Goal: Task Accomplishment & Management: Manage account settings

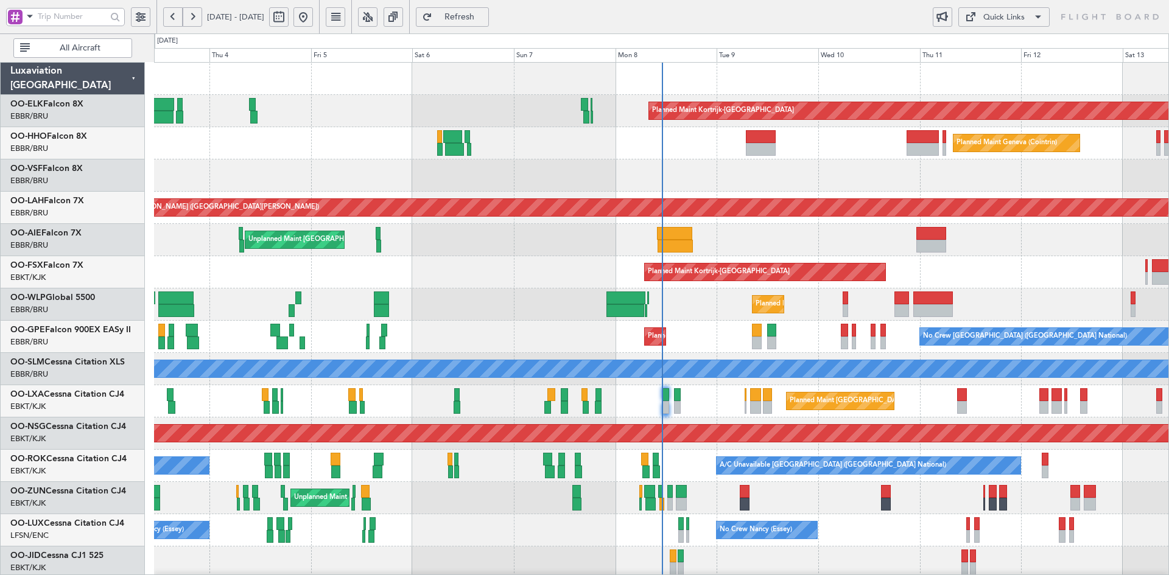
click at [544, 169] on div "Planned Maint Kortrijk-Wevelgem Planned Maint Geneva (Cointrin) Planned Maint A…" at bounding box center [661, 385] width 1014 height 645
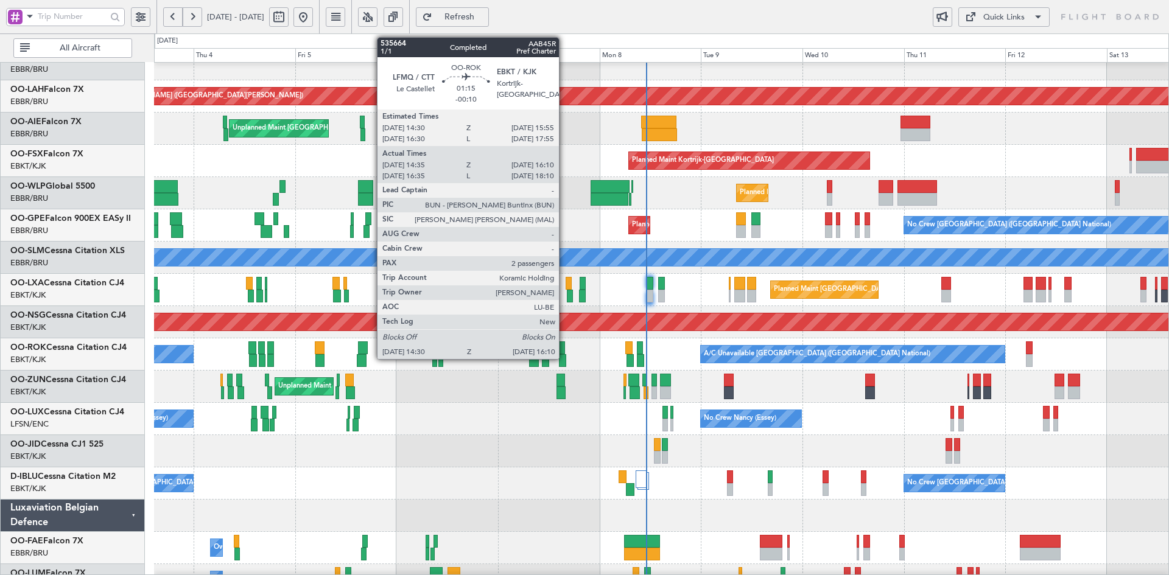
click at [564, 358] on div at bounding box center [562, 360] width 7 height 13
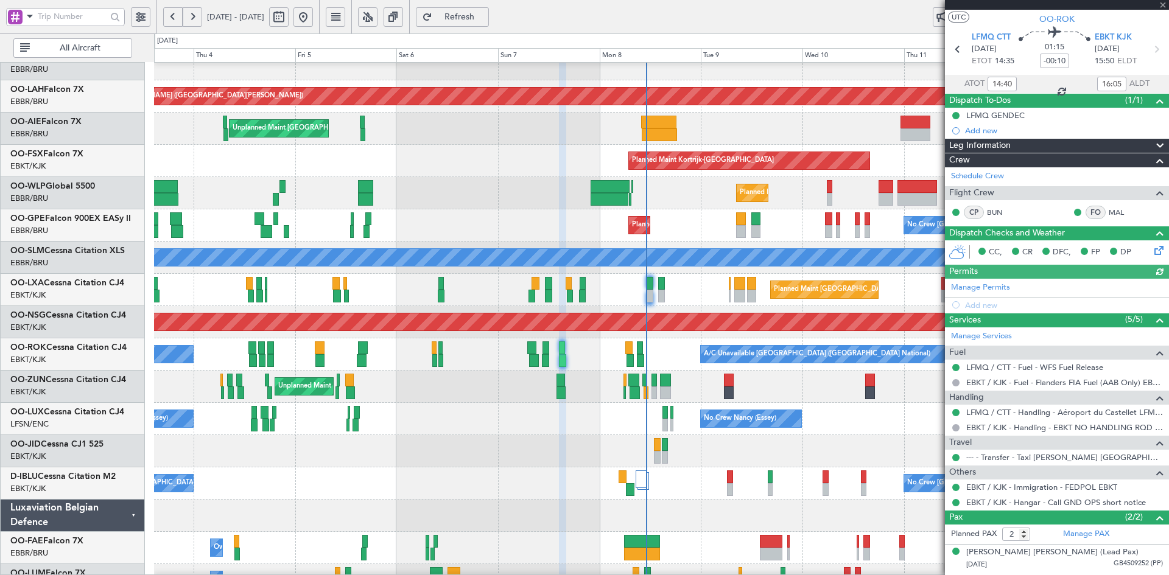
scroll to position [49, 0]
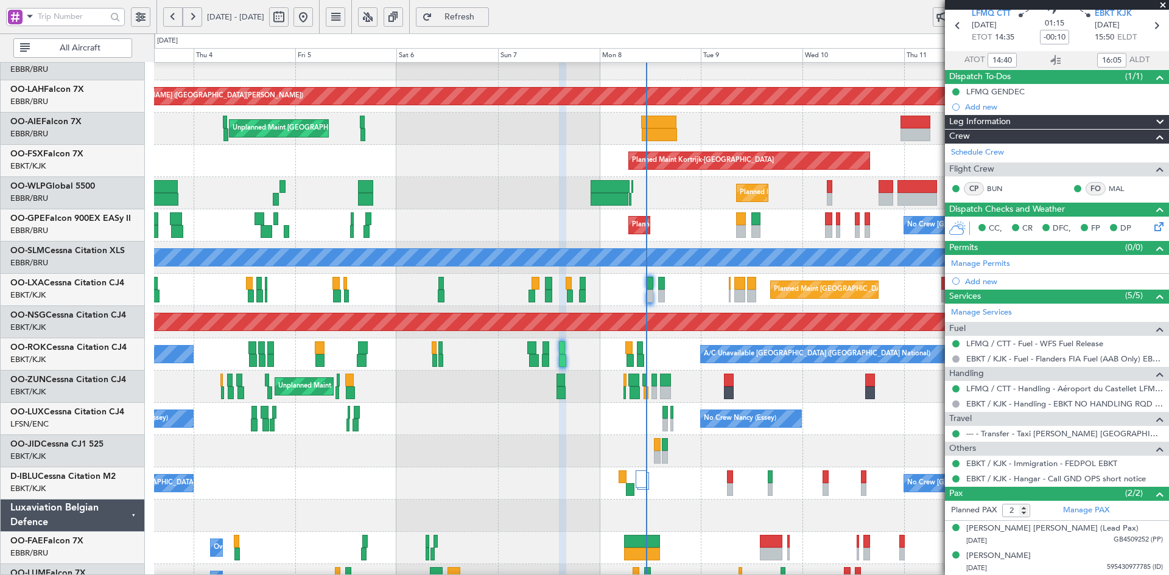
click at [1158, 5] on span at bounding box center [1163, 5] width 12 height 11
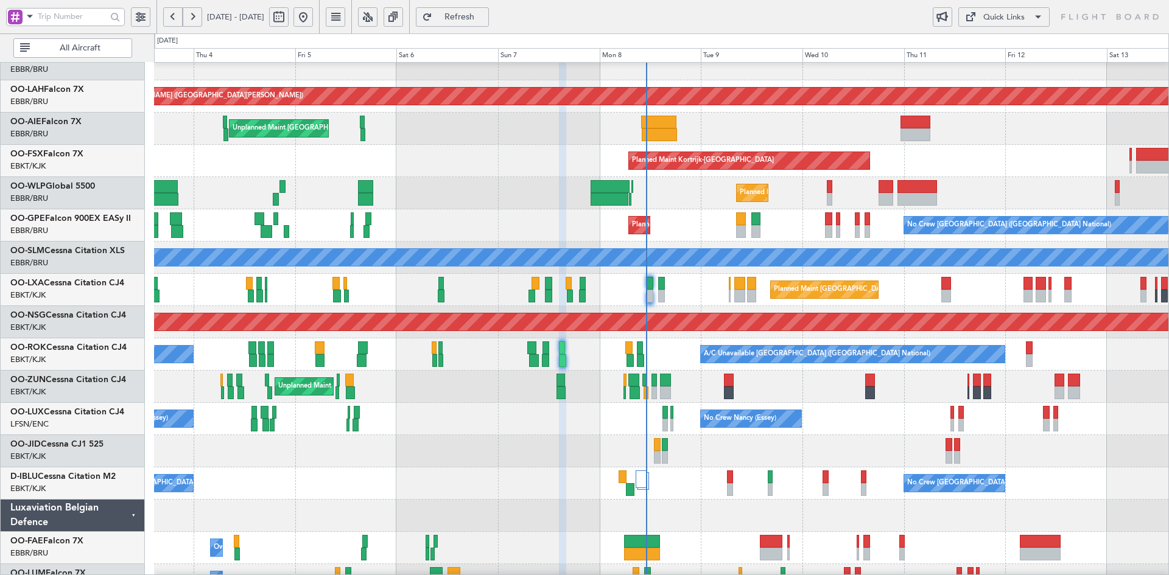
type input "0"
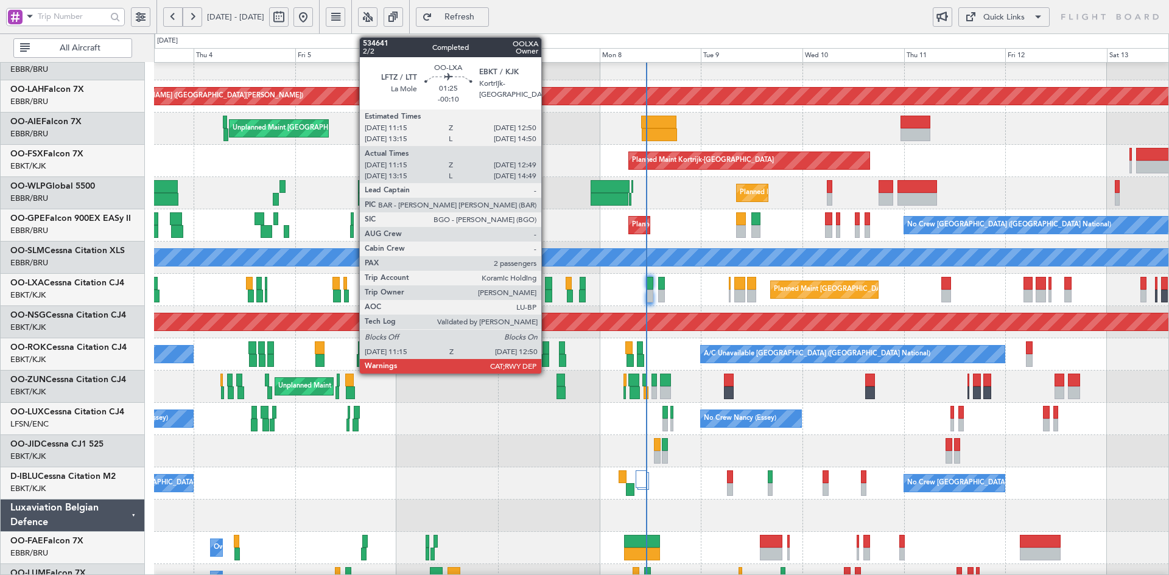
click at [547, 295] on div at bounding box center [548, 296] width 7 height 13
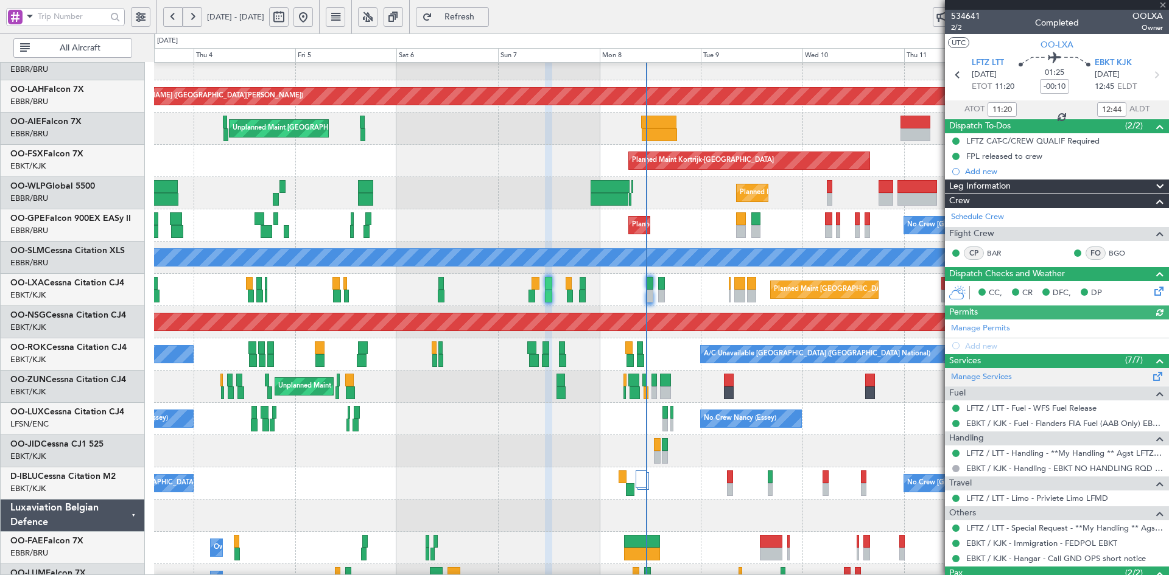
scroll to position [80, 0]
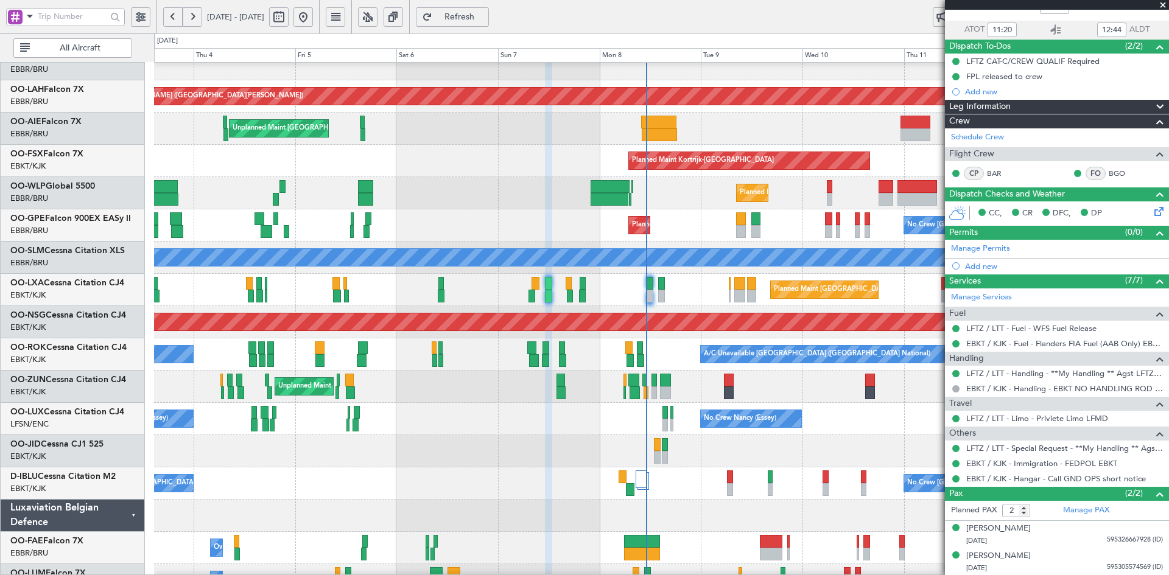
click at [1165, 3] on span at bounding box center [1163, 5] width 12 height 11
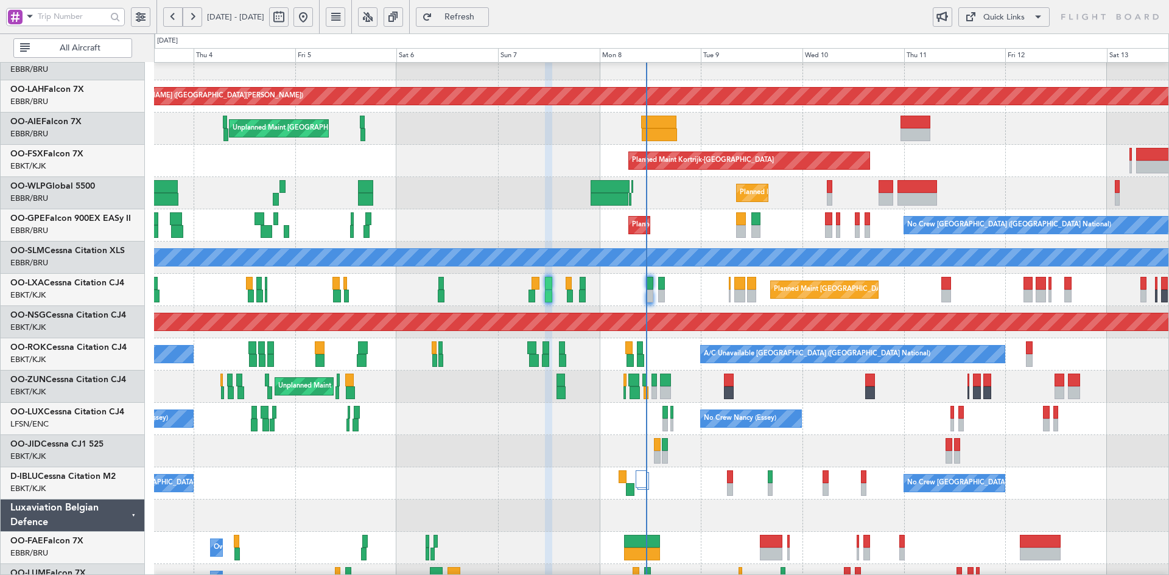
type input "0"
click at [763, 163] on div "Planned Maint Kortrijk-[GEOGRAPHIC_DATA]" at bounding box center [661, 161] width 1014 height 32
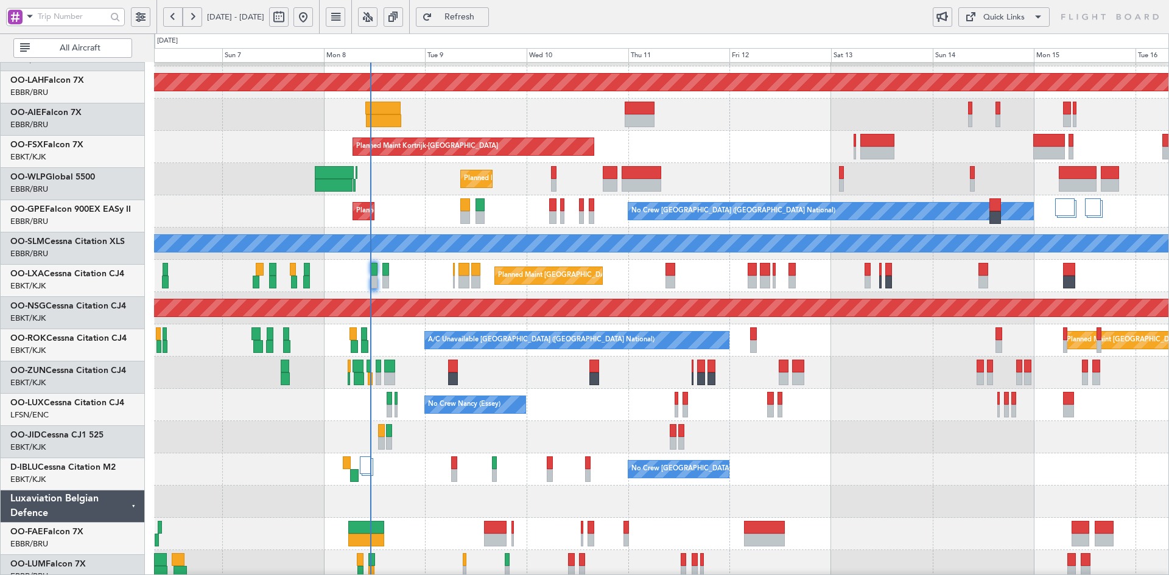
scroll to position [125, 0]
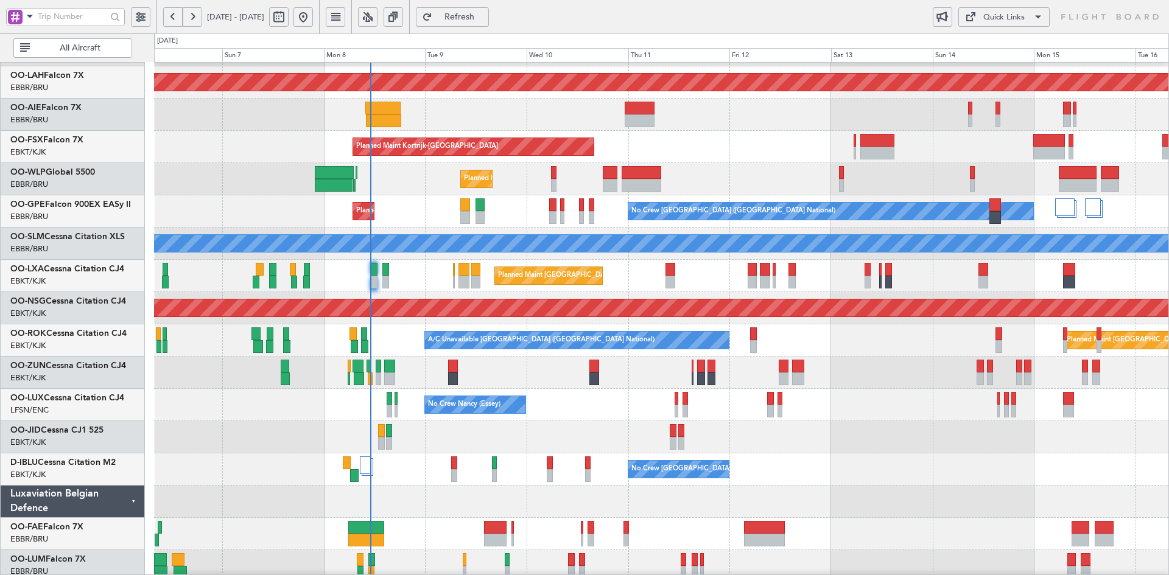
click at [901, 459] on div "No Crew Brussels (Brussels National) No Crew Brussels (Brussels National)" at bounding box center [661, 469] width 1014 height 32
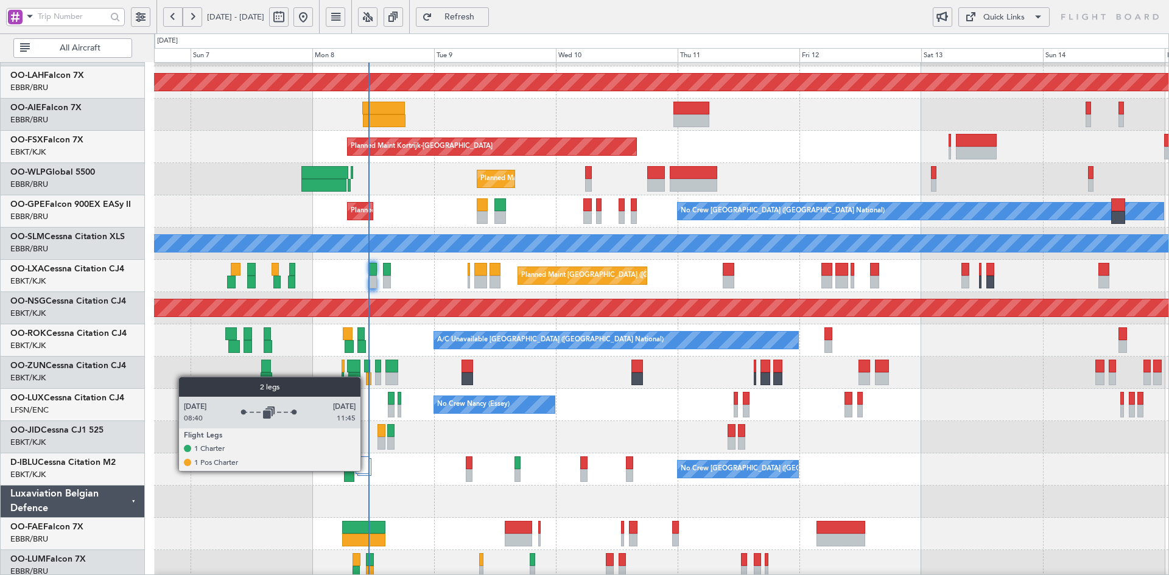
click at [366, 471] on div at bounding box center [362, 466] width 14 height 18
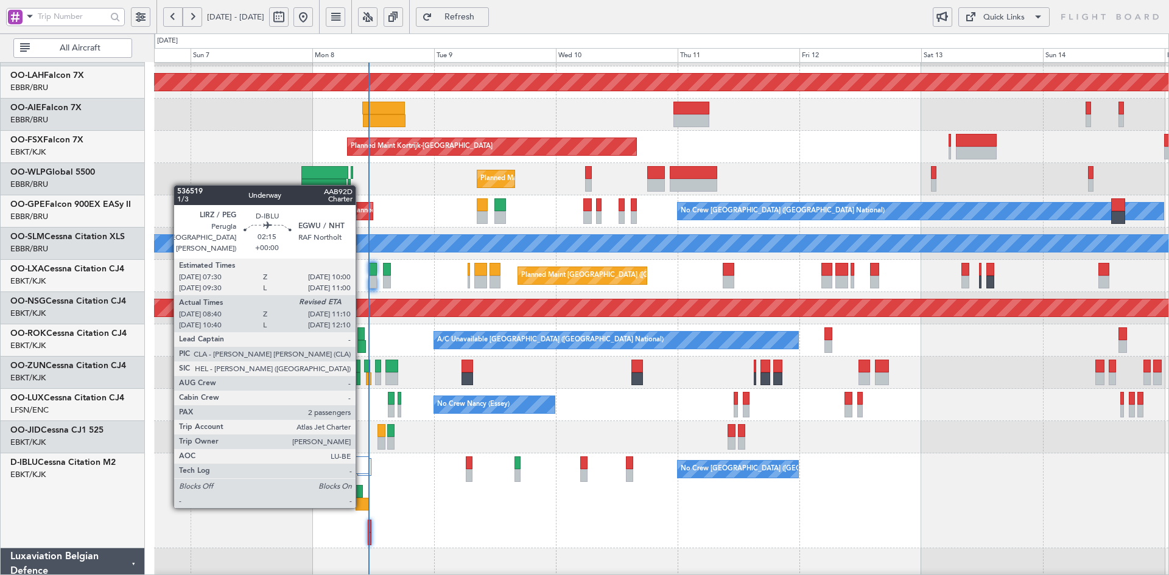
click at [361, 506] on div at bounding box center [361, 504] width 13 height 13
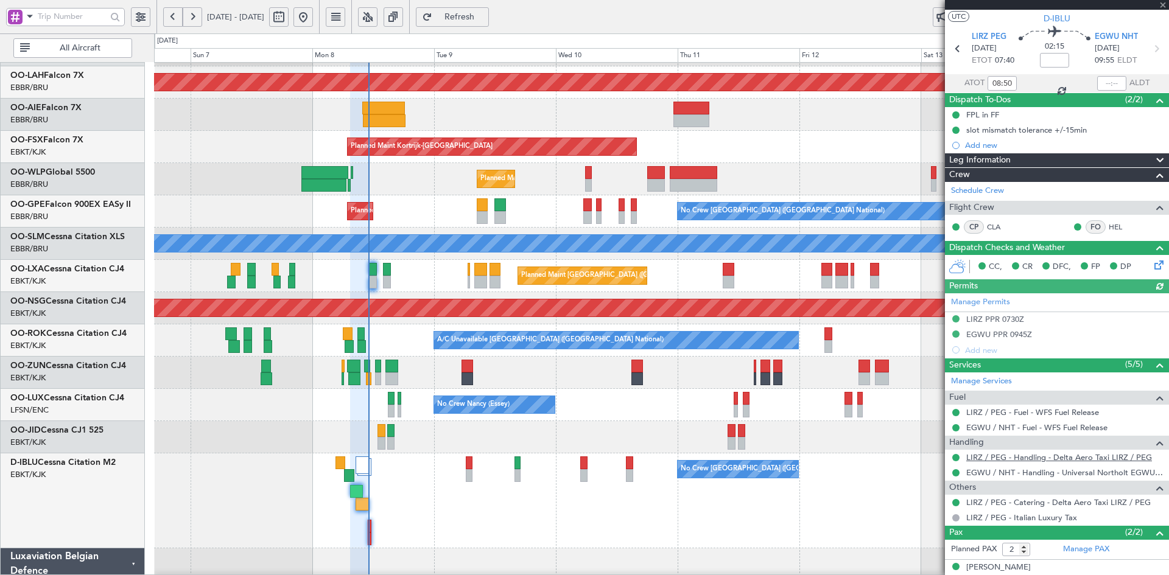
scroll to position [65, 0]
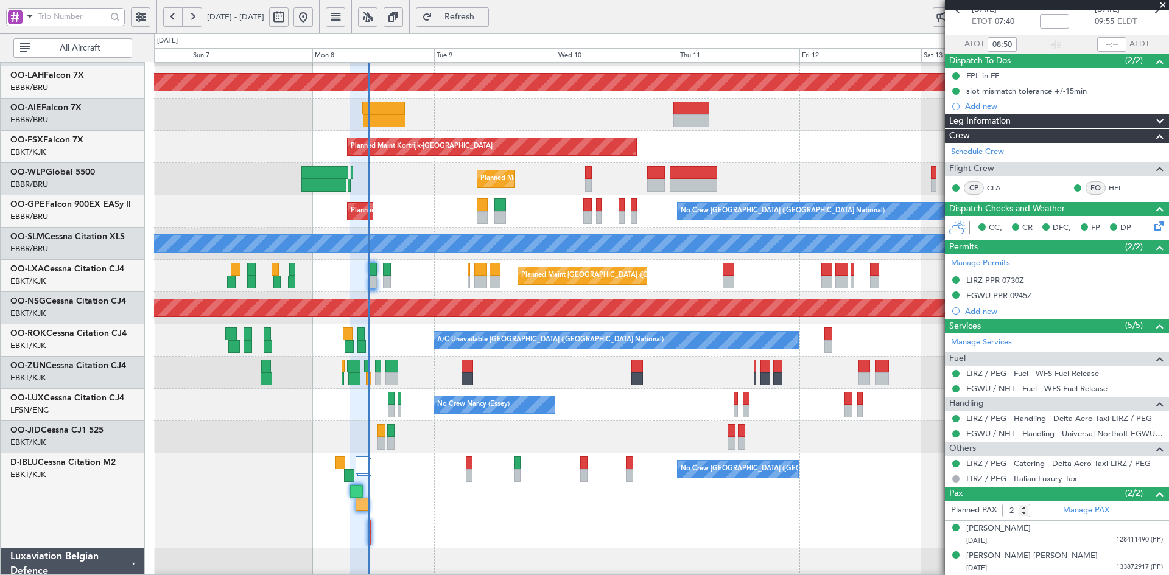
click at [1165, 1] on span at bounding box center [1163, 5] width 12 height 11
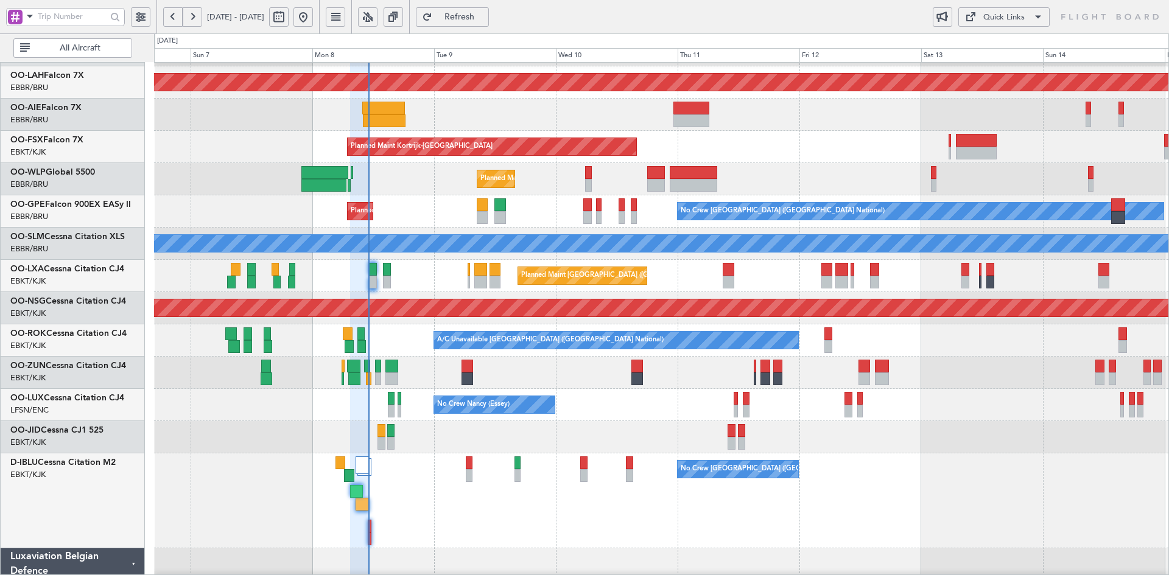
type input "0"
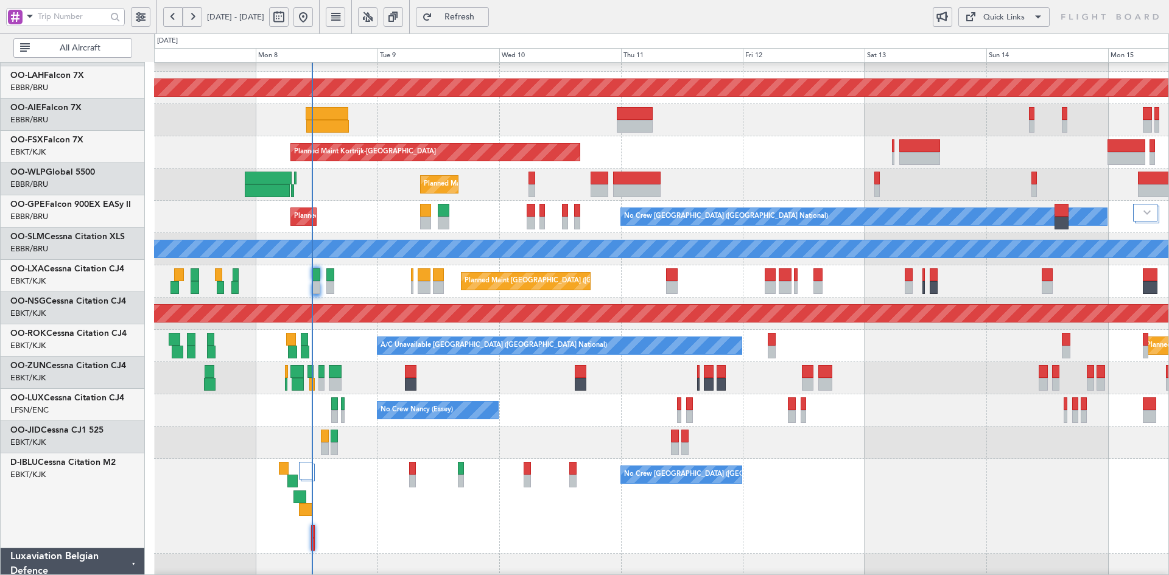
click at [959, 394] on div "Unplanned Maint [GEOGRAPHIC_DATA] ([GEOGRAPHIC_DATA])" at bounding box center [661, 378] width 1014 height 32
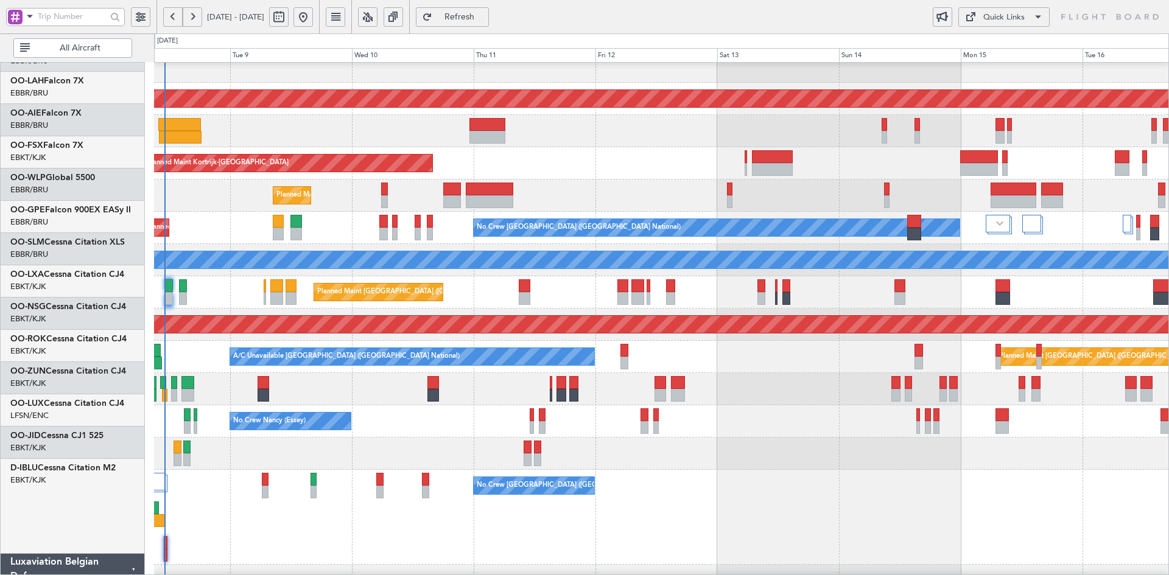
scroll to position [103, 0]
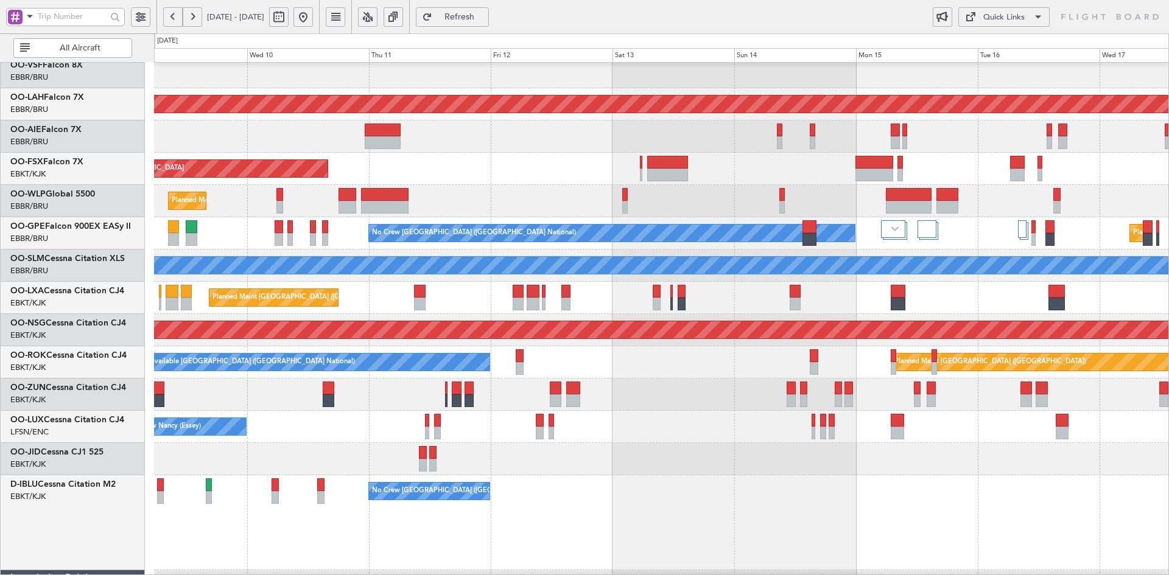
click at [643, 398] on div at bounding box center [661, 395] width 1014 height 32
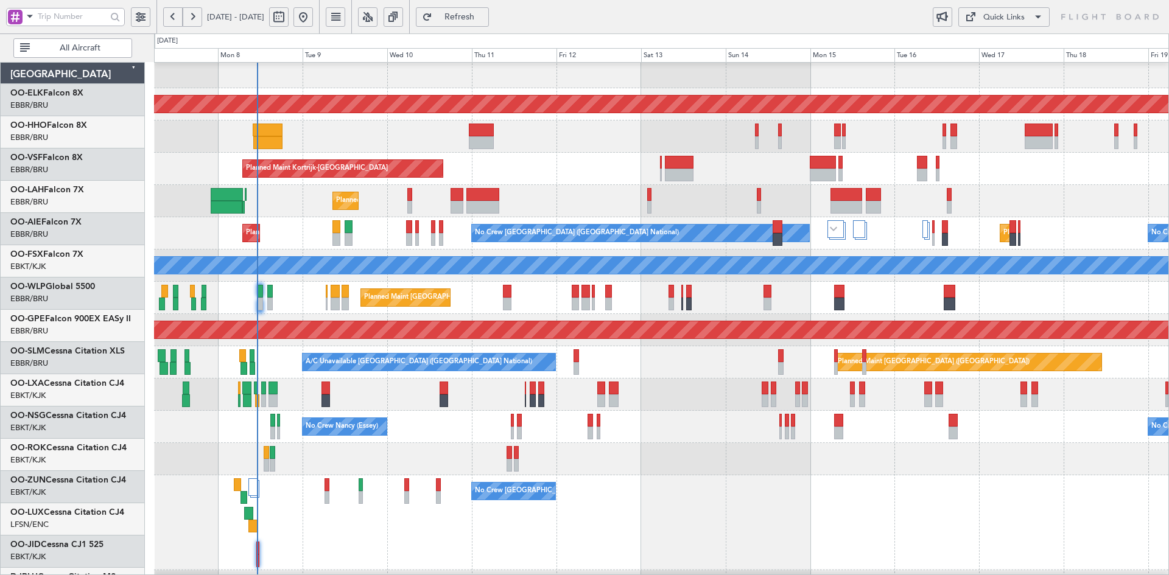
click at [733, 185] on div "Planned Maint Kortrijk-[GEOGRAPHIC_DATA]" at bounding box center [661, 169] width 1014 height 32
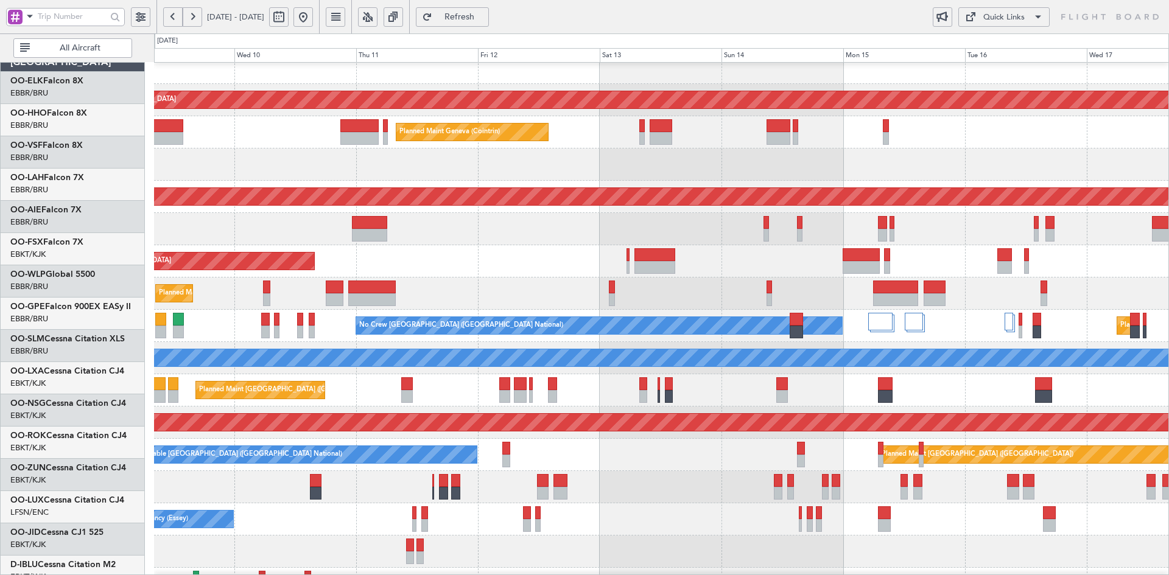
click at [694, 261] on div "Planned Maint Kortrijk-[GEOGRAPHIC_DATA]" at bounding box center [661, 261] width 1014 height 32
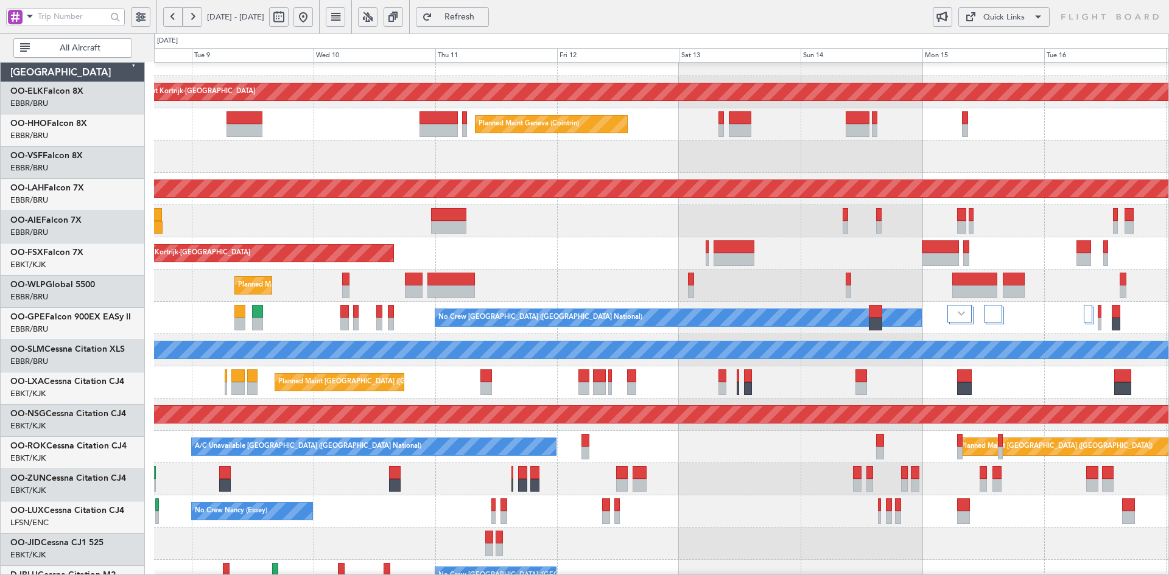
scroll to position [19, 0]
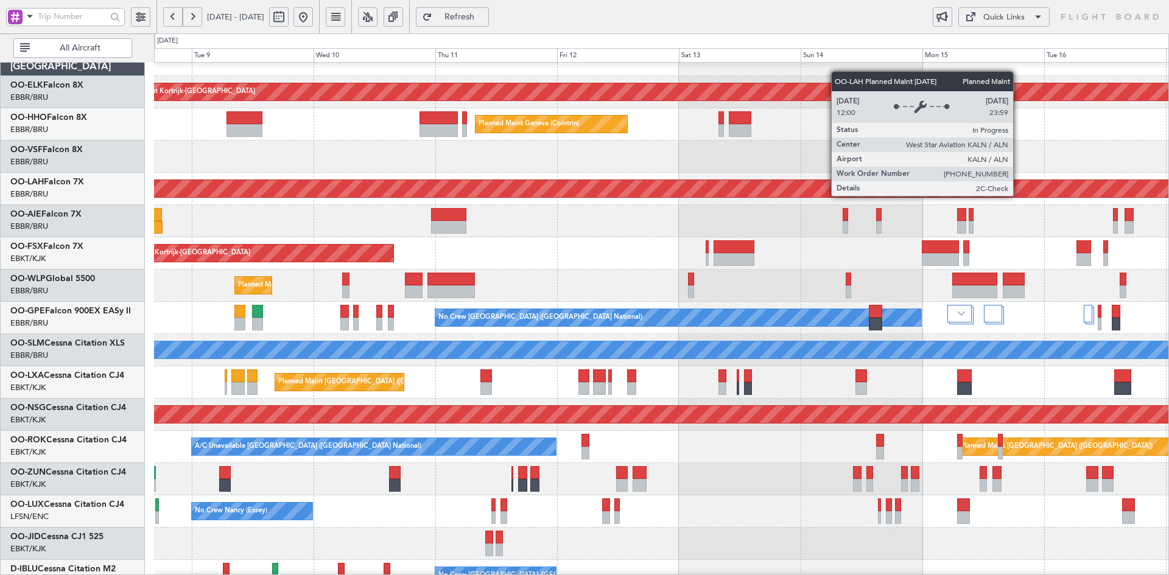
click at [875, 197] on div "Planned Maint [PERSON_NAME]-[GEOGRAPHIC_DATA][PERSON_NAME] ([GEOGRAPHIC_DATA][P…" at bounding box center [731, 188] width 2904 height 17
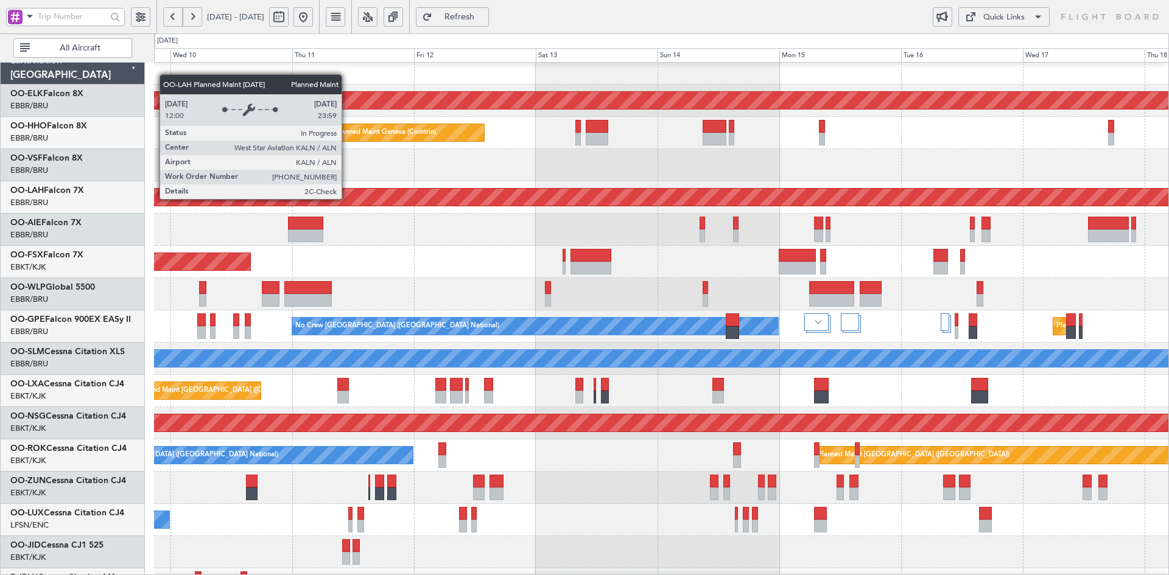
click at [369, 229] on div "Planned Maint Kortrijk-Wevelgem Planned Maint Geneva (Cointrin) Planned Maint A…" at bounding box center [661, 406] width 1014 height 708
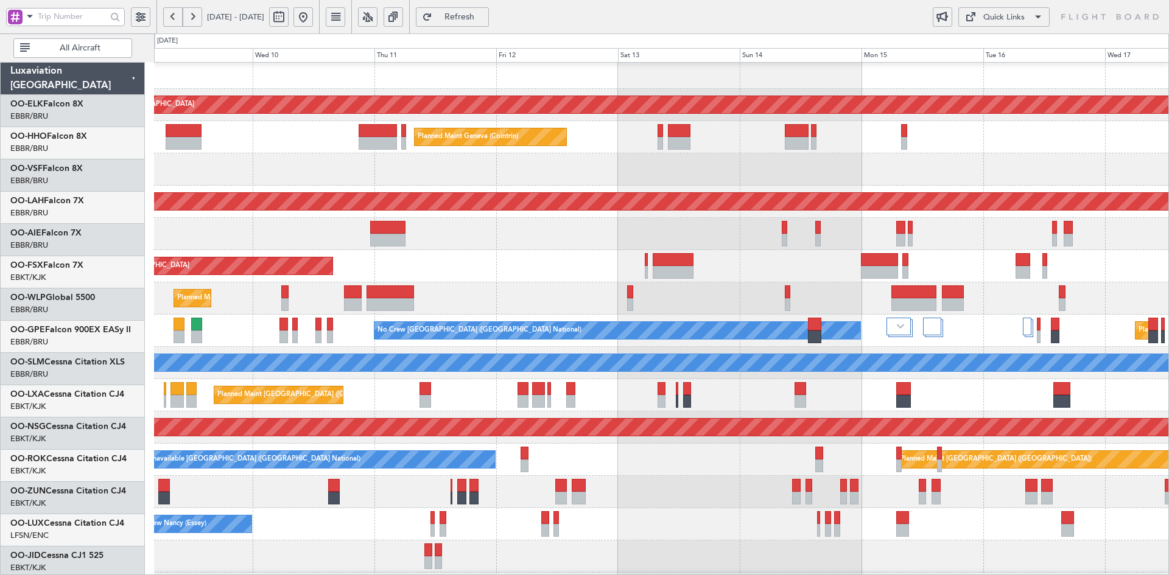
scroll to position [6, 0]
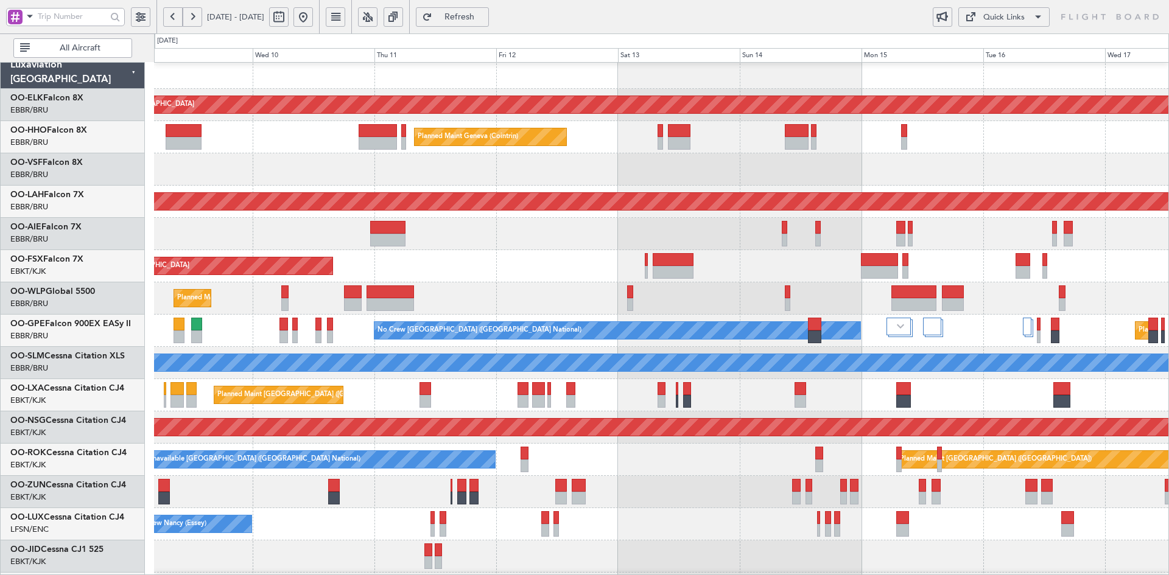
click at [644, 179] on div at bounding box center [661, 169] width 1014 height 32
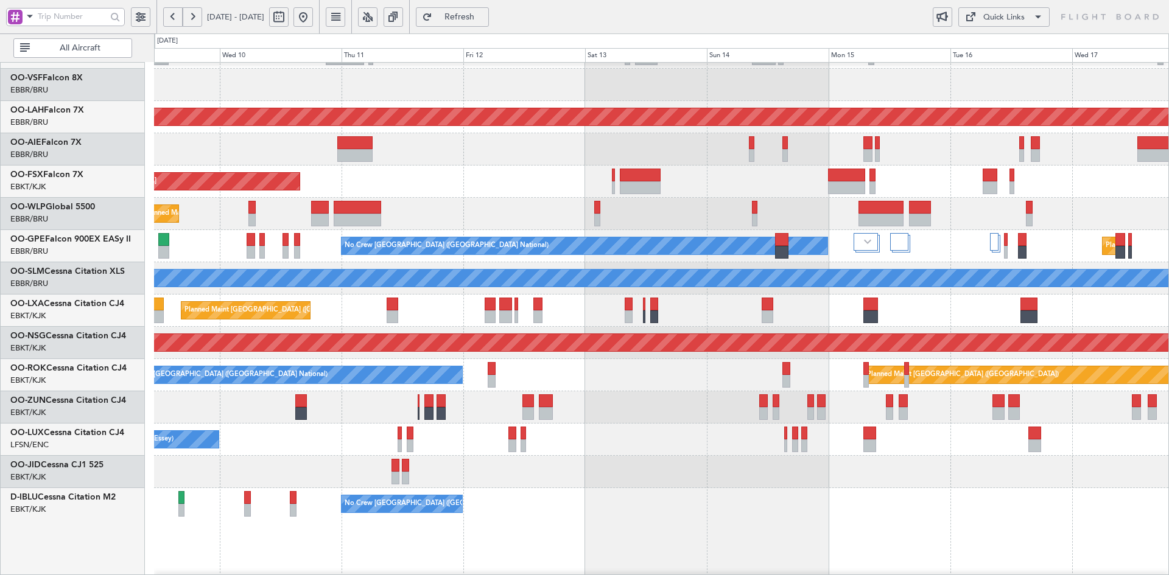
scroll to position [92, 0]
click at [556, 418] on div at bounding box center [661, 407] width 1014 height 32
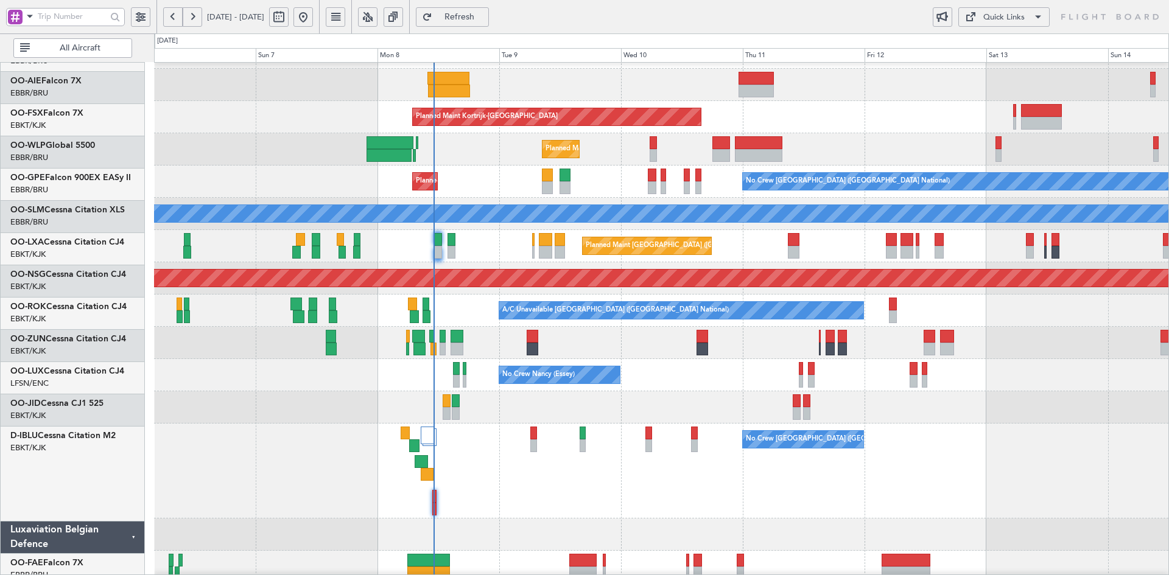
click at [1125, 438] on div "No Crew [GEOGRAPHIC_DATA] ([GEOGRAPHIC_DATA] National)" at bounding box center [661, 471] width 1014 height 95
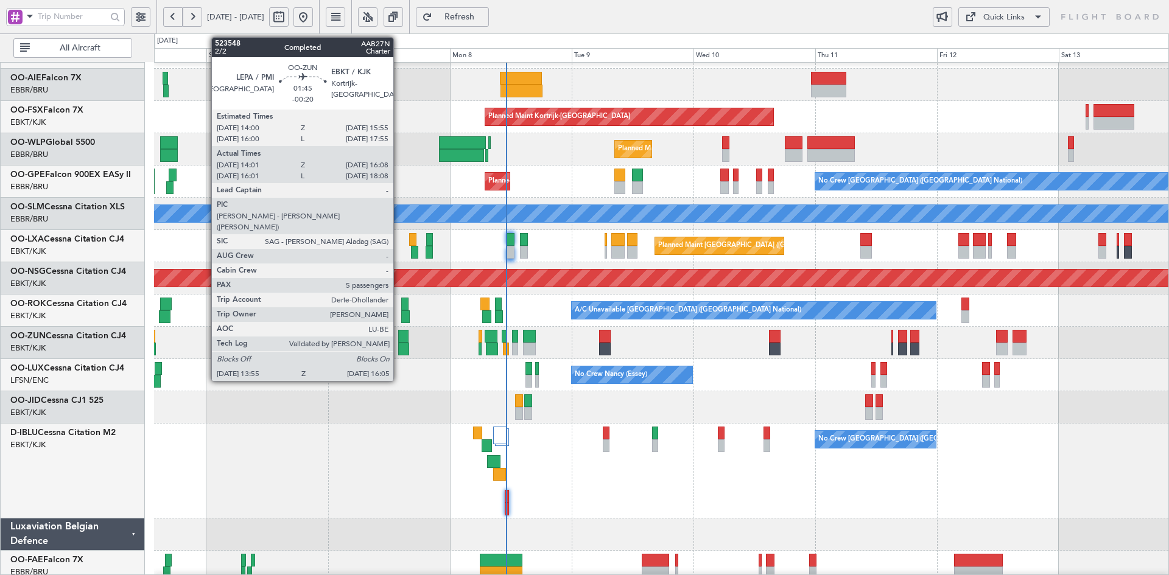
scroll to position [150, 0]
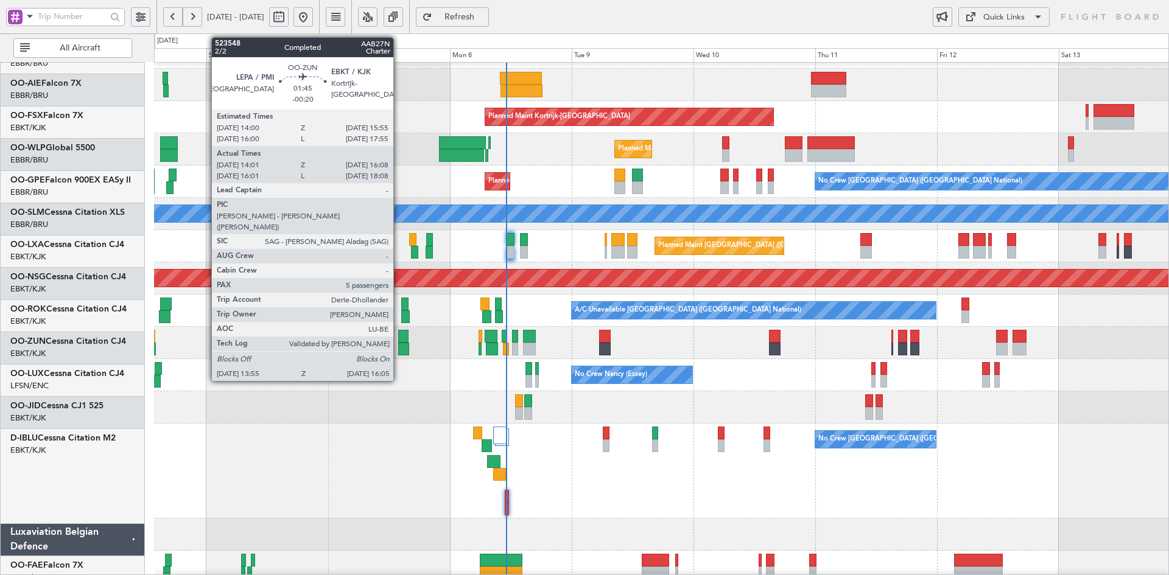
click at [408, 340] on div at bounding box center [403, 336] width 10 height 13
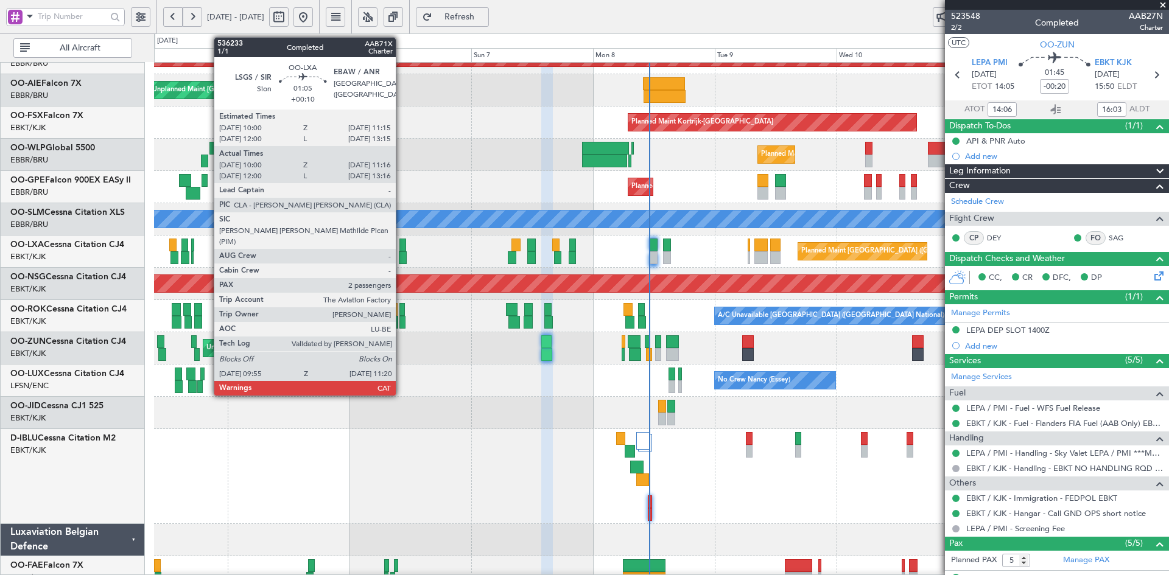
click at [401, 260] on div at bounding box center [402, 257] width 7 height 13
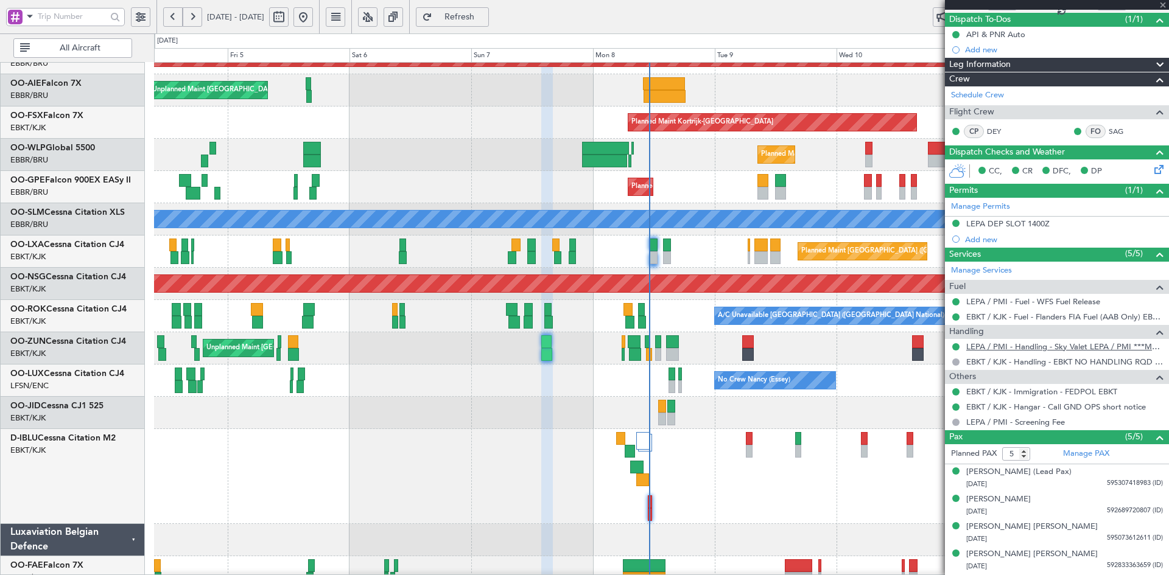
scroll to position [132, 0]
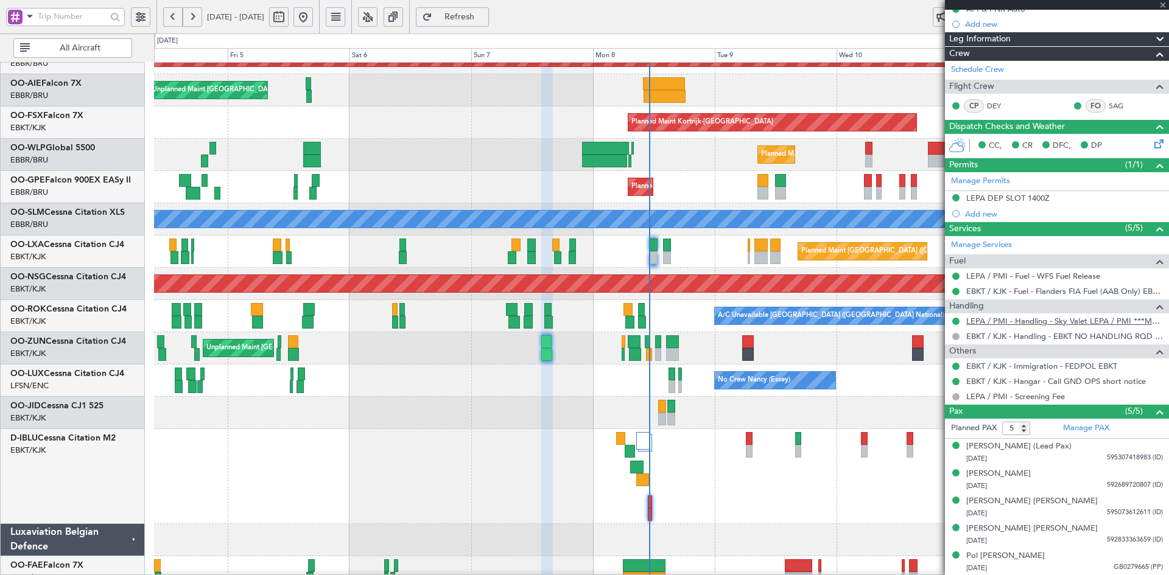
type input "+00:10"
type input "10:05"
type input "11:11"
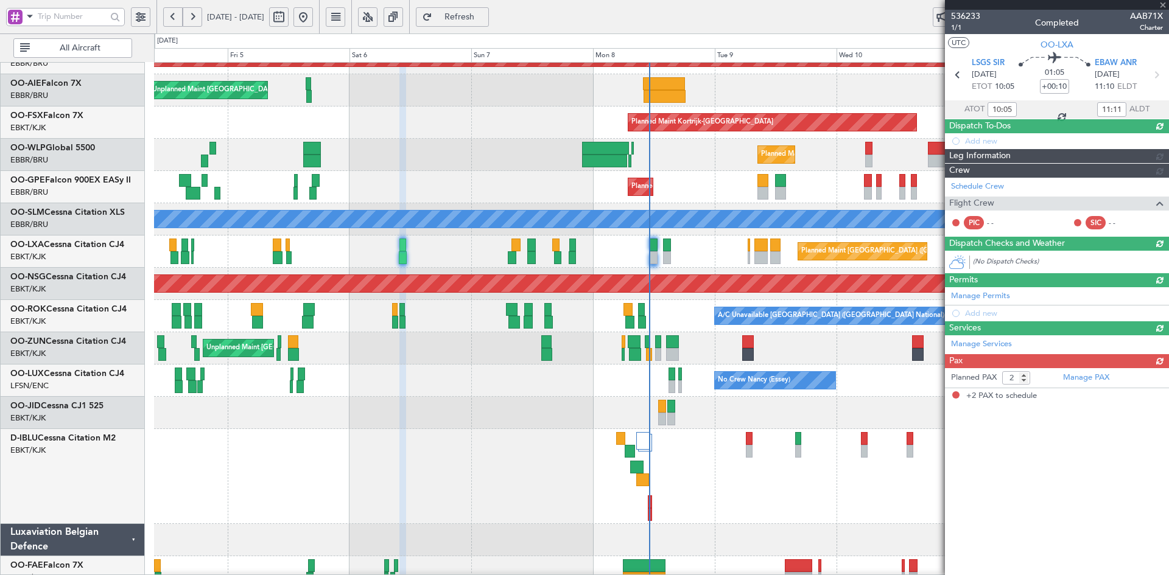
scroll to position [0, 0]
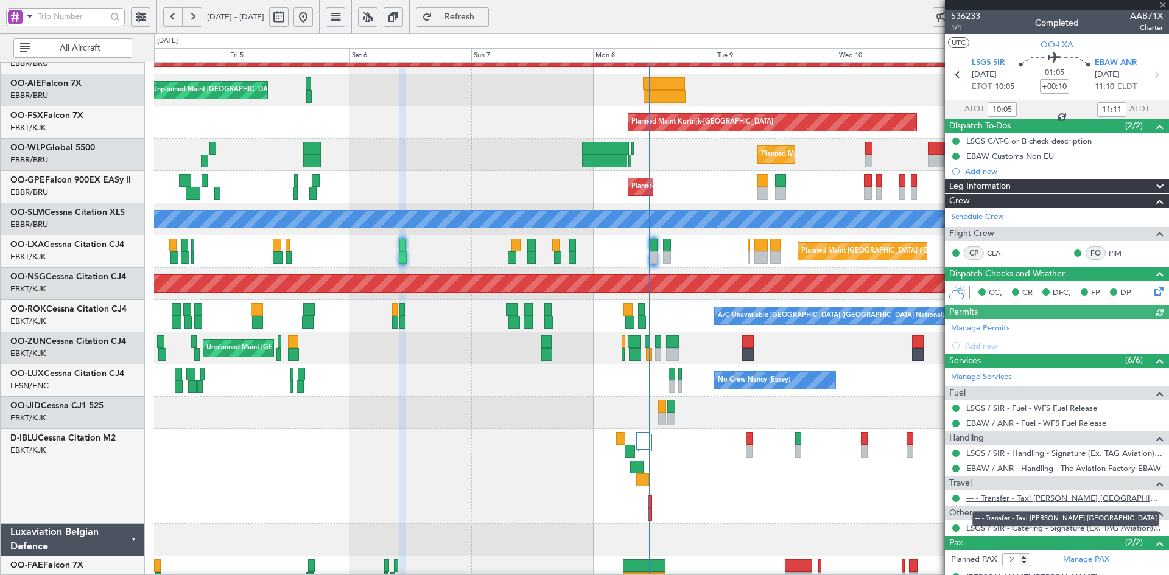
click at [1040, 495] on link "--- - Transfer - Taxi Sam Belgium" at bounding box center [1064, 498] width 197 height 10
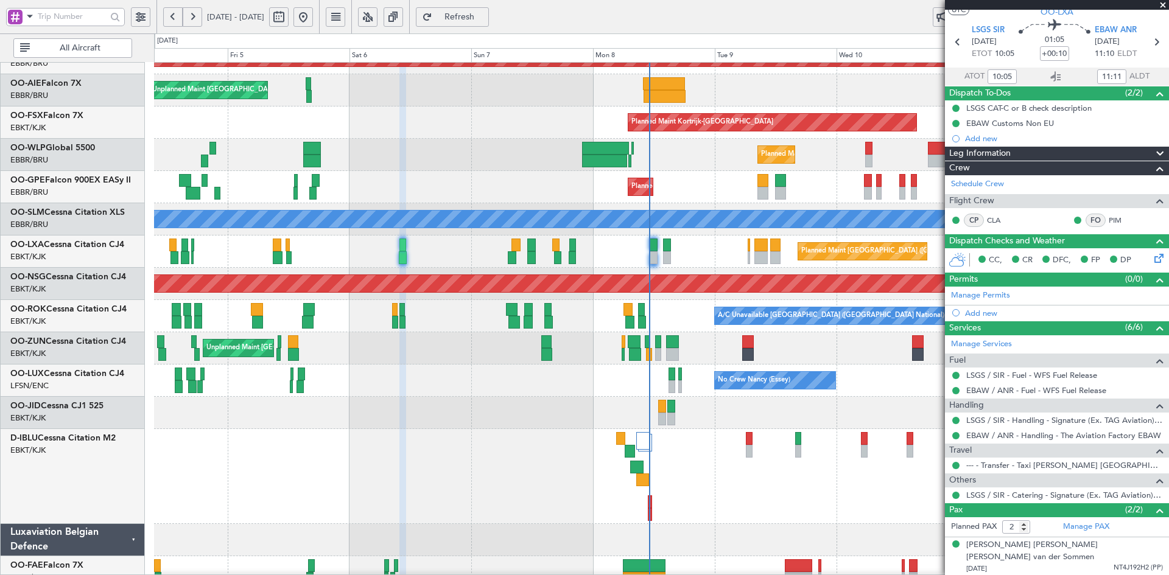
scroll to position [49, 0]
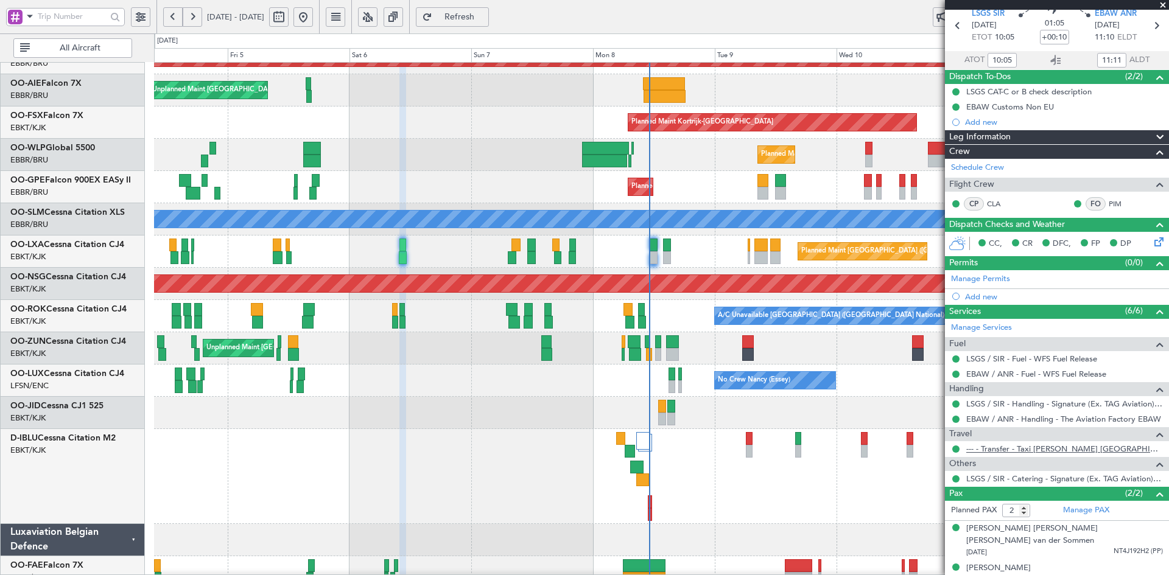
click at [1069, 450] on link "--- - Transfer - Taxi Sam Belgium" at bounding box center [1064, 449] width 197 height 10
click at [368, 203] on div "Planned Maint Brussels (Brussels National) No Crew Brussels (Brussels National)…" at bounding box center [661, 187] width 1014 height 32
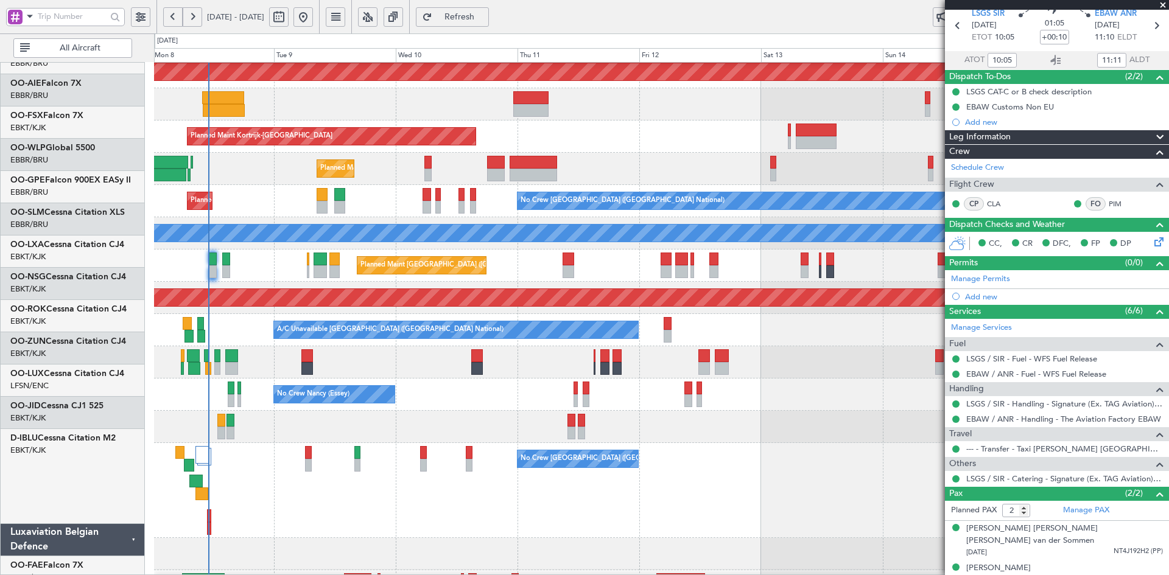
scroll to position [136, 0]
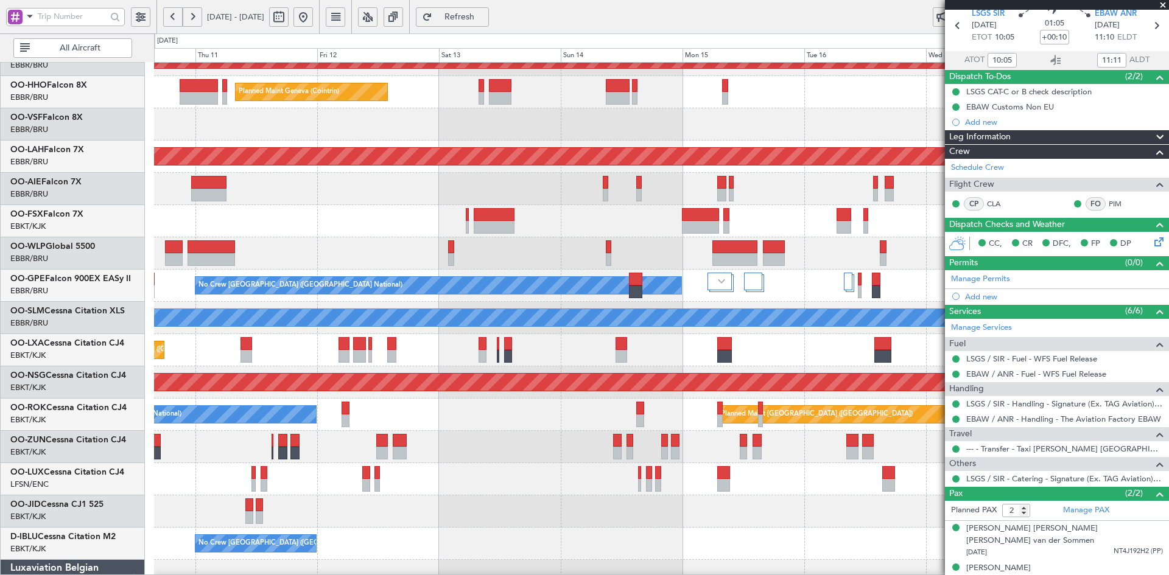
click at [570, 205] on div at bounding box center [661, 189] width 1014 height 32
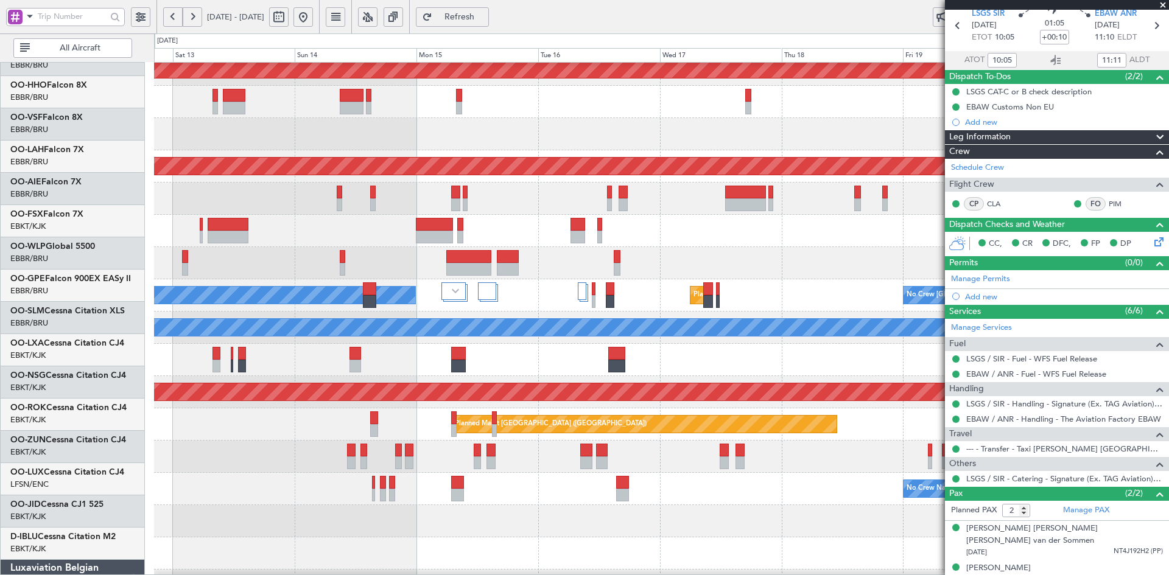
scroll to position [41, 0]
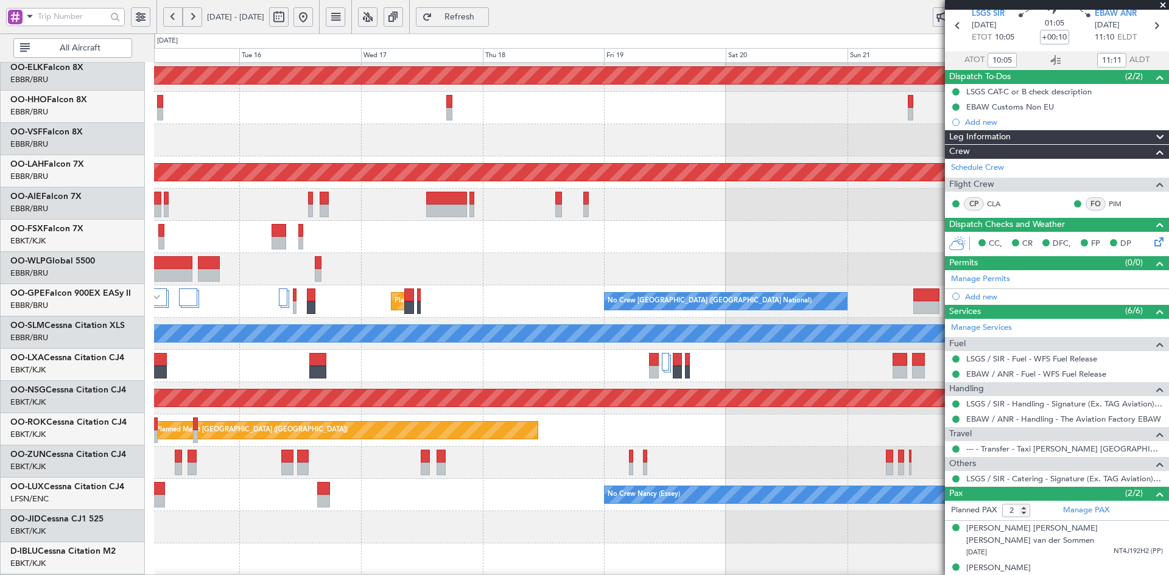
click at [507, 266] on div at bounding box center [661, 269] width 1014 height 32
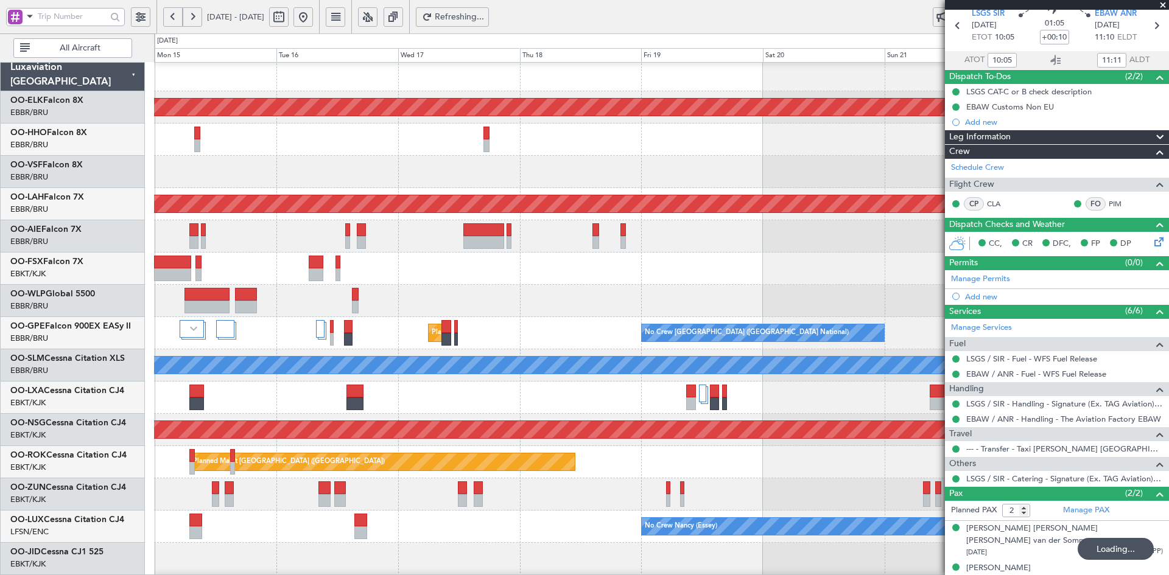
click at [647, 253] on div at bounding box center [661, 269] width 1014 height 32
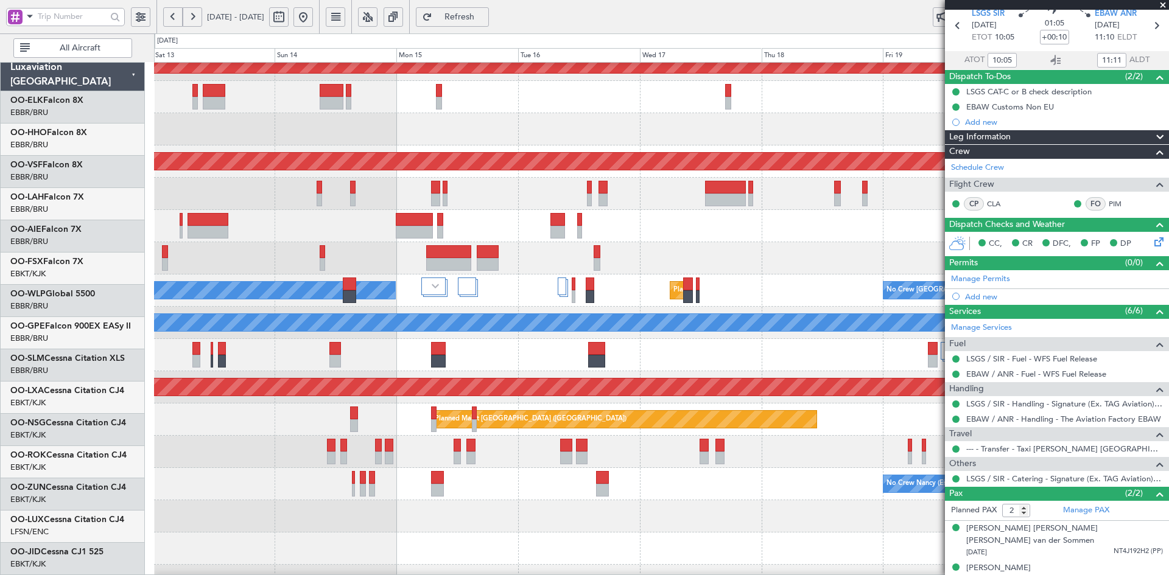
scroll to position [46, 0]
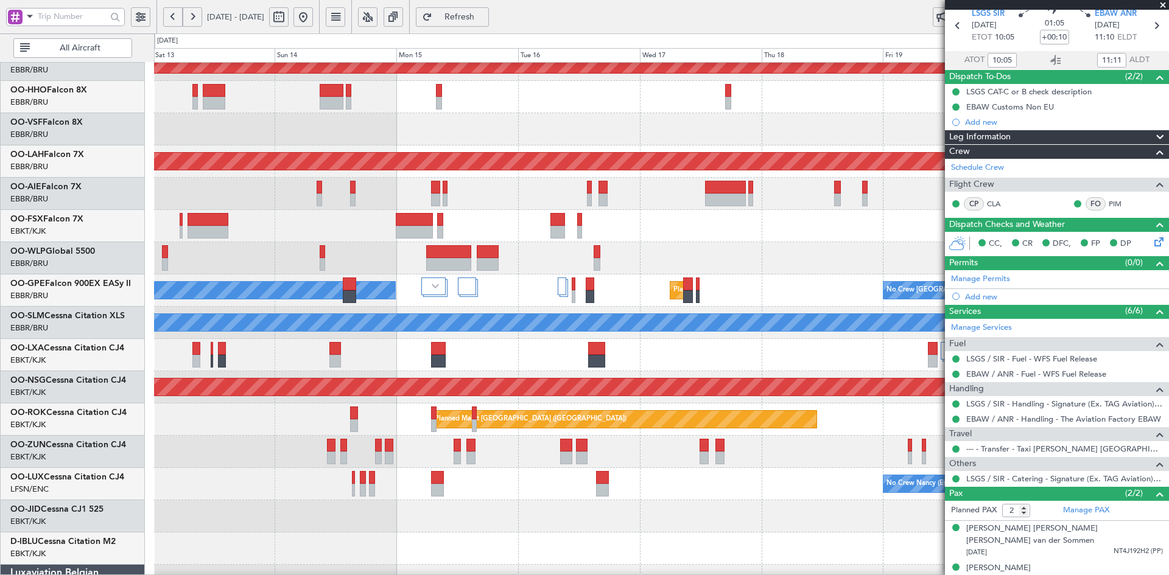
click at [785, 236] on div at bounding box center [661, 226] width 1014 height 32
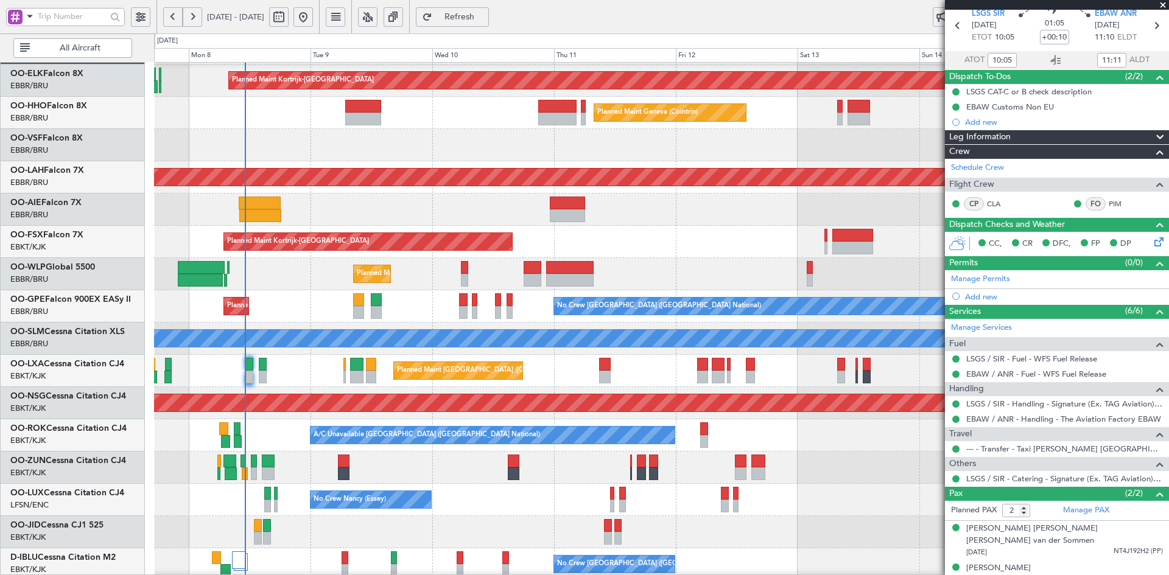
scroll to position [48, 0]
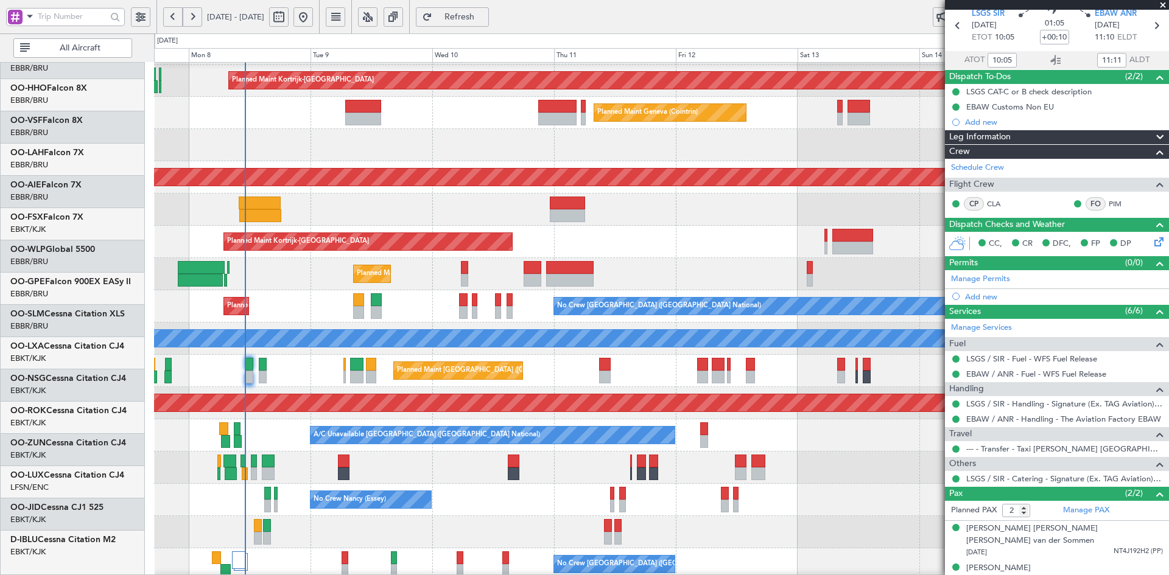
click at [530, 226] on div "Planned Maint Kortrijk-[GEOGRAPHIC_DATA]" at bounding box center [661, 242] width 1014 height 32
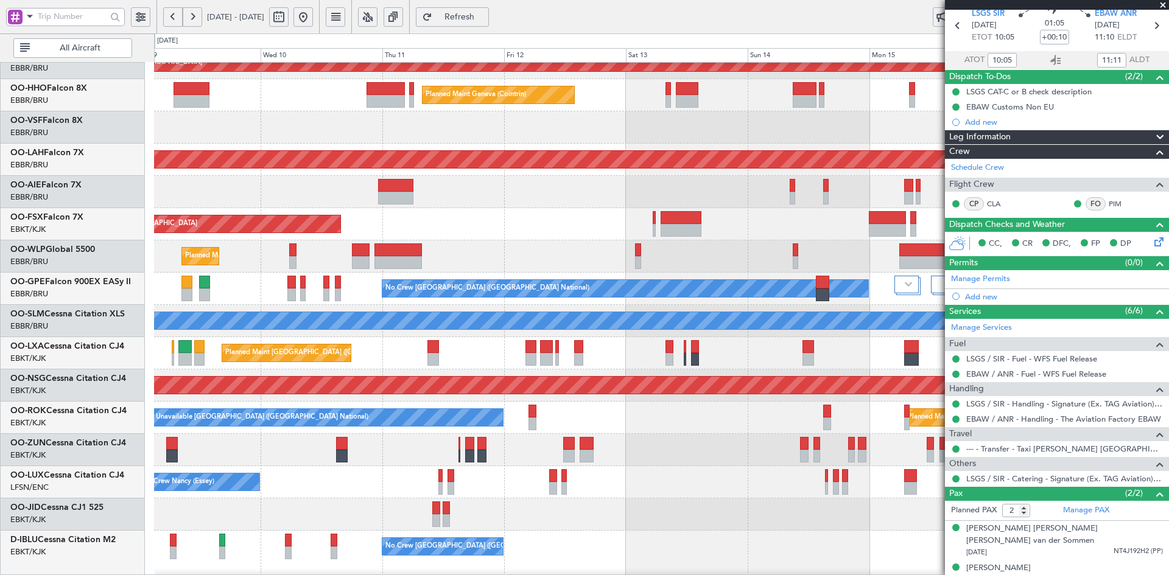
click at [436, 211] on div "Planned Maint Kortrijk-[GEOGRAPHIC_DATA]" at bounding box center [661, 224] width 1014 height 32
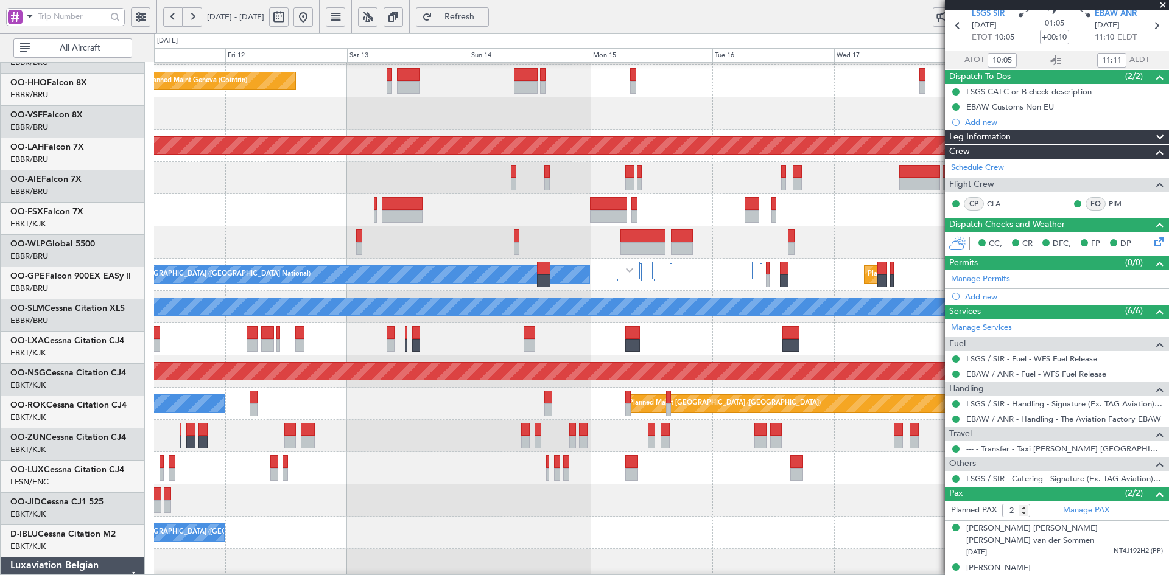
click at [167, 188] on div "Planned Maint Kortrijk-Wevelgem Planned Maint Geneva (Cointrin) Planned Maint A…" at bounding box center [661, 323] width 1014 height 645
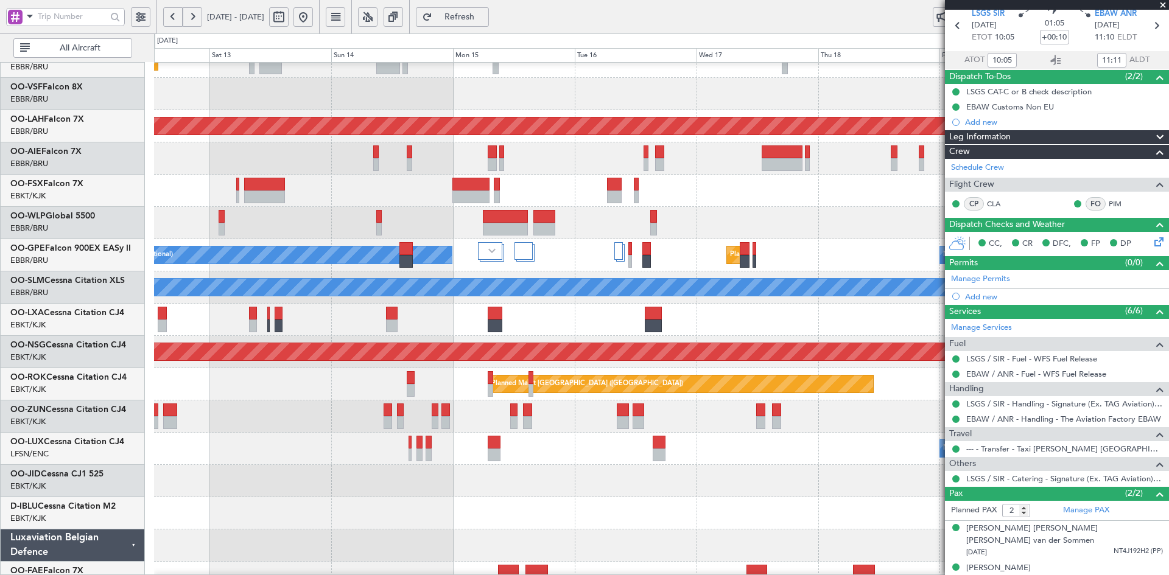
click at [767, 271] on div "Planned Maint Geneva (Cointrin) Planned Maint Alton-st Louis (St Louis Regl) Pl…" at bounding box center [661, 303] width 1014 height 645
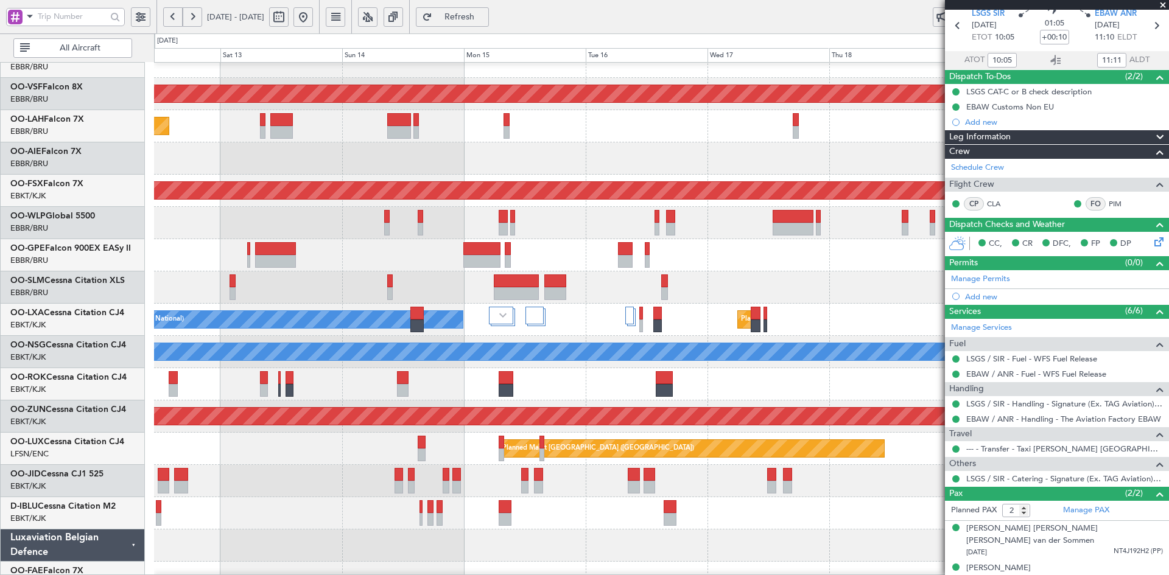
scroll to position [17, 0]
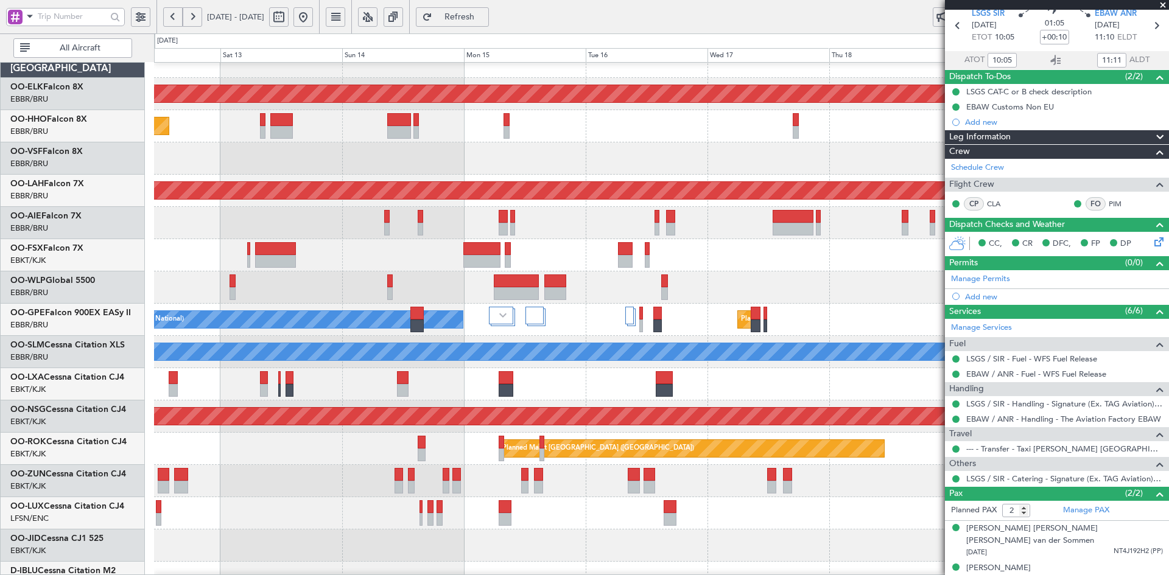
click at [745, 239] on div "Planned Maint Kortrijk-[GEOGRAPHIC_DATA]" at bounding box center [661, 255] width 1014 height 32
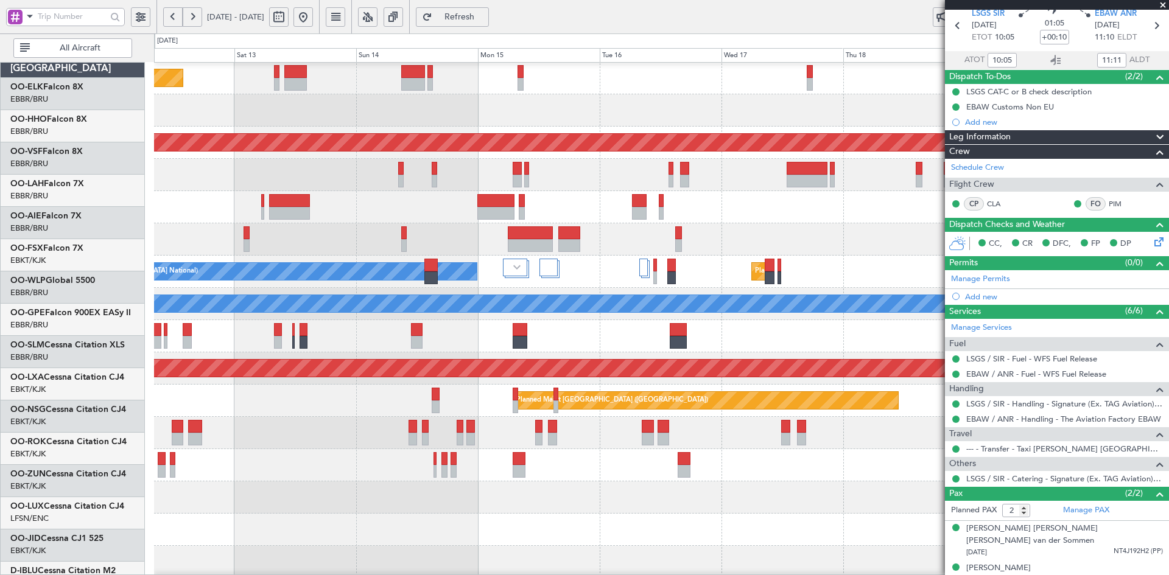
scroll to position [65, 0]
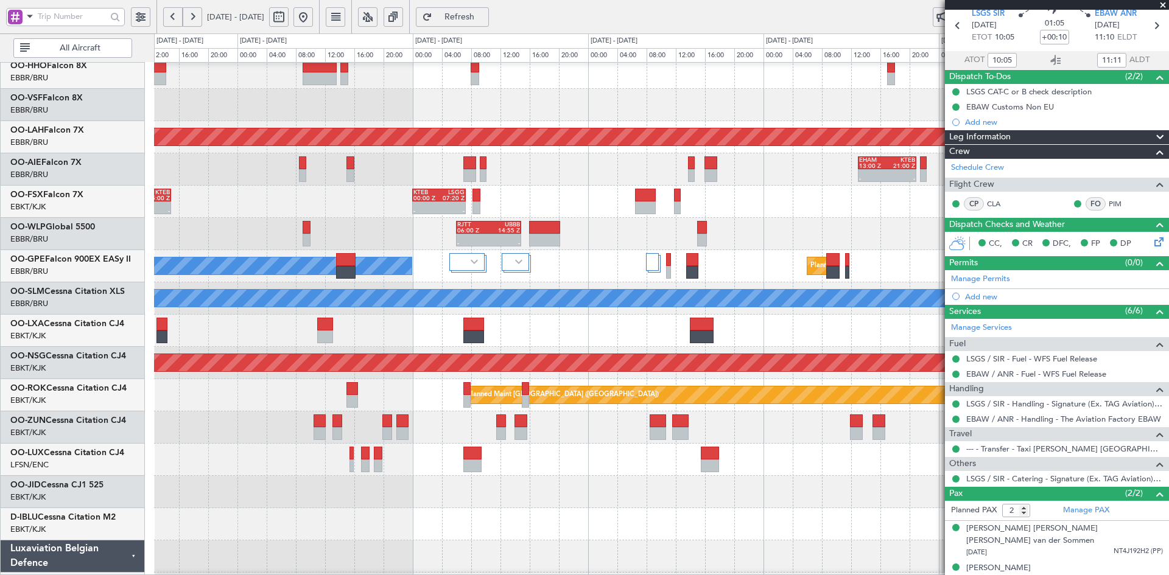
click at [796, 201] on div "- - KTEB 00:00 Z LSGG 07:20 Z EBBR 07:00 Z KTEB 15:00 Z - -" at bounding box center [661, 202] width 1014 height 32
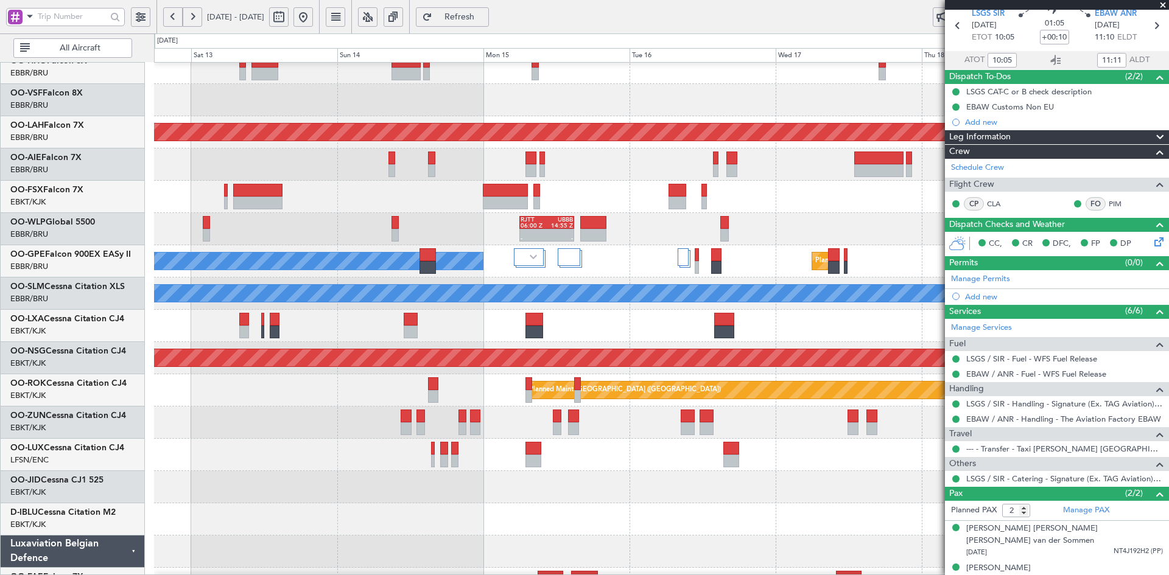
click at [1164, 7] on span at bounding box center [1163, 5] width 12 height 11
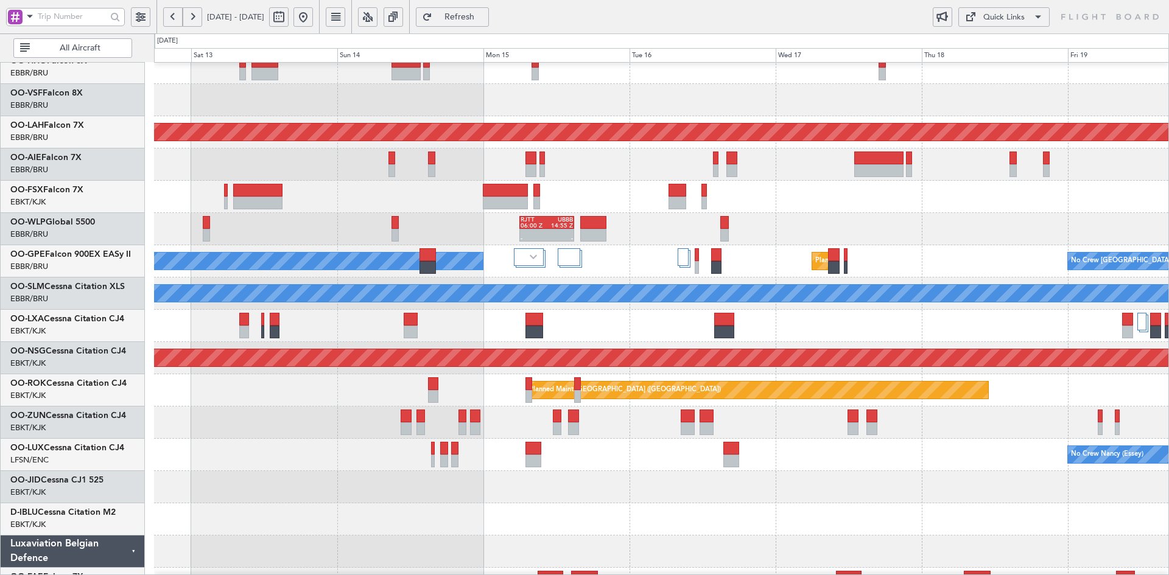
type input "0"
click at [783, 453] on div "Planned Maint Geneva (Cointrin) Planned Maint Alton-st Louis (St Louis Regl) - …" at bounding box center [661, 309] width 1014 height 645
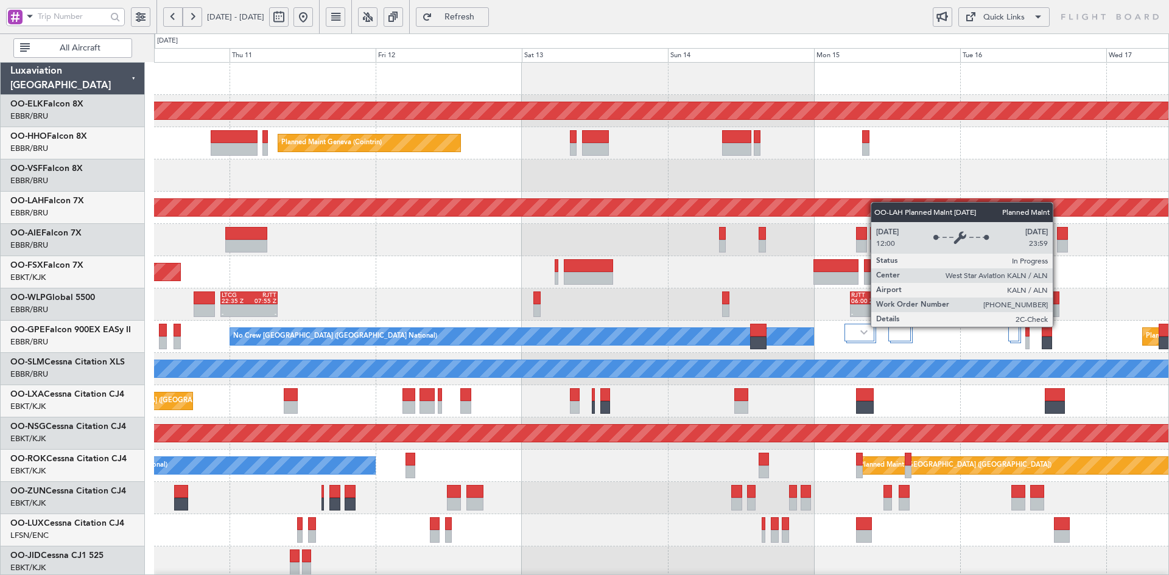
click at [953, 211] on div "Planned Maint Kortrijk-Wevelgem Planned Maint Geneva (Cointrin) Planned Maint A…" at bounding box center [661, 385] width 1014 height 645
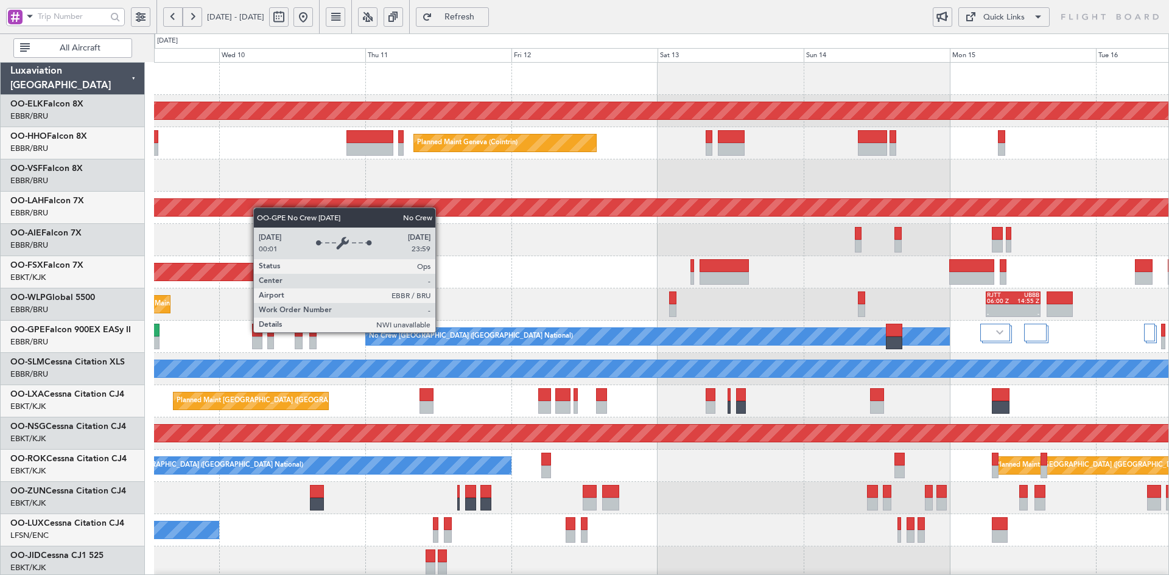
click at [568, 333] on div "No Crew [GEOGRAPHIC_DATA] ([GEOGRAPHIC_DATA] National)" at bounding box center [657, 336] width 583 height 17
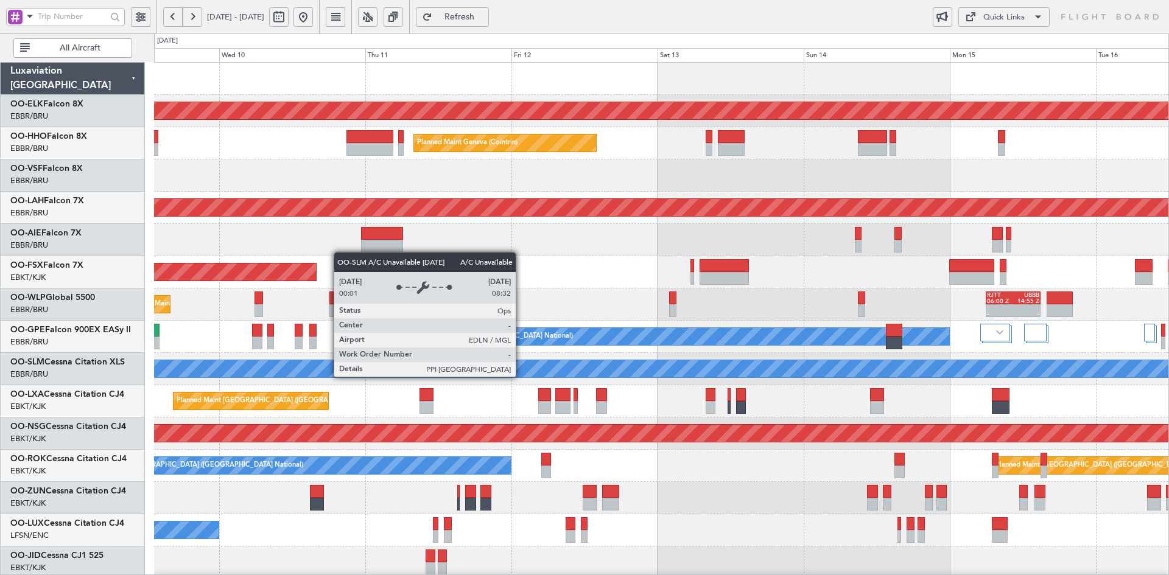
click at [573, 289] on div "- - LTCG 22:35 Z RJTT 07:55 Z - - RJTT 06:00 Z UBBB 14:55 Z Planned Maint Liege…" at bounding box center [661, 305] width 1014 height 32
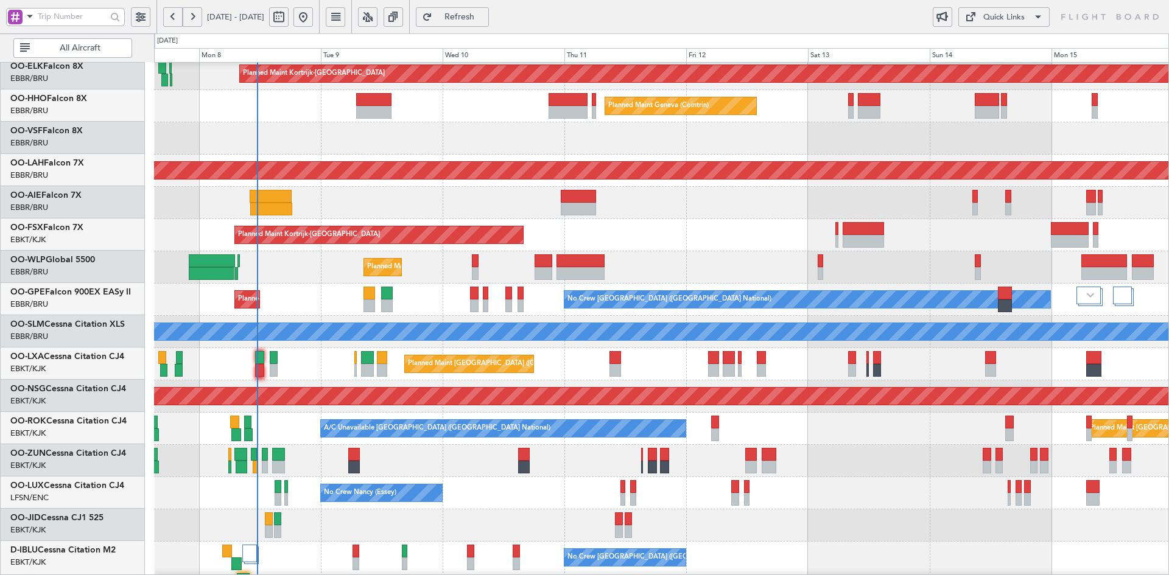
scroll to position [37, 0]
click at [559, 467] on div at bounding box center [661, 461] width 1014 height 32
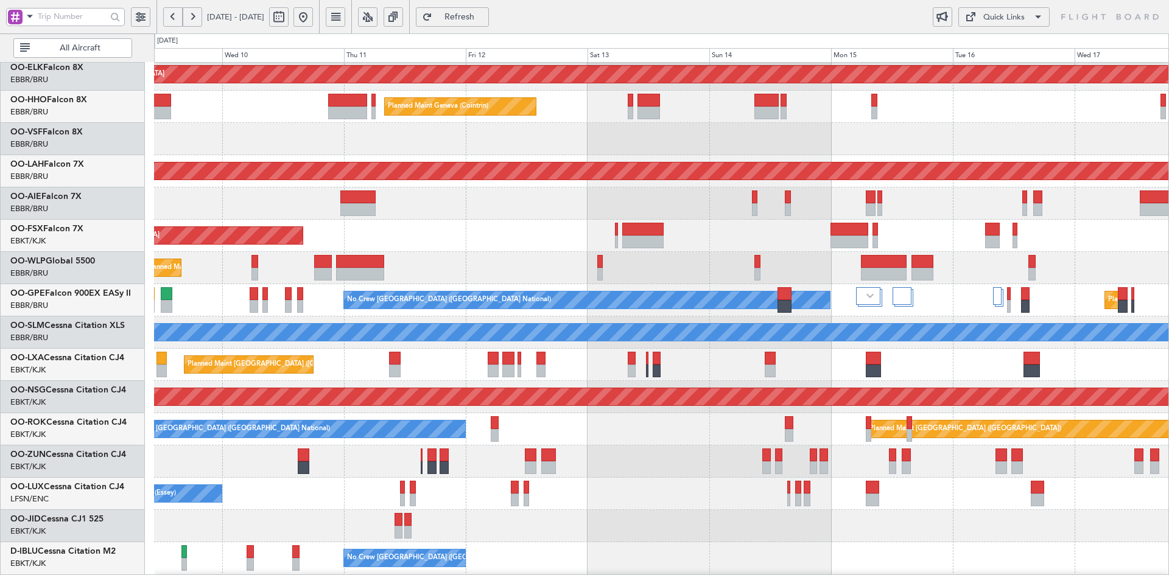
scroll to position [26, 0]
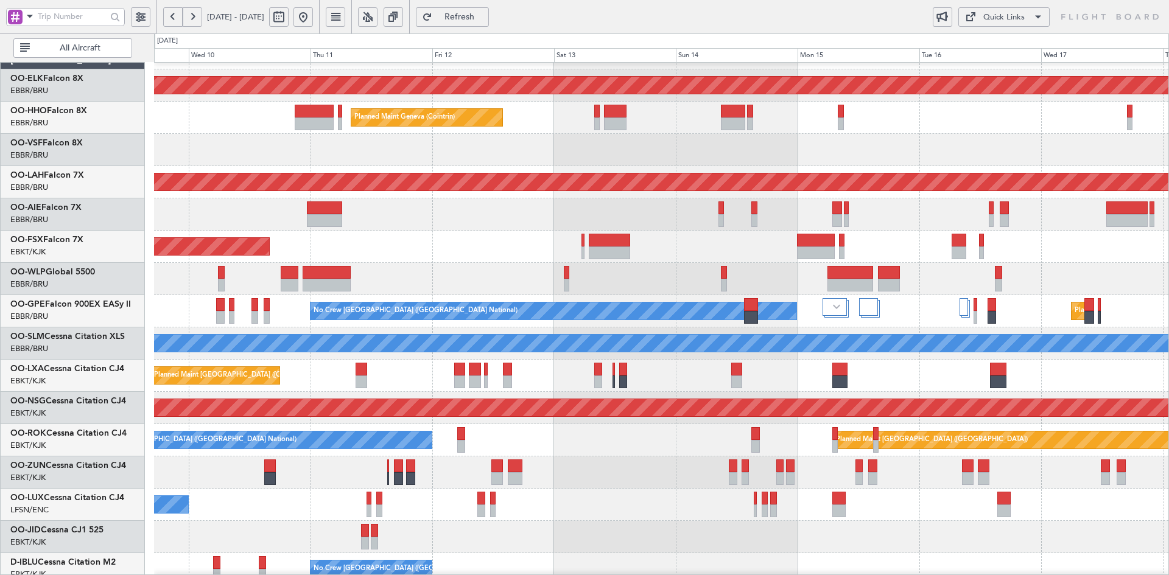
click at [461, 262] on div "Planned Maint Kortrijk-[GEOGRAPHIC_DATA]" at bounding box center [661, 247] width 1014 height 32
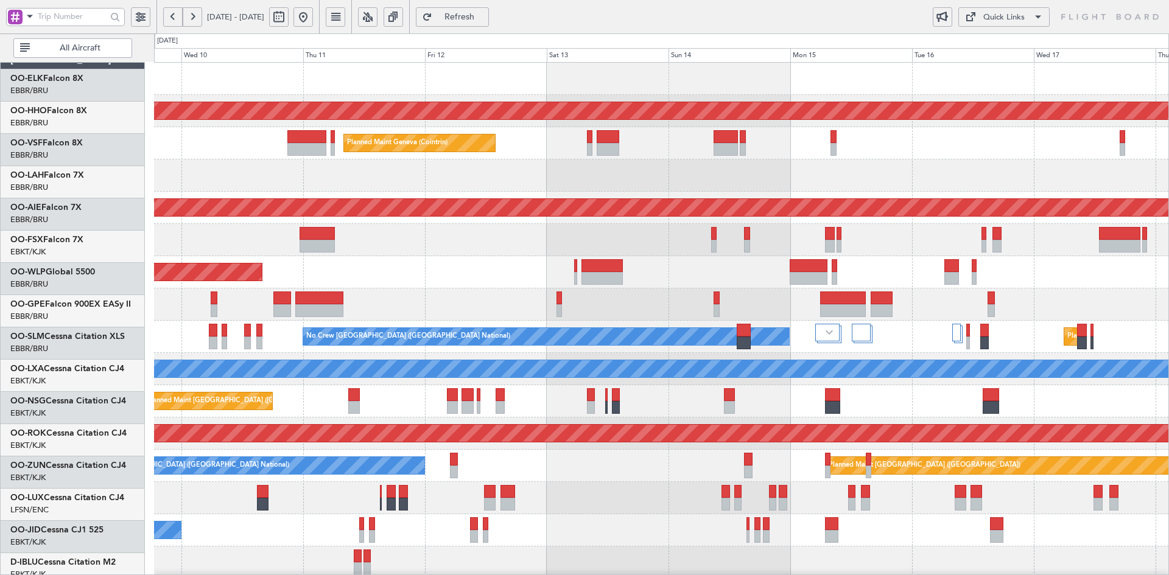
scroll to position [0, 0]
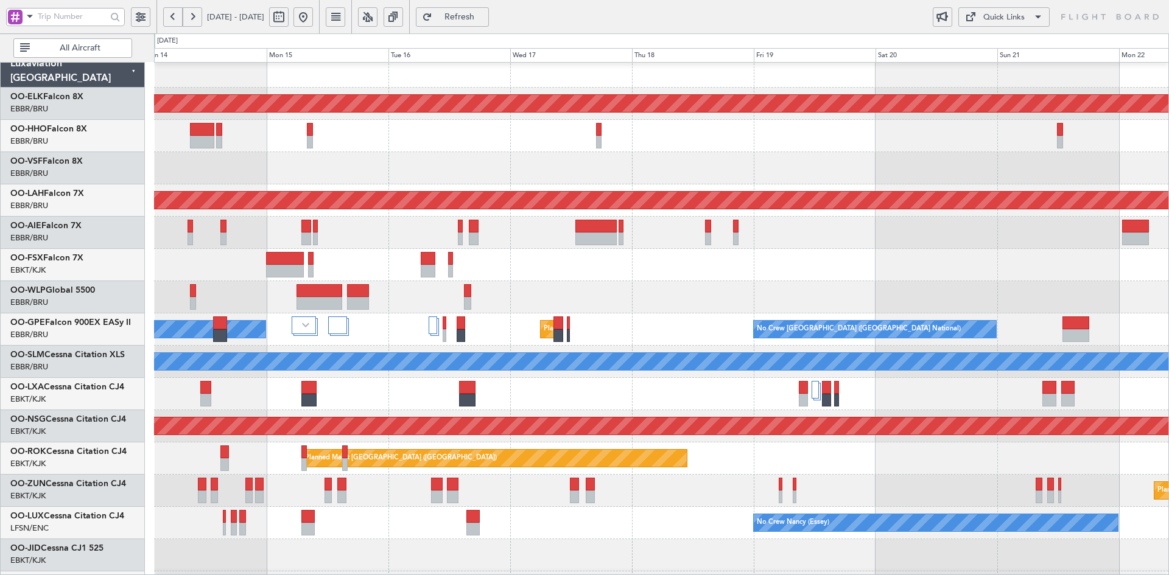
click at [566, 268] on div at bounding box center [661, 265] width 1014 height 32
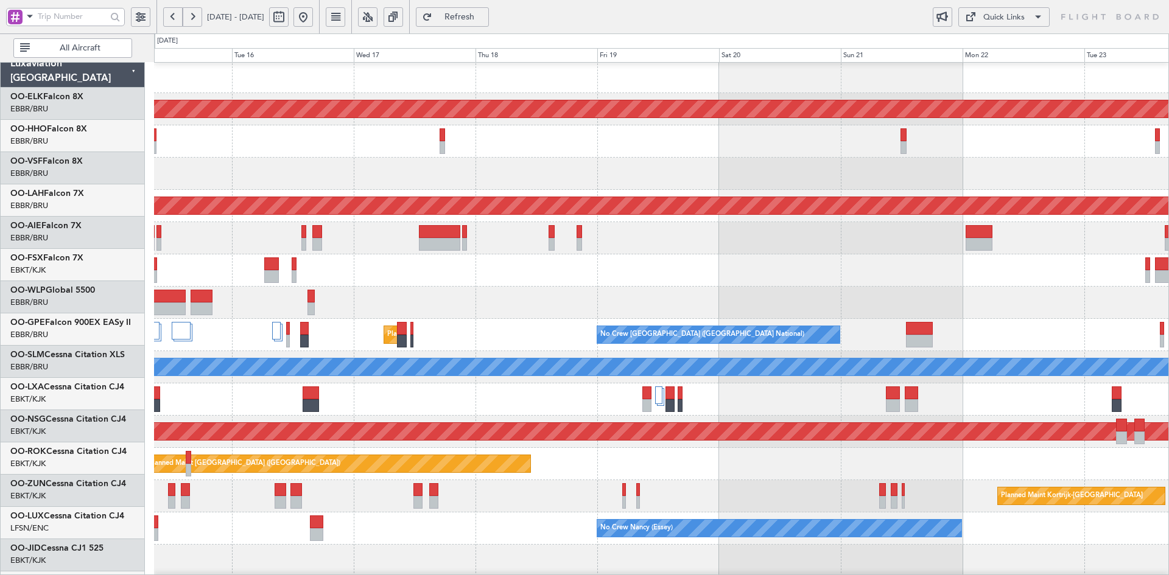
scroll to position [1, 0]
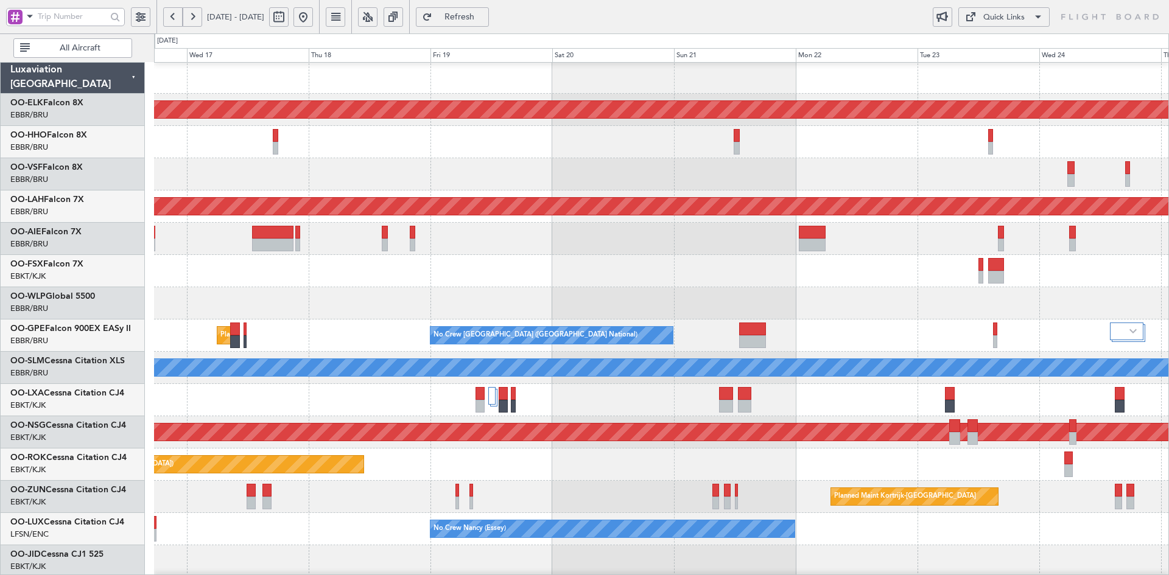
click at [681, 263] on div at bounding box center [661, 271] width 1014 height 32
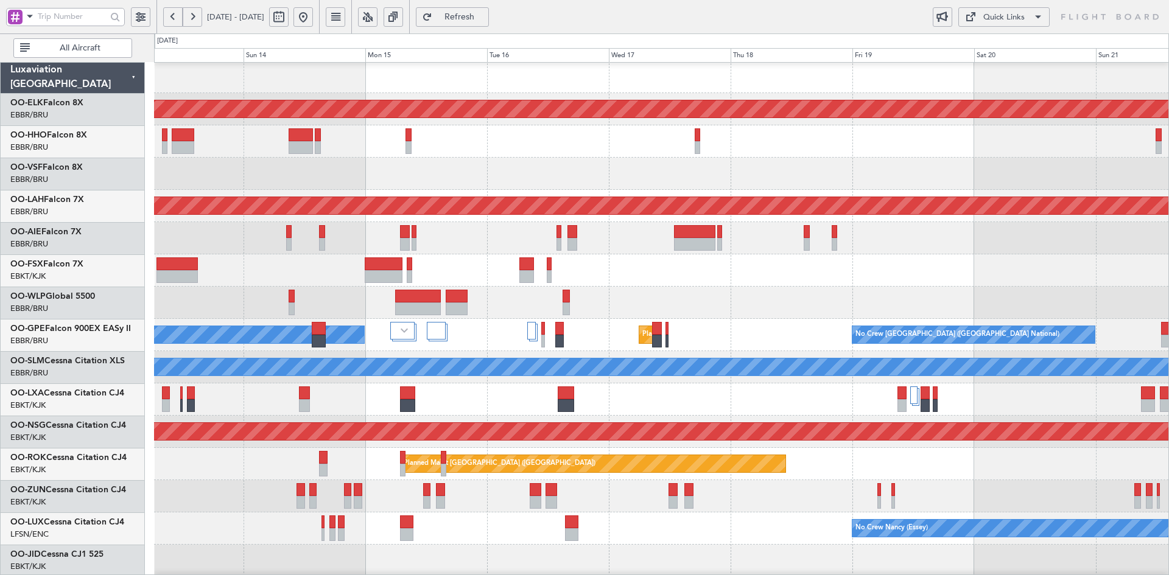
scroll to position [2, 0]
click at [1039, 289] on div at bounding box center [661, 303] width 1014 height 32
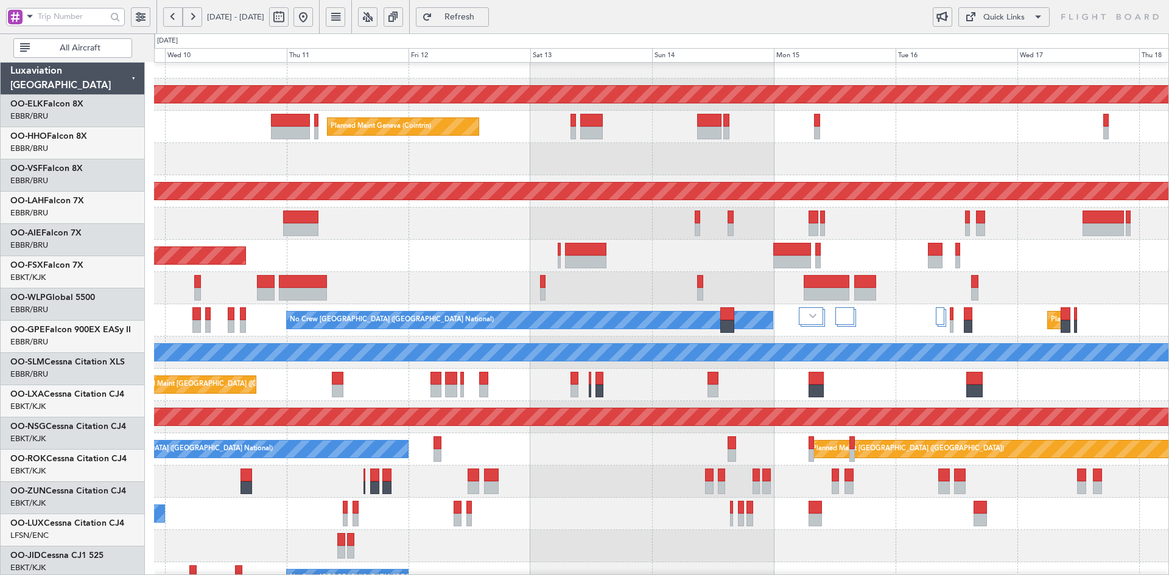
scroll to position [16, 0]
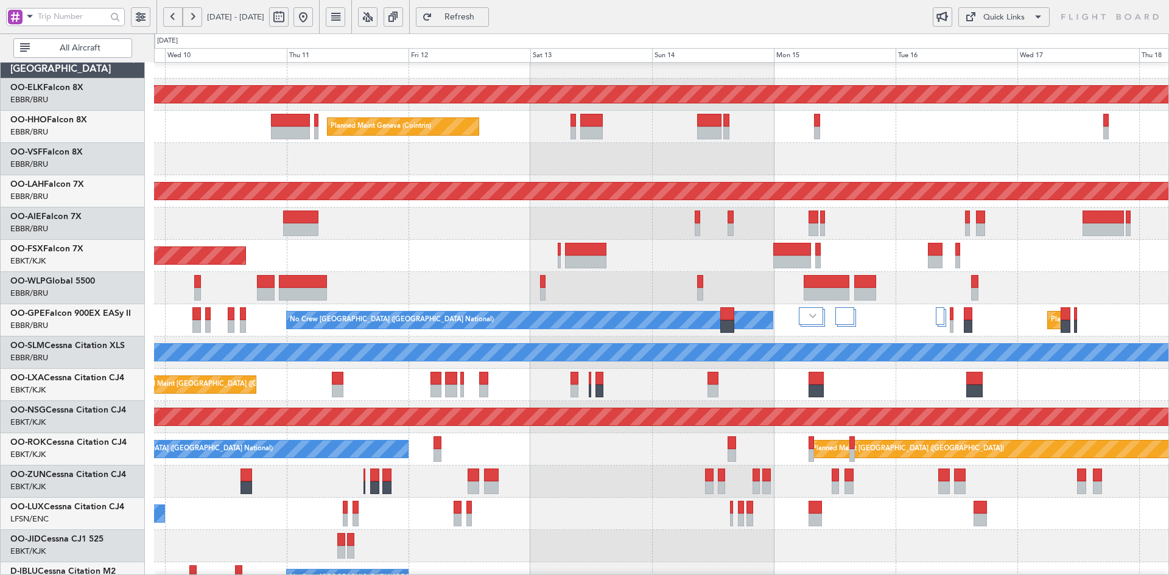
click at [402, 220] on div at bounding box center [661, 224] width 1014 height 32
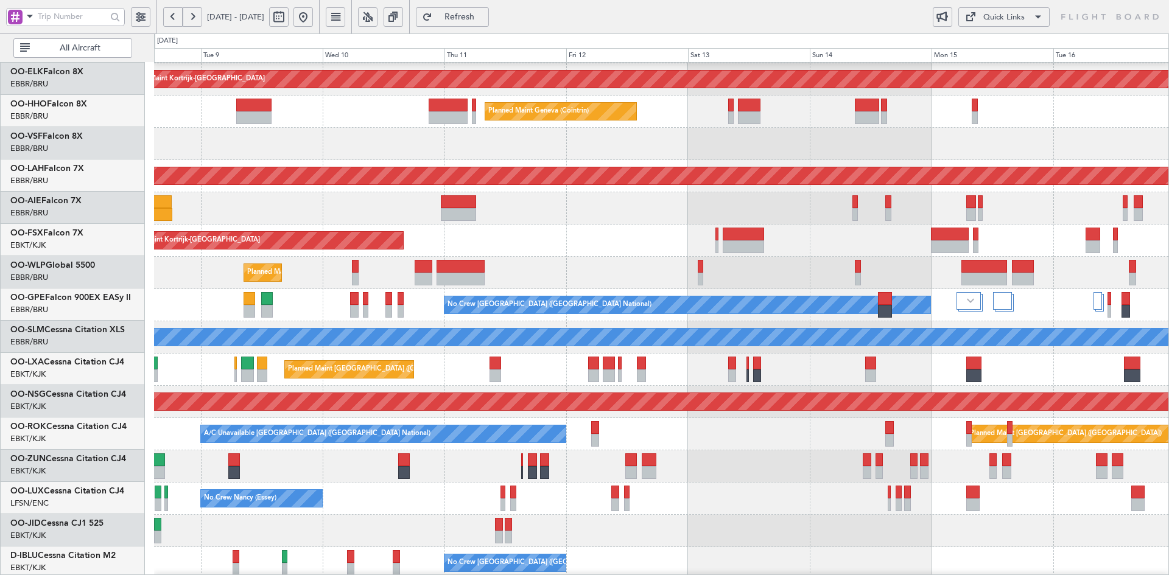
scroll to position [31, 0]
click at [653, 220] on div at bounding box center [661, 208] width 1014 height 32
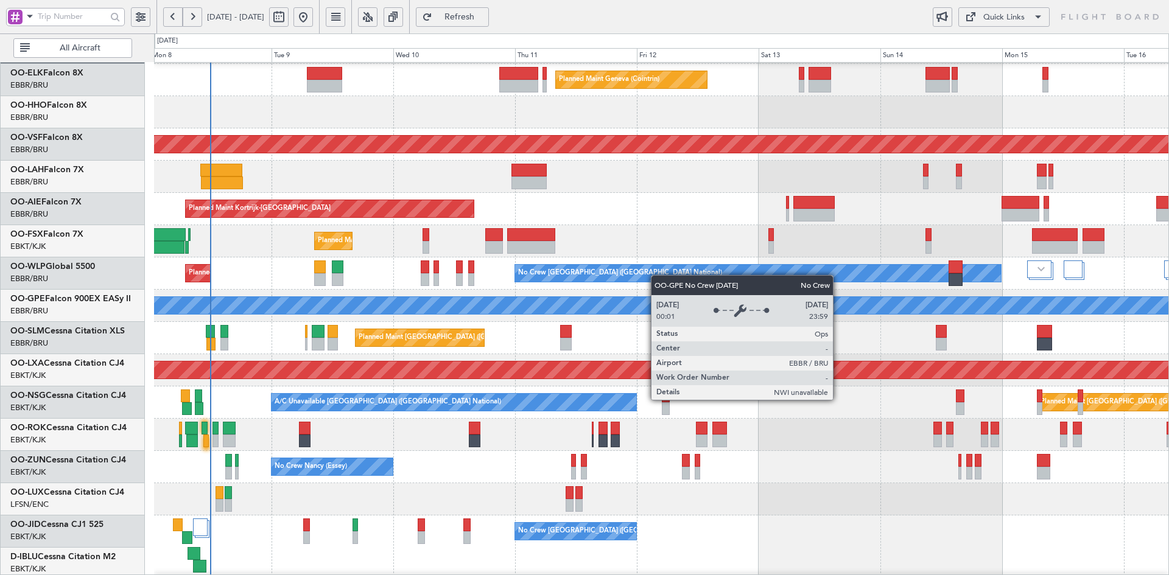
click at [657, 275] on div "No Crew [GEOGRAPHIC_DATA] ([GEOGRAPHIC_DATA] National)" at bounding box center [758, 273] width 486 height 17
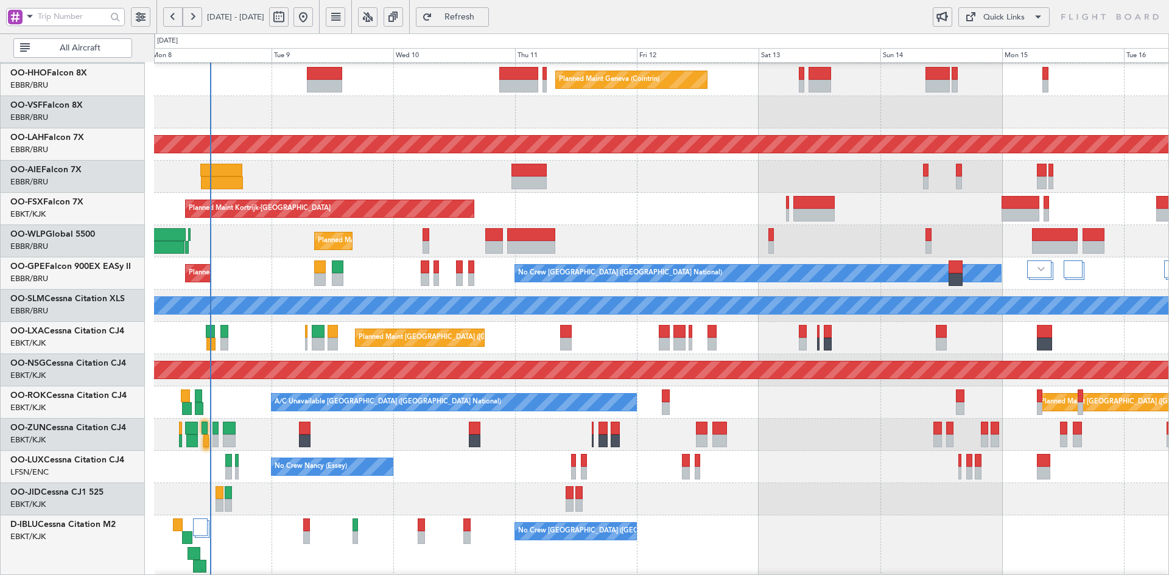
click at [502, 257] on div "Planned Maint Liege" at bounding box center [661, 241] width 1014 height 32
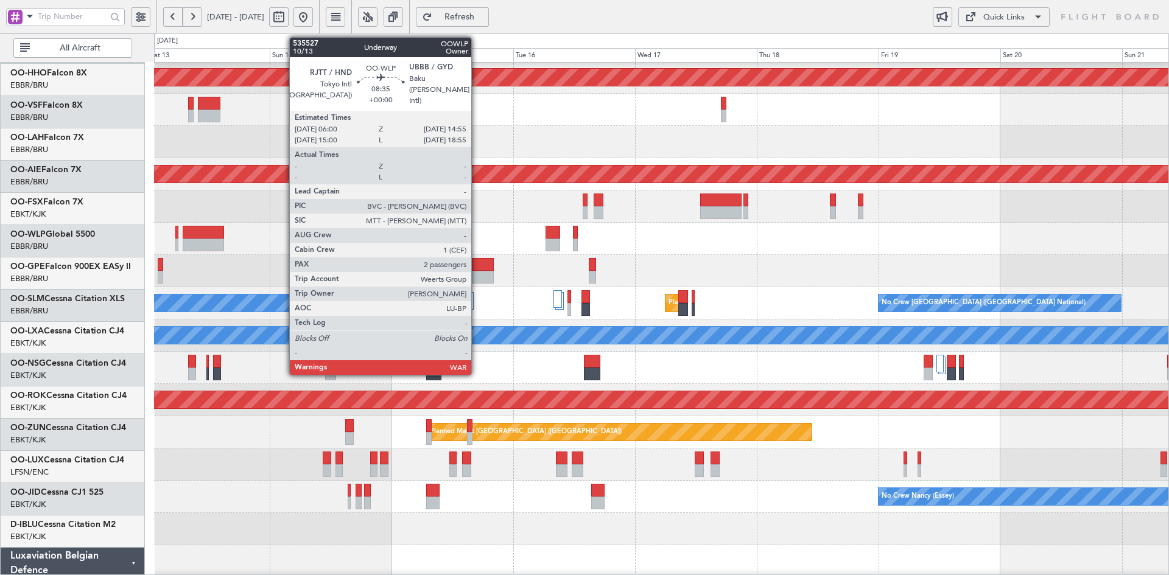
scroll to position [33, 0]
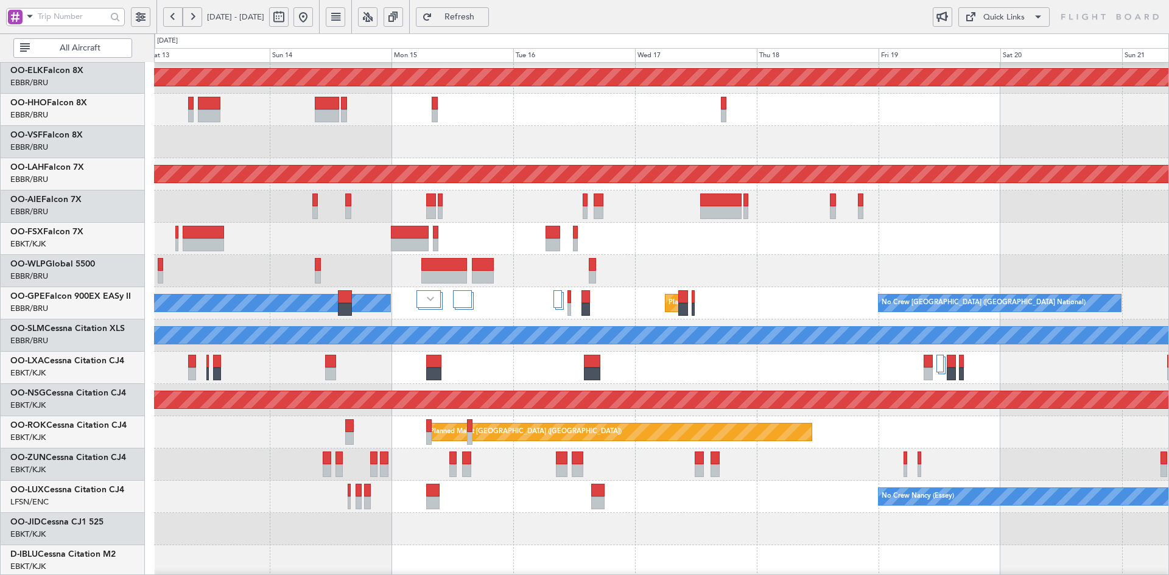
click at [886, 381] on div at bounding box center [661, 368] width 1014 height 32
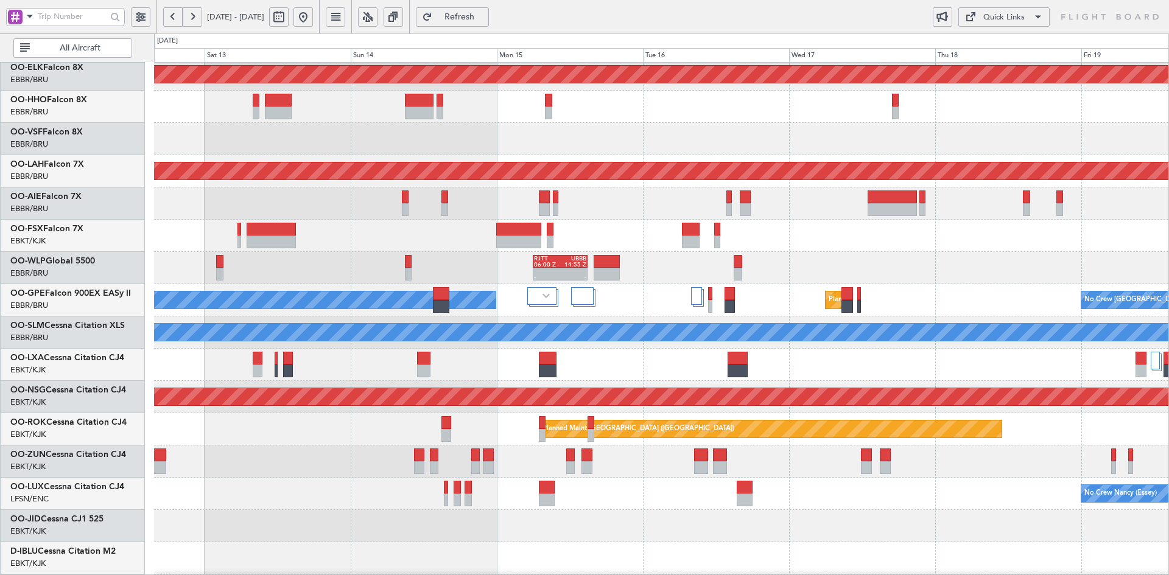
scroll to position [17, 0]
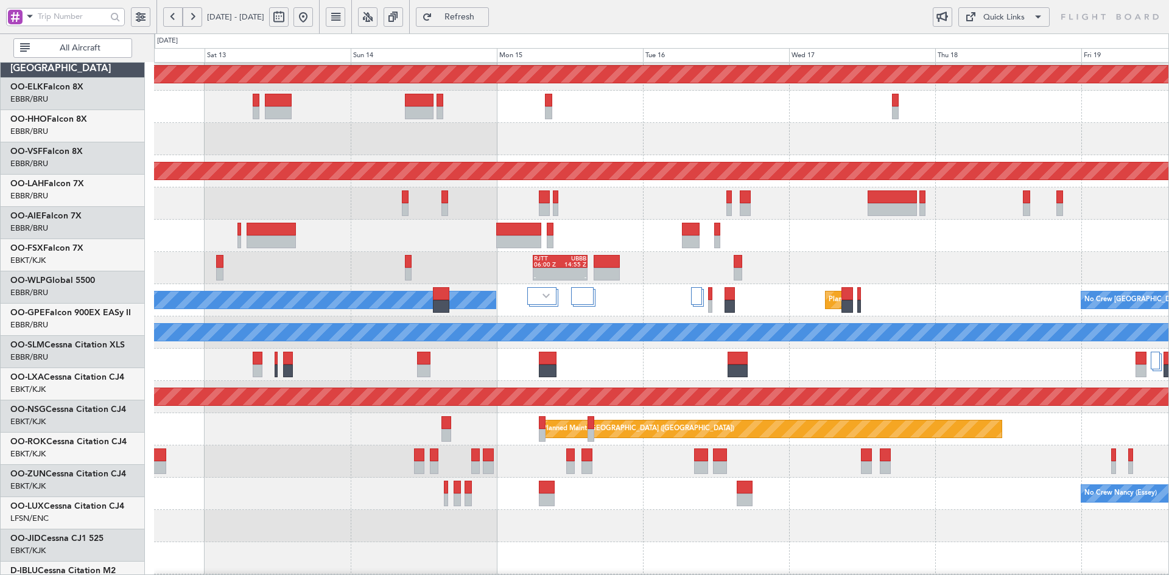
click at [1155, 284] on div "- - RJTT 06:00 Z UBBB 14:55 Z LTCG 22:35 Z RJTT 07:55 Z - -" at bounding box center [661, 268] width 1014 height 32
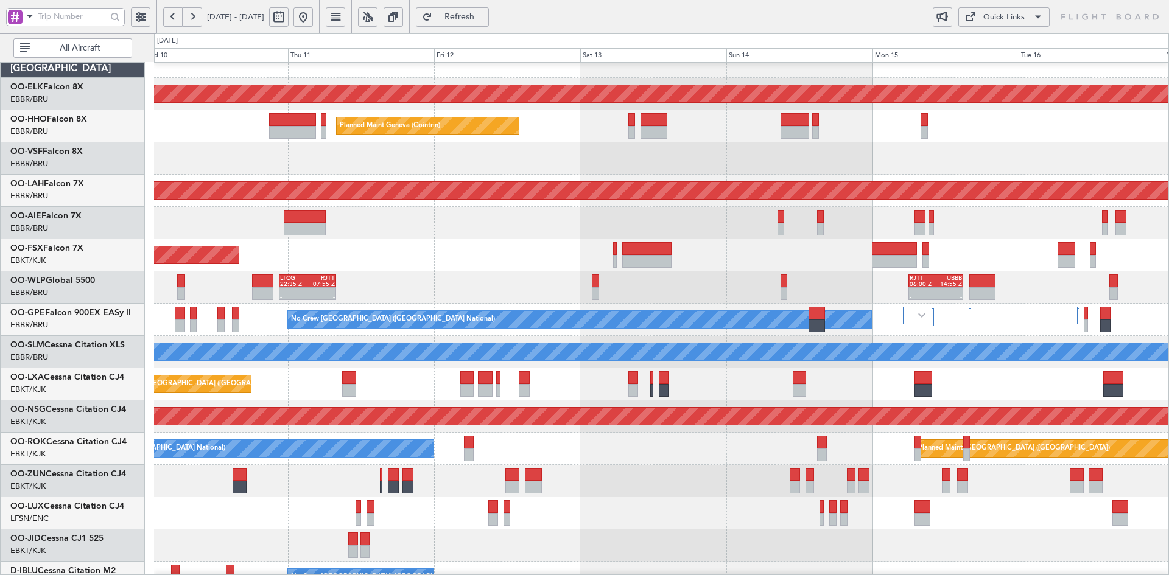
click at [928, 275] on div "- - RJTT 06:00 Z UBBB 14:55 Z LTCG 22:35 Z RJTT 07:55 Z - - Planned Maint Liege" at bounding box center [661, 287] width 1014 height 32
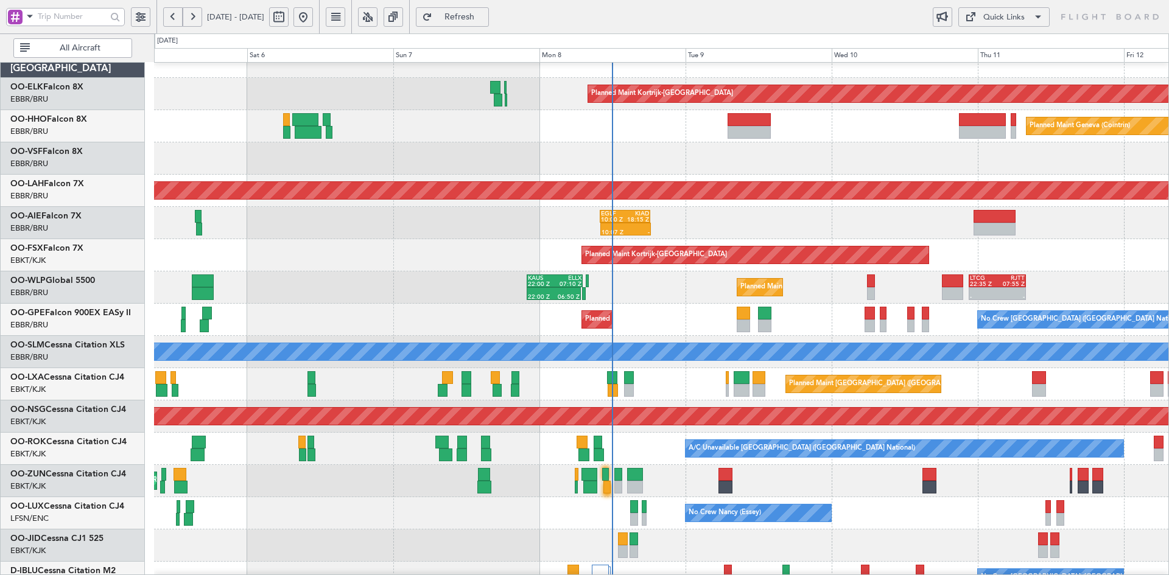
click at [626, 153] on div at bounding box center [661, 158] width 1014 height 32
click at [718, 231] on div "10:07 Z - EGLF 10:00 Z KIAD 18:15 Z Unplanned Maint Brussels (Brussels National)" at bounding box center [661, 223] width 1014 height 32
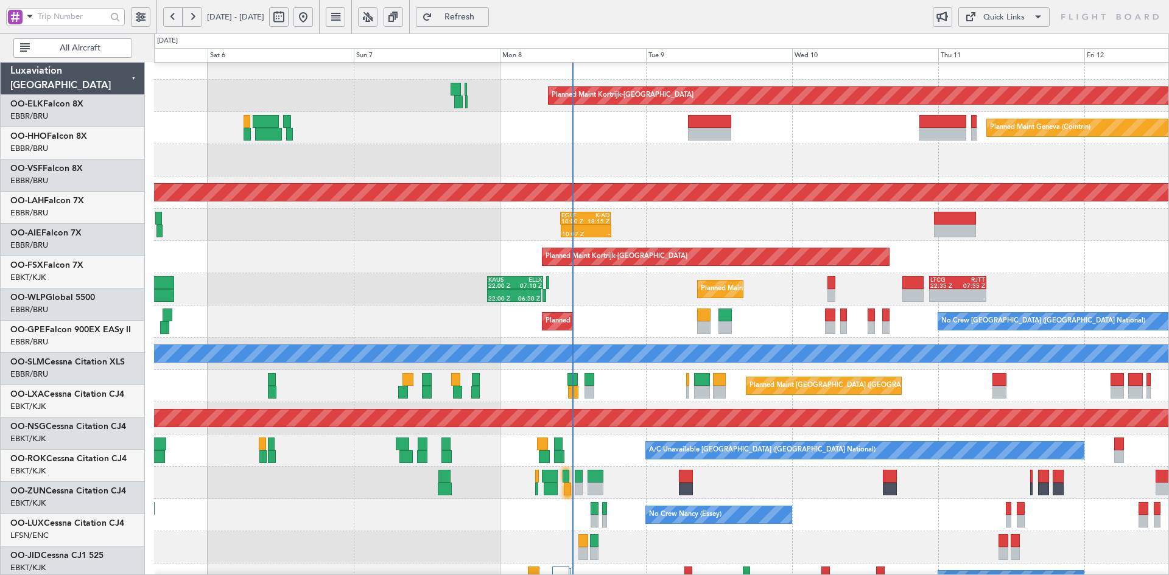
scroll to position [15, 0]
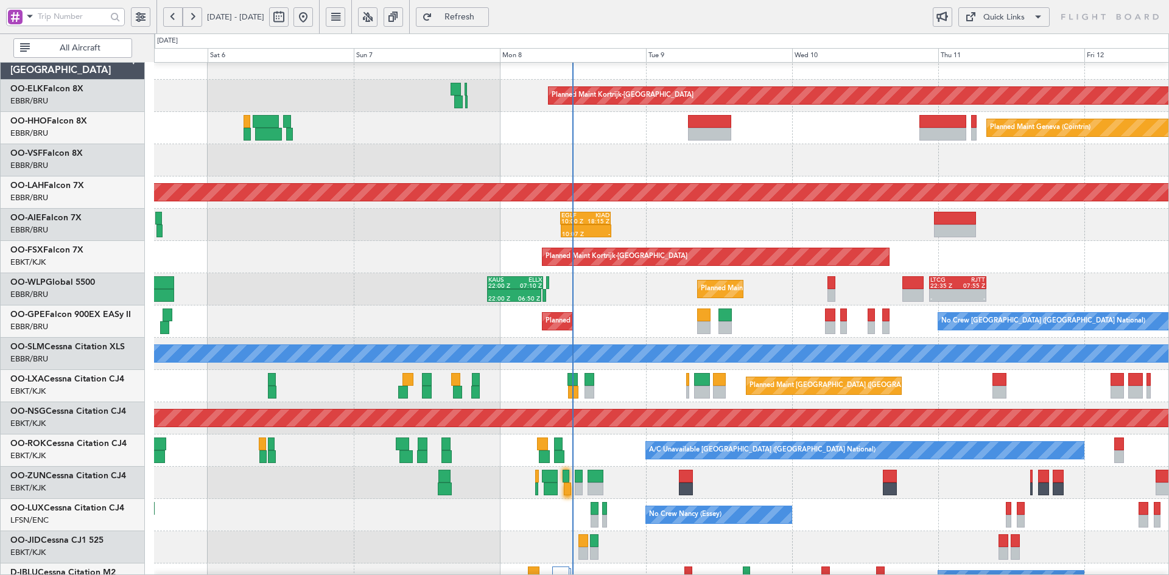
click at [787, 260] on div "Planned Maint Kortrijk-[GEOGRAPHIC_DATA] Planned Maint Geneva ([GEOGRAPHIC_DATA…" at bounding box center [661, 401] width 1014 height 708
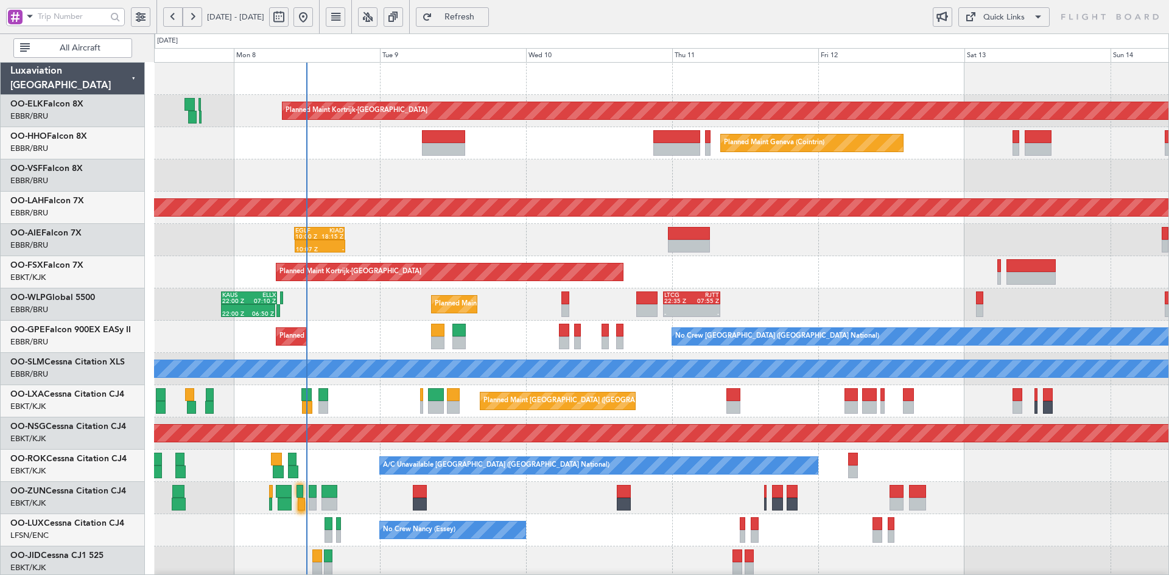
click at [684, 266] on div "Planned Maint Kortrijk-[GEOGRAPHIC_DATA]" at bounding box center [661, 272] width 1014 height 32
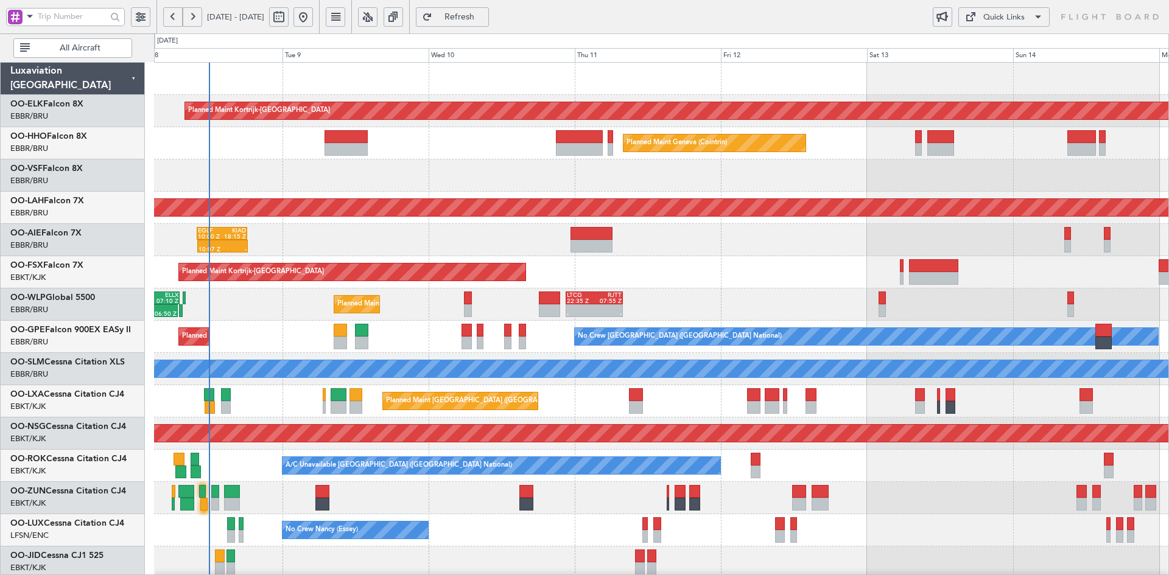
click at [730, 188] on div at bounding box center [661, 175] width 1014 height 32
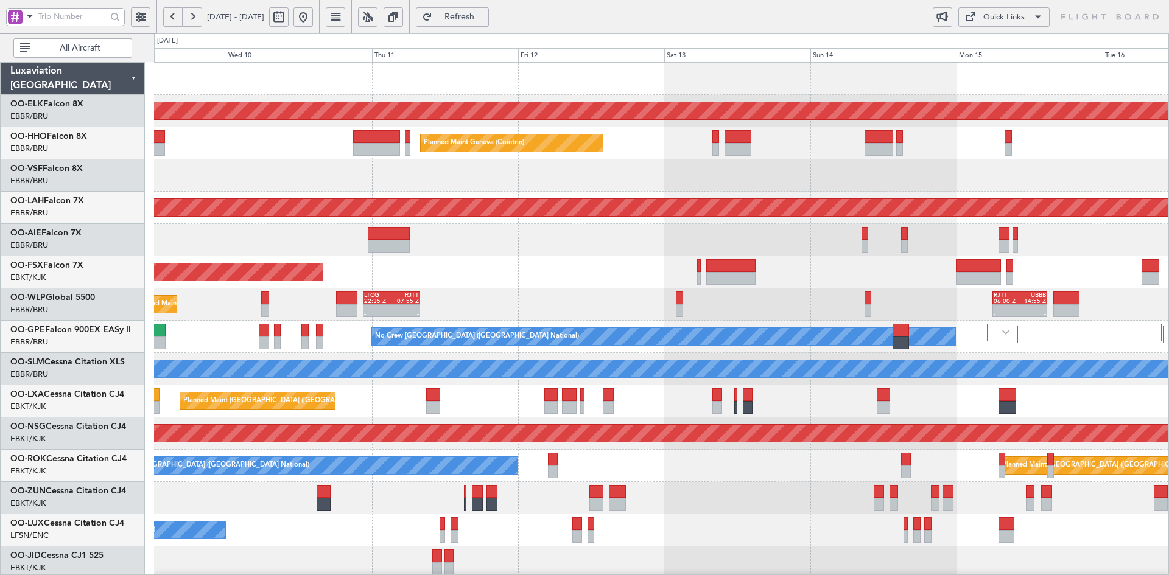
click at [925, 175] on div at bounding box center [661, 175] width 1014 height 32
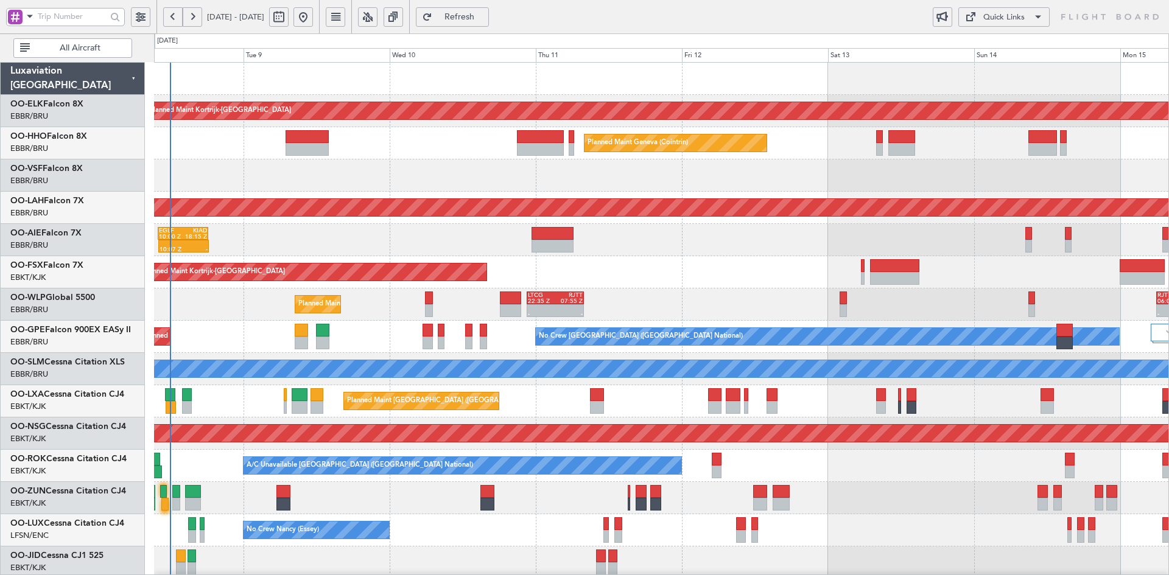
click at [888, 167] on div "Planned Maint Kortrijk-[GEOGRAPHIC_DATA] Planned Maint Geneva ([GEOGRAPHIC_DATA…" at bounding box center [661, 417] width 1014 height 708
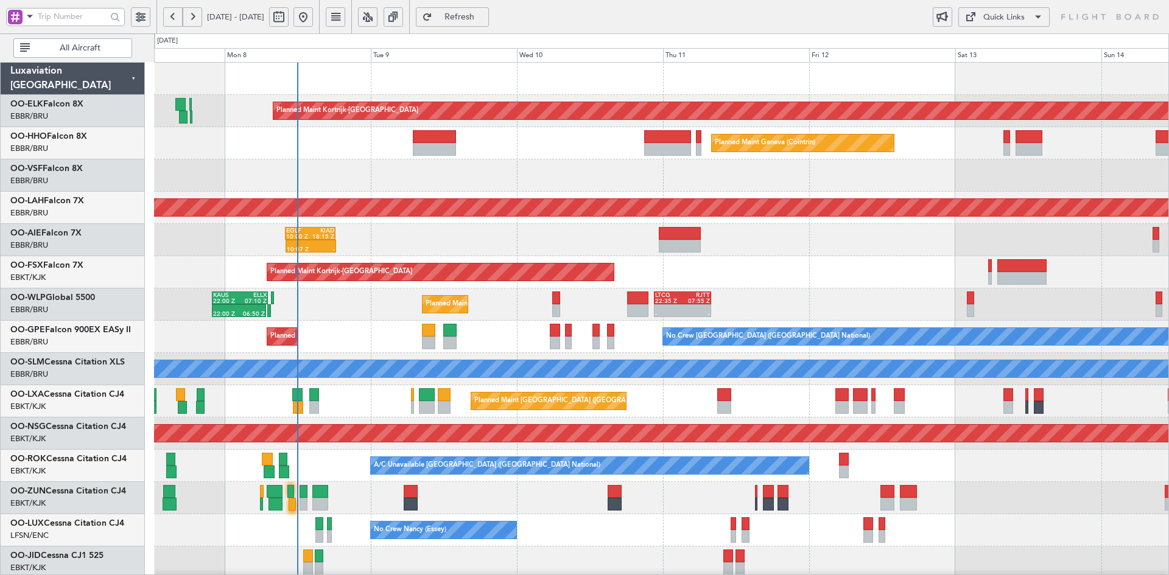
click at [841, 259] on div "Planned Maint Kortrijk-[GEOGRAPHIC_DATA]" at bounding box center [661, 272] width 1014 height 32
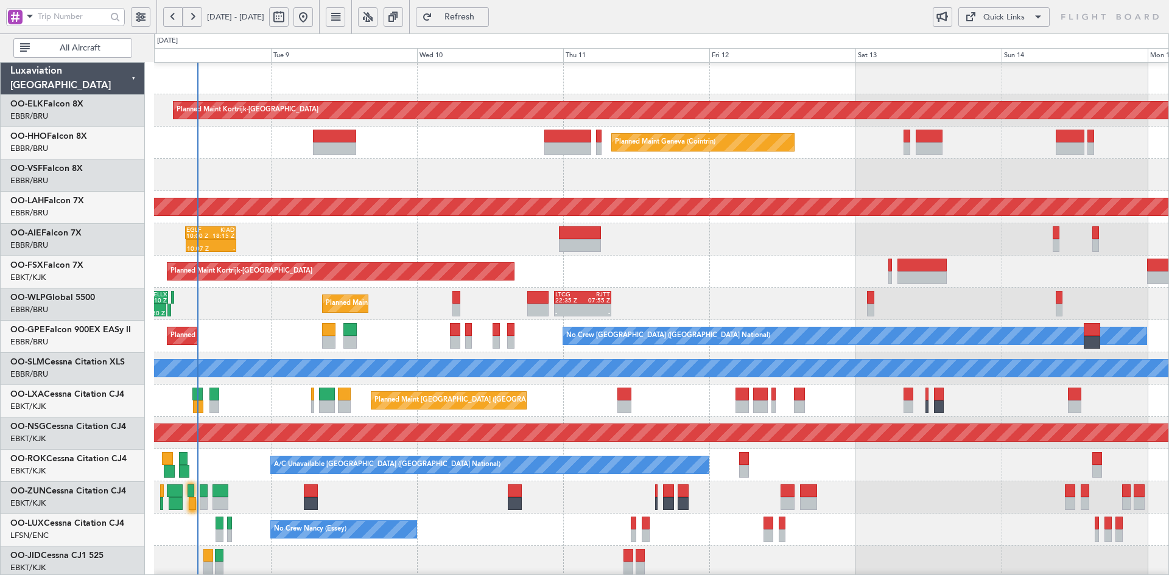
click at [705, 246] on div "10:07 Z - EGLF 10:00 Z KIAD 18:15 Z" at bounding box center [661, 239] width 1014 height 32
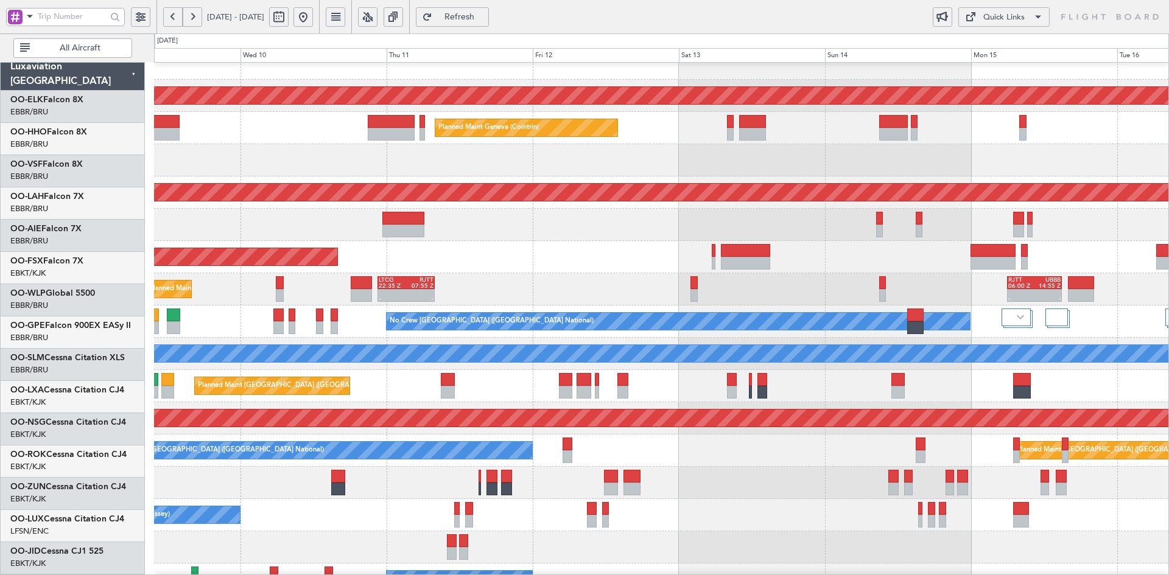
scroll to position [16, 0]
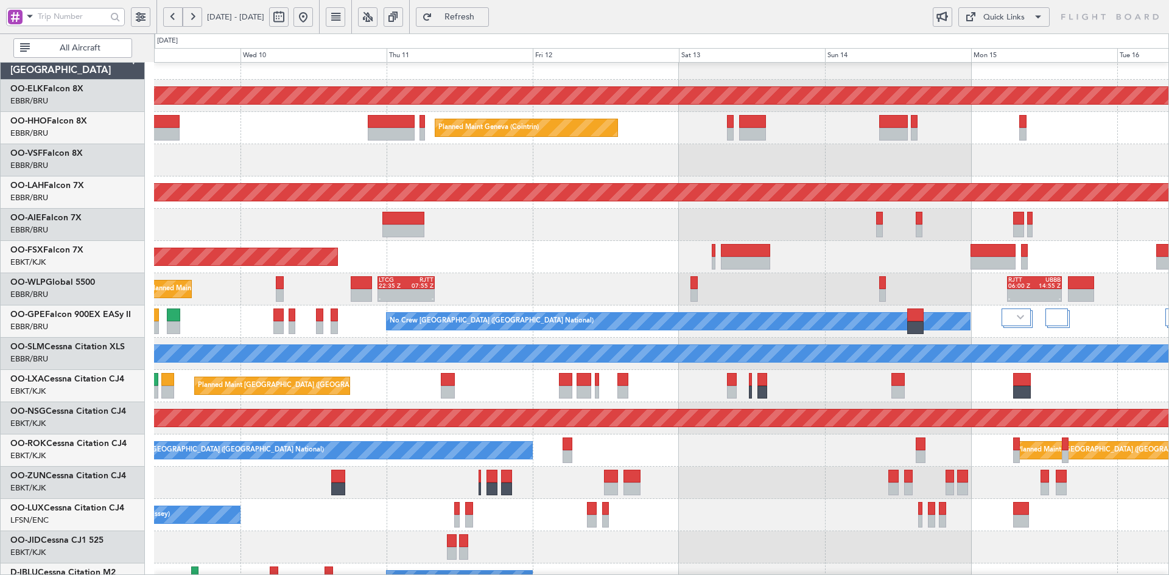
click at [734, 243] on div "Planned Maint Kortrijk-[GEOGRAPHIC_DATA]" at bounding box center [661, 257] width 1014 height 32
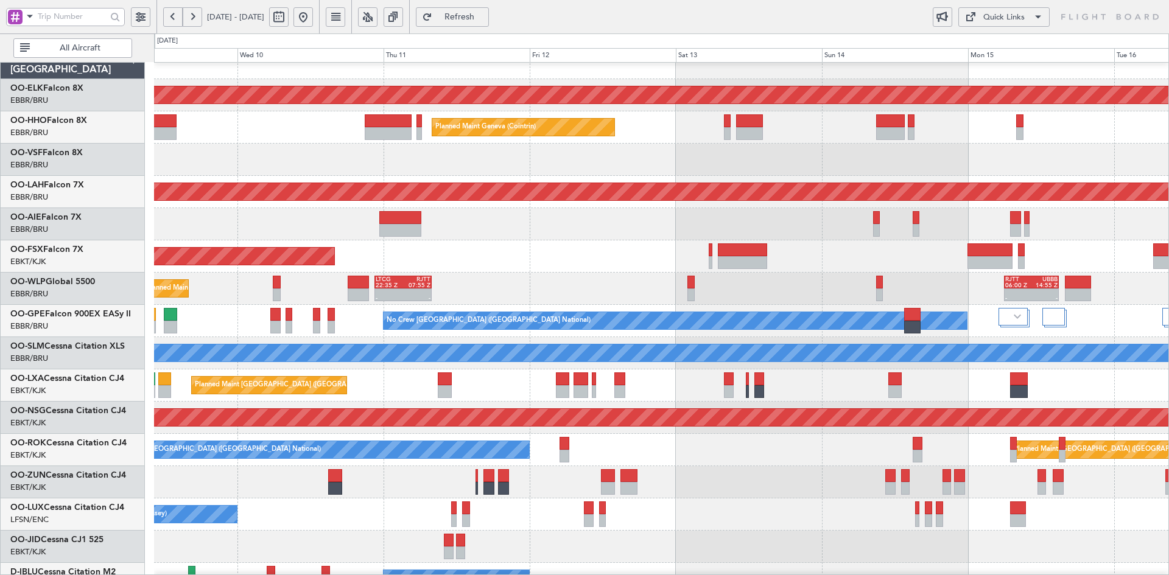
click at [758, 267] on div "Planned Maint Kortrijk-[GEOGRAPHIC_DATA]" at bounding box center [661, 256] width 1014 height 32
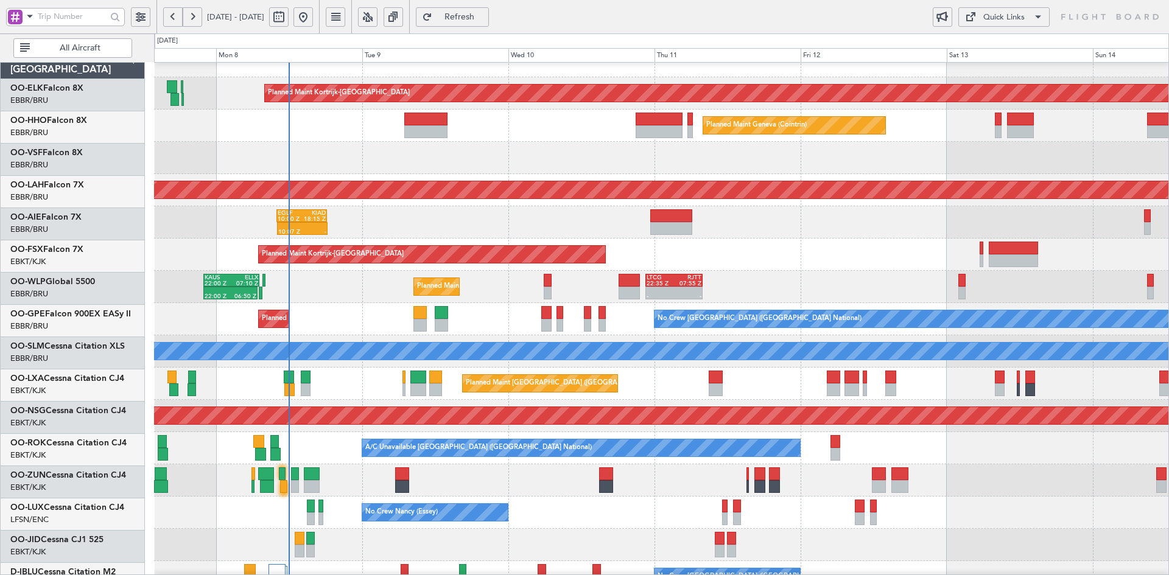
scroll to position [18, 0]
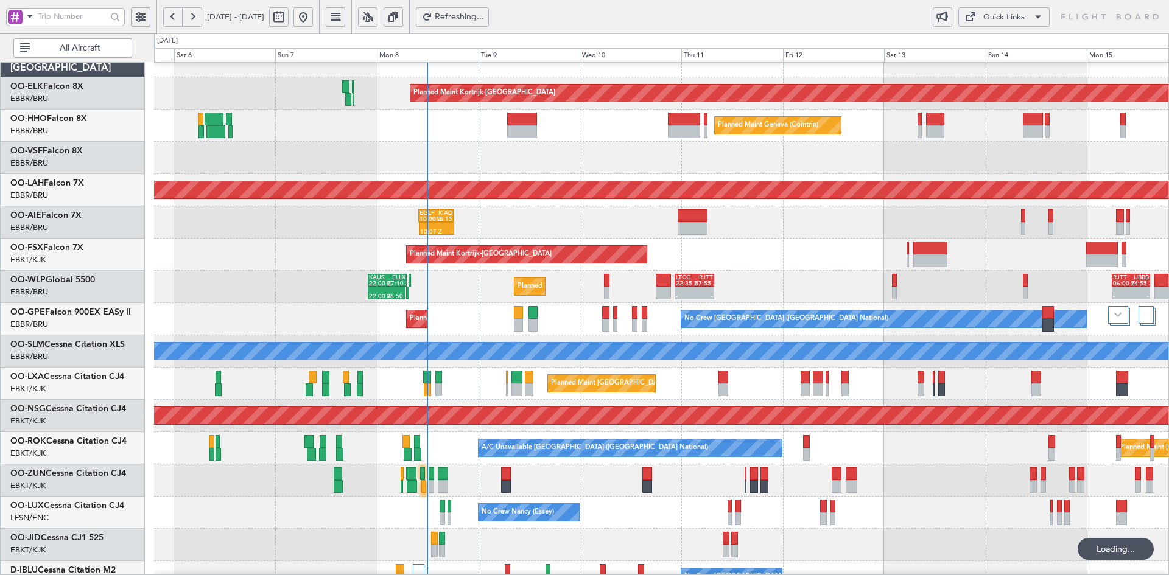
click at [617, 286] on div "- - LTCG 22:35 Z RJTT 07:55 Z Planned Maint Liege KAUS 22:00 Z ELLX 07:10 Z 22:…" at bounding box center [661, 287] width 1014 height 32
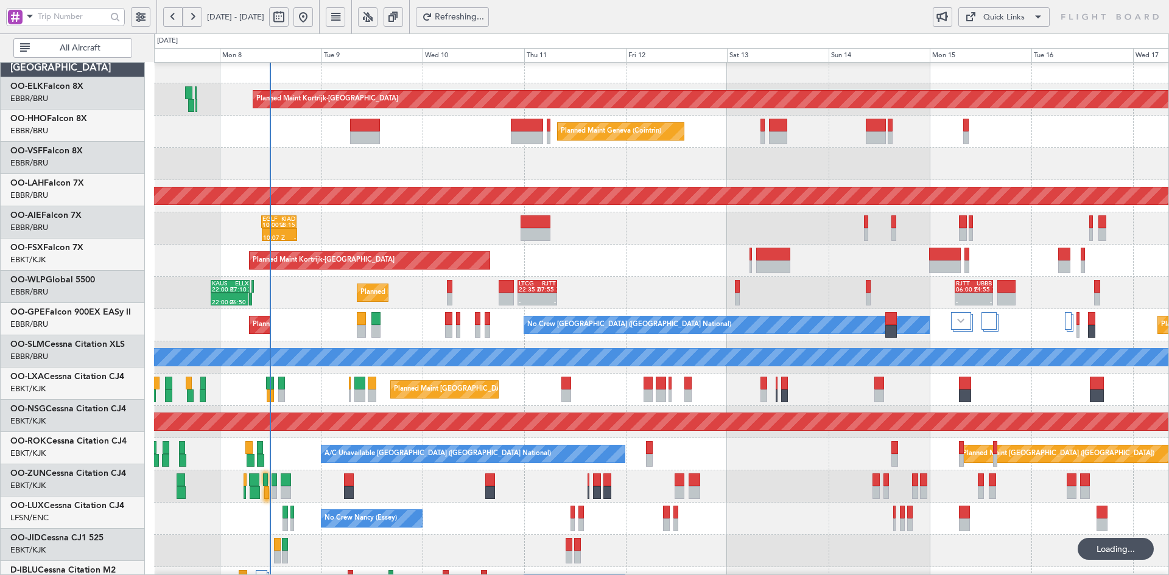
scroll to position [12, 0]
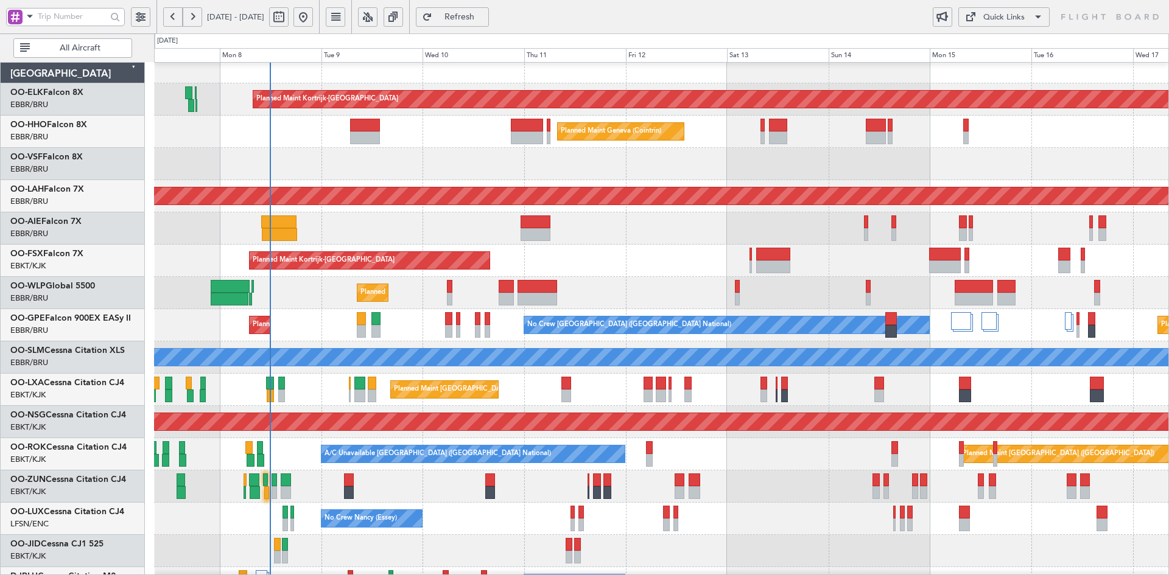
click at [763, 212] on div "Unplanned Maint [GEOGRAPHIC_DATA] ([GEOGRAPHIC_DATA] National)" at bounding box center [661, 228] width 1014 height 32
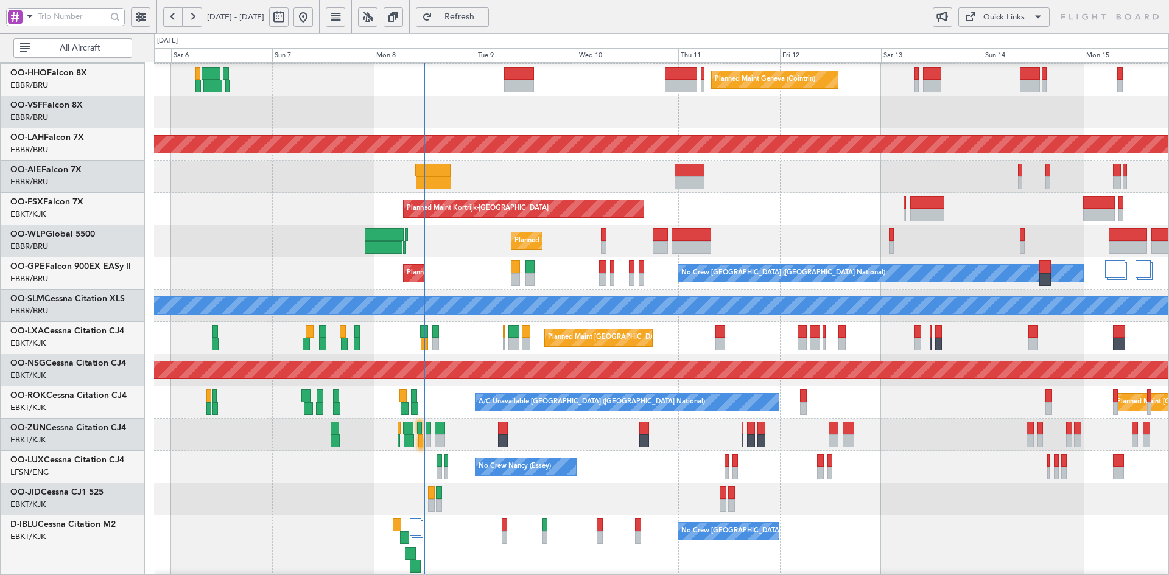
scroll to position [0, 0]
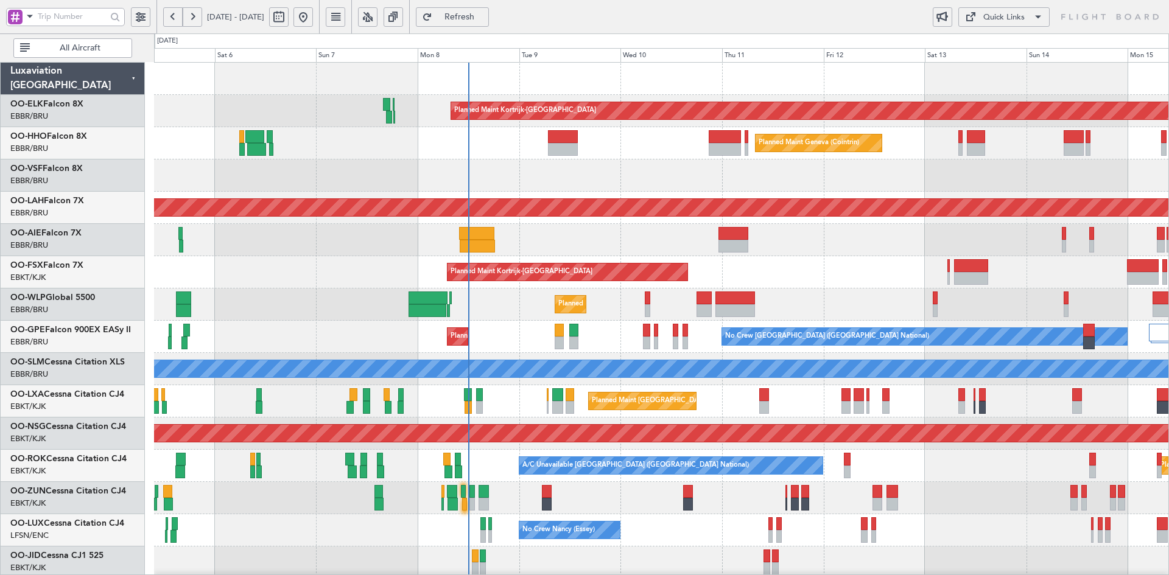
click at [418, 195] on div "Planned Maint Kortrijk-Wevelgem Planned Maint Geneva (Cointrin) Planned Maint A…" at bounding box center [661, 417] width 1014 height 708
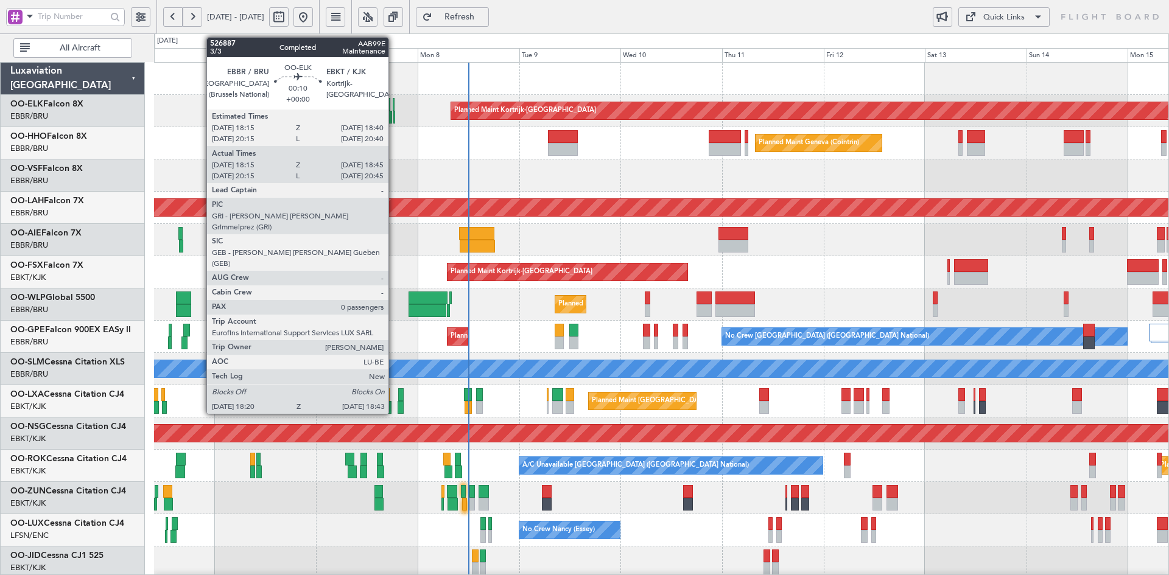
click at [394, 122] on div at bounding box center [394, 117] width 2 height 13
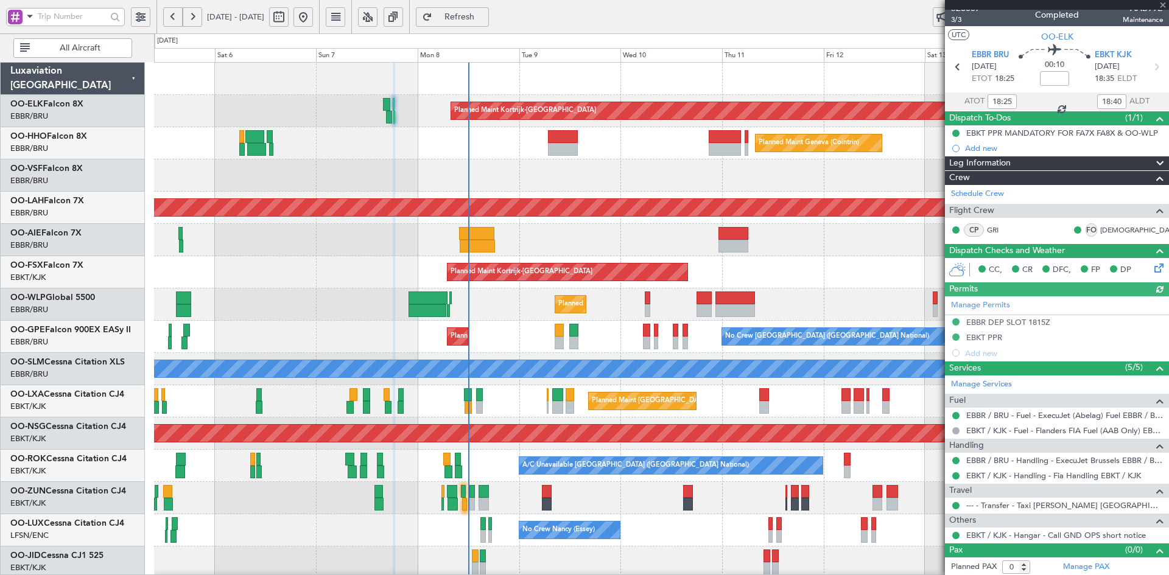
scroll to position [10, 0]
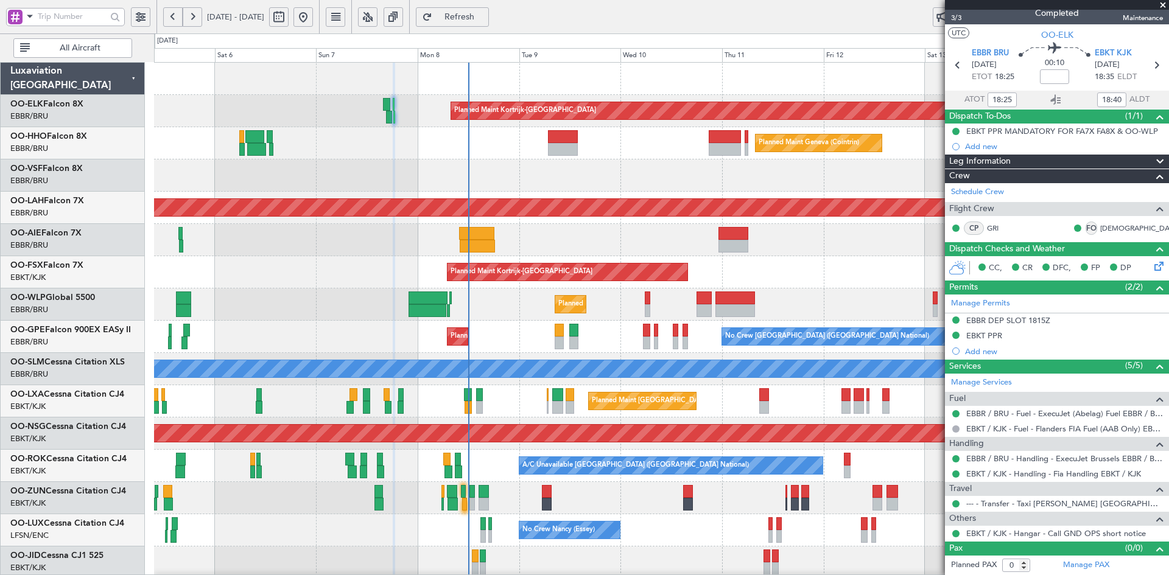
click at [1161, 5] on span at bounding box center [1163, 5] width 12 height 11
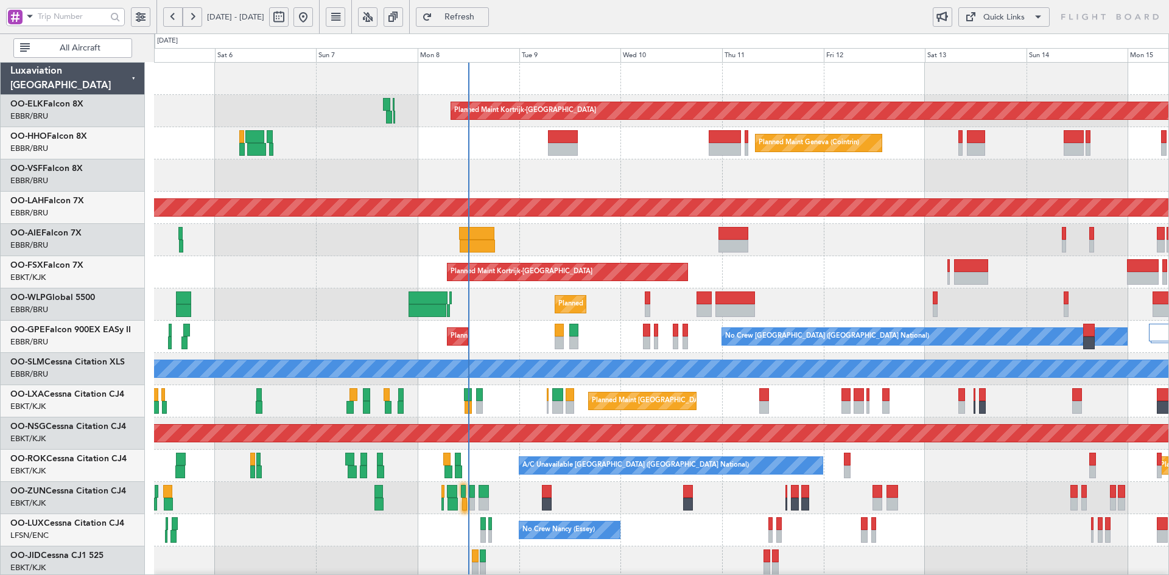
scroll to position [0, 0]
click at [802, 248] on div "Unplanned Maint Brussels (Brussels National) Planned Maint London (Farnborough)" at bounding box center [661, 240] width 1014 height 32
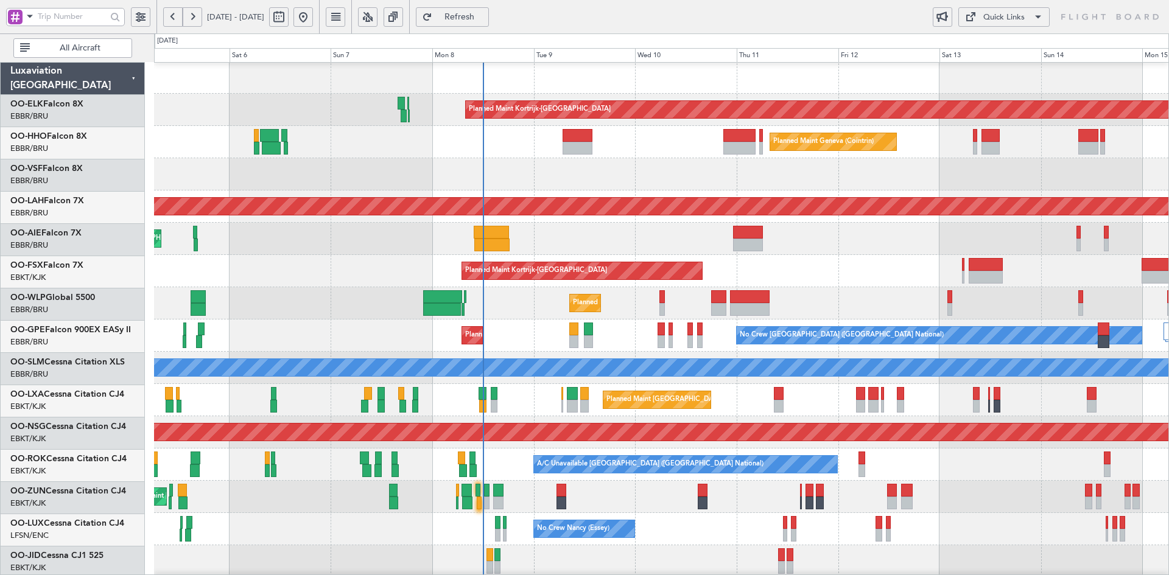
scroll to position [1, 0]
click at [754, 284] on div "Planned Maint Kortrijk-[GEOGRAPHIC_DATA]" at bounding box center [661, 271] width 1014 height 32
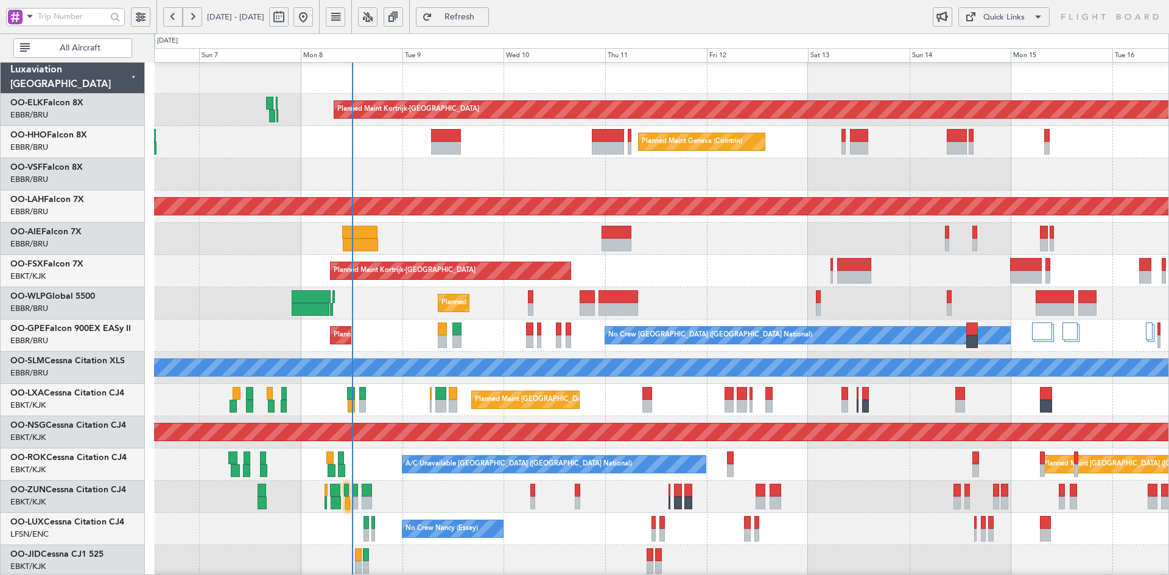
click at [799, 513] on div "No Crew Nancy (Essey) No Crew Nancy (Essey)" at bounding box center [661, 529] width 1014 height 32
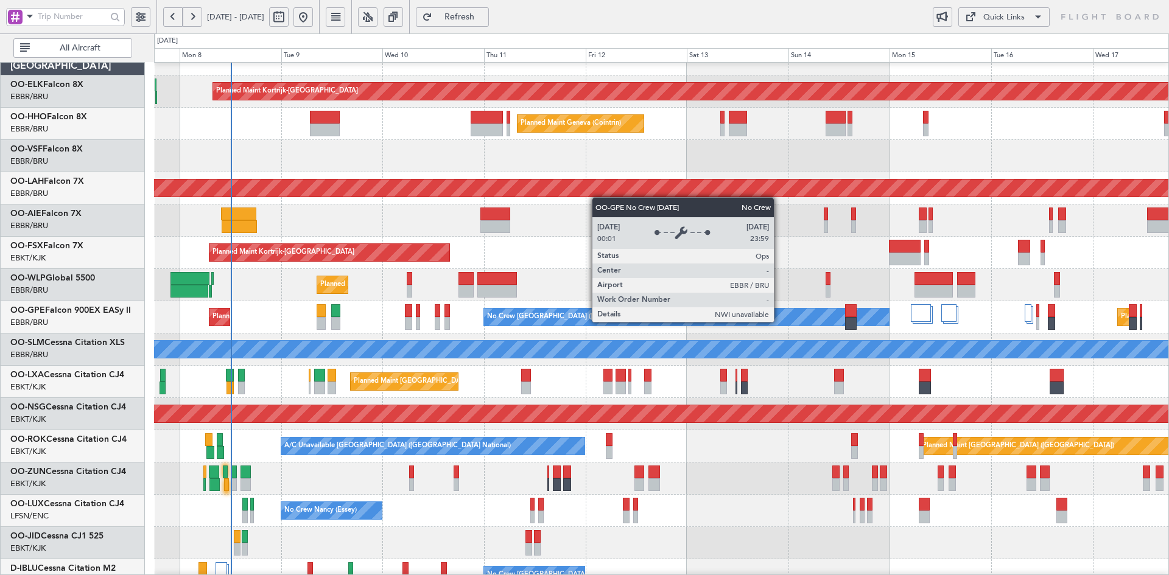
click at [655, 315] on div "No Crew [GEOGRAPHIC_DATA] ([GEOGRAPHIC_DATA] National)" at bounding box center [686, 317] width 405 height 17
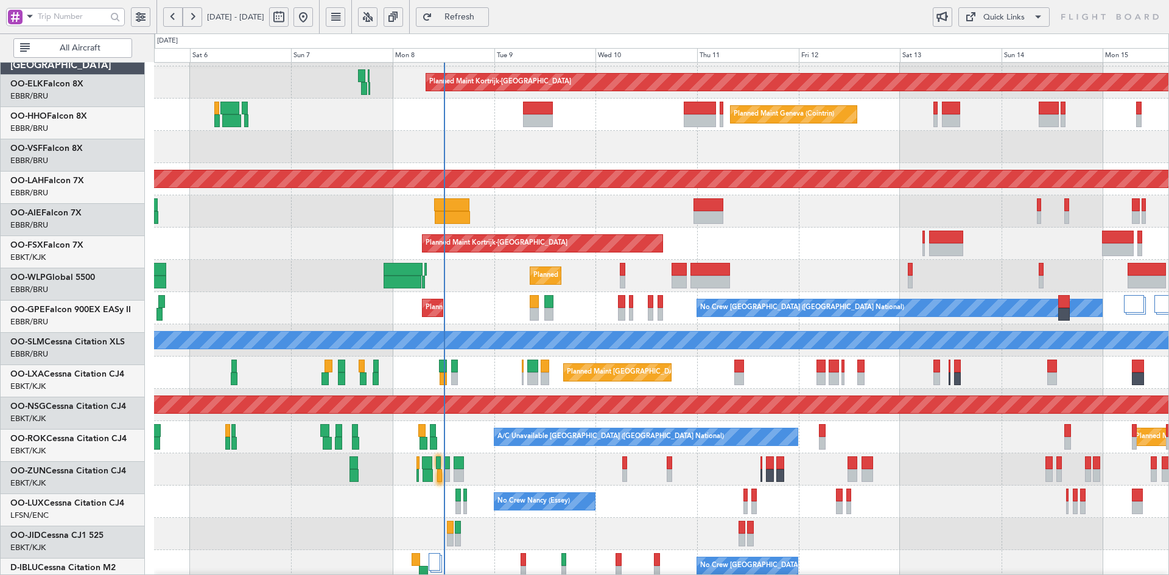
scroll to position [29, 0]
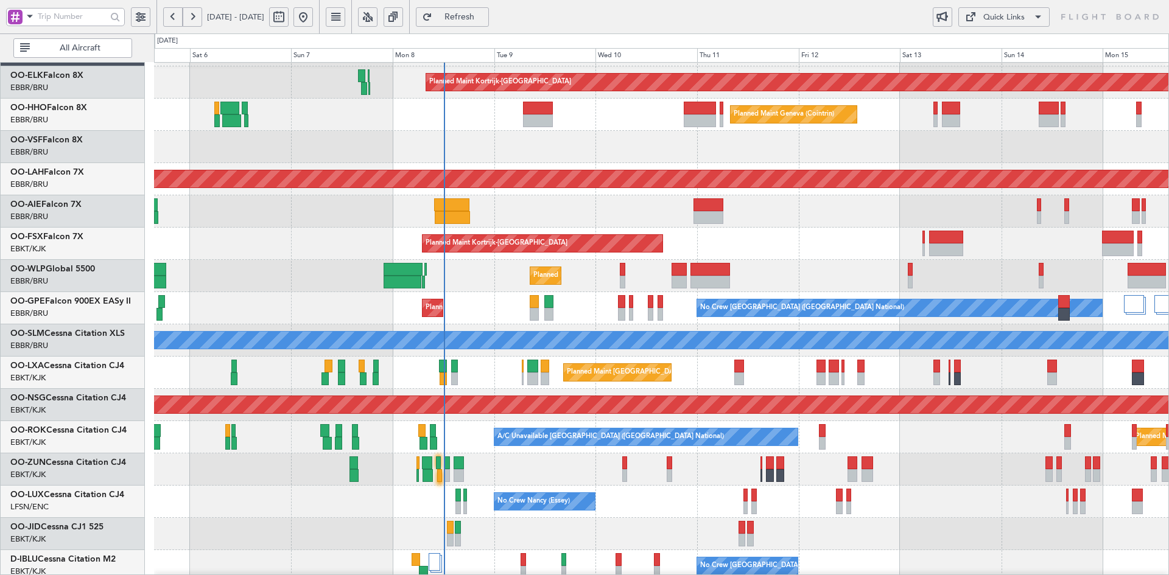
click at [812, 250] on div "Planned Maint Kortrijk-[GEOGRAPHIC_DATA]" at bounding box center [661, 244] width 1014 height 32
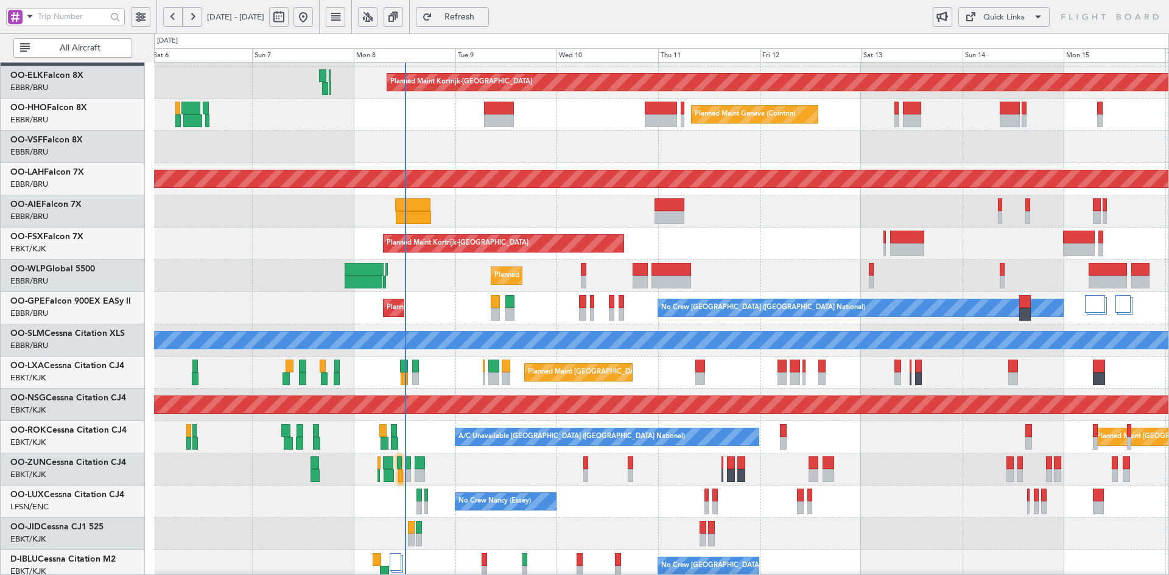
click at [844, 486] on div "No Crew Nancy (Essey) No Crew Nancy (Essey)" at bounding box center [661, 502] width 1014 height 32
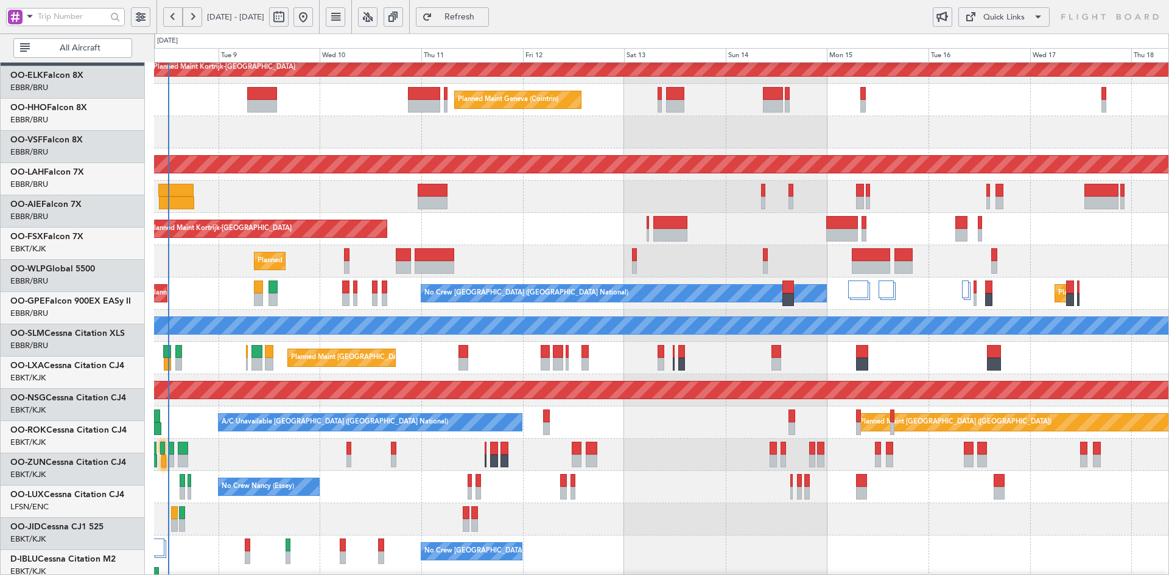
click at [895, 531] on div at bounding box center [661, 519] width 1014 height 32
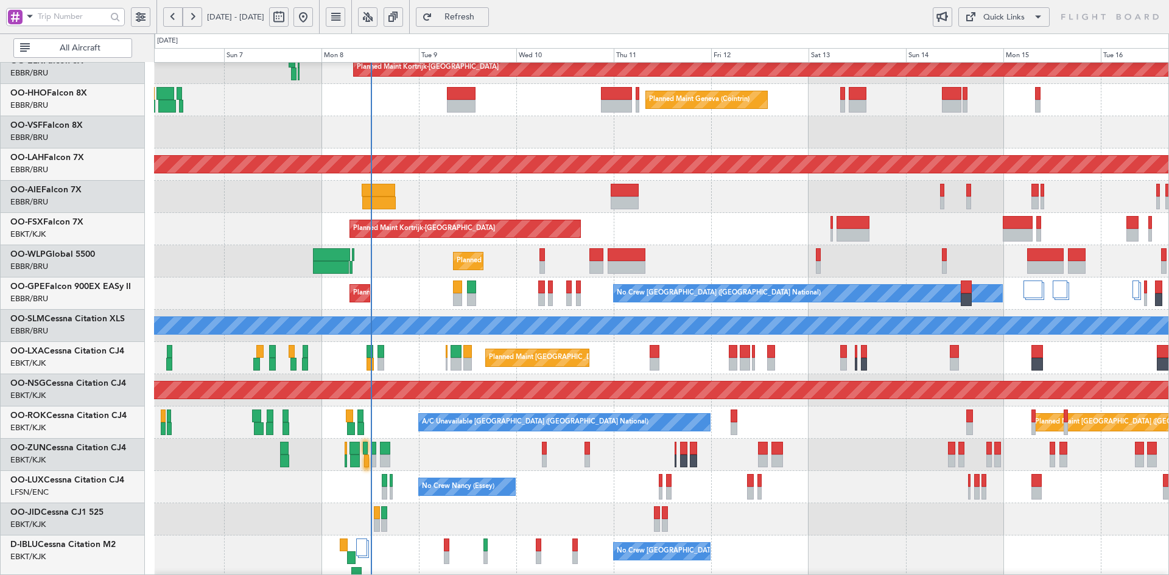
click at [789, 213] on div "Planned Maint Kortrijk-[GEOGRAPHIC_DATA]" at bounding box center [661, 229] width 1014 height 32
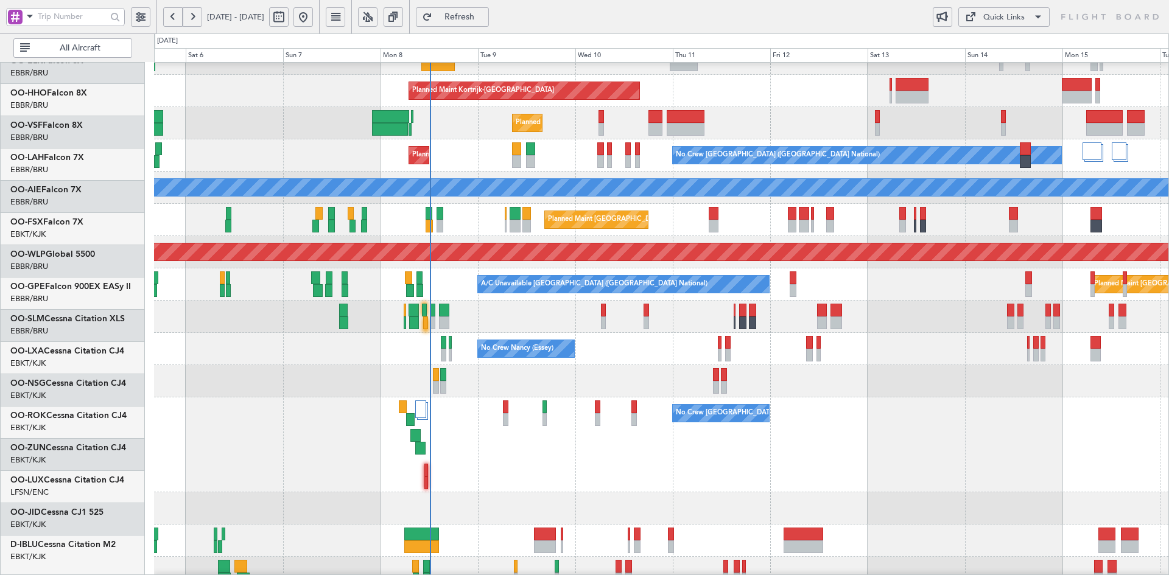
scroll to position [181, 0]
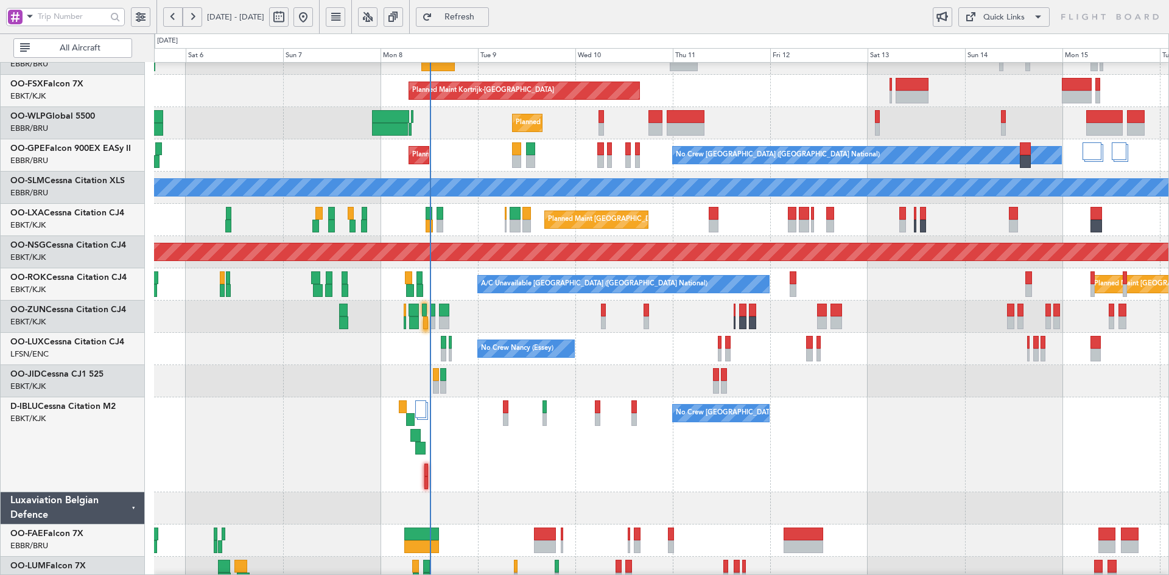
click at [762, 139] on div "Planned Maint Liege" at bounding box center [661, 123] width 1014 height 32
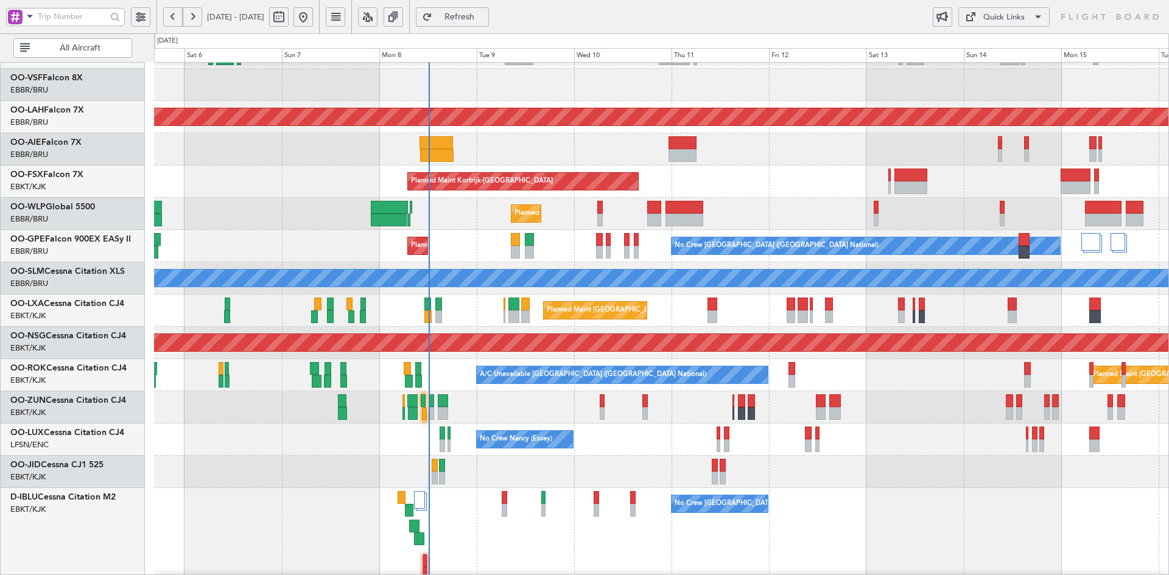
click at [253, 456] on div at bounding box center [661, 472] width 1014 height 32
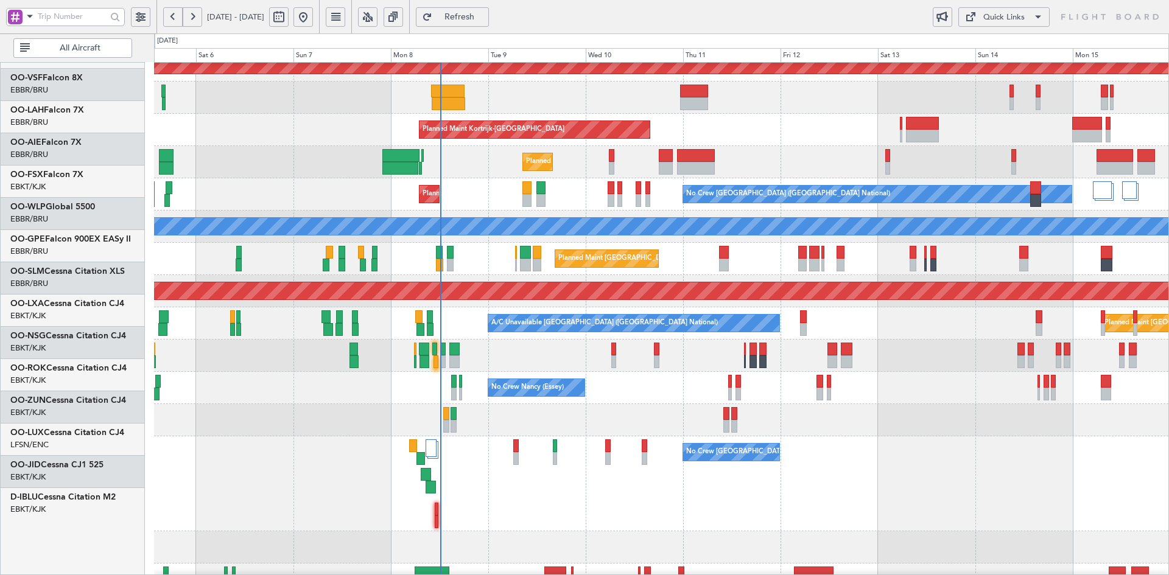
scroll to position [142, 0]
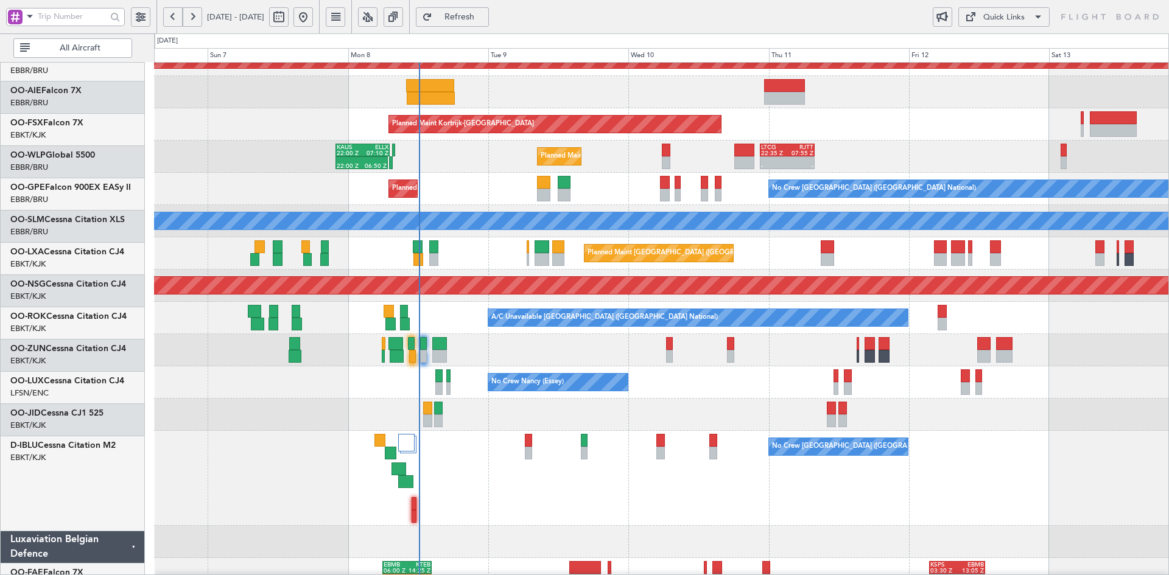
click at [709, 392] on div "No Crew Nancy (Essey)" at bounding box center [661, 382] width 1014 height 32
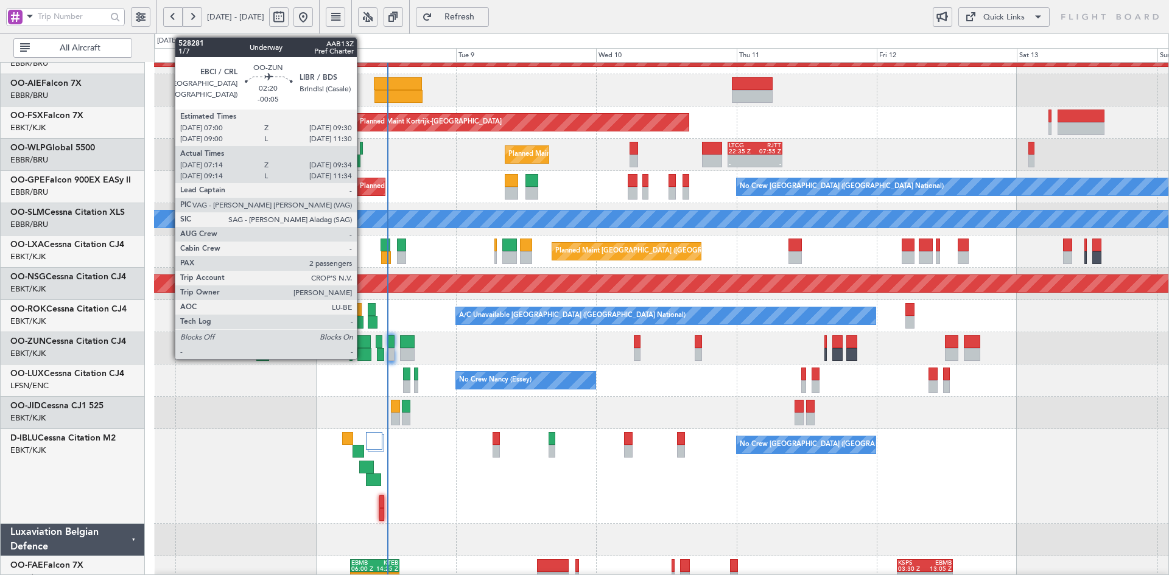
click at [362, 351] on div at bounding box center [364, 354] width 14 height 13
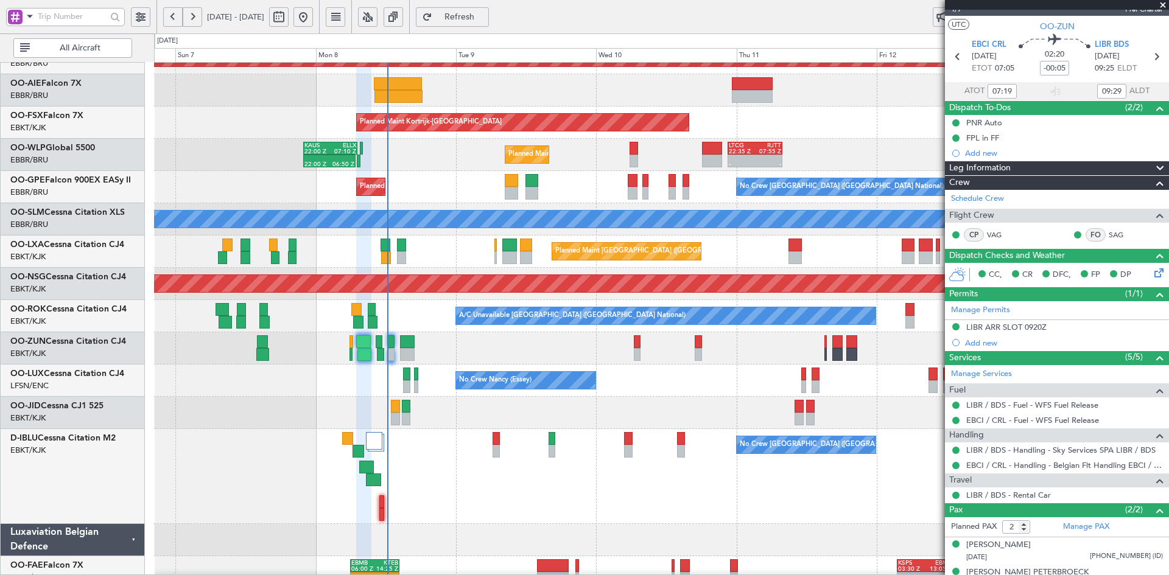
scroll to position [35, 0]
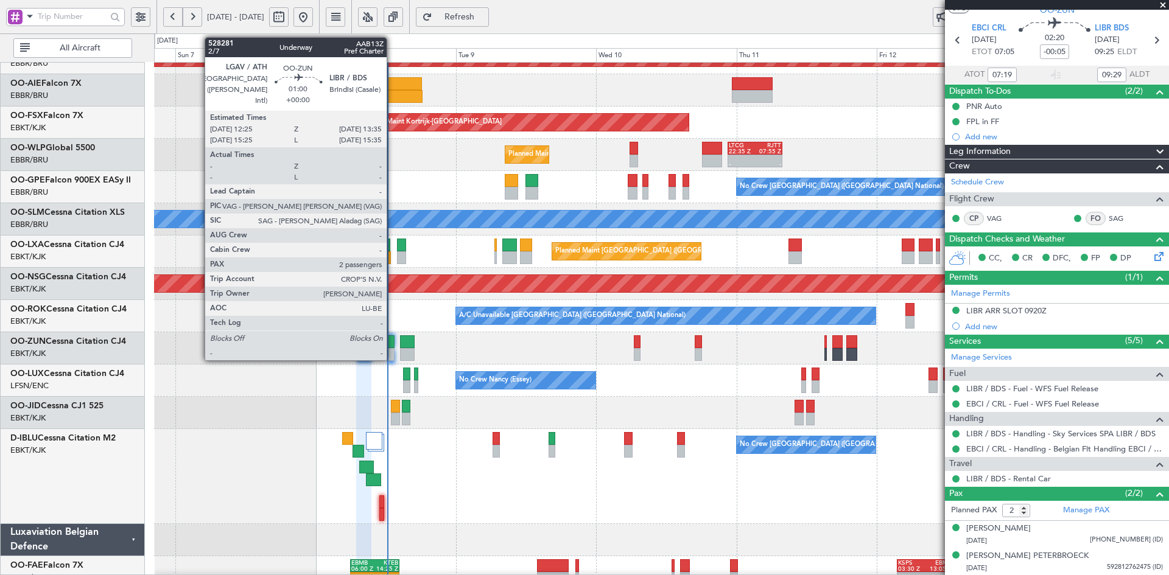
click at [392, 354] on div at bounding box center [391, 354] width 7 height 13
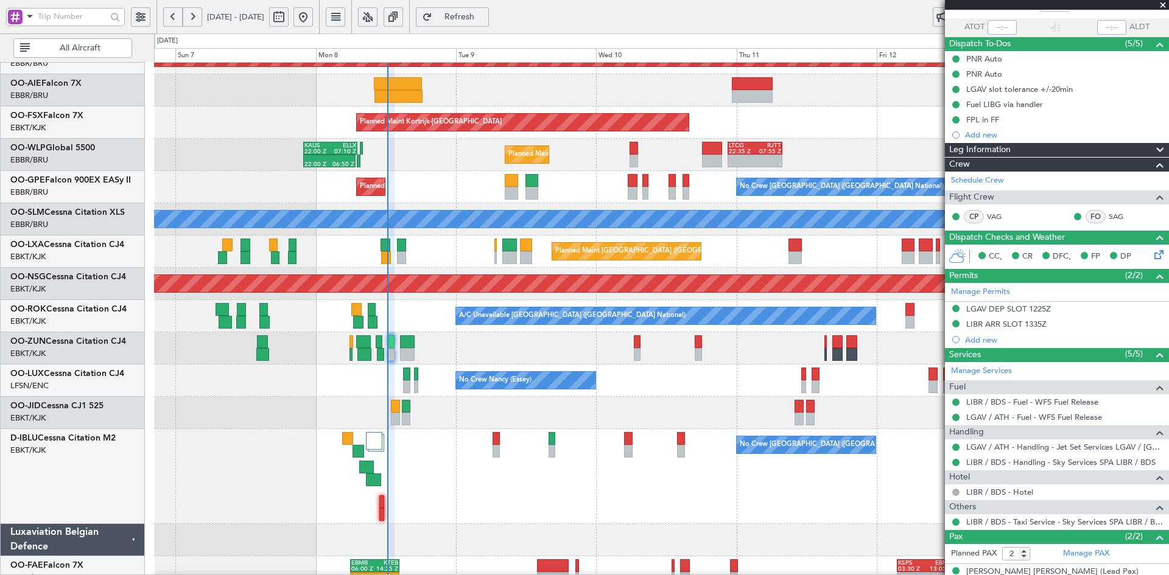
scroll to position [125, 0]
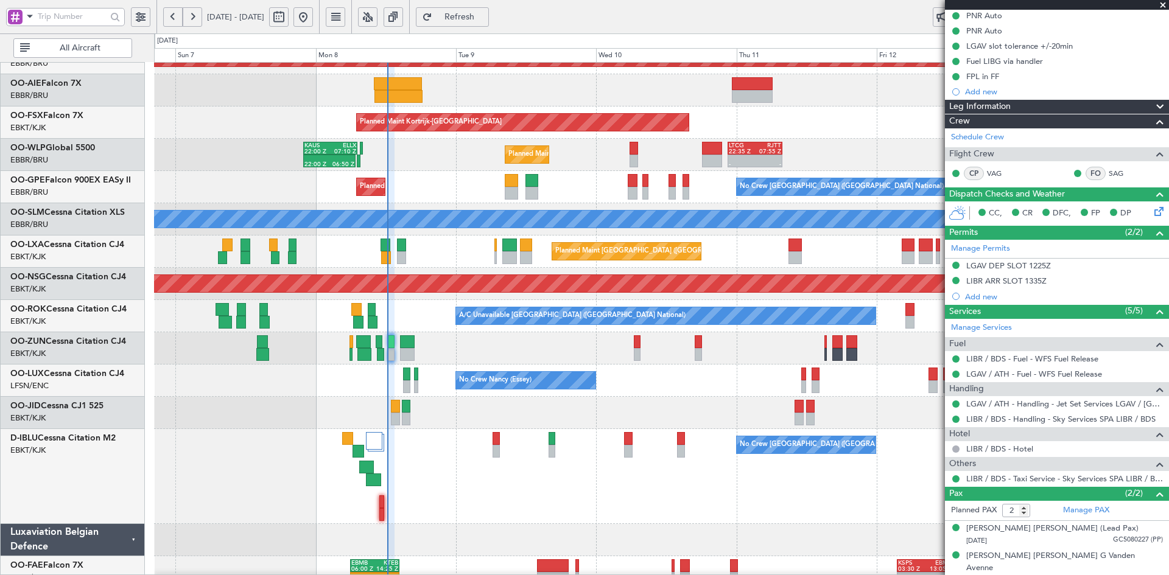
click at [1162, 5] on span at bounding box center [1163, 5] width 12 height 11
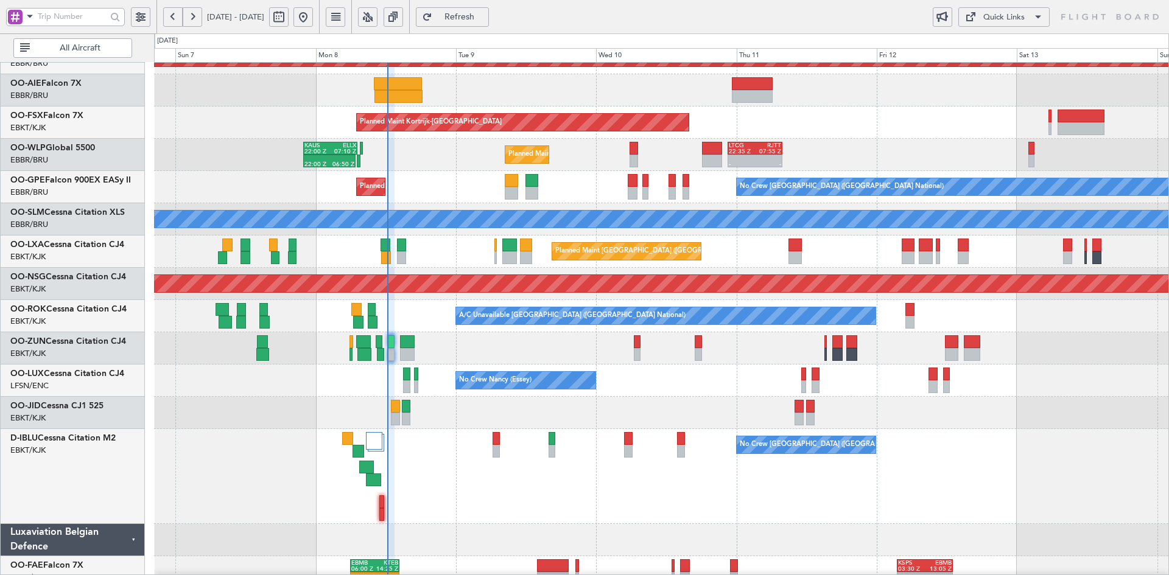
type input "0"
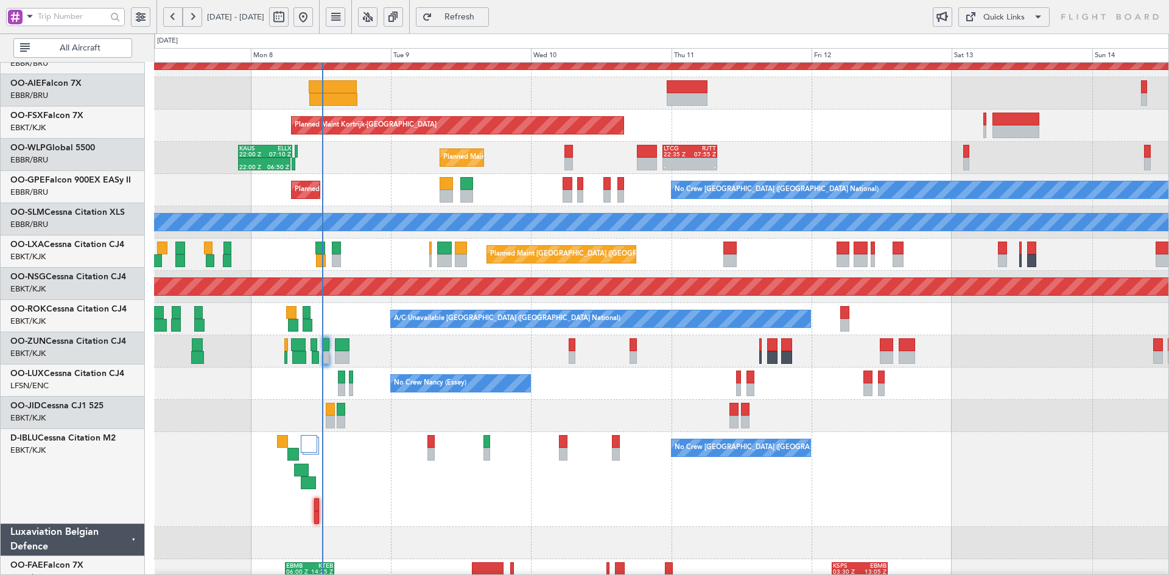
scroll to position [147, 0]
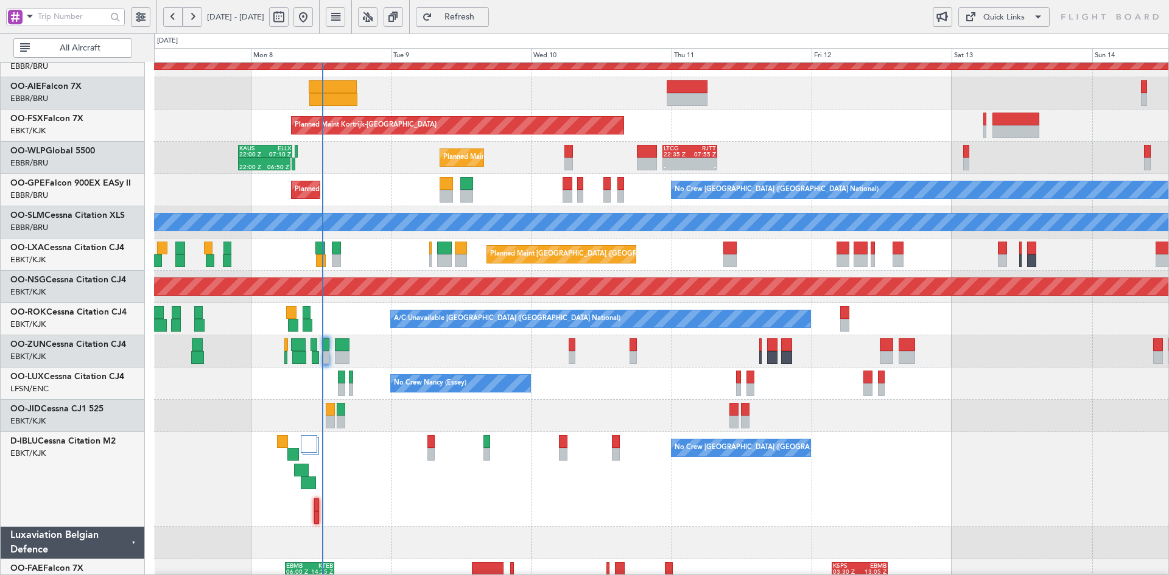
click at [598, 415] on div at bounding box center [661, 416] width 1014 height 32
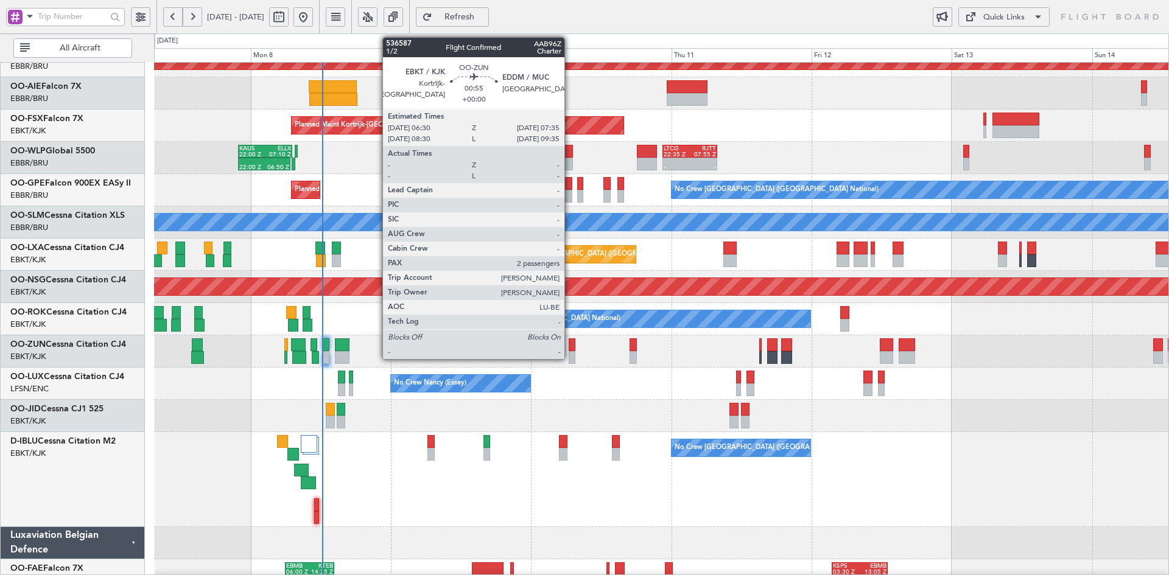
click at [570, 356] on div at bounding box center [572, 357] width 7 height 13
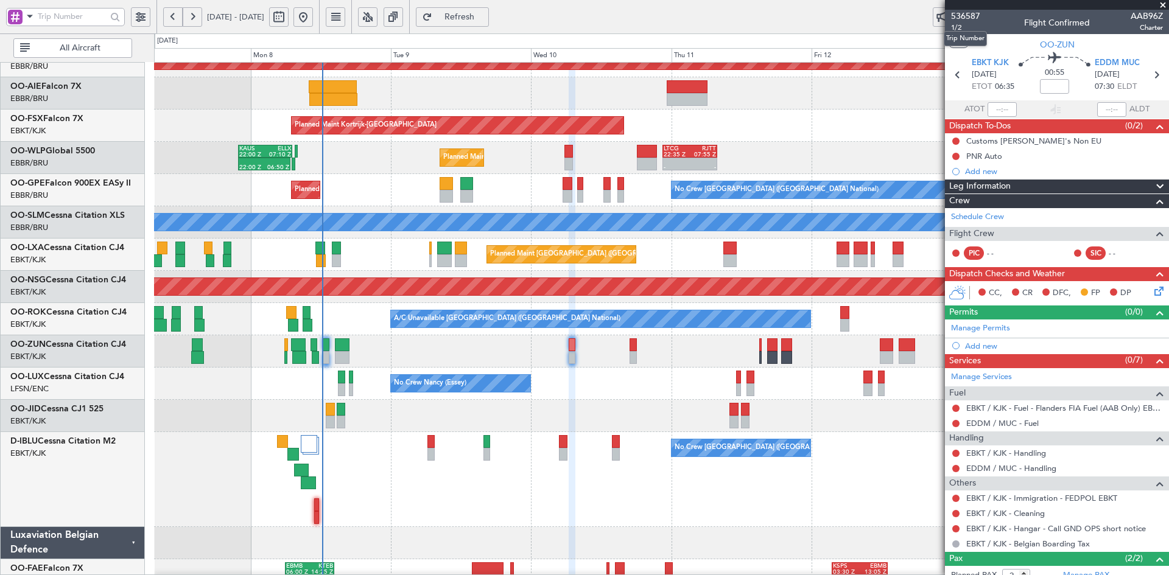
click at [955, 28] on mat-tooltip-component "Trip Number" at bounding box center [965, 39] width 60 height 32
click at [953, 26] on mat-tooltip-component "Trip Number" at bounding box center [965, 39] width 60 height 32
click at [957, 26] on span "1/2" at bounding box center [965, 28] width 29 height 10
click at [961, 217] on link "Schedule Crew" at bounding box center [977, 217] width 53 height 12
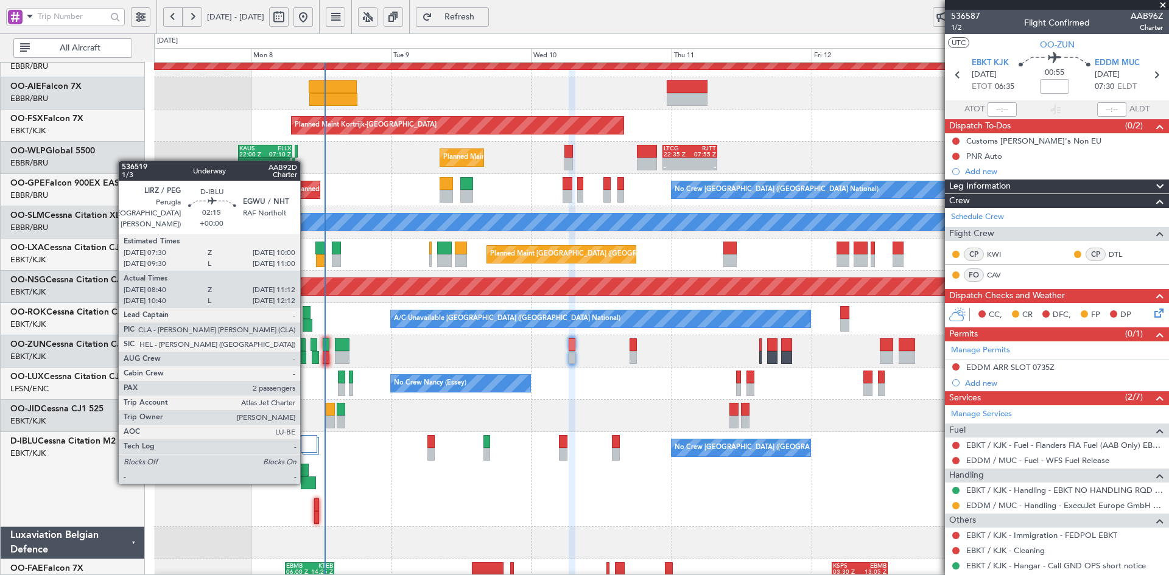
click at [306, 481] on div at bounding box center [308, 483] width 15 height 13
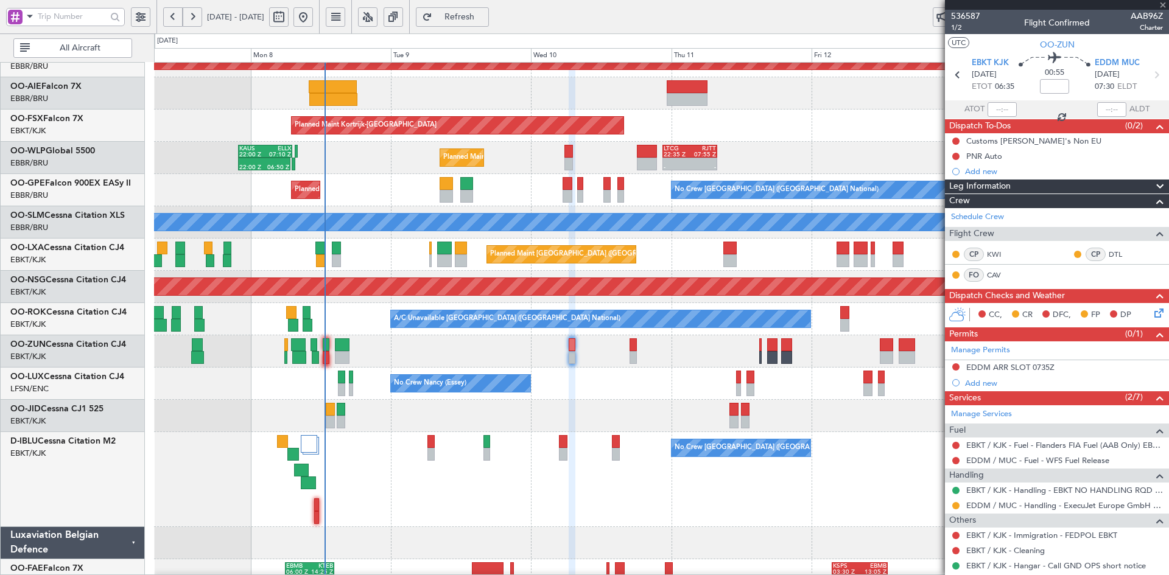
type input "08:50"
type input "11:07"
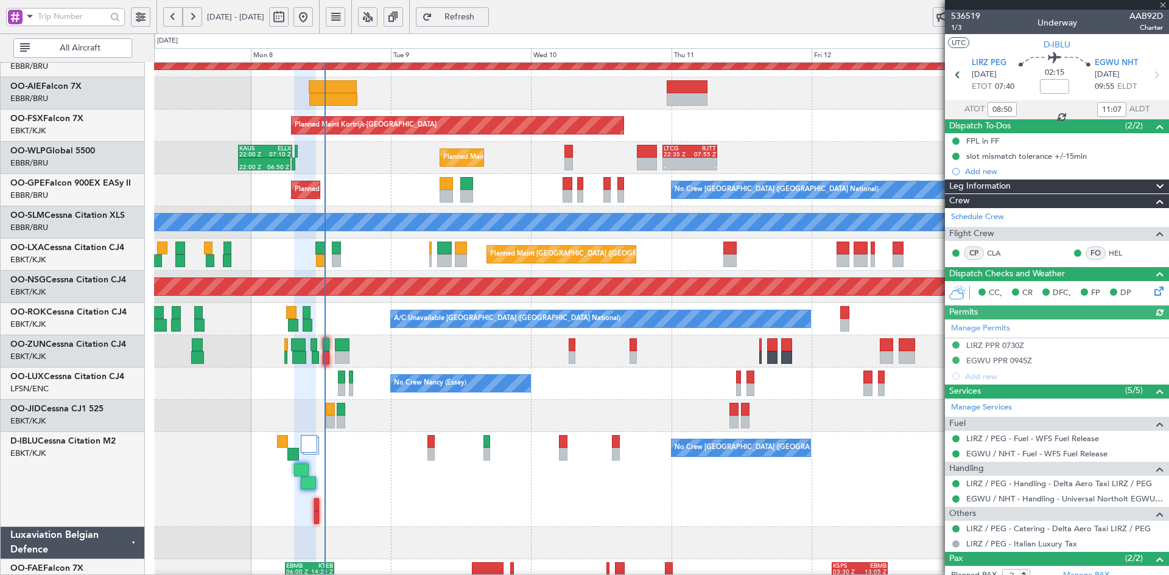
click at [1160, 4] on div at bounding box center [1057, 5] width 224 height 10
click at [1163, 0] on span at bounding box center [1163, 5] width 12 height 11
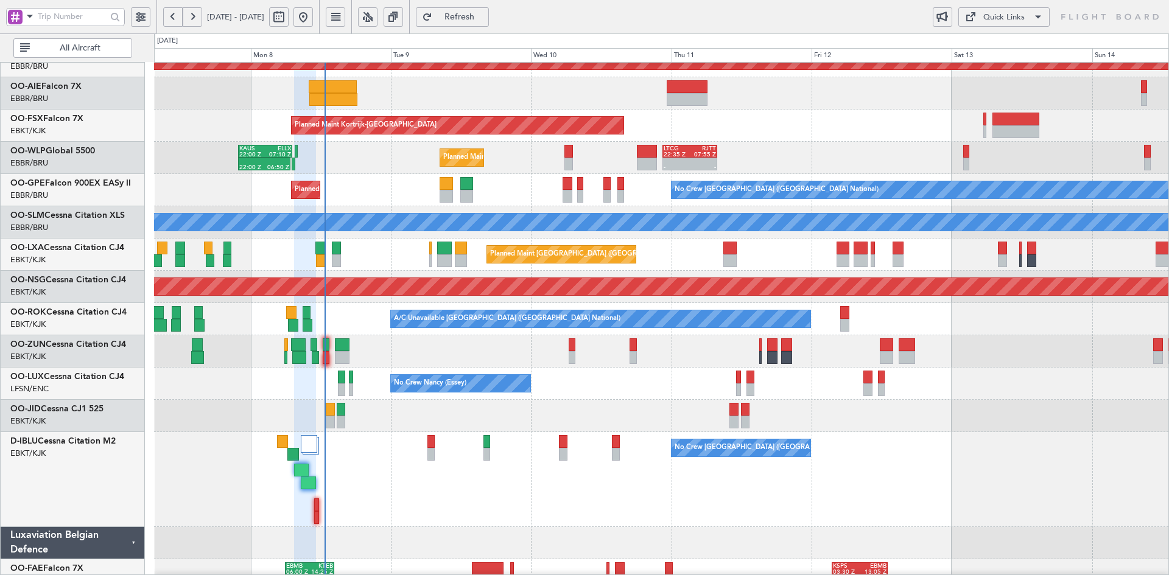
type input "0"
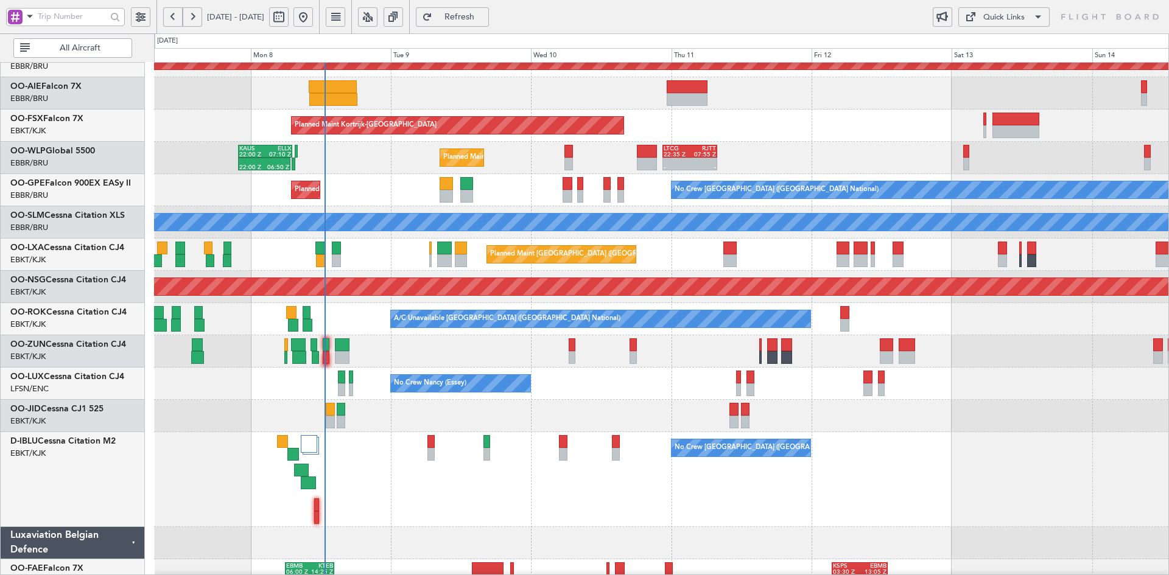
click at [617, 206] on div "Planned Maint Alton-st Louis (St Louis Regl) Planned Maint Kortrijk-Wevelgem Pl…" at bounding box center [661, 270] width 1014 height 708
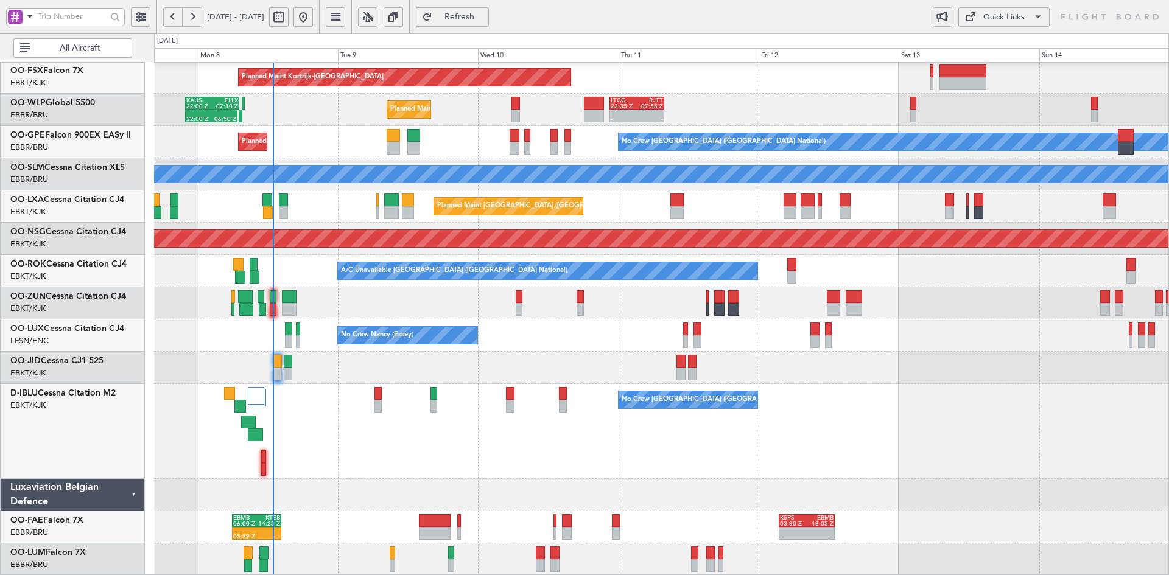
scroll to position [161, 0]
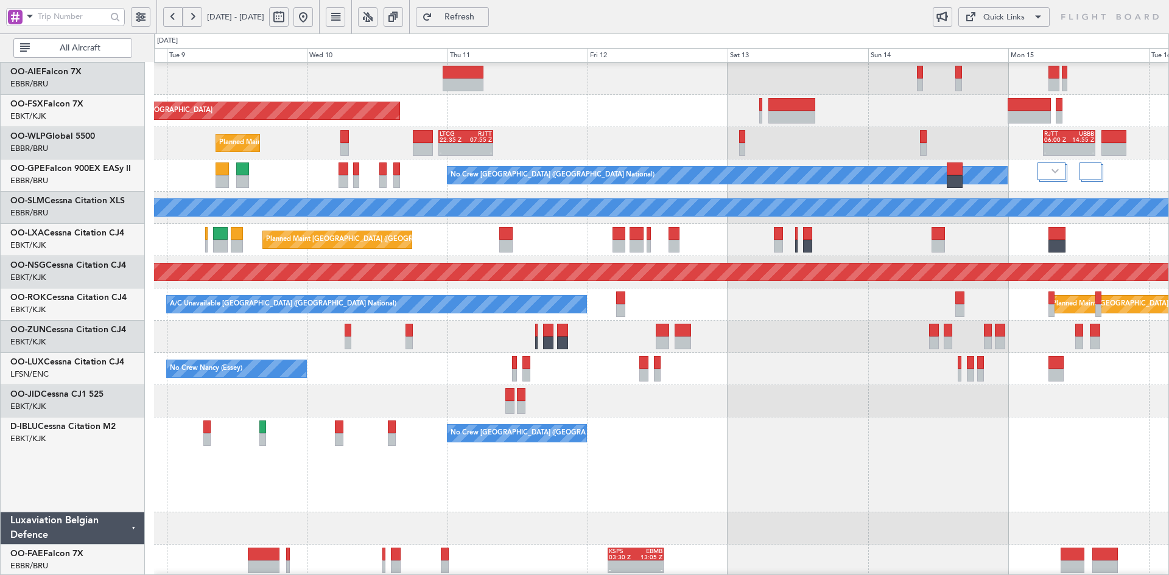
click at [813, 492] on div "No Crew [GEOGRAPHIC_DATA] ([GEOGRAPHIC_DATA] National)" at bounding box center [661, 465] width 1014 height 95
click at [567, 159] on div "Planned Maint Liege - - LTCG 22:35 Z RJTT 07:55 Z - - RJTT 06:00 Z UBBB 14:55 Z…" at bounding box center [661, 143] width 1014 height 32
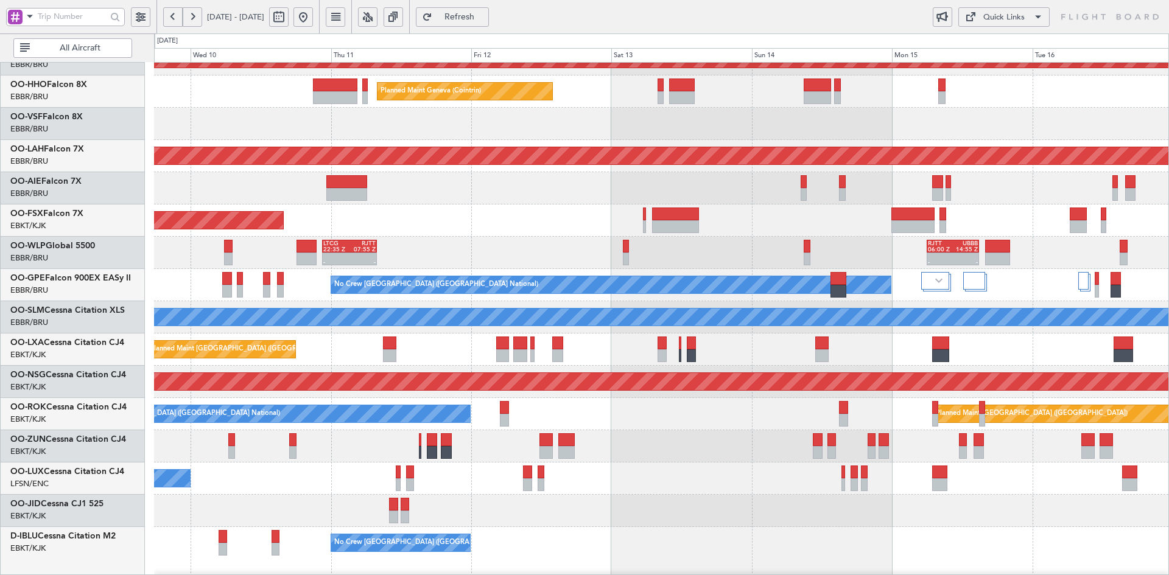
click at [534, 408] on div "Planned Maint Kortrijk-Wevelgem Planned Maint Geneva (Cointrin) Planned Maint A…" at bounding box center [661, 365] width 1014 height 708
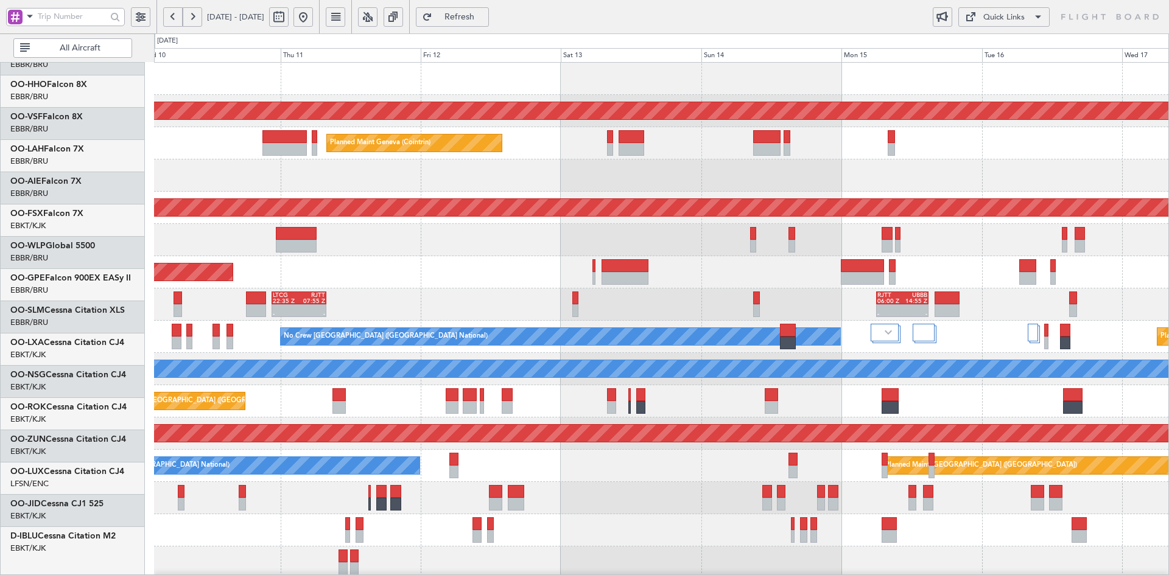
scroll to position [0, 0]
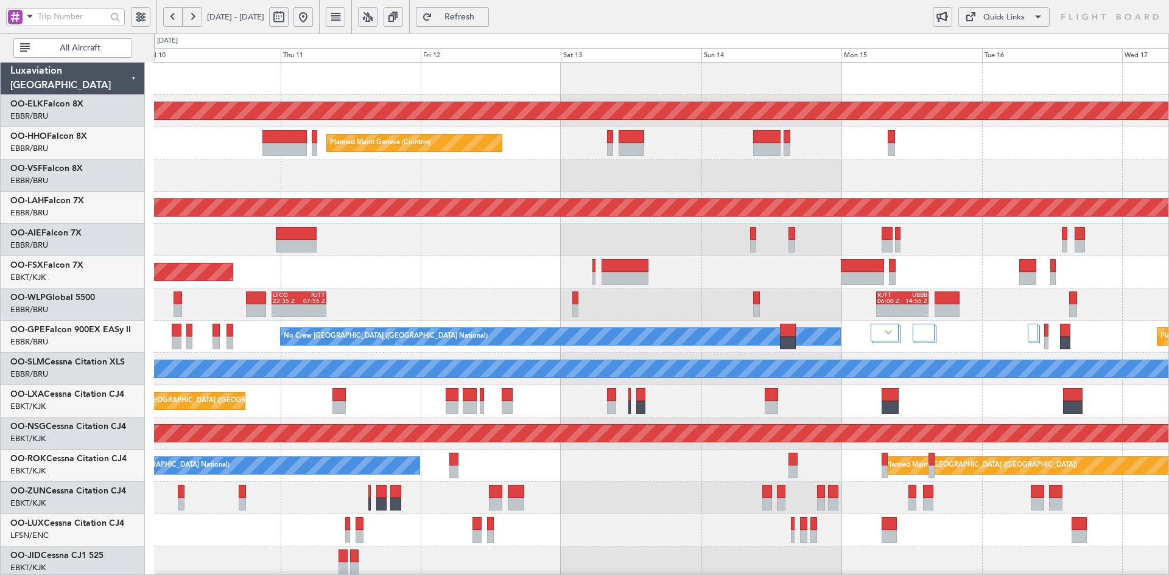
click at [543, 326] on div "Planned Maint Kortrijk-Wevelgem Planned Maint Geneva (Cointrin) Planned Maint A…" at bounding box center [661, 417] width 1014 height 708
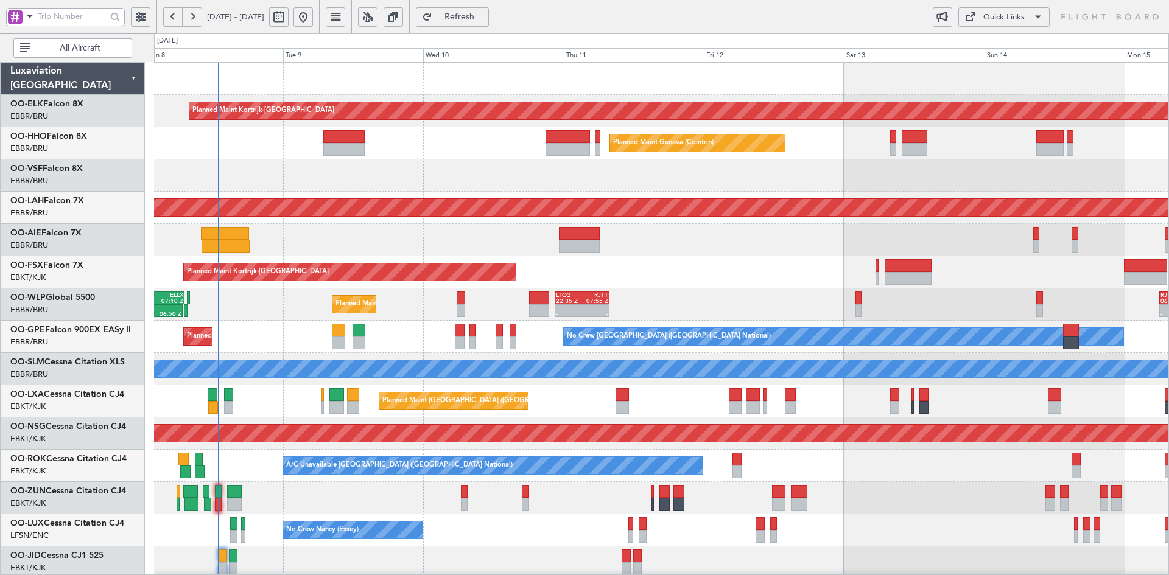
click at [813, 194] on div "Planned Maint Kortrijk-Wevelgem Planned Maint Geneva (Cointrin) Planned Maint A…" at bounding box center [661, 417] width 1014 height 708
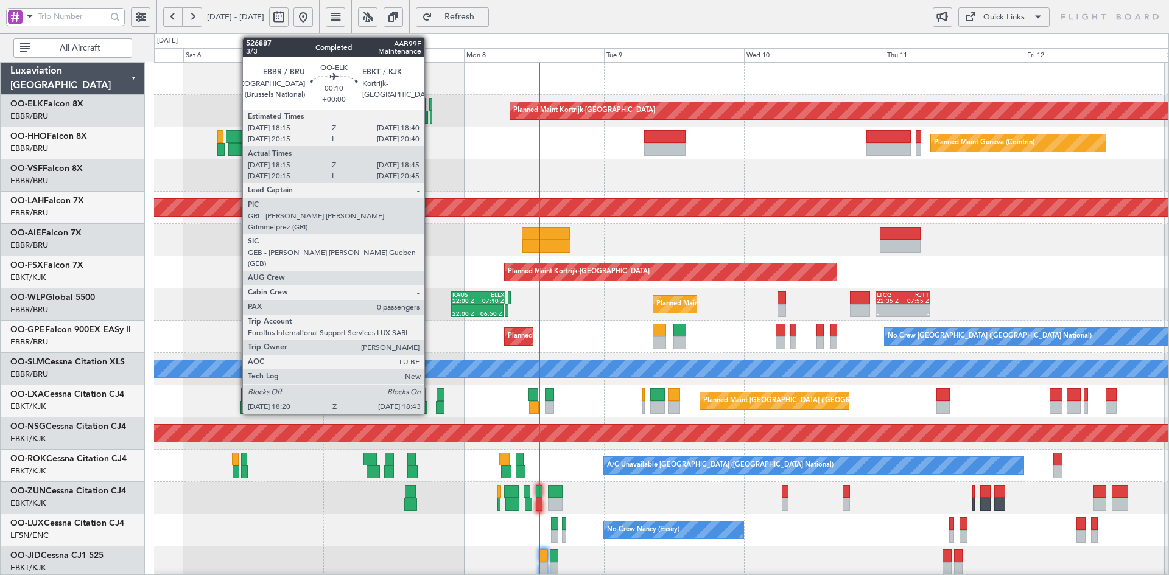
click at [430, 120] on div at bounding box center [431, 117] width 2 height 13
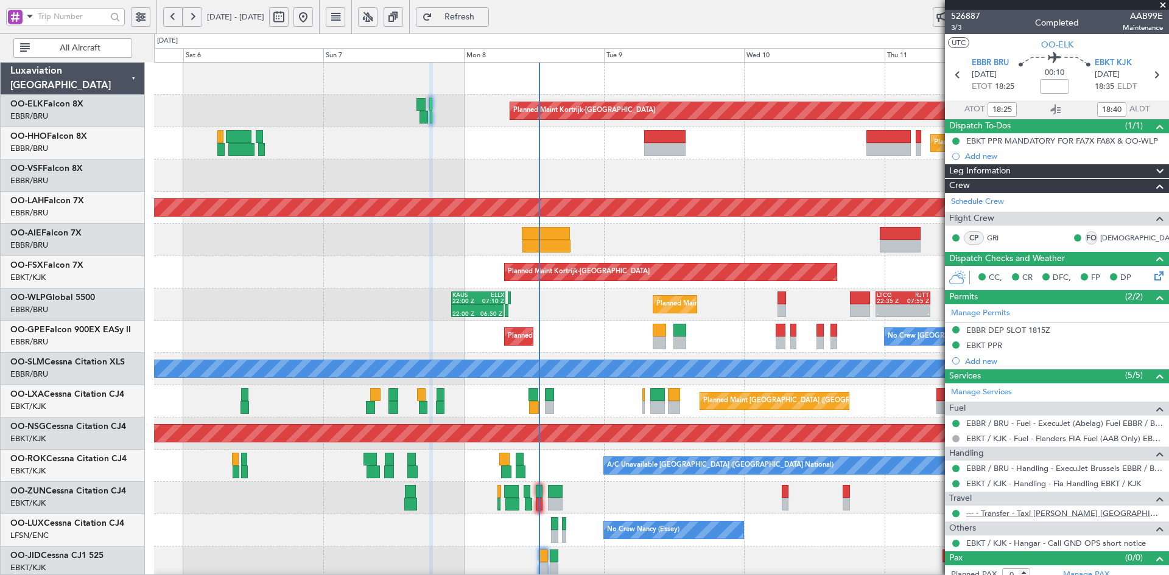
click at [995, 513] on link "--- - Transfer - Taxi Sam Belgium" at bounding box center [1064, 513] width 197 height 10
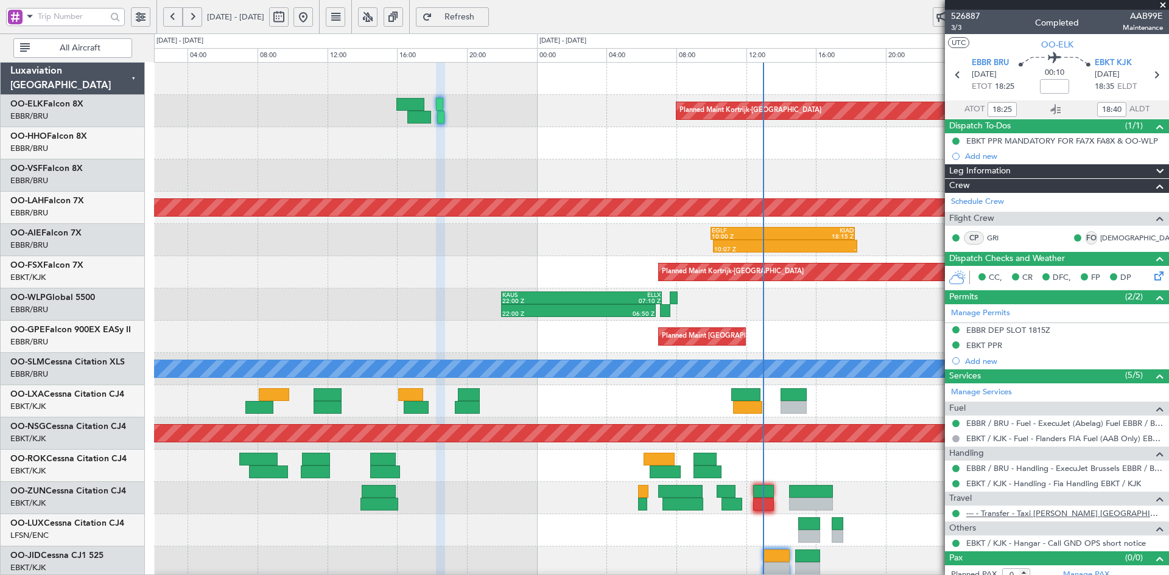
click at [1029, 516] on link "--- - Transfer - Taxi Sam Belgium" at bounding box center [1064, 513] width 197 height 10
click at [1164, 2] on span at bounding box center [1163, 5] width 12 height 11
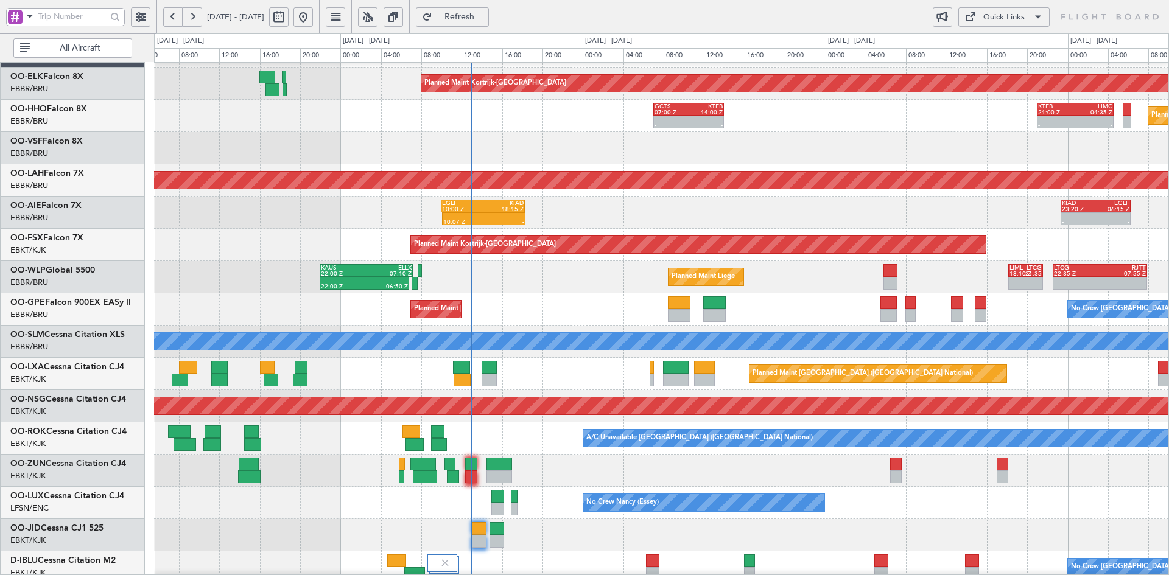
scroll to position [158, 0]
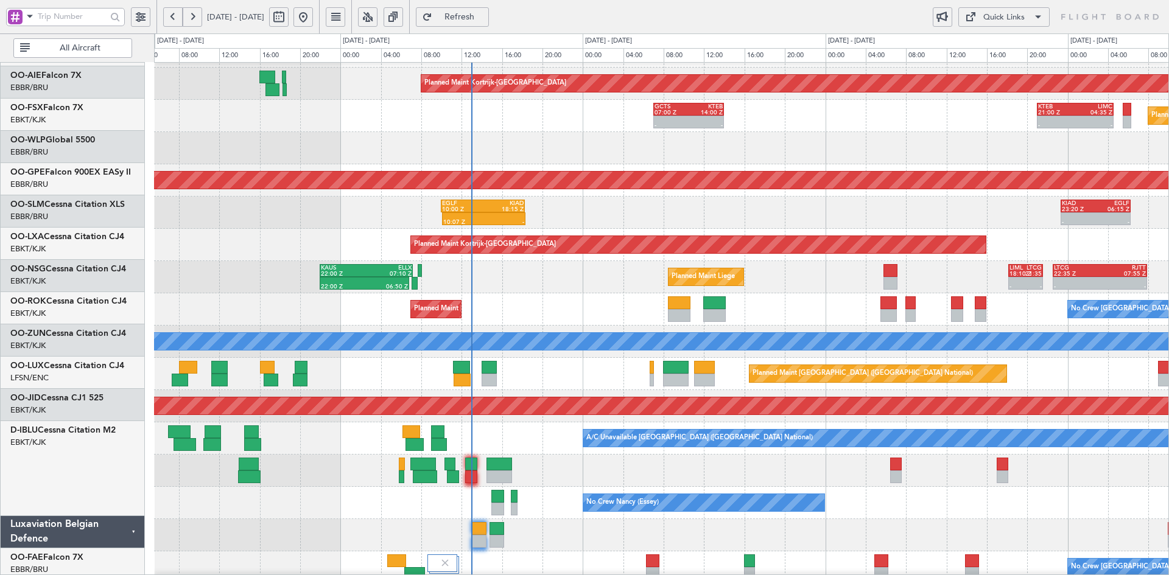
click at [439, 293] on div "Planned Maint Brussels (Brussels National) No Crew Brussels (Brussels National)" at bounding box center [661, 309] width 1014 height 32
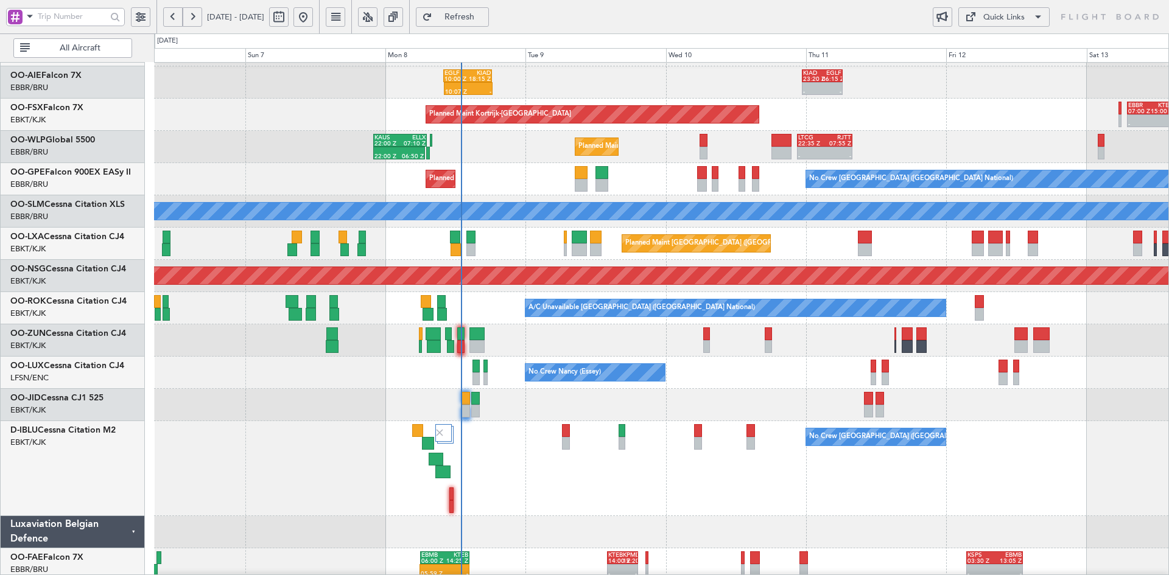
scroll to position [150, 0]
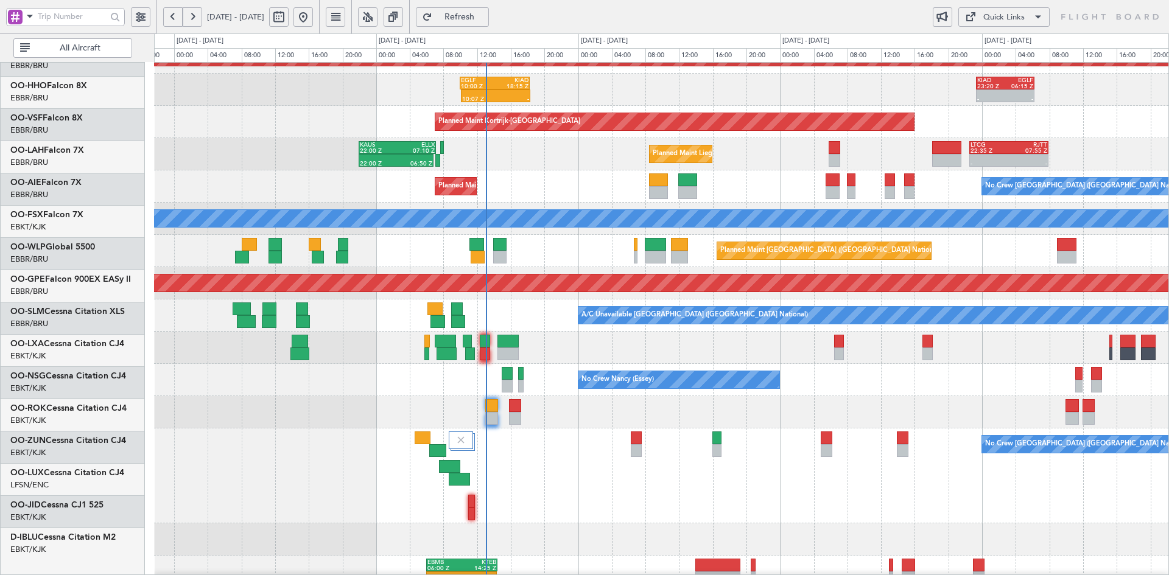
click at [585, 203] on div "No Crew Brussels (Brussels National) Planned Maint Brussels (Brussels National)" at bounding box center [661, 186] width 1014 height 32
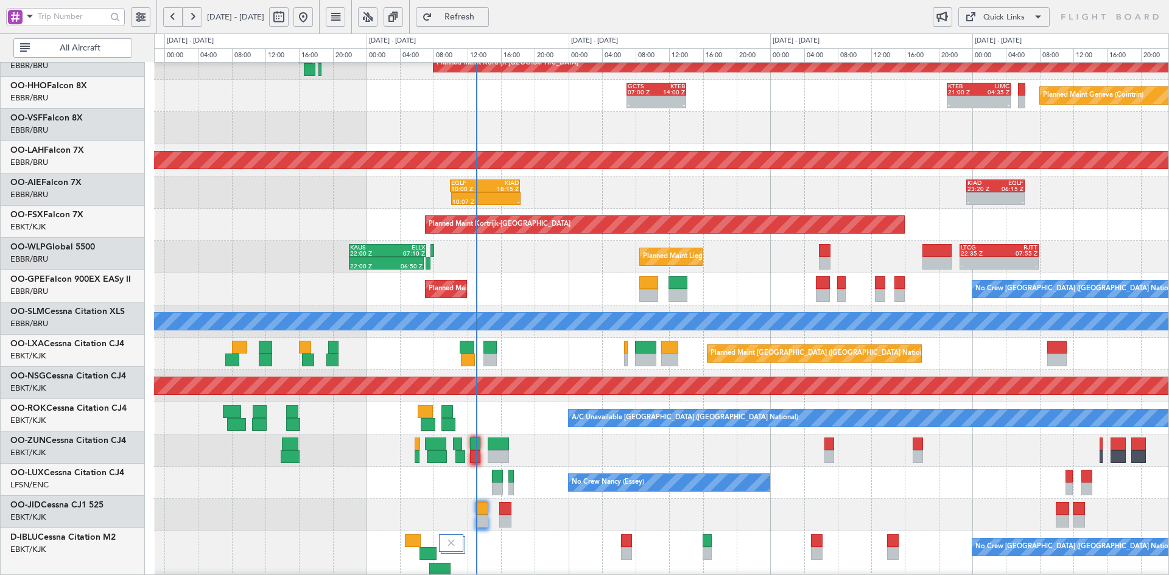
scroll to position [47, 0]
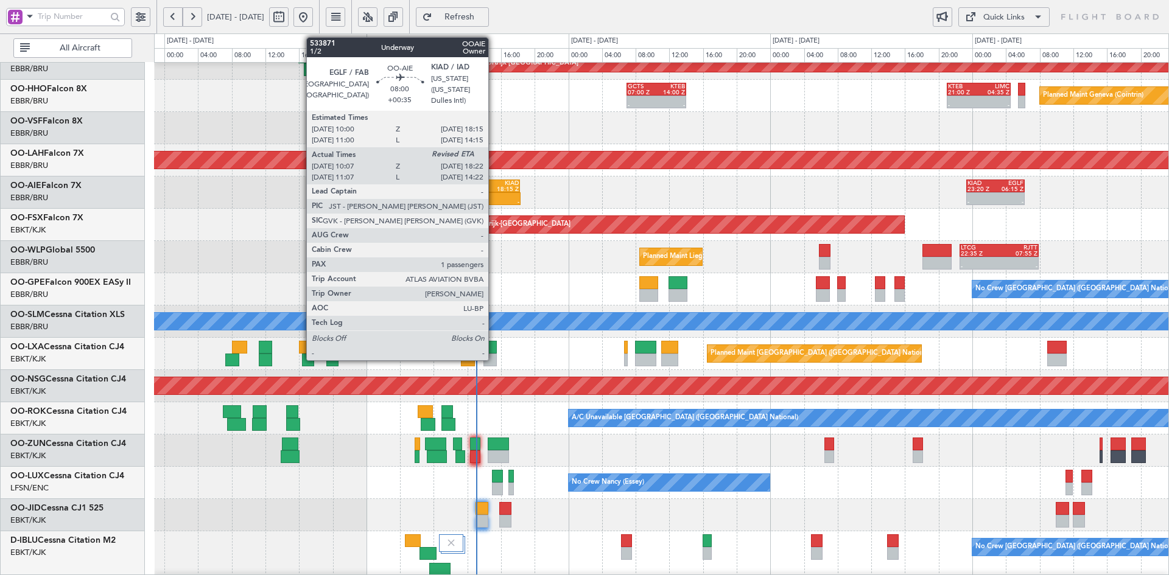
click at [494, 197] on div at bounding box center [502, 196] width 33 height 6
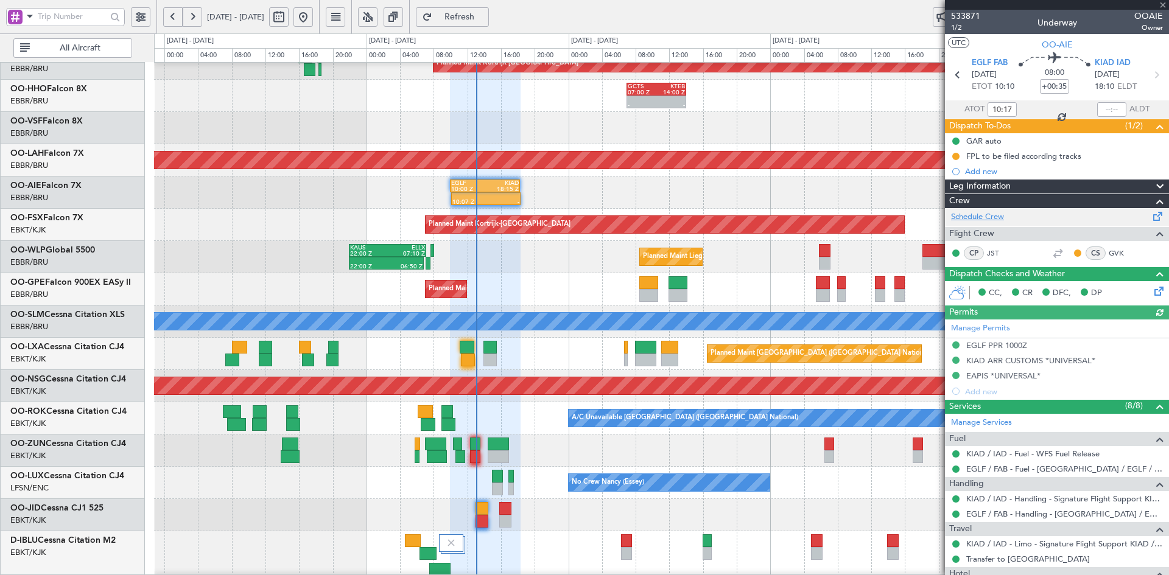
click at [995, 220] on link "Schedule Crew" at bounding box center [977, 217] width 53 height 12
click at [1160, 1] on span at bounding box center [1163, 5] width 12 height 11
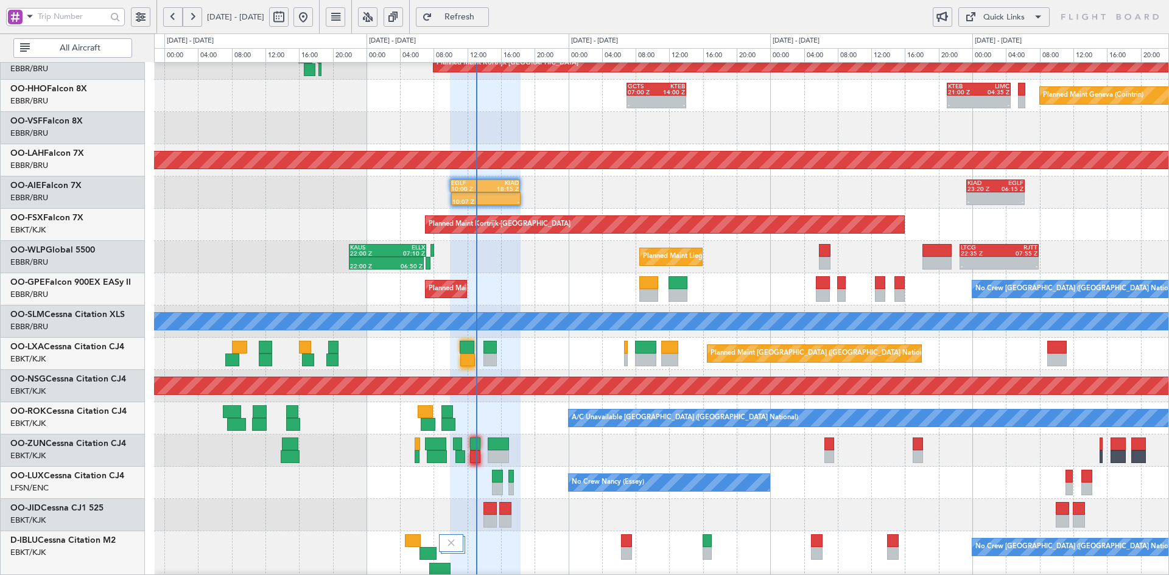
type input "0"
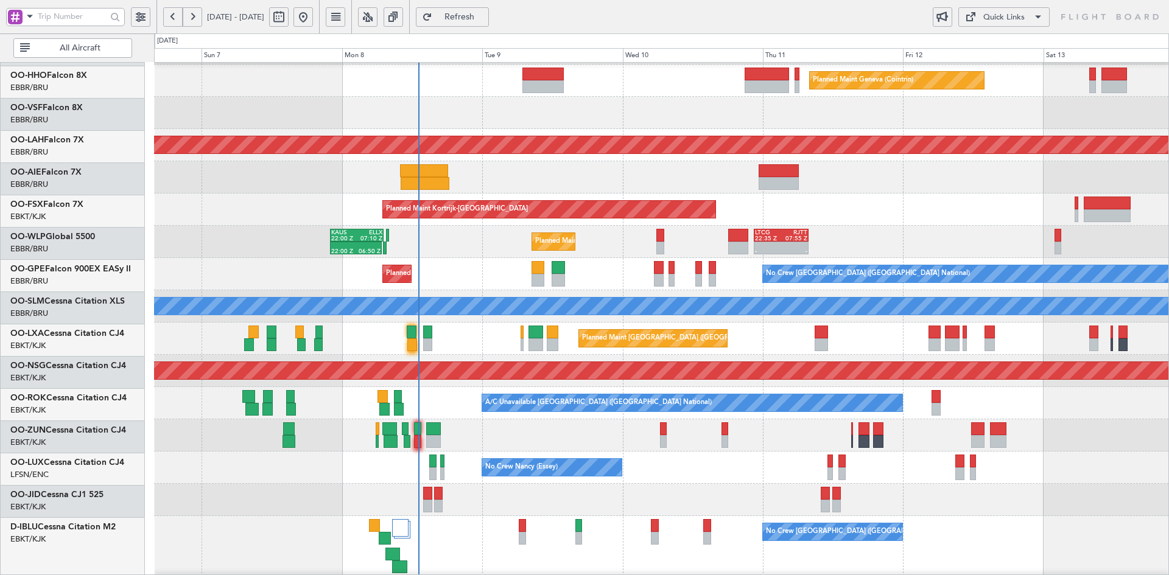
scroll to position [63, 0]
click at [635, 189] on div "Unplanned Maint [GEOGRAPHIC_DATA] ([GEOGRAPHIC_DATA] National)" at bounding box center [661, 177] width 1014 height 32
click at [775, 219] on div "Planned Maint Kortrijk-[GEOGRAPHIC_DATA]" at bounding box center [661, 210] width 1014 height 32
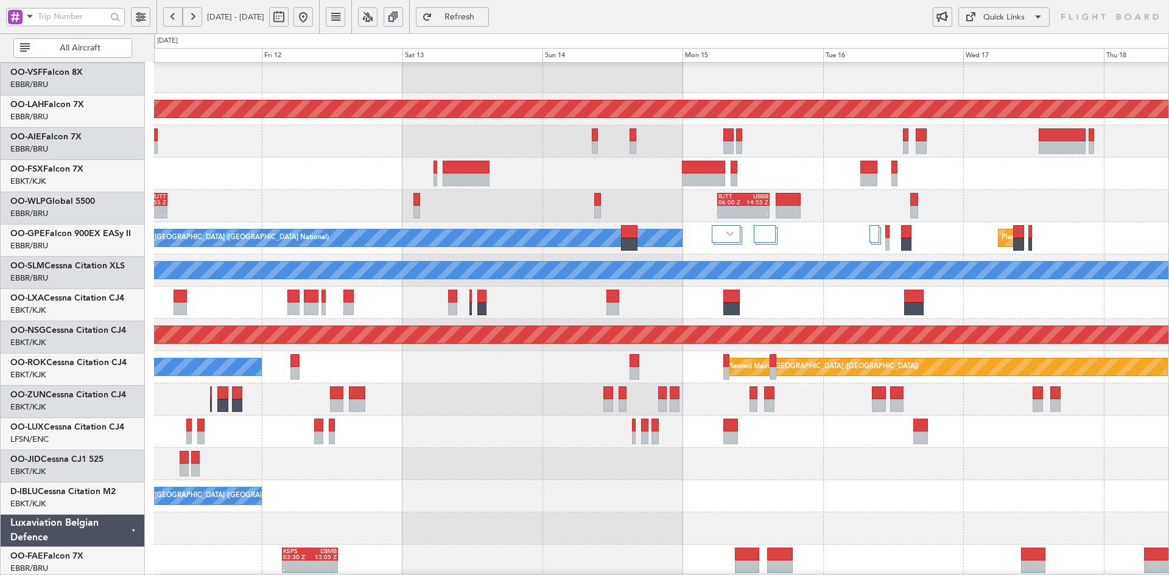
scroll to position [97, 0]
click at [573, 169] on div "Planned Maint Kortrijk-[GEOGRAPHIC_DATA]" at bounding box center [661, 174] width 1014 height 32
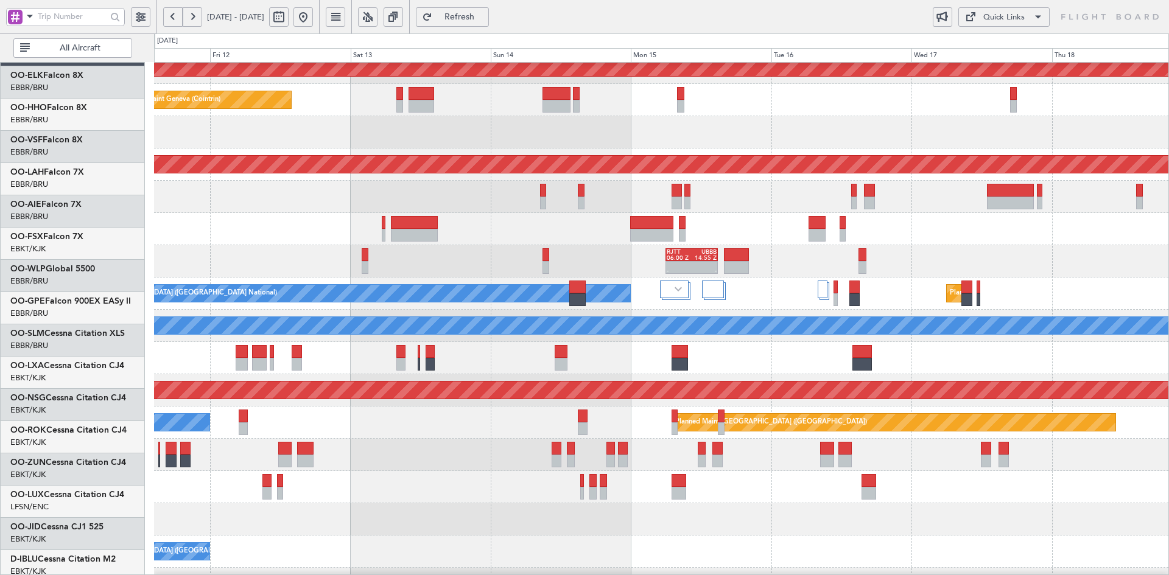
click at [686, 278] on div "- - RJTT 06:00 Z UBBB 14:55 Z LTCG 22:35 Z RJTT 07:55 Z - -" at bounding box center [661, 261] width 1014 height 32
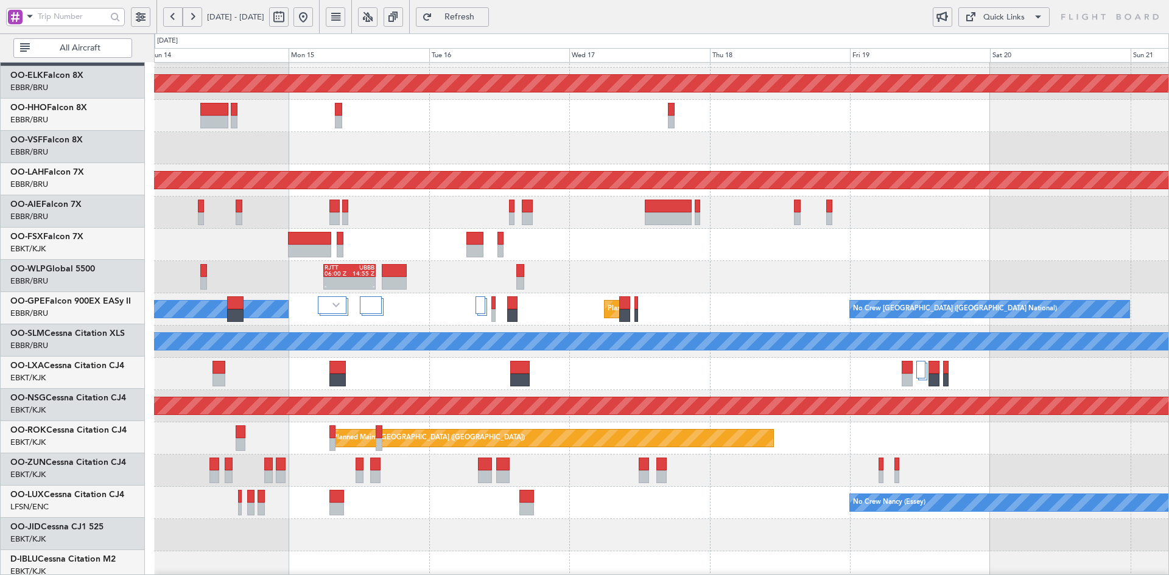
scroll to position [27, 0]
click at [808, 351] on div "Planned Maint Kortrijk-Wevelgem Planned Maint Geneva (Cointrin) Planned Maint A…" at bounding box center [661, 357] width 1014 height 645
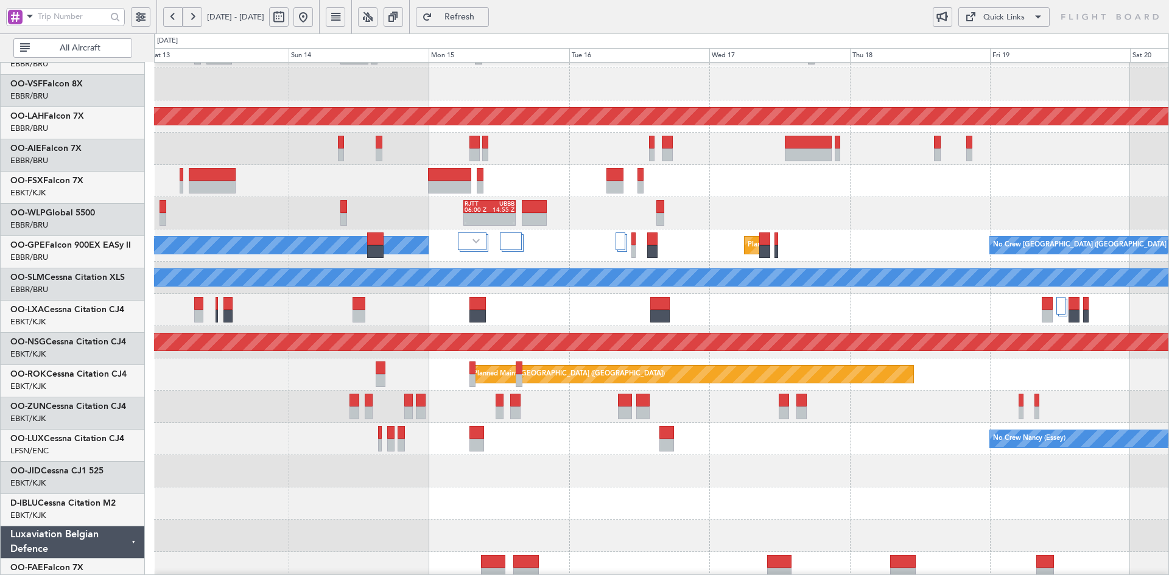
click at [626, 483] on div at bounding box center [661, 471] width 1014 height 32
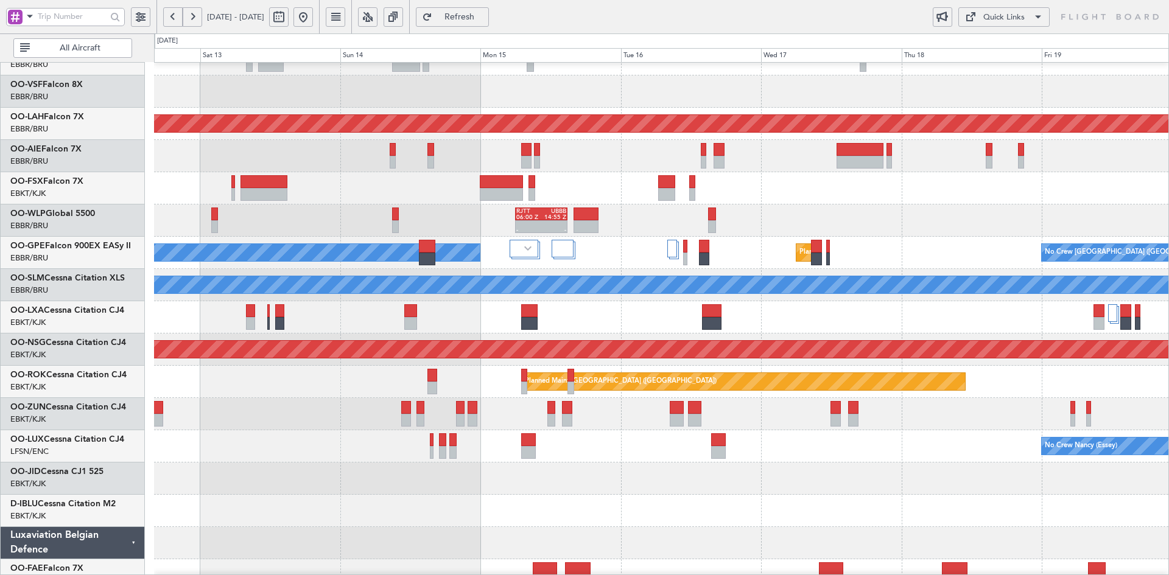
click at [905, 527] on div at bounding box center [661, 543] width 1014 height 32
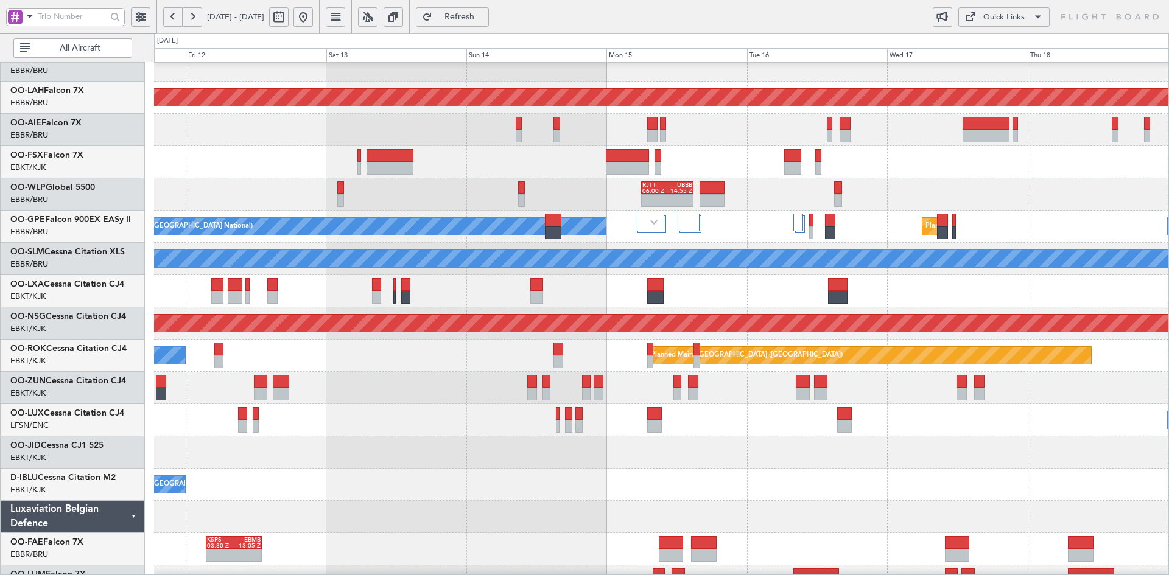
click at [951, 452] on div at bounding box center [661, 452] width 1014 height 32
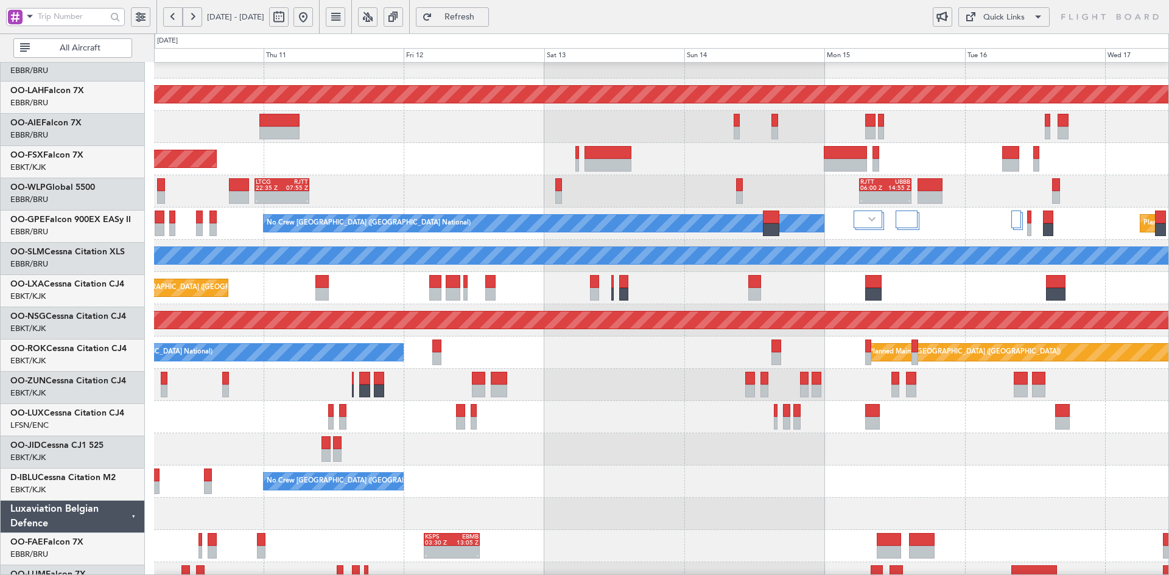
scroll to position [113, 0]
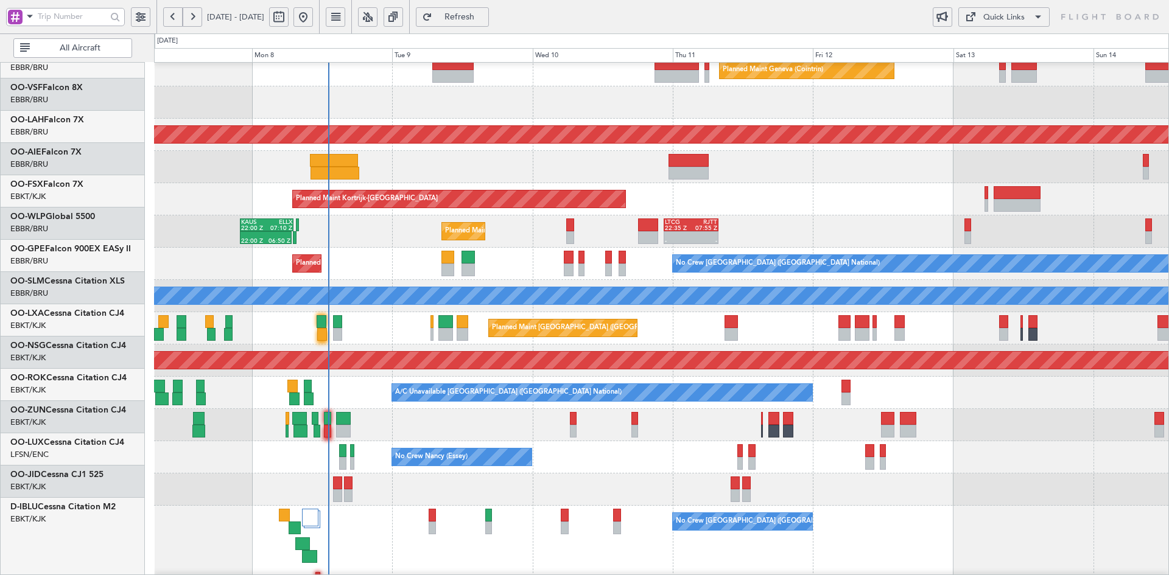
scroll to position [70, 0]
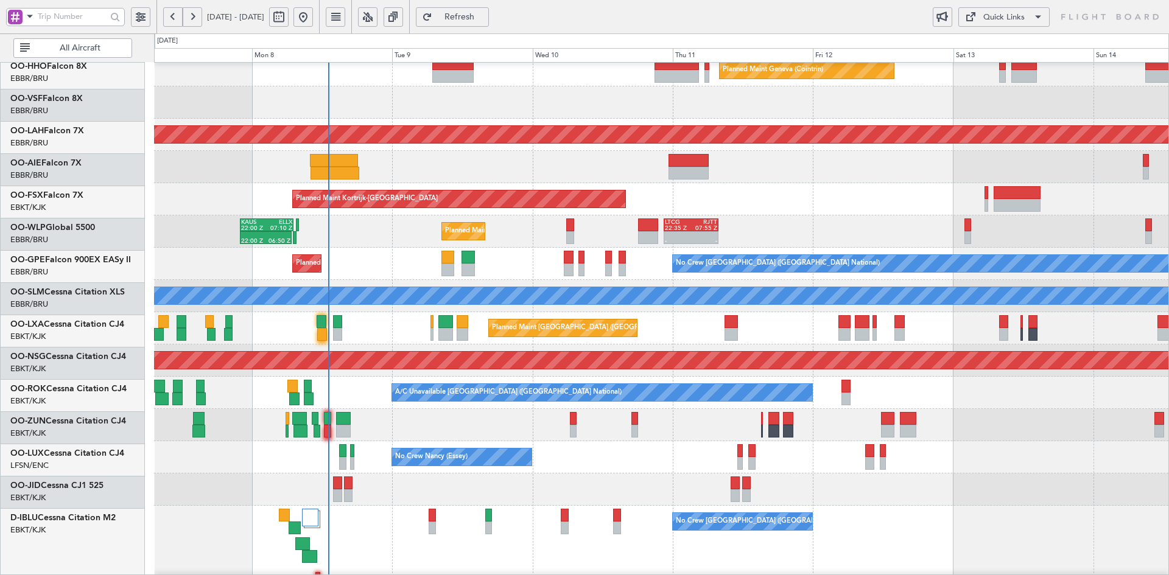
click at [841, 203] on div "Planned Maint Kortrijk-[GEOGRAPHIC_DATA]" at bounding box center [661, 199] width 1014 height 32
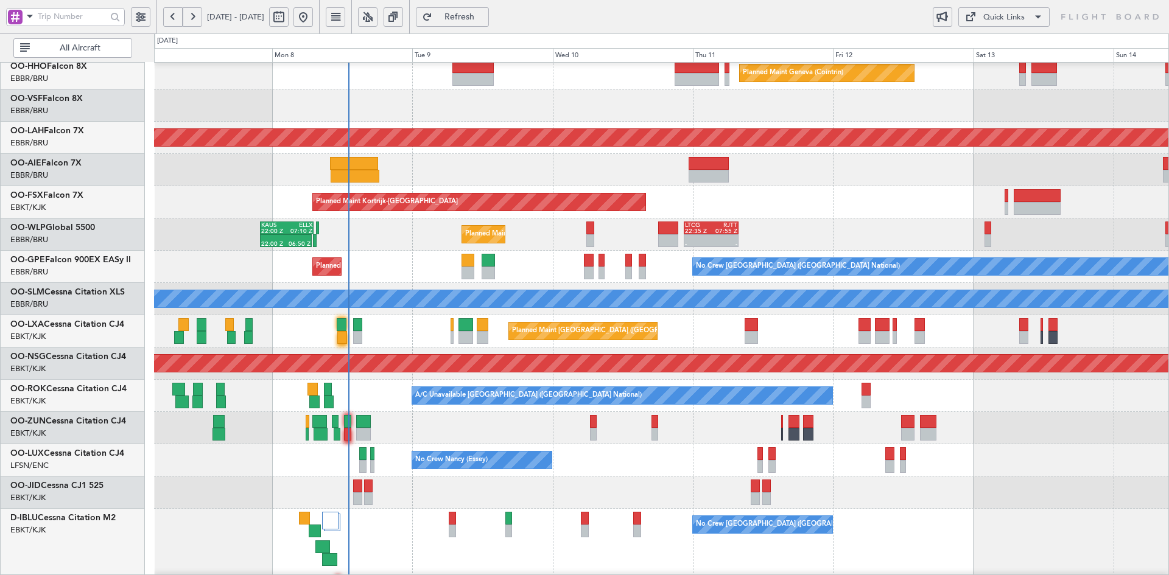
scroll to position [71, 0]
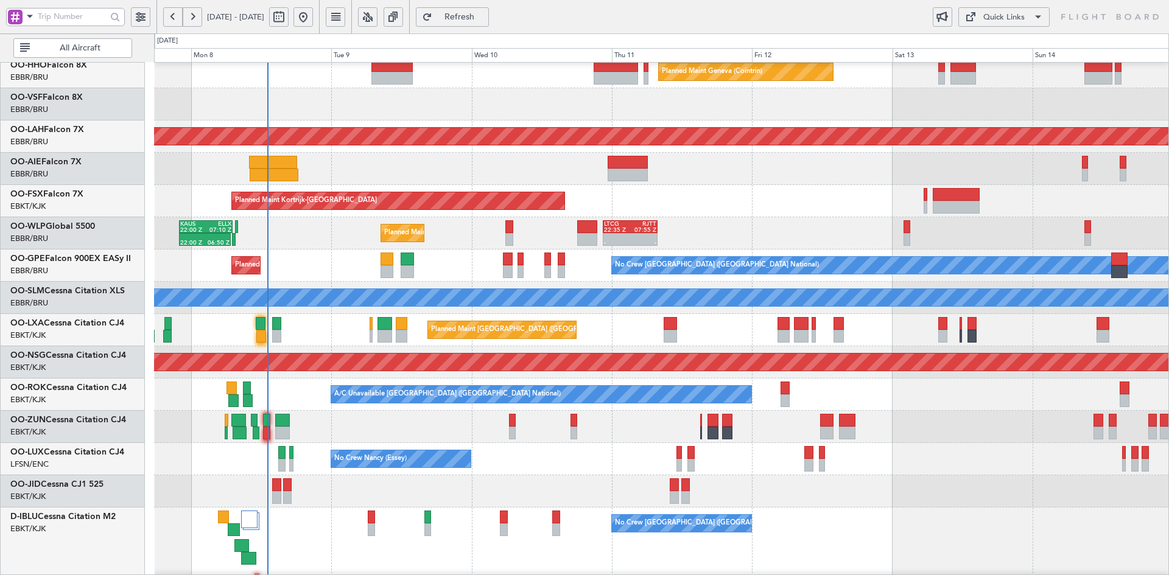
click at [962, 477] on div at bounding box center [661, 491] width 1014 height 32
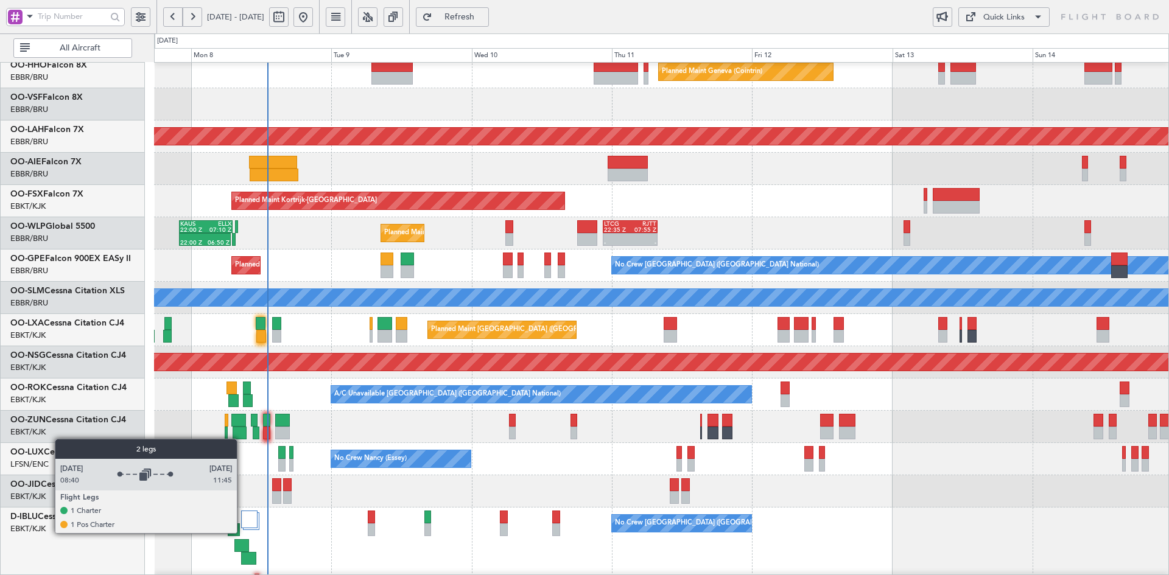
click at [401, 370] on div "Planned Maint Geneva (Cointrin) Planned Maint Alton-st Louis (St Louis Regl) Pl…" at bounding box center [661, 345] width 1014 height 708
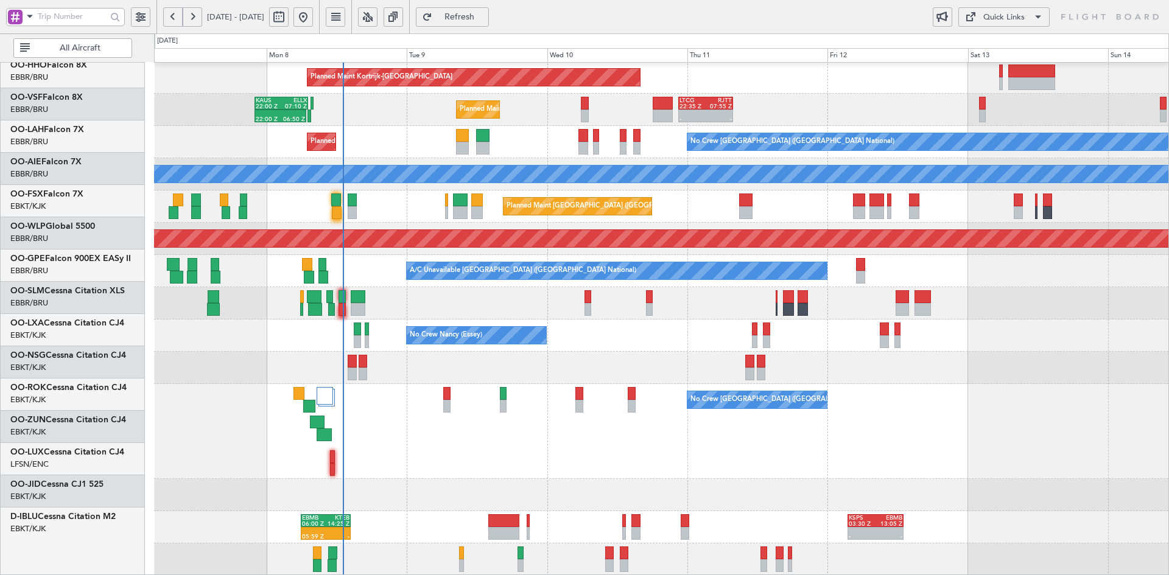
scroll to position [195, 0]
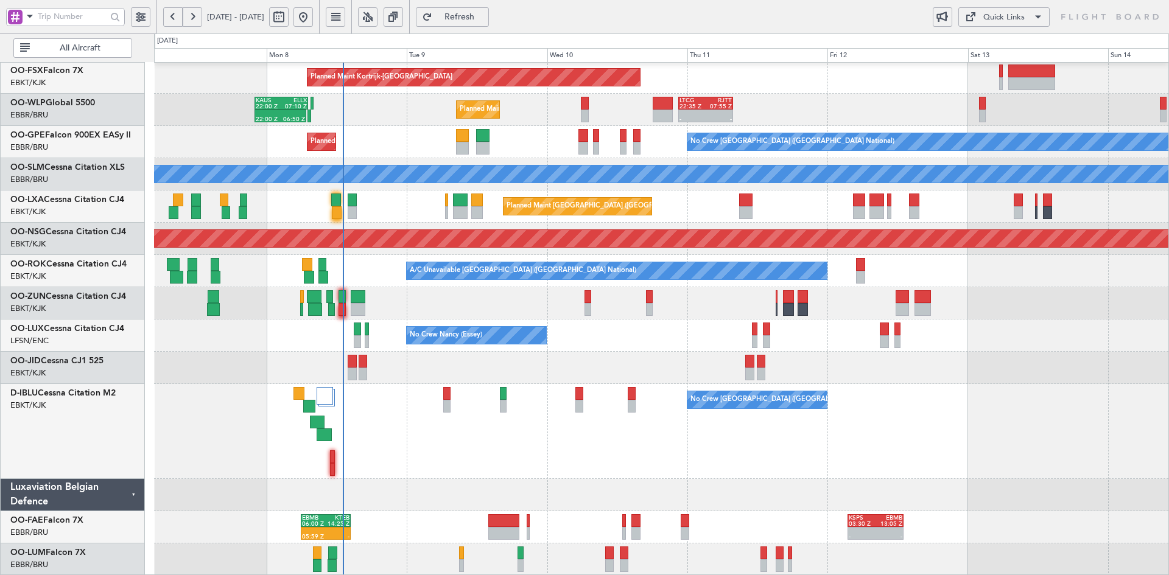
click at [1041, 384] on div at bounding box center [661, 368] width 1014 height 32
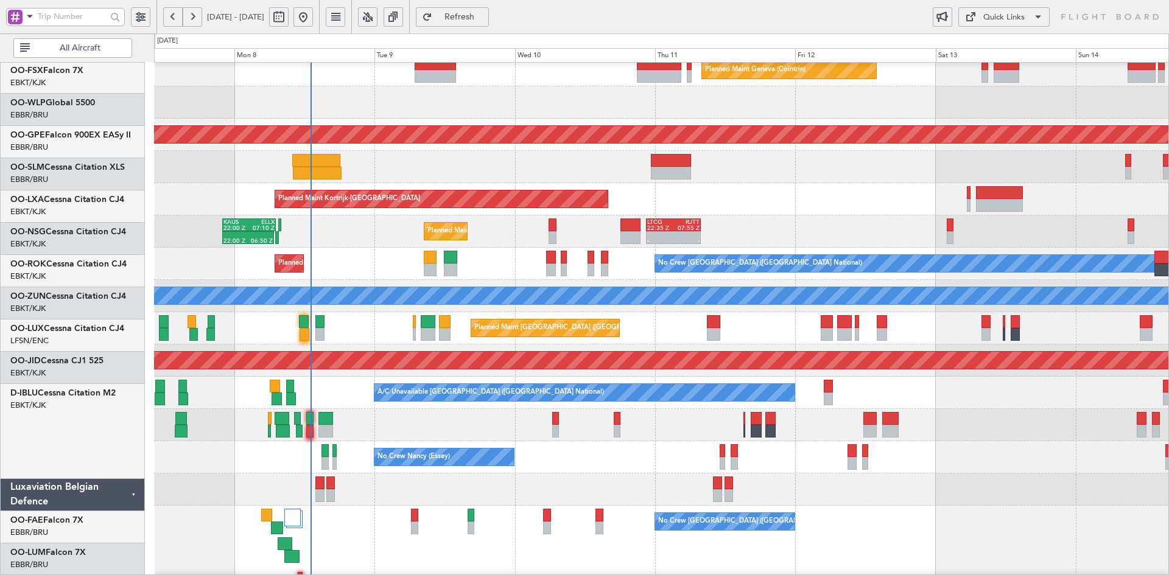
scroll to position [73, 0]
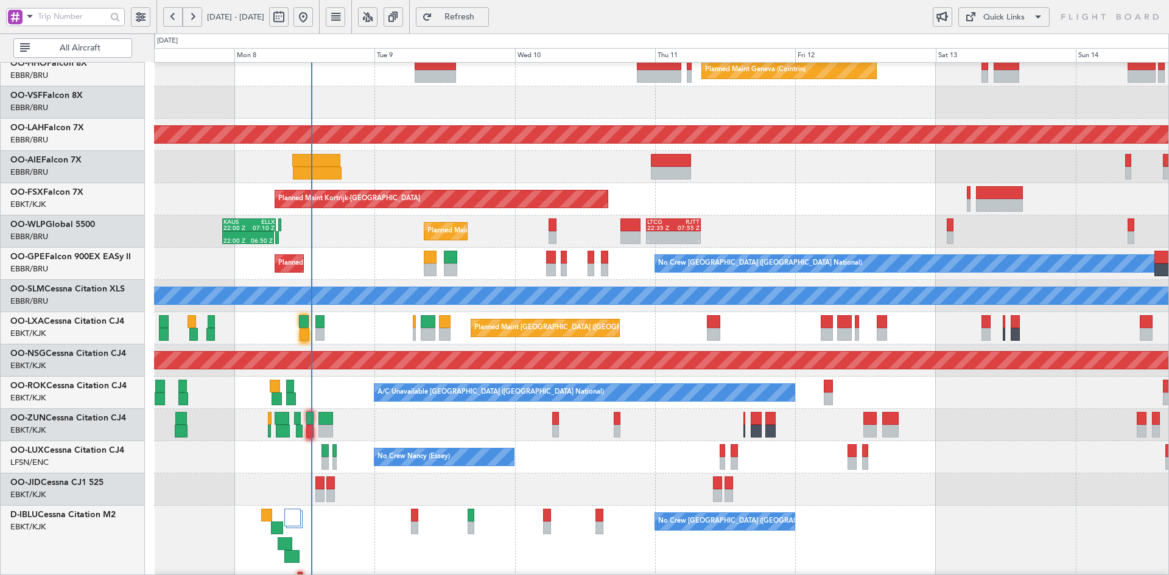
click at [854, 301] on div "Planned Maint Geneva (Cointrin) Planned Maint Alton-st Louis (St Louis Regl) Pl…" at bounding box center [661, 344] width 1014 height 708
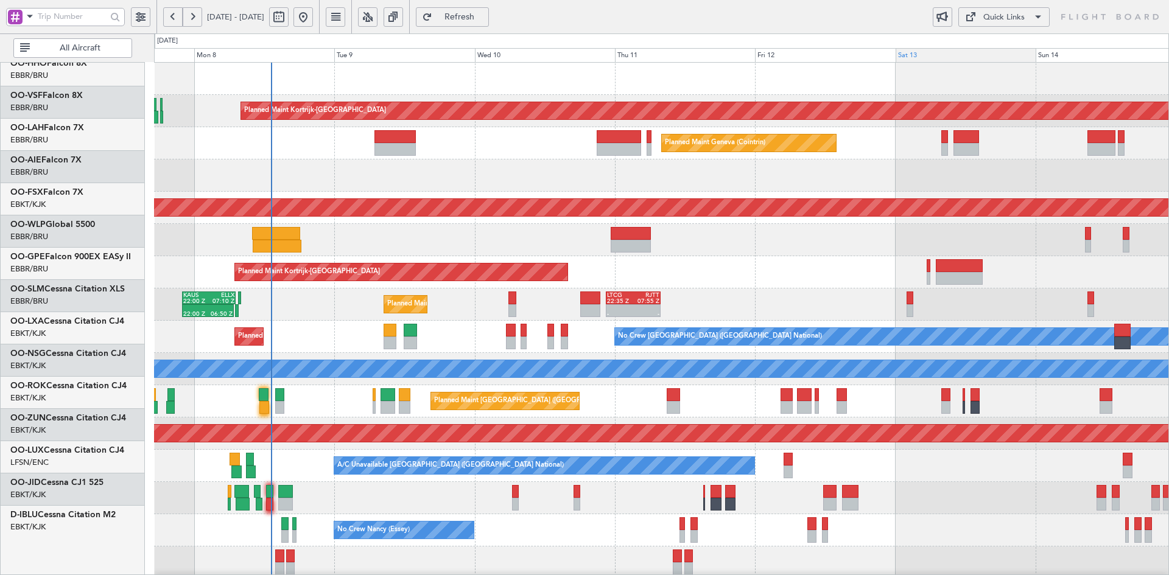
scroll to position [0, 0]
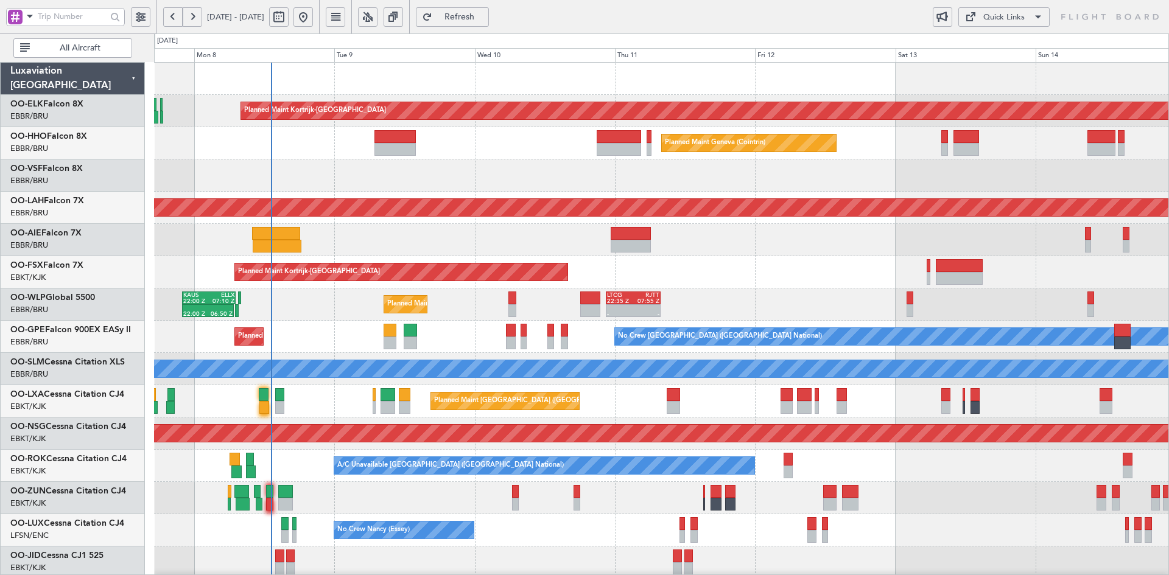
click at [856, 207] on div "Planned Maint Kortrijk-Wevelgem Planned Maint Geneva (Cointrin) Planned Maint A…" at bounding box center [661, 417] width 1014 height 708
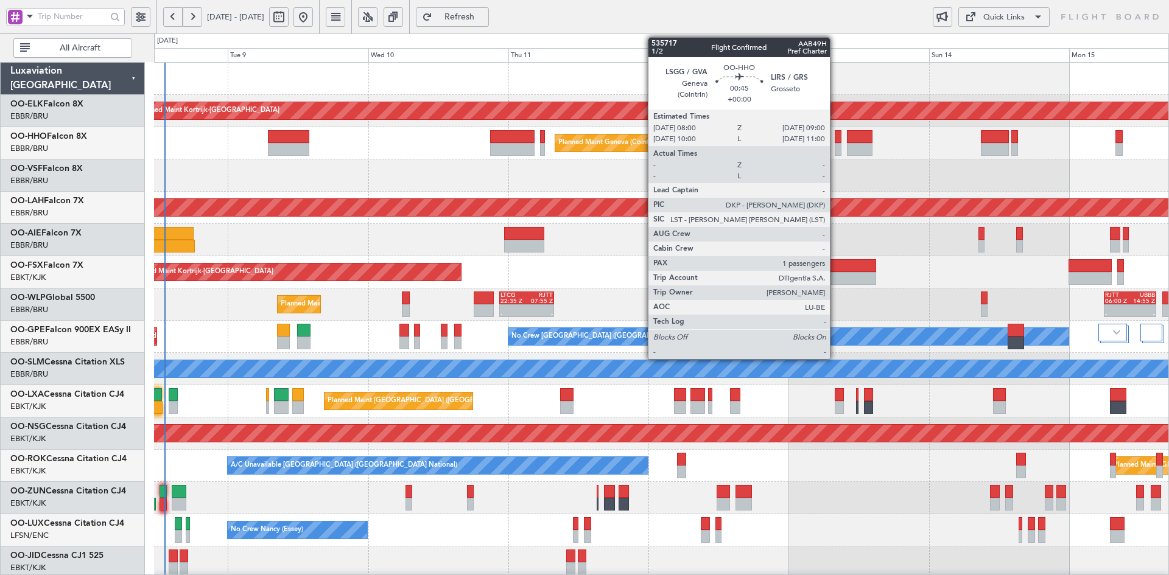
click at [835, 148] on div at bounding box center [838, 149] width 6 height 13
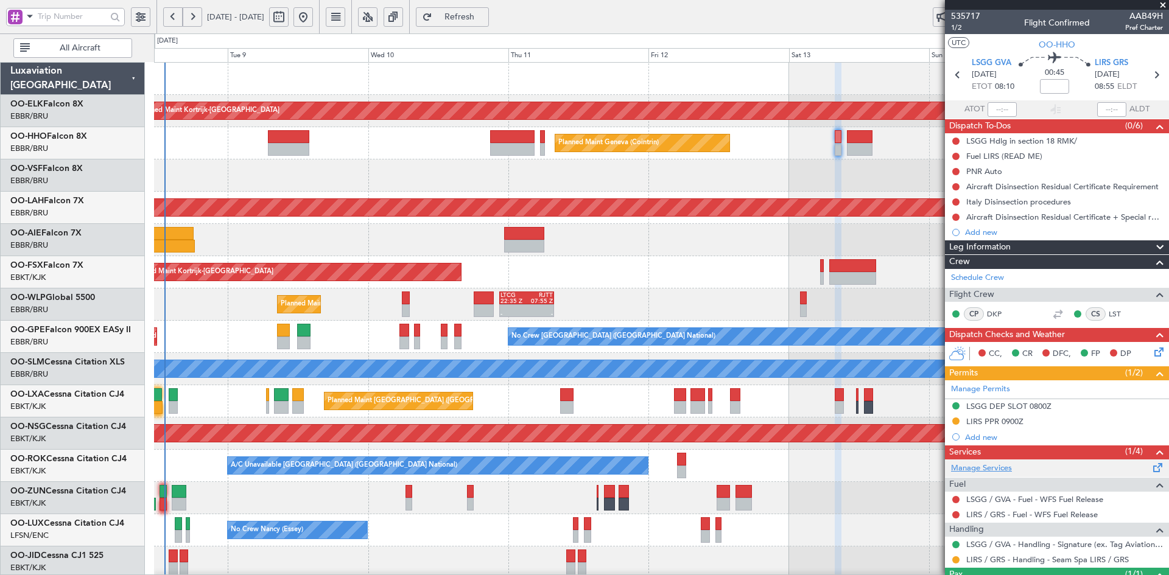
click at [989, 467] on link "Manage Services" at bounding box center [981, 469] width 61 height 12
click at [1165, 8] on span at bounding box center [1163, 5] width 12 height 11
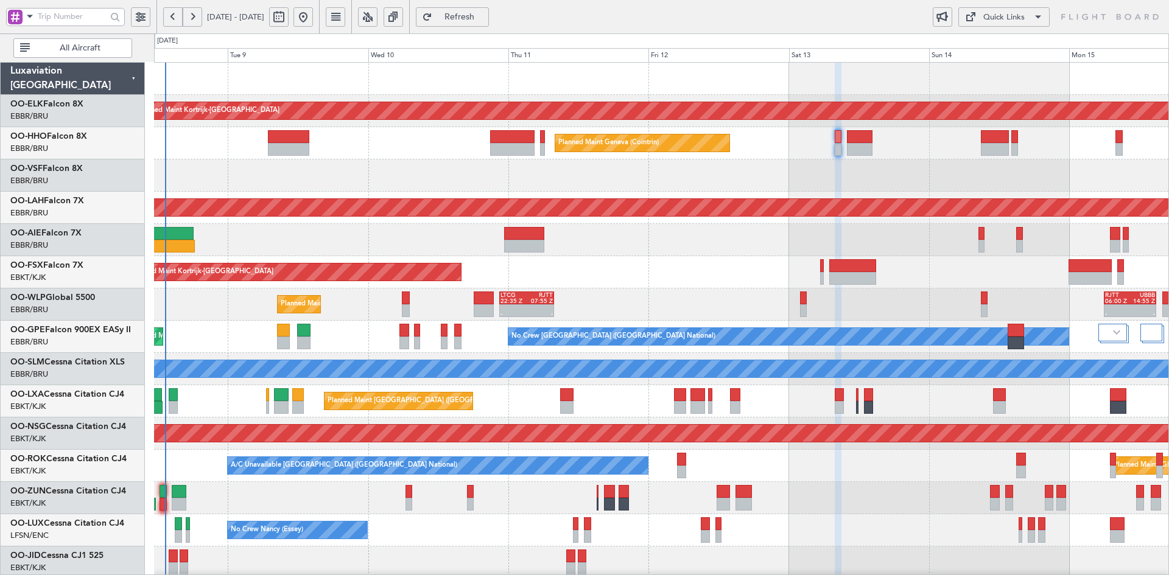
type input "0"
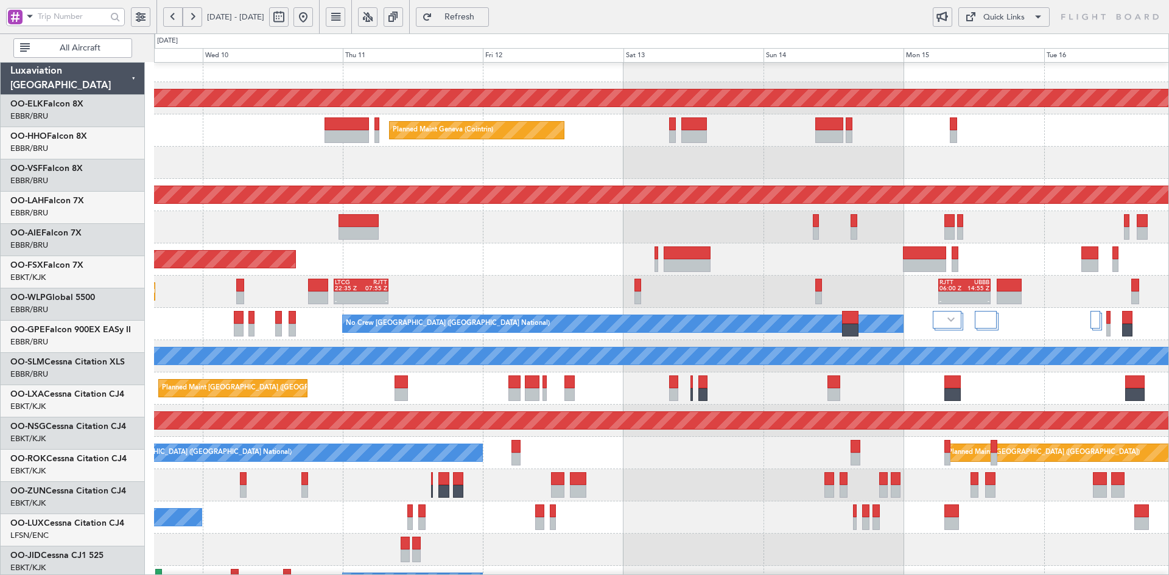
scroll to position [16, 0]
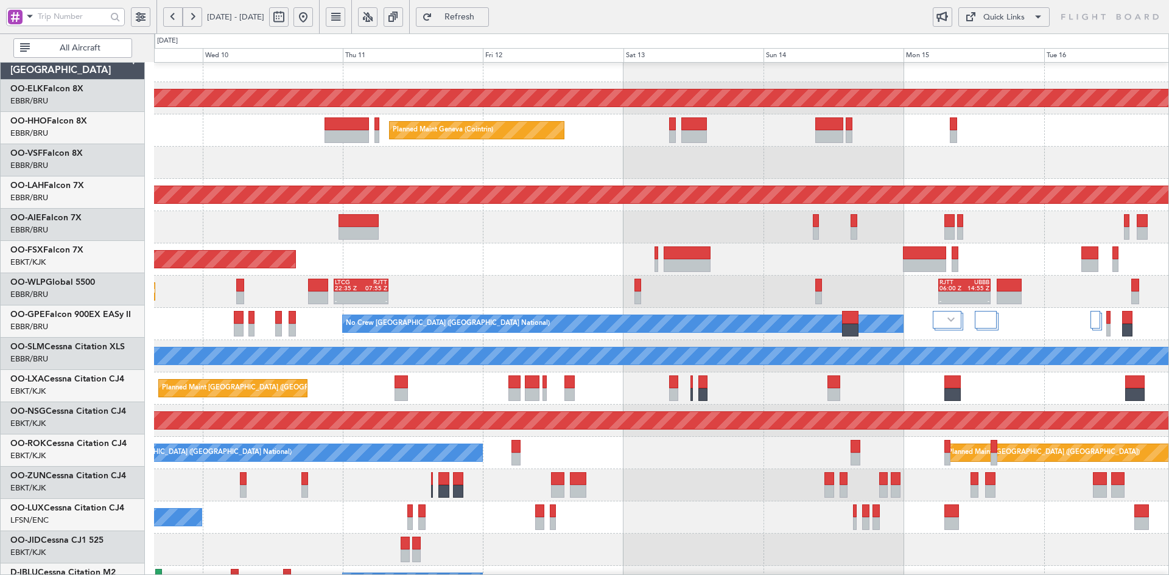
click at [589, 238] on div at bounding box center [661, 227] width 1014 height 32
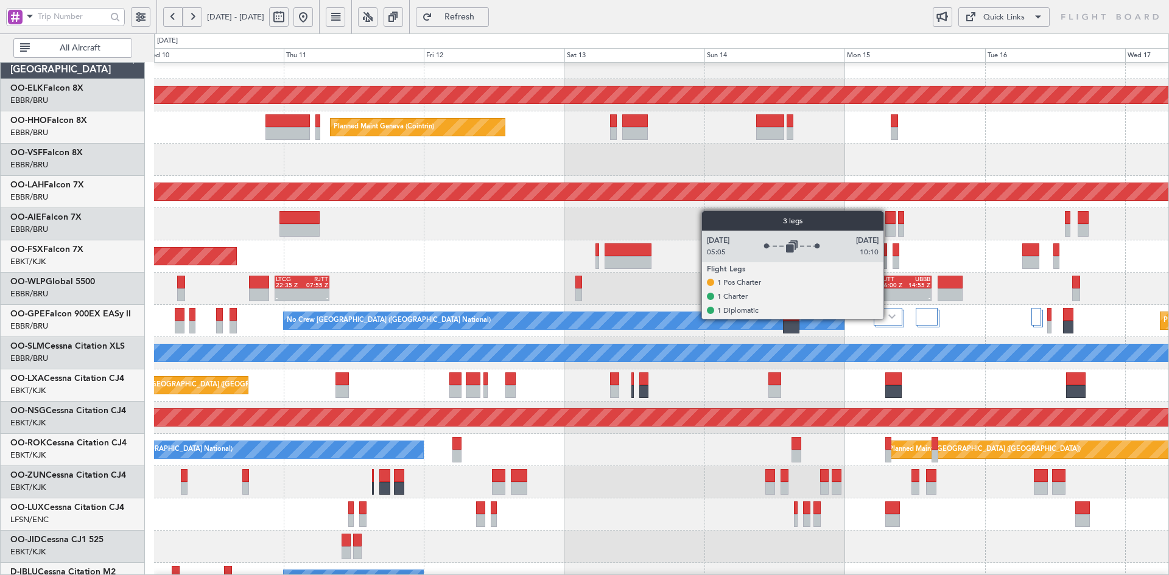
click at [889, 318] on img at bounding box center [891, 316] width 7 height 5
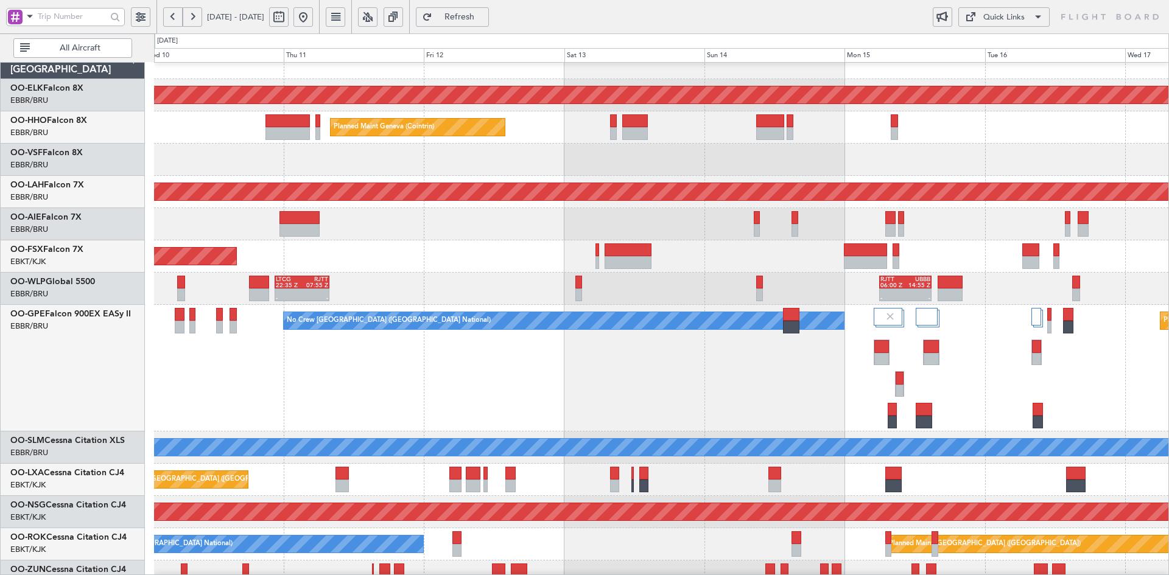
click at [1099, 357] on div "Planned Maint Brussels (Brussels National) No Crew Brussels (Brussels National)…" at bounding box center [661, 368] width 1014 height 127
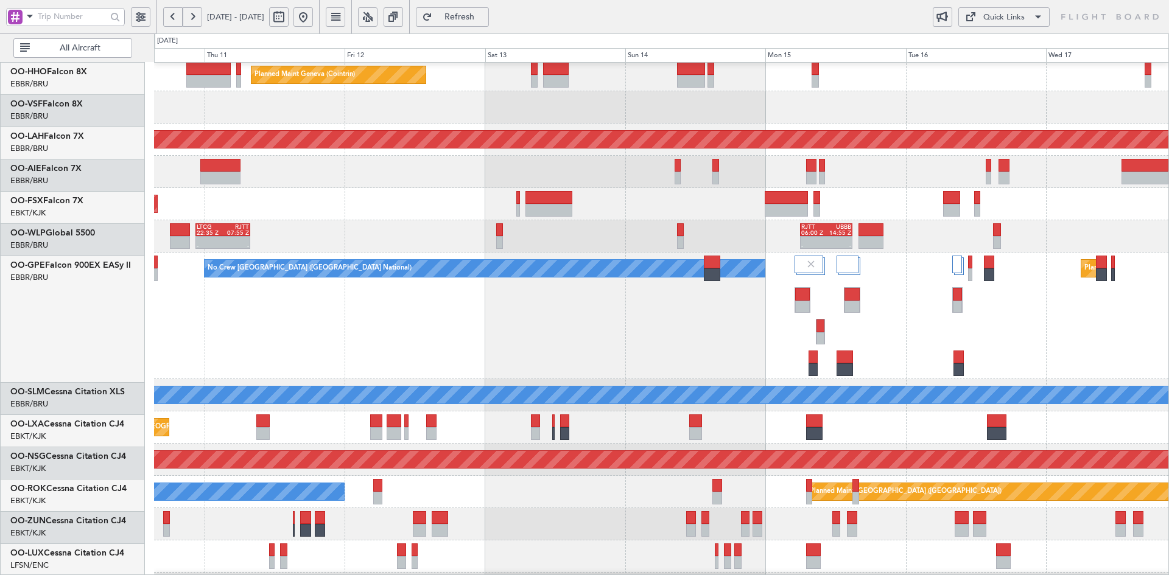
scroll to position [68, 0]
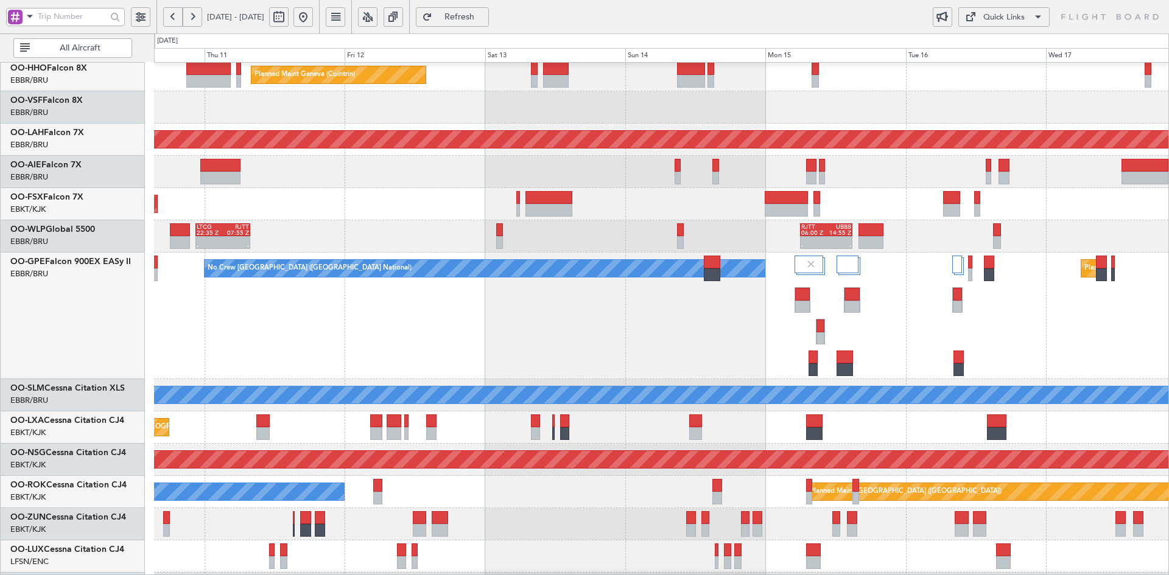
click at [1042, 299] on div "Planned Maint Brussels (Brussels National) No Crew Brussels (Brussels National)…" at bounding box center [661, 316] width 1014 height 127
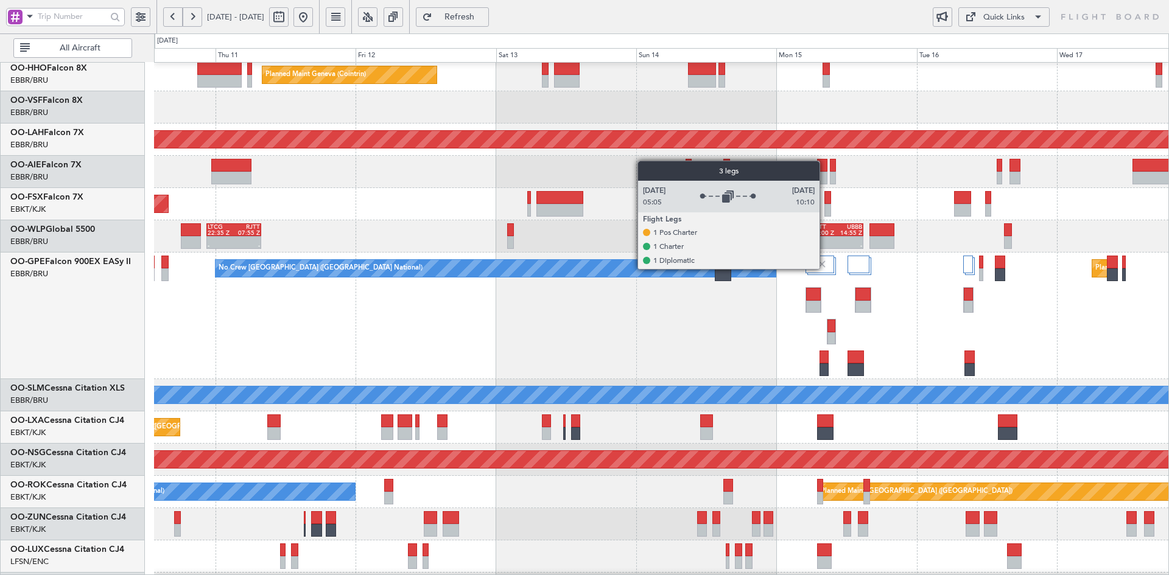
click at [825, 268] on img at bounding box center [821, 264] width 11 height 11
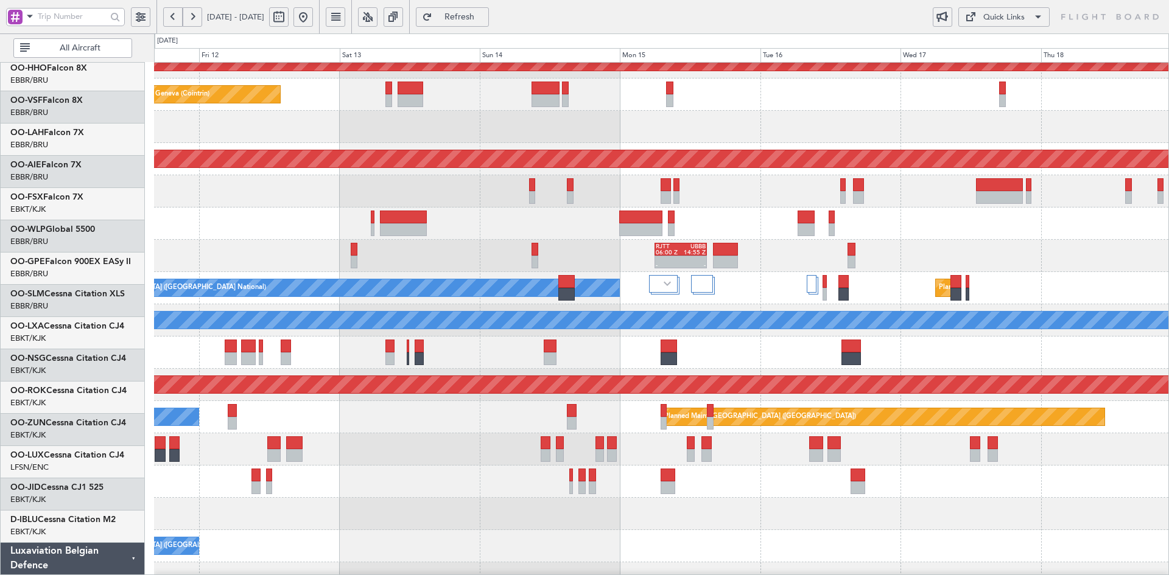
click at [835, 233] on div "Planned Maint Kortrijk-[GEOGRAPHIC_DATA]" at bounding box center [661, 224] width 1014 height 32
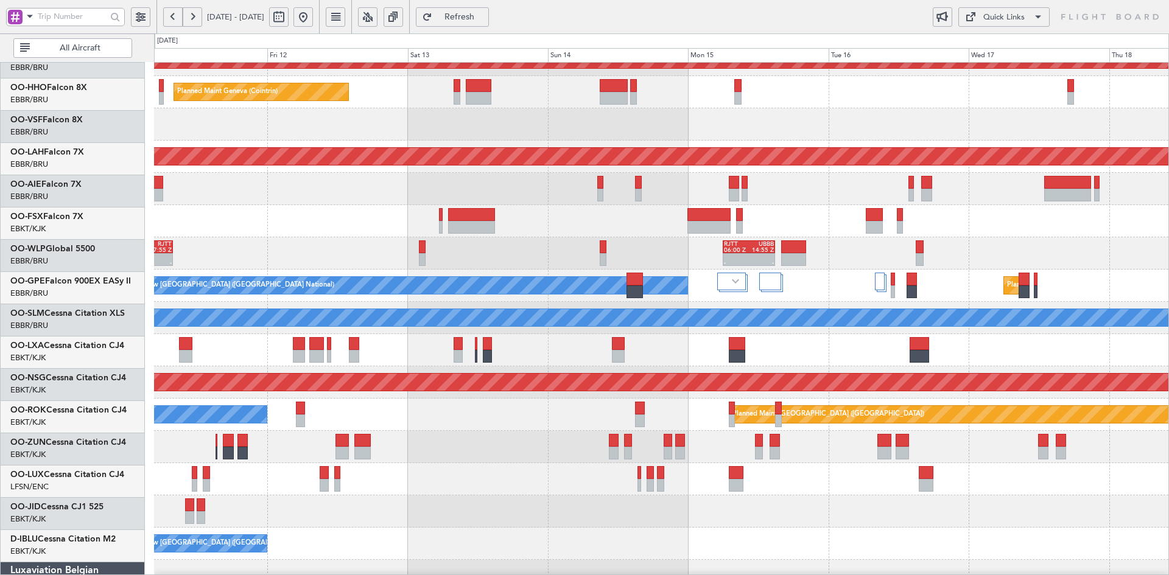
scroll to position [51, 0]
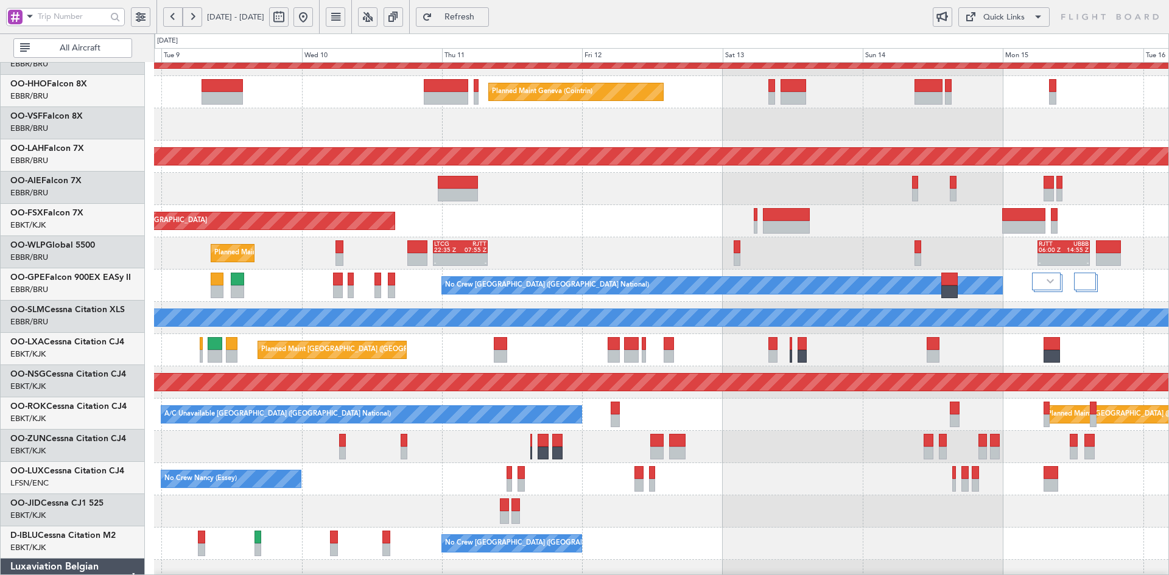
click at [815, 226] on div "Planned Maint Kortrijk-[GEOGRAPHIC_DATA]" at bounding box center [661, 221] width 1014 height 32
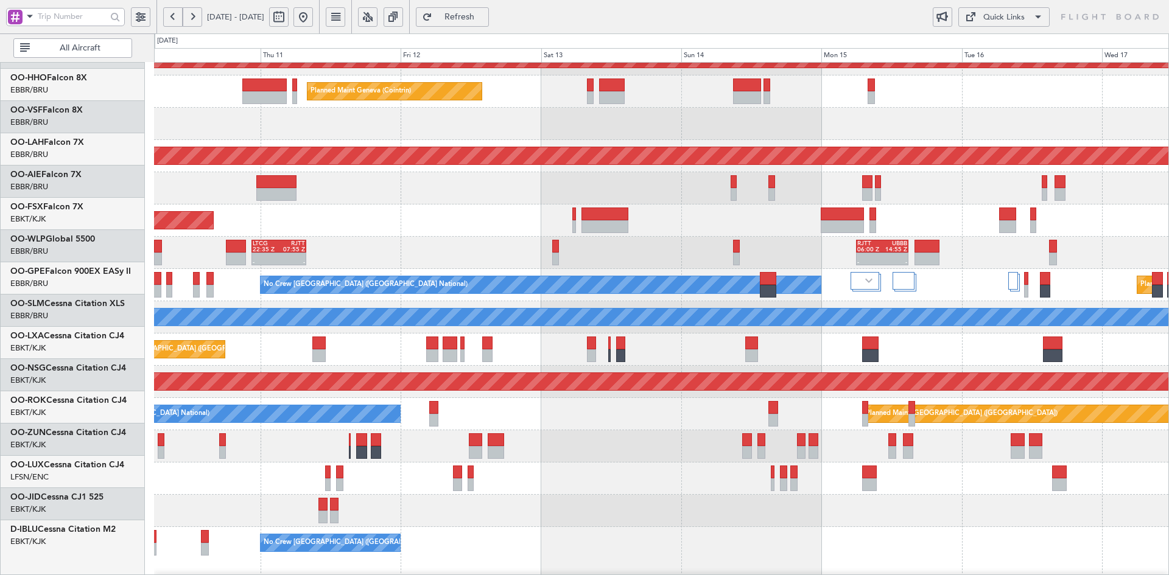
scroll to position [51, 0]
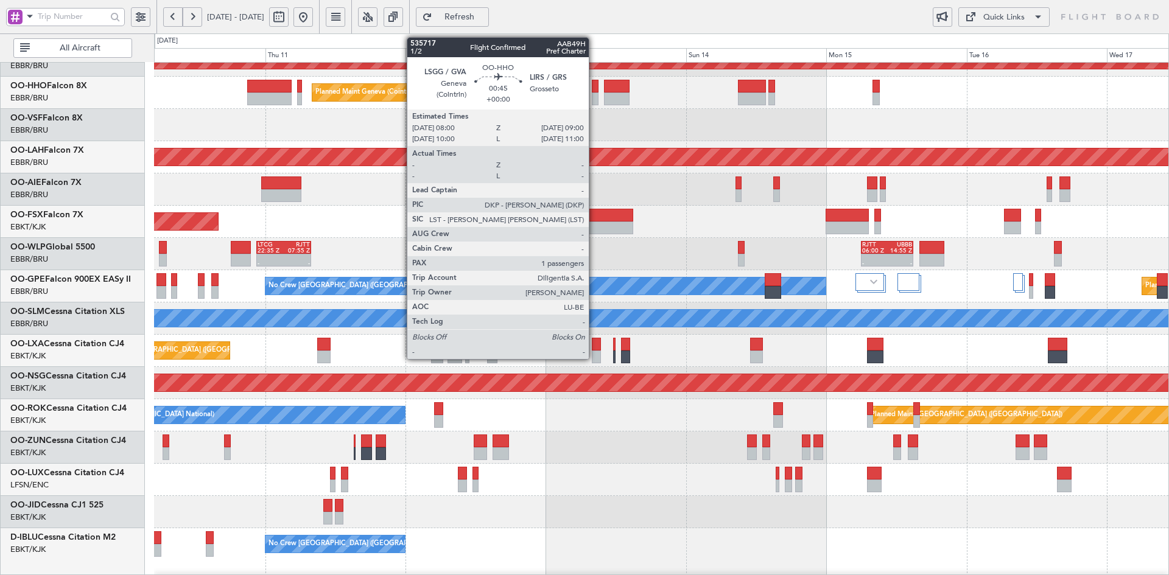
click at [594, 102] on div at bounding box center [595, 99] width 6 height 13
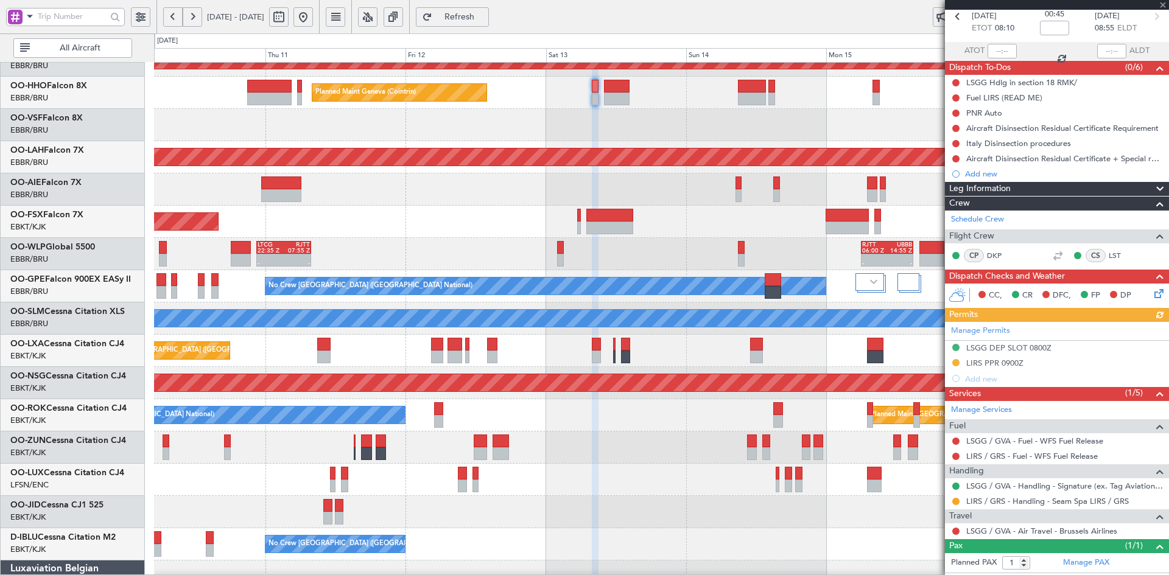
scroll to position [83, 0]
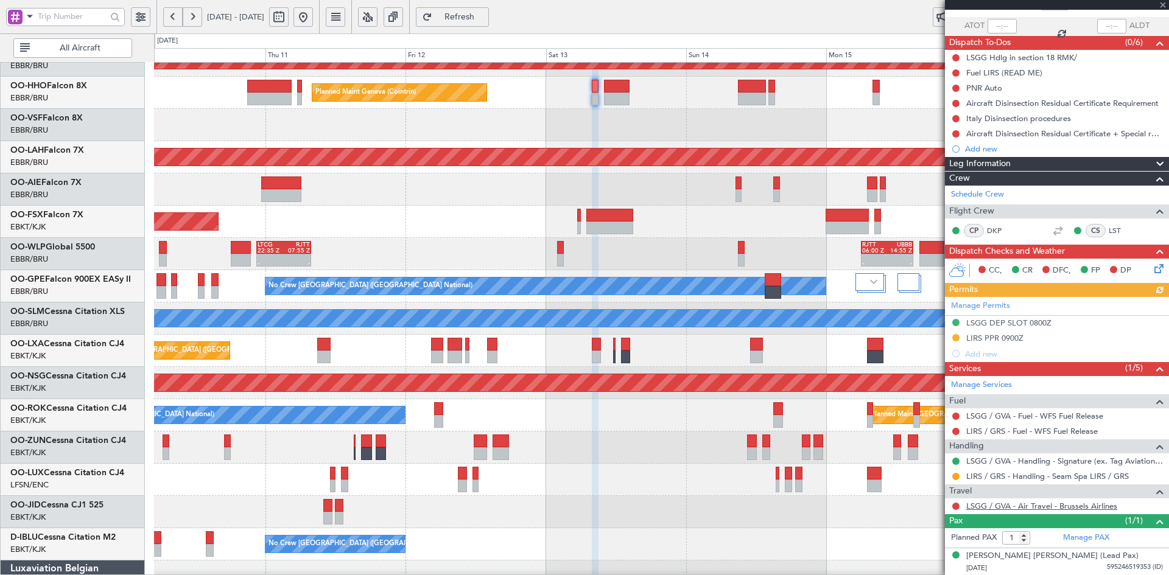
click at [1060, 504] on link "LSGG / GVA - Air Travel - Brussels Airlines" at bounding box center [1041, 506] width 151 height 10
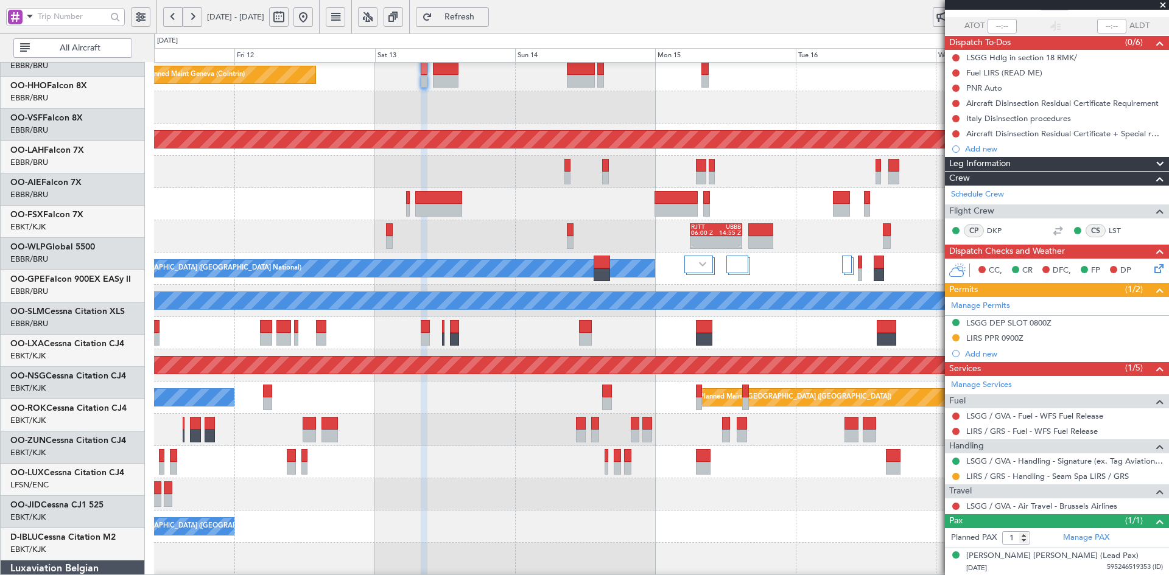
click at [561, 243] on div "- - RJTT 06:00 Z UBBB 14:55 Z LTCG 22:35 Z RJTT 07:55 Z - - Planned Maint Liege" at bounding box center [661, 236] width 1014 height 32
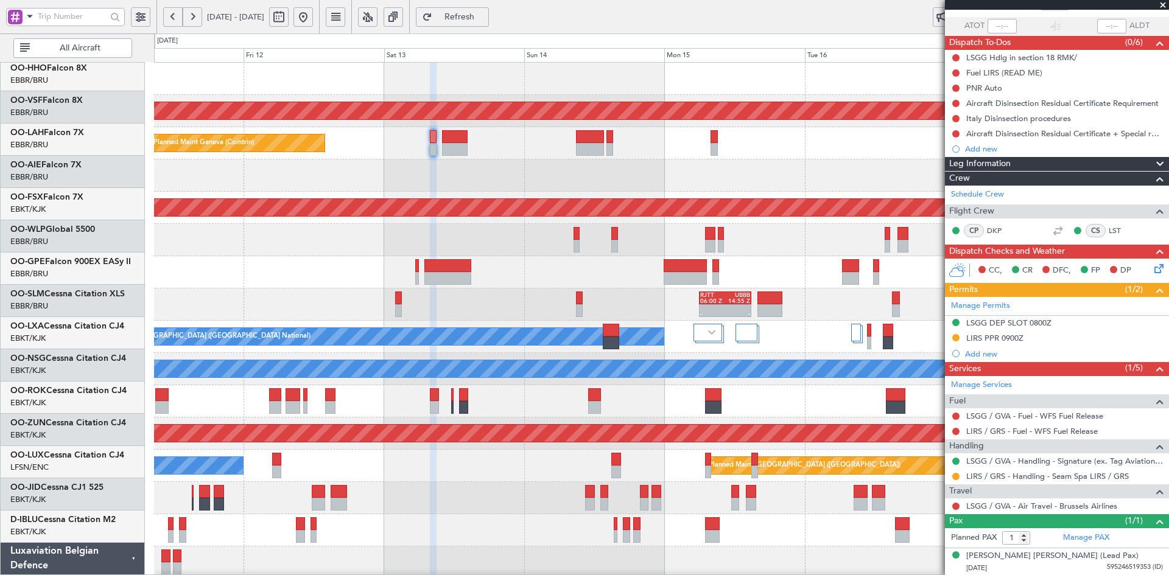
click at [534, 262] on div "Planned Maint Kortrijk-Wevelgem Planned Maint Geneva (Cointrin) Planned Maint A…" at bounding box center [661, 385] width 1014 height 645
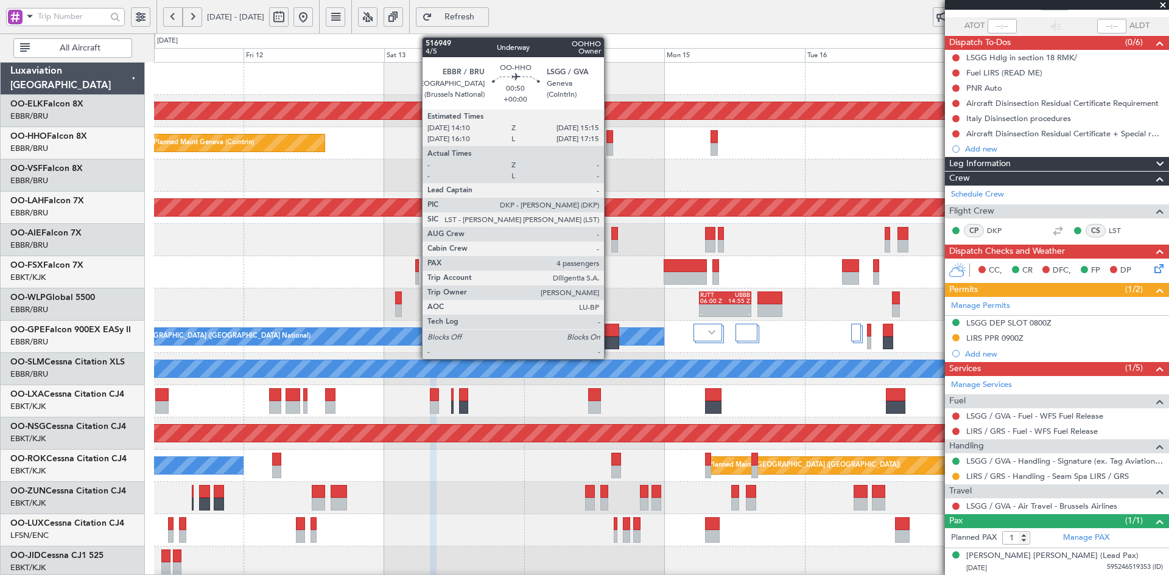
click at [609, 144] on div at bounding box center [609, 149] width 7 height 13
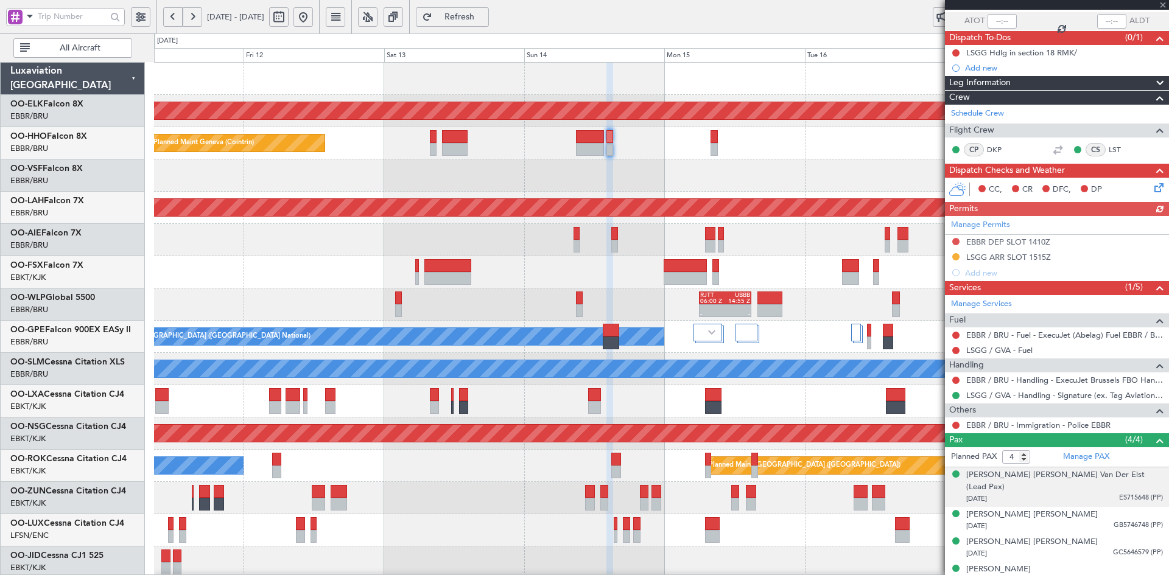
scroll to position [89, 0]
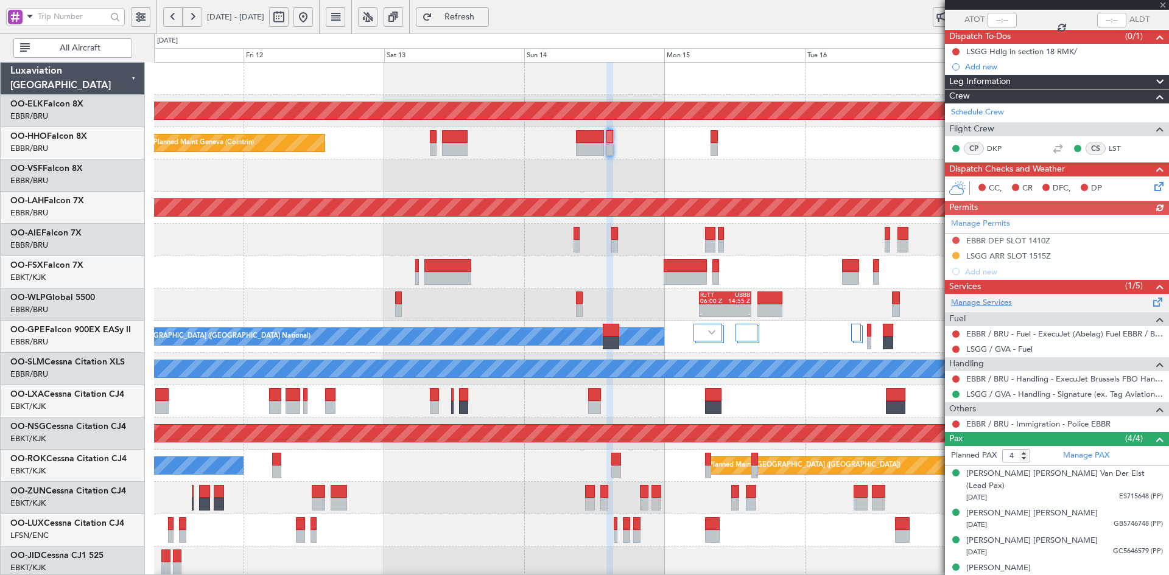
click at [999, 301] on link "Manage Services" at bounding box center [981, 303] width 61 height 12
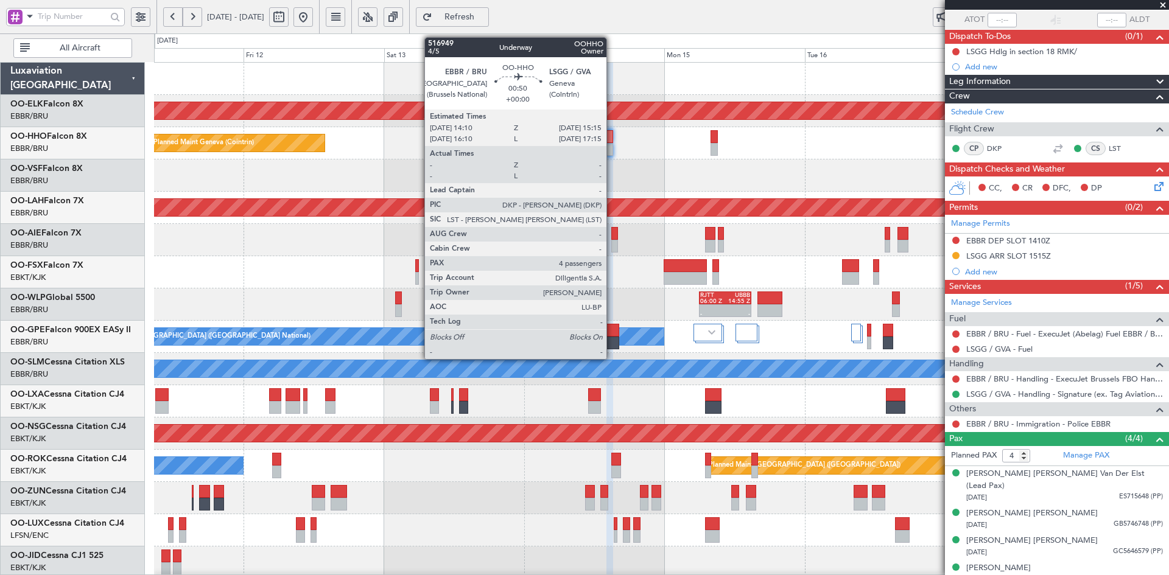
click at [612, 149] on div at bounding box center [609, 149] width 7 height 13
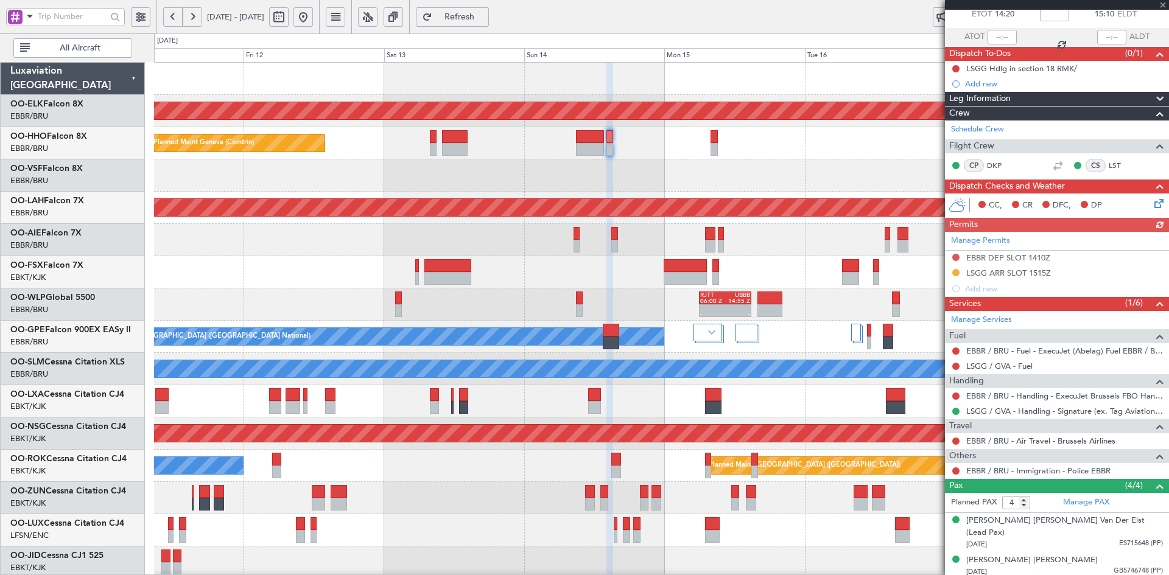
scroll to position [119, 0]
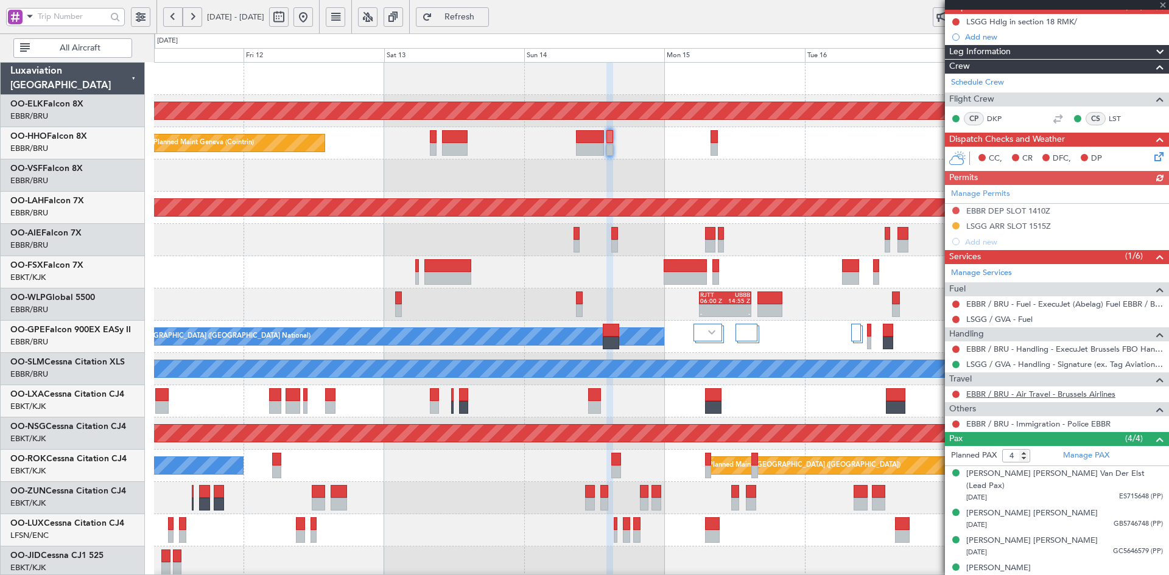
click at [1019, 397] on link "EBBR / BRU - Air Travel - Brussels Airlines" at bounding box center [1040, 394] width 149 height 10
click at [1160, 6] on span at bounding box center [1163, 5] width 12 height 11
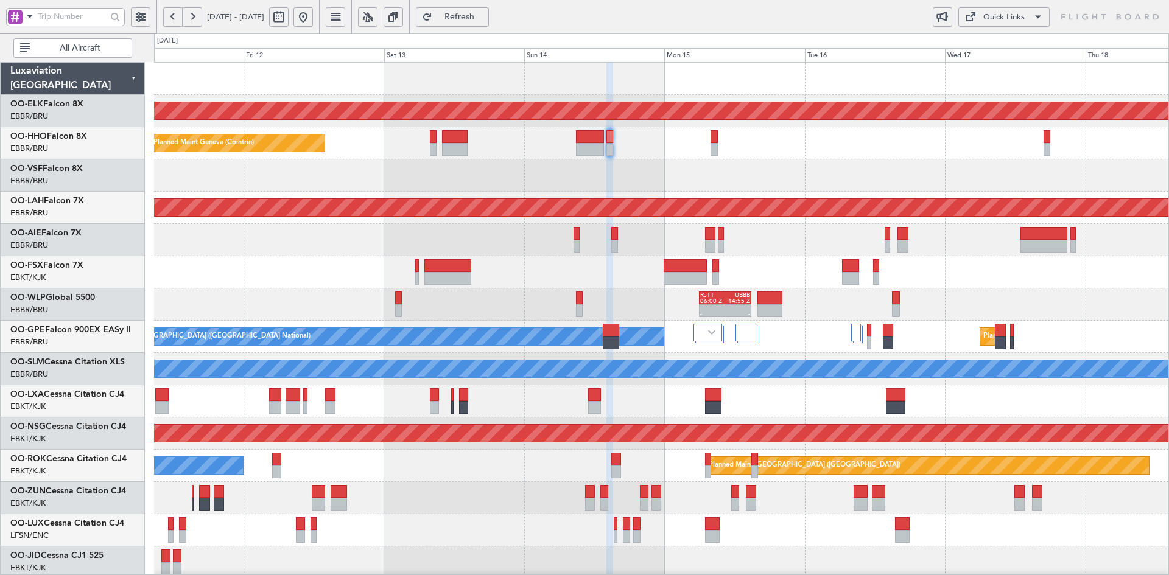
type input "0"
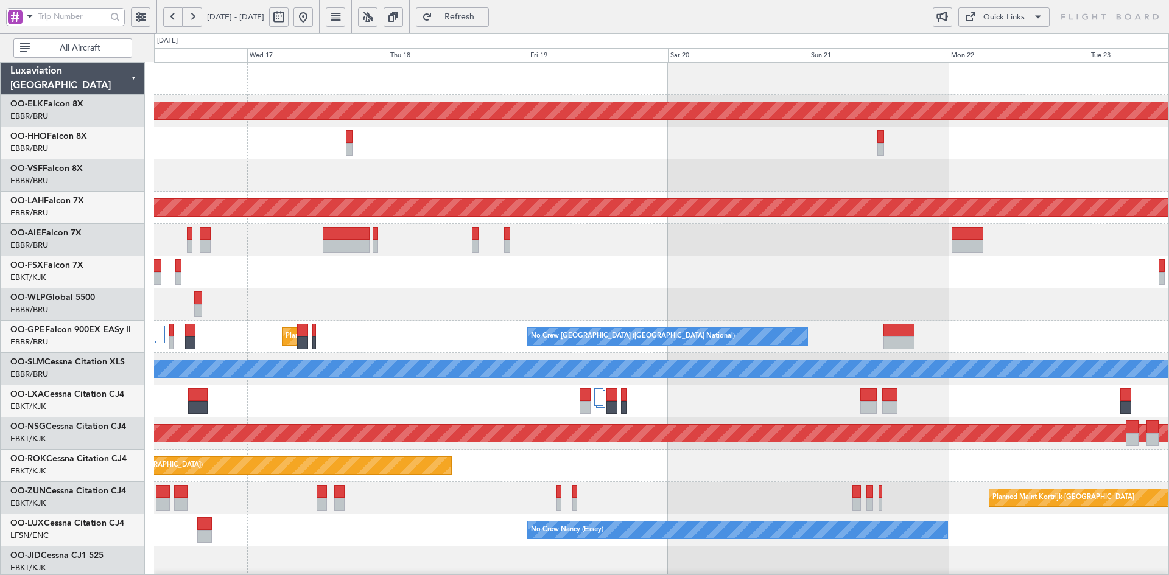
click at [374, 186] on div at bounding box center [661, 175] width 1014 height 32
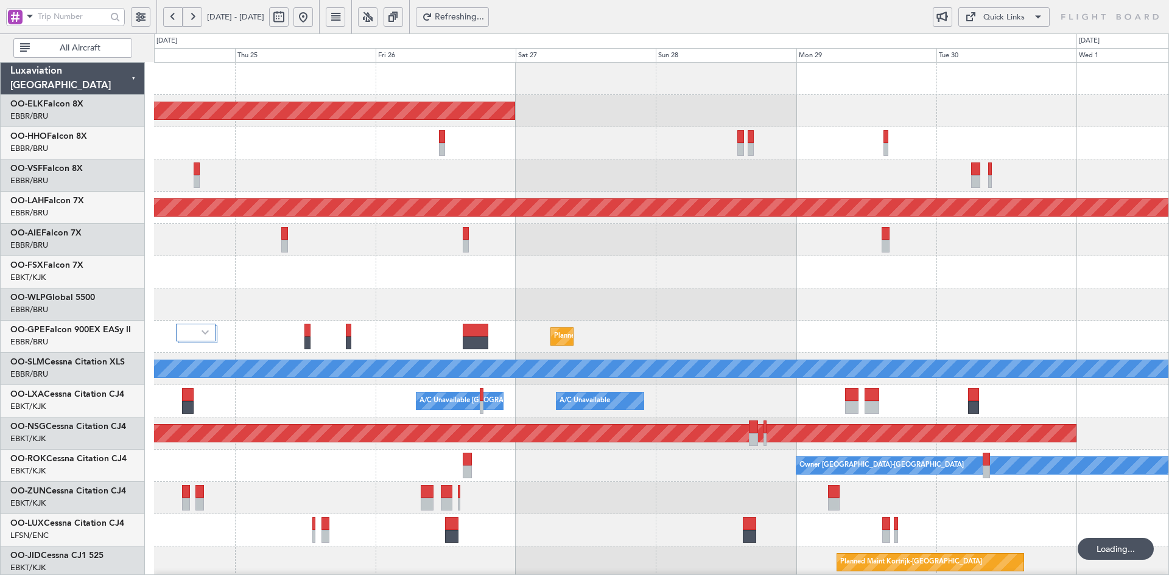
click at [881, 163] on div at bounding box center [661, 175] width 1014 height 32
click at [961, 157] on div at bounding box center [661, 143] width 1014 height 32
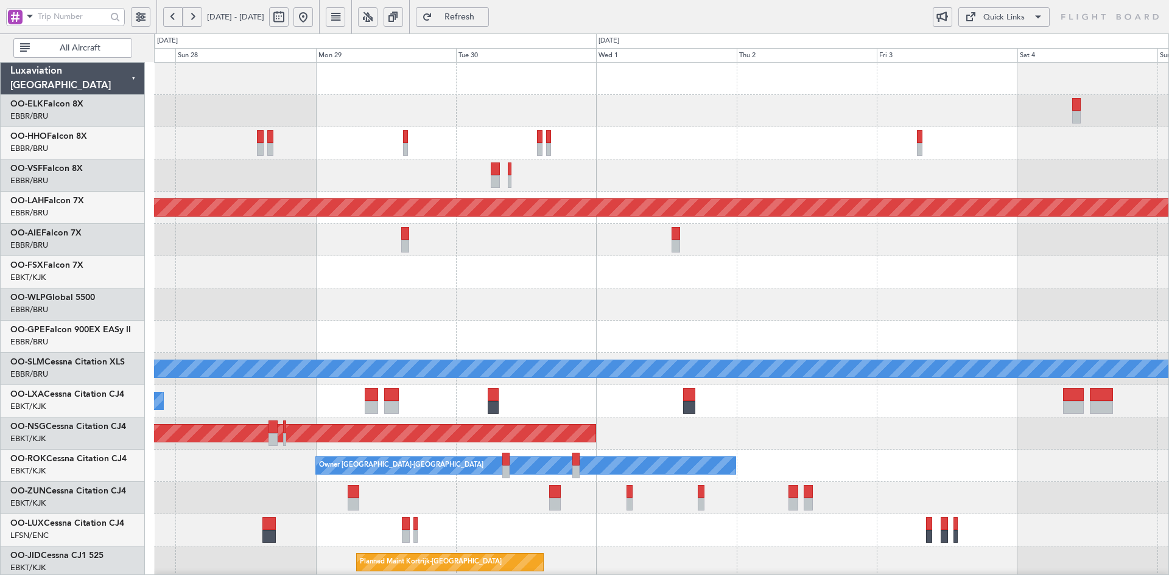
click at [573, 186] on div at bounding box center [661, 175] width 1014 height 32
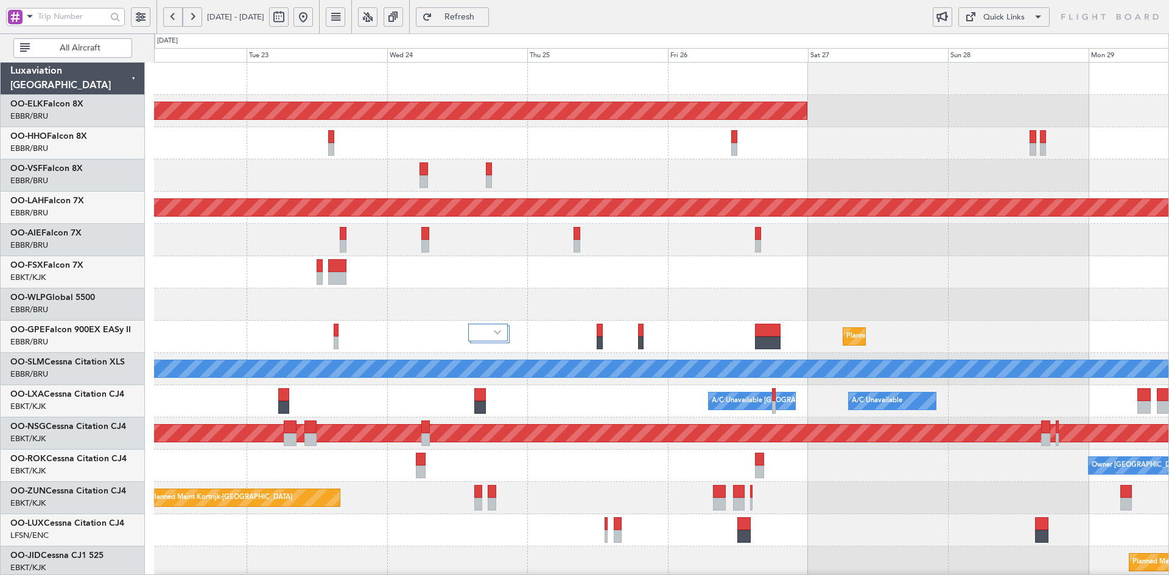
click at [1168, 265] on html "27 Sep 2025 - 05 Oct 2025 Refresh Quick Links All Aircraft Planned Maint Kortri…" at bounding box center [584, 287] width 1169 height 575
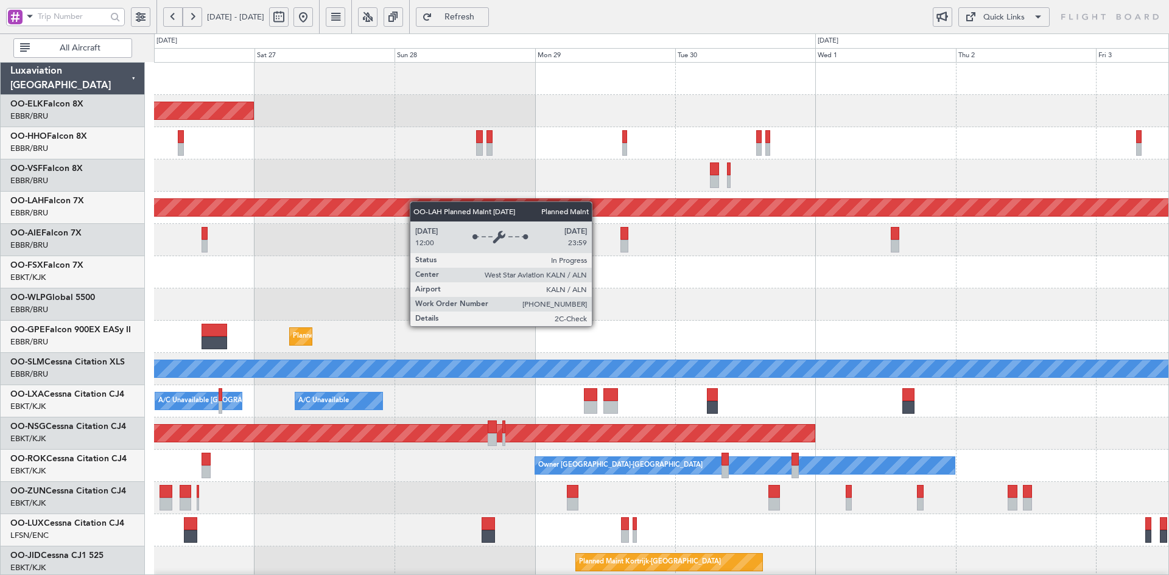
click at [343, 211] on div "Planned Maint Kortrijk-Wevelgem Planned Maint Alton-st Louis (St Louis Regl) Pl…" at bounding box center [661, 385] width 1014 height 645
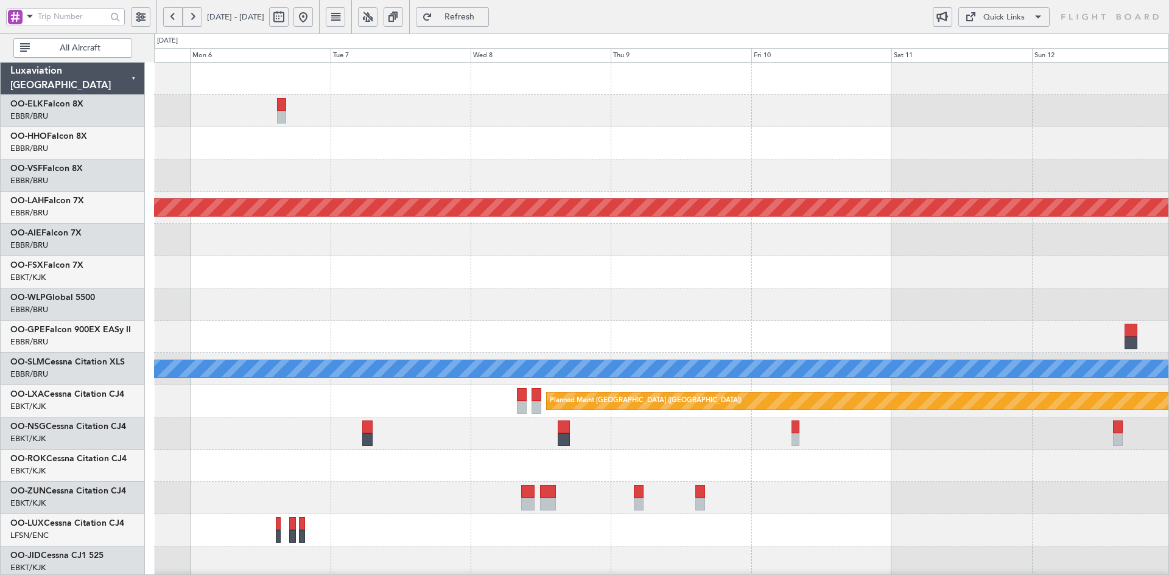
click at [100, 270] on div "- - LSGG 19:00 Z SKCG 05:55 Z Planned Maint Alton-st Louis (St Louis Regl) A/C …" at bounding box center [584, 304] width 1169 height 542
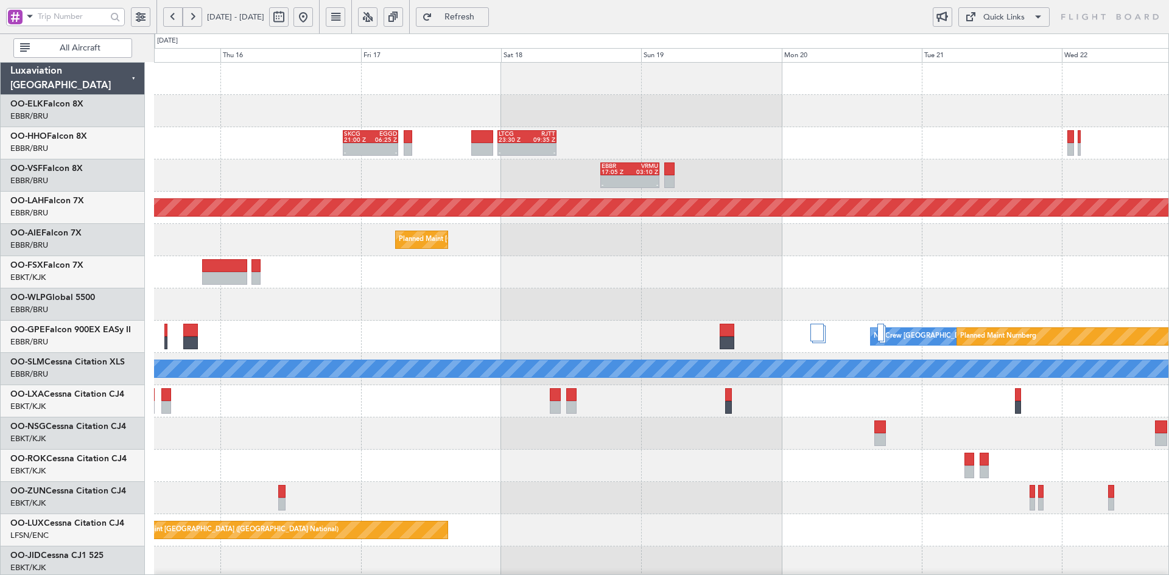
scroll to position [12, 0]
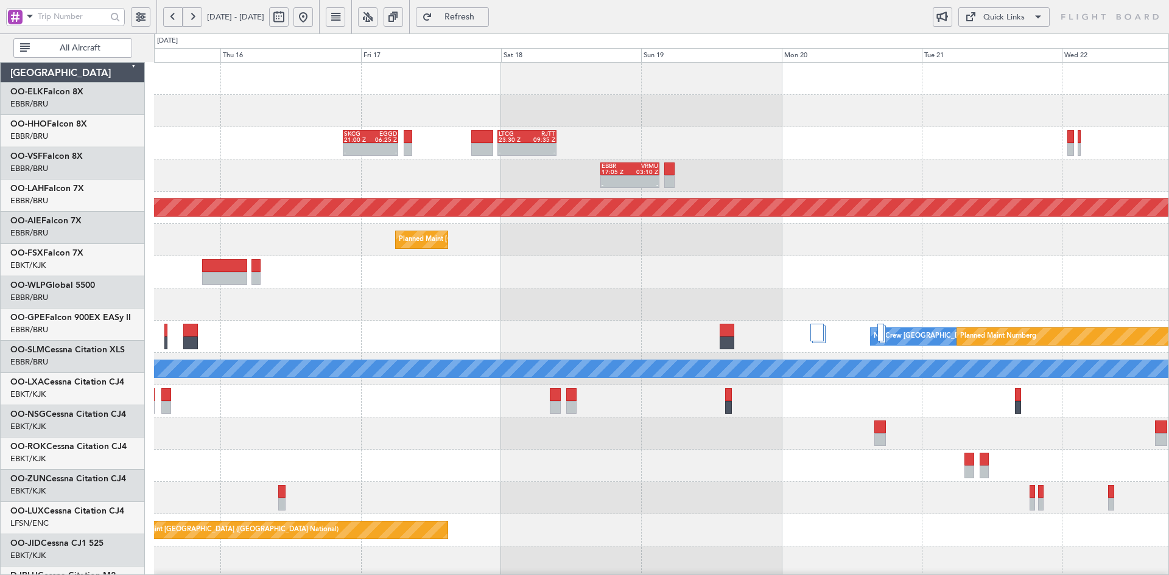
click at [931, 128] on div "- - SKCG 21:00 Z EGGD 06:25 Z - - LTCG 23:30 Z RJTT 09:35 Z LSGG 19:00 Z SKCG 0…" at bounding box center [661, 143] width 1014 height 32
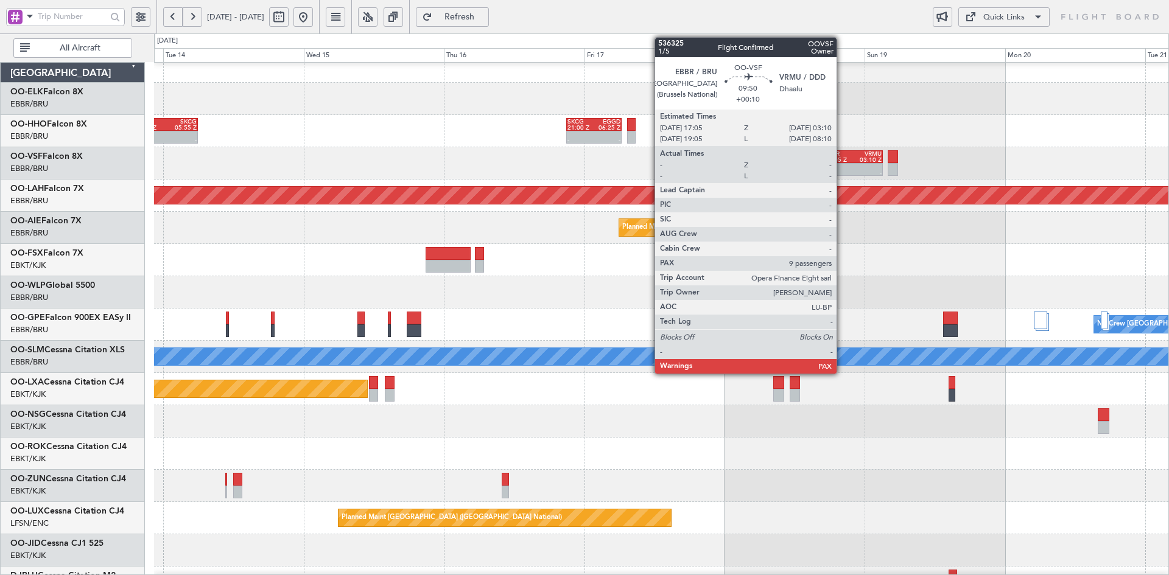
click at [842, 163] on div "EBBR 17:05 Z VRMU 03:10 Z" at bounding box center [853, 156] width 59 height 13
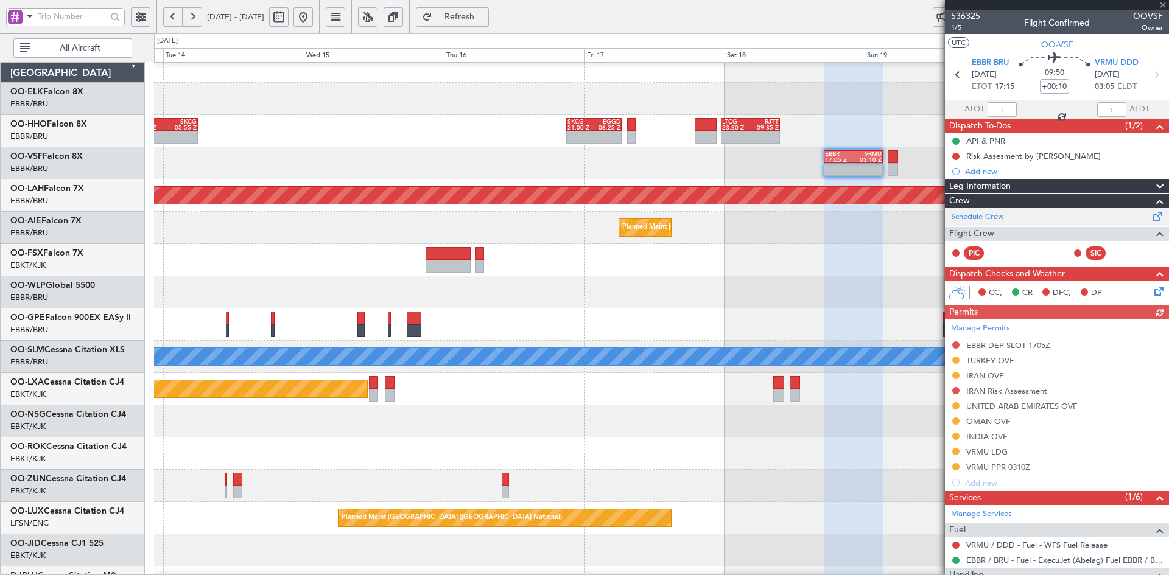
click at [986, 219] on link "Schedule Crew" at bounding box center [977, 217] width 53 height 12
click at [1160, 4] on div at bounding box center [1057, 5] width 224 height 10
click at [1163, 7] on span at bounding box center [1163, 5] width 12 height 11
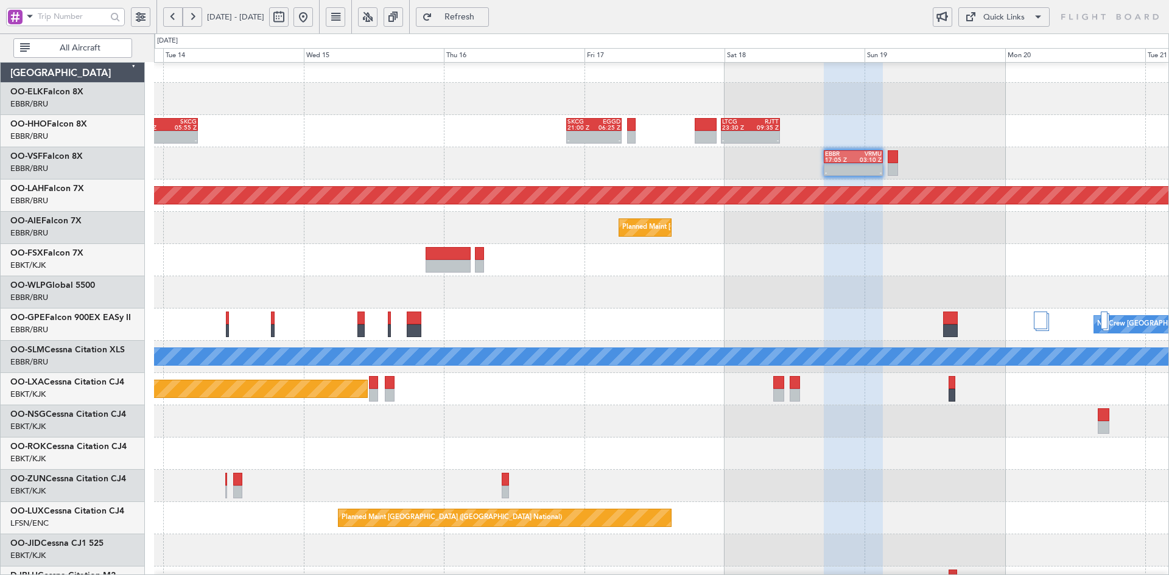
type input "0"
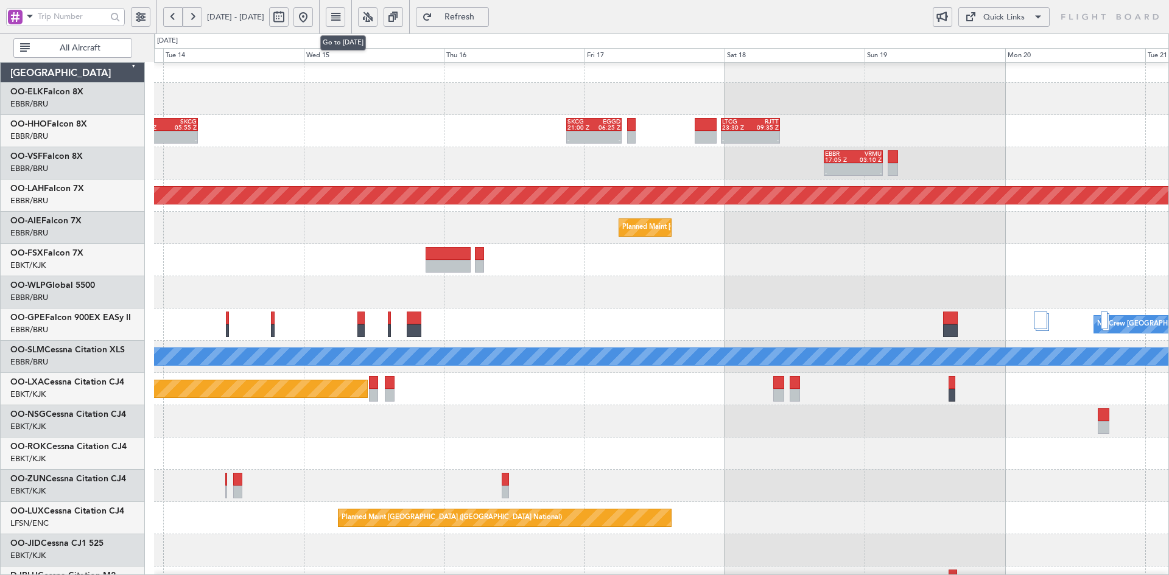
click at [313, 18] on button at bounding box center [302, 16] width 19 height 19
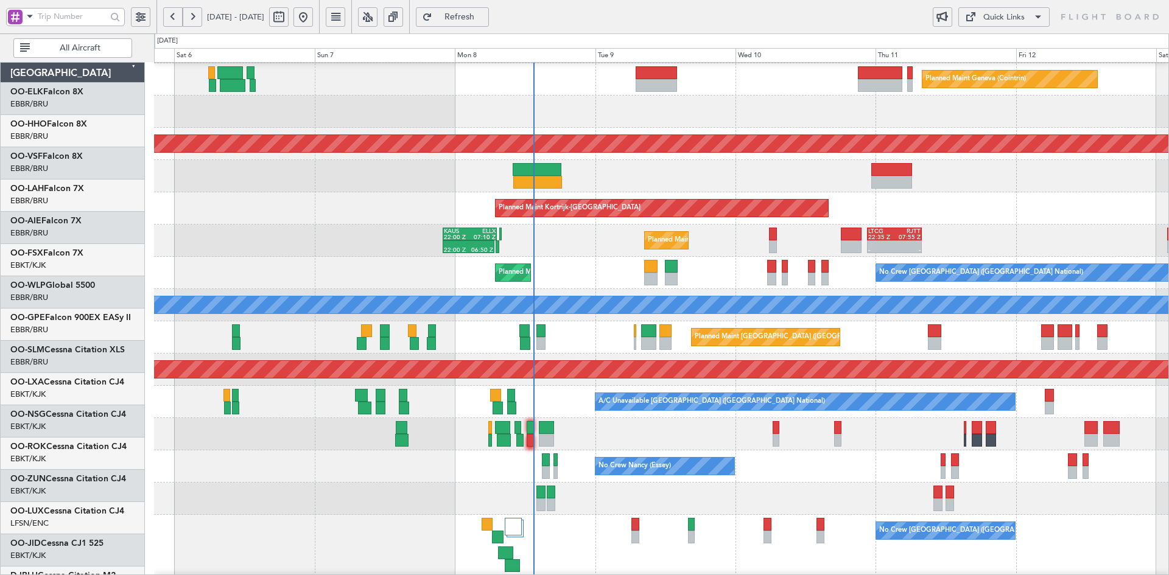
scroll to position [64, 0]
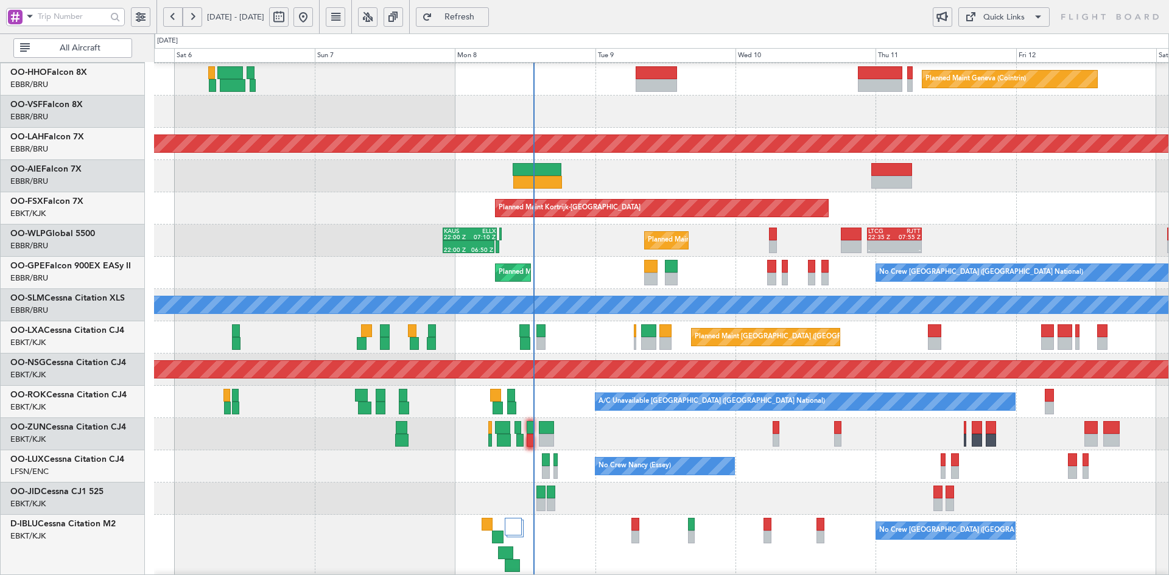
click at [752, 177] on div "Unplanned Maint [GEOGRAPHIC_DATA] ([GEOGRAPHIC_DATA] National)" at bounding box center [661, 176] width 1014 height 32
click at [627, 336] on div "Planned Maint Kortrijk-Wevelgem Planned Maint Geneva (Cointrin) Planned Maint A…" at bounding box center [661, 353] width 1014 height 708
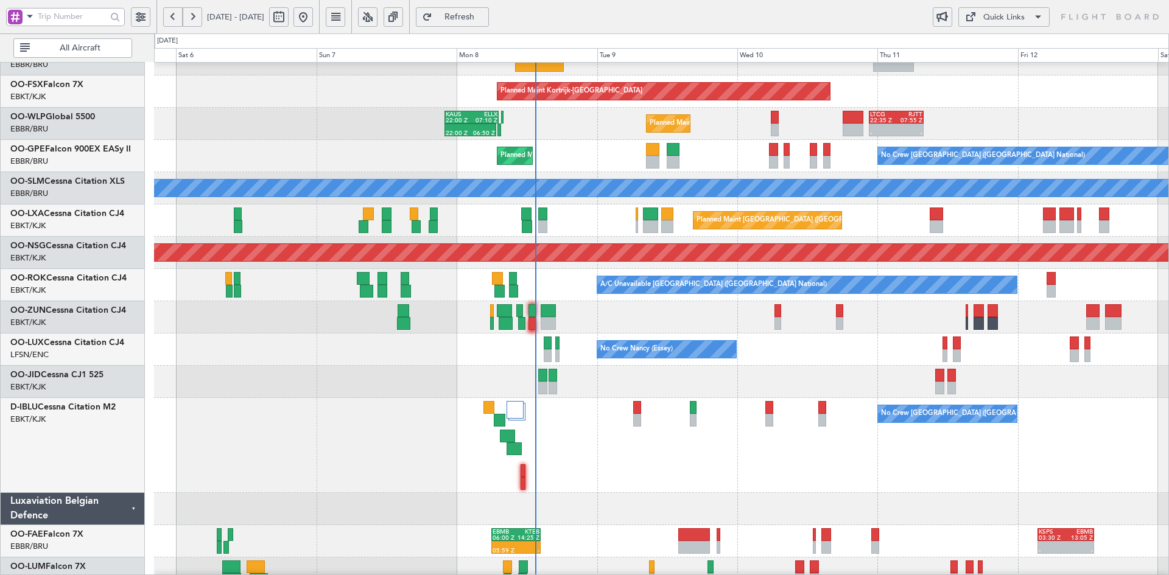
click at [759, 493] on div "No Crew [GEOGRAPHIC_DATA] ([GEOGRAPHIC_DATA] National)" at bounding box center [661, 445] width 1014 height 95
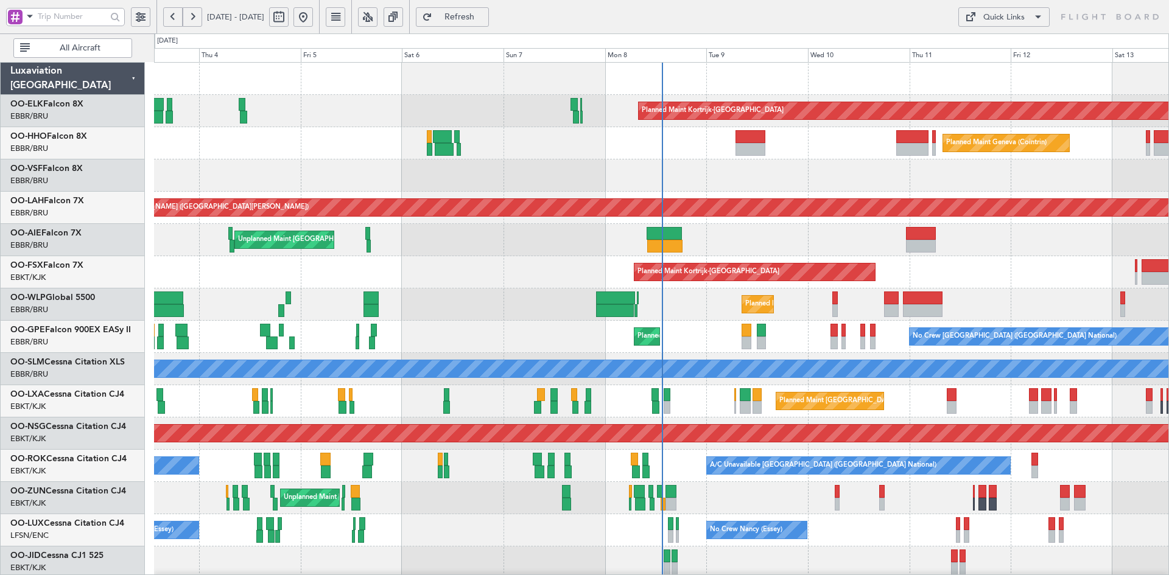
scroll to position [132, 0]
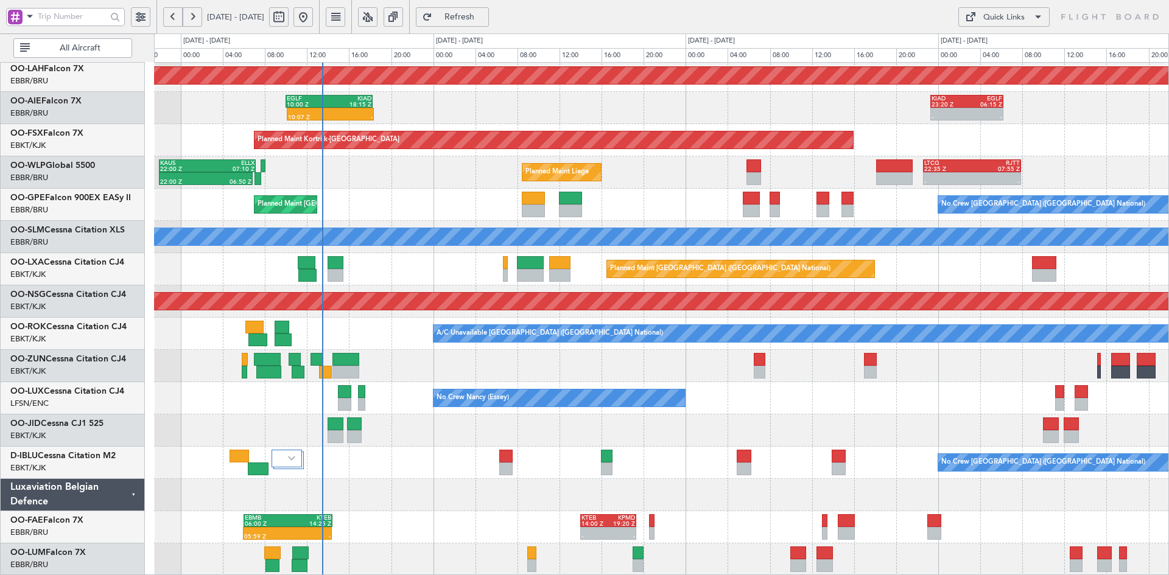
click at [612, 357] on div at bounding box center [661, 366] width 1014 height 32
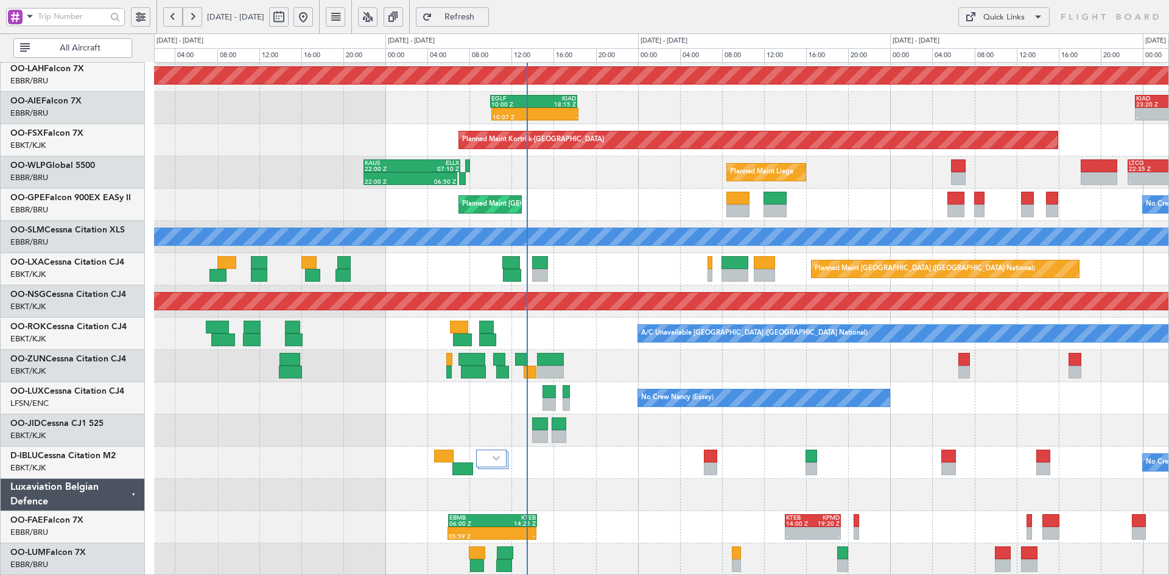
click at [841, 371] on div at bounding box center [661, 366] width 1014 height 32
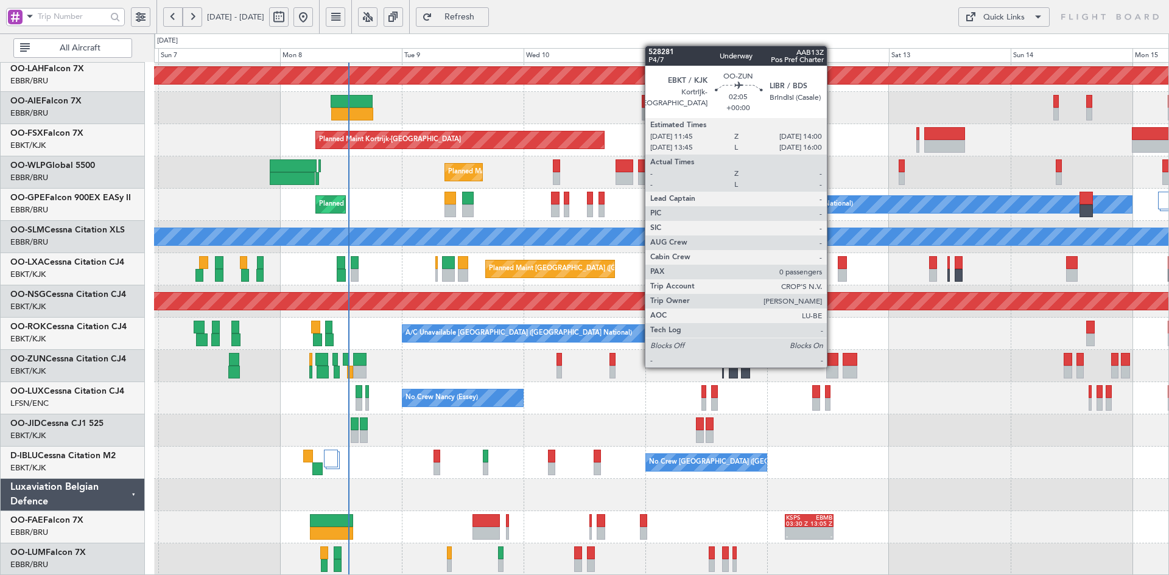
click at [832, 366] on div at bounding box center [832, 372] width 12 height 13
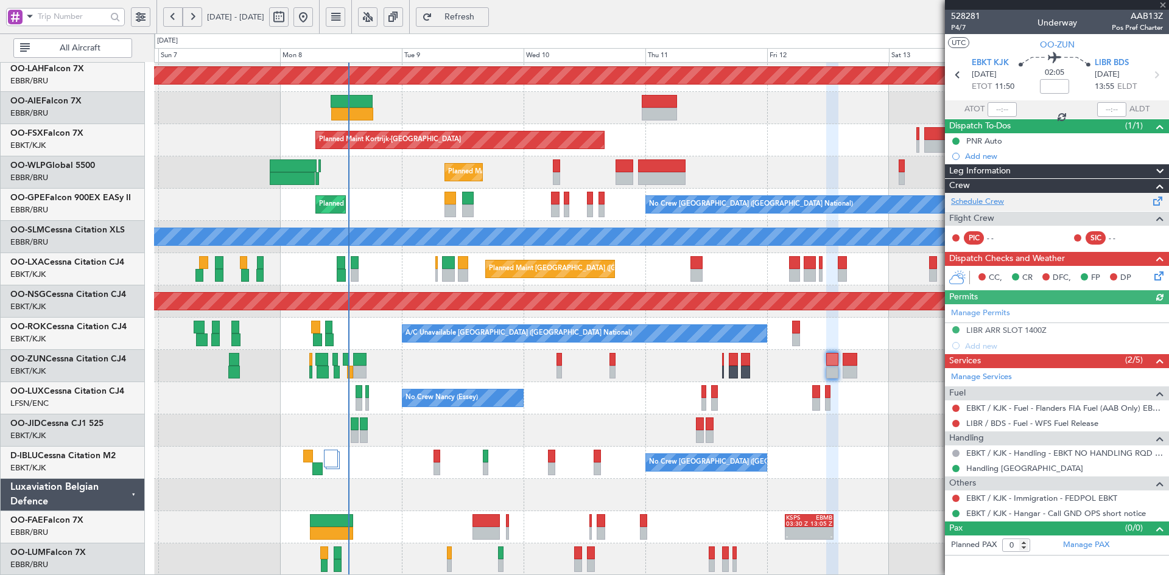
click at [990, 200] on link "Schedule Crew" at bounding box center [977, 202] width 53 height 12
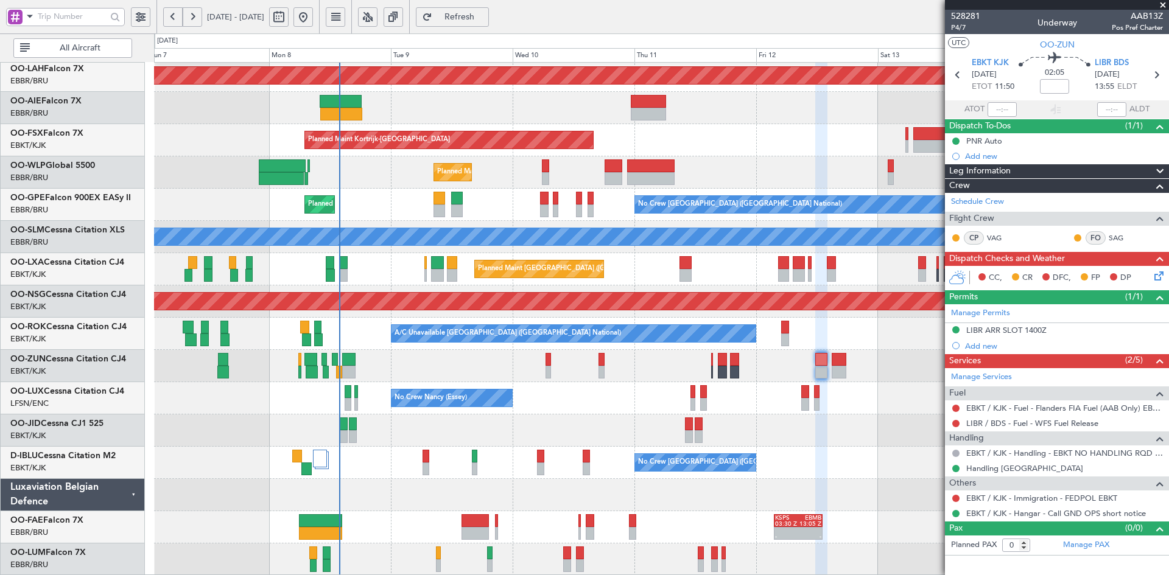
click at [597, 421] on div at bounding box center [661, 431] width 1014 height 32
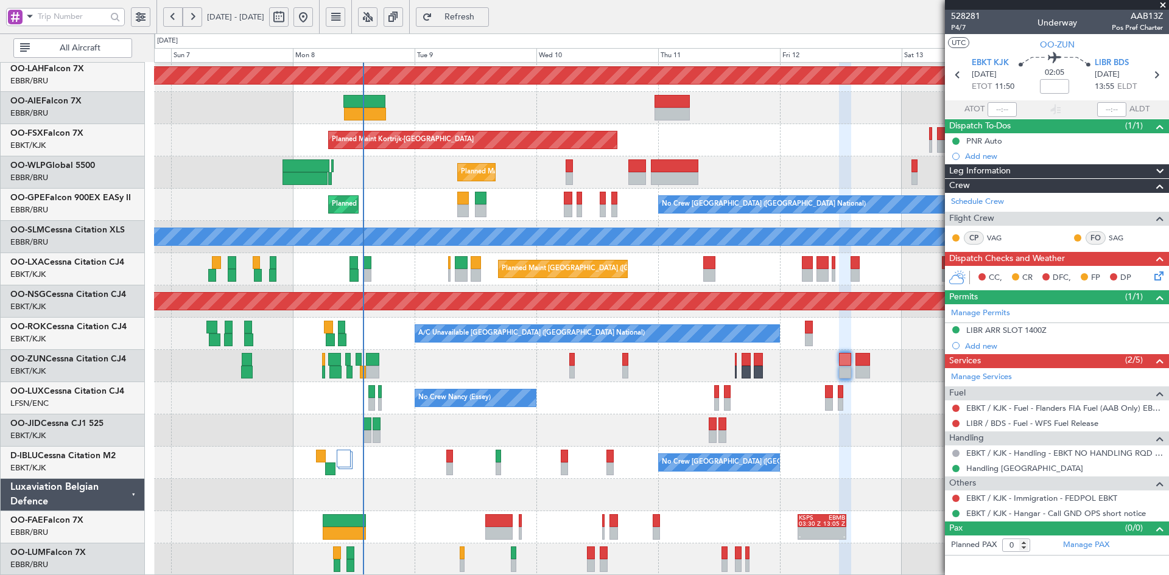
click at [578, 344] on div "Planned Maint [PERSON_NAME]-[GEOGRAPHIC_DATA][PERSON_NAME] ([GEOGRAPHIC_DATA][P…" at bounding box center [661, 253] width 1014 height 645
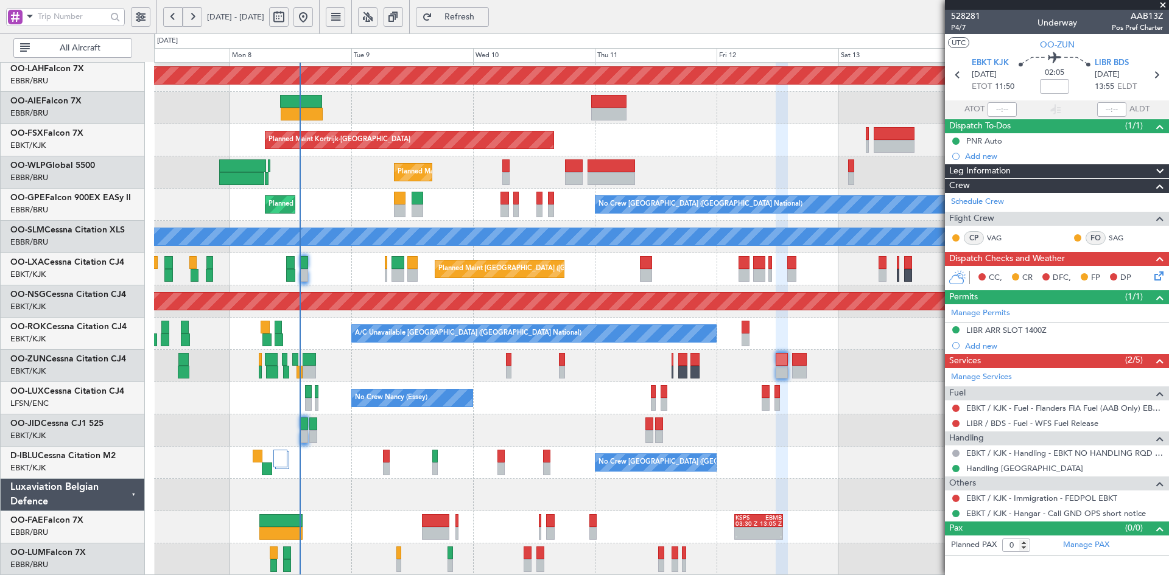
click at [1163, 4] on span at bounding box center [1163, 5] width 12 height 11
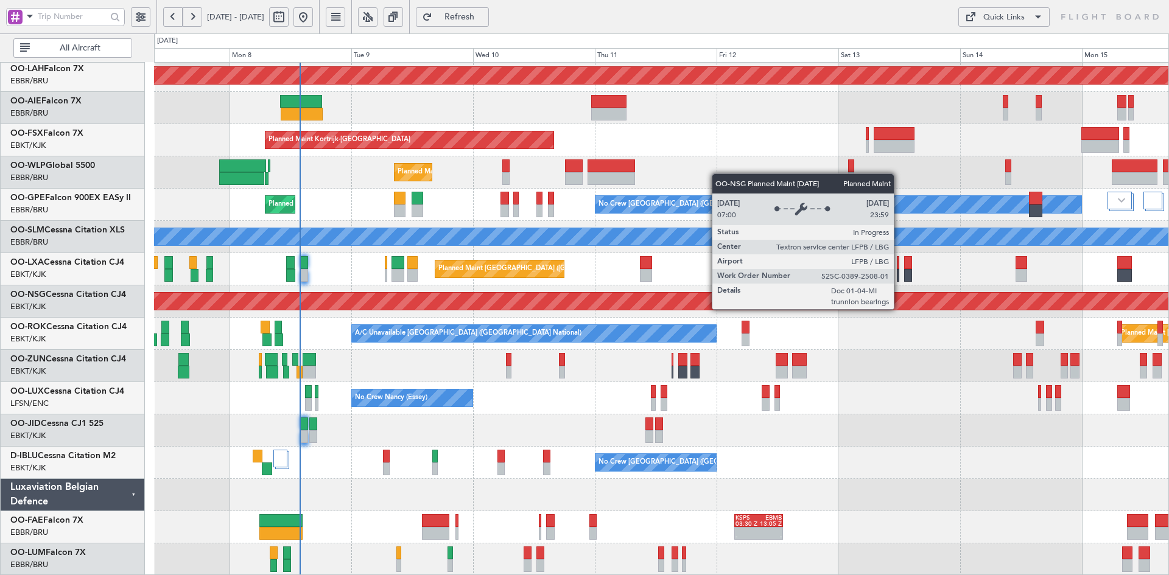
click at [901, 443] on div "Planned Maint [PERSON_NAME]-[GEOGRAPHIC_DATA][PERSON_NAME] ([GEOGRAPHIC_DATA][P…" at bounding box center [661, 253] width 1014 height 645
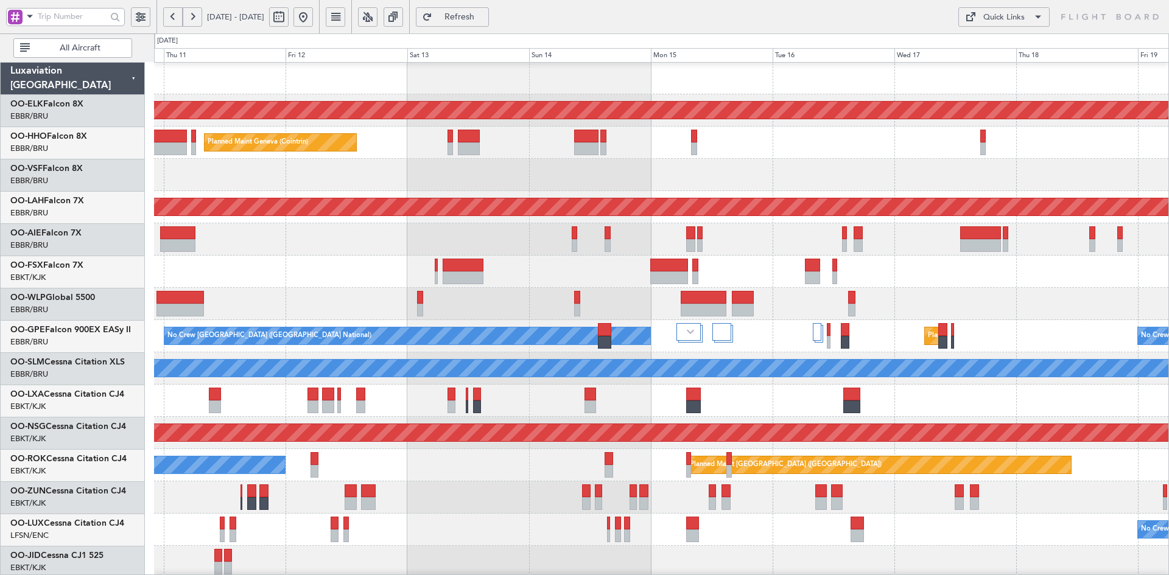
scroll to position [1, 0]
click at [908, 281] on div "Planned Maint Kortrijk-[GEOGRAPHIC_DATA]" at bounding box center [661, 272] width 1014 height 32
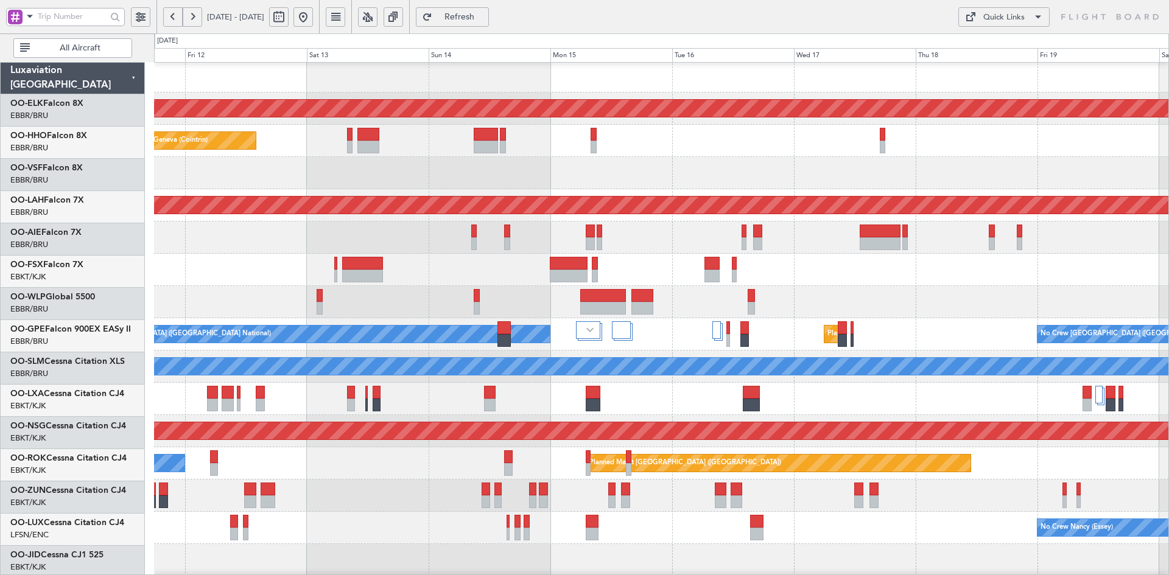
scroll to position [2, 0]
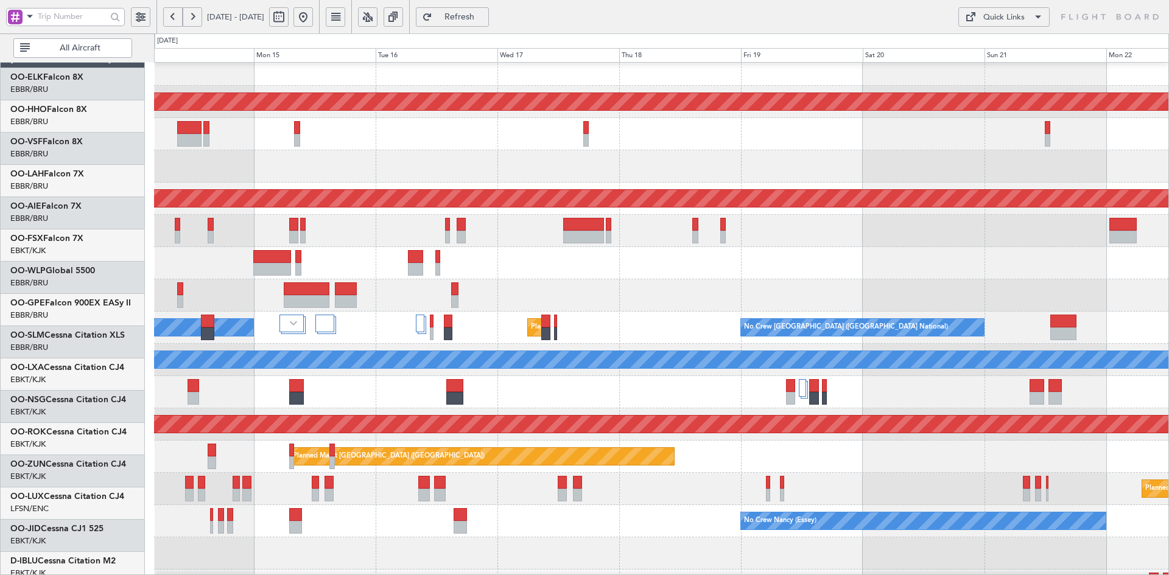
click at [519, 259] on div at bounding box center [661, 263] width 1014 height 32
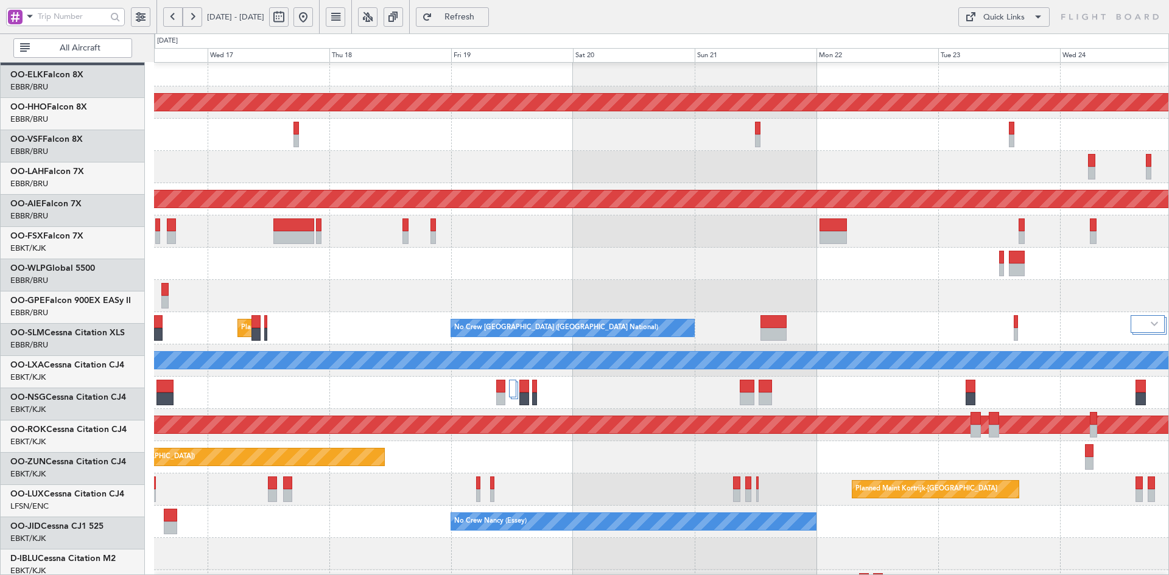
click at [871, 240] on div at bounding box center [661, 231] width 1014 height 32
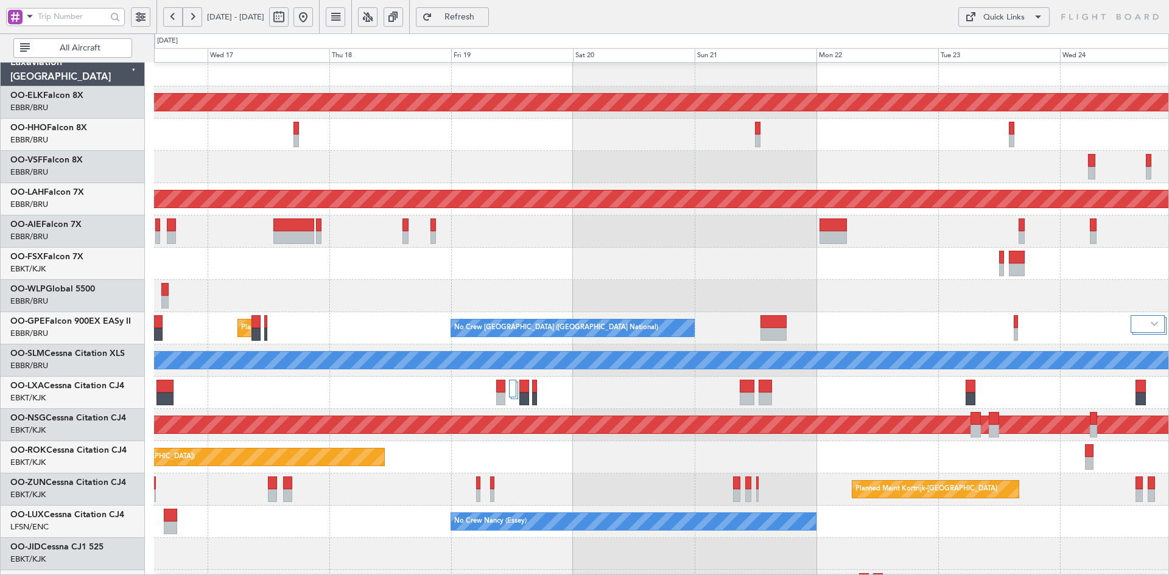
scroll to position [9, 0]
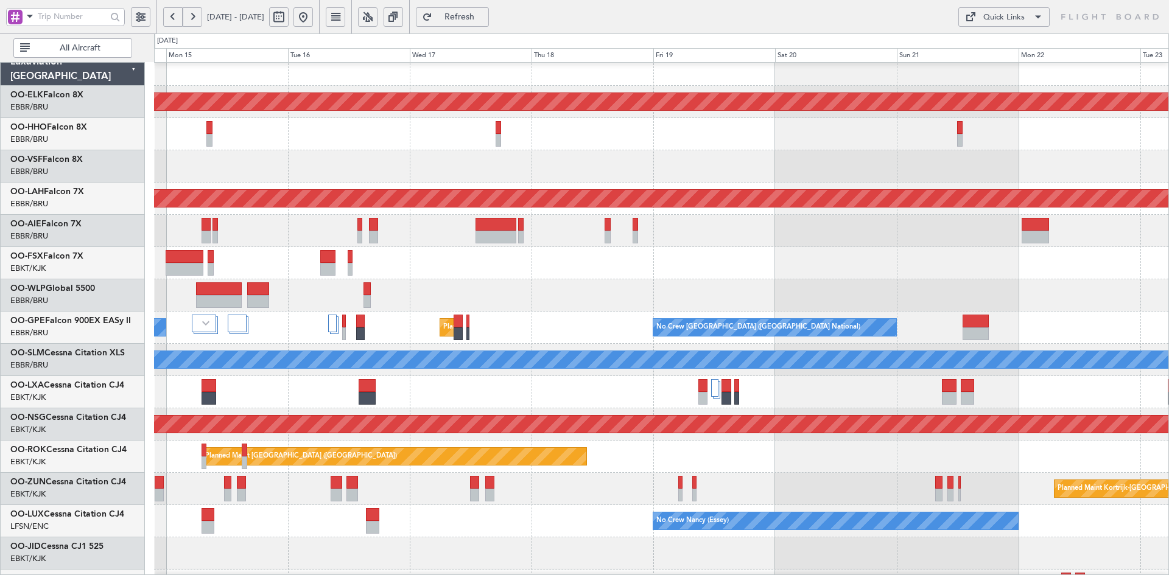
click at [993, 277] on div at bounding box center [661, 263] width 1014 height 32
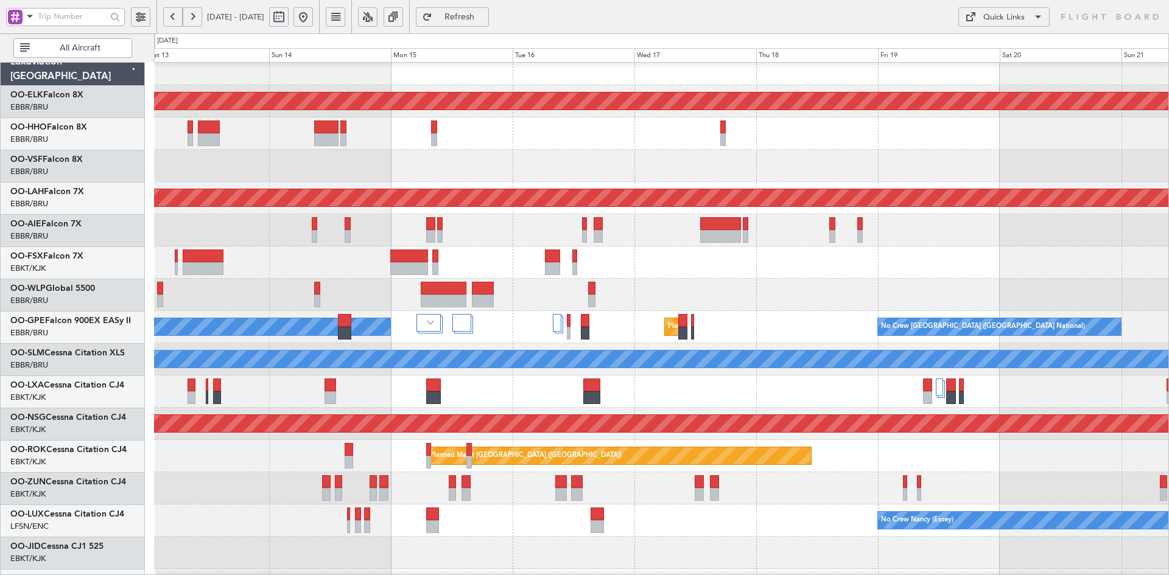
scroll to position [10, 0]
click at [891, 285] on div at bounding box center [661, 295] width 1014 height 32
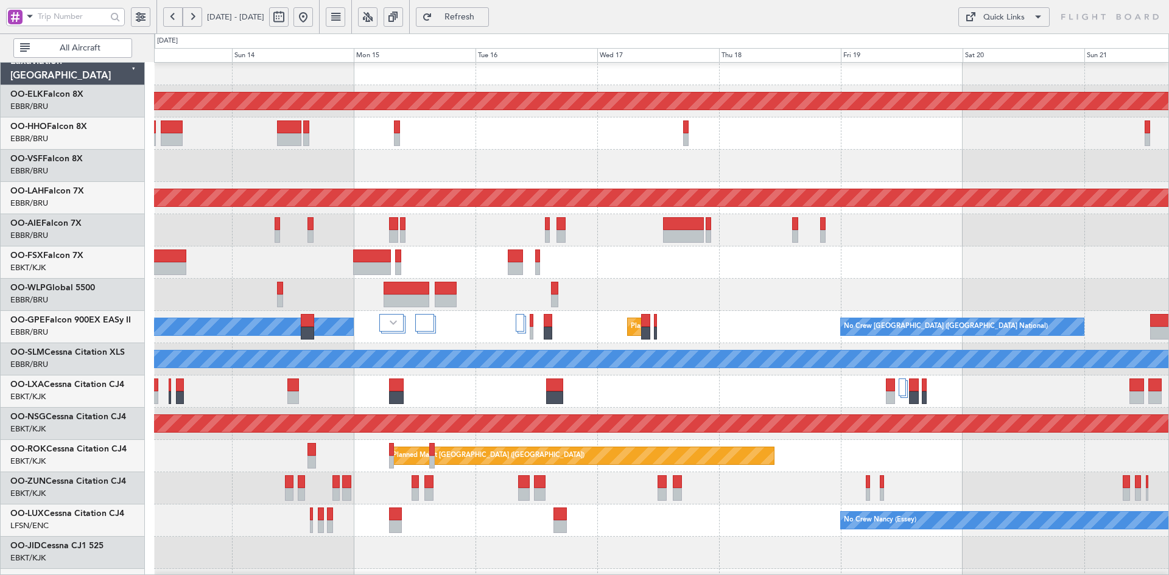
click at [981, 247] on div at bounding box center [661, 263] width 1014 height 32
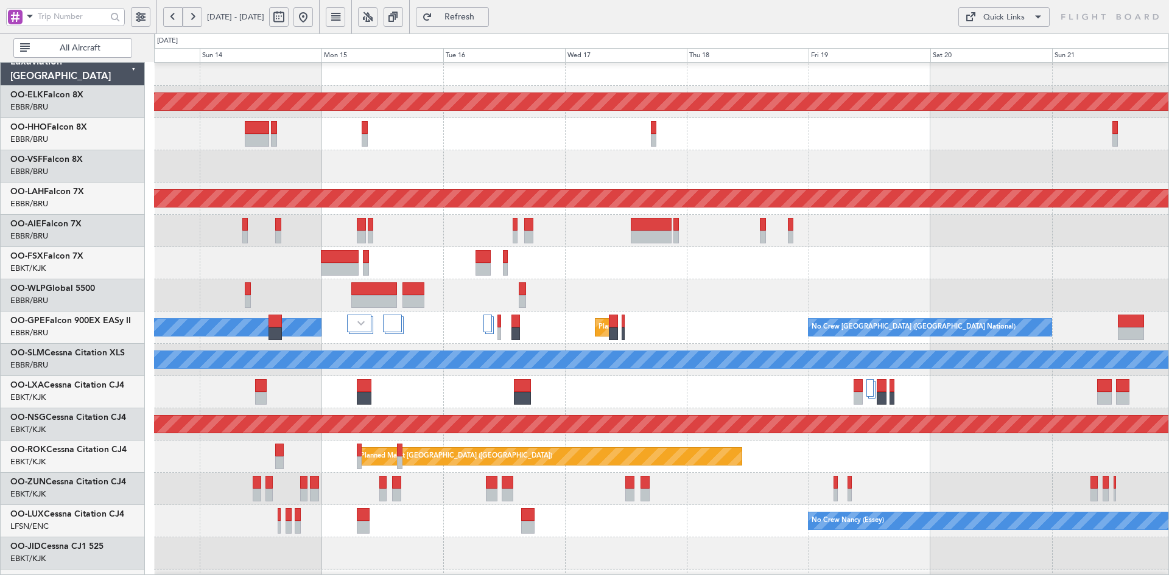
click at [419, 247] on div at bounding box center [661, 263] width 1014 height 32
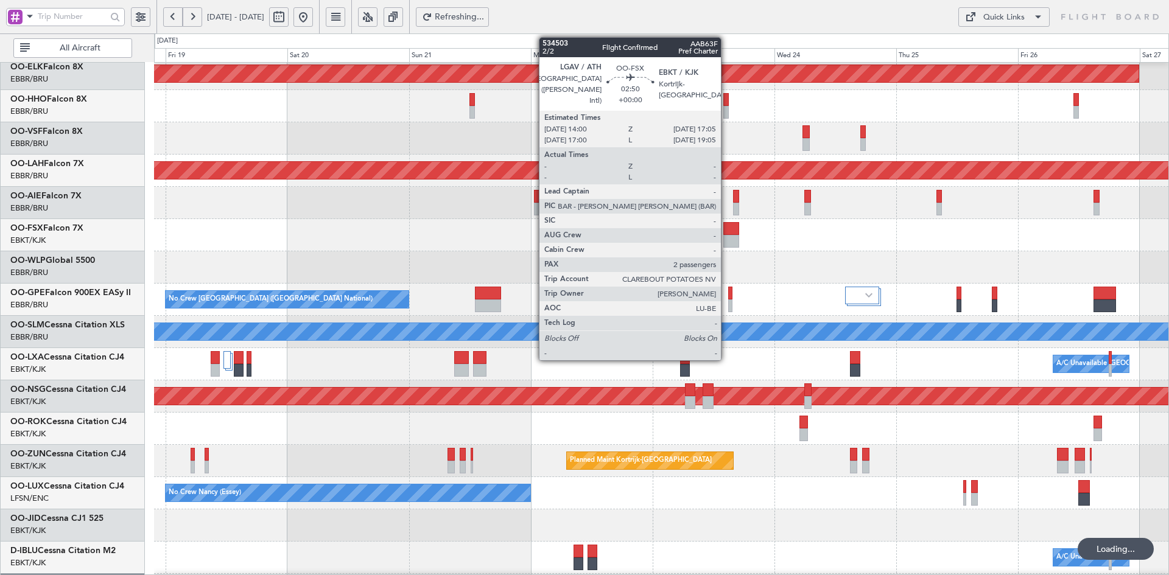
click at [727, 240] on div at bounding box center [731, 241] width 16 height 13
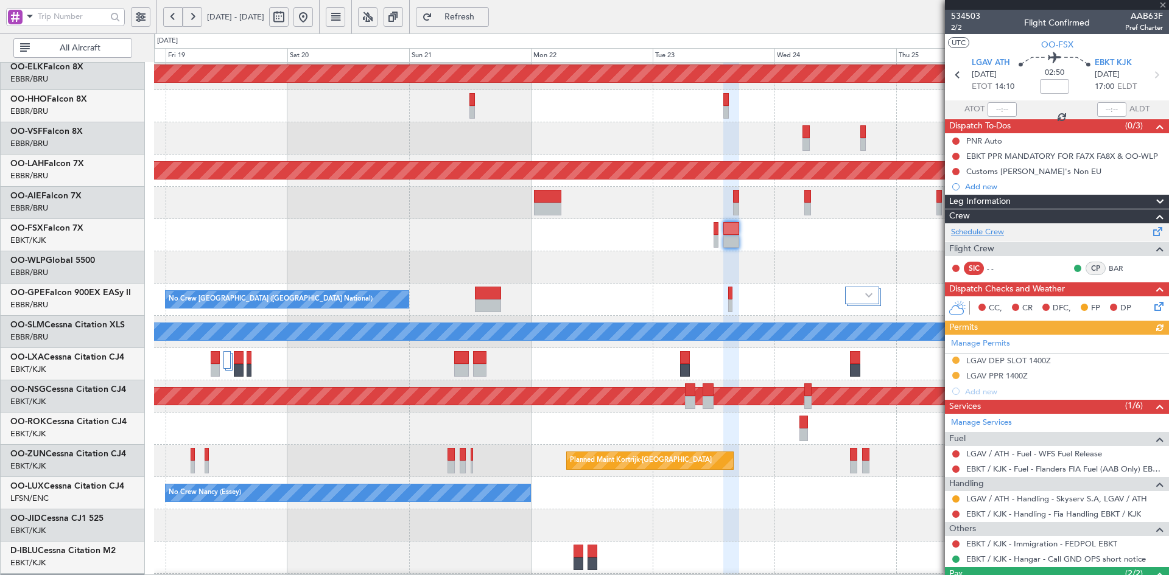
click at [993, 236] on link "Schedule Crew" at bounding box center [977, 232] width 53 height 12
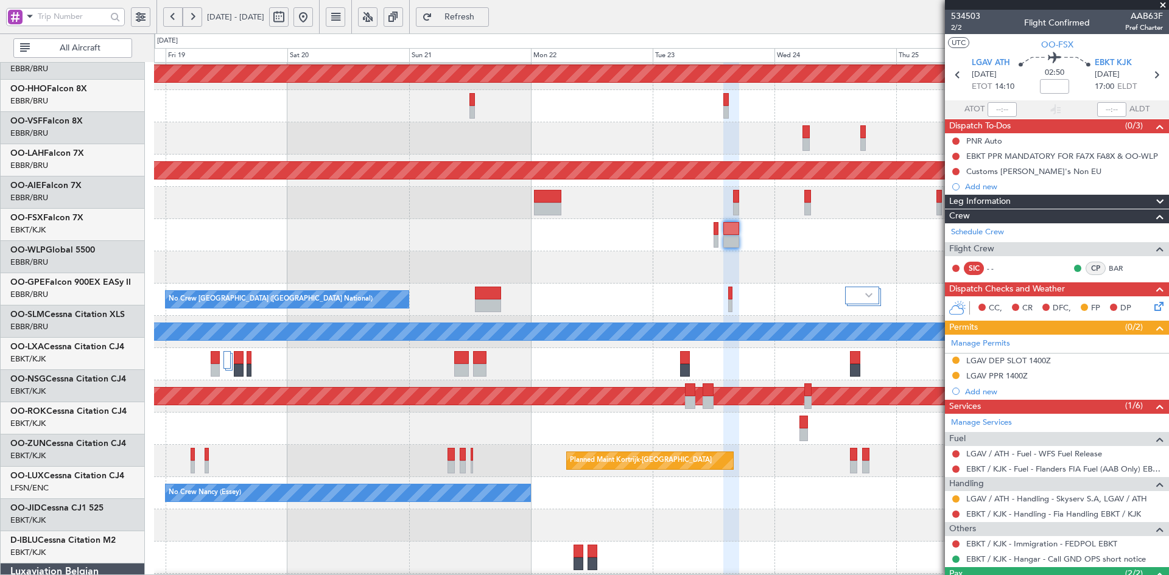
click at [1088, 202] on fb-app "[DATE] - [DATE] Refresh Quick Links All Aircraft Planned Maint [GEOGRAPHIC_DATA…" at bounding box center [584, 295] width 1169 height 561
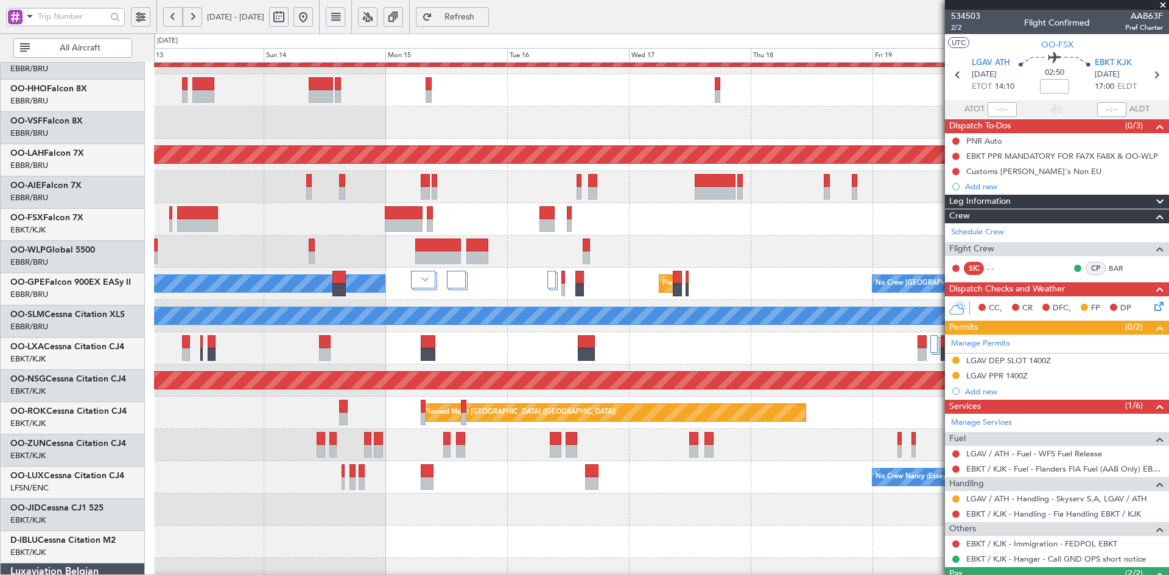
scroll to position [53, 0]
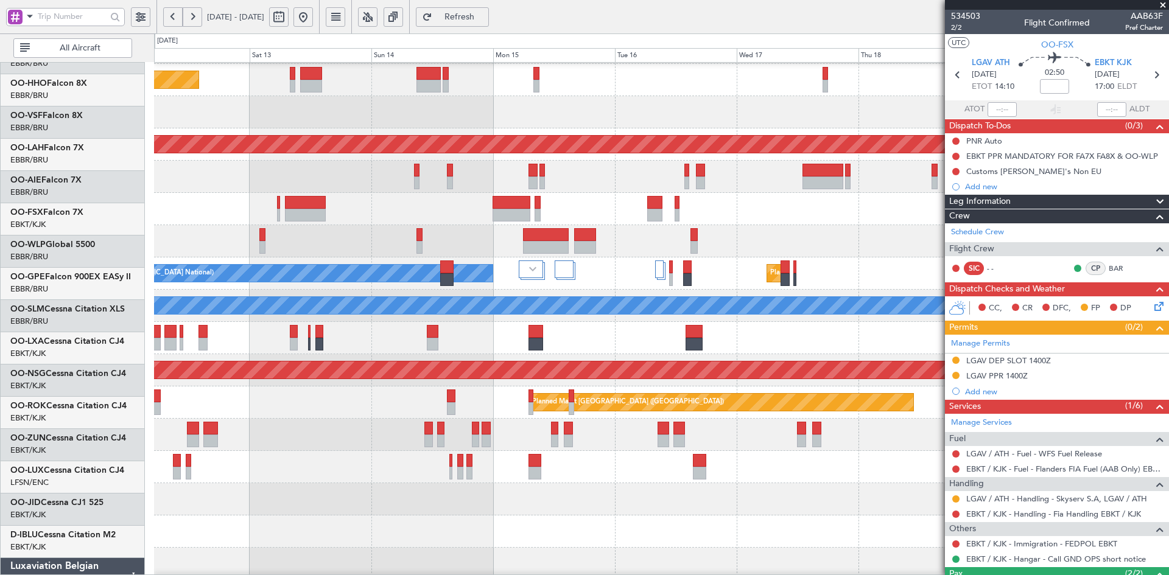
click at [544, 513] on div at bounding box center [661, 499] width 1014 height 32
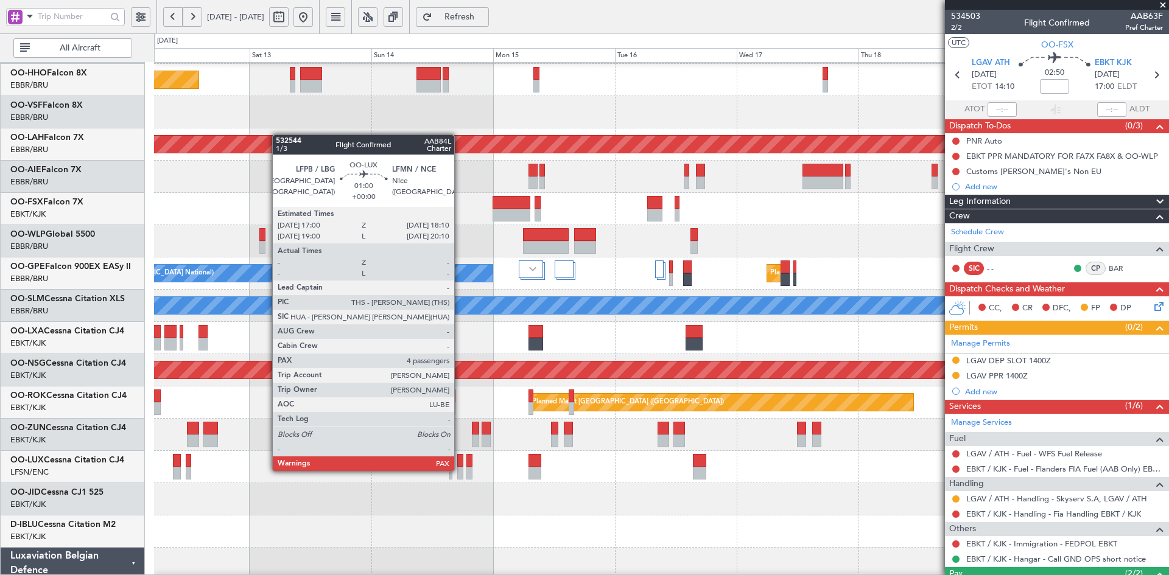
click at [460, 470] on div at bounding box center [460, 473] width 6 height 13
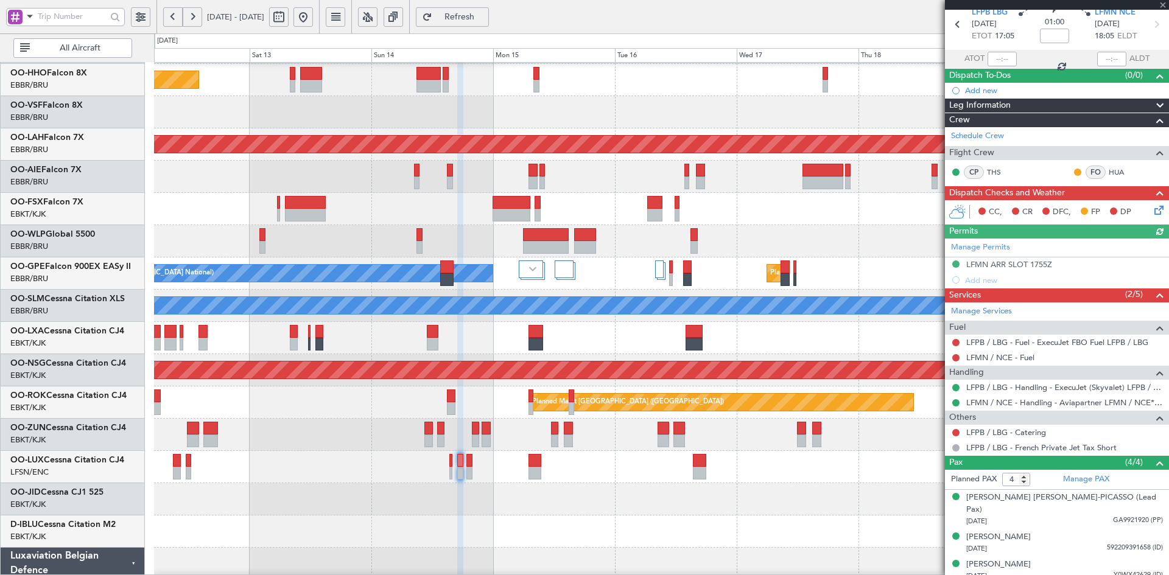
scroll to position [74, 0]
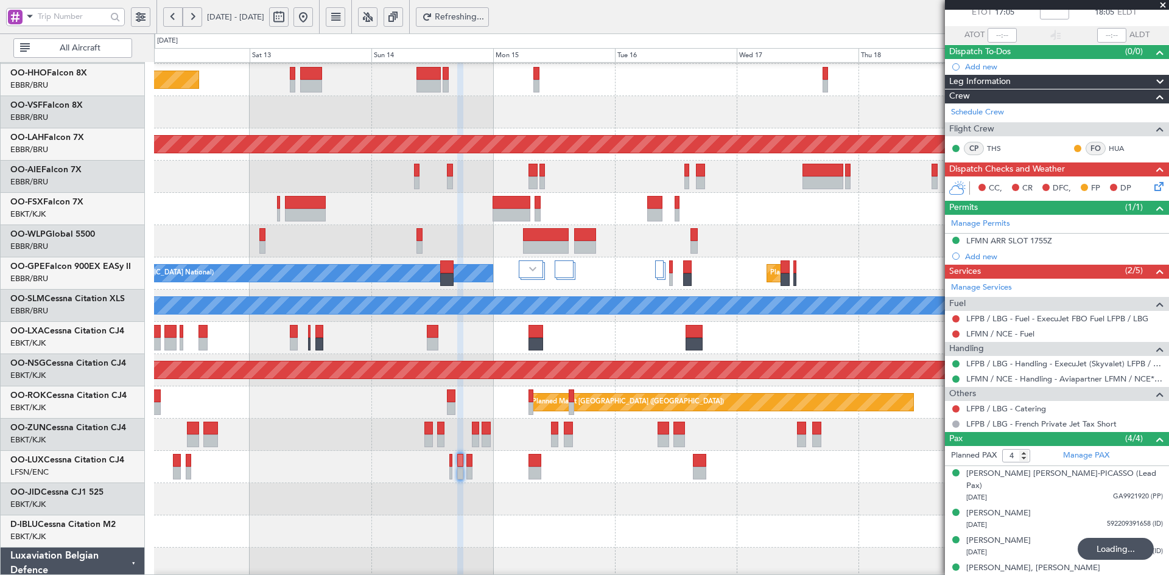
click at [1164, 5] on span at bounding box center [1163, 5] width 12 height 11
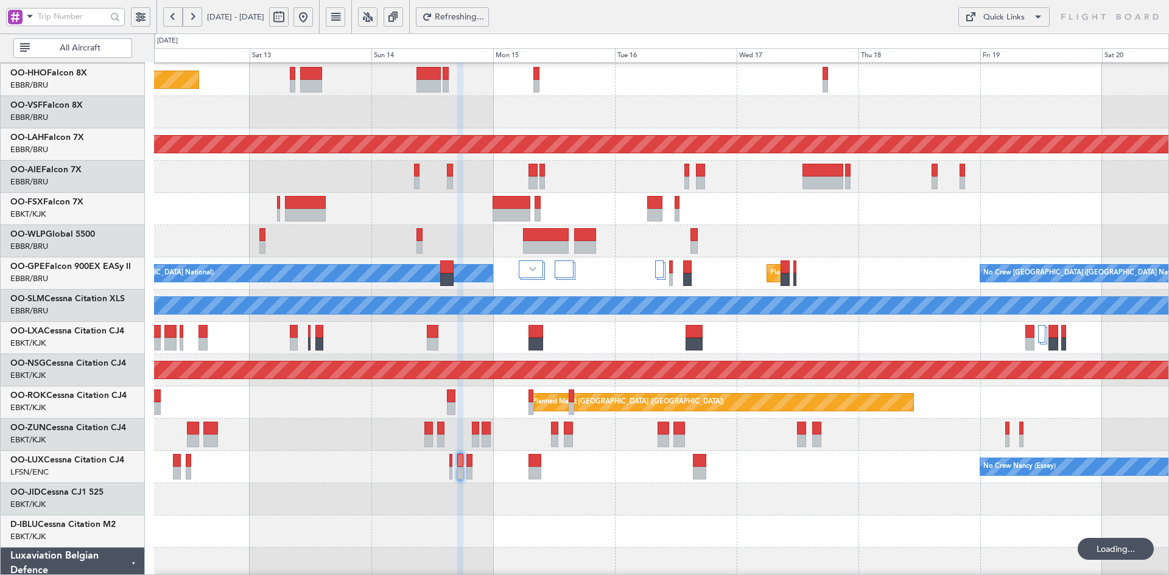
type input "0"
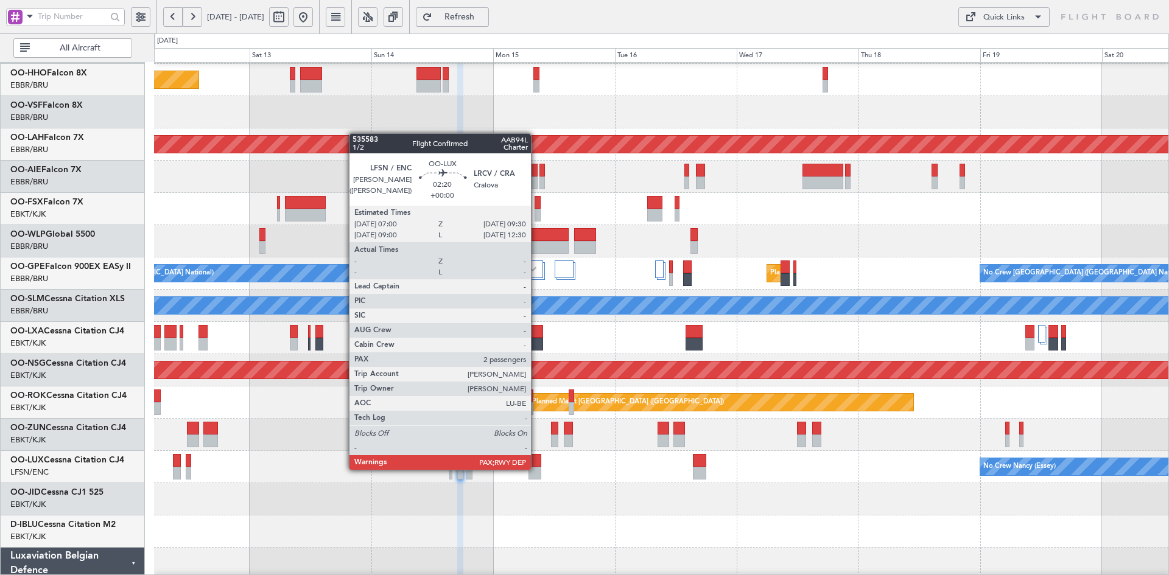
click at [536, 469] on div at bounding box center [534, 473] width 13 height 13
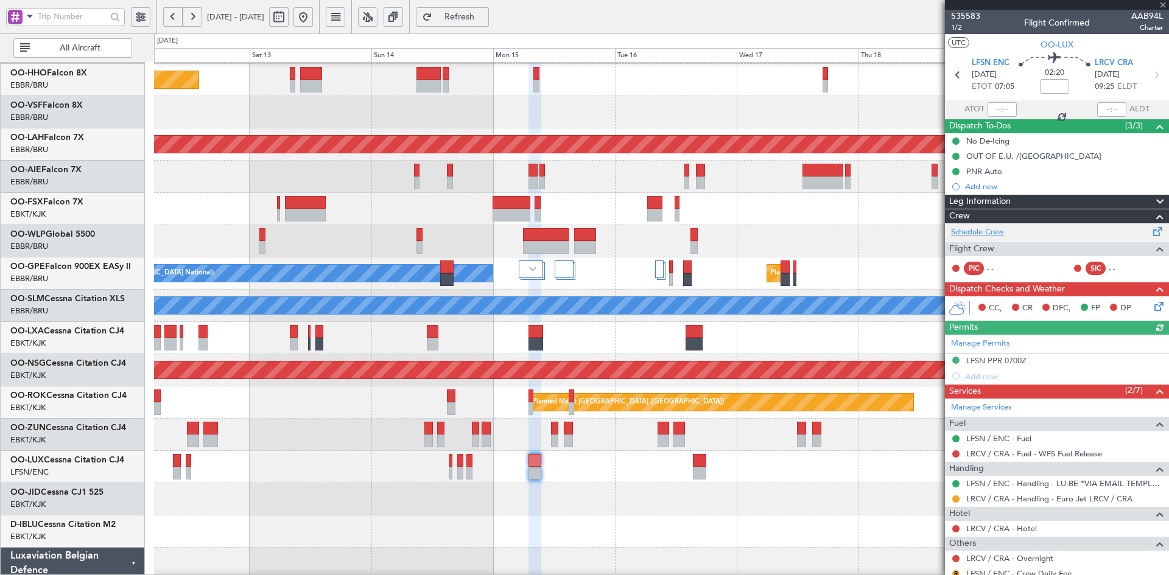
click at [978, 233] on link "Schedule Crew" at bounding box center [977, 232] width 53 height 12
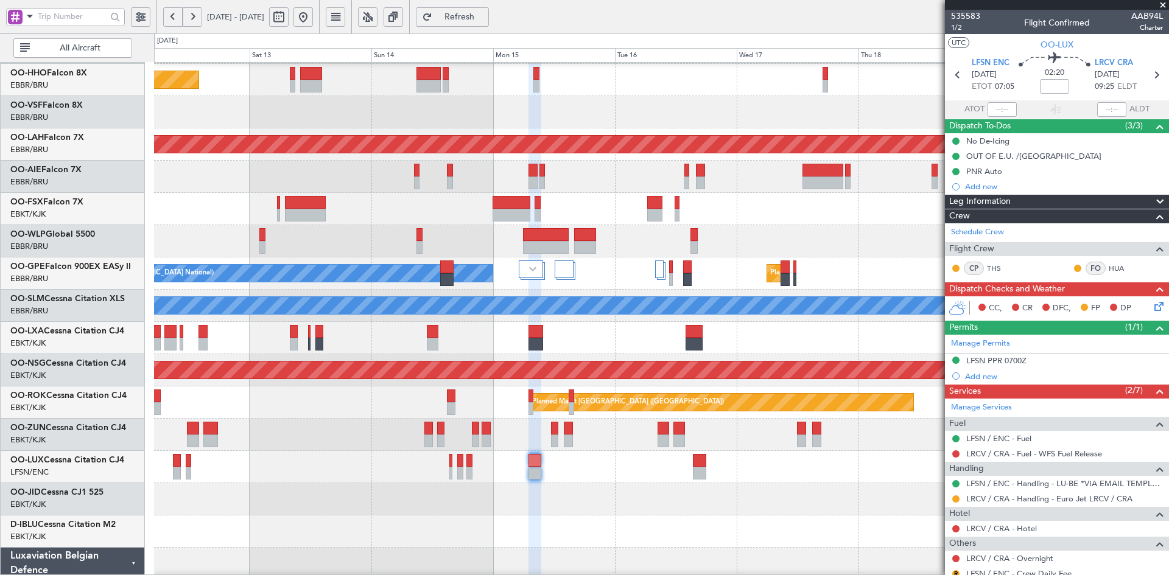
click at [951, 233] on fb-app "12 Sep 2025 - 20 Sep 2025 Refresh Quick Links All Aircraft Planned Maint Kortri…" at bounding box center [584, 295] width 1169 height 561
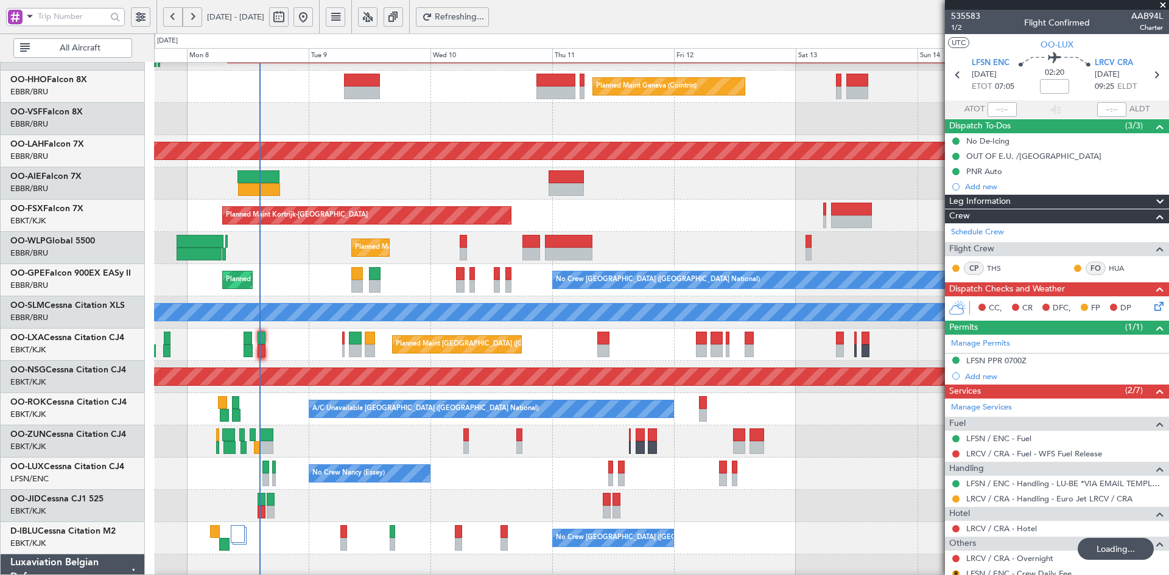
click at [682, 229] on div "Planned Maint Kortrijk-[GEOGRAPHIC_DATA]" at bounding box center [661, 216] width 1014 height 32
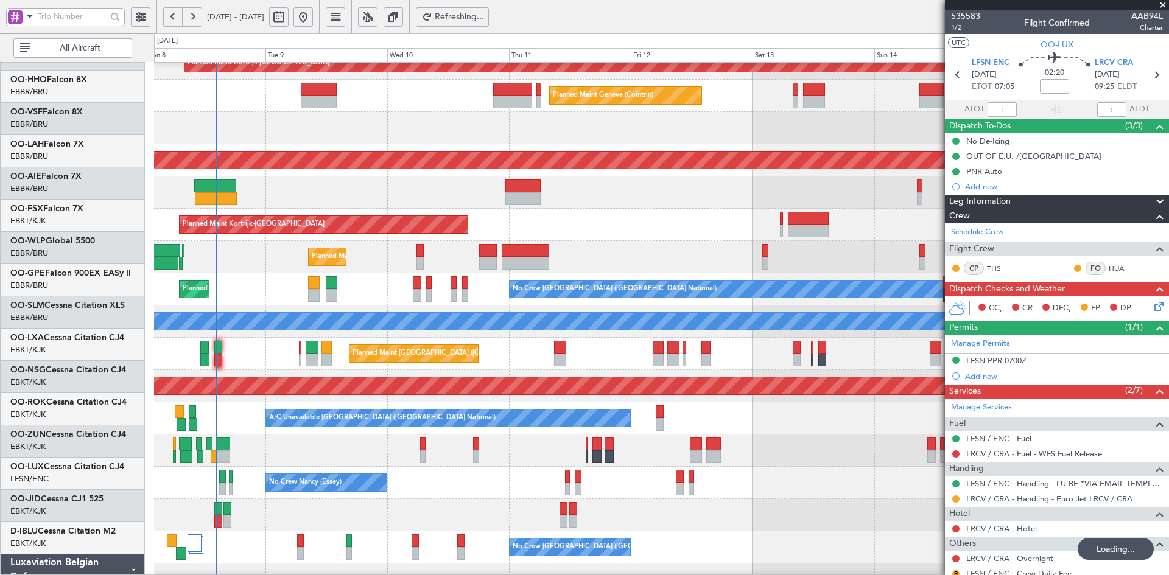
scroll to position [47, 0]
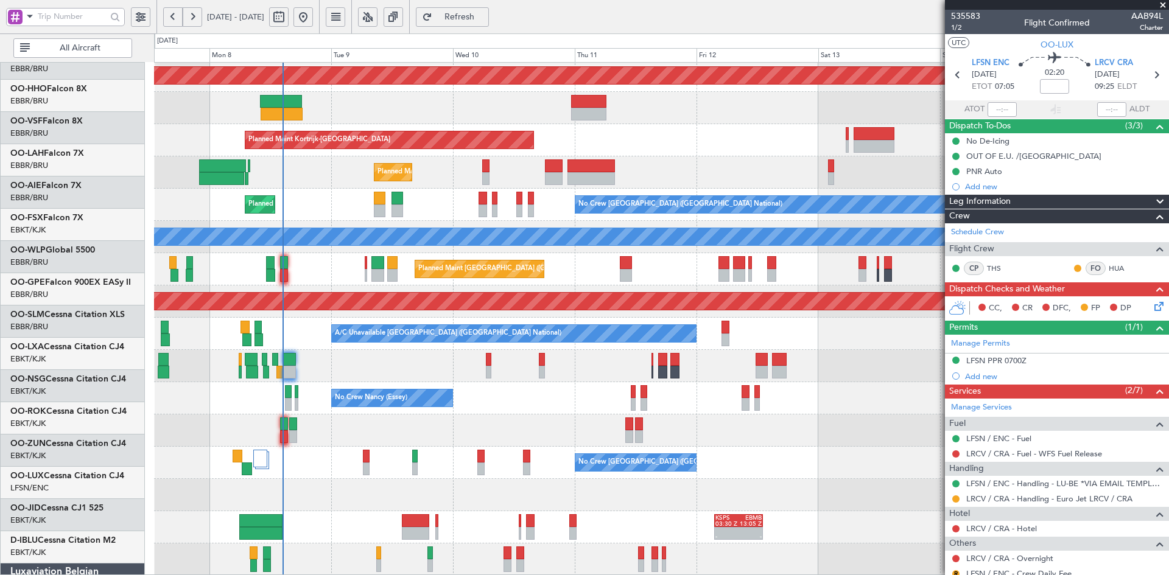
click at [465, 281] on div "Planned Maint Alton-st Louis (St Louis Regl) Planned Maint Kortrijk-Wevelgem Pl…" at bounding box center [661, 253] width 1014 height 645
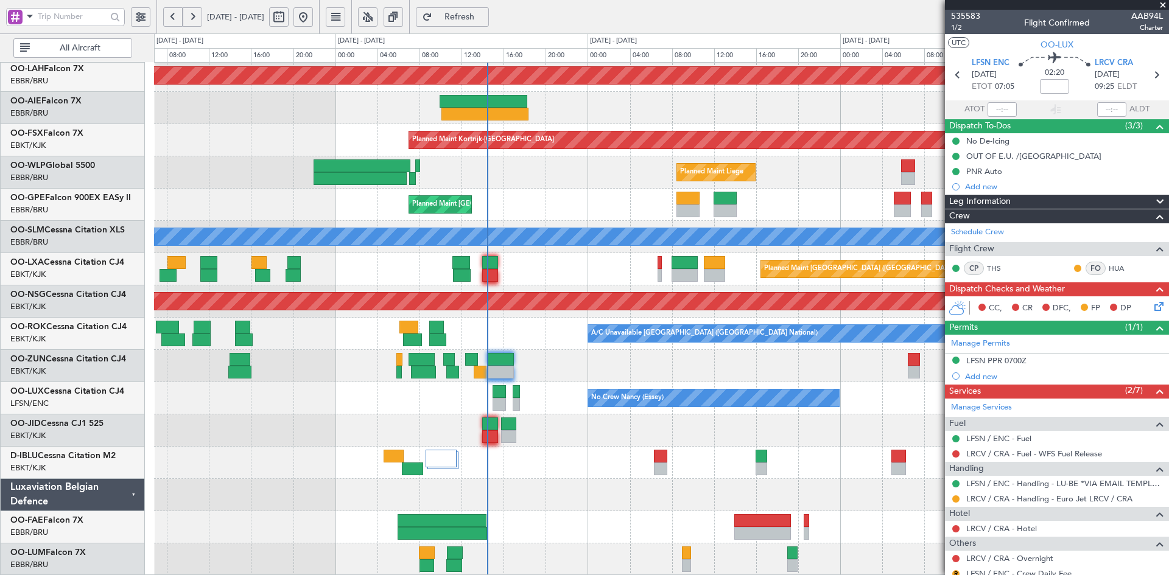
click at [587, 449] on div "Planned Maint Alton-st Louis (St Louis Regl) Planned Maint Kortrijk-Wevelgem Pl…" at bounding box center [661, 253] width 1014 height 645
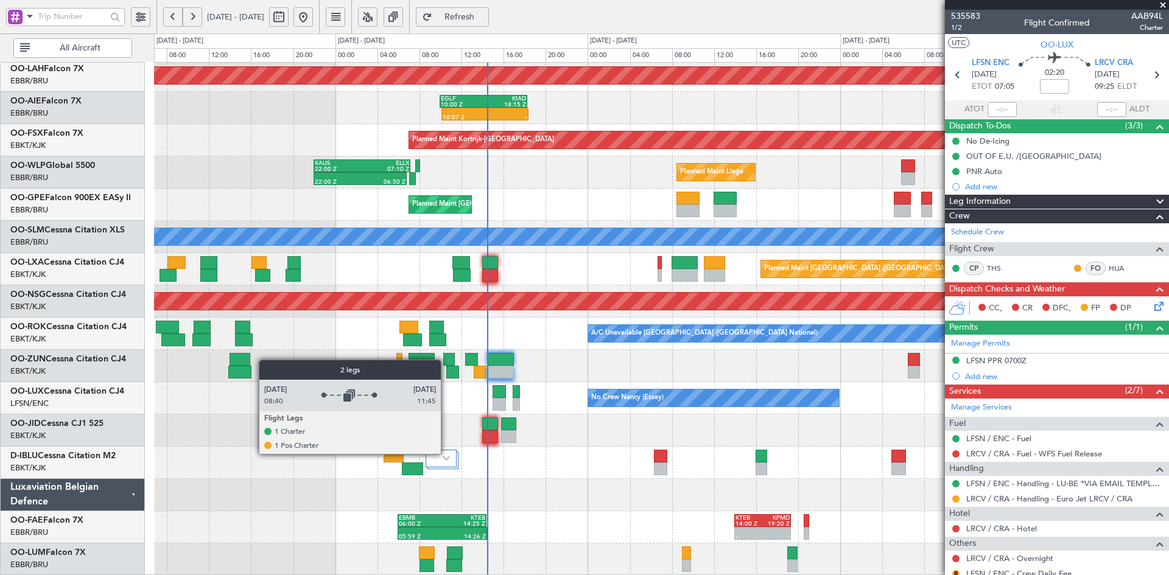
click at [446, 453] on div at bounding box center [440, 459] width 31 height 18
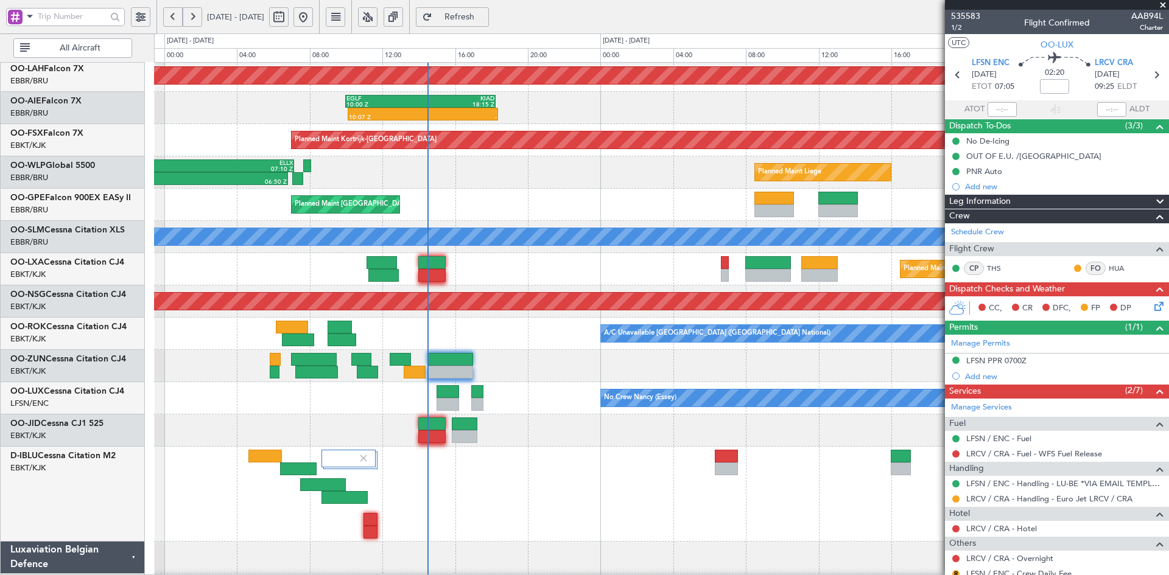
click at [633, 452] on div at bounding box center [661, 494] width 1014 height 95
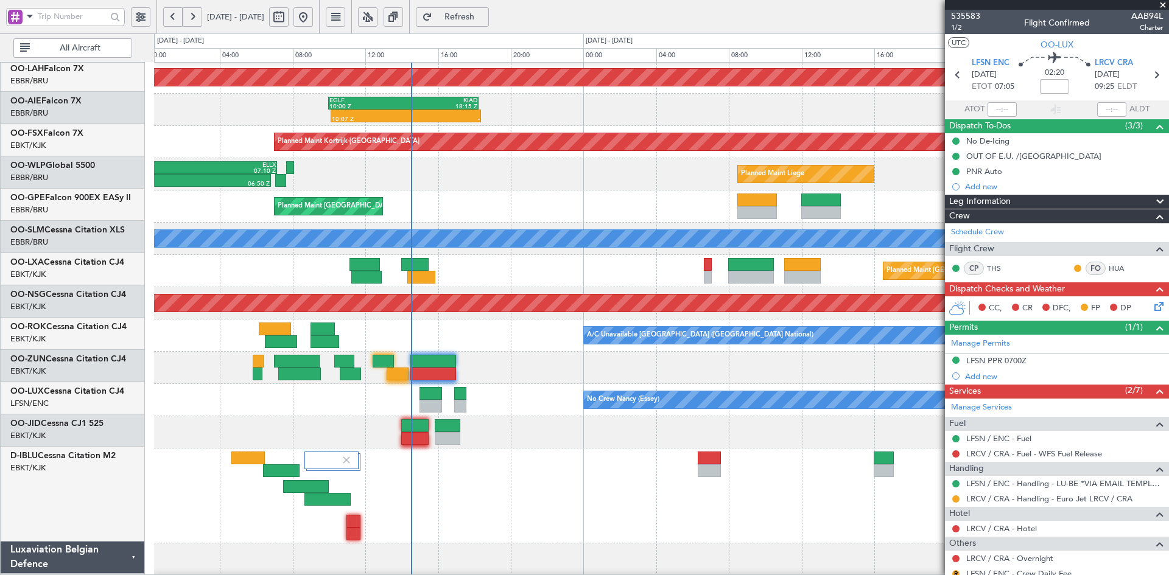
scroll to position [130, 0]
click at [745, 363] on div at bounding box center [661, 368] width 1014 height 32
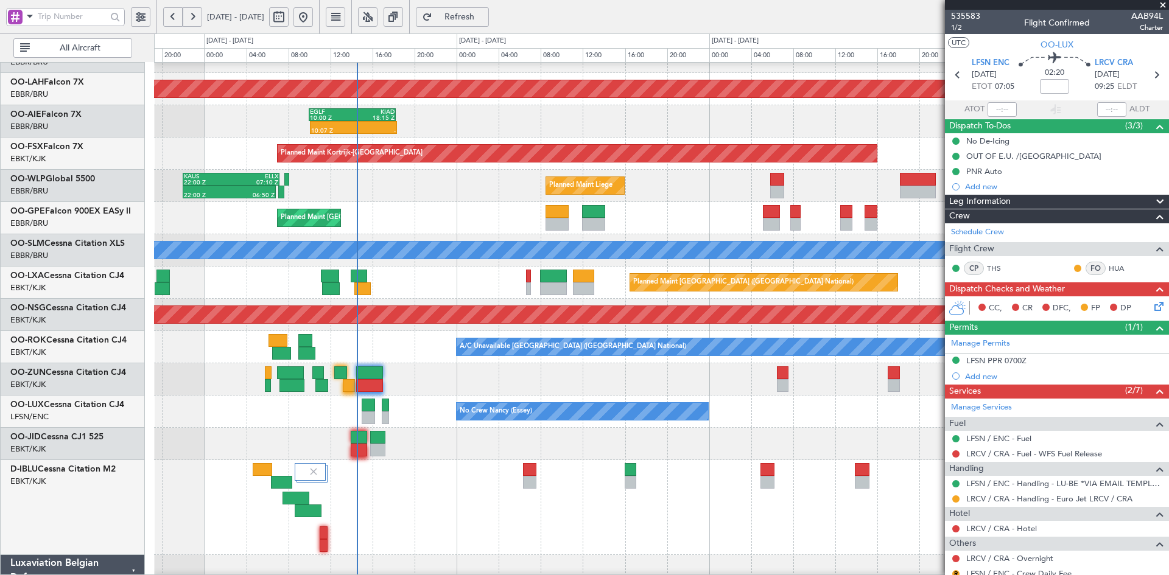
scroll to position [118, 0]
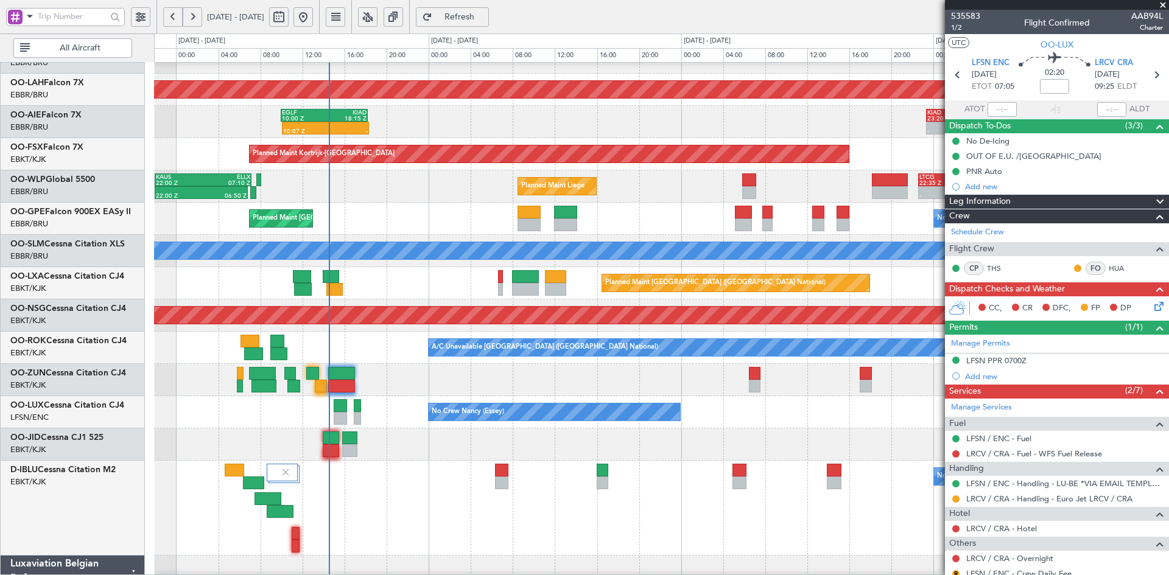
click at [676, 377] on div at bounding box center [661, 380] width 1014 height 32
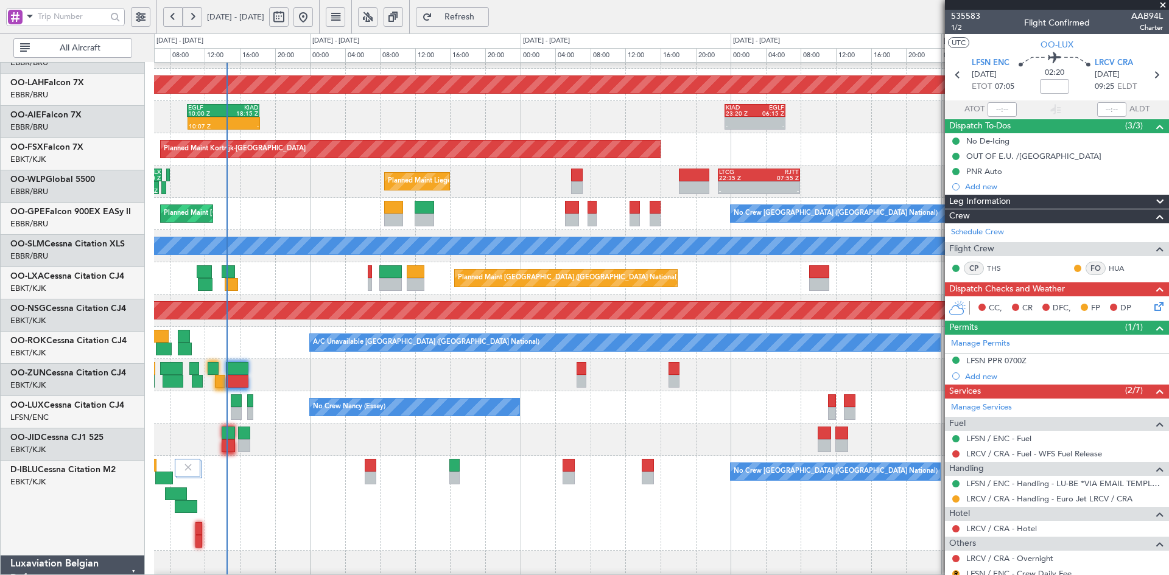
scroll to position [123, 0]
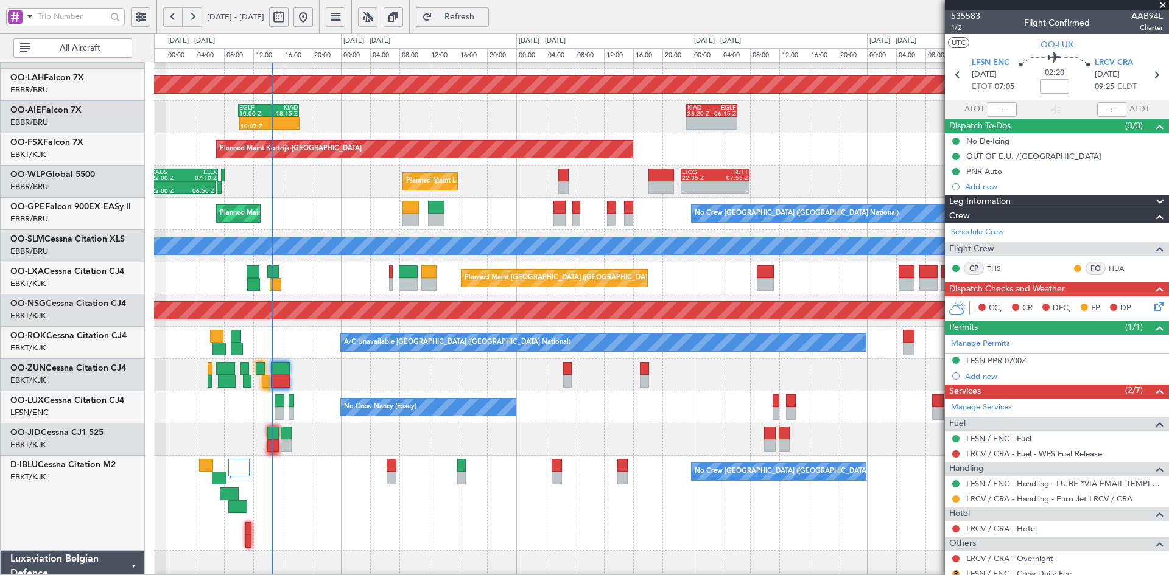
click at [1163, 2] on span at bounding box center [1163, 5] width 12 height 11
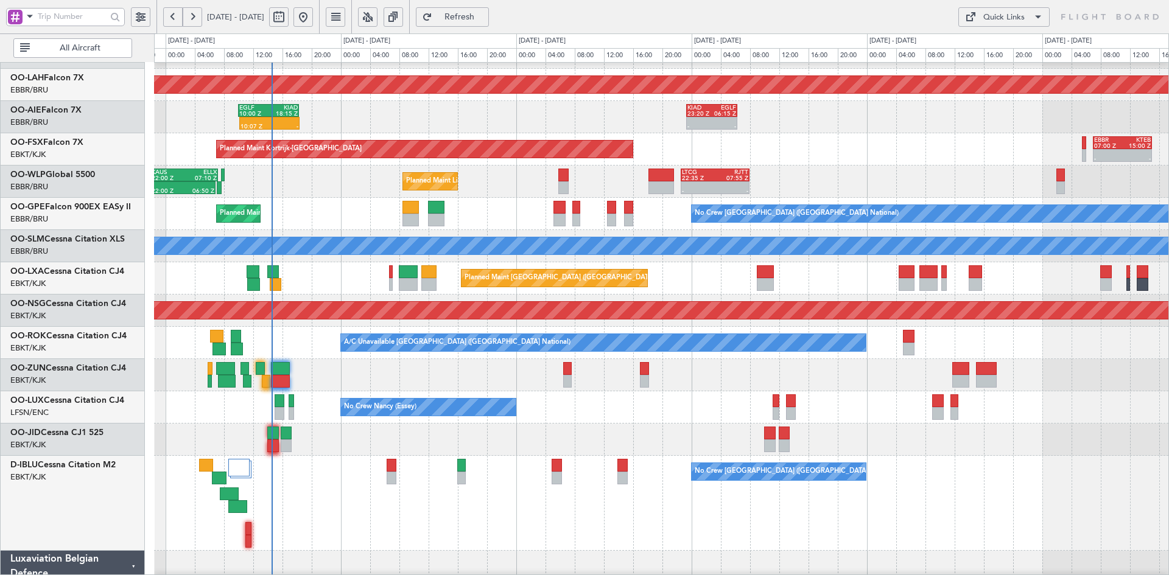
type input "0"
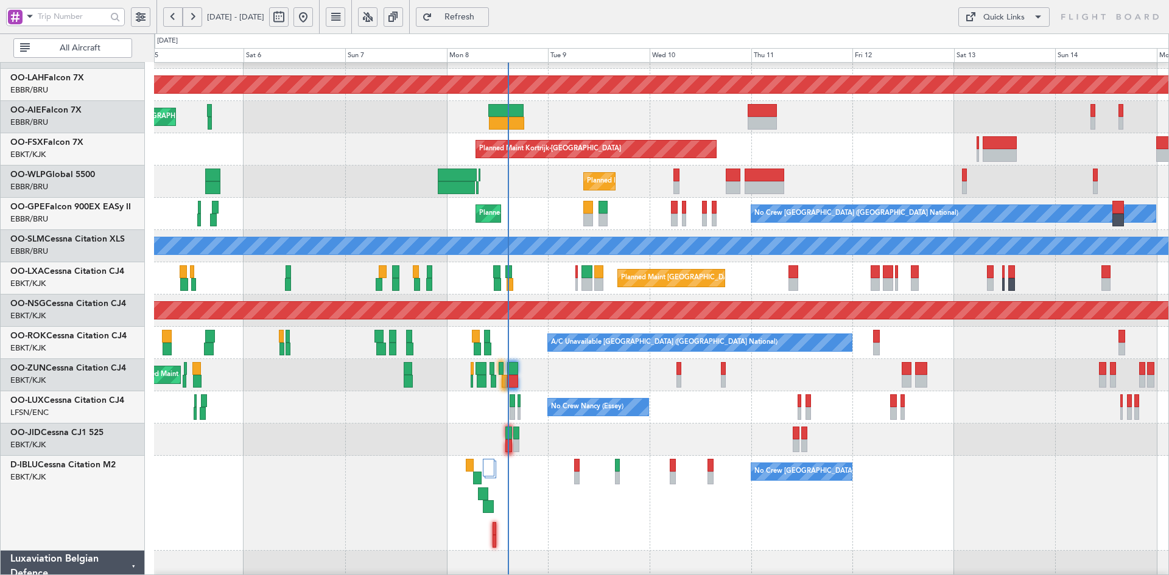
scroll to position [96, 0]
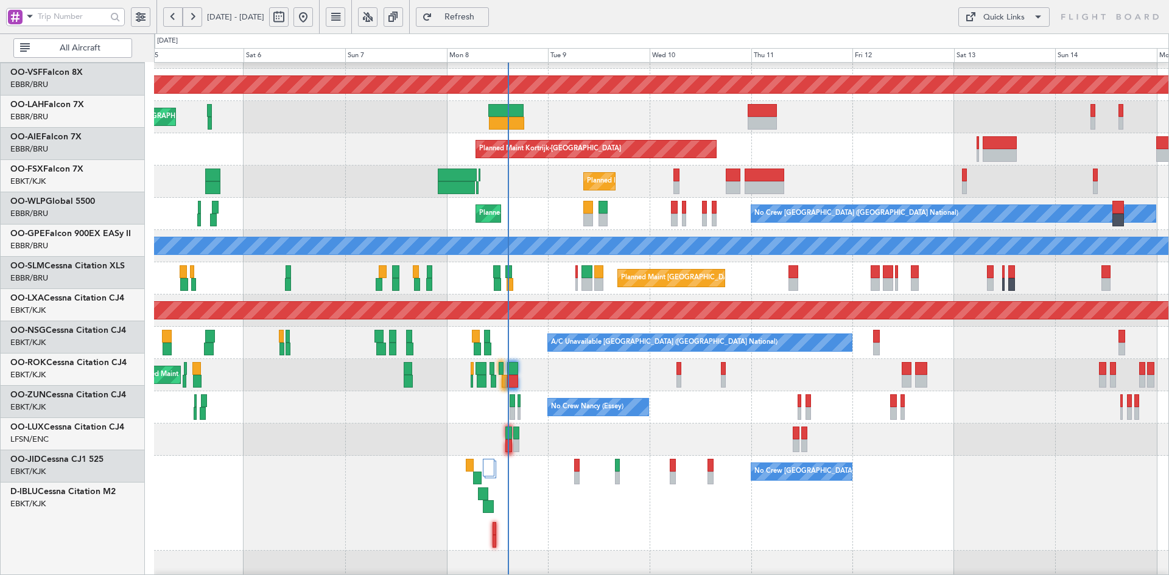
click at [826, 198] on div "Planned Maint Liege" at bounding box center [661, 182] width 1014 height 32
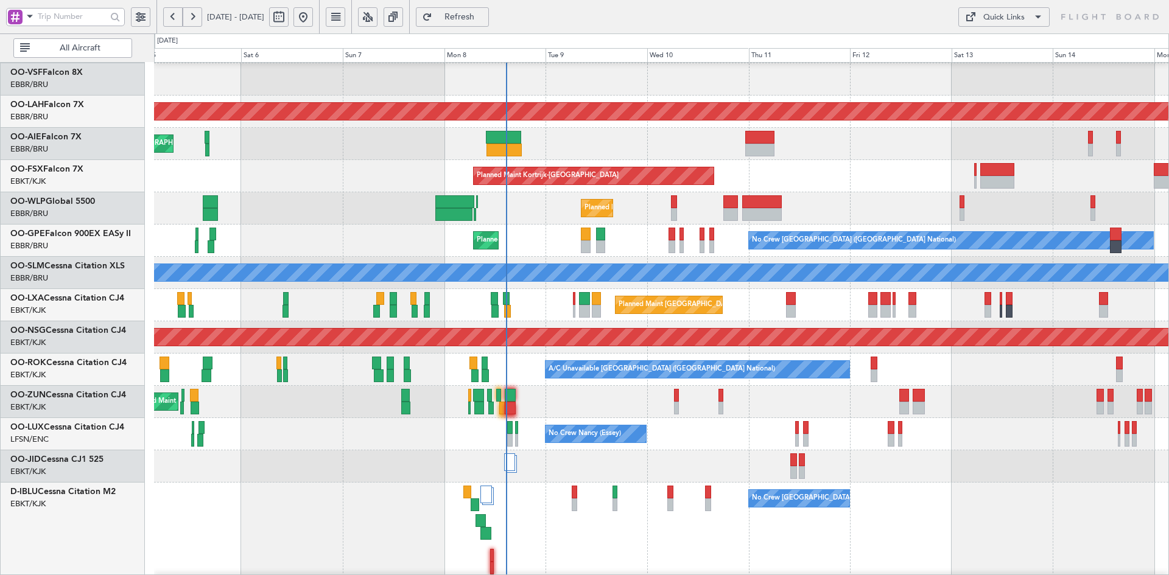
click at [525, 483] on div "No Crew Brussels (Brussels National) No Crew Brussels (Brussels National) AOG M…" at bounding box center [661, 530] width 1014 height 95
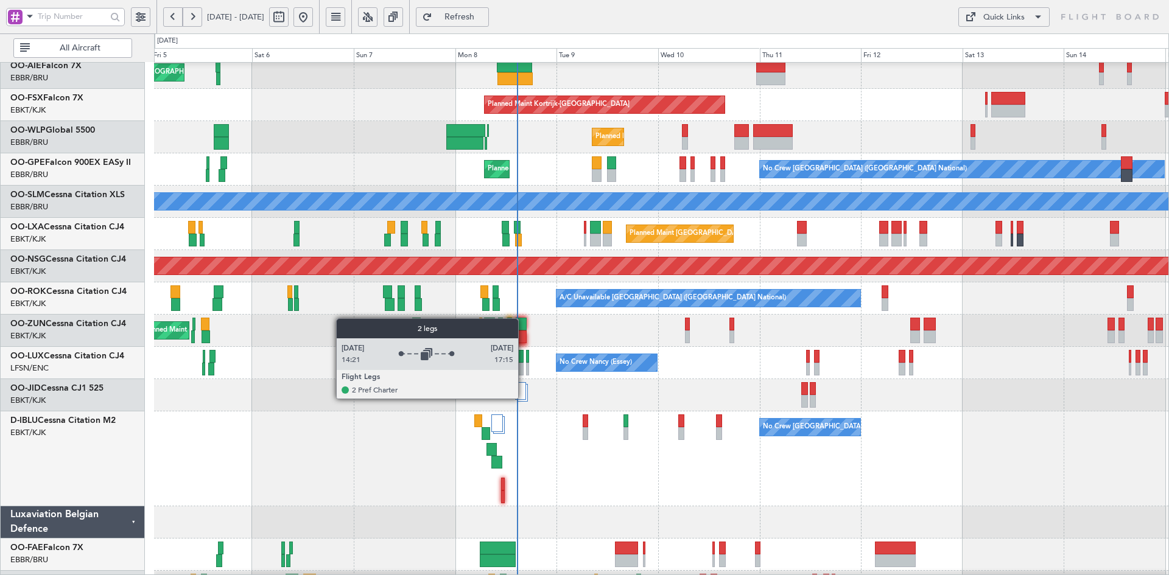
click at [523, 398] on div at bounding box center [520, 391] width 11 height 18
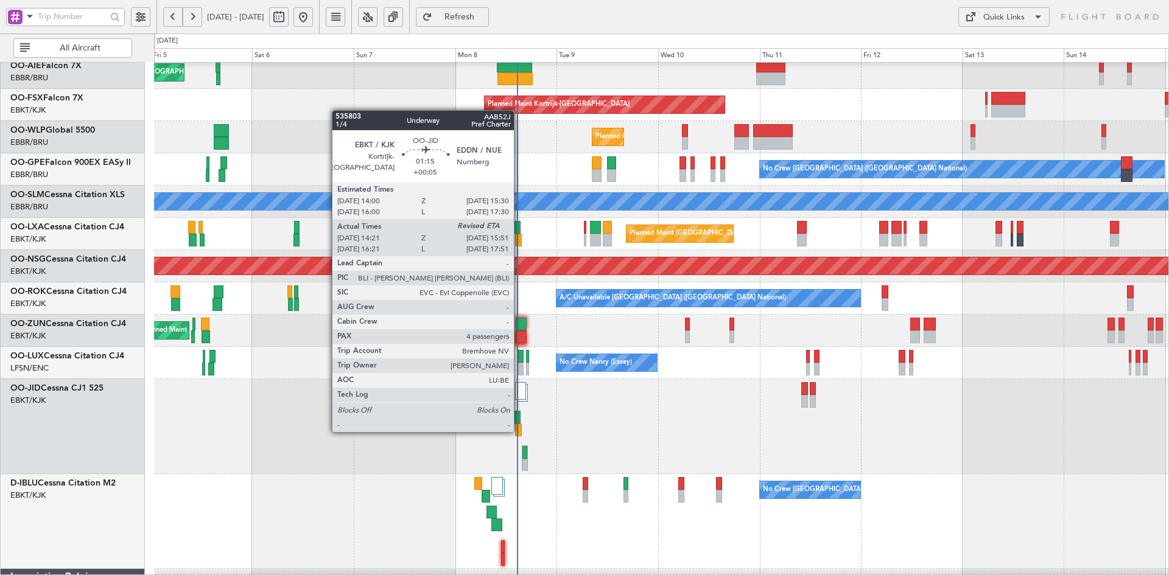
click at [519, 431] on div at bounding box center [518, 430] width 7 height 13
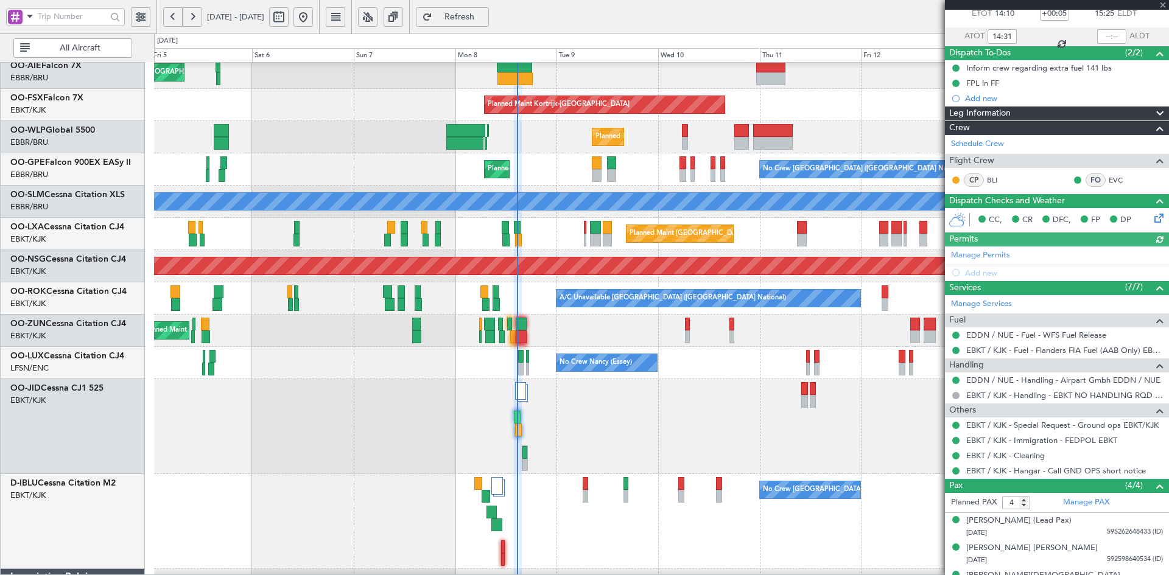
scroll to position [120, 0]
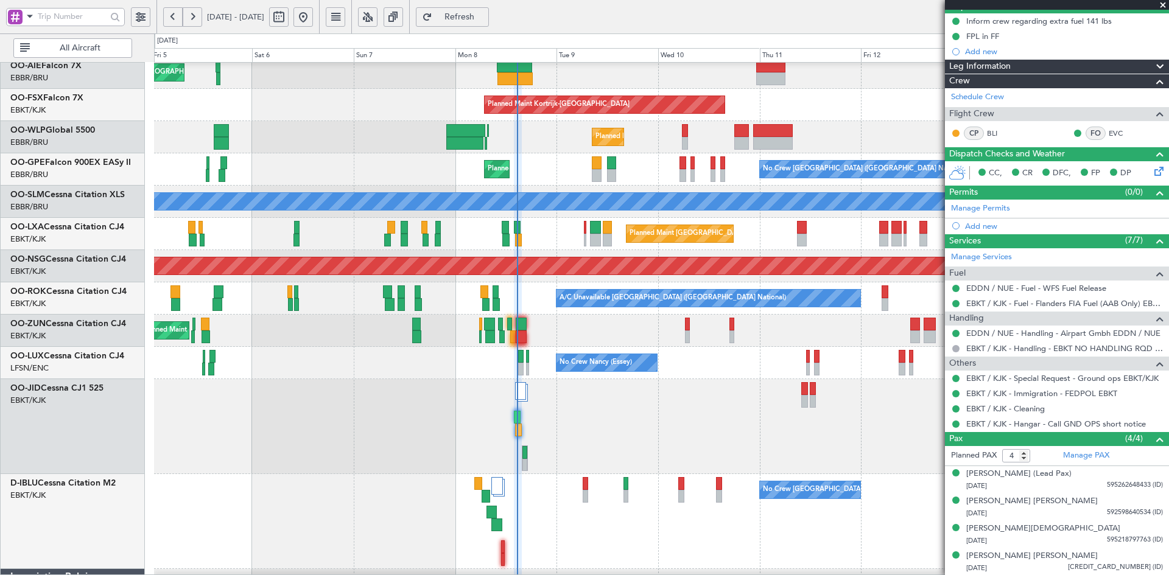
click at [1160, 3] on span at bounding box center [1163, 5] width 12 height 11
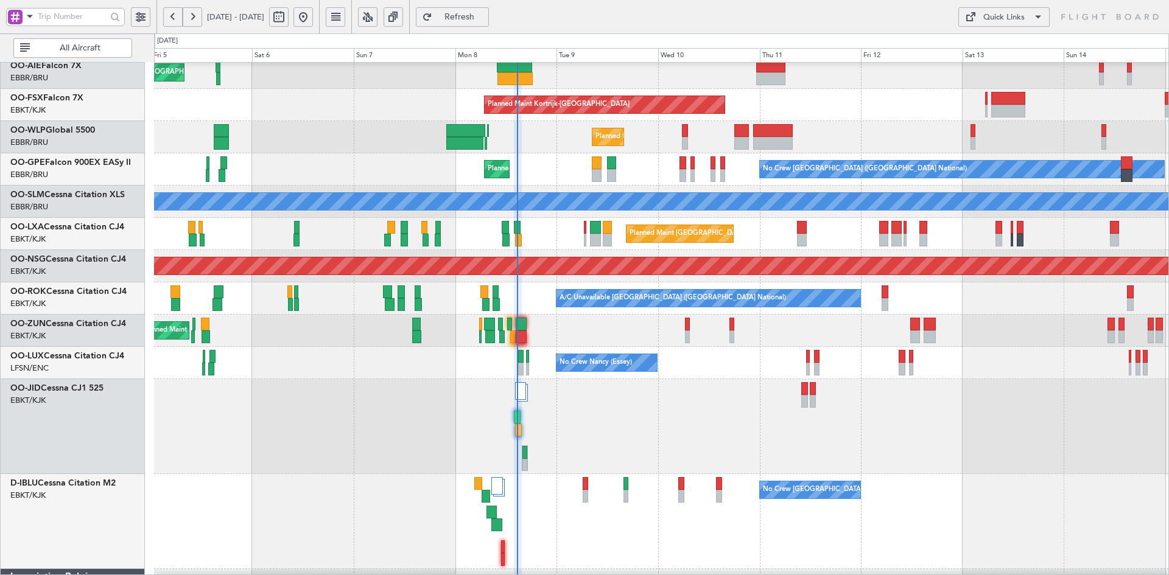
type input "0"
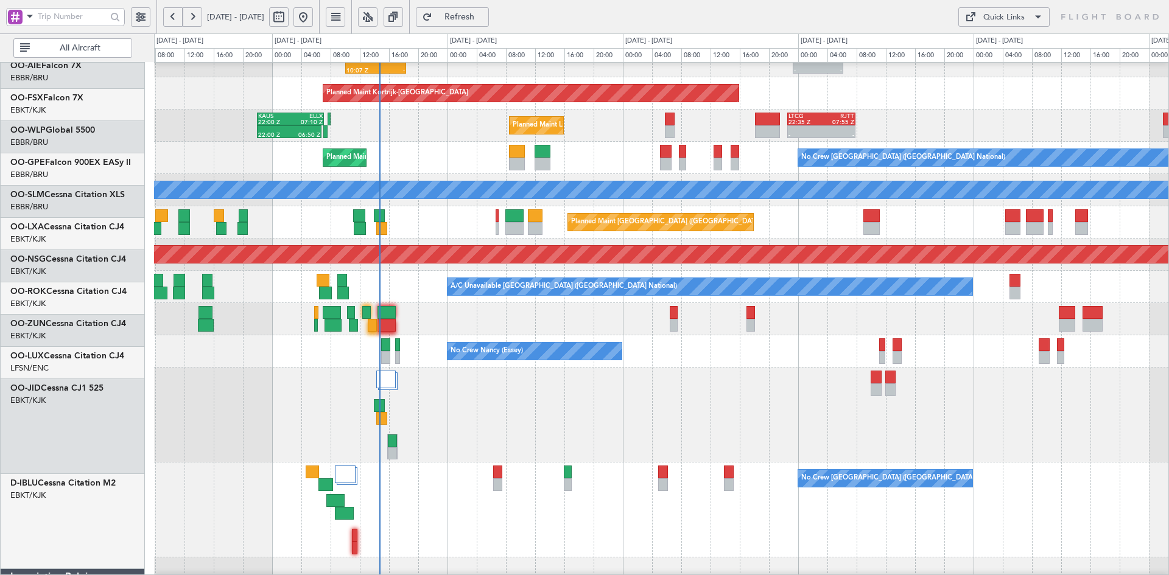
scroll to position [179, 0]
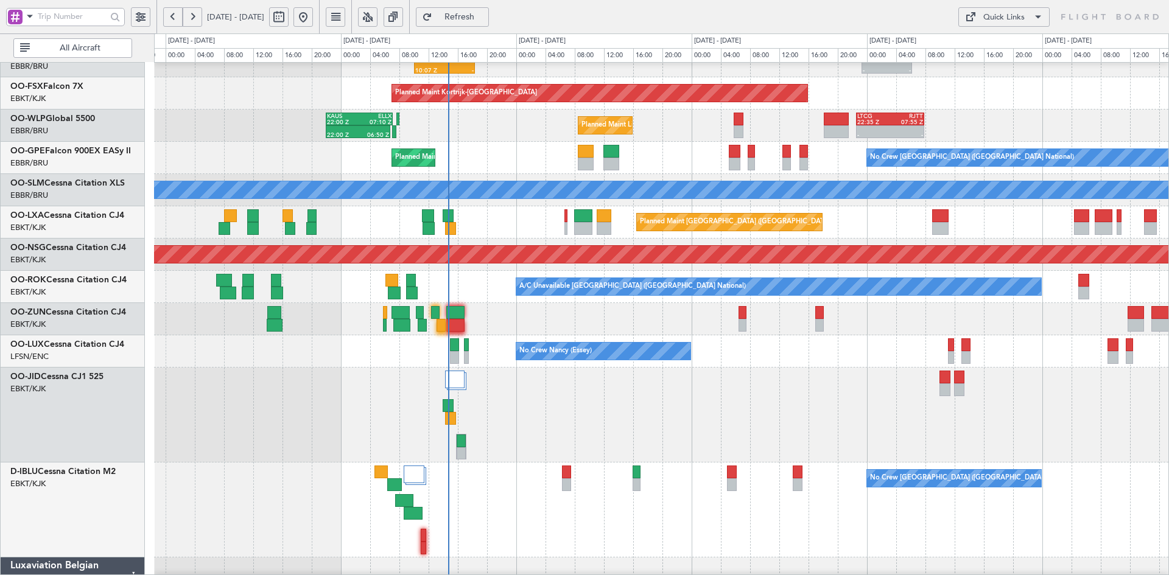
click at [873, 392] on div at bounding box center [661, 415] width 1014 height 95
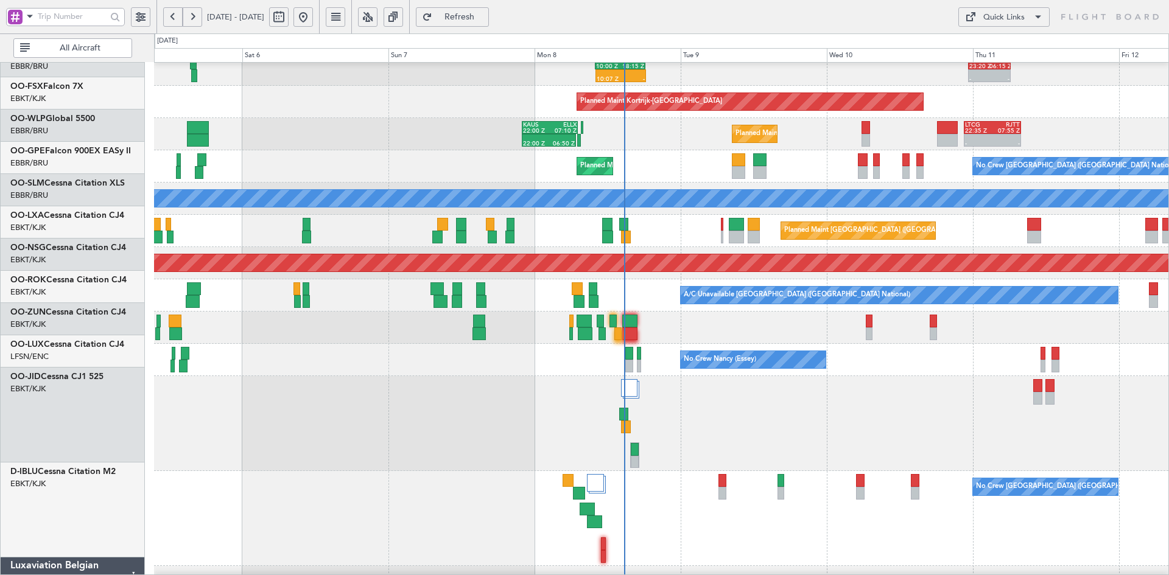
scroll to position [170, 0]
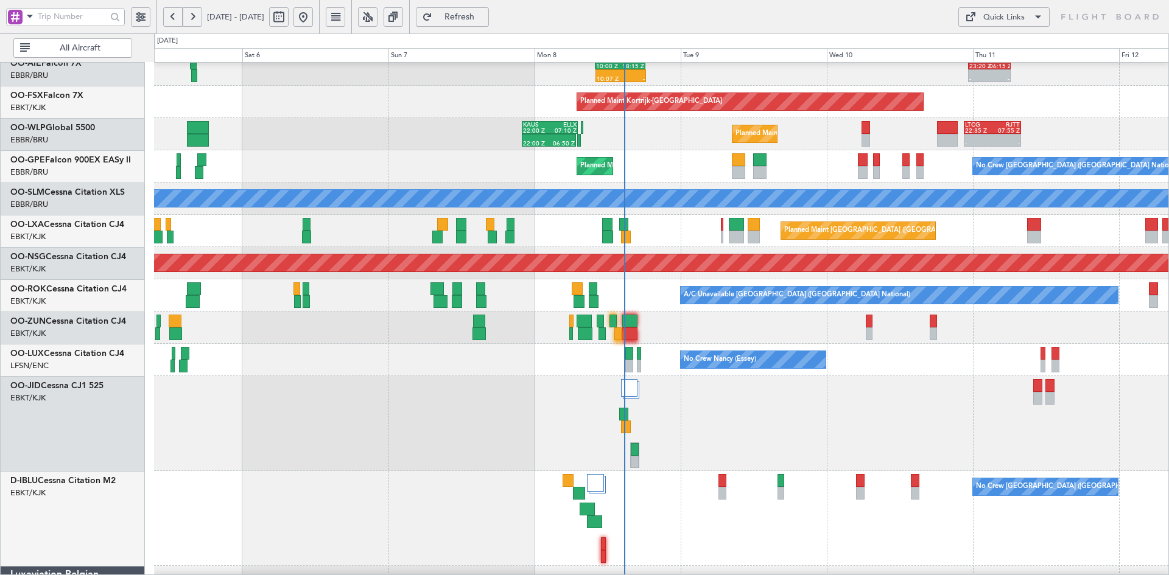
click at [587, 389] on div at bounding box center [661, 423] width 1014 height 95
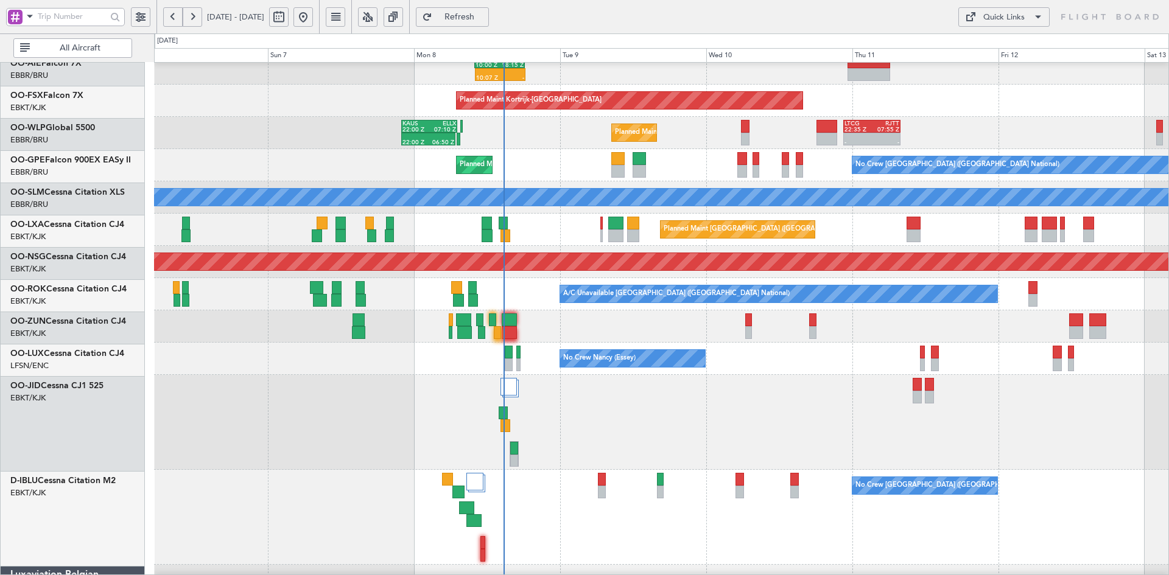
click at [805, 404] on div at bounding box center [661, 422] width 1014 height 95
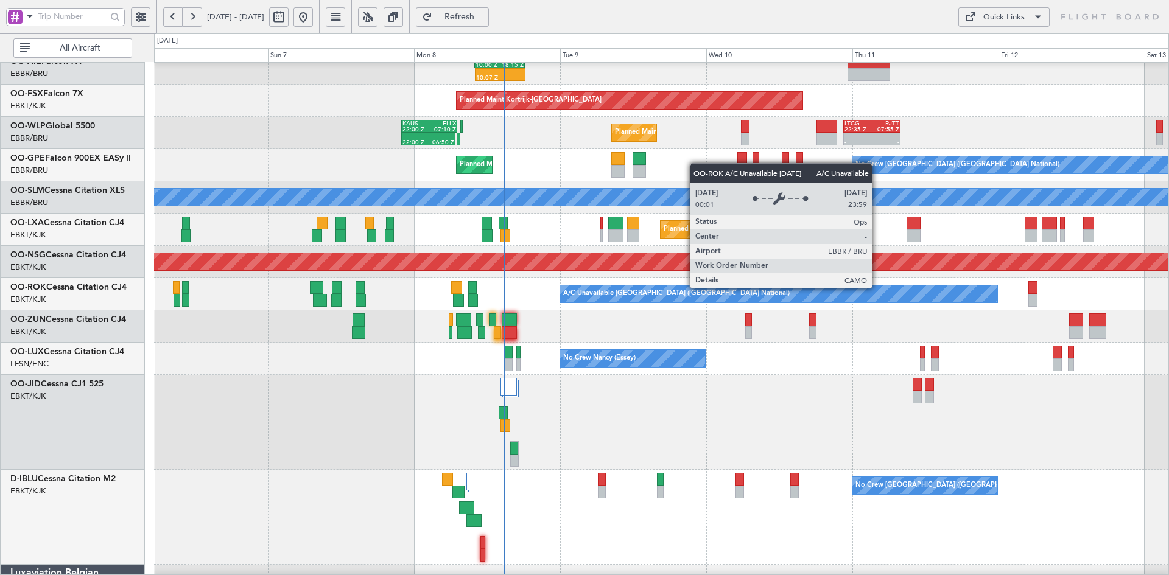
click at [877, 287] on div "A/C Unavailable [GEOGRAPHIC_DATA] ([GEOGRAPHIC_DATA] National)" at bounding box center [778, 293] width 437 height 17
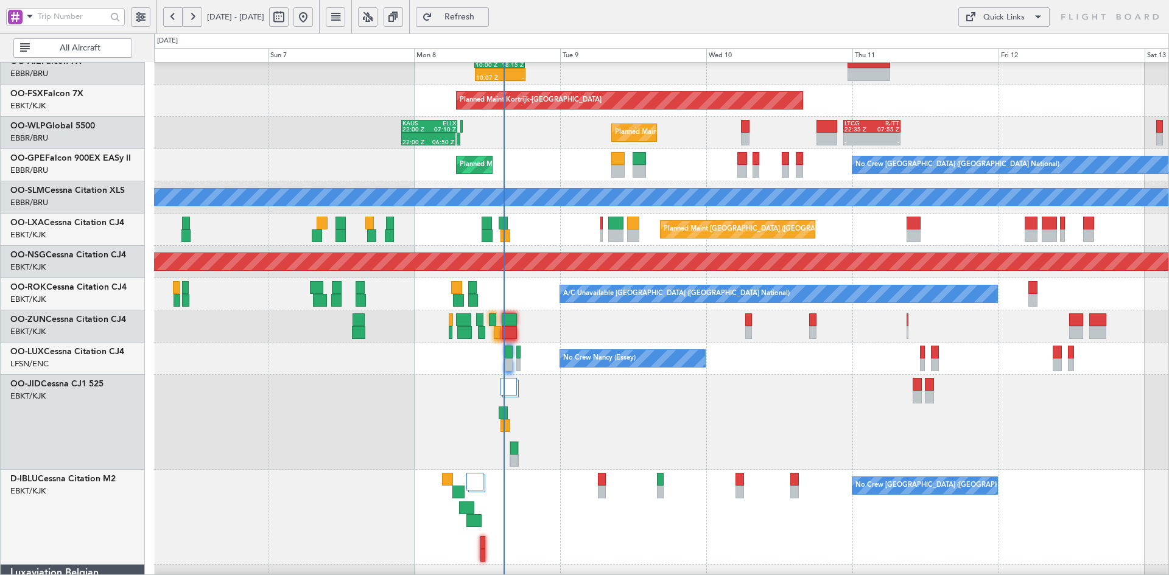
click at [838, 446] on div at bounding box center [661, 422] width 1014 height 95
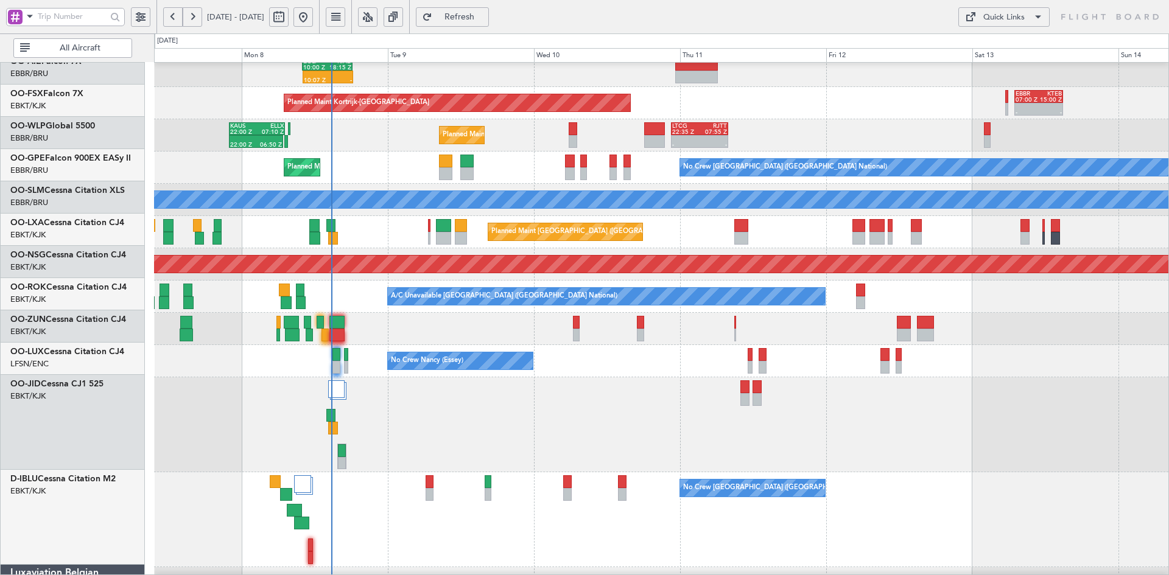
scroll to position [169, 0]
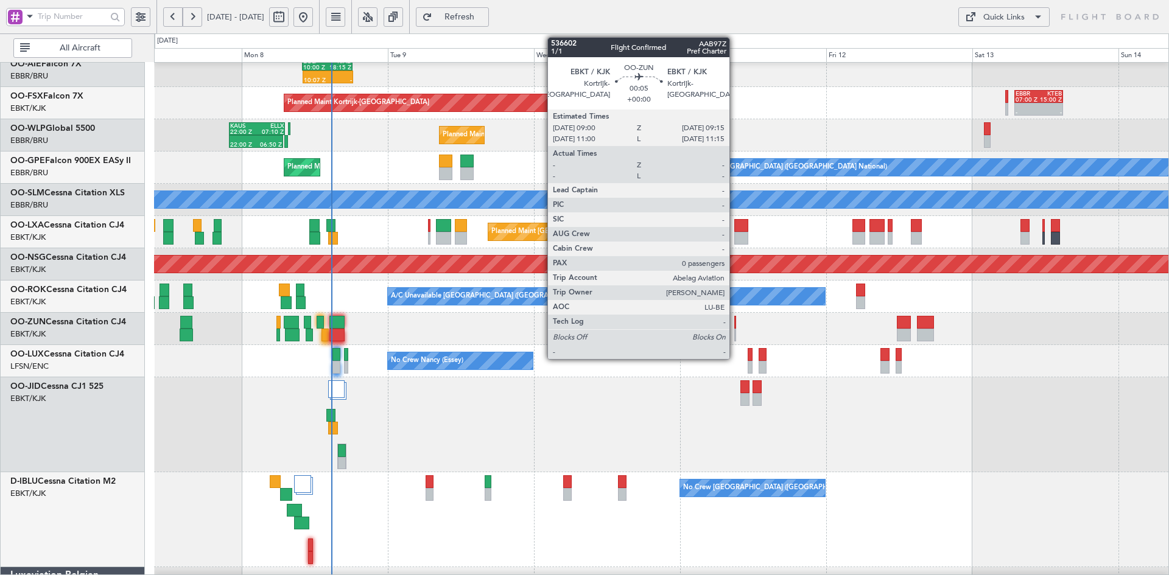
click at [735, 332] on div at bounding box center [735, 335] width 2 height 13
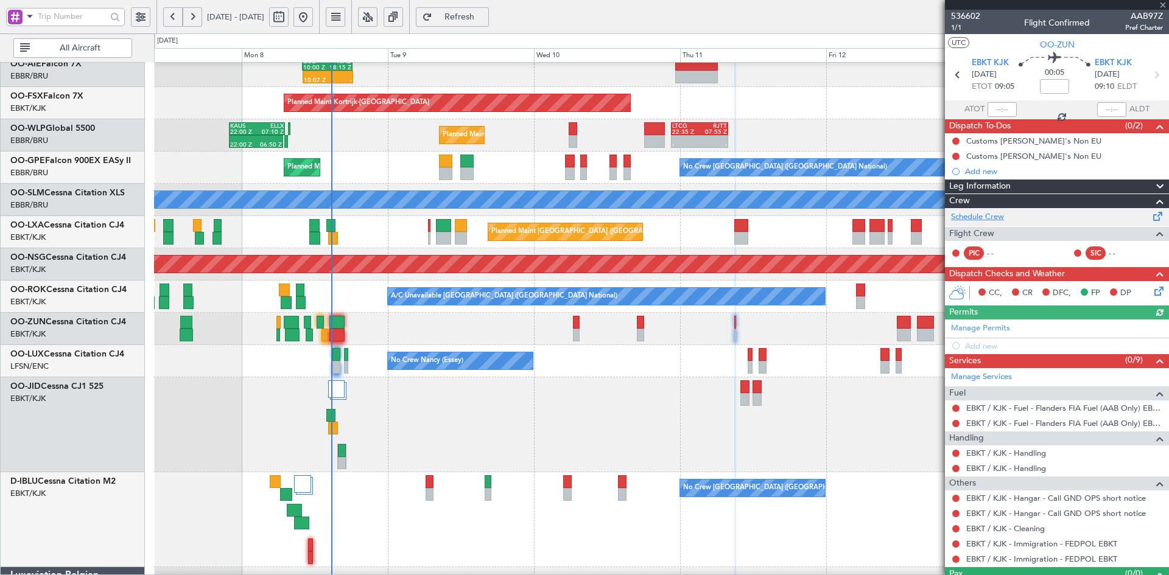
click at [980, 217] on link "Schedule Crew" at bounding box center [977, 217] width 53 height 12
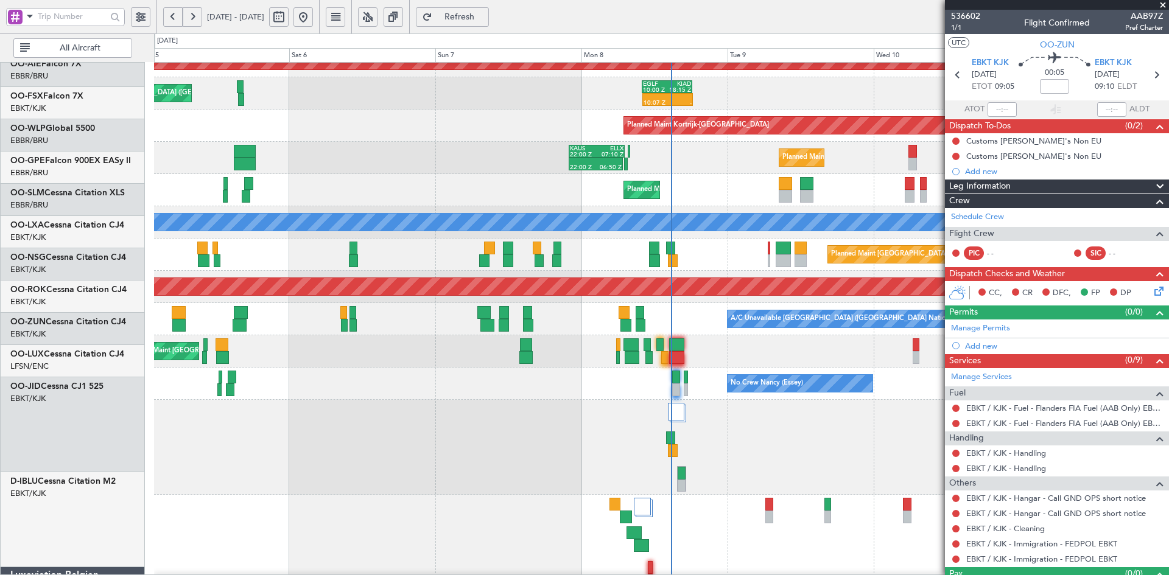
click at [596, 423] on div at bounding box center [661, 447] width 1014 height 95
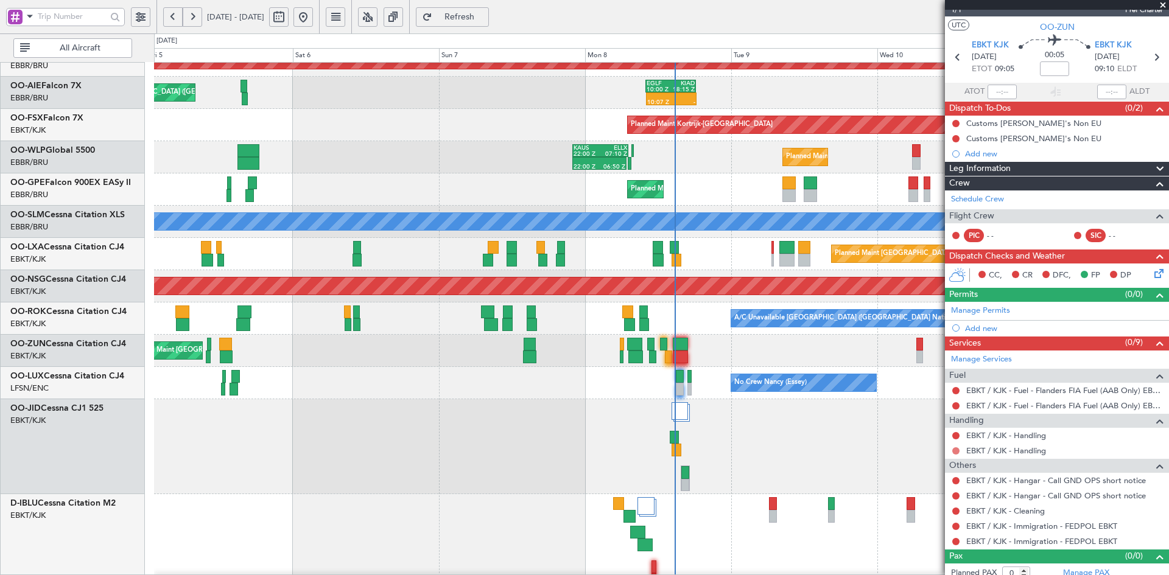
scroll to position [26, 0]
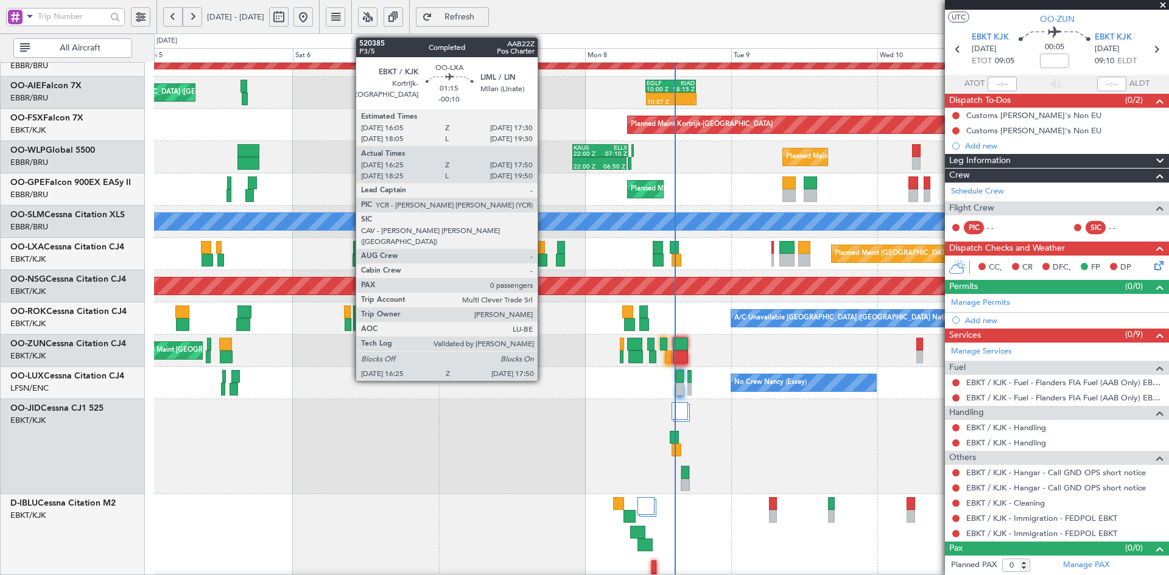
click at [543, 261] on div at bounding box center [542, 260] width 9 height 13
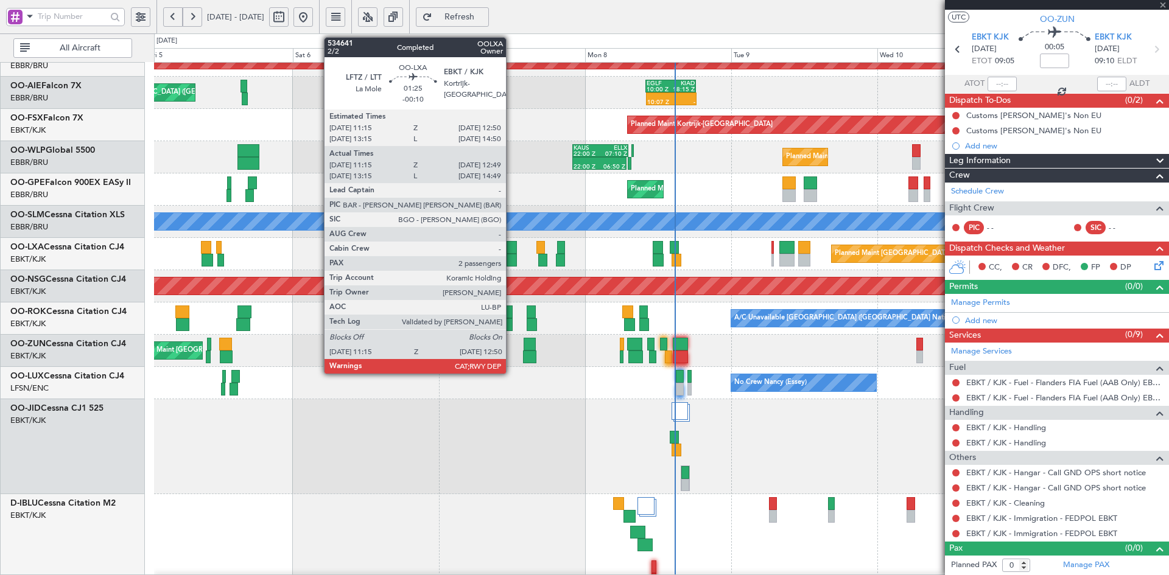
type input "-00:10"
type input "16:30"
type input "17:45"
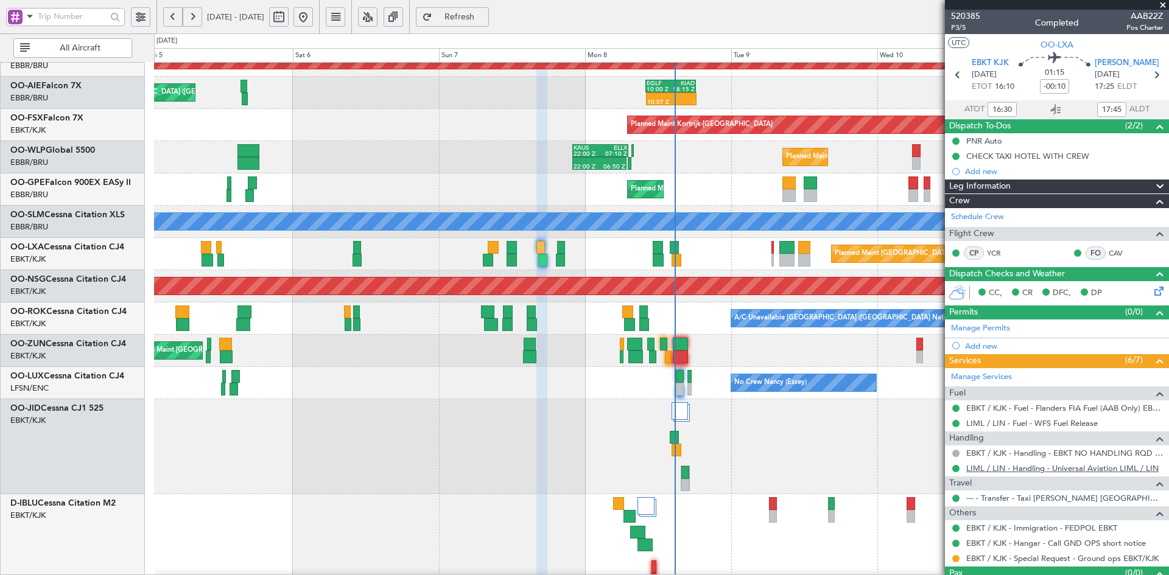
scroll to position [25, 0]
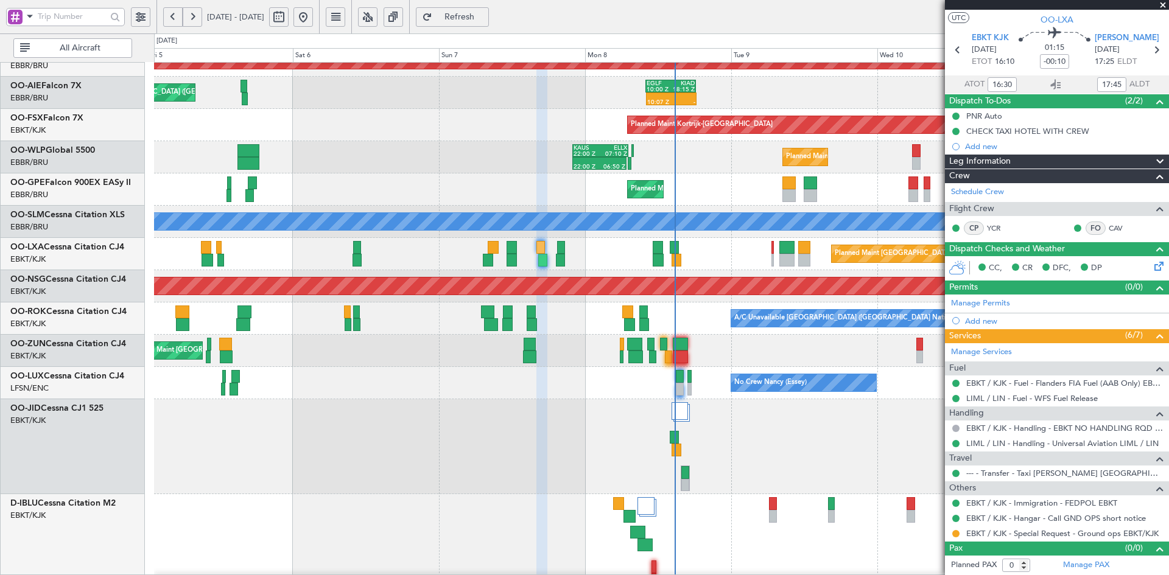
click at [1034, 467] on mat-tooltip-component "Complete" at bounding box center [1052, 481] width 52 height 32
click at [1020, 475] on link "--- - Transfer - Taxi Sam Belgium" at bounding box center [1064, 473] width 197 height 10
click at [397, 271] on div "Planned Maint Alton-st Louis (St Louis Regl) Unplanned Maint Brussels (Brussels…" at bounding box center [661, 300] width 1014 height 771
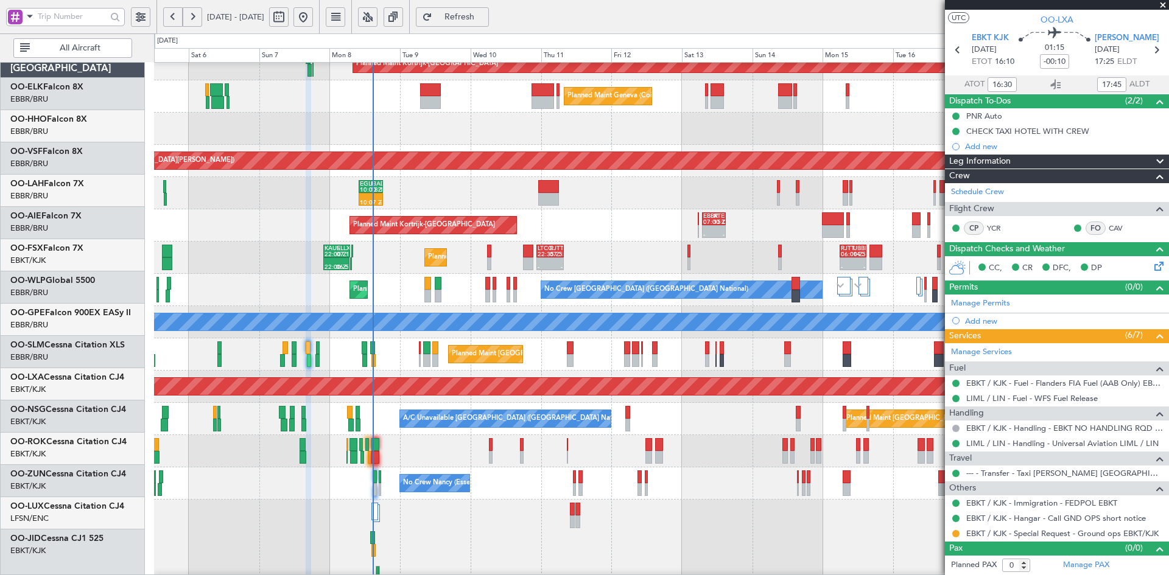
click at [524, 195] on div "10:07 Z - EGLF 10:00 Z KIAD 18:15 Z - - EHAM 13:00 Z KTEB 21:00 Z Unplanned Mai…" at bounding box center [661, 193] width 1014 height 32
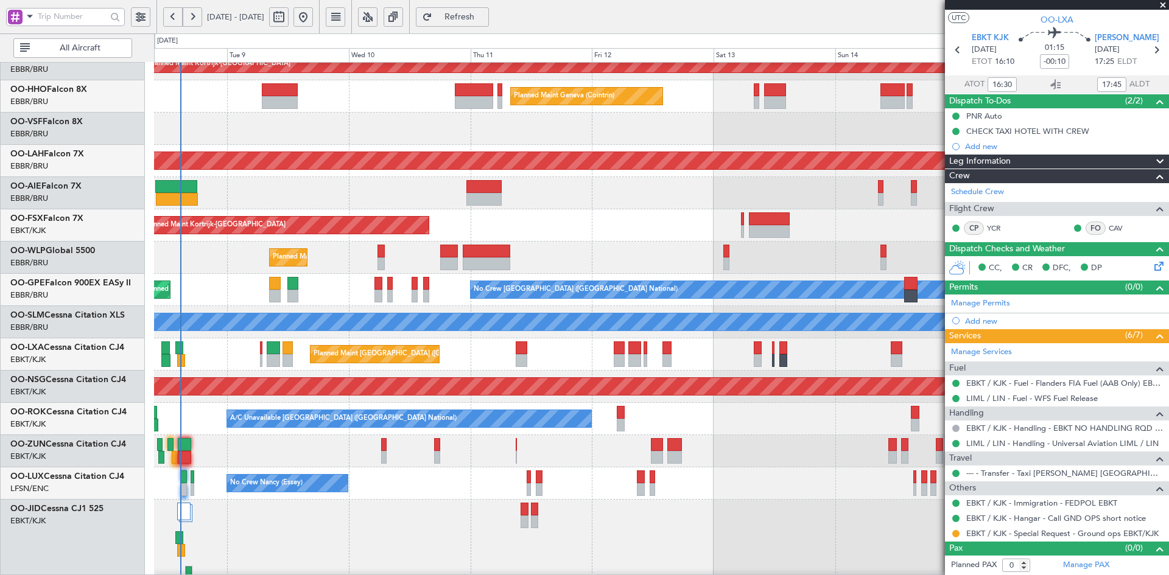
click at [681, 403] on div "Planned Maint Kortrijk-Wevelgem Planned Maint Geneva (Cointrin) Planned Maint A…" at bounding box center [661, 401] width 1014 height 771
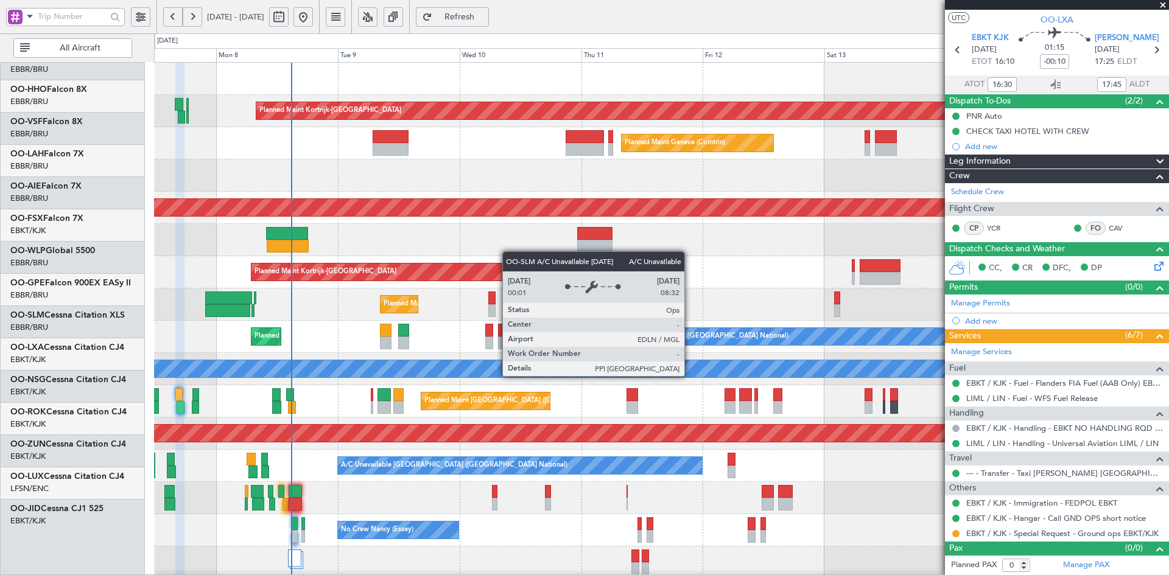
scroll to position [0, 0]
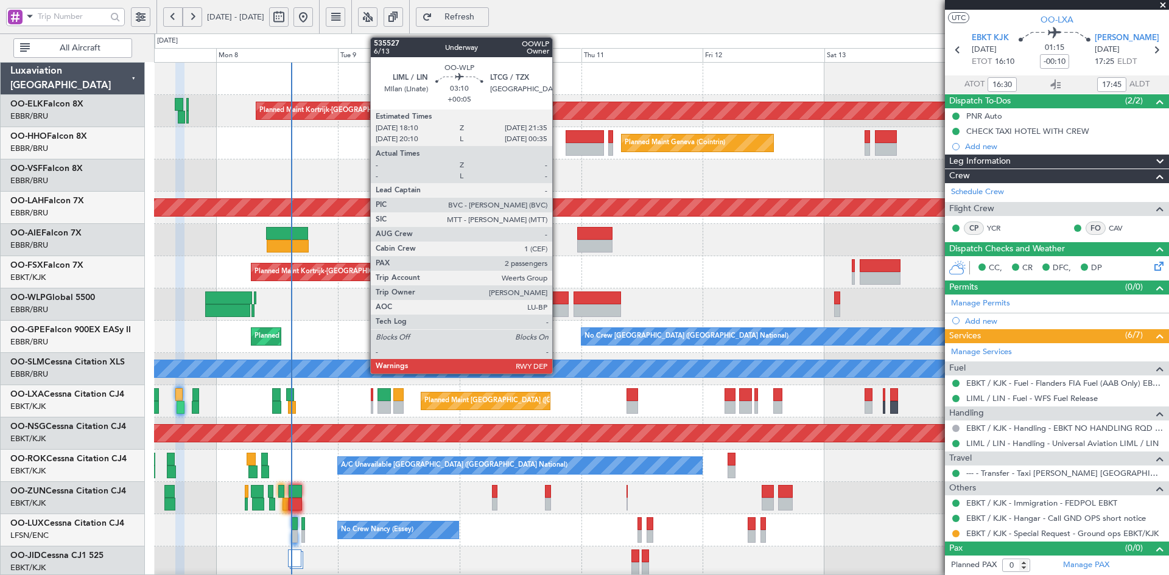
click at [558, 308] on div at bounding box center [560, 310] width 18 height 13
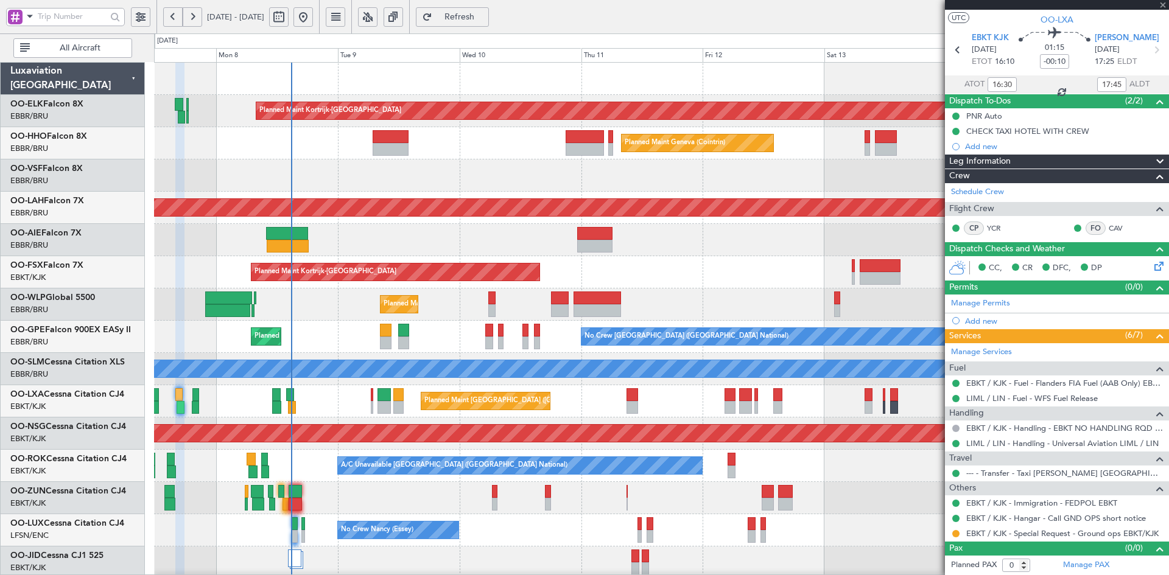
type input "+00:05"
type input "2"
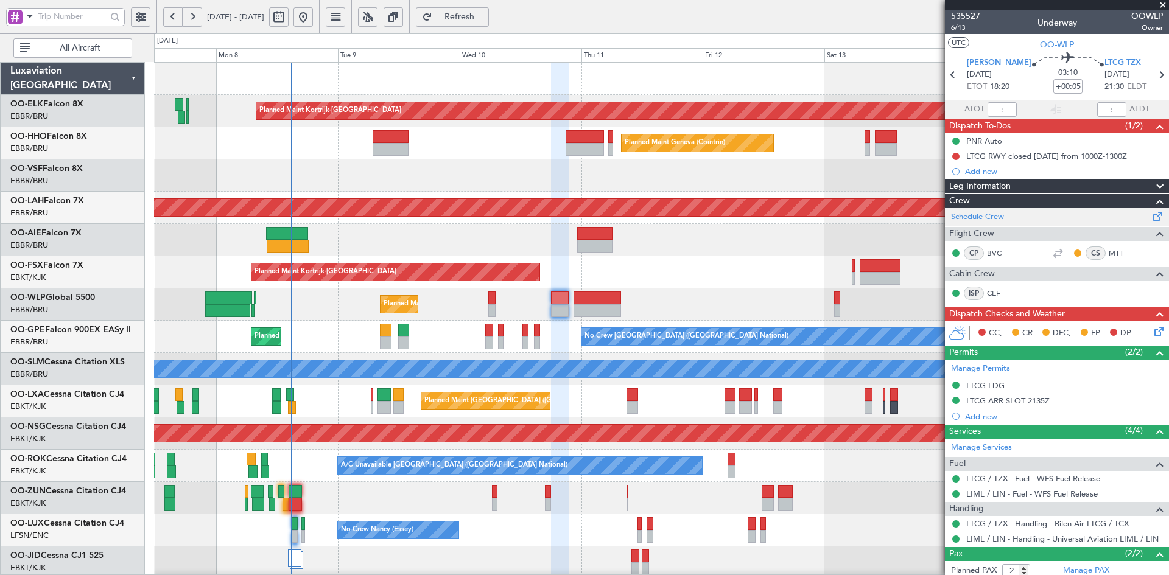
click at [993, 213] on link "Schedule Crew" at bounding box center [977, 217] width 53 height 12
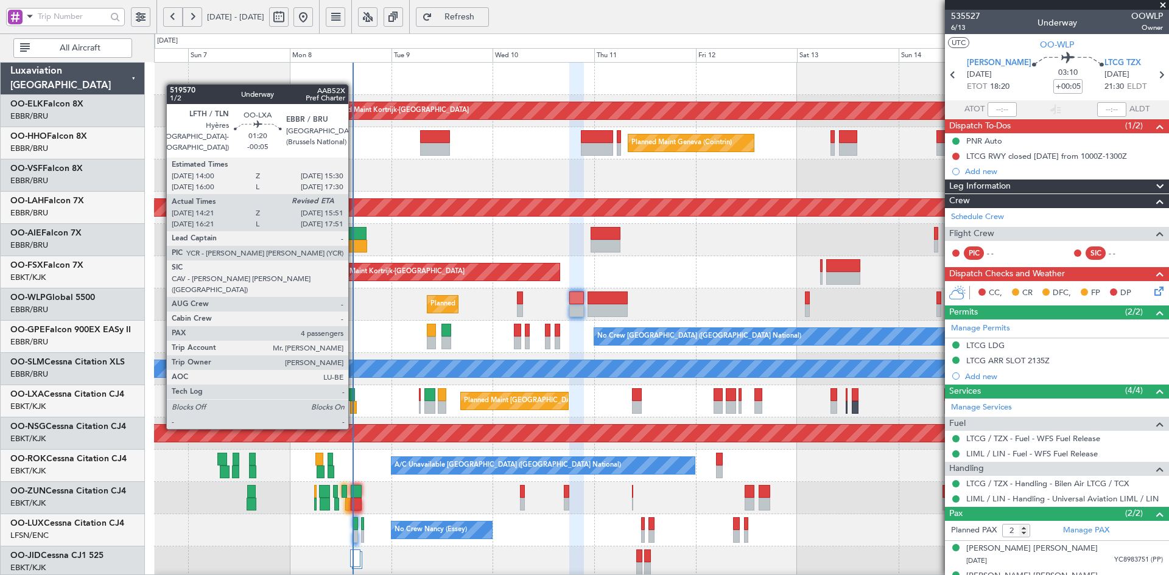
click at [354, 406] on div at bounding box center [353, 407] width 7 height 13
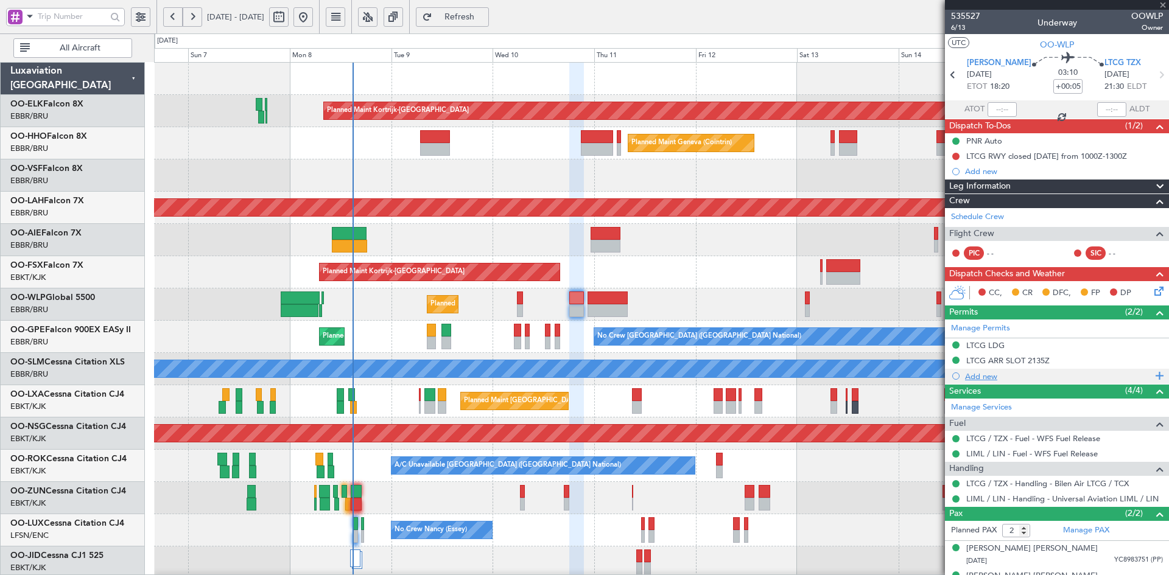
type input "-00:05"
type input "14:26"
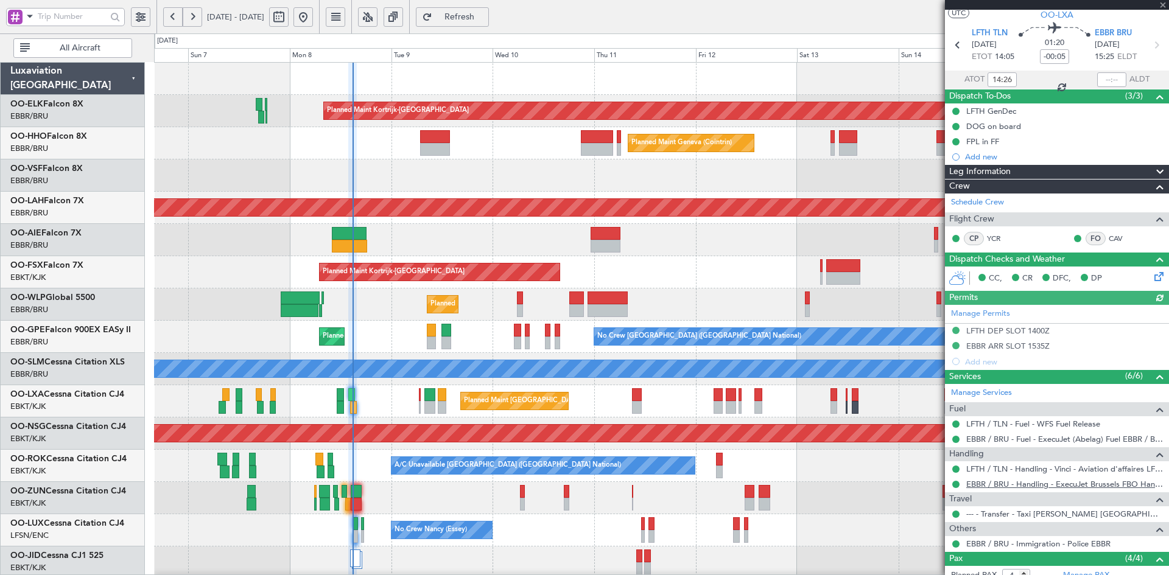
scroll to position [61, 0]
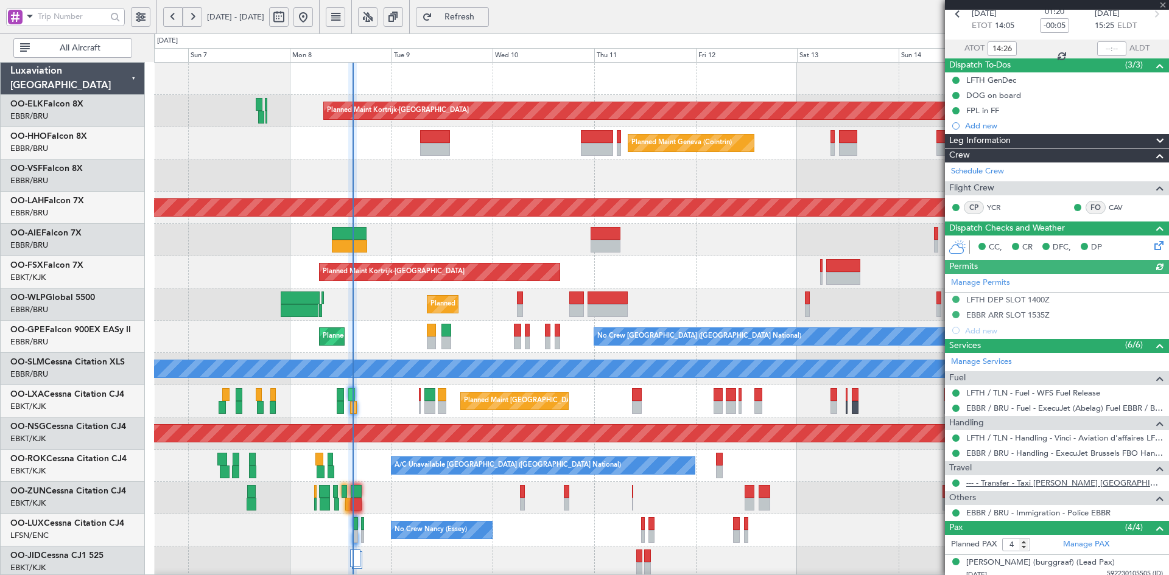
click at [1020, 483] on link "--- - Transfer - Taxi Sam Belgium" at bounding box center [1064, 483] width 197 height 10
click at [1164, 7] on span at bounding box center [1163, 5] width 12 height 11
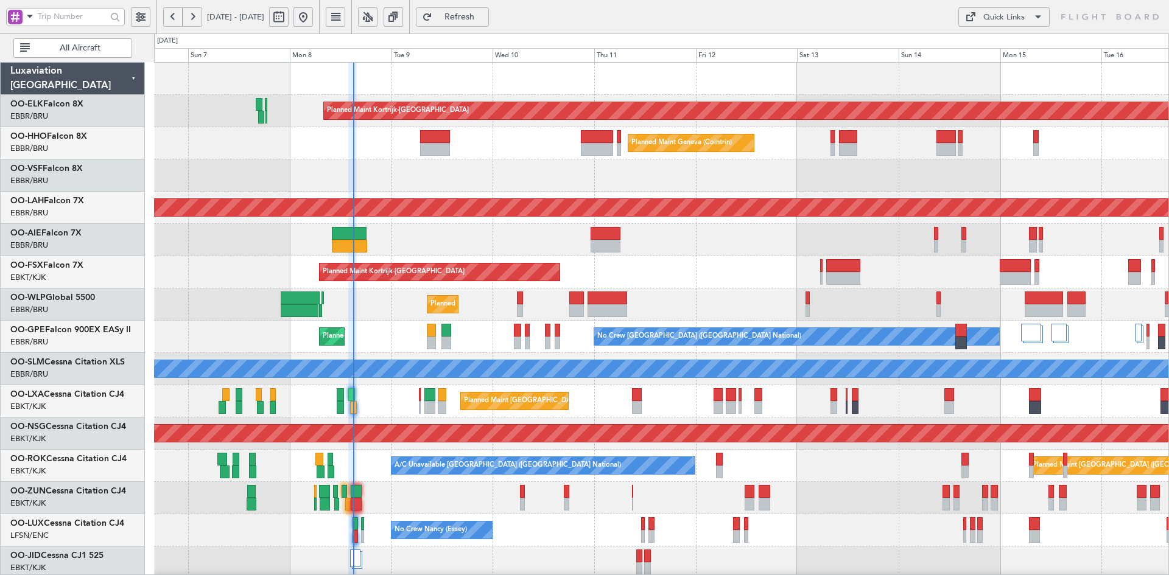
type input "0"
click at [478, 482] on div "Unplanned Maint [GEOGRAPHIC_DATA] ([GEOGRAPHIC_DATA])" at bounding box center [661, 498] width 1014 height 32
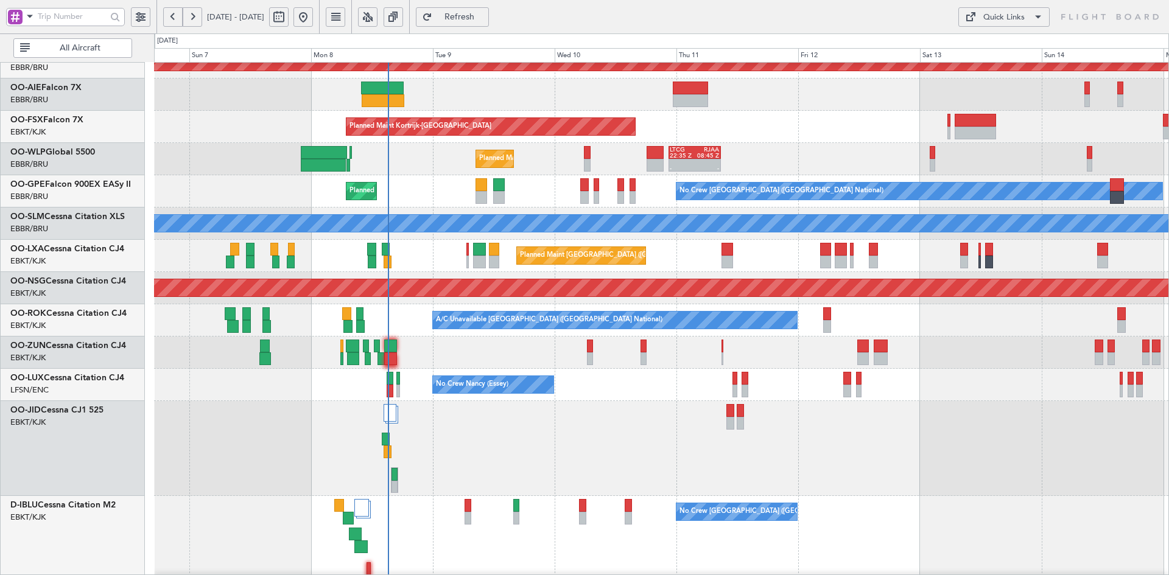
click at [788, 401] on div "No Crew Nancy (Essey)" at bounding box center [661, 385] width 1014 height 32
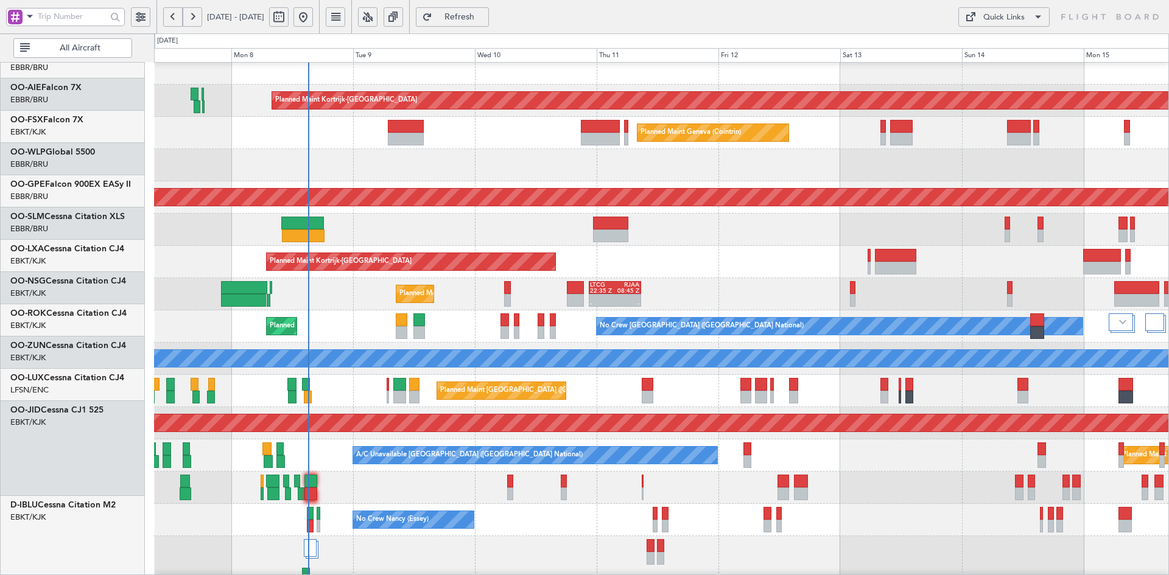
scroll to position [10, 0]
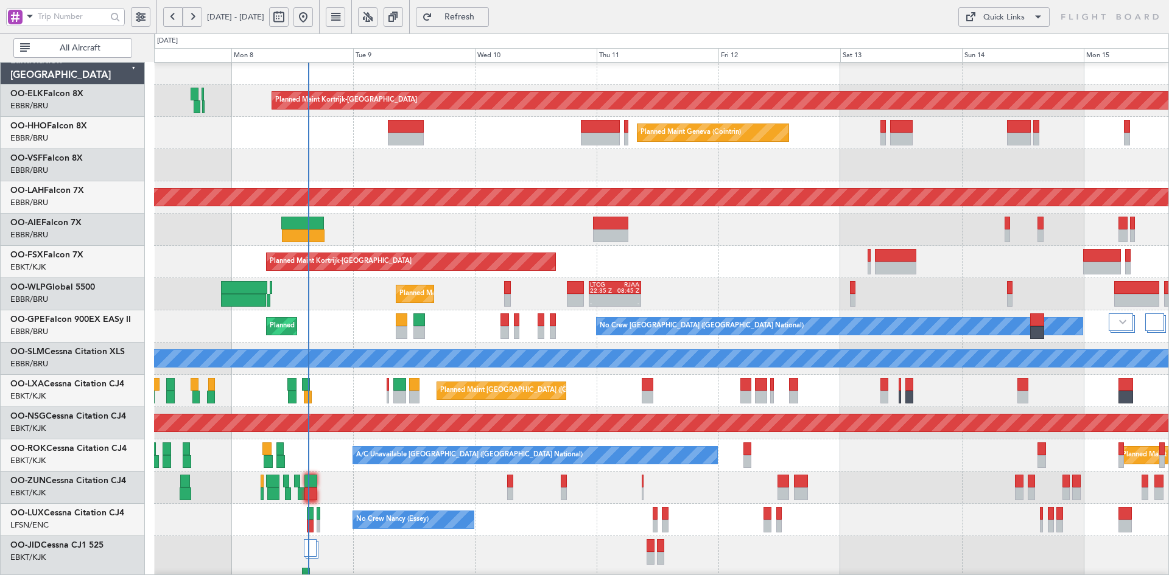
click at [738, 276] on div "Planned Maint Kortrijk-[GEOGRAPHIC_DATA]" at bounding box center [661, 262] width 1014 height 32
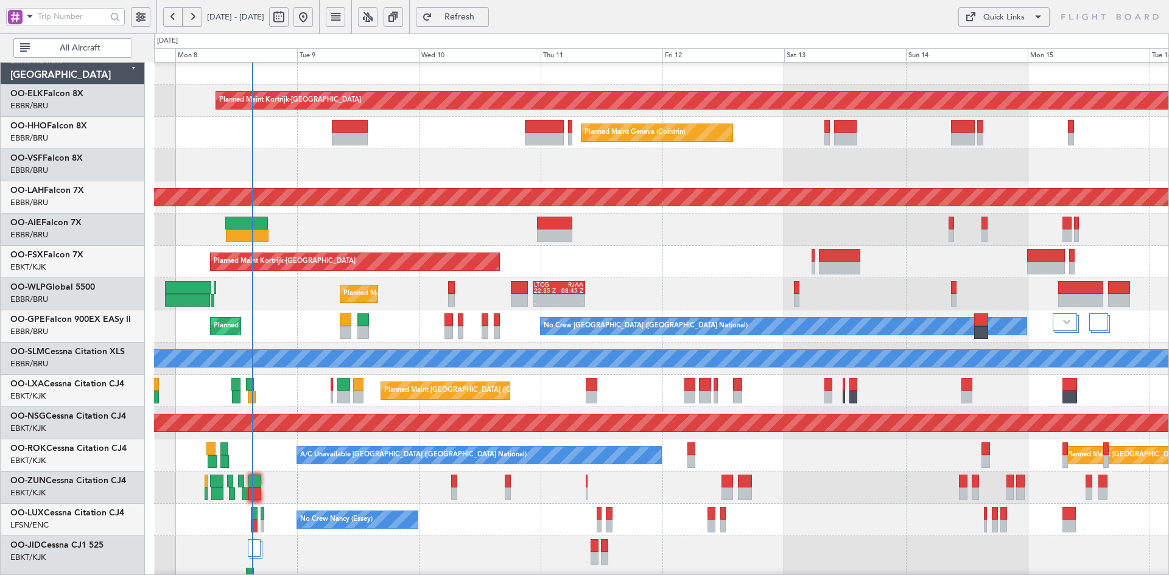
click at [673, 251] on div "Planned Maint Kortrijk-[GEOGRAPHIC_DATA]" at bounding box center [661, 262] width 1014 height 32
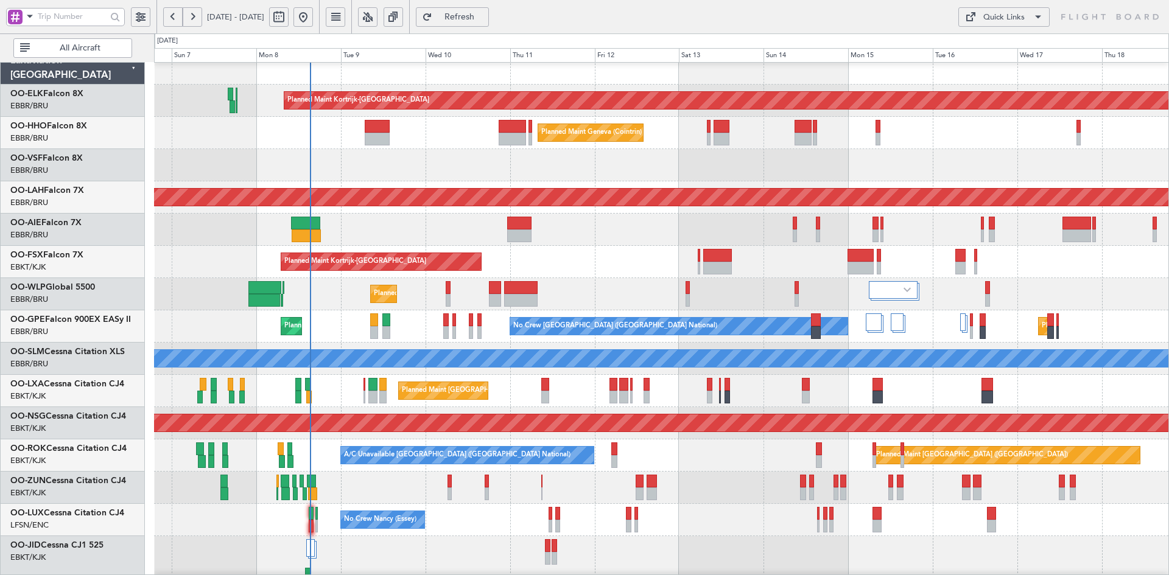
click at [578, 246] on div "Planned Maint Kortrijk-[GEOGRAPHIC_DATA]" at bounding box center [661, 262] width 1014 height 32
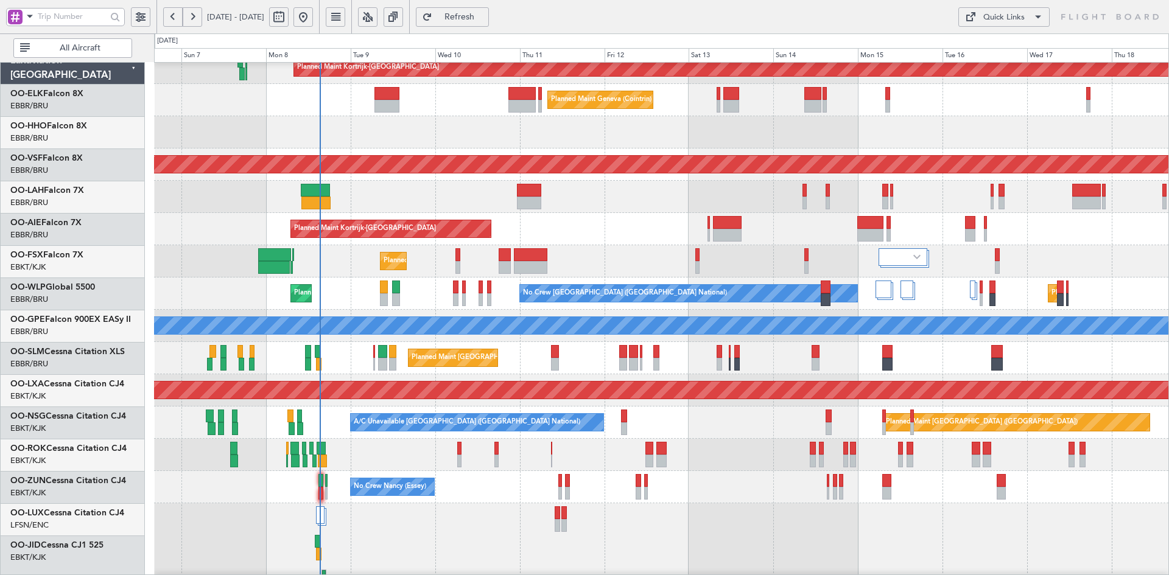
scroll to position [43, 0]
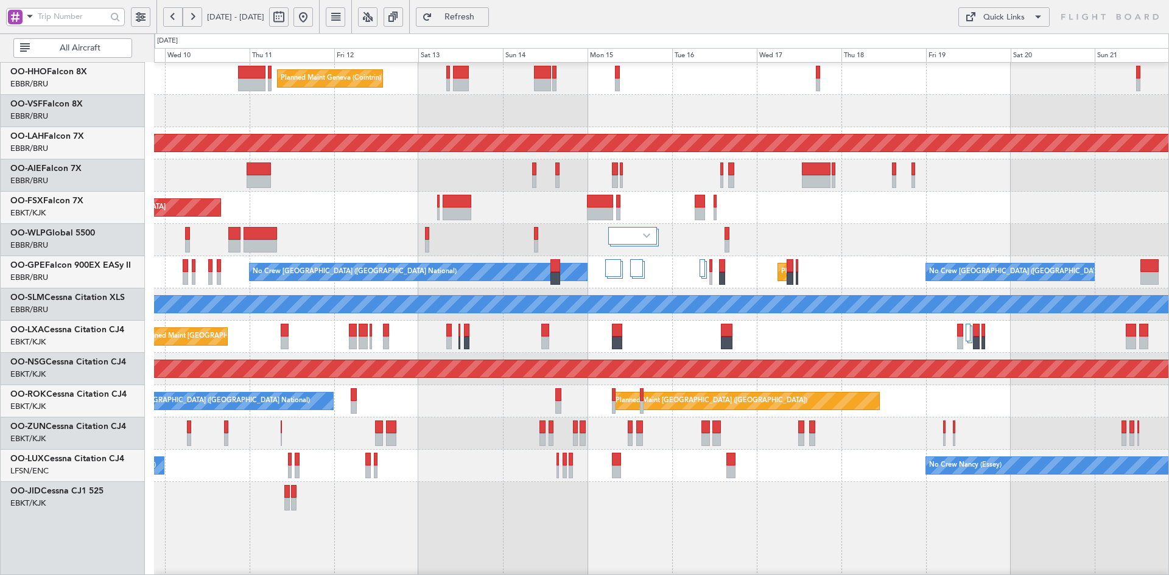
click at [768, 538] on div at bounding box center [661, 529] width 1014 height 95
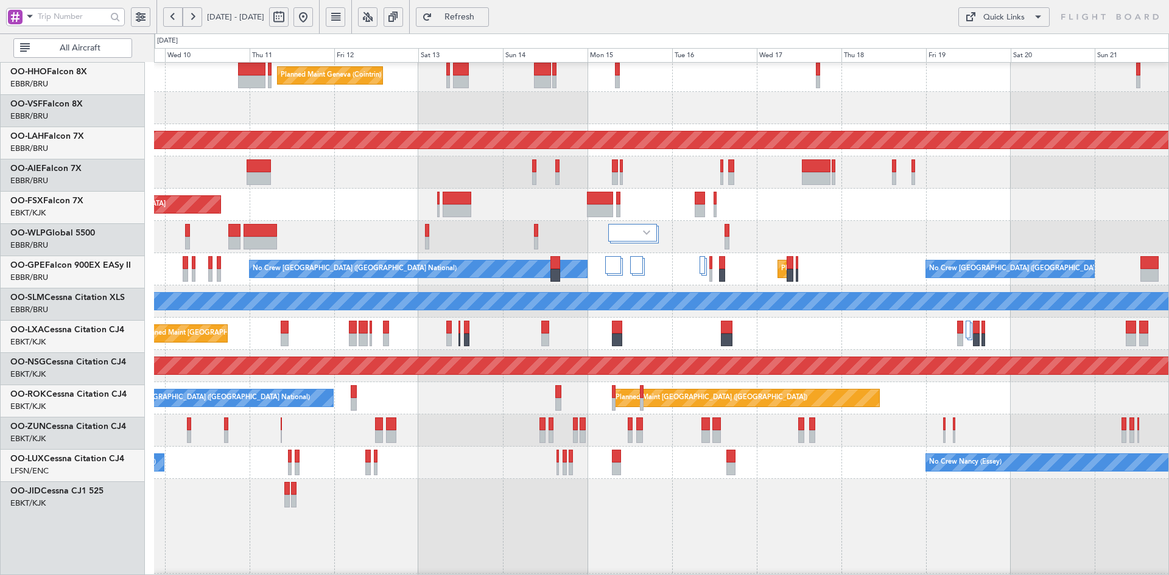
scroll to position [68, 0]
click at [732, 270] on div "No Crew Brussels (Brussels National) Planned Maint Brussels (Brussels National)…" at bounding box center [661, 269] width 1014 height 32
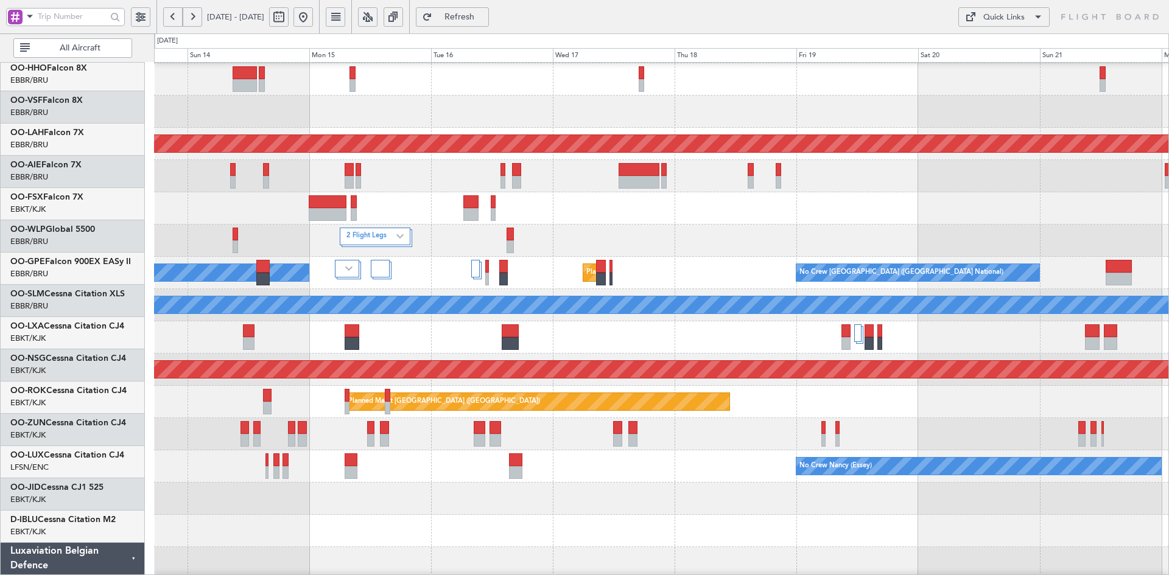
scroll to position [57, 0]
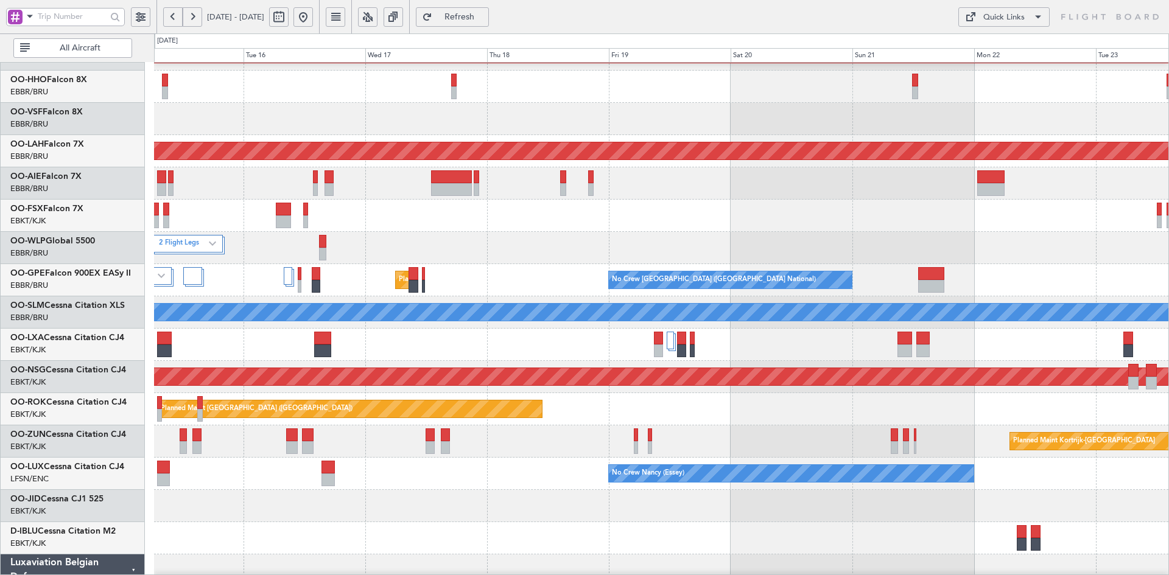
click at [726, 416] on div "Planned Maint [GEOGRAPHIC_DATA] ([GEOGRAPHIC_DATA])" at bounding box center [661, 409] width 1014 height 32
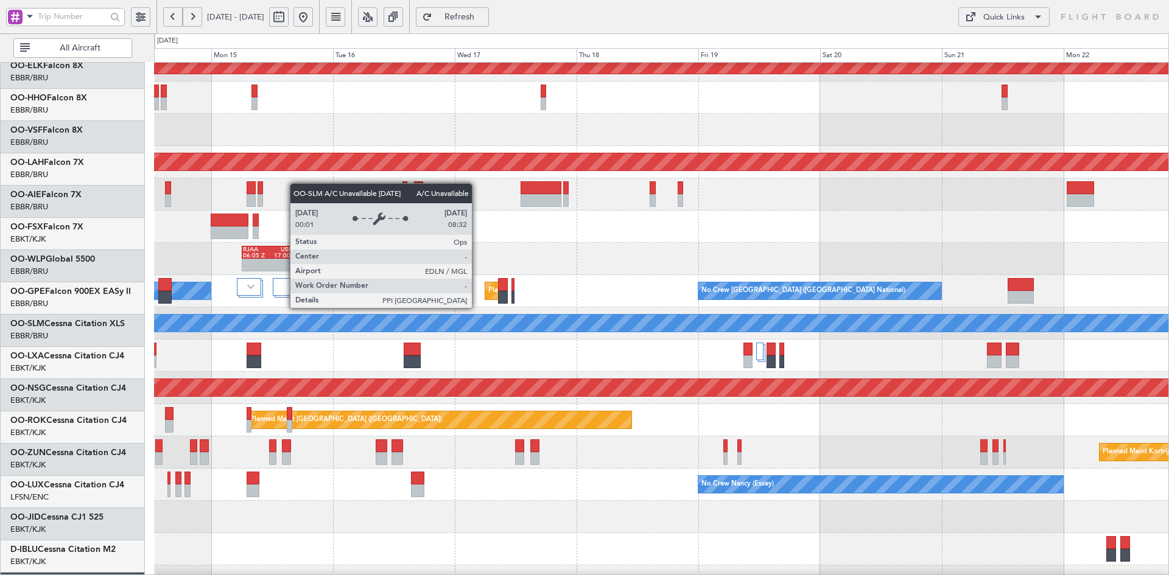
click at [639, 326] on div "A/C Unavailable [GEOGRAPHIC_DATA]" at bounding box center [662, 323] width 3042 height 17
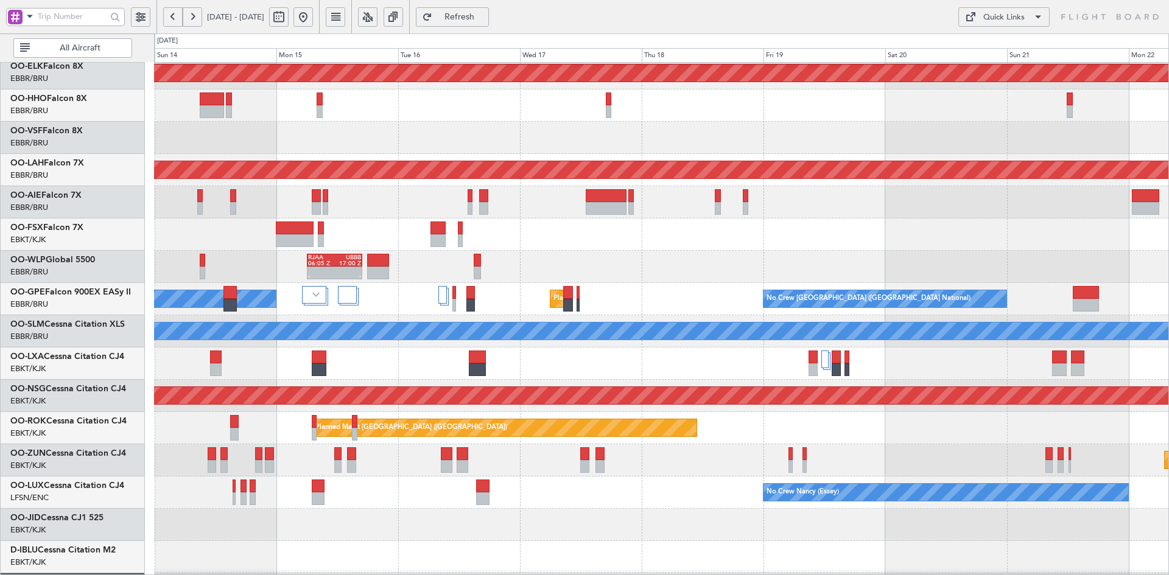
scroll to position [44, 0]
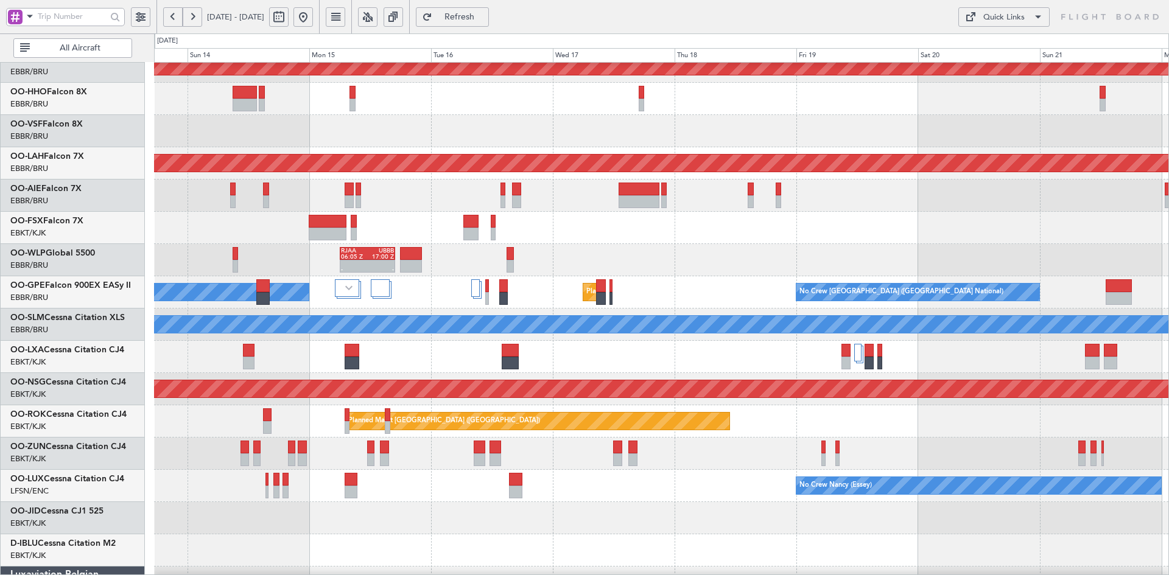
click at [696, 526] on div at bounding box center [661, 518] width 1014 height 32
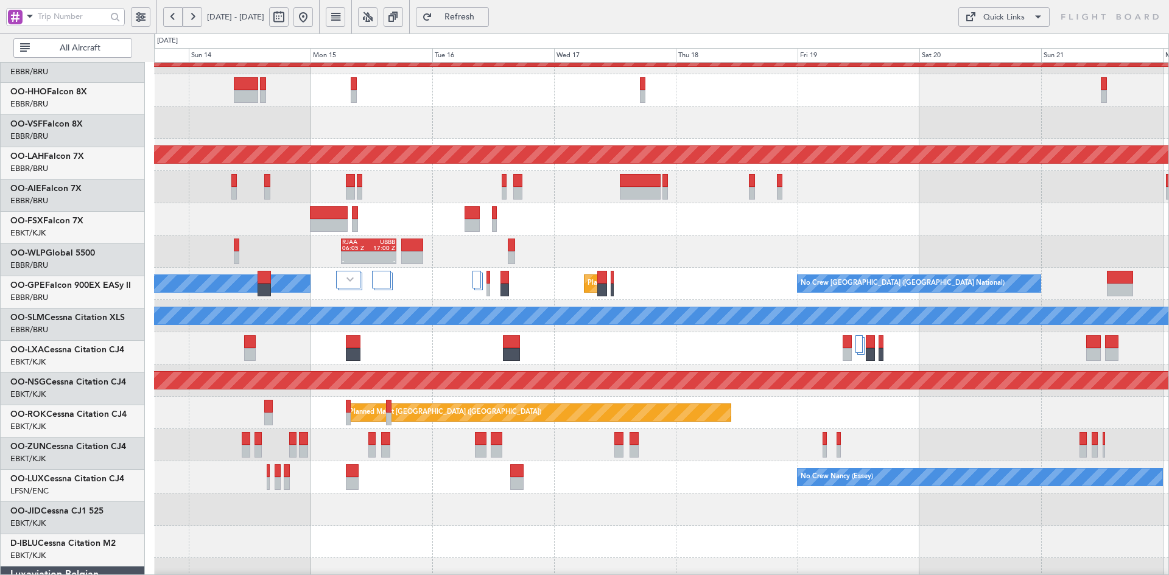
scroll to position [76, 0]
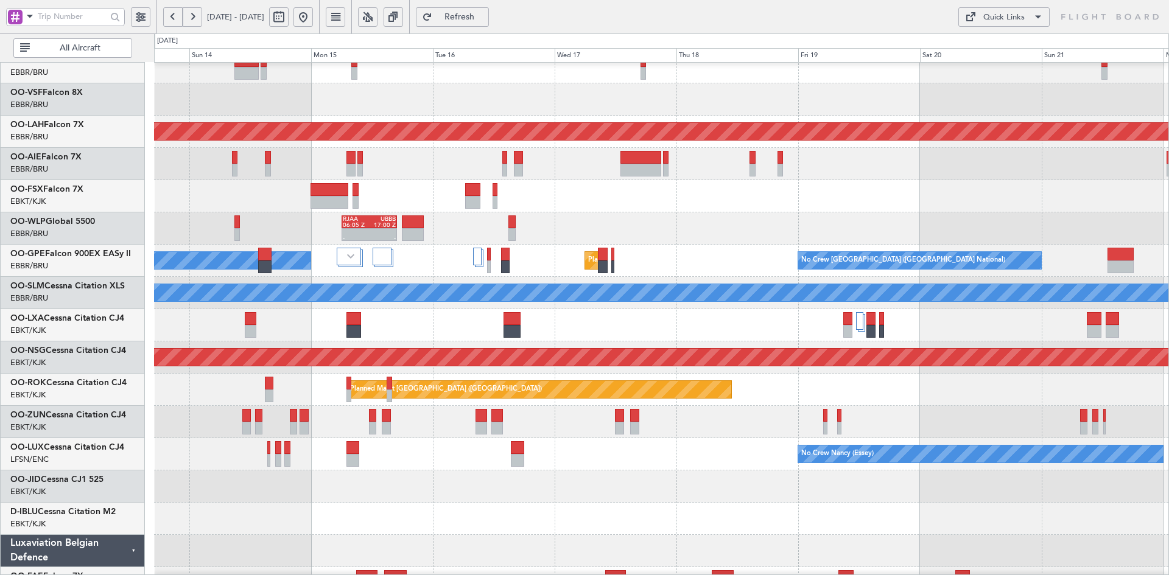
click at [565, 495] on div at bounding box center [661, 487] width 1014 height 32
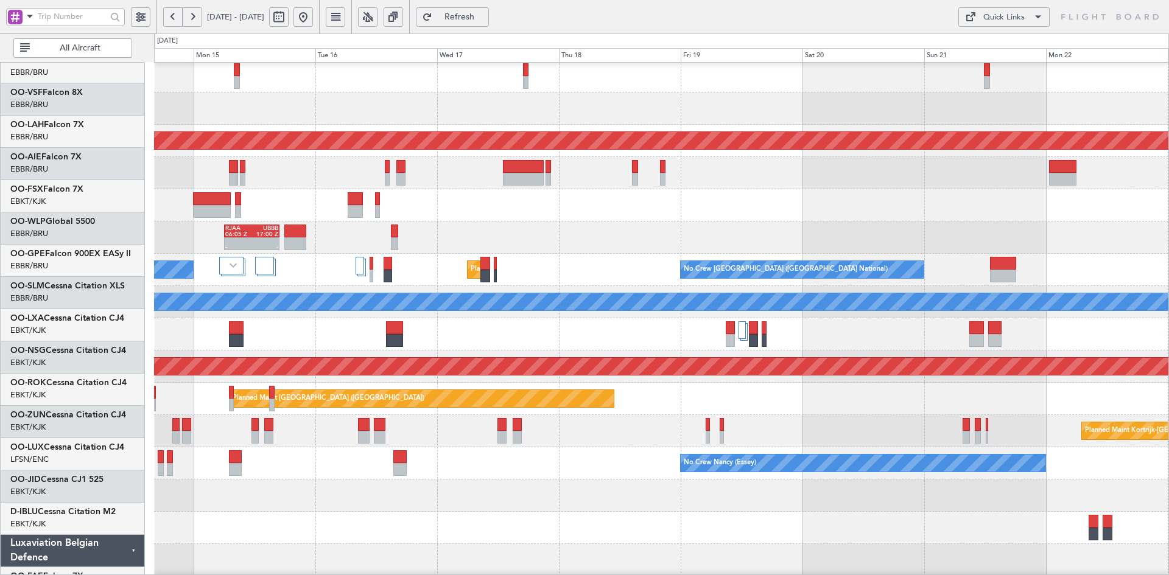
scroll to position [66, 0]
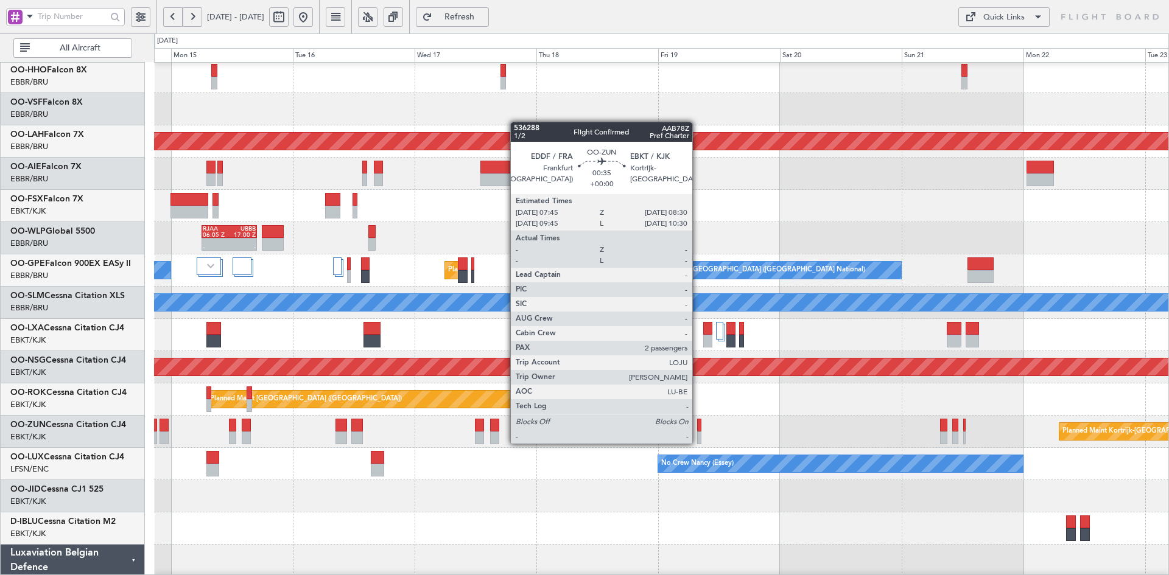
click at [698, 443] on div at bounding box center [699, 438] width 4 height 13
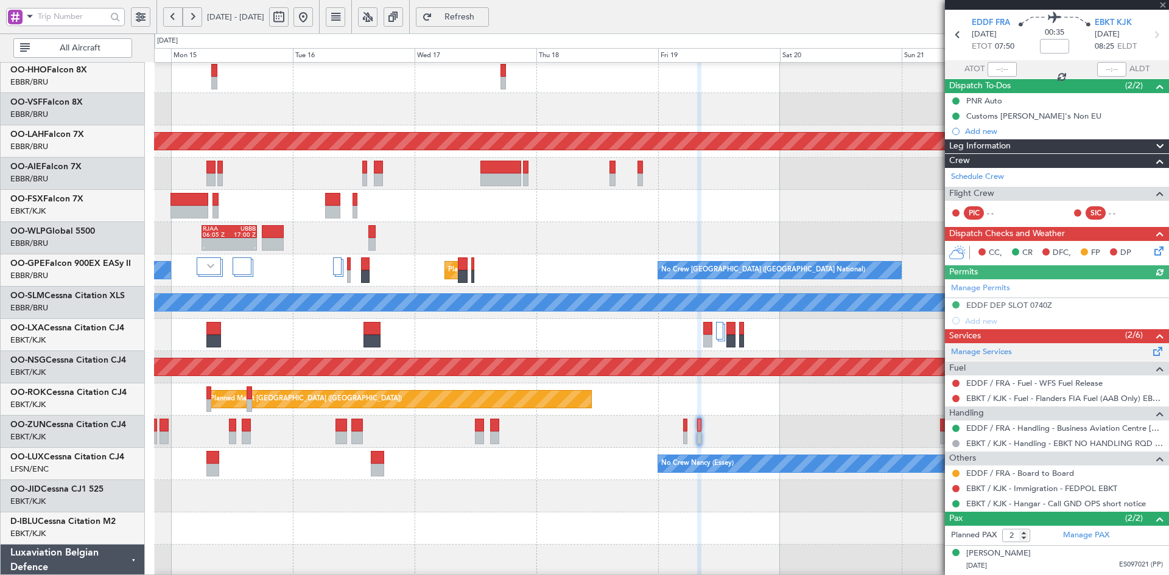
scroll to position [65, 0]
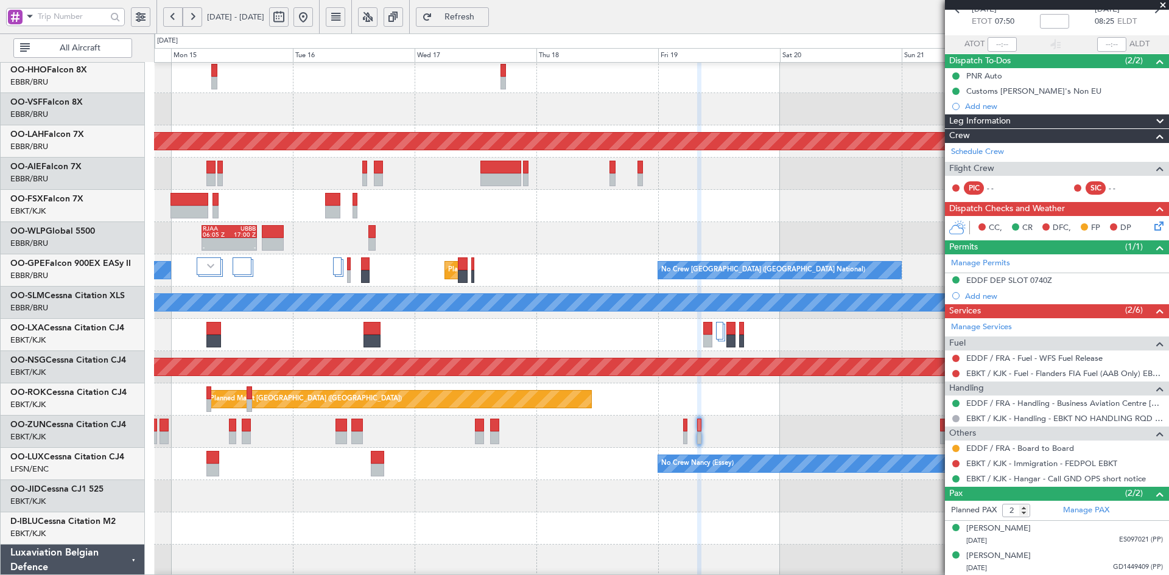
click at [1161, 5] on span at bounding box center [1163, 5] width 12 height 11
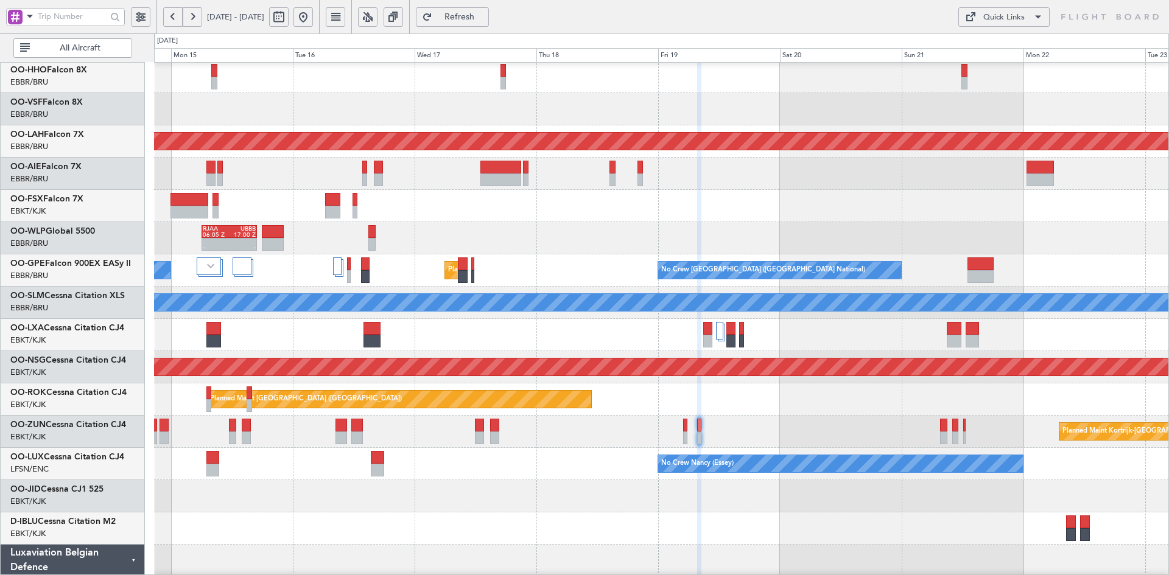
type input "0"
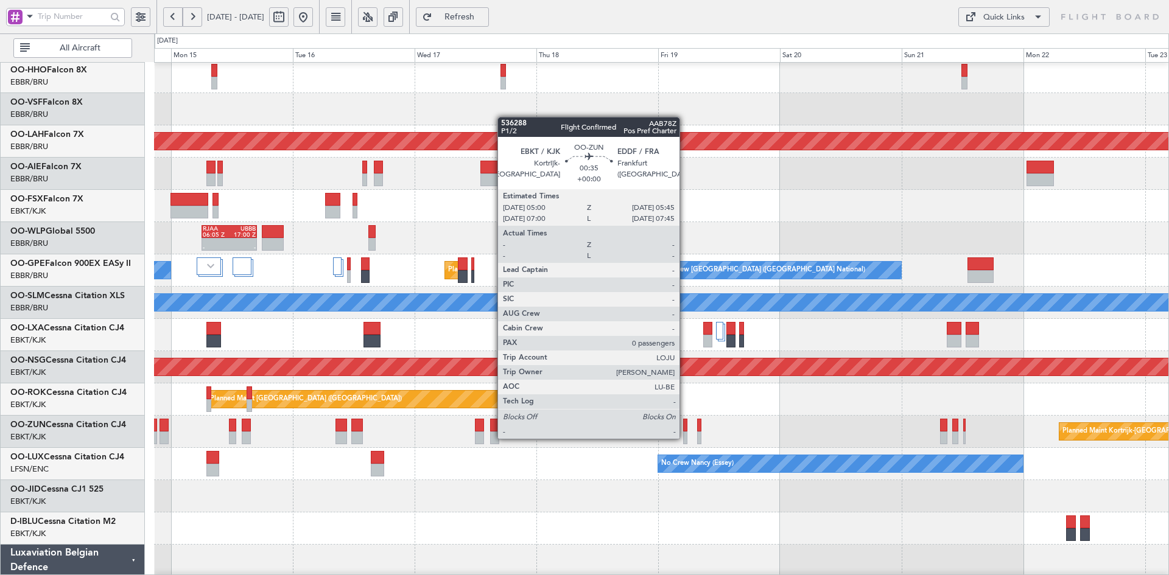
click at [685, 438] on div at bounding box center [685, 438] width 4 height 13
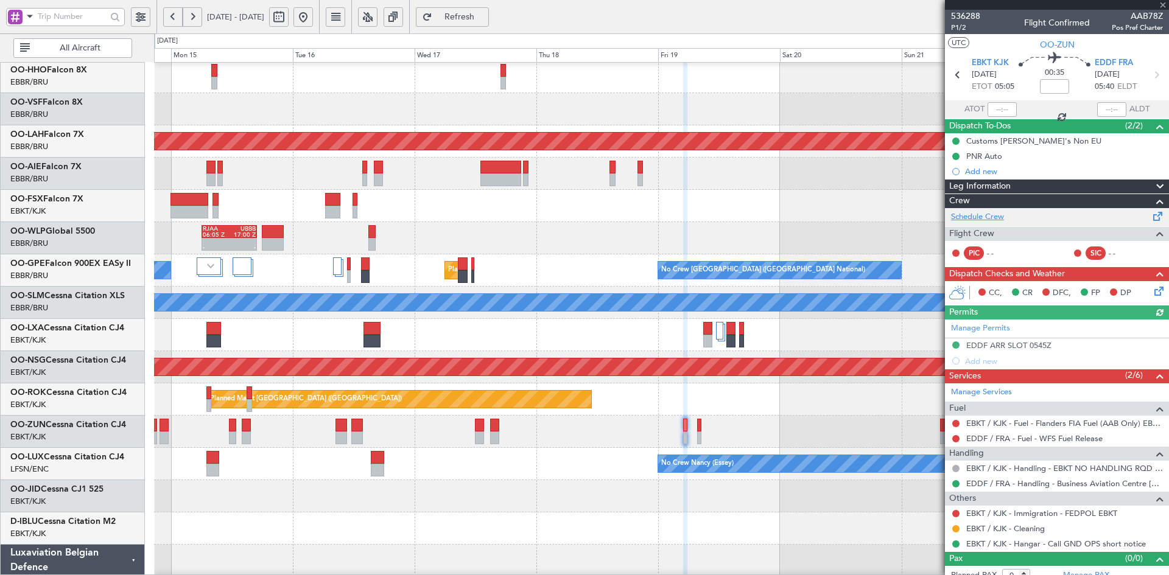
click at [976, 213] on link "Schedule Crew" at bounding box center [977, 217] width 53 height 12
click at [1163, 3] on span at bounding box center [1163, 5] width 12 height 11
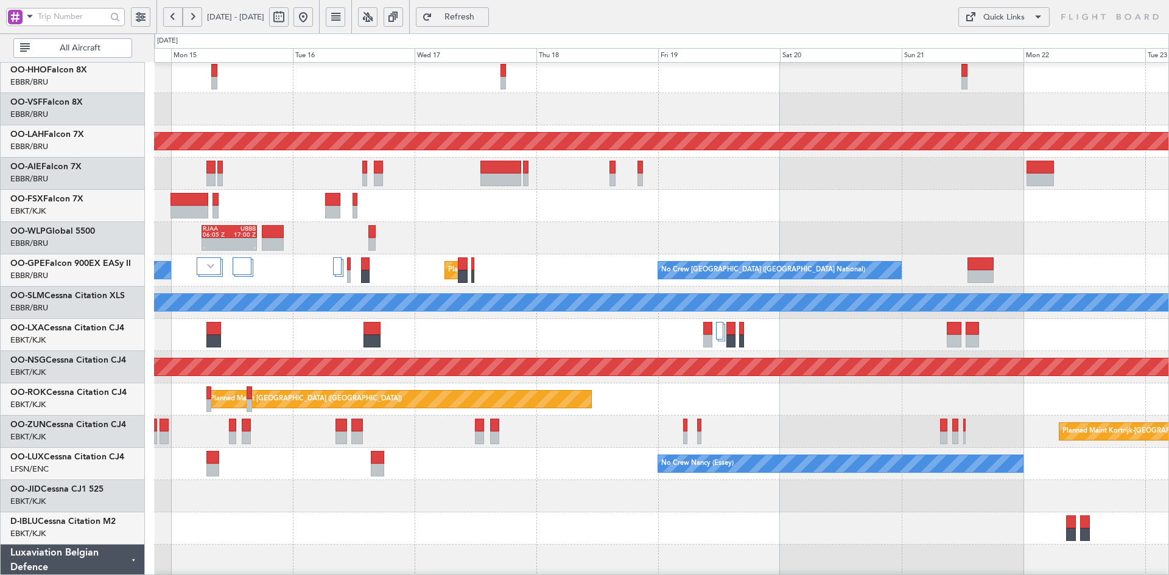
scroll to position [81, 0]
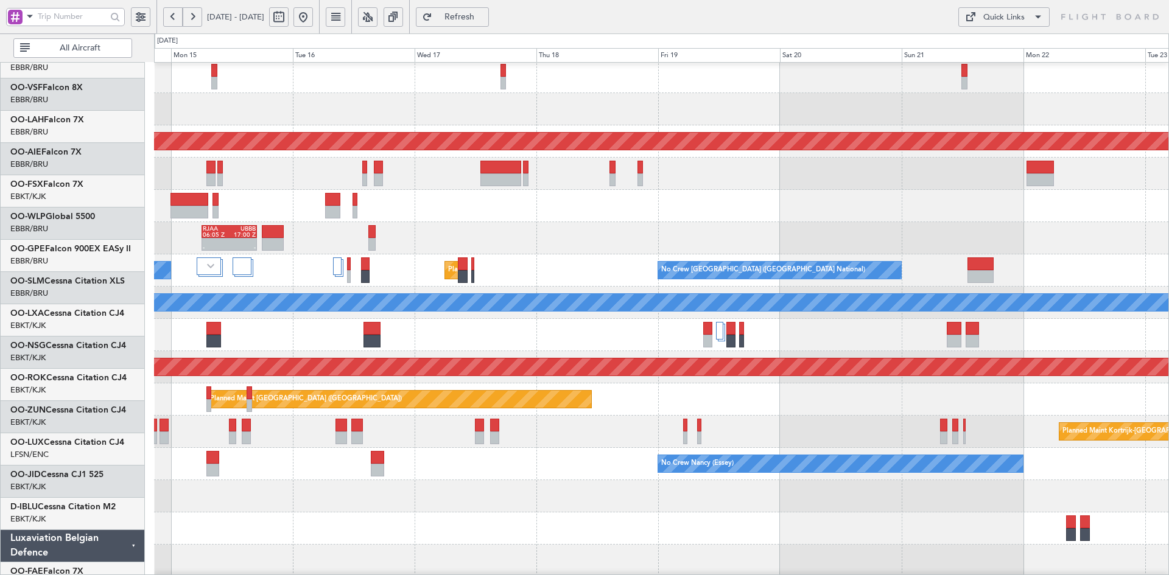
click at [810, 158] on div at bounding box center [661, 174] width 1014 height 32
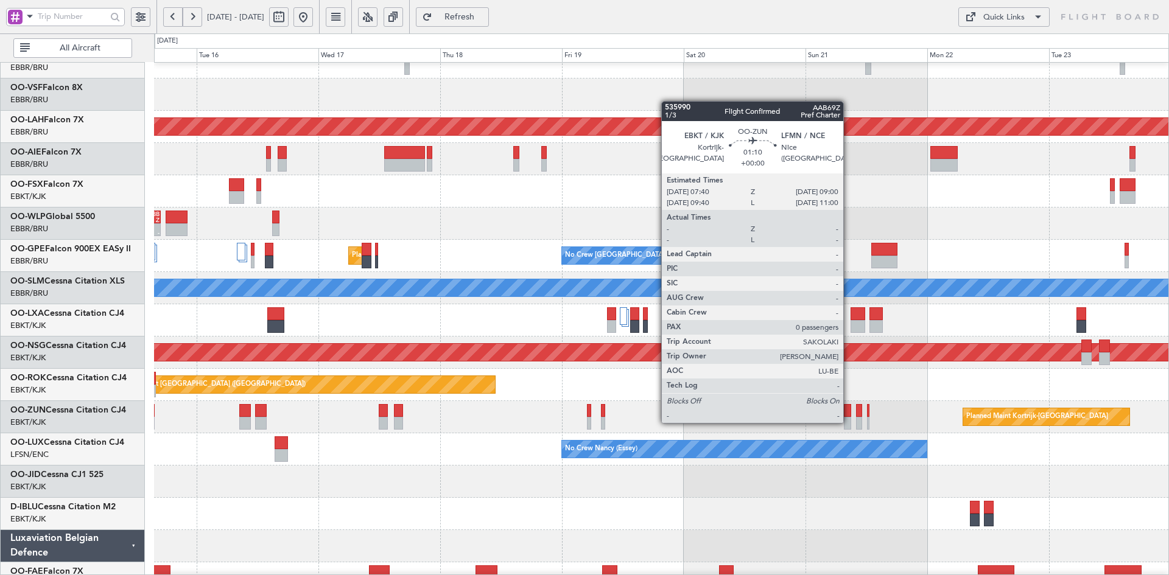
click at [849, 422] on div at bounding box center [847, 423] width 7 height 13
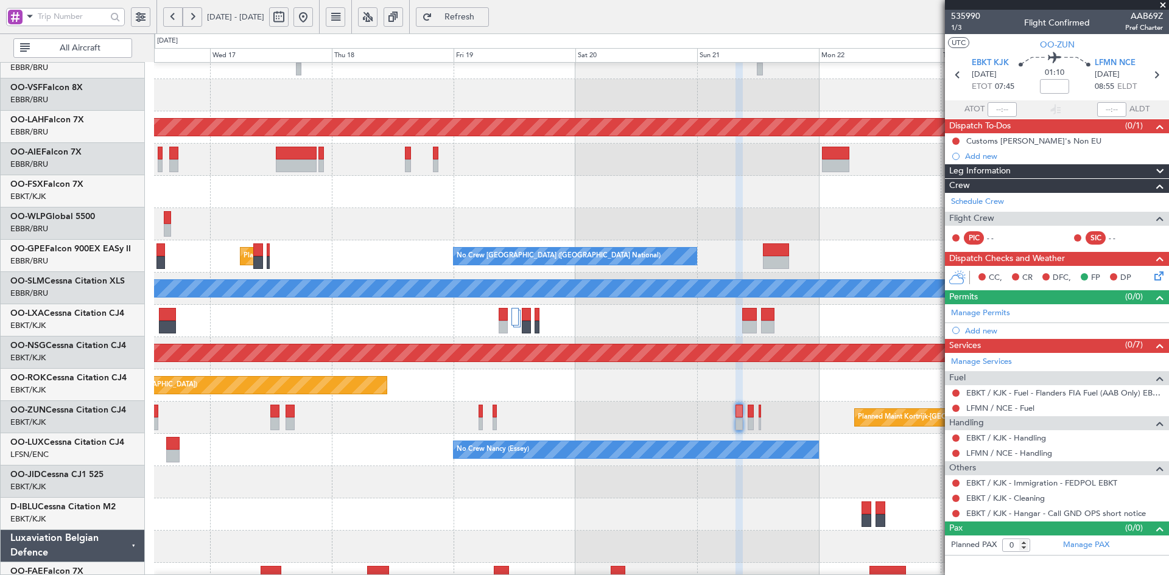
scroll to position [0, 0]
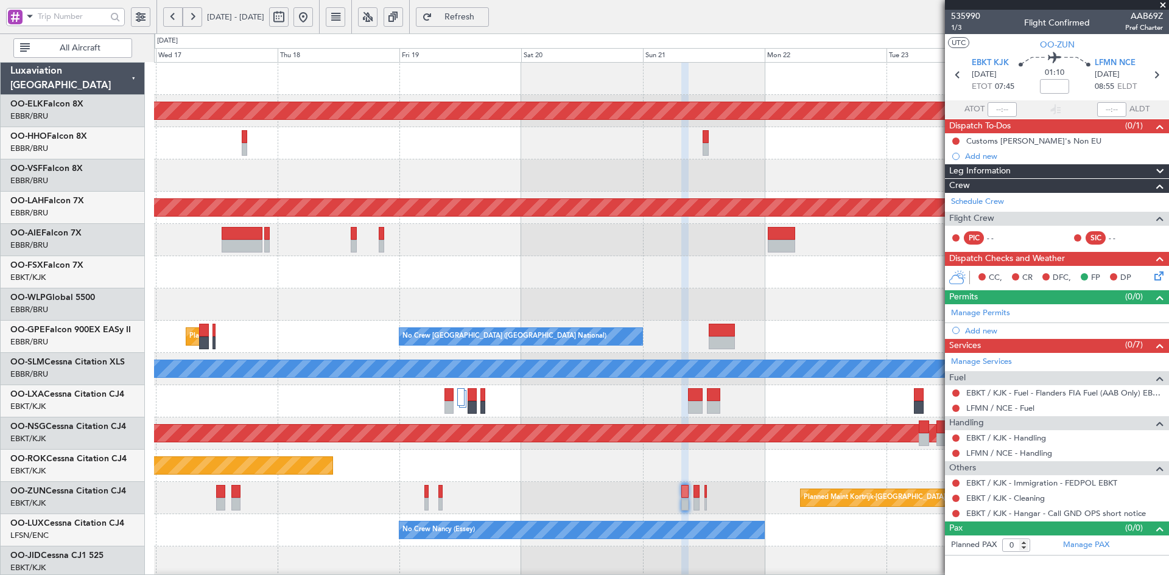
click at [632, 293] on div "Planned Maint Kortrijk-Wevelgem Planned Maint Alton-st Louis (St Louis Regl) RJ…" at bounding box center [661, 385] width 1014 height 645
click at [976, 201] on link "Schedule Crew" at bounding box center [977, 202] width 53 height 12
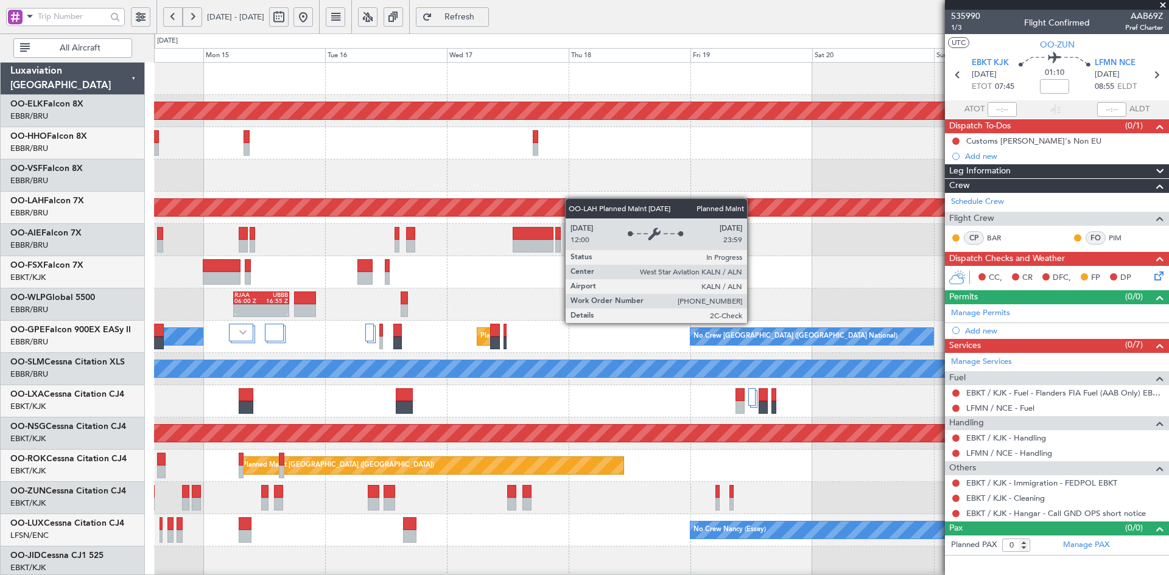
click at [616, 206] on div "Planned Maint [PERSON_NAME]-[GEOGRAPHIC_DATA][PERSON_NAME] ([GEOGRAPHIC_DATA][P…" at bounding box center [661, 208] width 1014 height 32
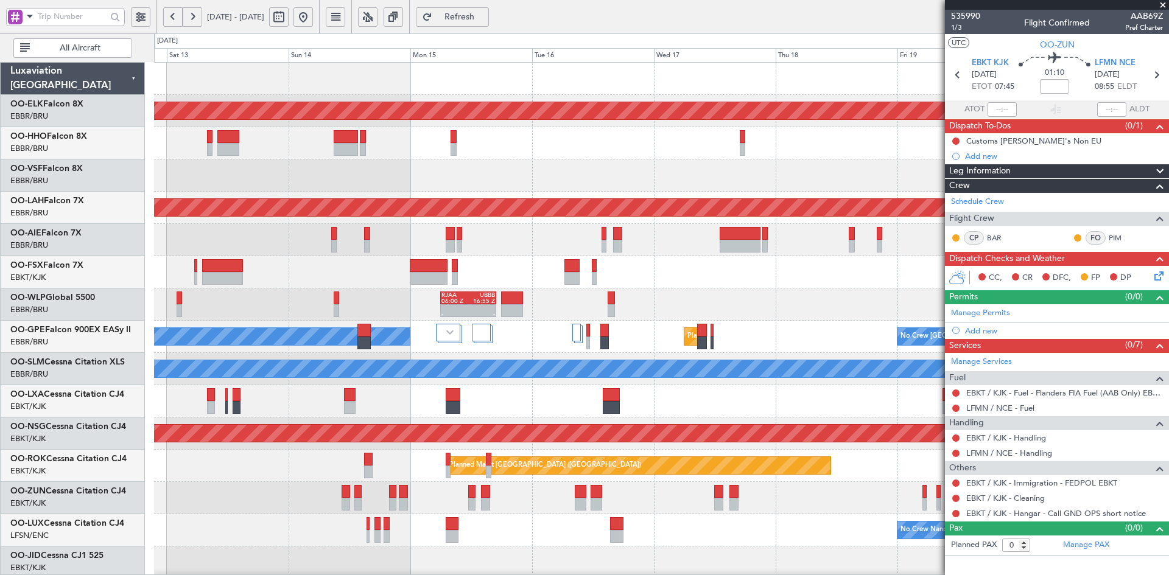
click at [687, 282] on div "Planned Maint Kortrijk-Wevelgem Planned Maint Geneva (Cointrin) Planned Maint A…" at bounding box center [661, 385] width 1014 height 645
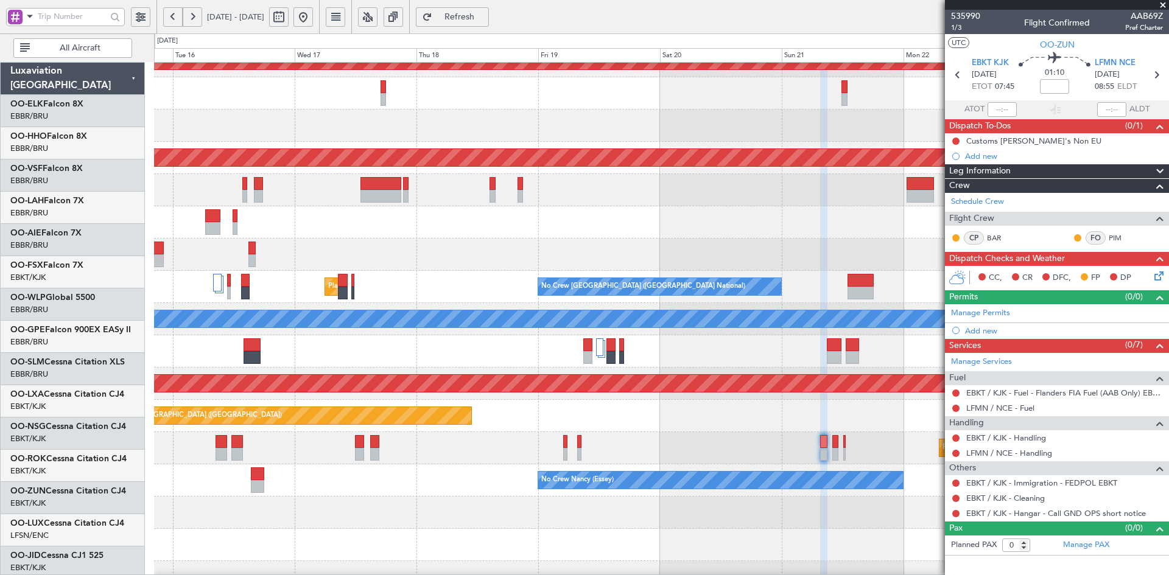
click at [357, 138] on div at bounding box center [661, 126] width 1014 height 32
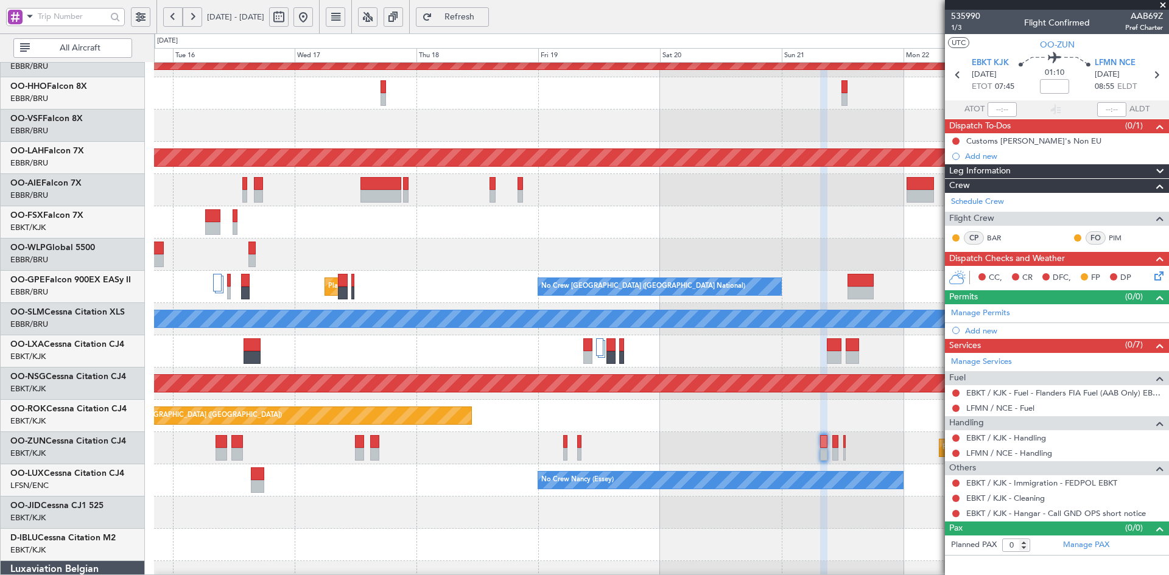
click at [1160, 2] on span at bounding box center [1163, 5] width 12 height 11
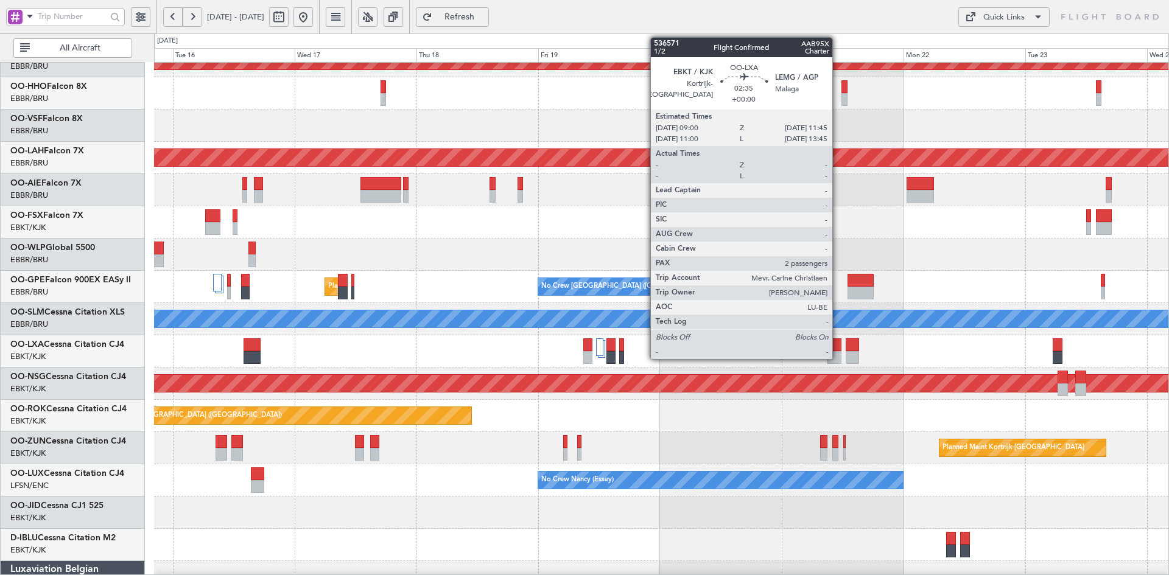
click at [836, 355] on div at bounding box center [834, 357] width 14 height 13
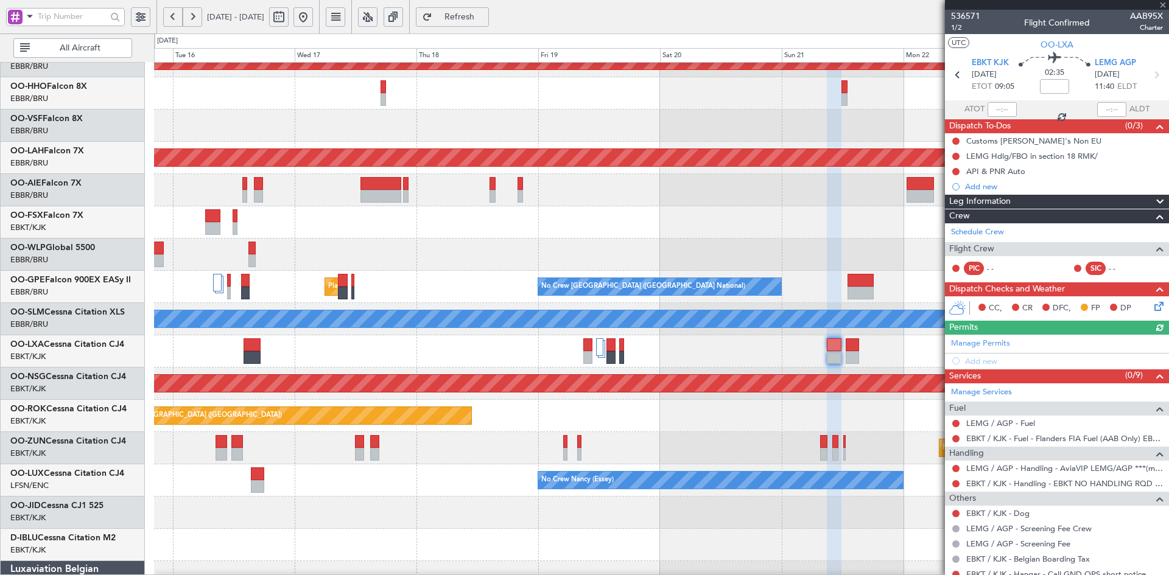
scroll to position [61, 0]
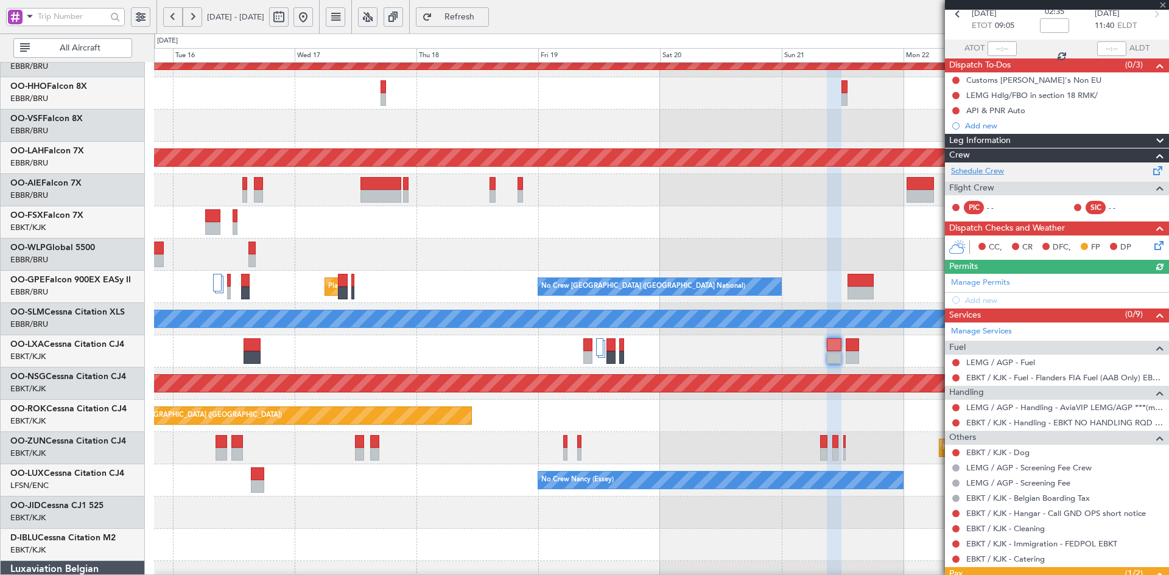
click at [976, 170] on link "Schedule Crew" at bounding box center [977, 172] width 53 height 12
click at [695, 206] on div at bounding box center [661, 222] width 1014 height 32
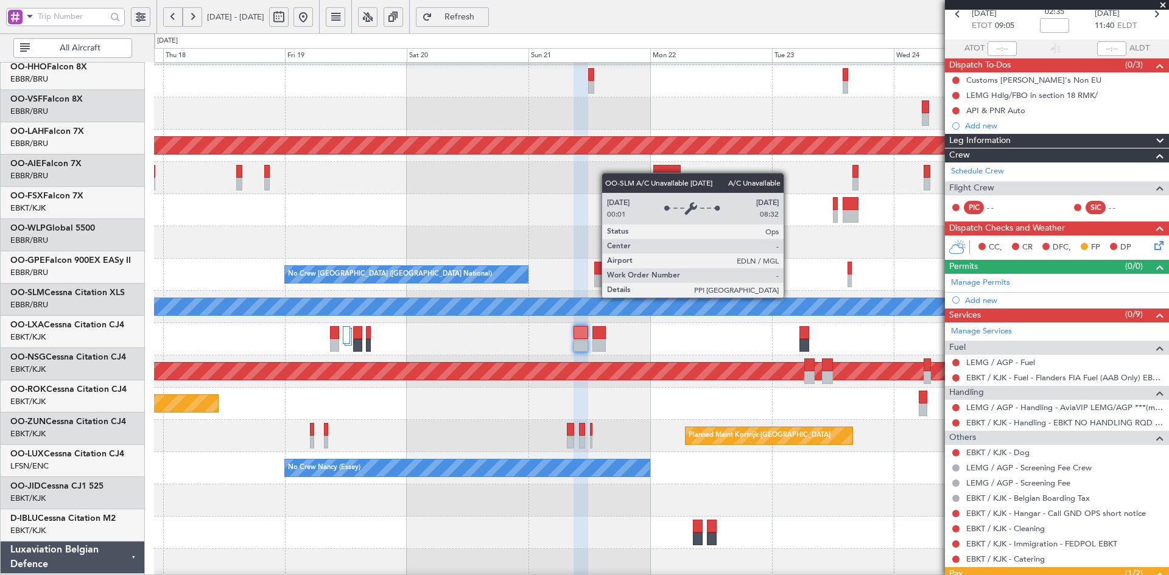
scroll to position [62, 0]
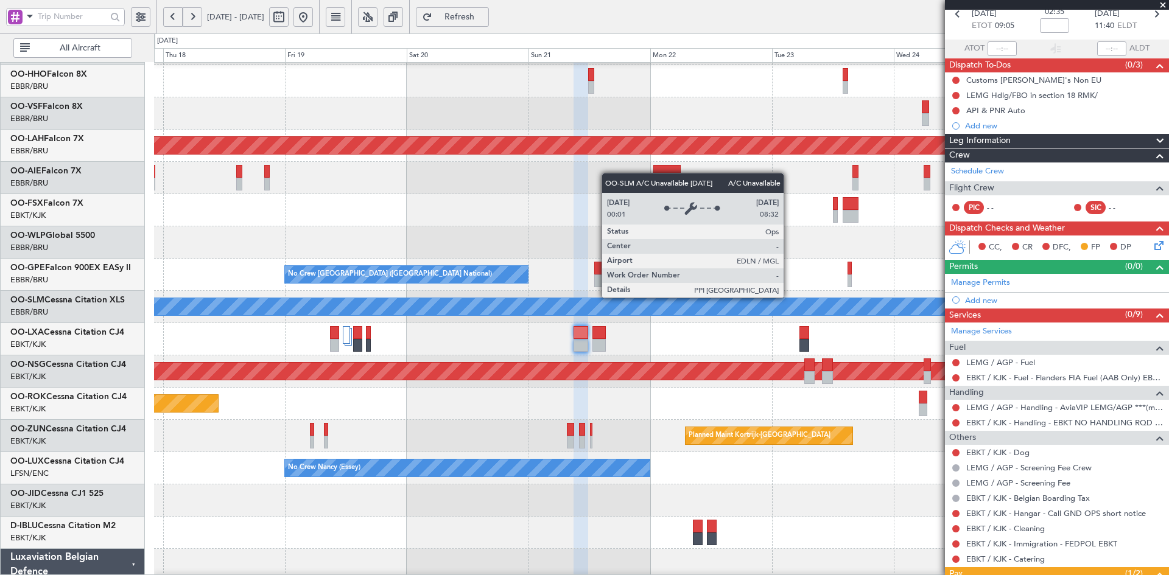
click at [674, 304] on div "A/C Unavailable [GEOGRAPHIC_DATA]" at bounding box center [662, 306] width 3042 height 17
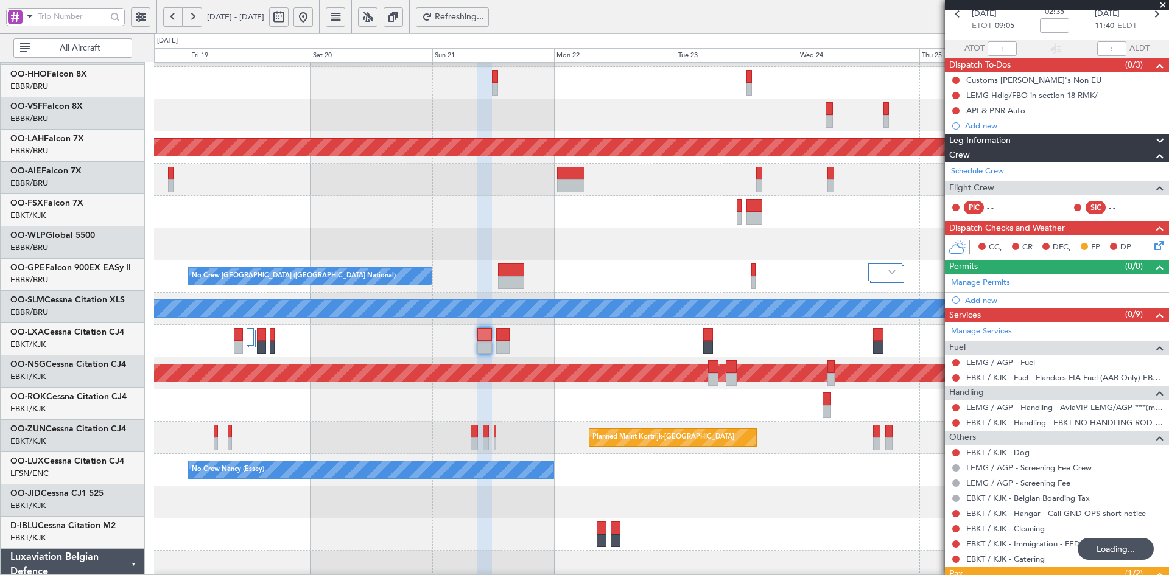
scroll to position [60, 0]
click at [750, 345] on div "A/C Unavailable Brussels (Brussels National) A/C Unavailable" at bounding box center [661, 341] width 1014 height 32
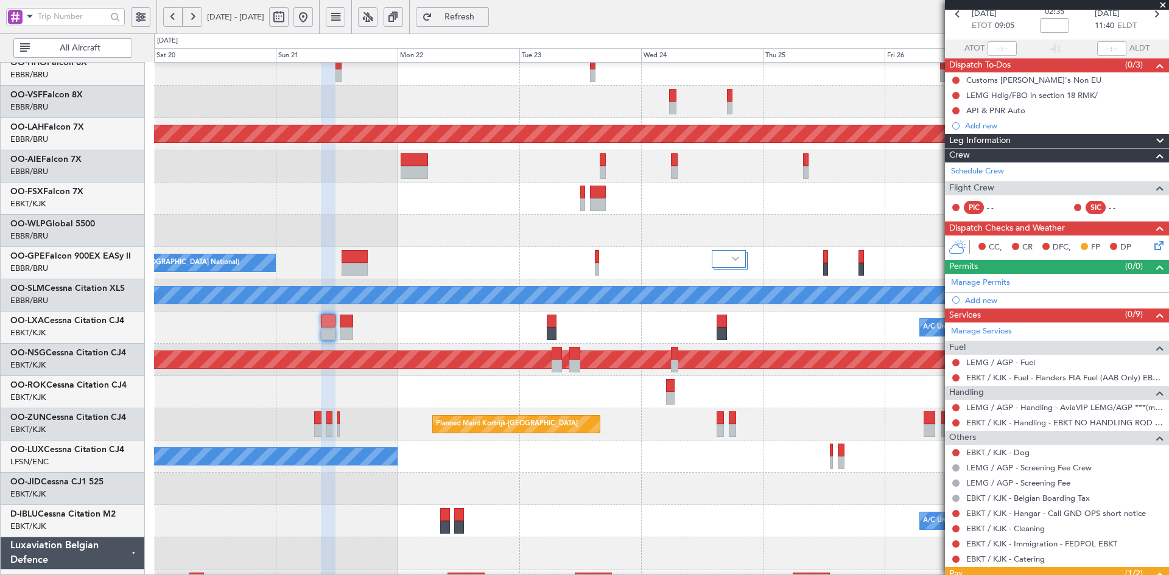
click at [645, 438] on div "Planned Maint Kortrijk-[GEOGRAPHIC_DATA]" at bounding box center [661, 424] width 1014 height 32
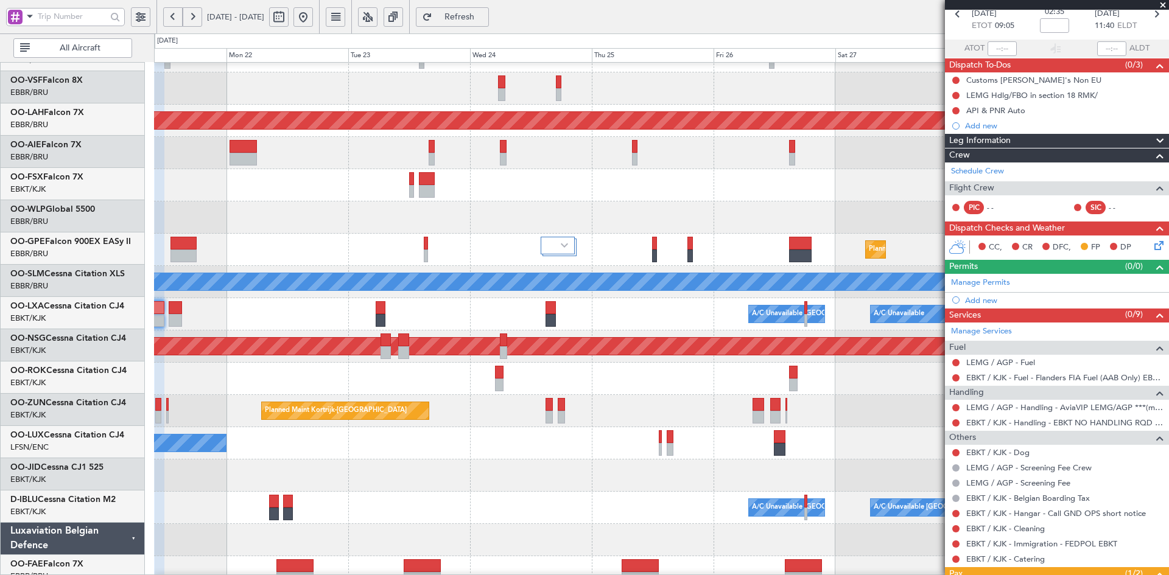
scroll to position [87, 0]
click at [617, 386] on div "Owner [GEOGRAPHIC_DATA]-[GEOGRAPHIC_DATA]" at bounding box center [661, 379] width 1014 height 32
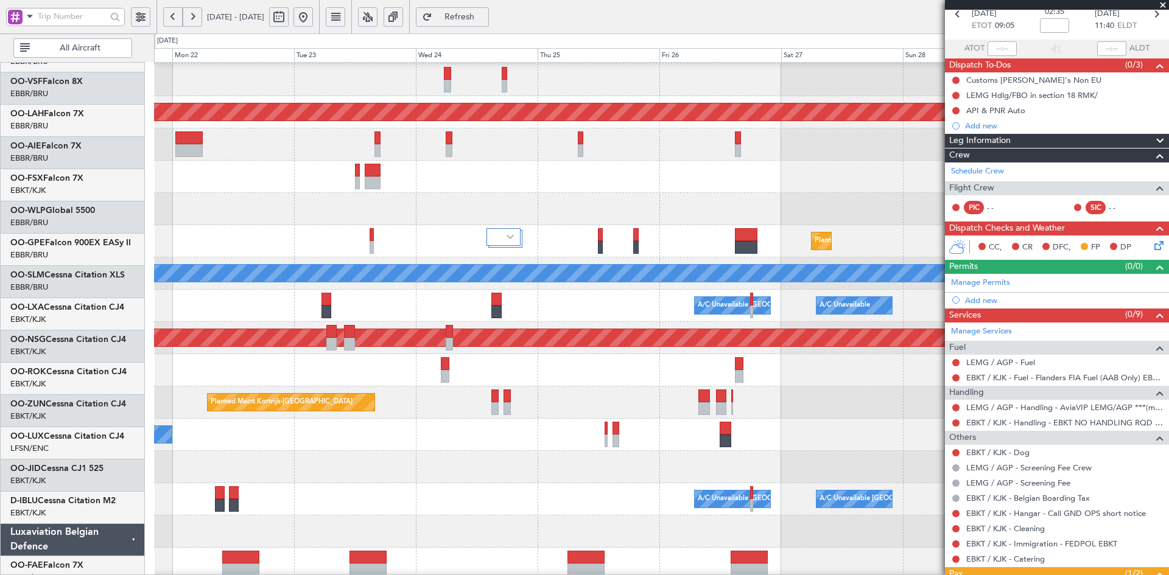
scroll to position [96, 0]
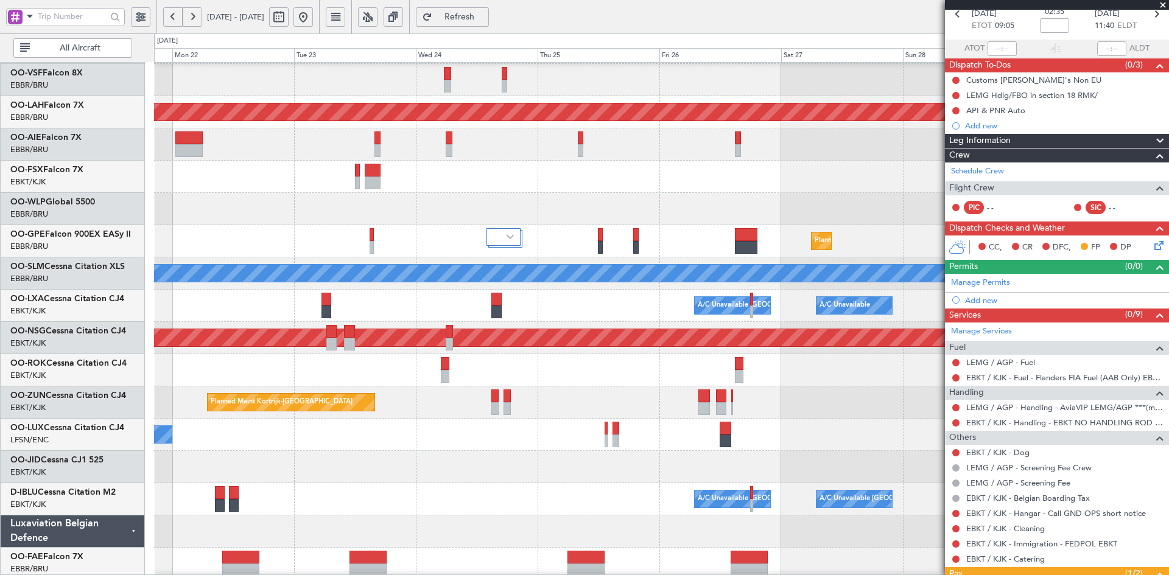
click at [771, 461] on div "Planned Maint Kortrijk-[GEOGRAPHIC_DATA]" at bounding box center [661, 467] width 1014 height 32
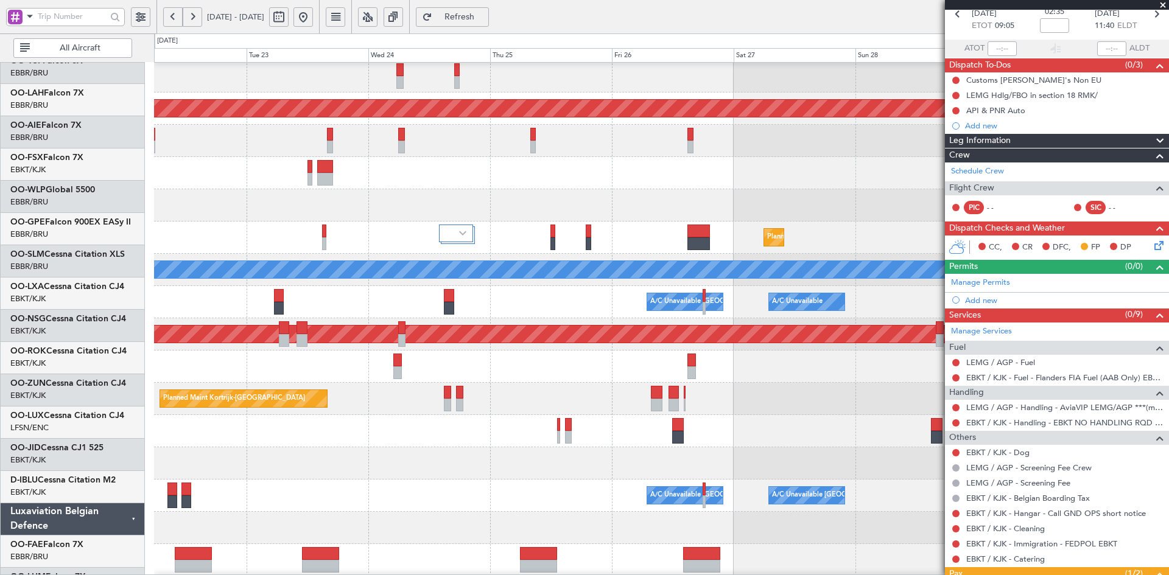
scroll to position [99, 0]
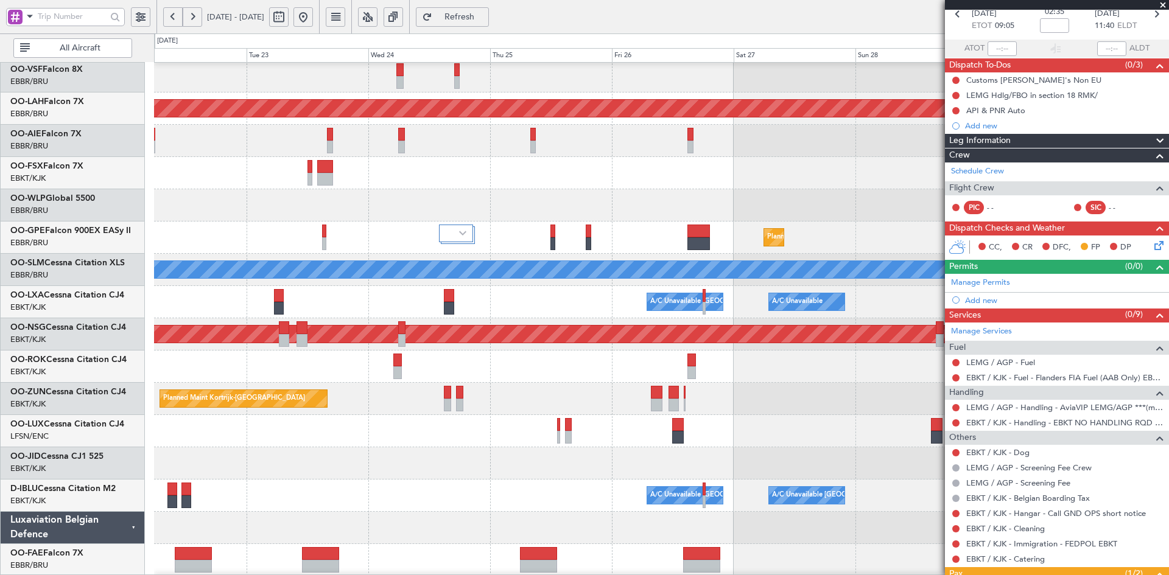
click at [831, 396] on div "Planned Maint Kortrijk-[GEOGRAPHIC_DATA]" at bounding box center [661, 399] width 1014 height 32
click at [517, 419] on div "No Crew Nancy (Essey)" at bounding box center [661, 431] width 1014 height 32
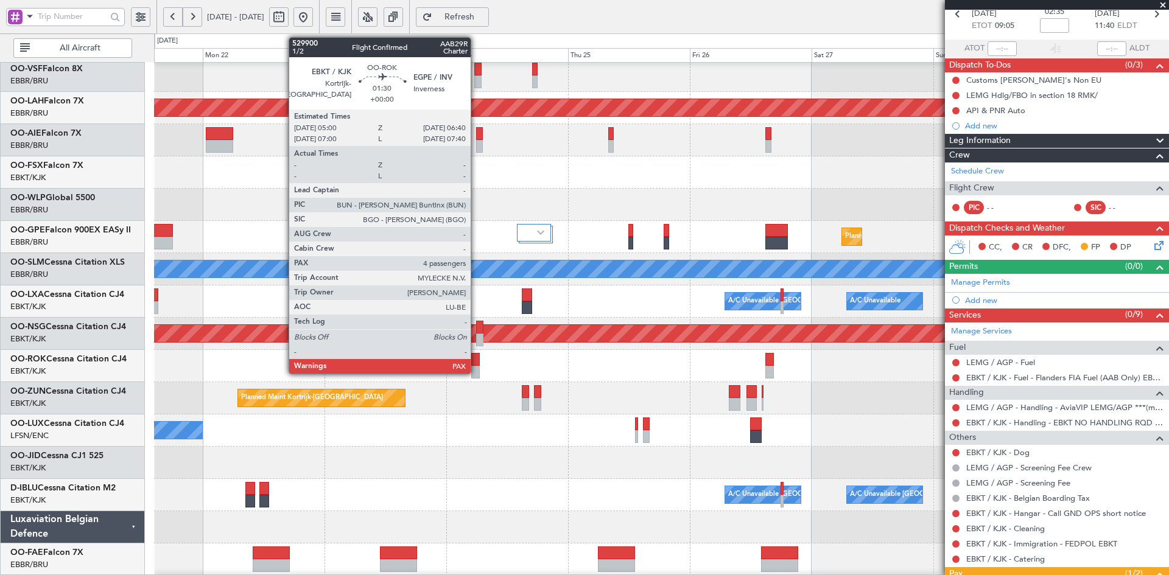
click at [476, 368] on div at bounding box center [475, 372] width 9 height 13
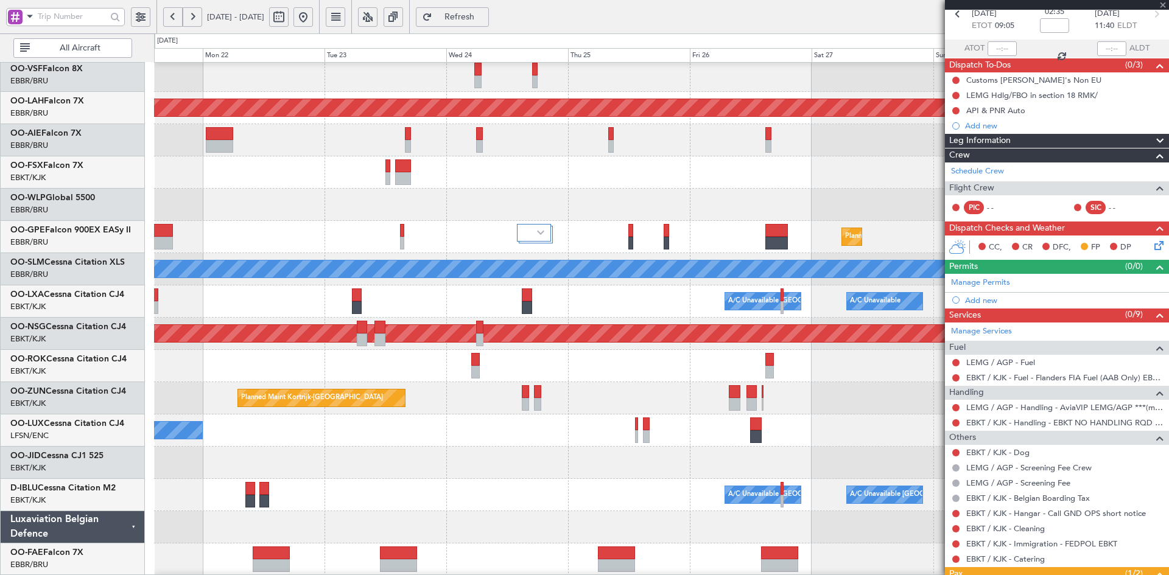
scroll to position [0, 0]
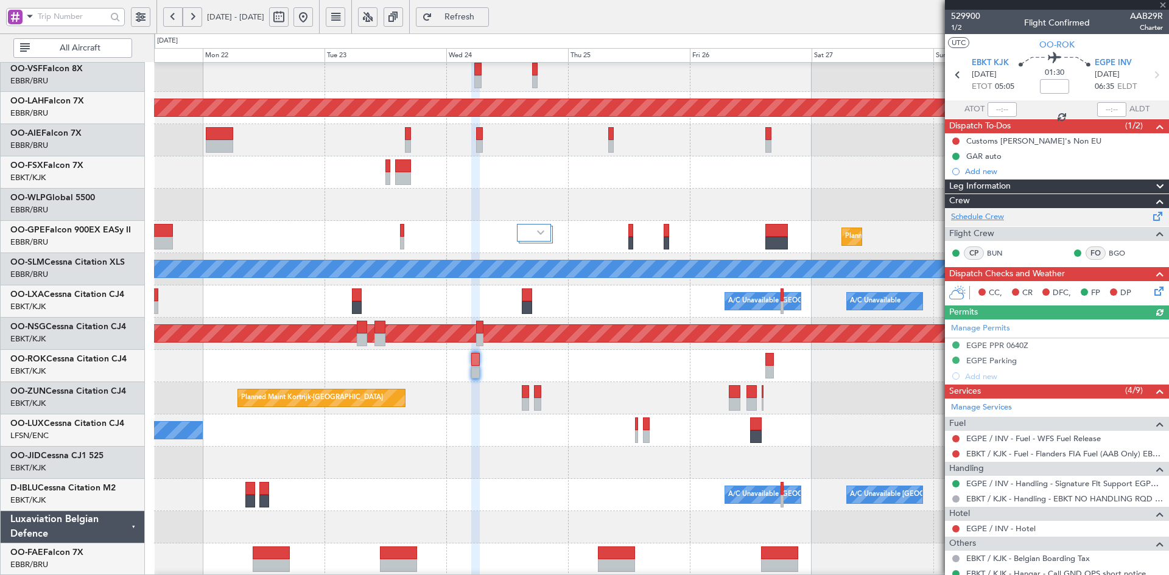
click at [990, 214] on link "Schedule Crew" at bounding box center [977, 217] width 53 height 12
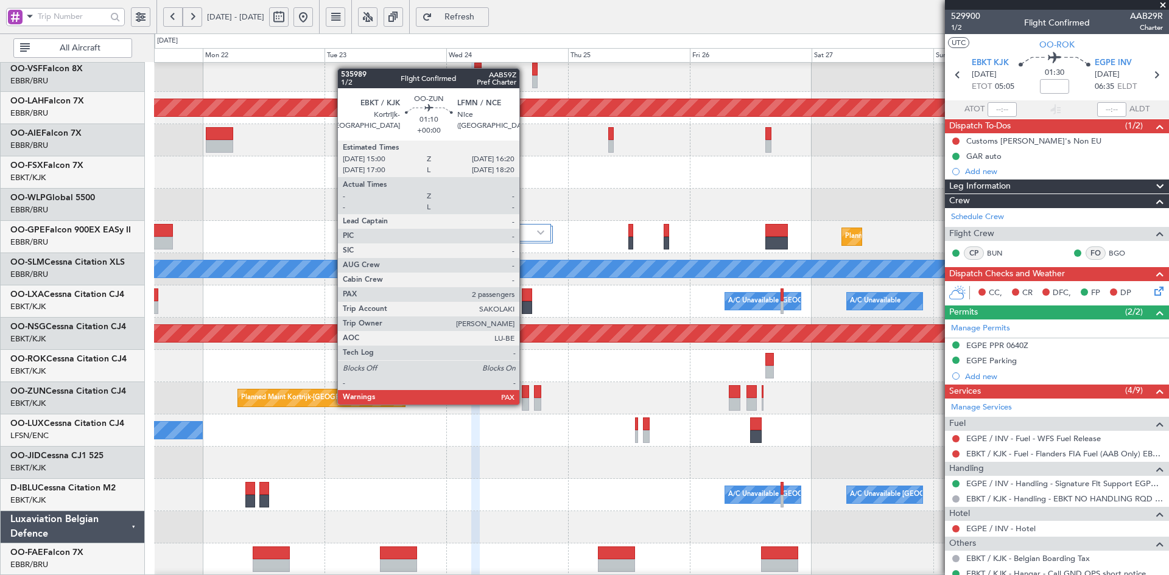
click at [525, 404] on div at bounding box center [525, 404] width 7 height 13
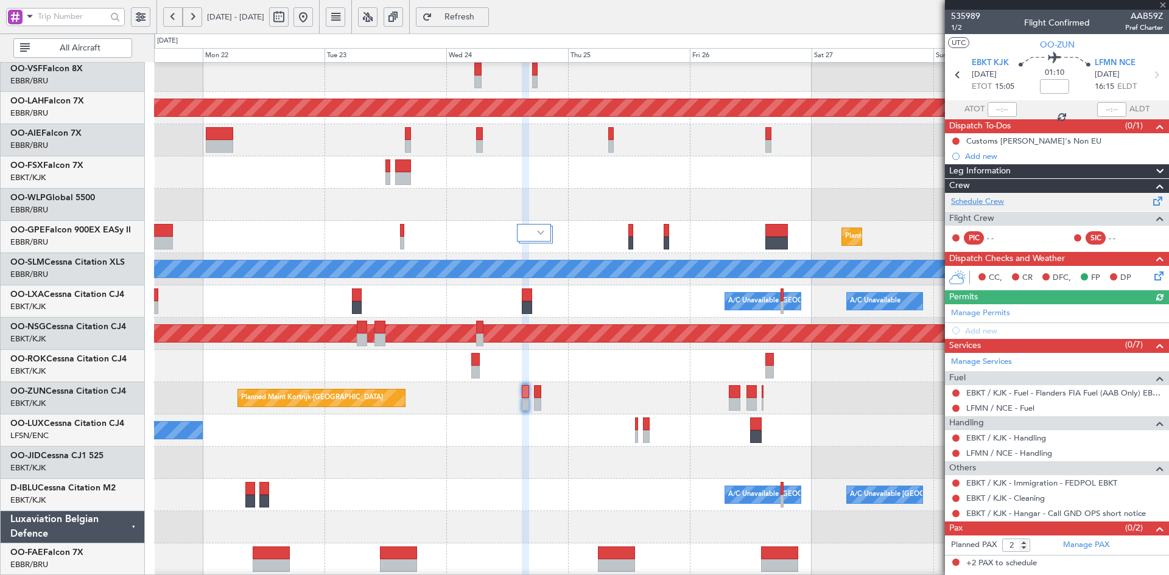
click at [982, 198] on link "Schedule Crew" at bounding box center [977, 202] width 53 height 12
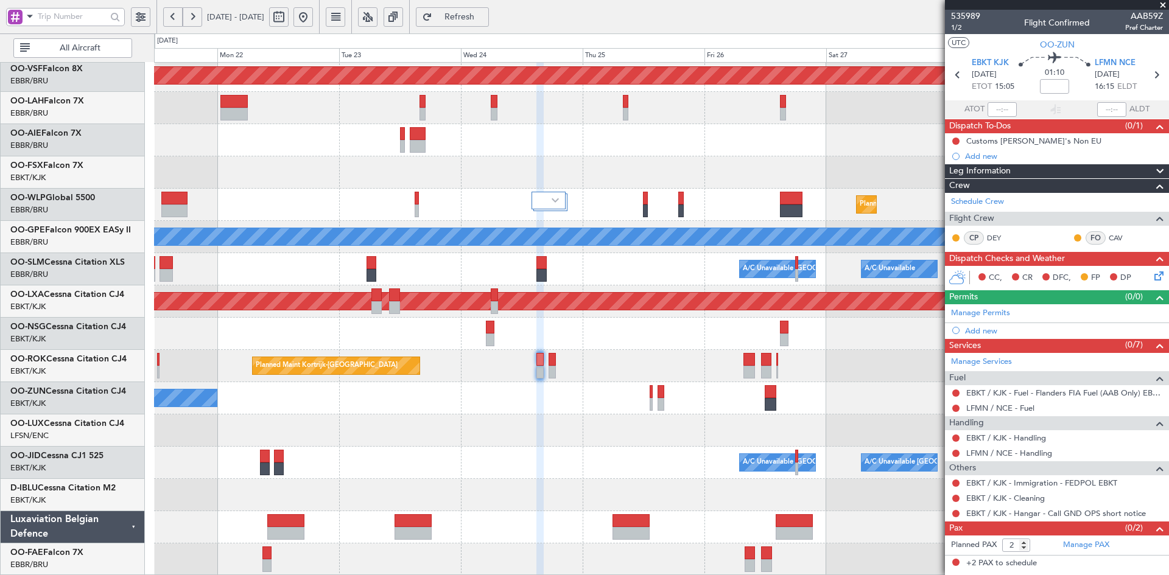
scroll to position [132, 0]
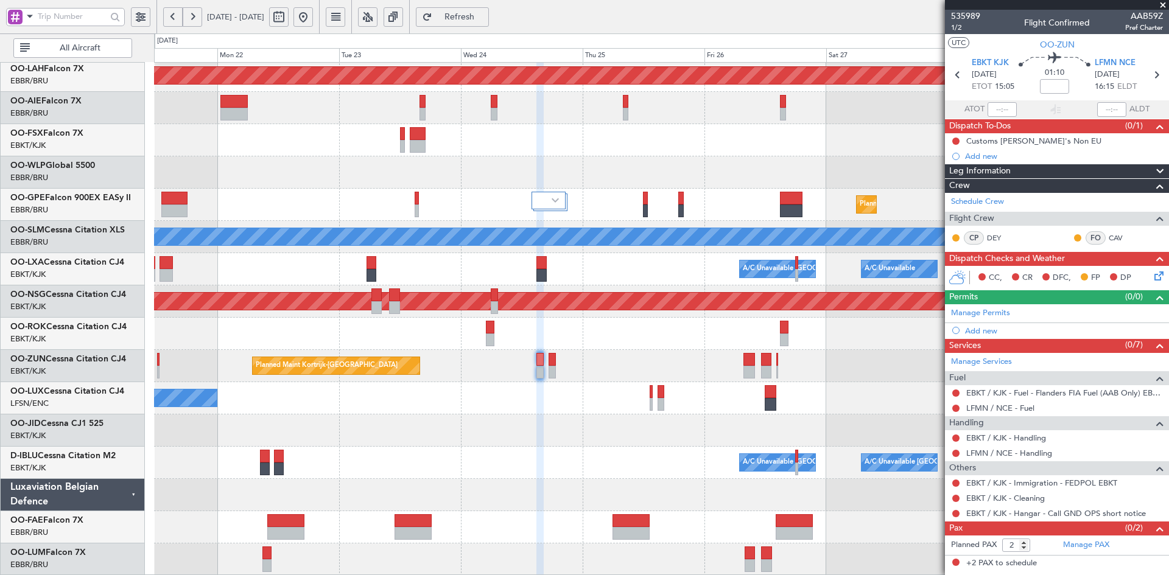
click at [830, 304] on div "Planned Maint Alton-st Louis (St Louis Regl) Planned Maint Brussels (Brussels N…" at bounding box center [661, 253] width 1014 height 645
click at [313, 20] on button at bounding box center [302, 16] width 19 height 19
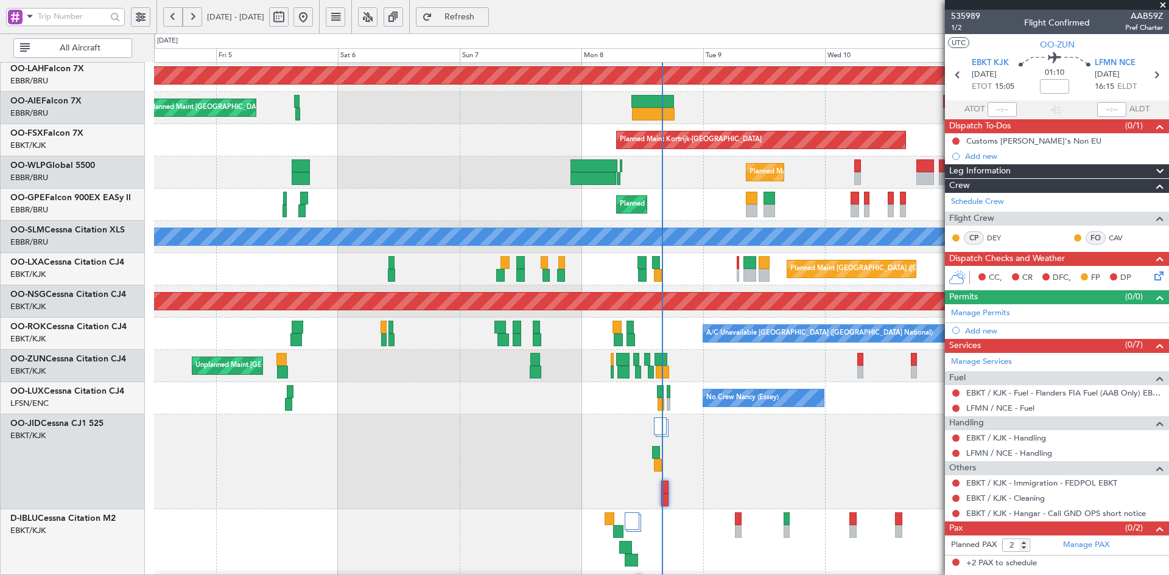
scroll to position [135, 0]
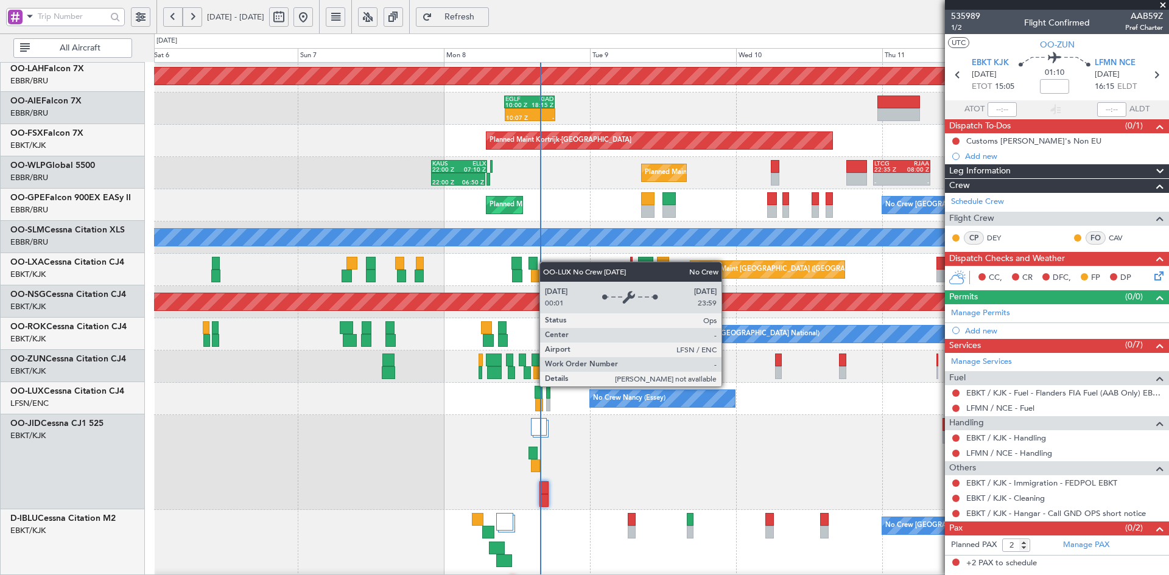
click at [634, 390] on div "No Crew Nancy (Essey)" at bounding box center [662, 399] width 146 height 18
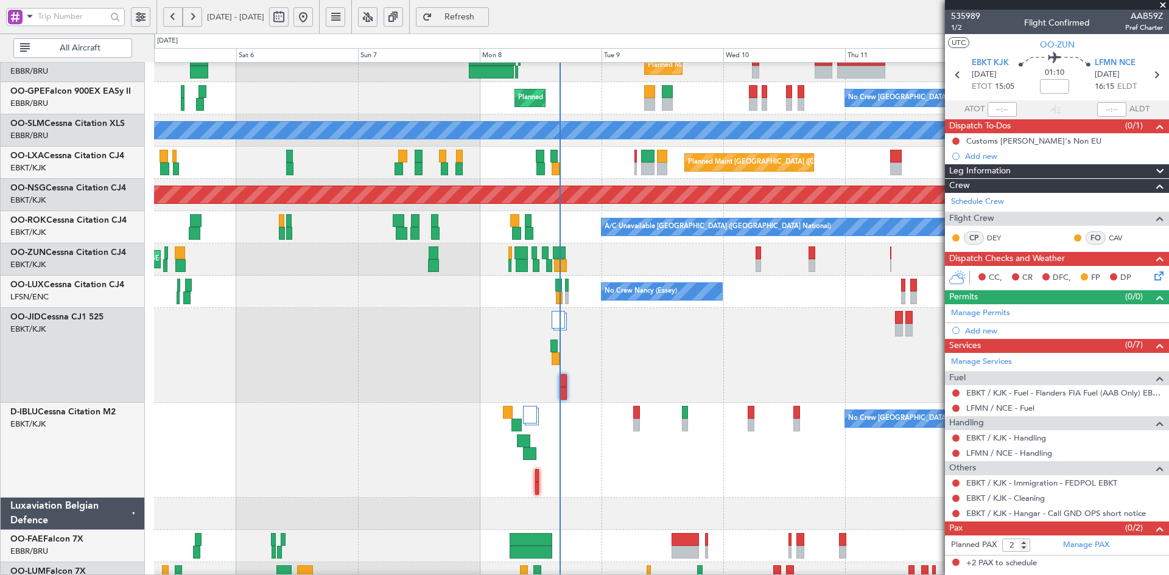
scroll to position [183, 0]
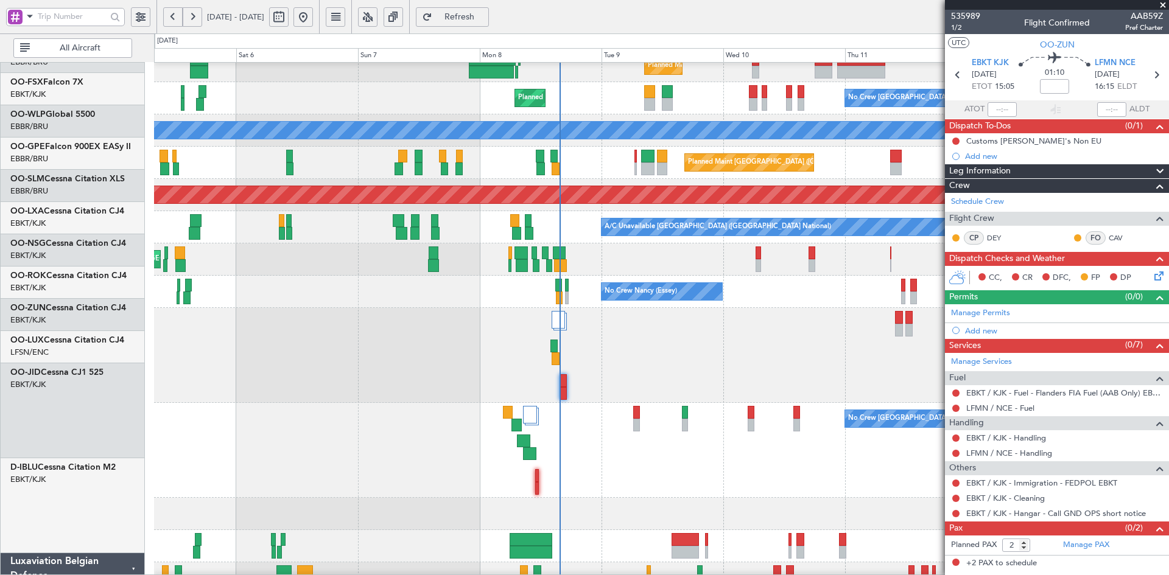
click at [651, 403] on div at bounding box center [661, 355] width 1014 height 95
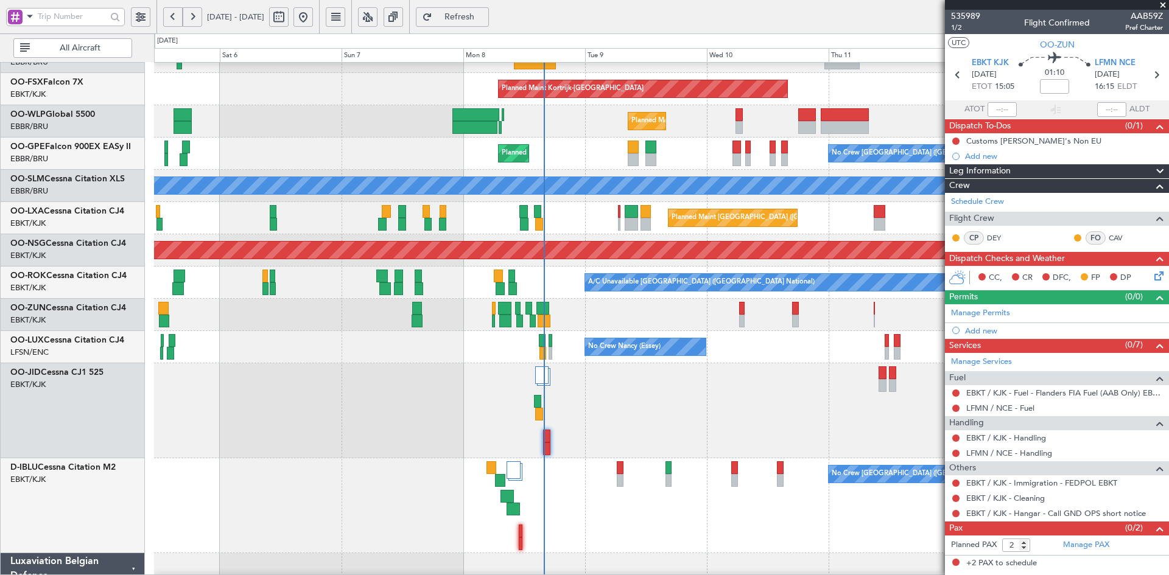
click at [721, 331] on div "Unplanned Maint [GEOGRAPHIC_DATA] ([GEOGRAPHIC_DATA])" at bounding box center [661, 315] width 1014 height 32
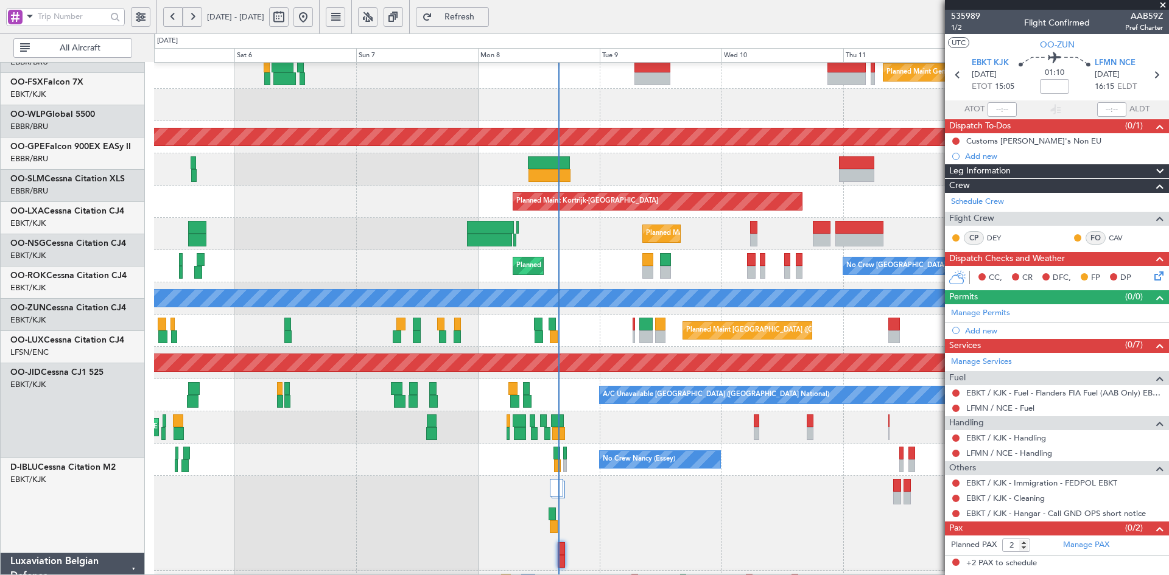
scroll to position [71, 0]
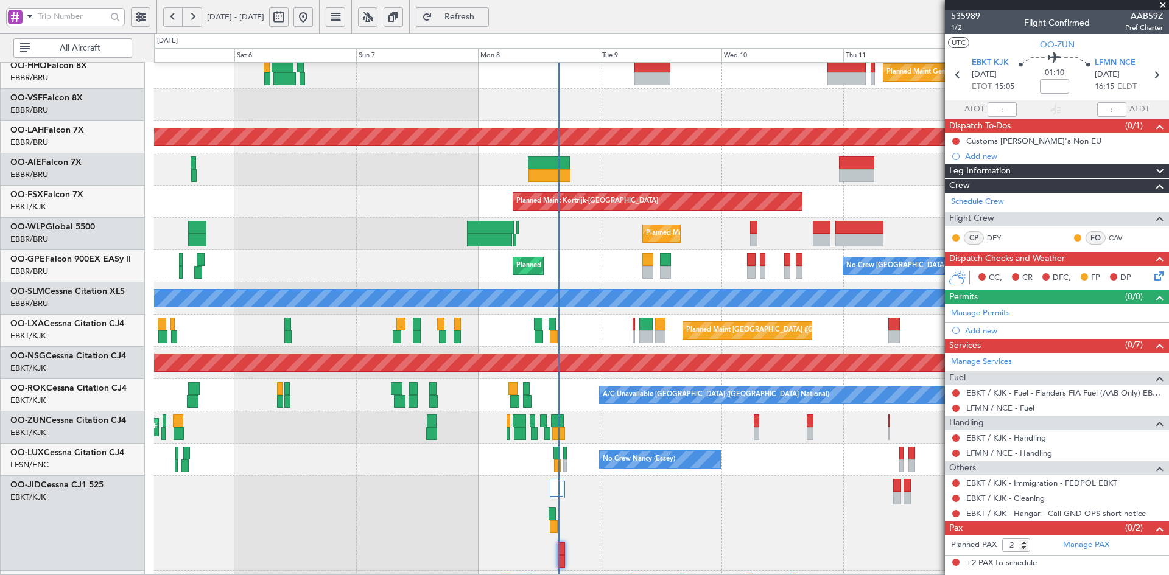
click at [1158, 5] on span at bounding box center [1163, 5] width 12 height 11
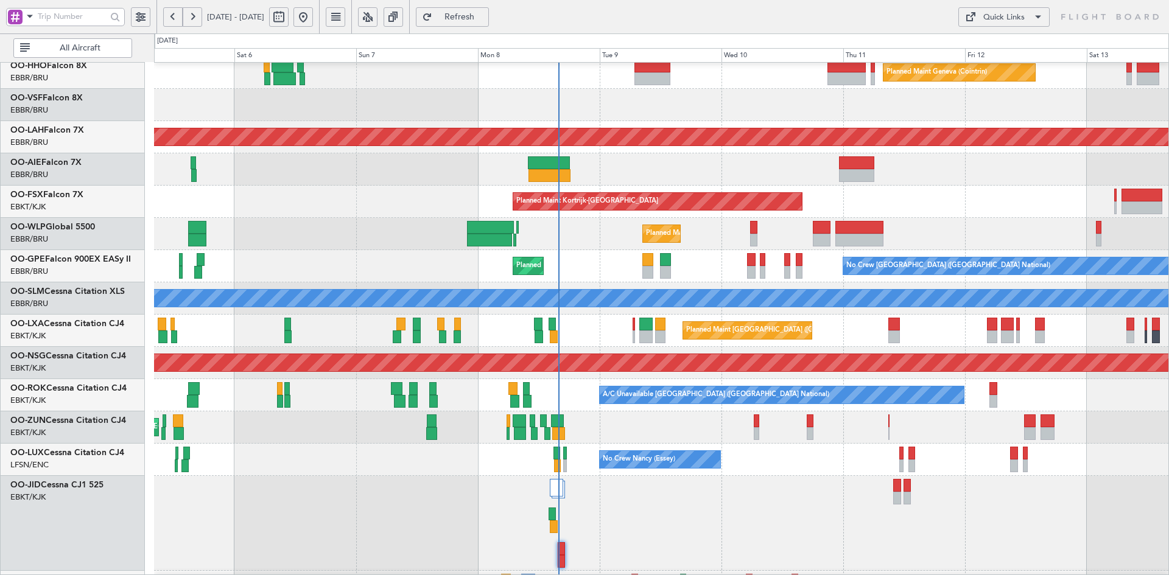
type input "0"
click at [695, 184] on div "Planned Maint Geneva (Cointrin) Planned Maint Alton-st Louis (St Louis Regl) Un…" at bounding box center [661, 377] width 1014 height 771
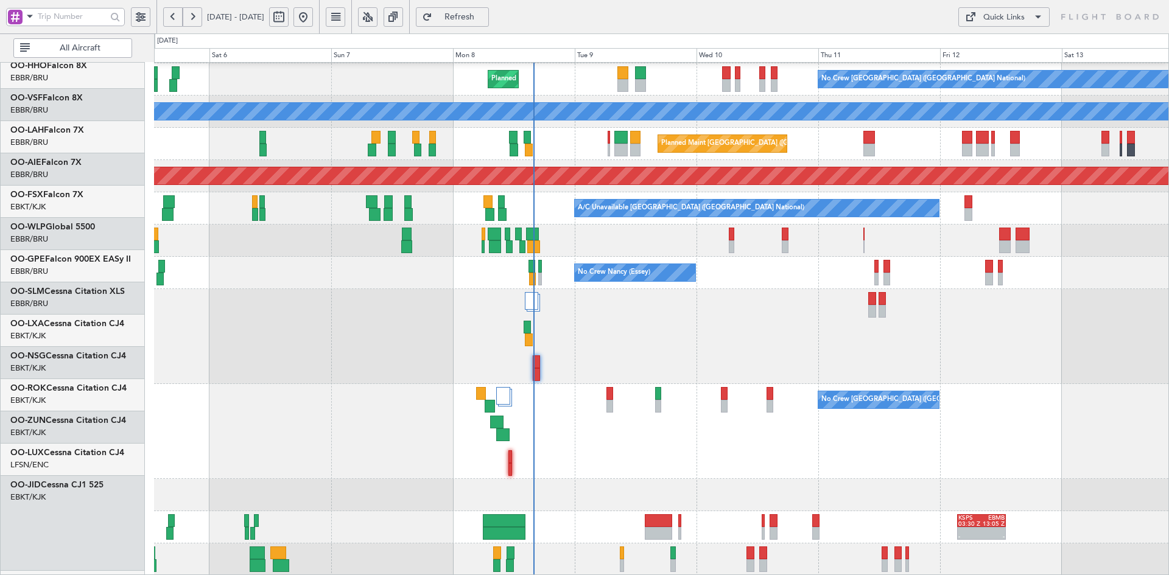
scroll to position [257, 0]
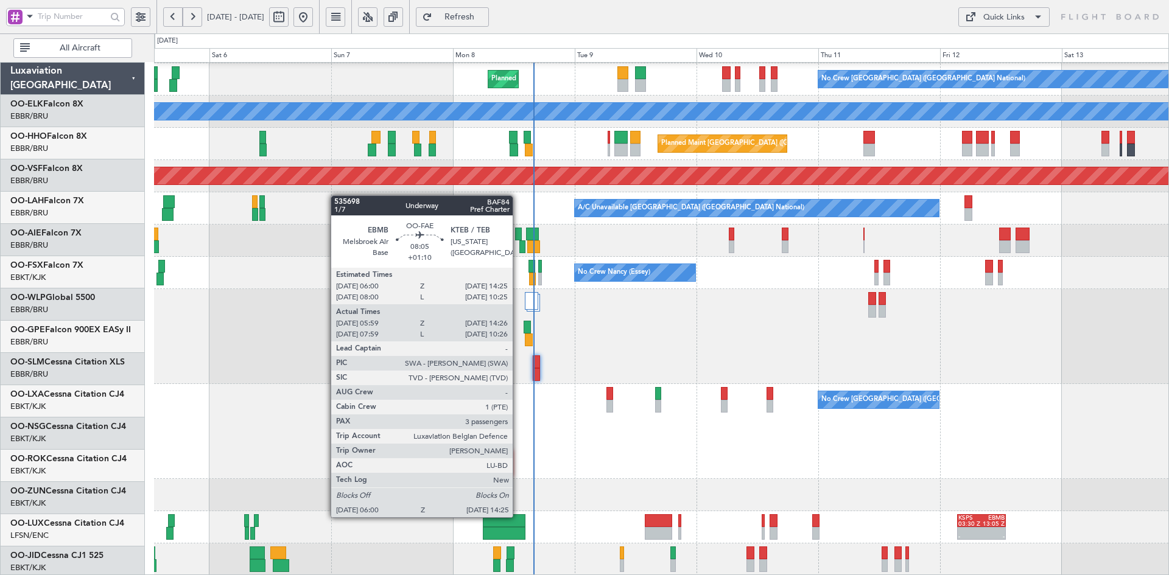
scroll to position [257, 0]
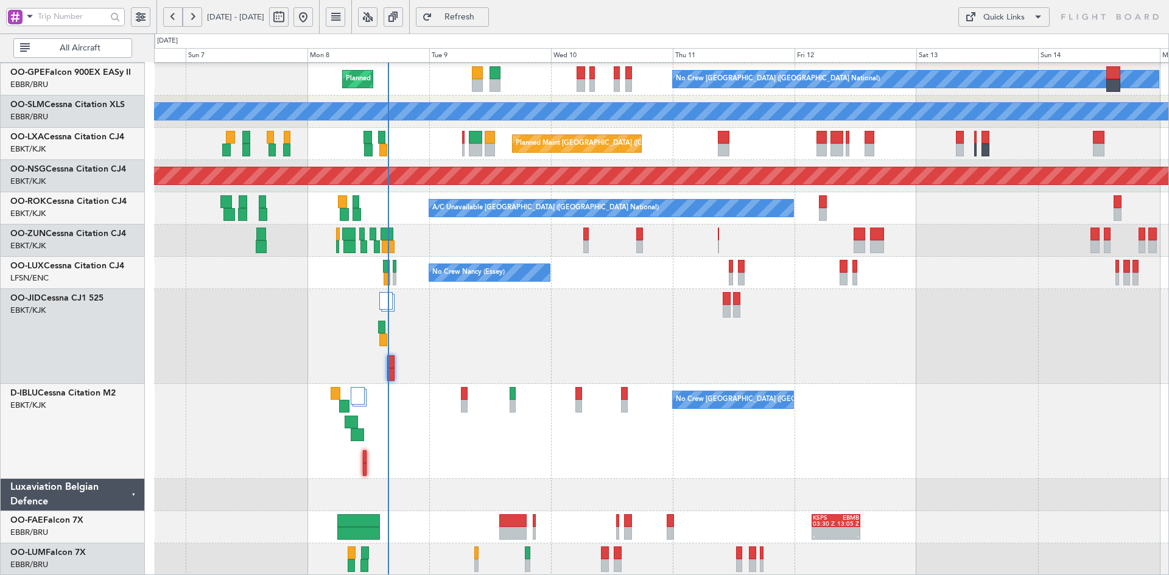
click at [543, 467] on div "No Crew [GEOGRAPHIC_DATA] ([GEOGRAPHIC_DATA] National)" at bounding box center [661, 431] width 1014 height 95
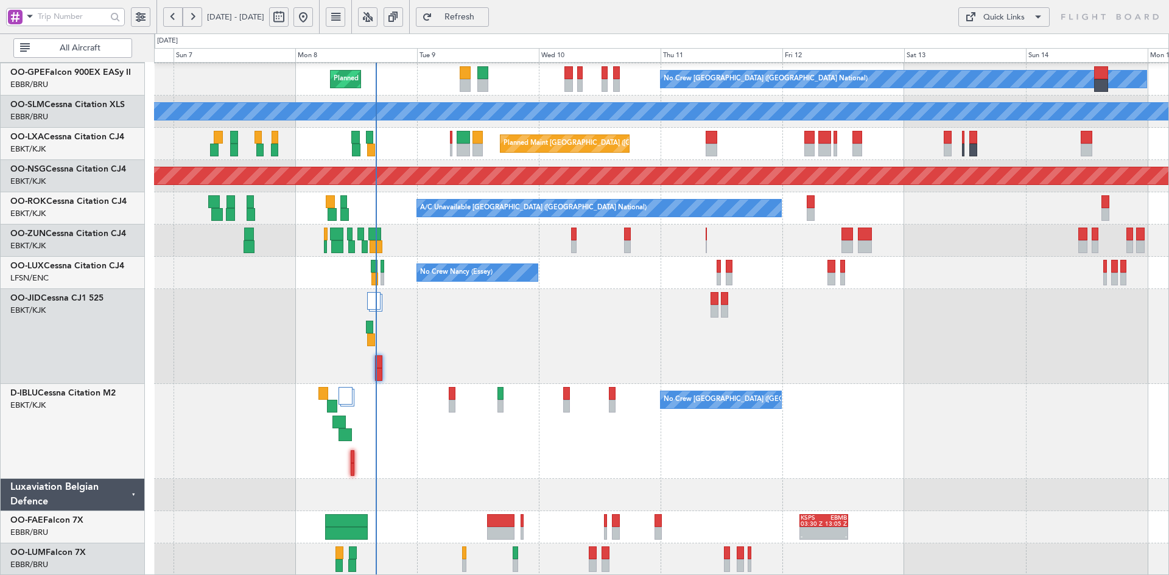
click at [726, 507] on div "Planned Maint Liege - - RJAA 06:00 Z UBBB 16:55 Z No Crew [GEOGRAPHIC_DATA] (Br…" at bounding box center [661, 190] width 1014 height 771
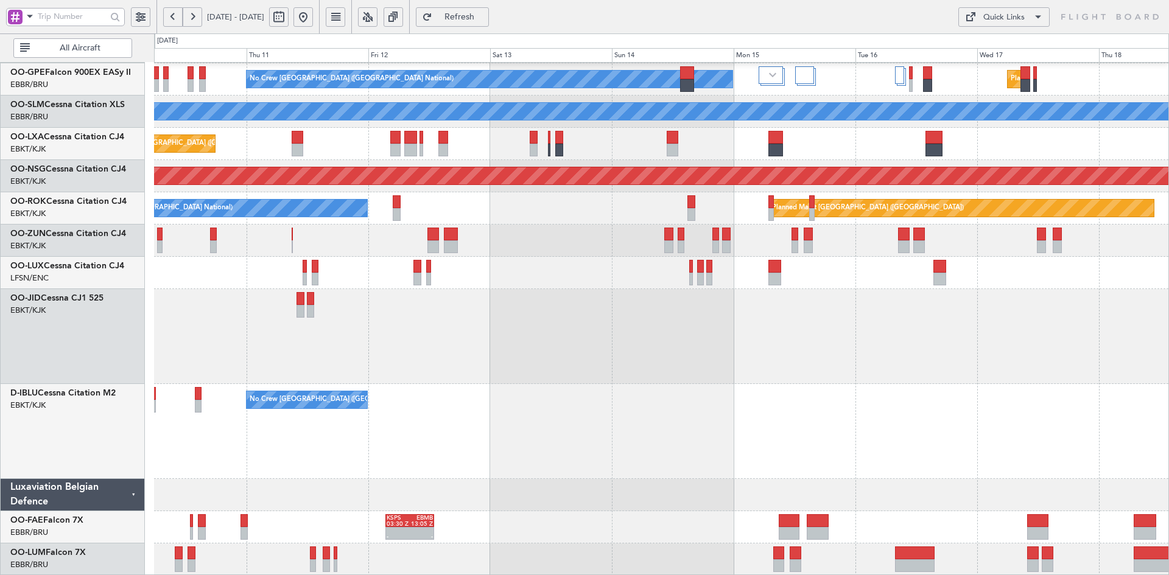
click at [631, 344] on div "- - RJAA 06:00 Z UBBB 16:55 Z Planned Maint Liege No Crew [GEOGRAPHIC_DATA] (Br…" at bounding box center [661, 190] width 1014 height 771
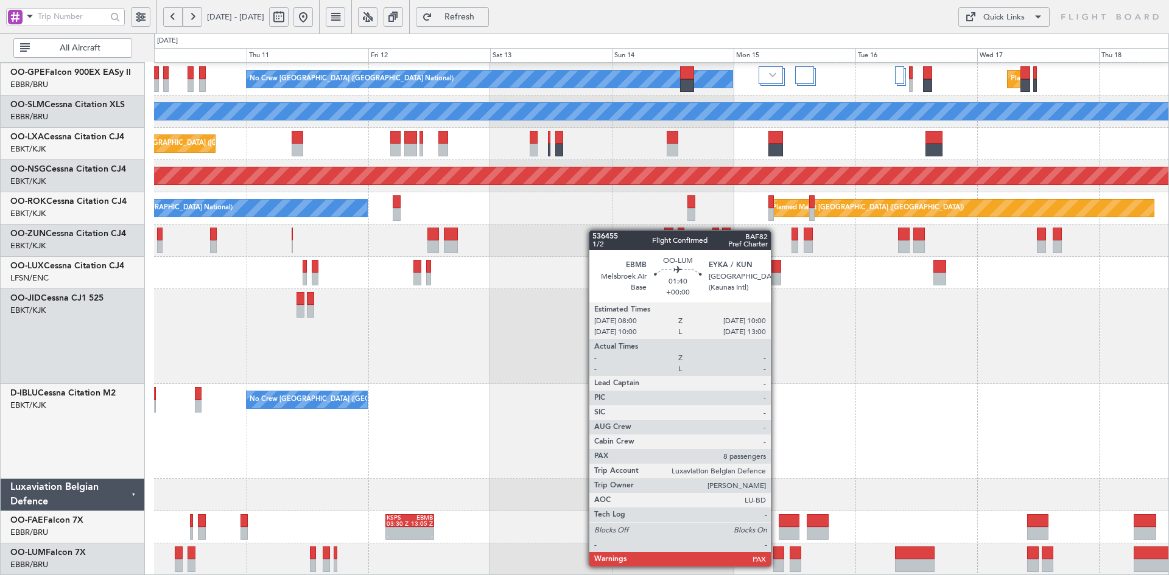
click at [776, 565] on div at bounding box center [778, 565] width 10 height 13
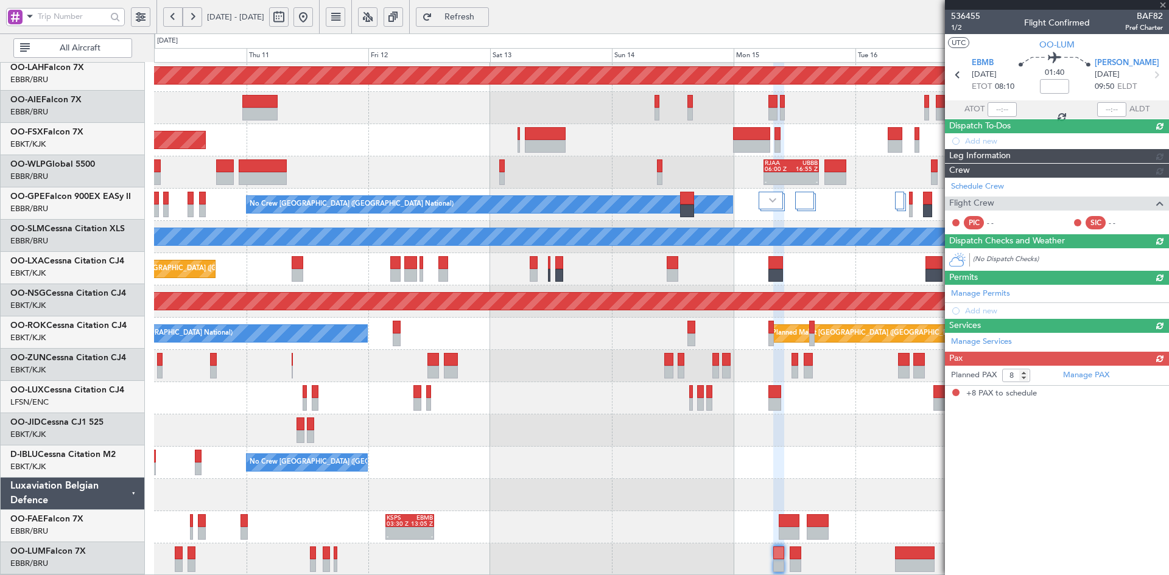
scroll to position [132, 0]
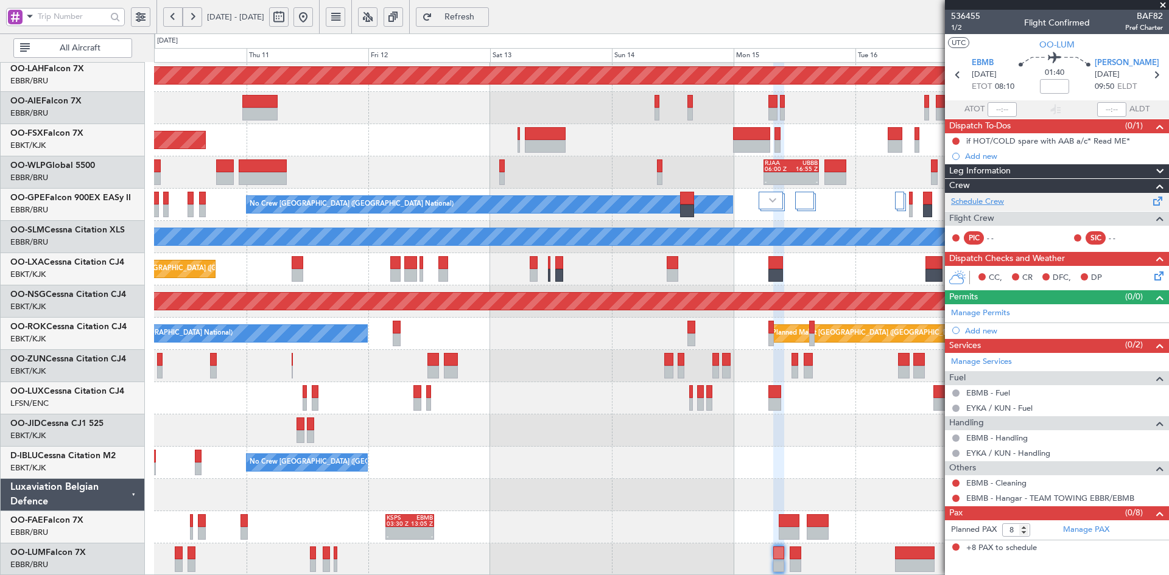
click at [978, 203] on link "Schedule Crew" at bounding box center [977, 202] width 53 height 12
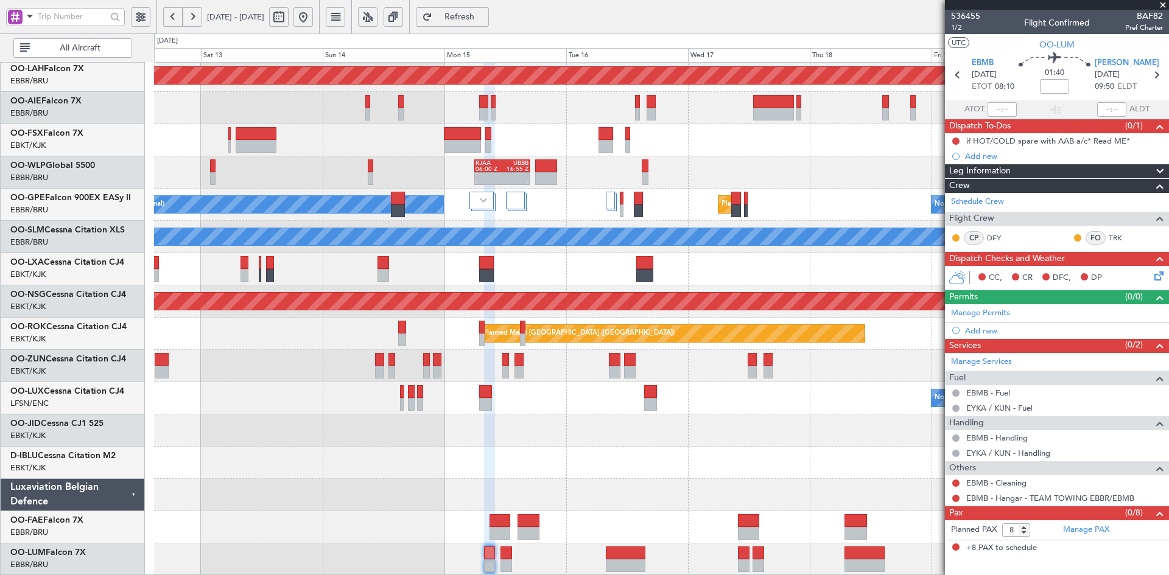
click at [556, 253] on div "Planned Maint [PERSON_NAME]-[GEOGRAPHIC_DATA][PERSON_NAME] ([GEOGRAPHIC_DATA][P…" at bounding box center [661, 253] width 1014 height 645
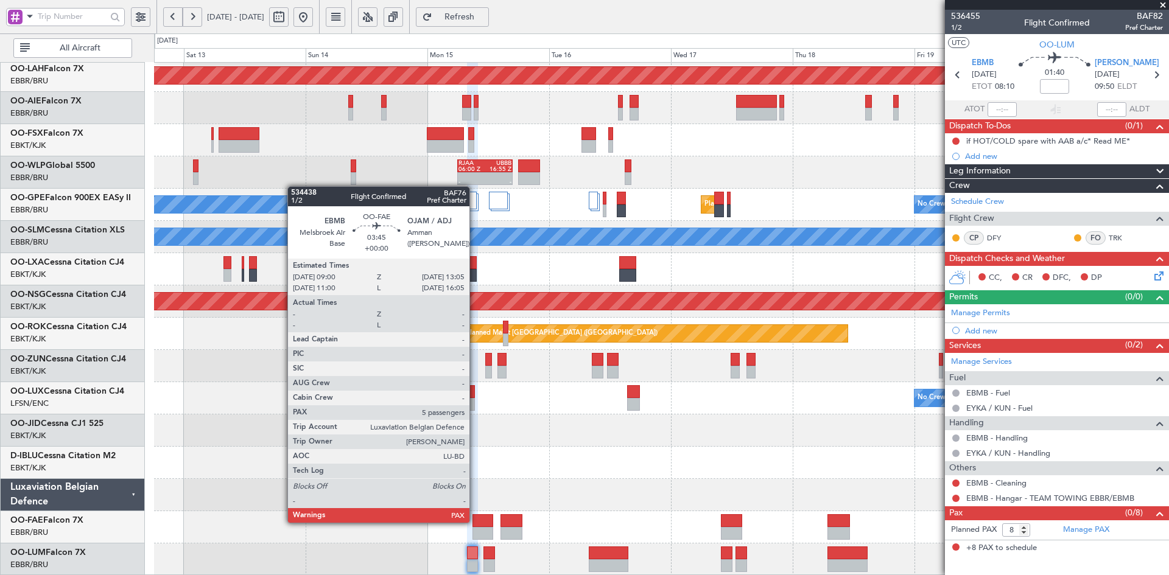
click at [476, 522] on div at bounding box center [482, 520] width 21 height 13
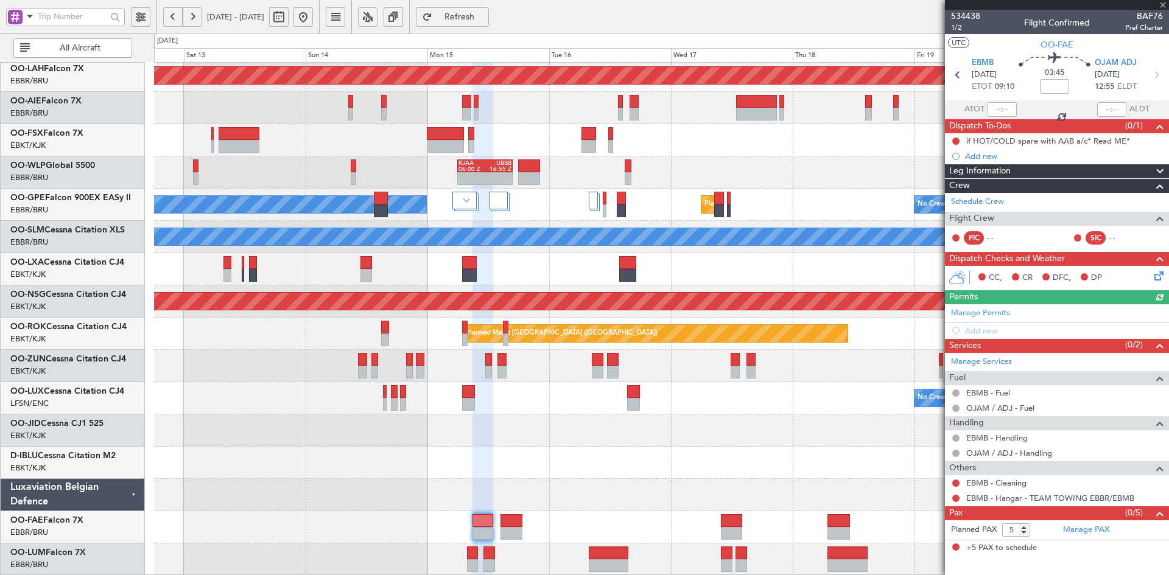
click at [978, 203] on link "Schedule Crew" at bounding box center [977, 202] width 53 height 12
click at [653, 401] on div "Planned Maint [PERSON_NAME]-[GEOGRAPHIC_DATA][PERSON_NAME] ([GEOGRAPHIC_DATA][P…" at bounding box center [661, 253] width 1014 height 645
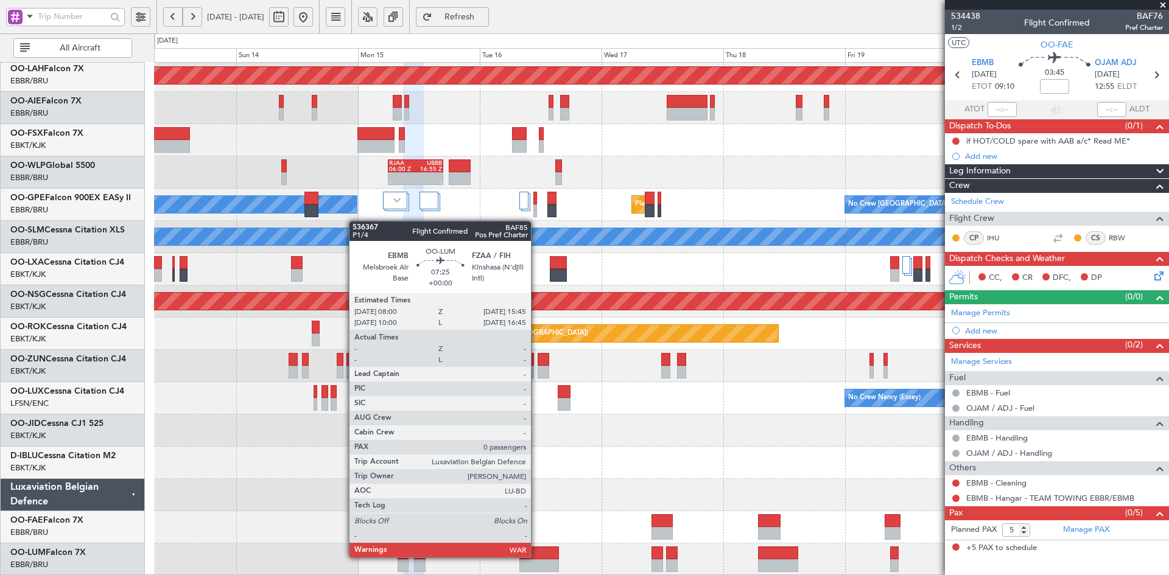
click at [536, 556] on div at bounding box center [539, 553] width 40 height 13
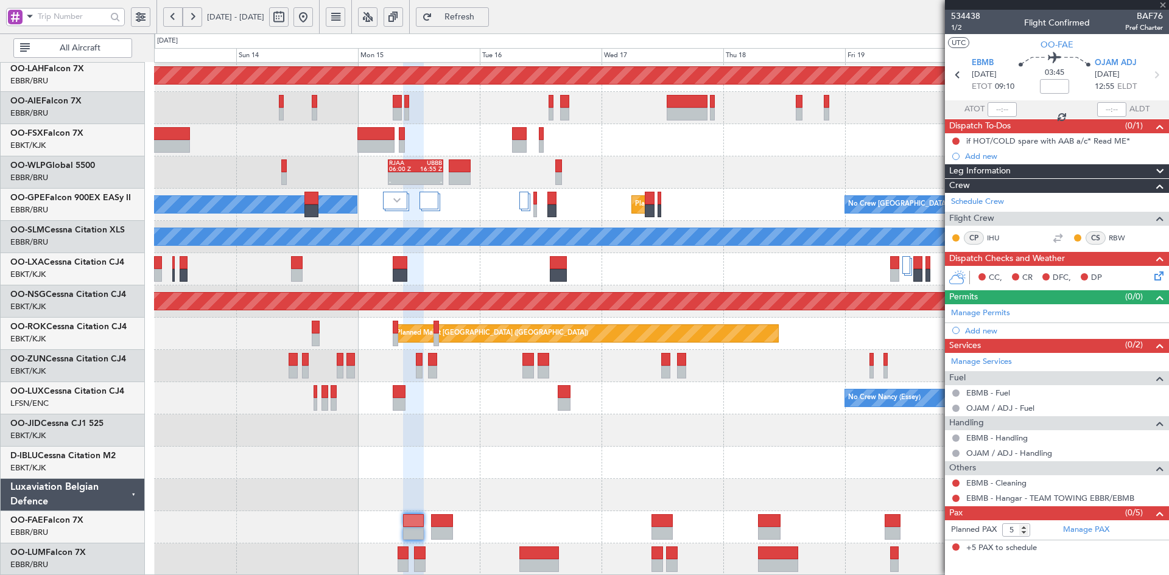
type input "0"
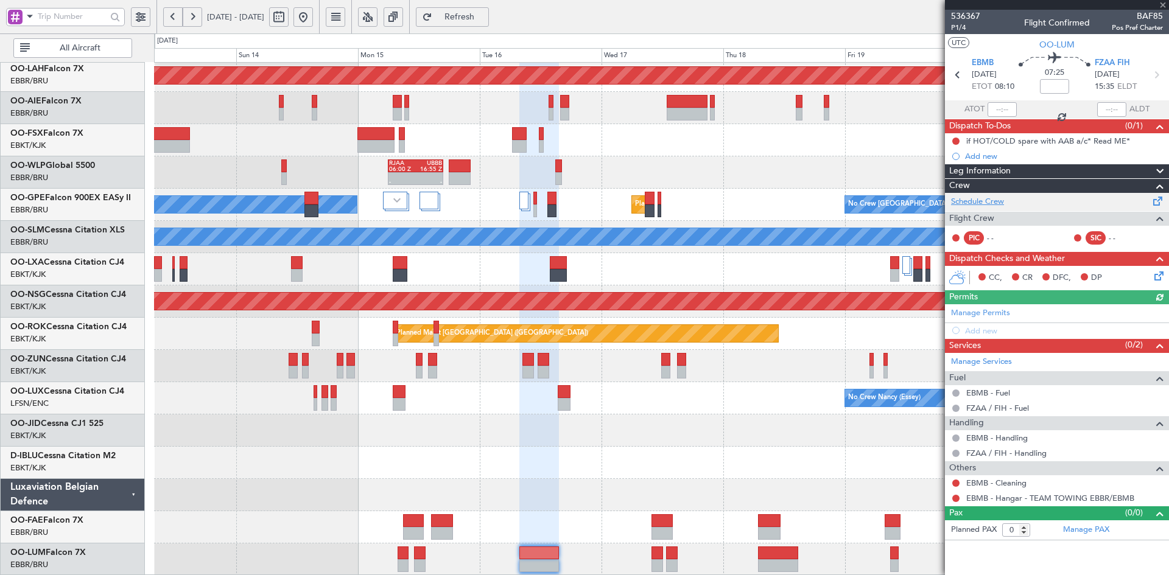
click at [967, 201] on link "Schedule Crew" at bounding box center [977, 202] width 53 height 12
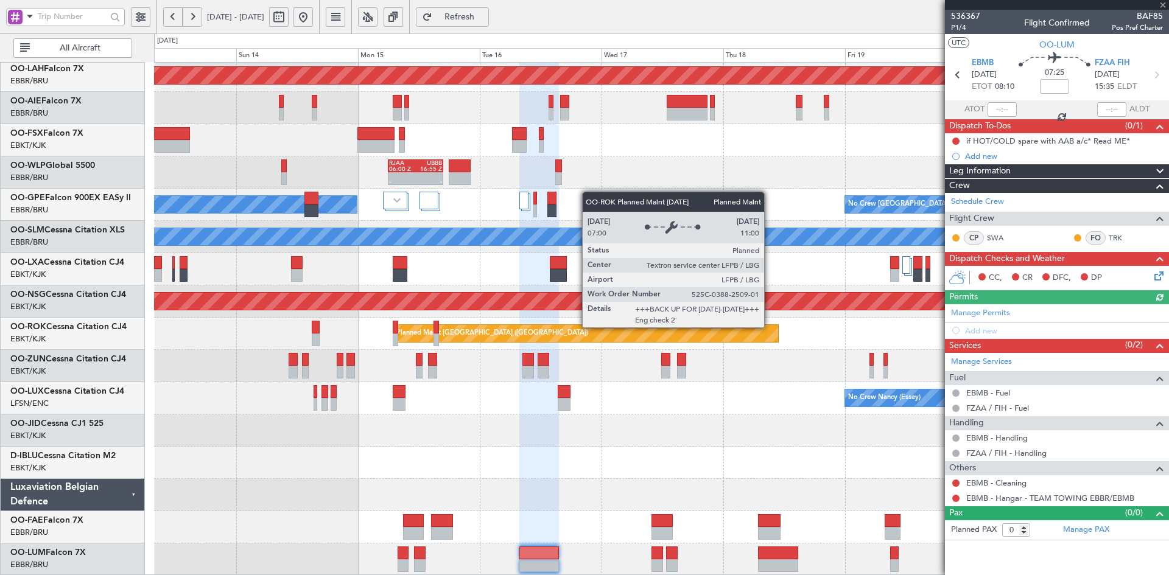
click at [225, 261] on div "Planned Maint [PERSON_NAME]-[GEOGRAPHIC_DATA][PERSON_NAME] ([GEOGRAPHIC_DATA][P…" at bounding box center [661, 253] width 1014 height 645
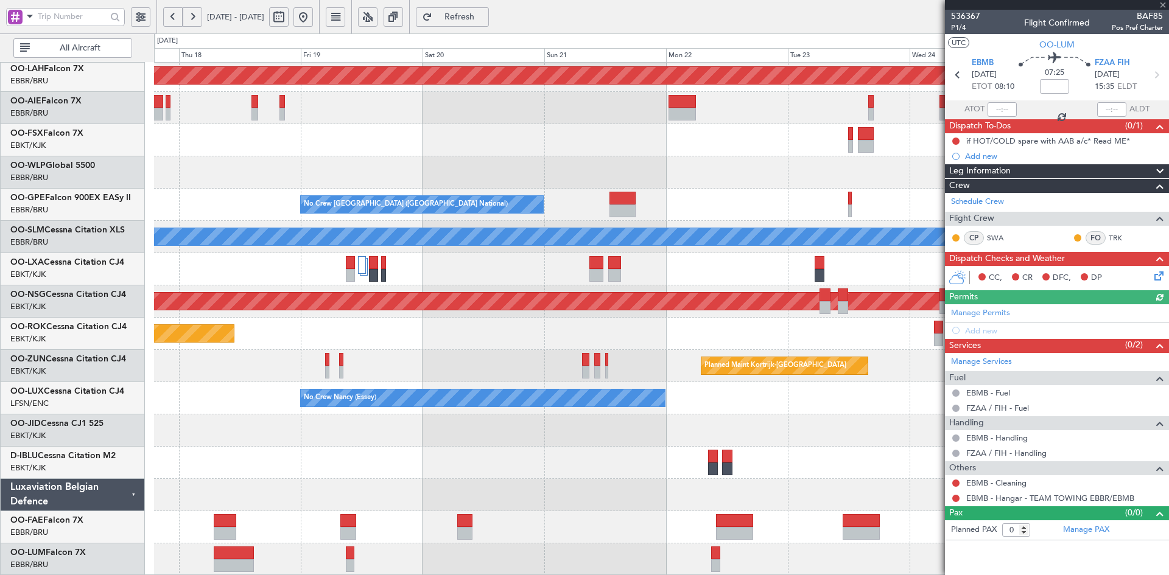
click at [553, 376] on div "Planned Maint [PERSON_NAME]-[GEOGRAPHIC_DATA][PERSON_NAME] ([GEOGRAPHIC_DATA][P…" at bounding box center [661, 253] width 1014 height 645
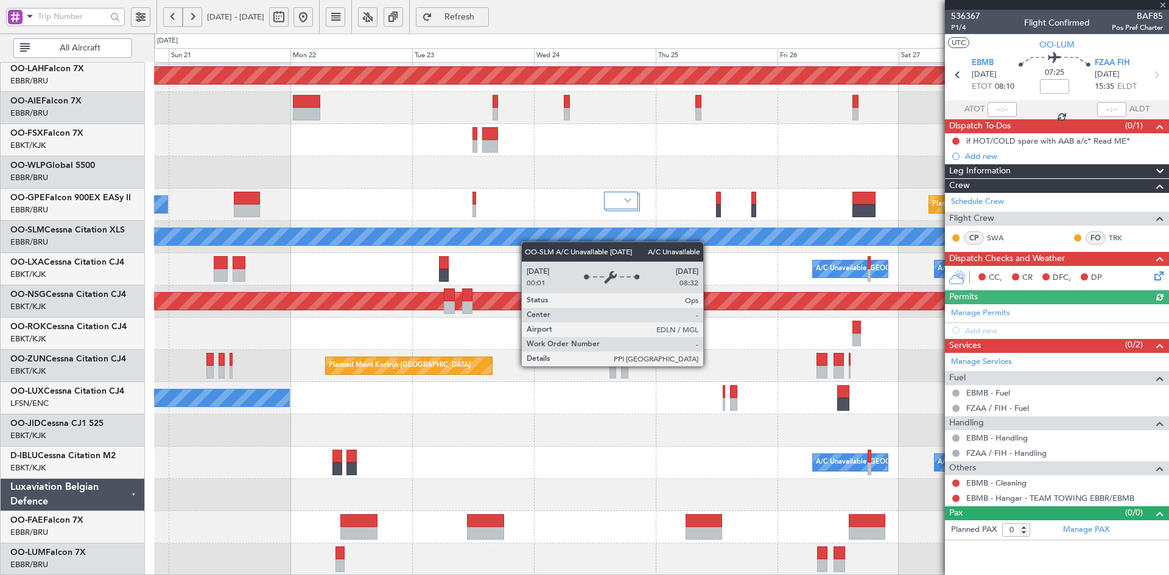
click at [525, 237] on div "Planned Maint [PERSON_NAME]-[GEOGRAPHIC_DATA][PERSON_NAME] ([GEOGRAPHIC_DATA][P…" at bounding box center [661, 253] width 1014 height 645
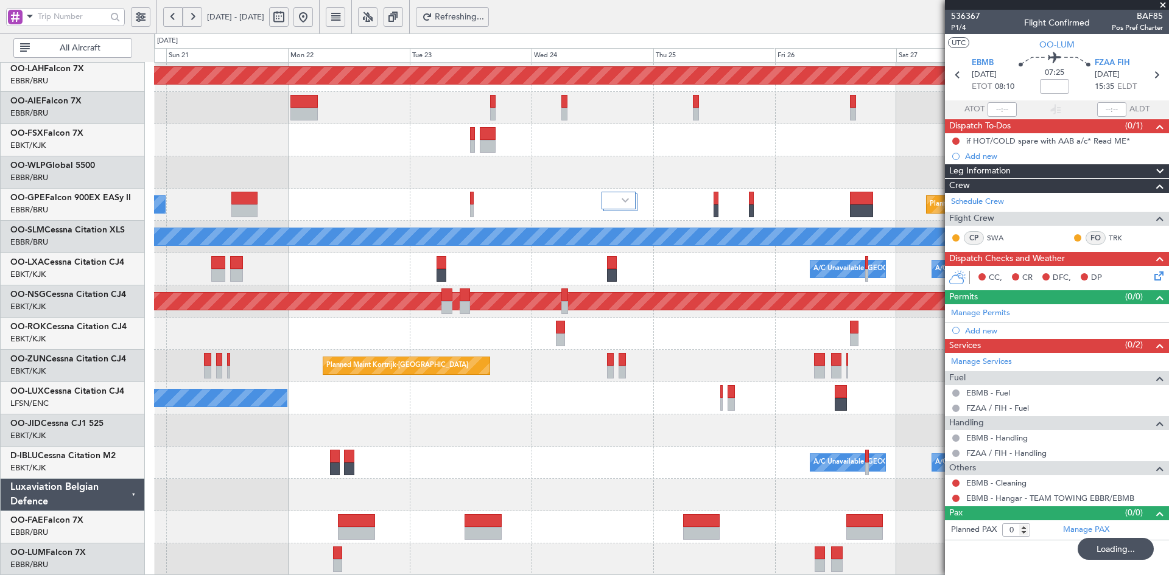
click at [512, 424] on div "Planned Maint Kortrijk-[GEOGRAPHIC_DATA]" at bounding box center [661, 431] width 1014 height 32
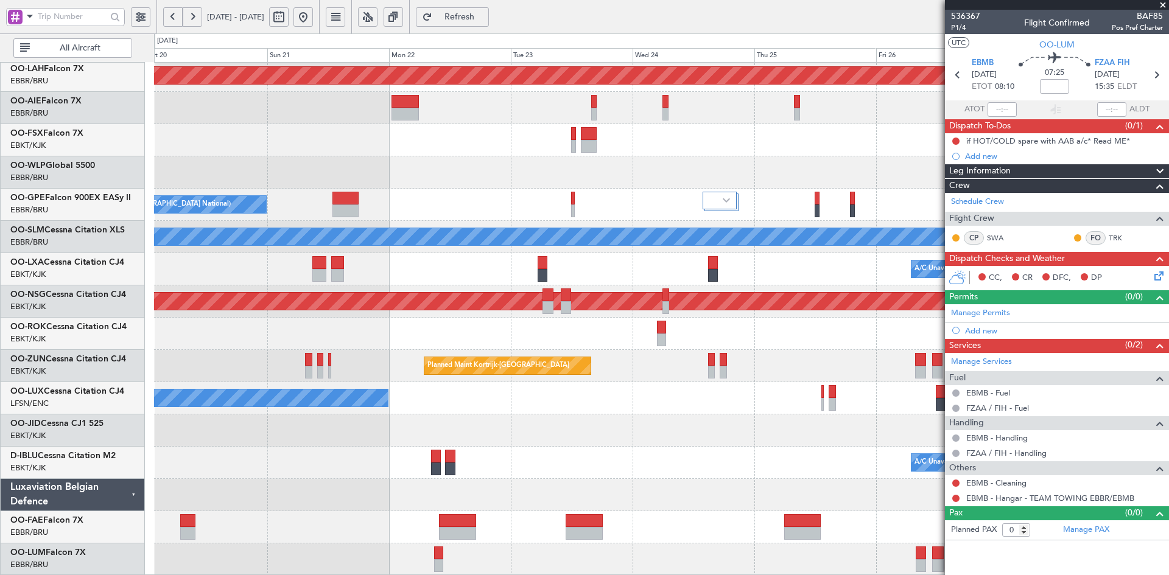
click at [629, 358] on div "Planned Maint [PERSON_NAME]-[GEOGRAPHIC_DATA][PERSON_NAME] ([GEOGRAPHIC_DATA][P…" at bounding box center [661, 253] width 1014 height 645
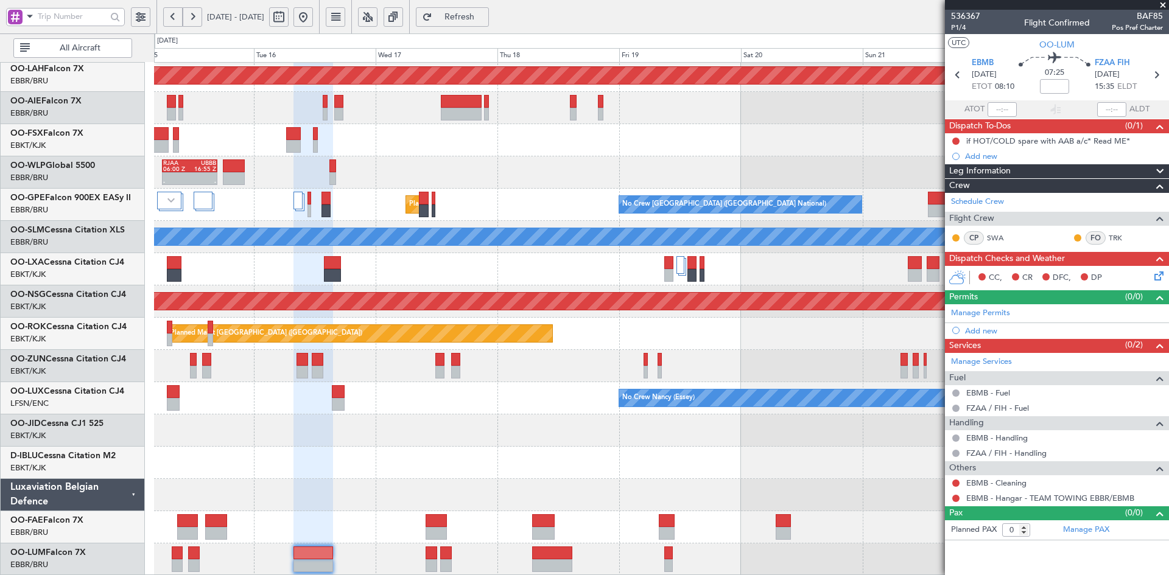
click at [1168, 444] on html "[DATE] - [DATE] Refresh Quick Links All Aircraft Planned [GEOGRAPHIC_DATA][PERS…" at bounding box center [584, 287] width 1169 height 575
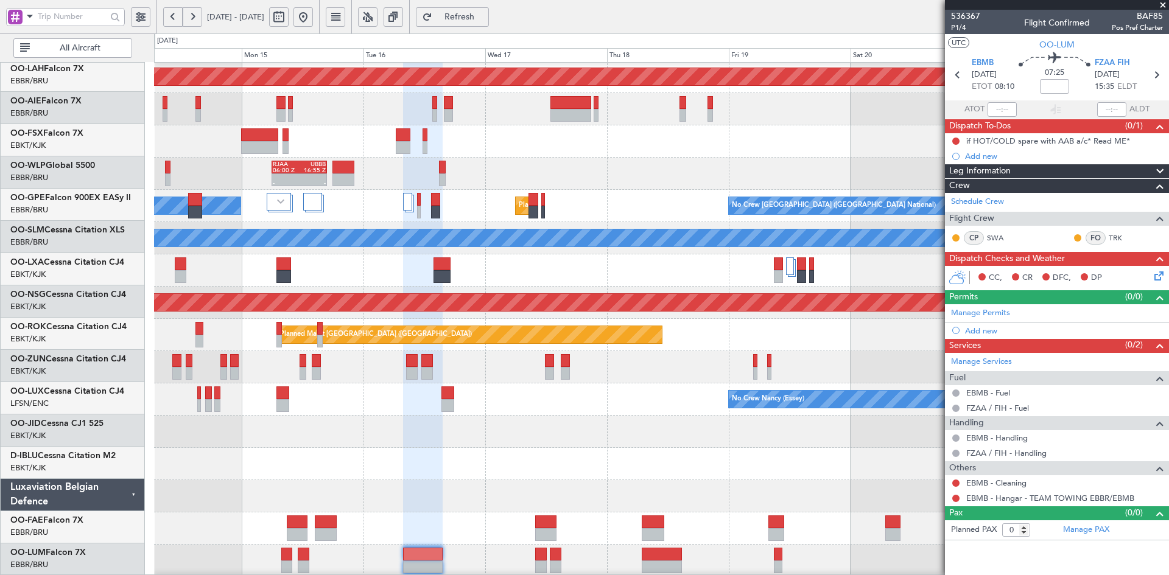
click at [573, 451] on div at bounding box center [661, 464] width 1014 height 32
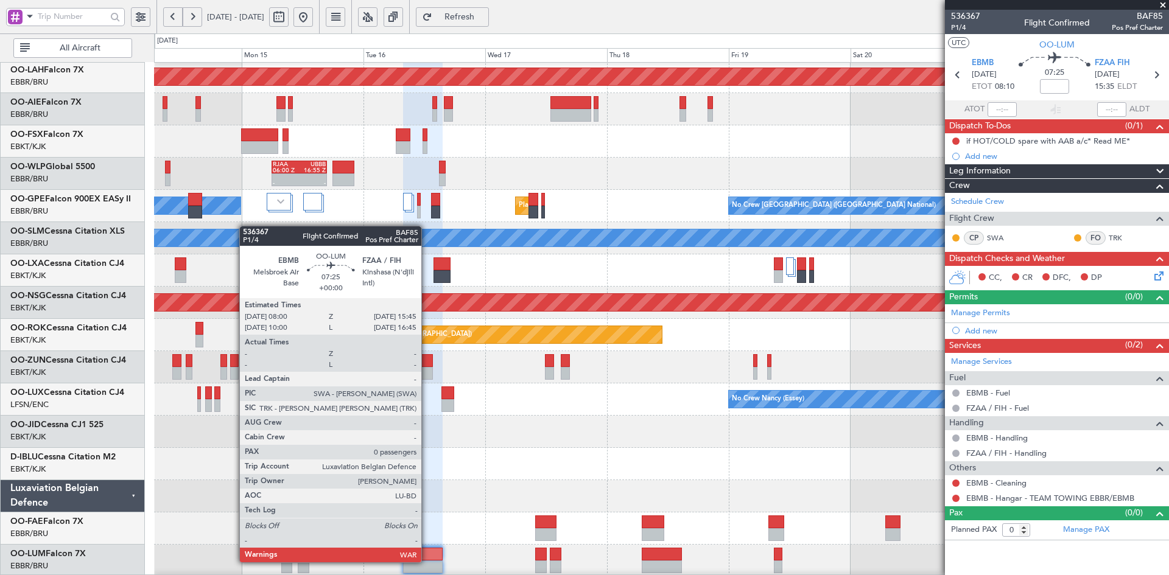
click at [427, 562] on div at bounding box center [423, 567] width 40 height 13
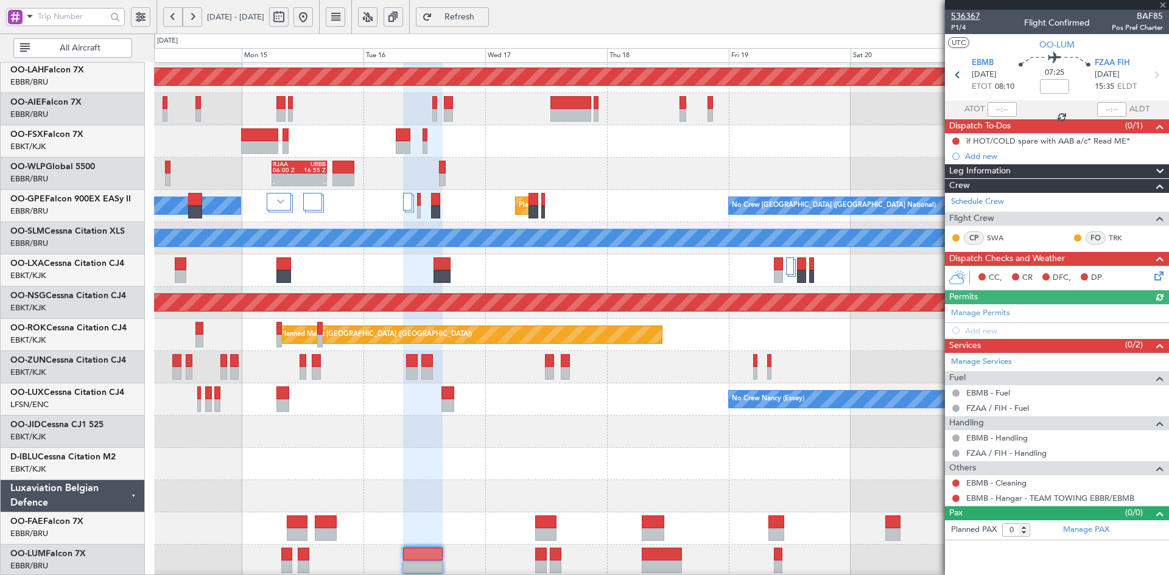
click at [962, 13] on span "536367" at bounding box center [965, 16] width 29 height 13
click at [1163, 7] on span at bounding box center [1163, 5] width 12 height 11
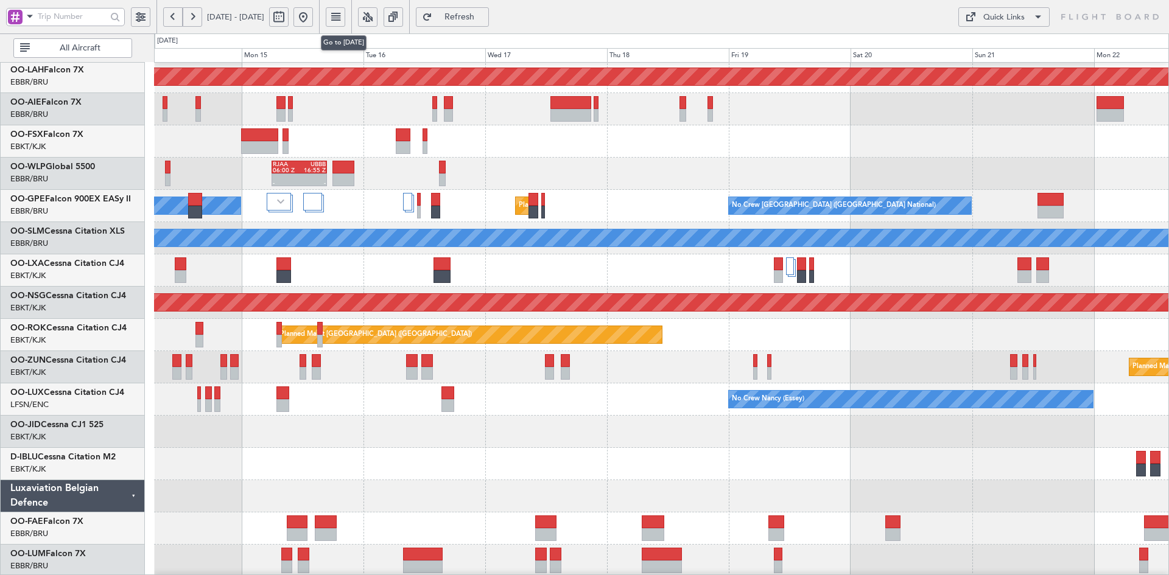
click at [313, 19] on div at bounding box center [291, 16] width 44 height 19
click at [313, 16] on button at bounding box center [302, 16] width 19 height 19
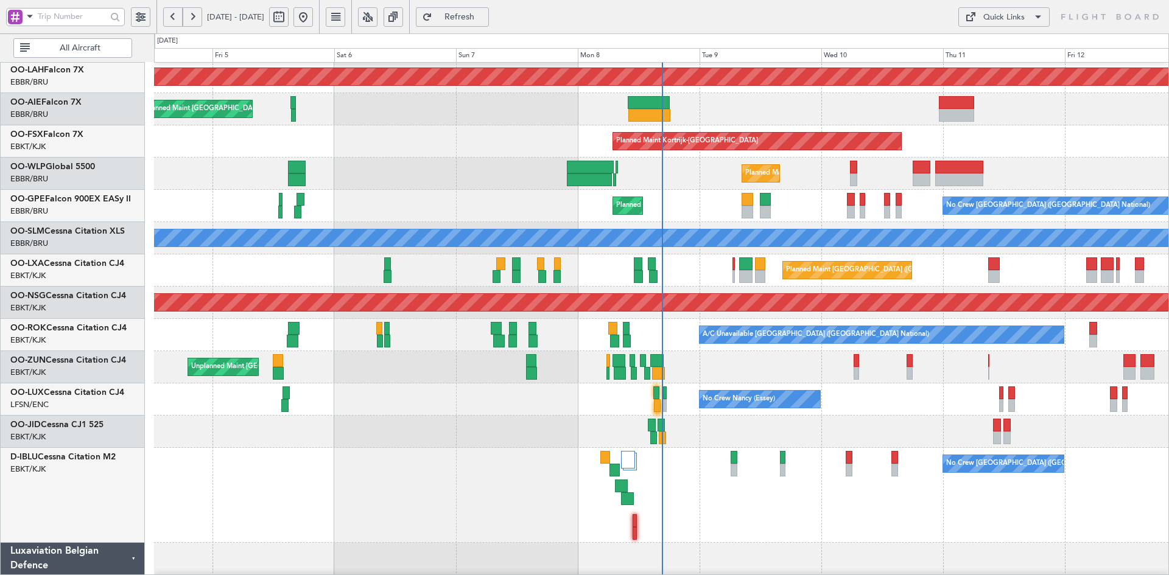
click at [565, 416] on div at bounding box center [661, 432] width 1014 height 32
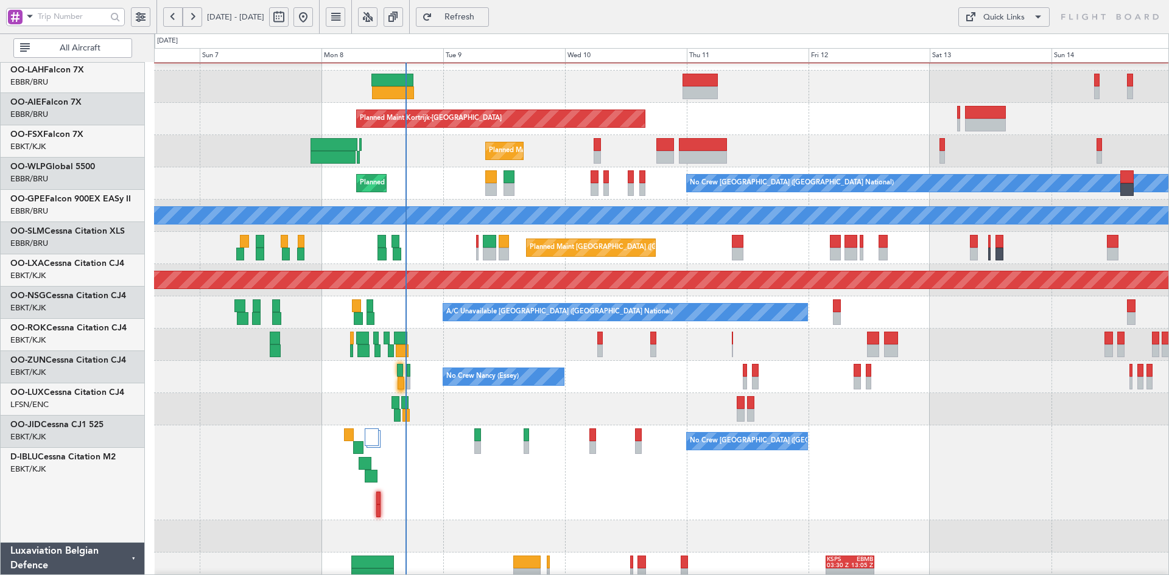
scroll to position [153, 0]
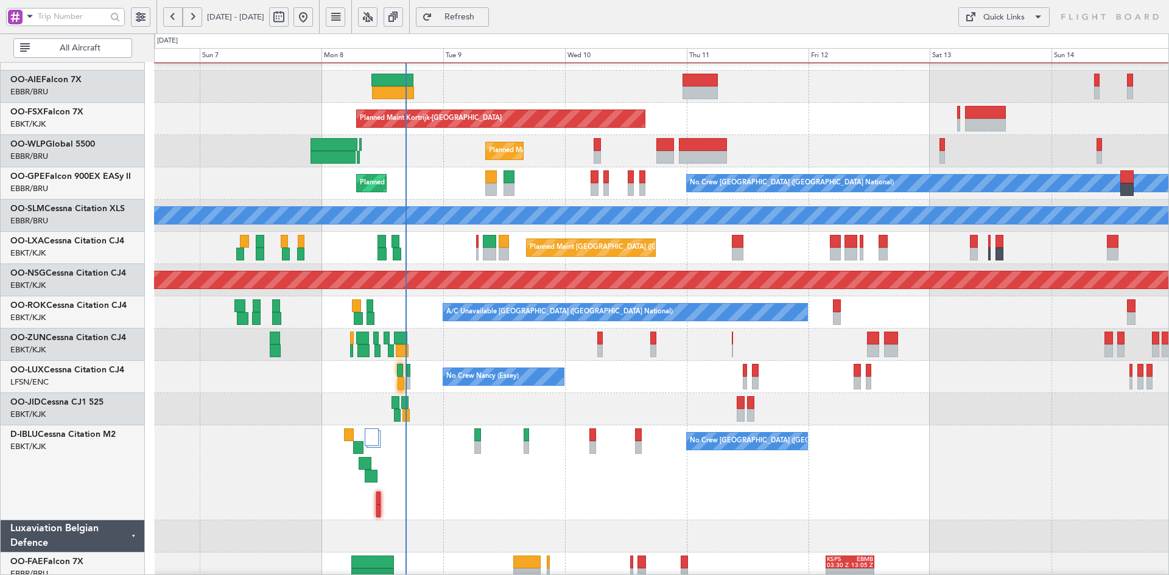
click at [788, 399] on div "Planned Maint Alton-st Louis (St Louis Regl) Unplanned Maint Brussels (Brussels…" at bounding box center [661, 263] width 1014 height 708
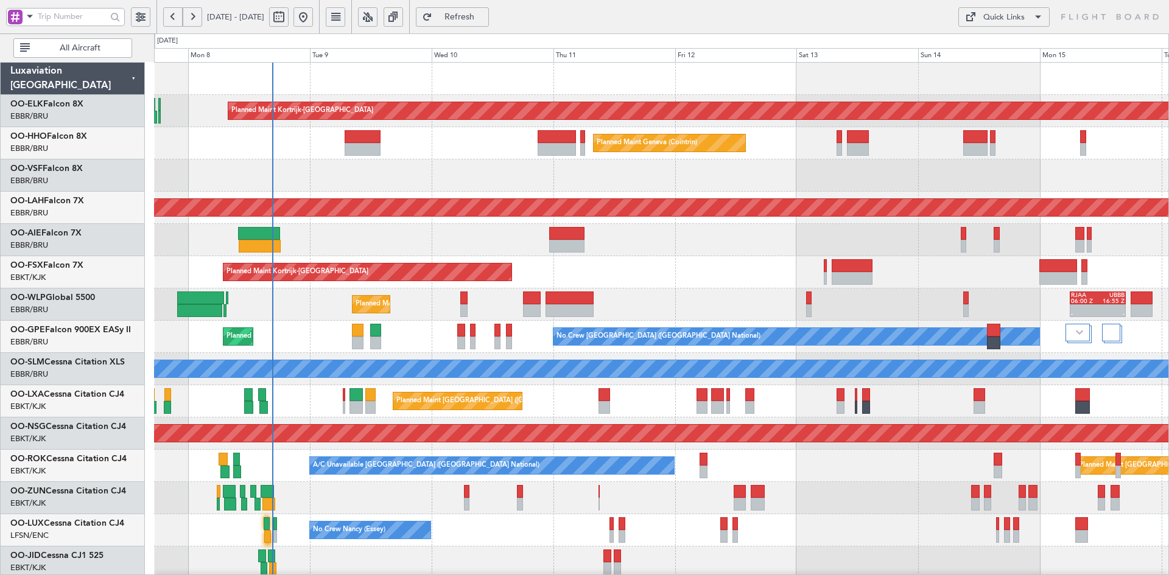
click at [861, 198] on div "Planned Maint [PERSON_NAME]-[GEOGRAPHIC_DATA][PERSON_NAME] ([GEOGRAPHIC_DATA][P…" at bounding box center [661, 208] width 1014 height 32
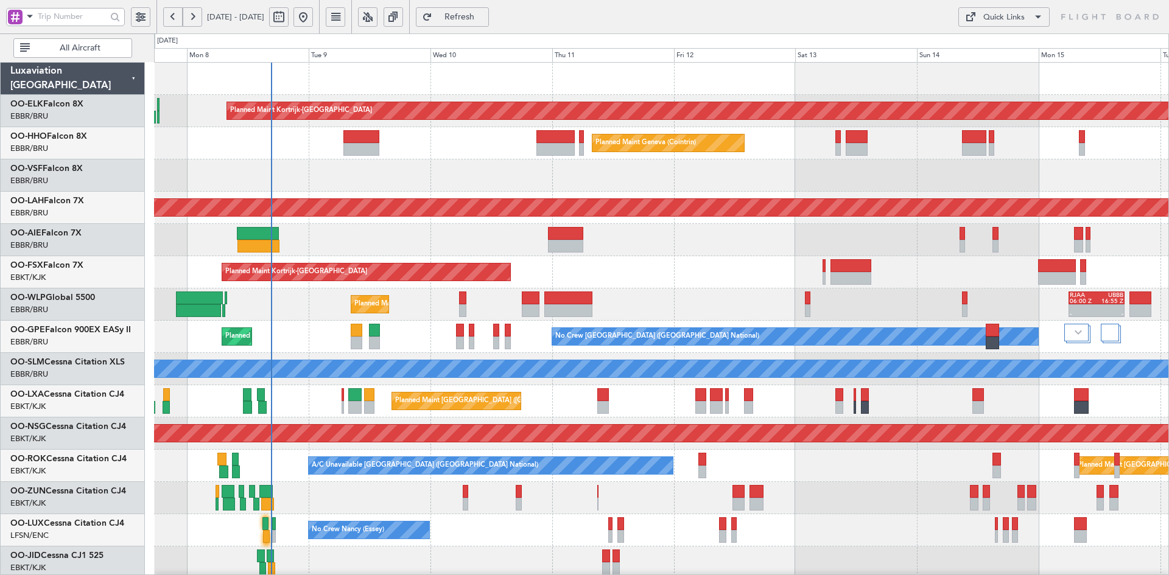
click at [564, 256] on div "Planned Maint Kortrijk-[GEOGRAPHIC_DATA]" at bounding box center [661, 272] width 1014 height 32
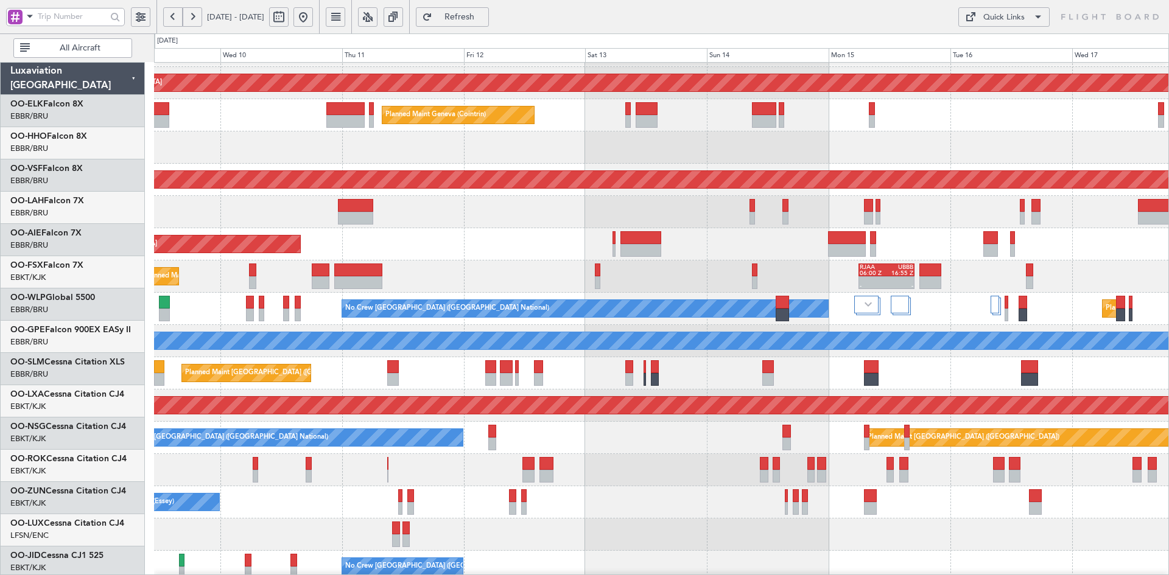
scroll to position [28, 0]
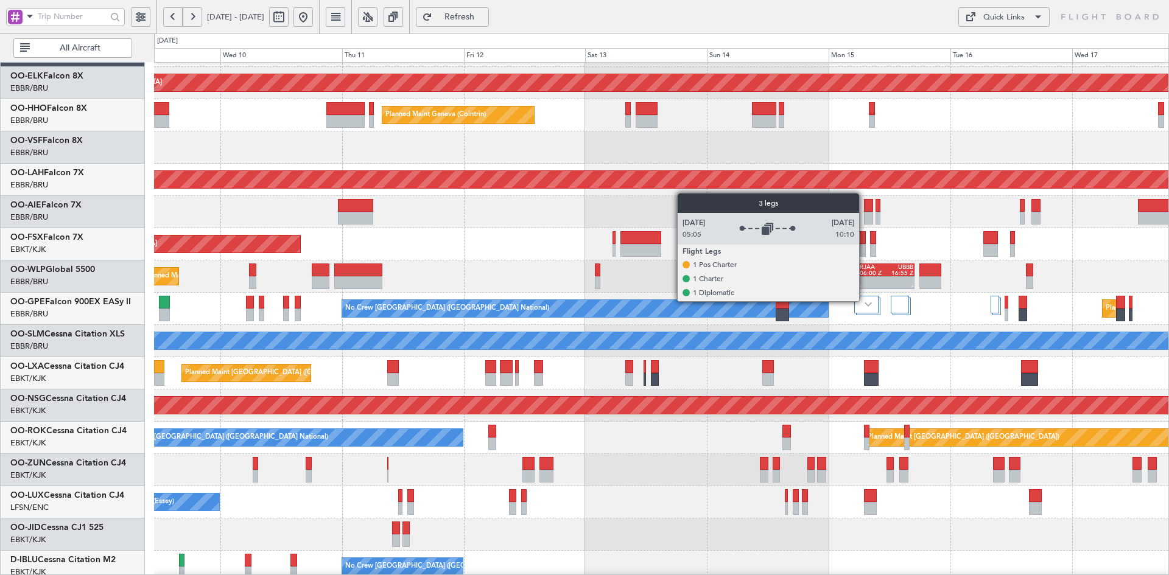
click at [864, 301] on div at bounding box center [866, 305] width 24 height 18
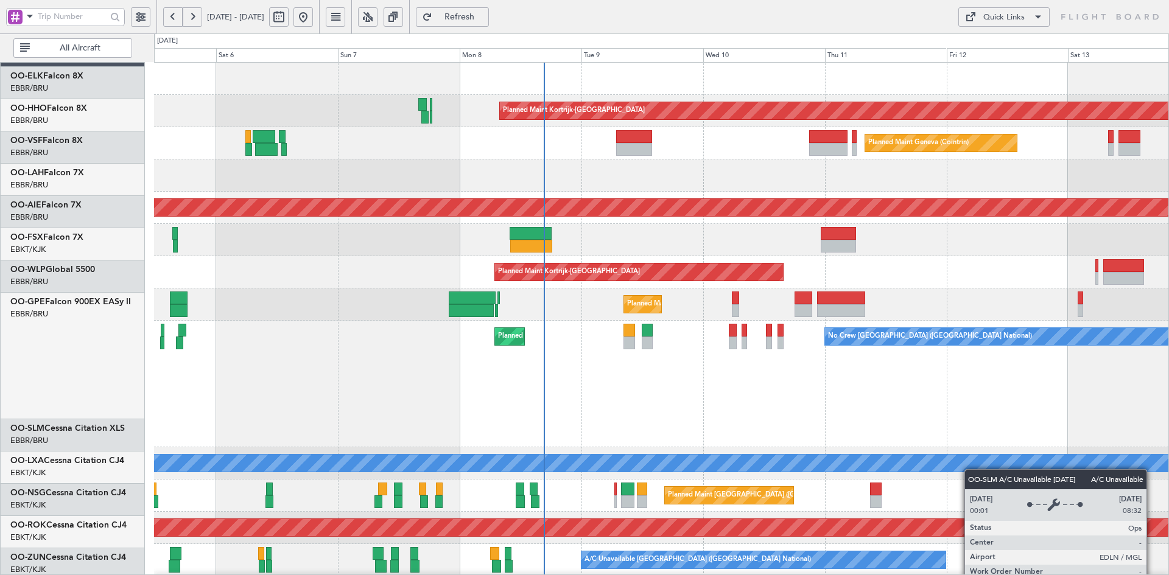
scroll to position [0, 0]
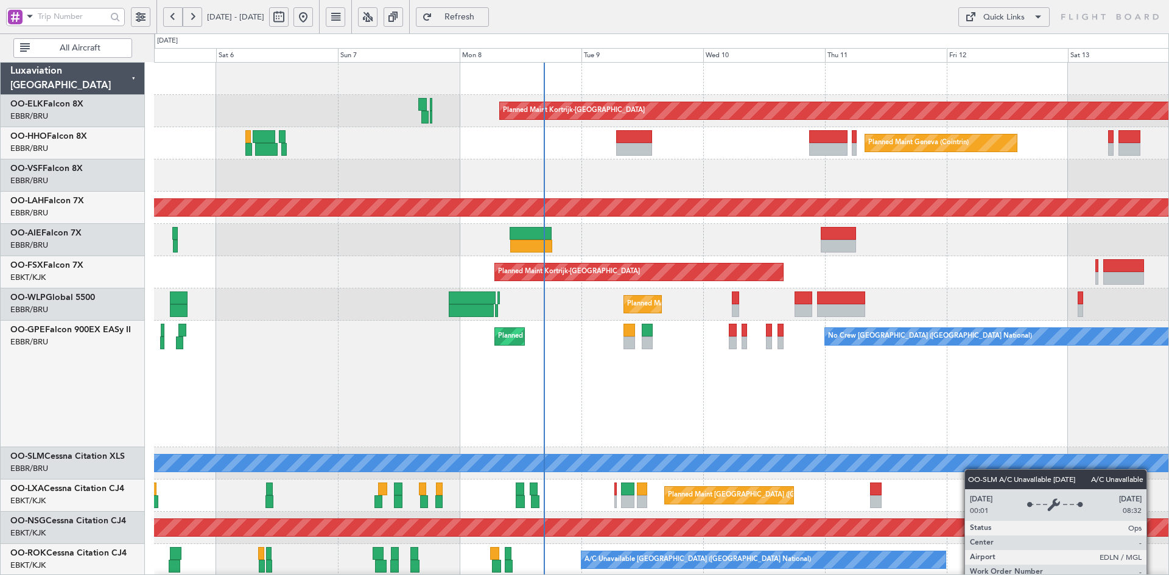
click at [971, 469] on div "A/C Unavailable [GEOGRAPHIC_DATA]" at bounding box center [662, 463] width 3042 height 17
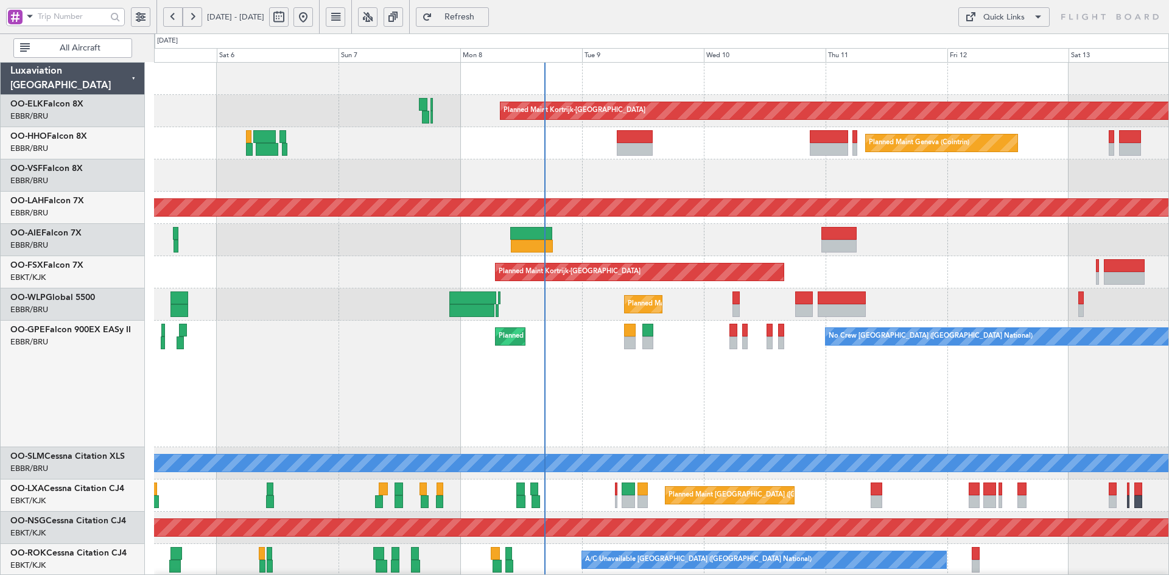
scroll to position [3, 0]
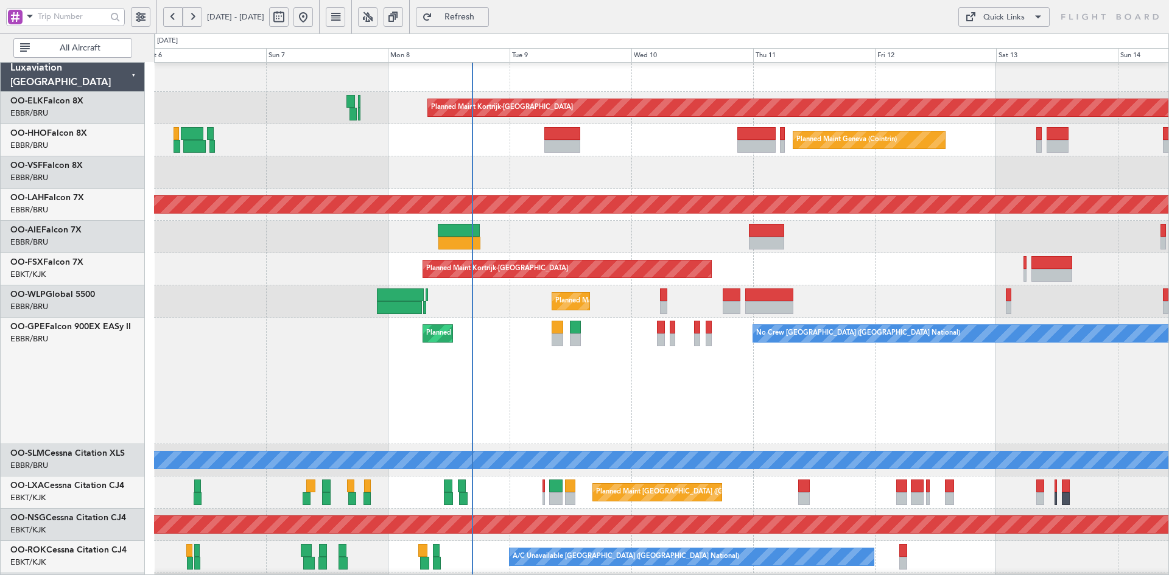
click at [835, 514] on div "Planned Maint Kortrijk-Wevelgem Planned Maint Geneva (Cointrin) Planned Maint A…" at bounding box center [661, 461] width 1014 height 802
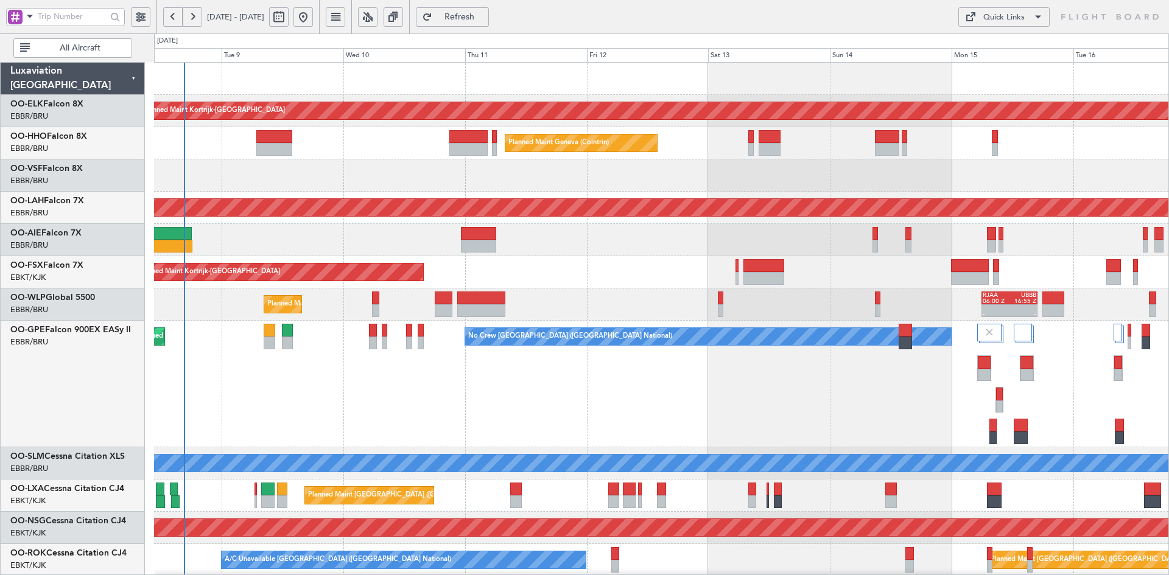
click at [497, 375] on div "Planned Maint Kortrijk-Wevelgem Planned Maint Geneva (Cointrin) Planned Maint A…" at bounding box center [661, 464] width 1014 height 802
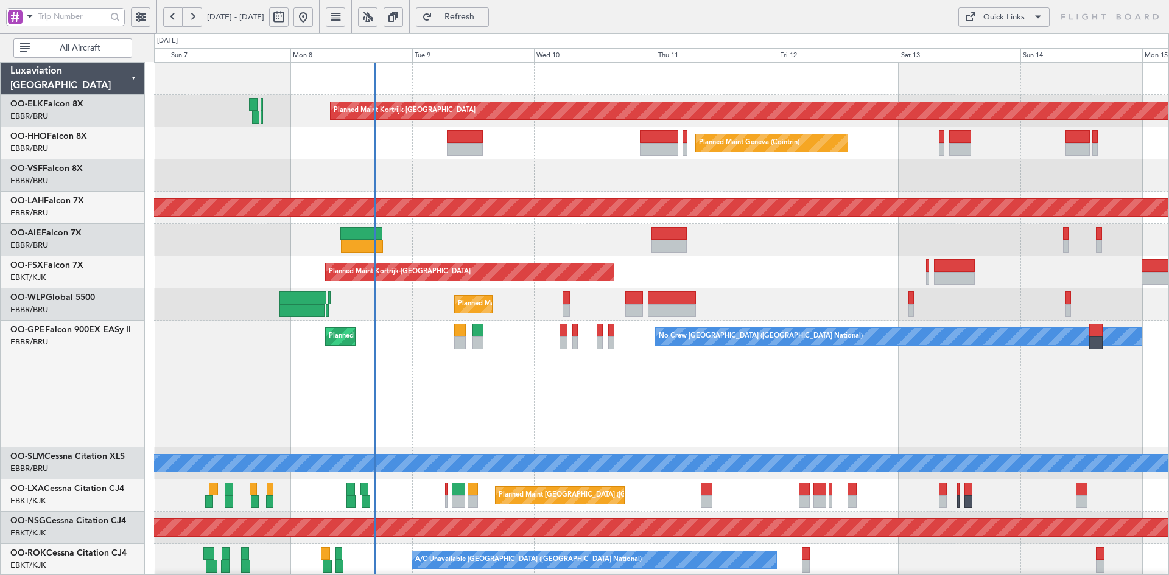
click at [614, 187] on div at bounding box center [661, 175] width 1014 height 32
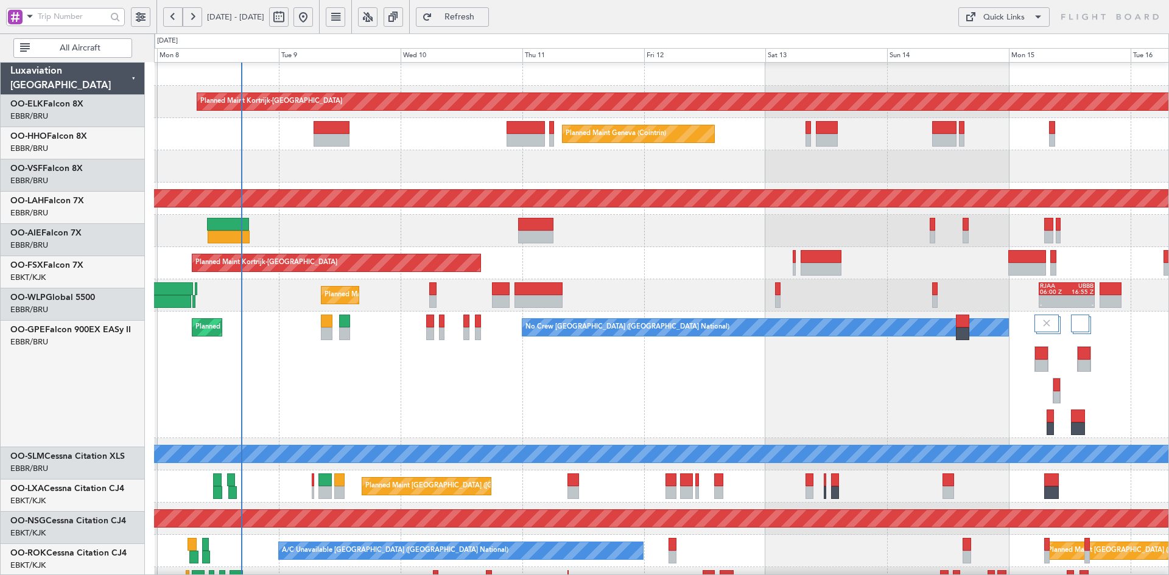
scroll to position [12, 0]
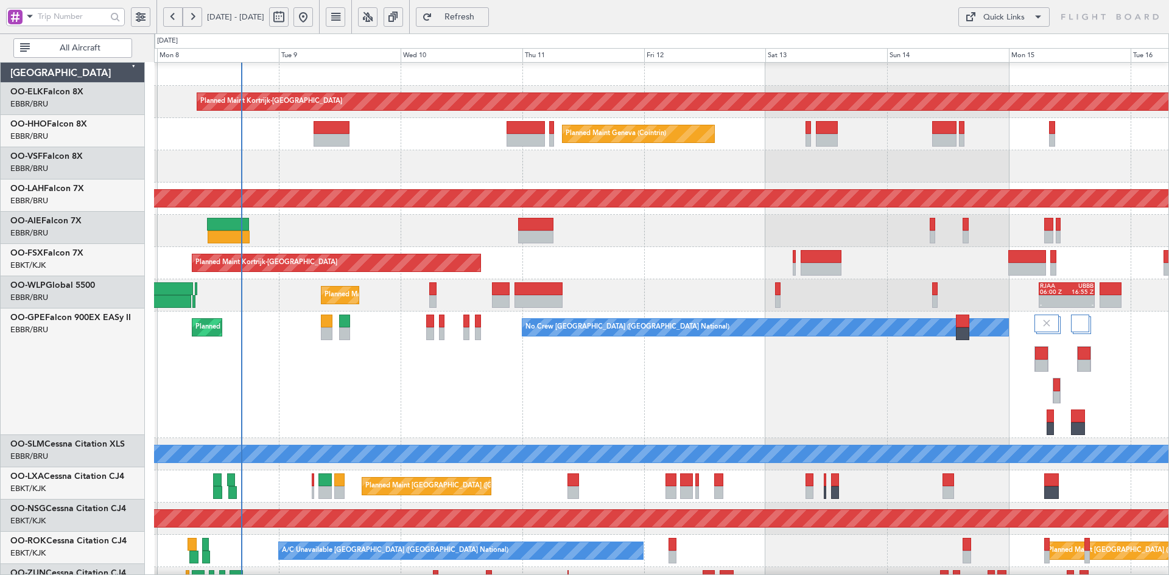
click at [790, 171] on div at bounding box center [661, 166] width 1014 height 32
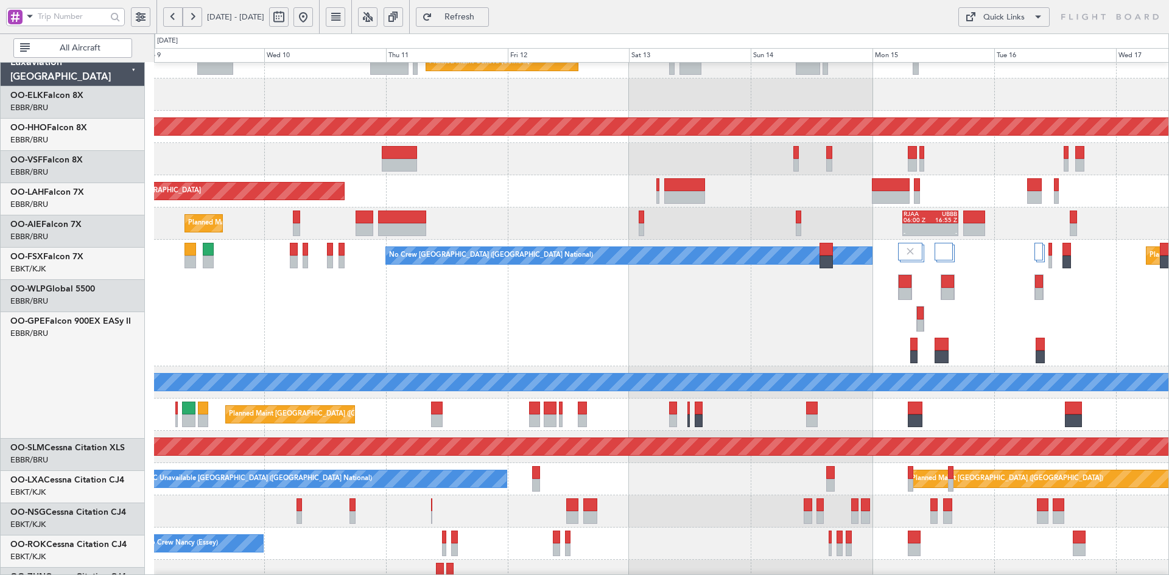
scroll to position [96, 0]
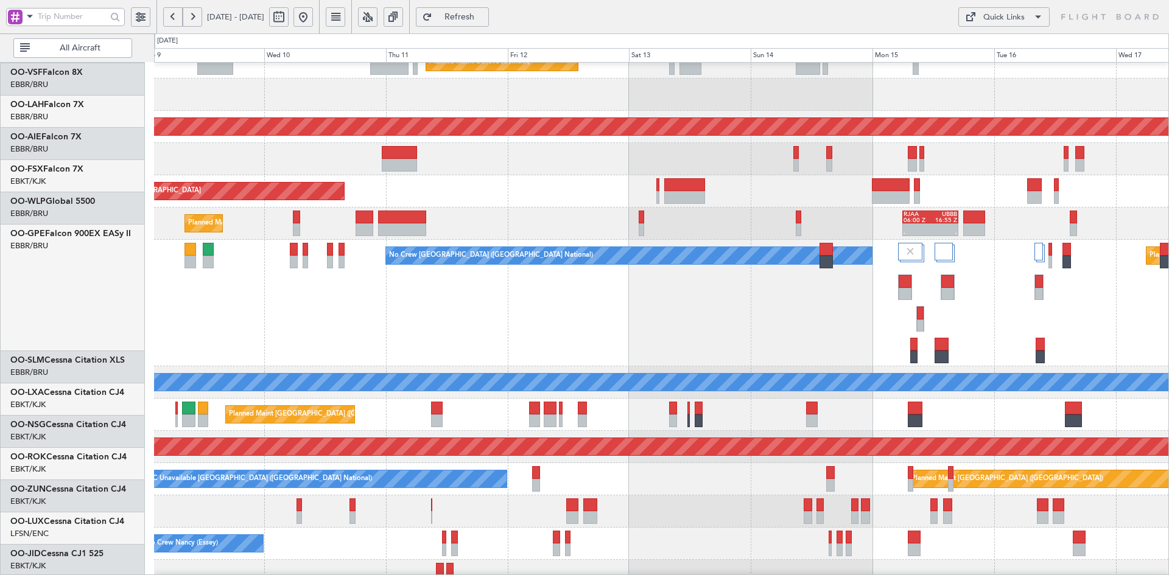
click at [688, 318] on div "No Crew Brussels (Brussels National) Planned Maint Brussels (Brussels National)…" at bounding box center [661, 303] width 1014 height 127
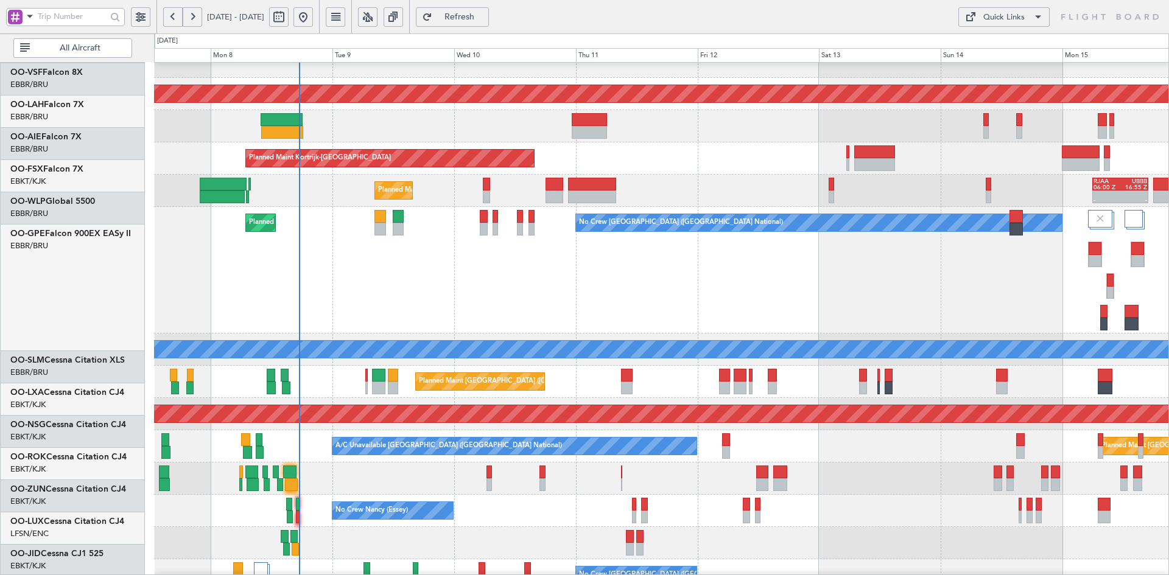
scroll to position [114, 0]
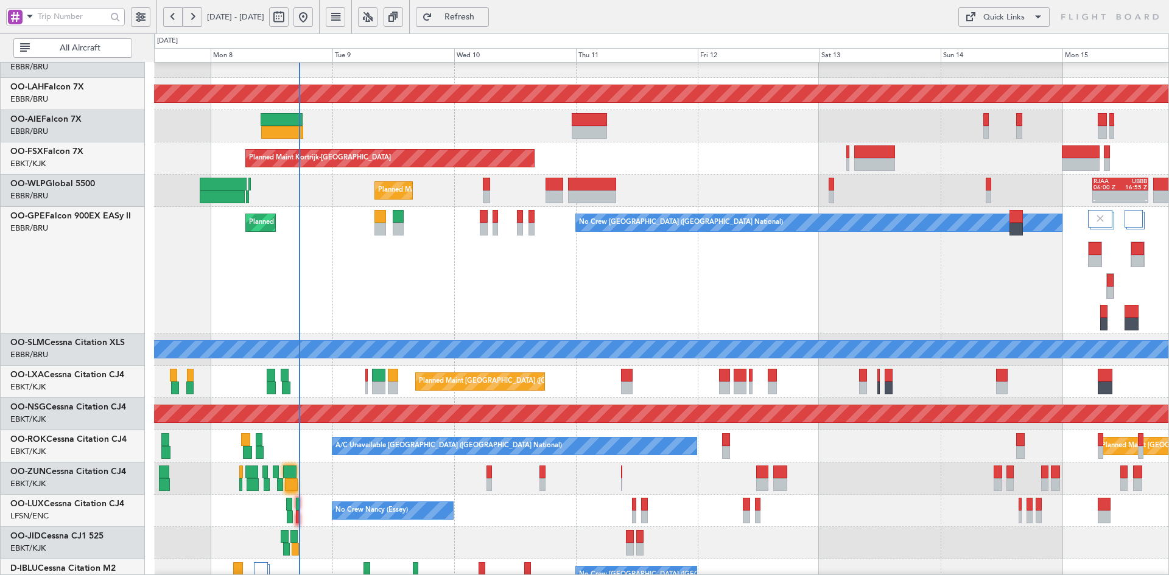
click at [732, 279] on div "No Crew Brussels (Brussels National) Planned Maint Brussels (Brussels National)…" at bounding box center [661, 270] width 1014 height 127
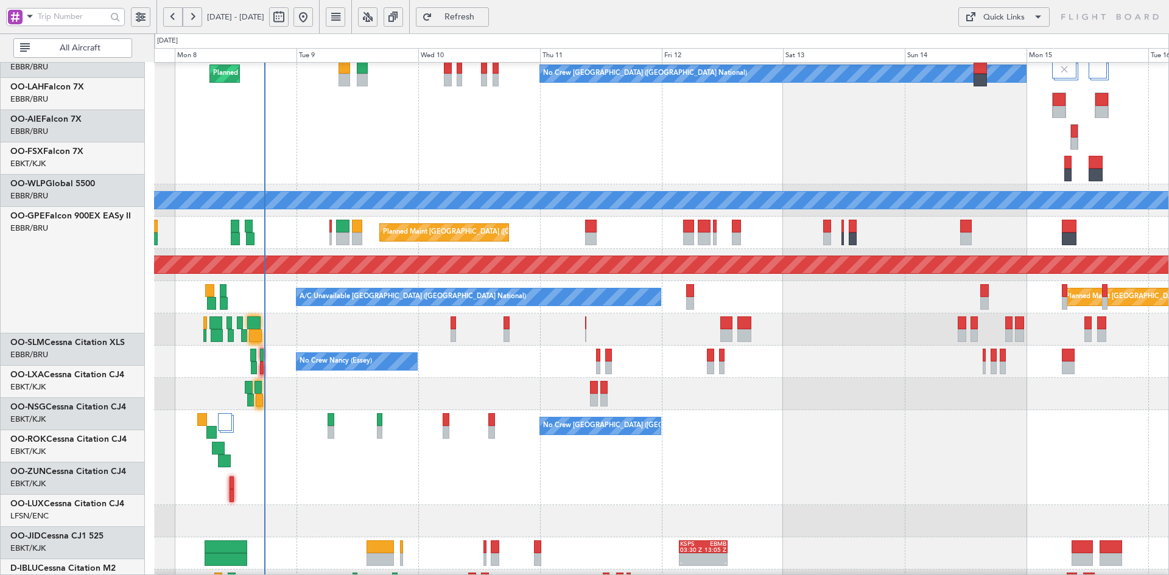
scroll to position [263, 0]
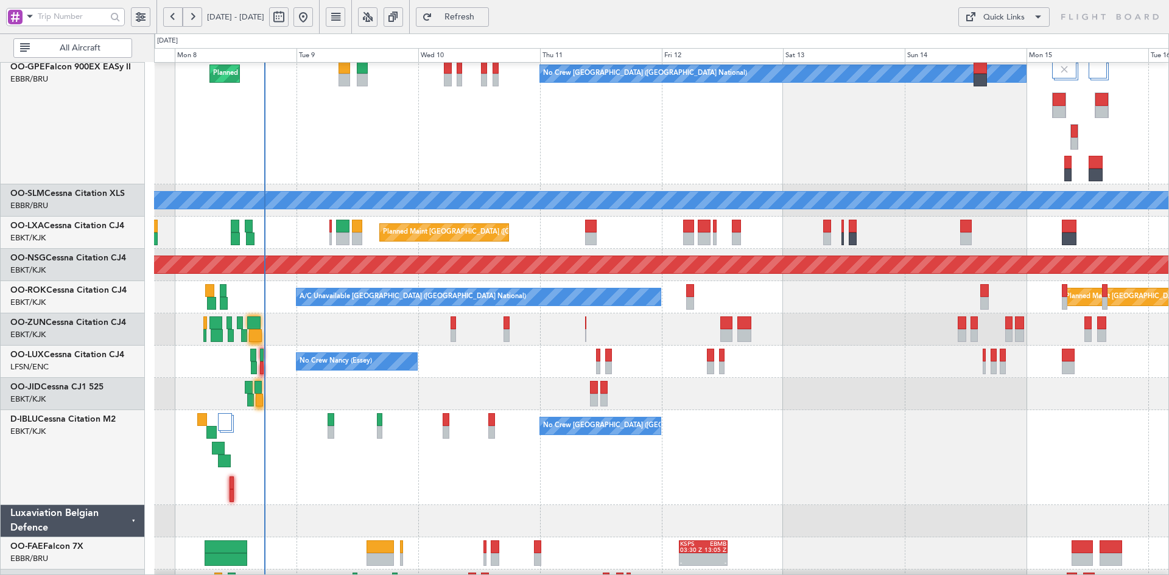
click at [872, 377] on div "No Crew Nancy (Essey)" at bounding box center [661, 362] width 1014 height 32
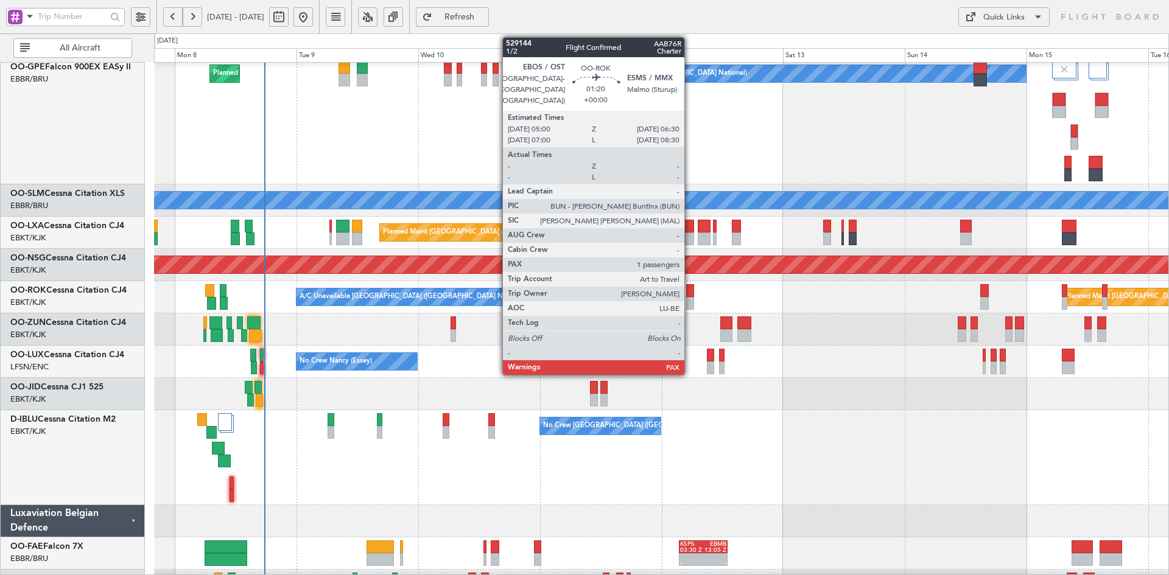
click at [690, 301] on div at bounding box center [690, 303] width 8 height 13
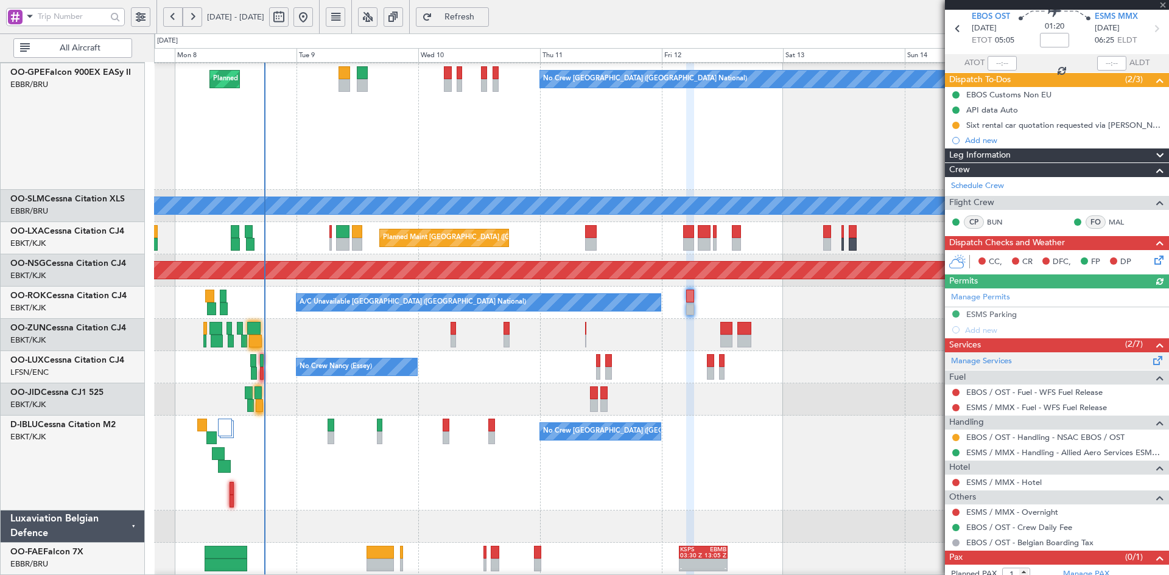
scroll to position [71, 0]
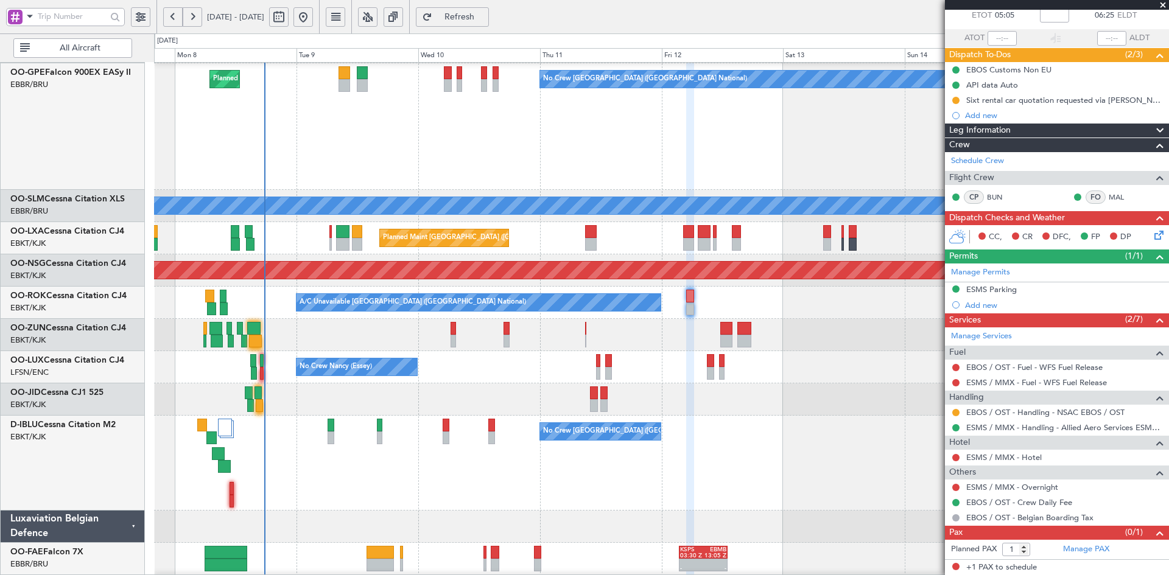
click at [1161, 3] on span at bounding box center [1163, 5] width 12 height 11
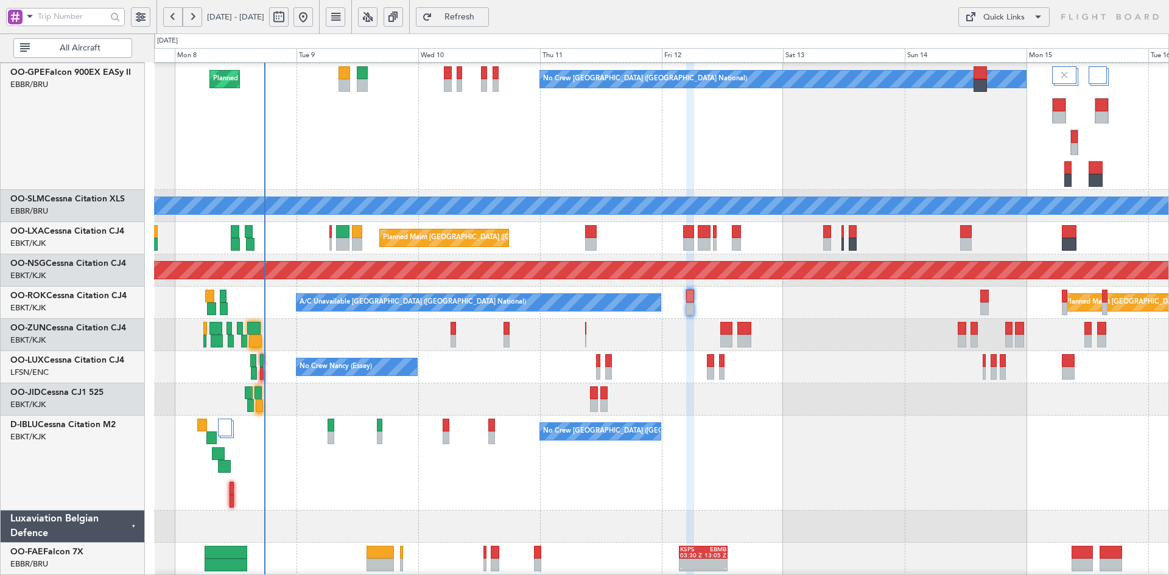
type input "0"
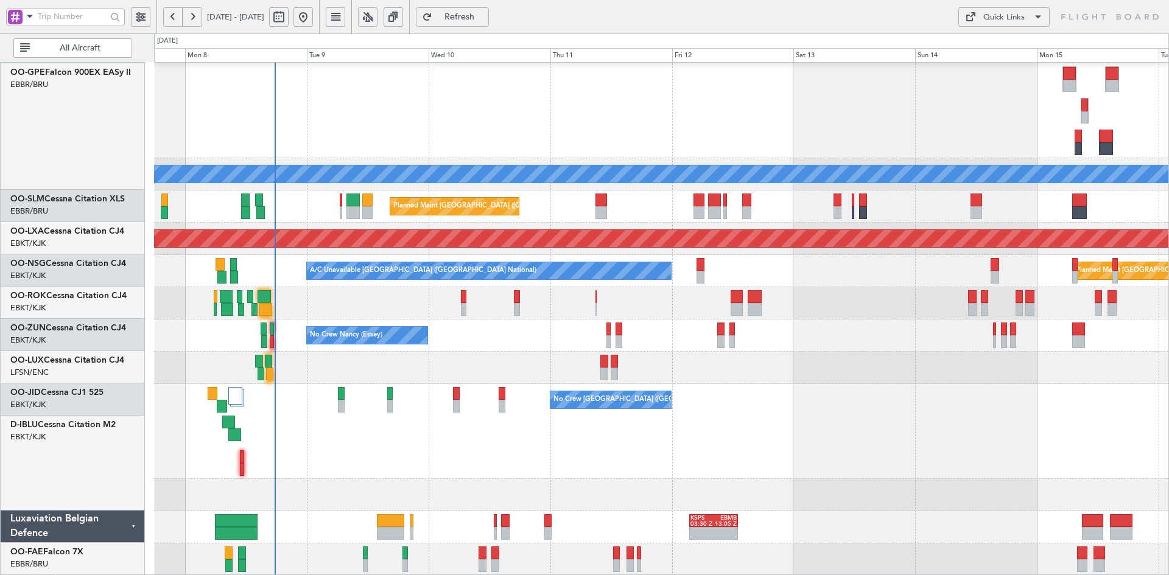
scroll to position [289, 0]
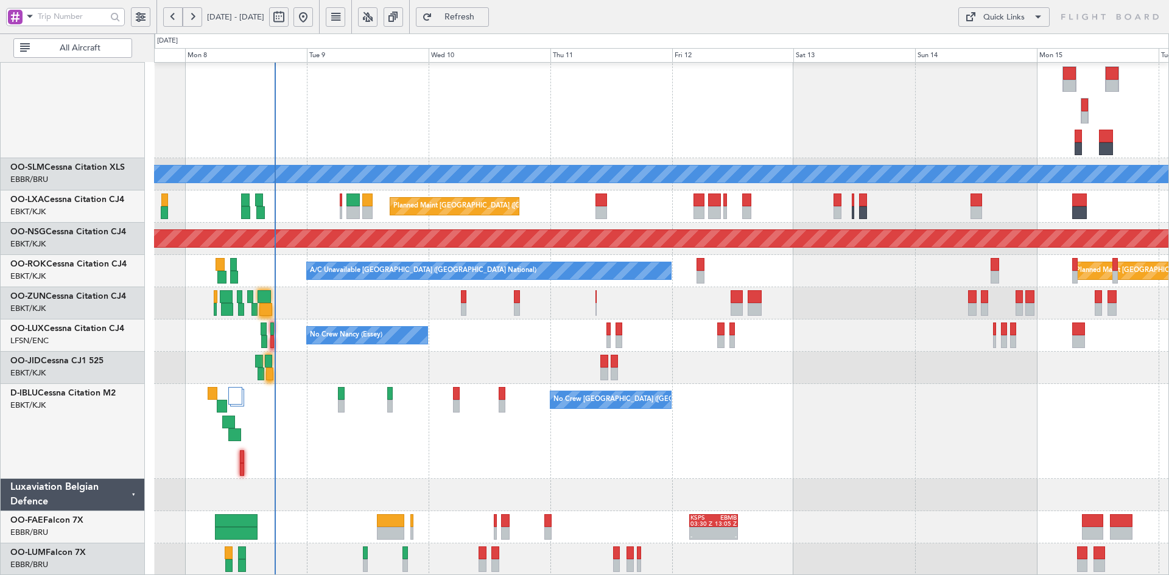
click at [685, 428] on div "No Crew [GEOGRAPHIC_DATA] ([GEOGRAPHIC_DATA] National)" at bounding box center [661, 431] width 1014 height 95
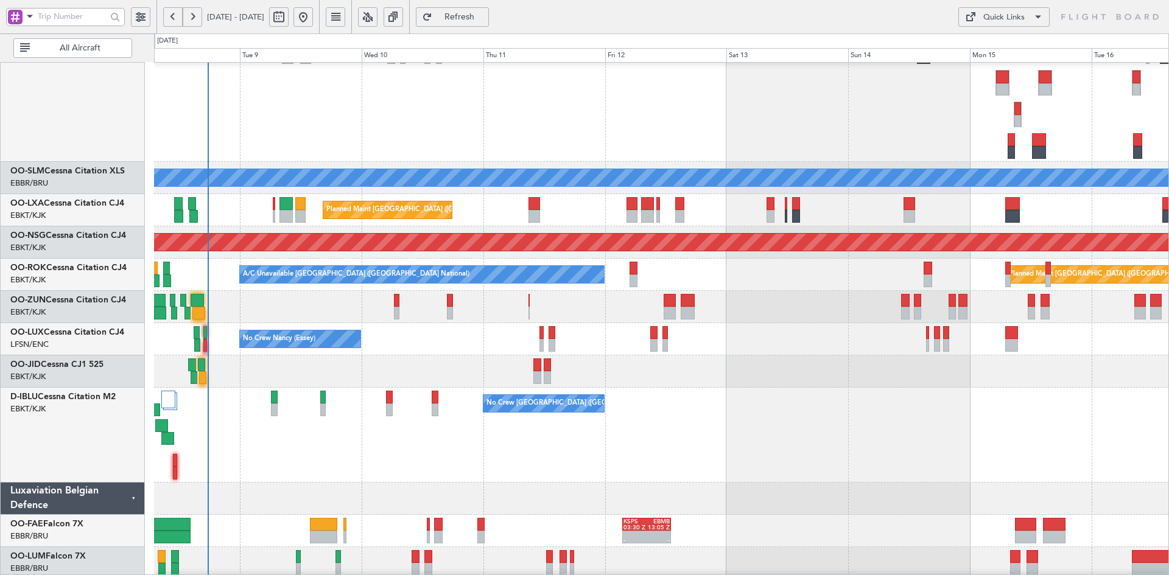
click at [740, 419] on div "No Crew [GEOGRAPHIC_DATA] ([GEOGRAPHIC_DATA] National)" at bounding box center [661, 435] width 1014 height 95
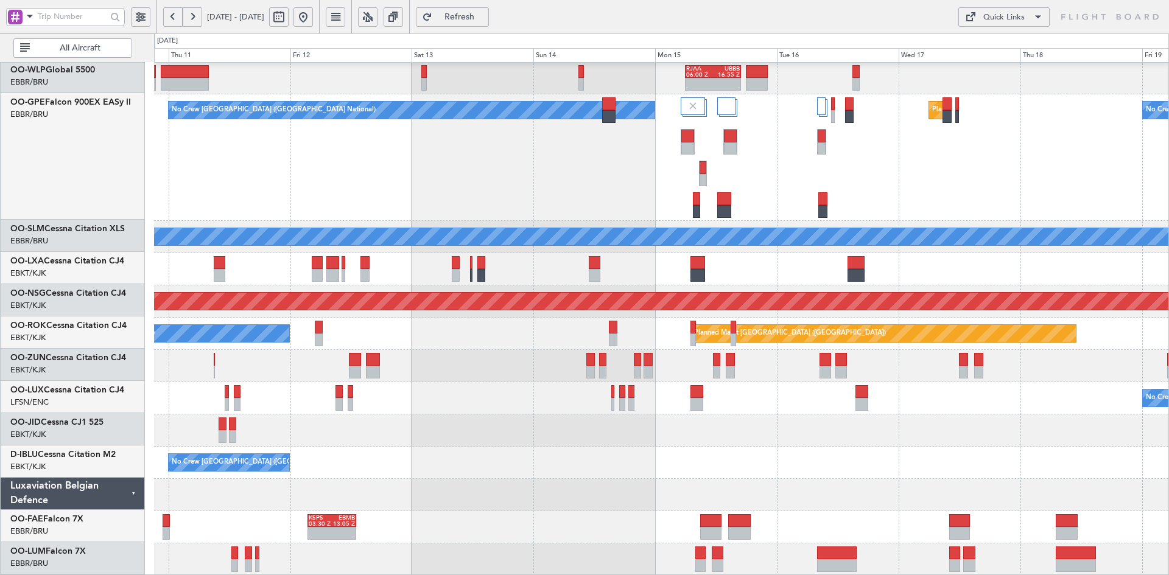
scroll to position [226, 0]
click at [635, 421] on div "Planned Maint Kortrijk-Wevelgem - - RJAA 06:00 Z UBBB 16:55 Z Planned Maint Lie…" at bounding box center [661, 206] width 1014 height 740
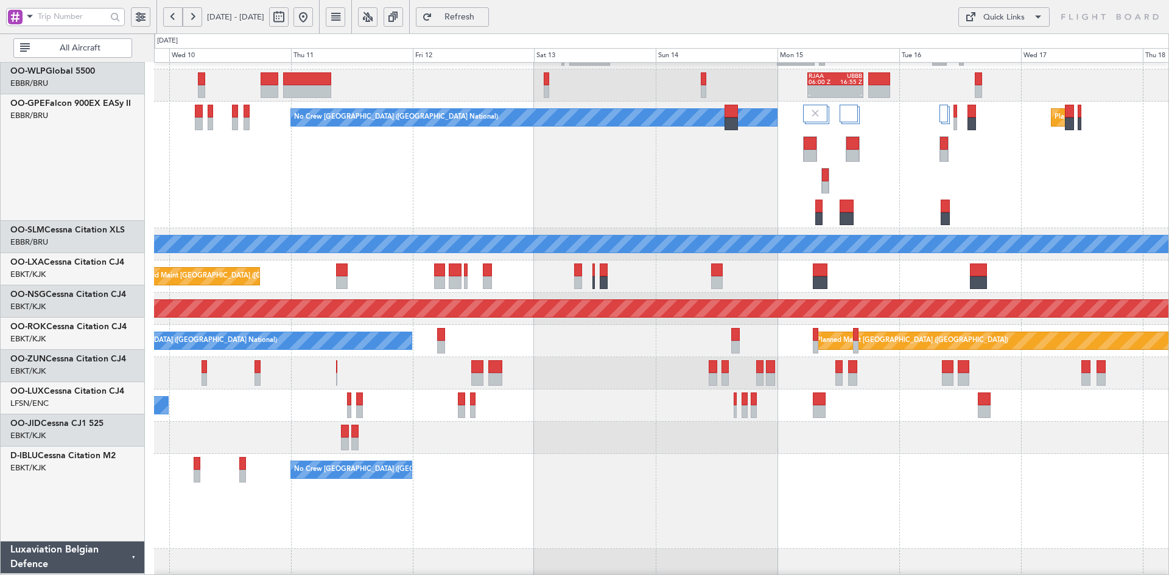
click at [856, 170] on div "No Crew Brussels (Brussels National) Planned Maint Brussels (Brussels National)…" at bounding box center [661, 165] width 1014 height 127
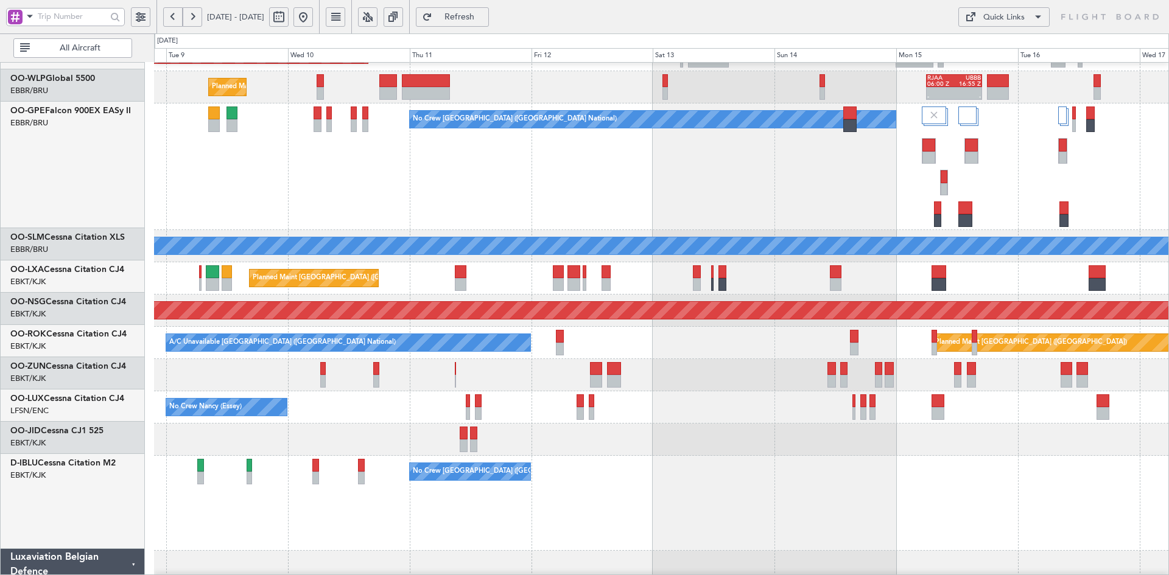
scroll to position [217, 0]
click at [884, 444] on div at bounding box center [661, 440] width 1014 height 32
click at [718, 219] on div "No Crew Brussels (Brussels National) Planned Maint Brussels (Brussels National)…" at bounding box center [661, 166] width 1014 height 127
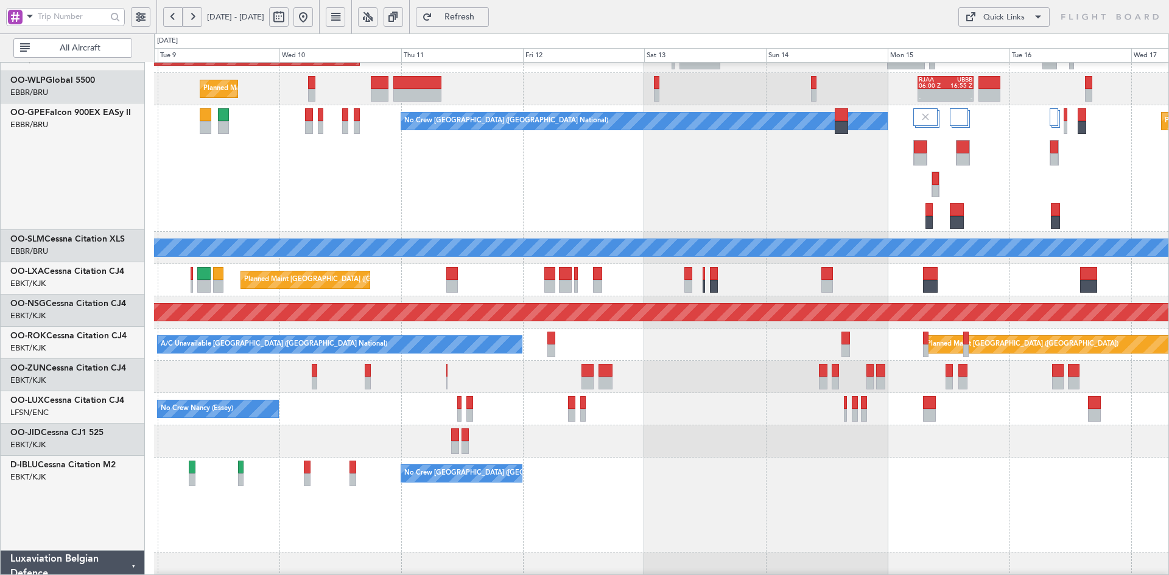
scroll to position [215, 0]
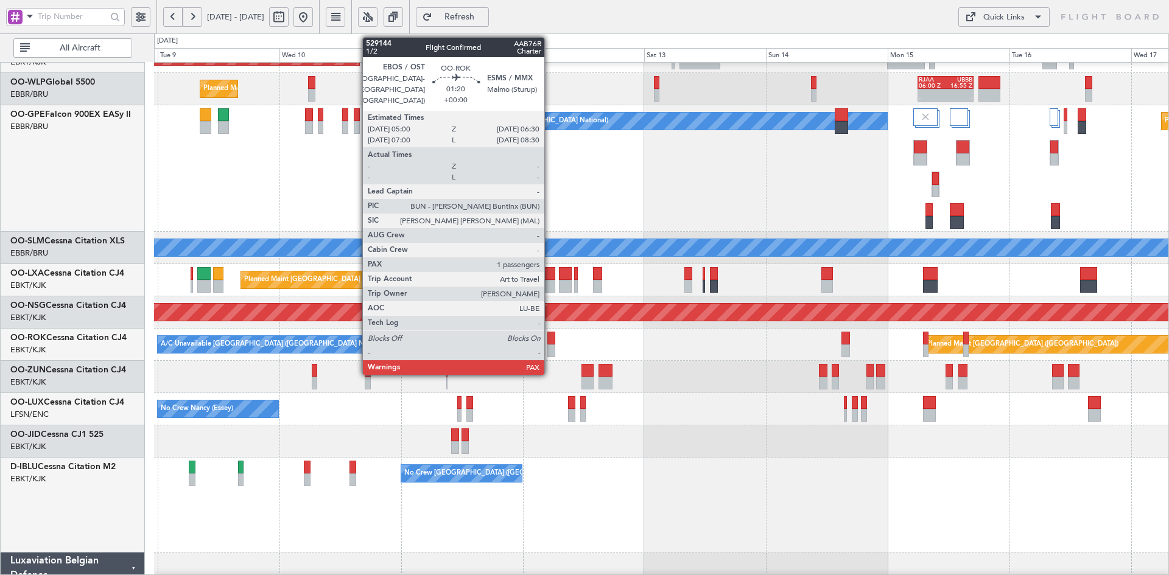
click at [550, 351] on div at bounding box center [551, 351] width 8 height 13
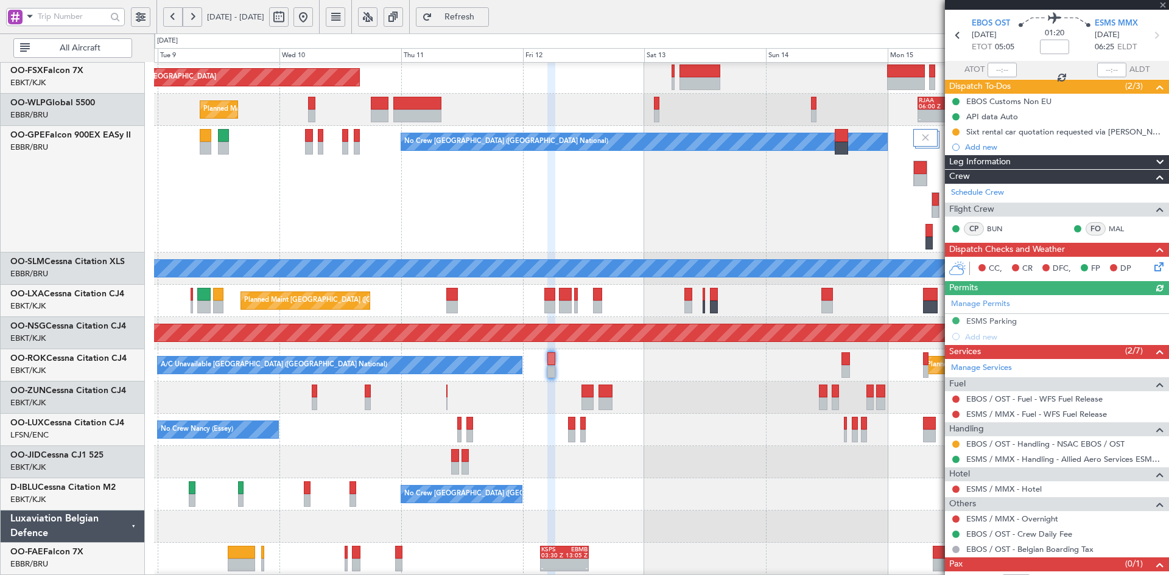
scroll to position [71, 0]
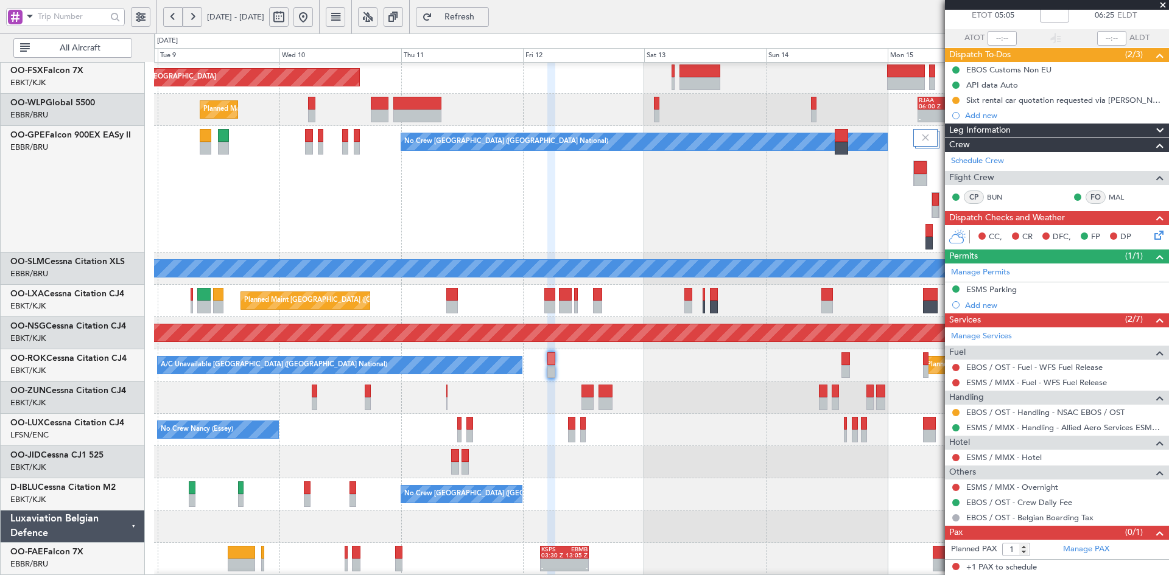
click at [1163, 5] on span at bounding box center [1163, 5] width 12 height 11
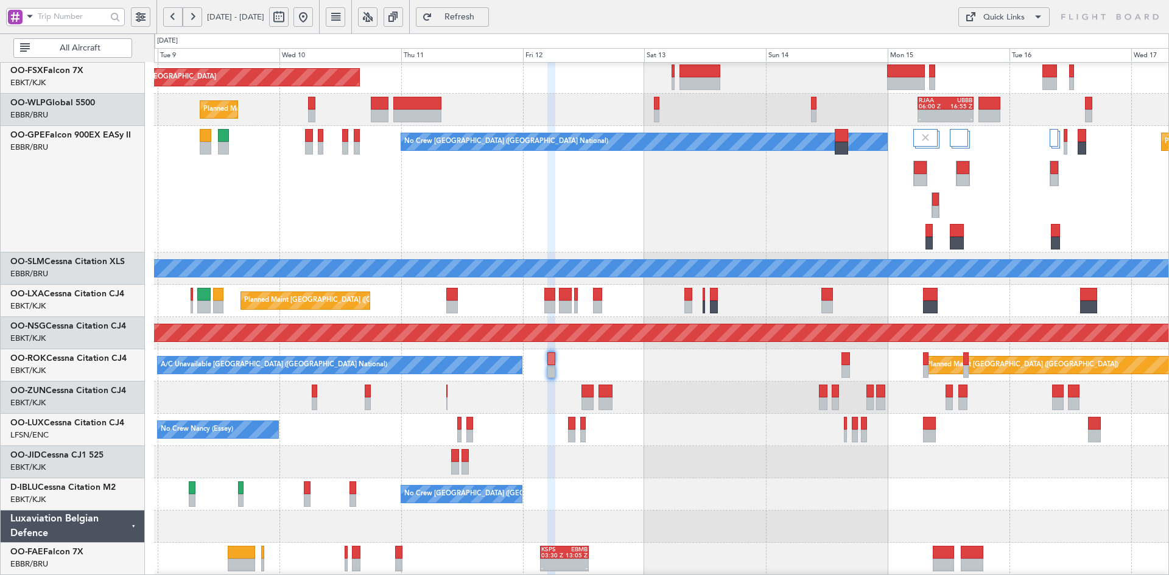
type input "0"
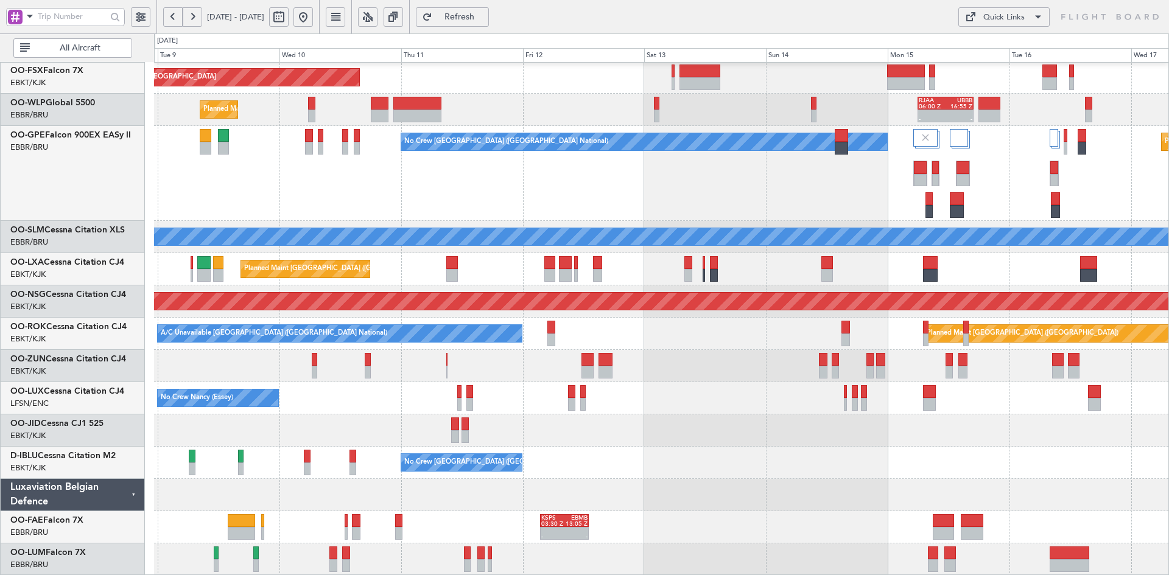
scroll to position [0, 0]
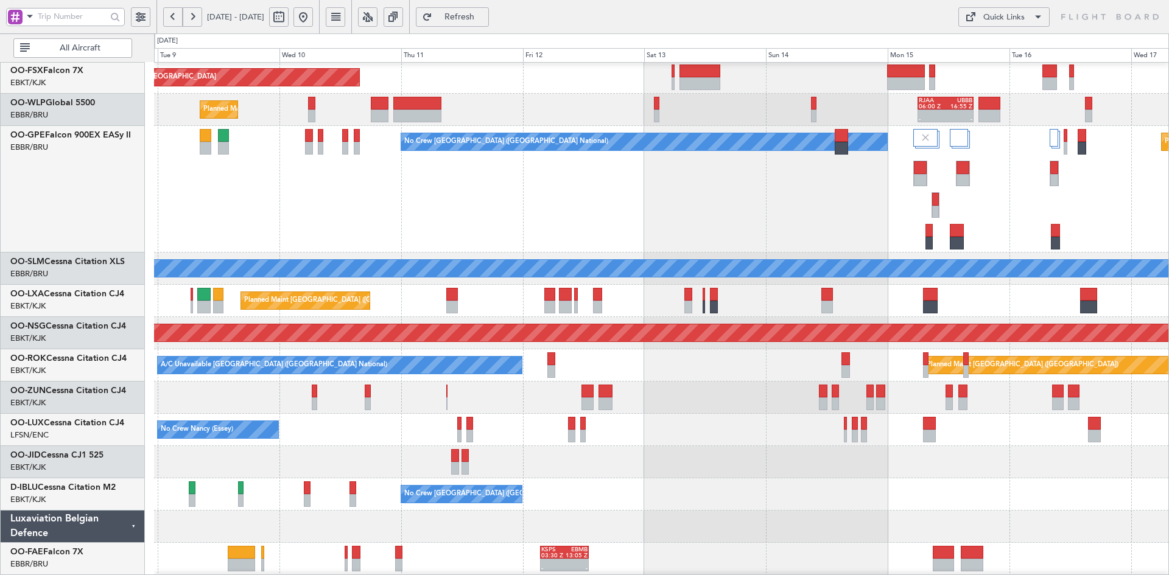
click at [623, 211] on div "No Crew Brussels (Brussels National) Planned Maint Brussels (Brussels National)…" at bounding box center [661, 189] width 1014 height 127
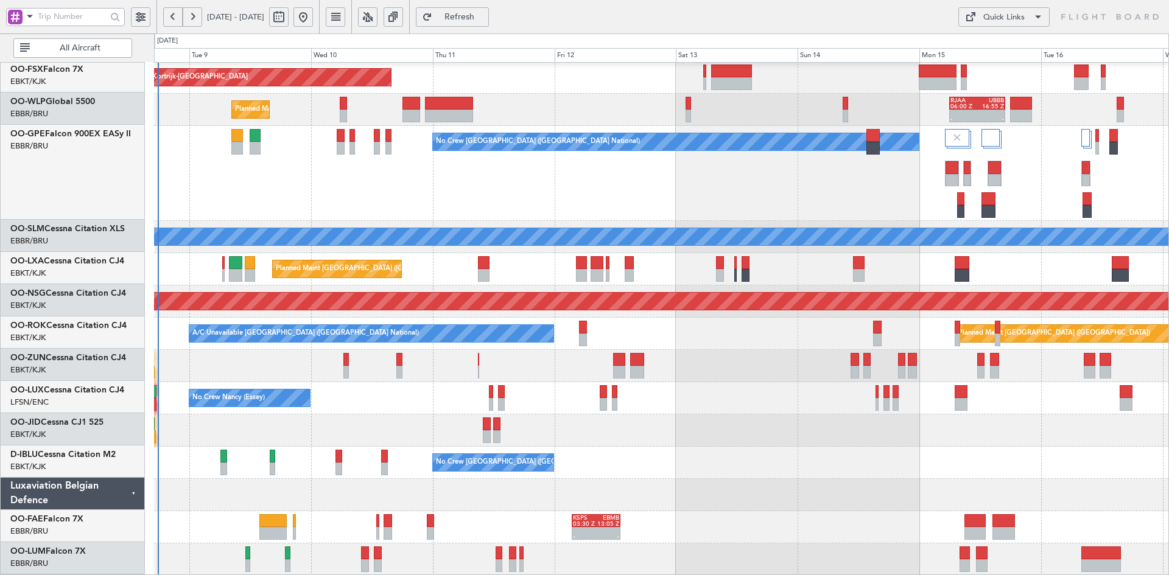
scroll to position [195, 0]
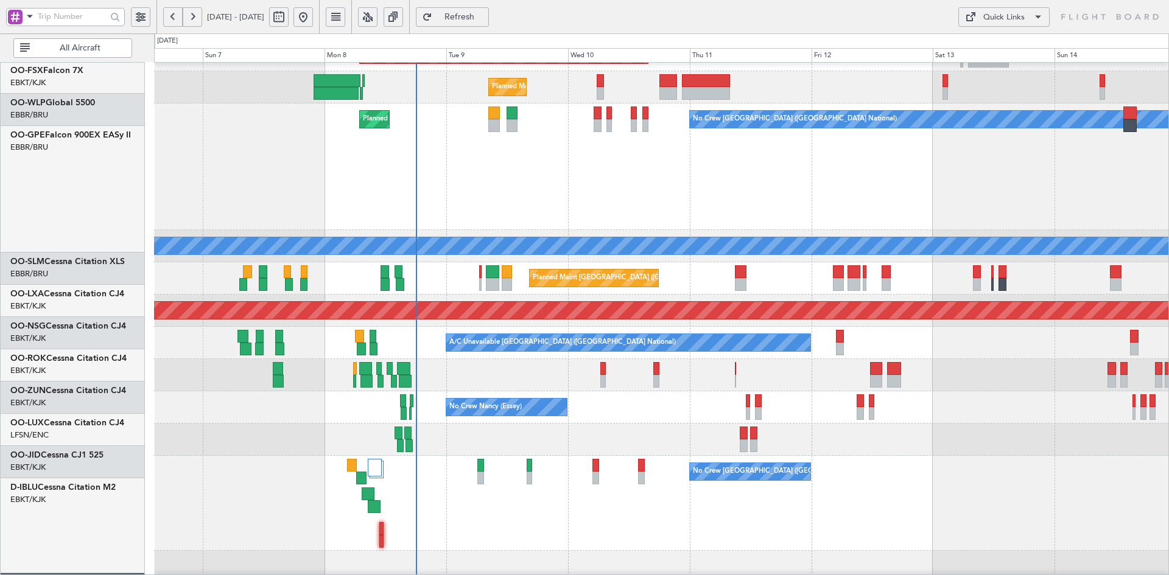
click at [912, 451] on div "Planned Maint Kortrijk-Wevelgem Planned Maint Liege - - RJAA 06:00 Z UBBB 16:55…" at bounding box center [661, 246] width 1014 height 802
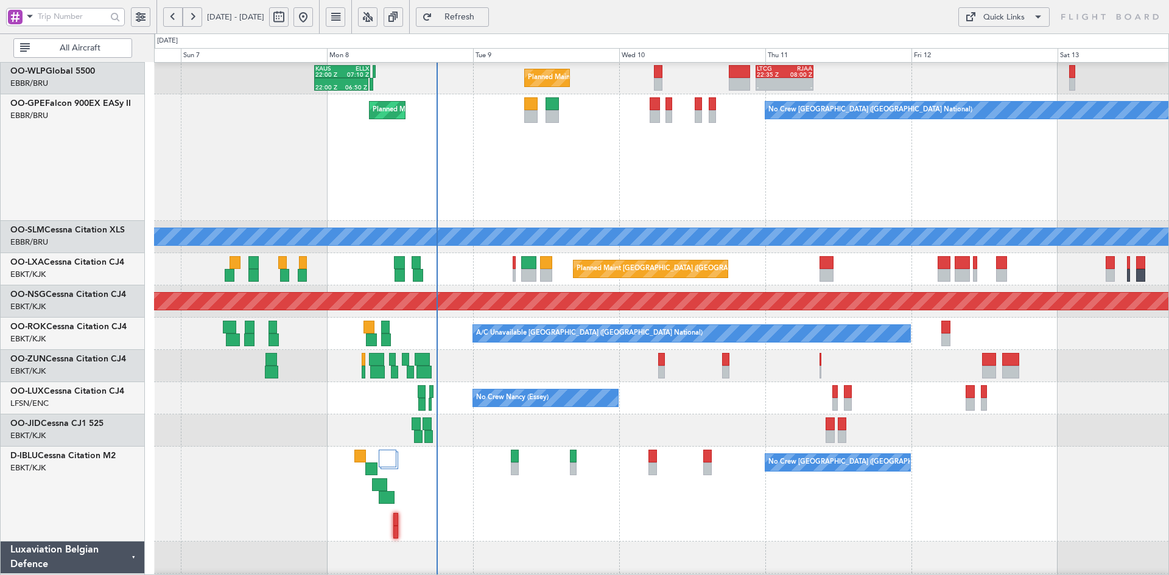
click at [635, 221] on div "No Crew Brussels (Brussels National) Planned Maint Brussels (Brussels National)" at bounding box center [661, 157] width 1014 height 127
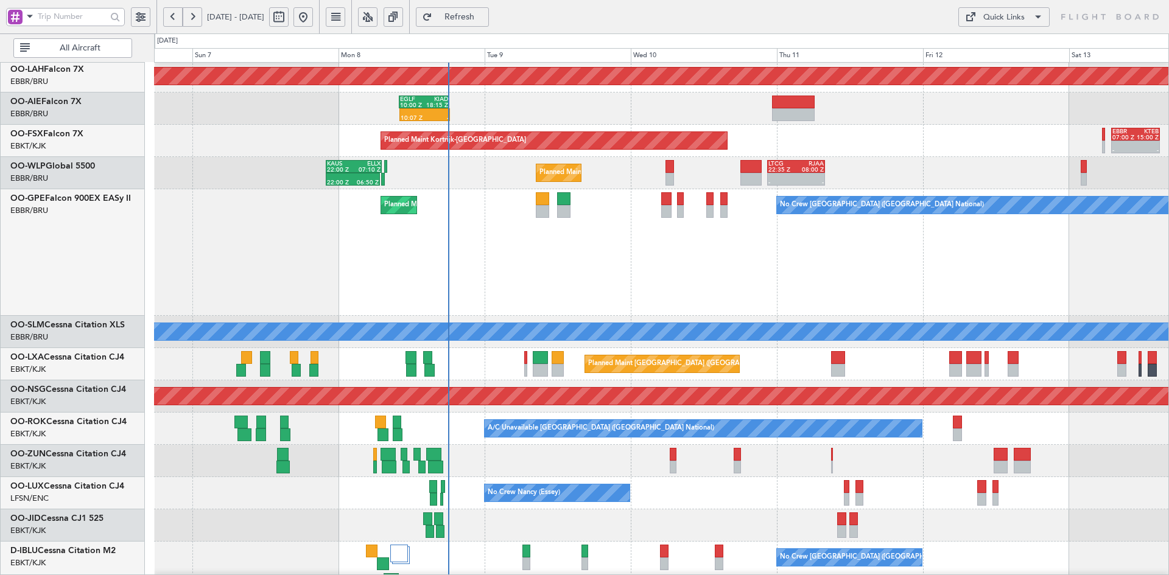
click at [782, 316] on div "No Crew Brussels (Brussels National) Planned Maint Brussels (Brussels National)" at bounding box center [661, 252] width 1014 height 127
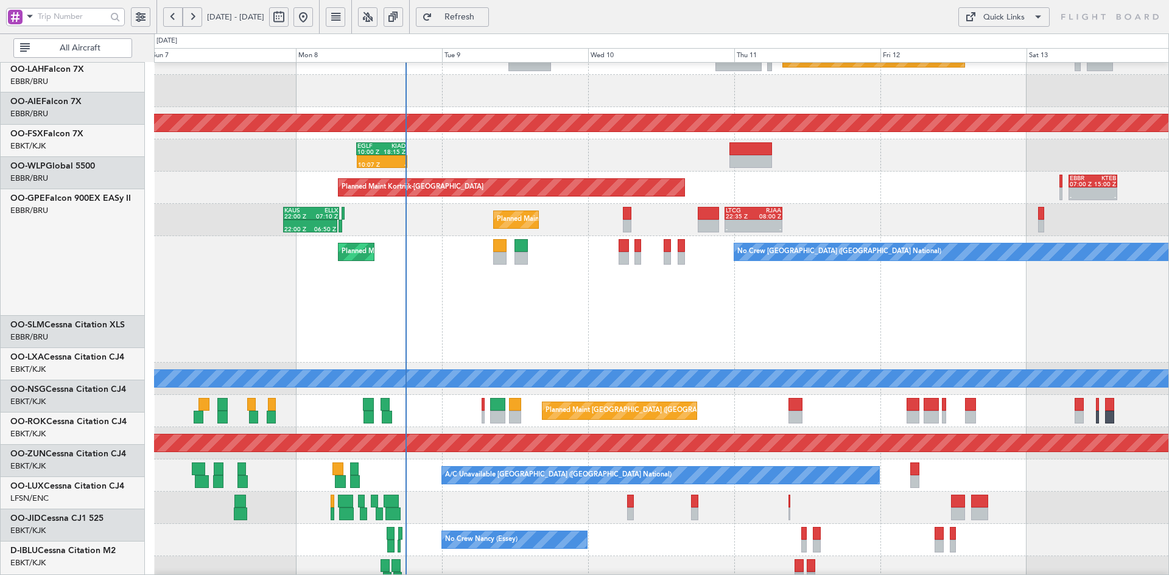
scroll to position [85, 0]
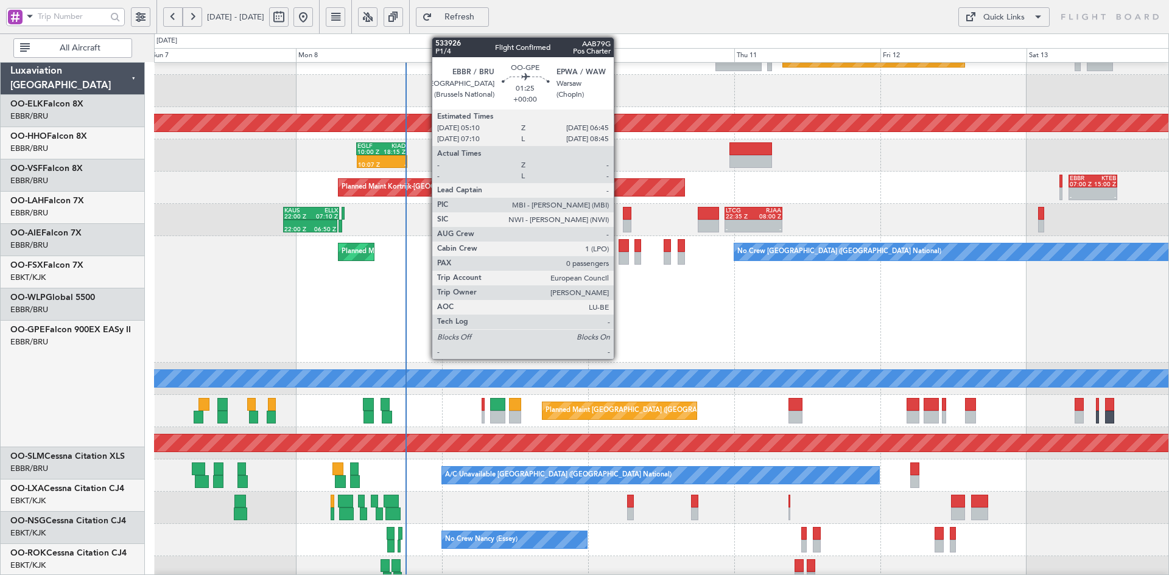
scroll to position [85, 0]
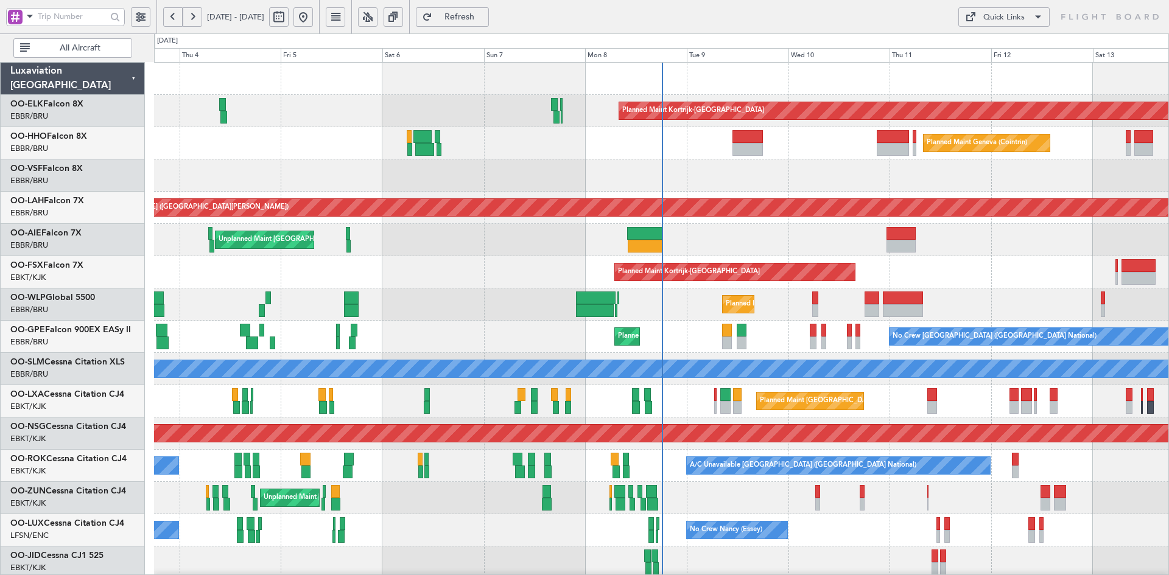
click at [863, 269] on div "Planned Maint Kortrijk-[GEOGRAPHIC_DATA]" at bounding box center [661, 272] width 1014 height 32
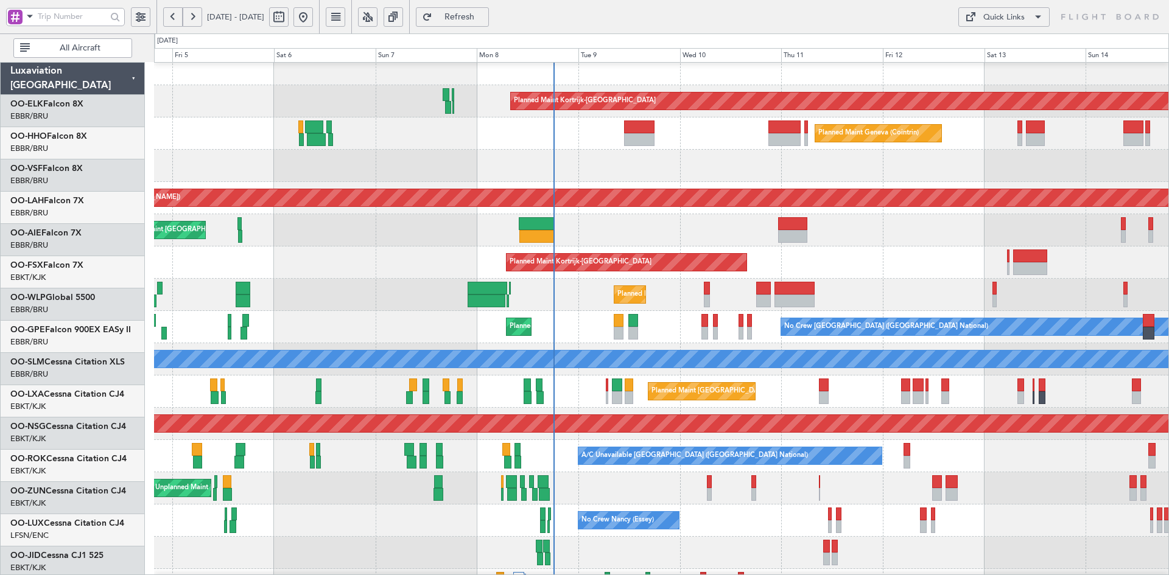
scroll to position [10, 0]
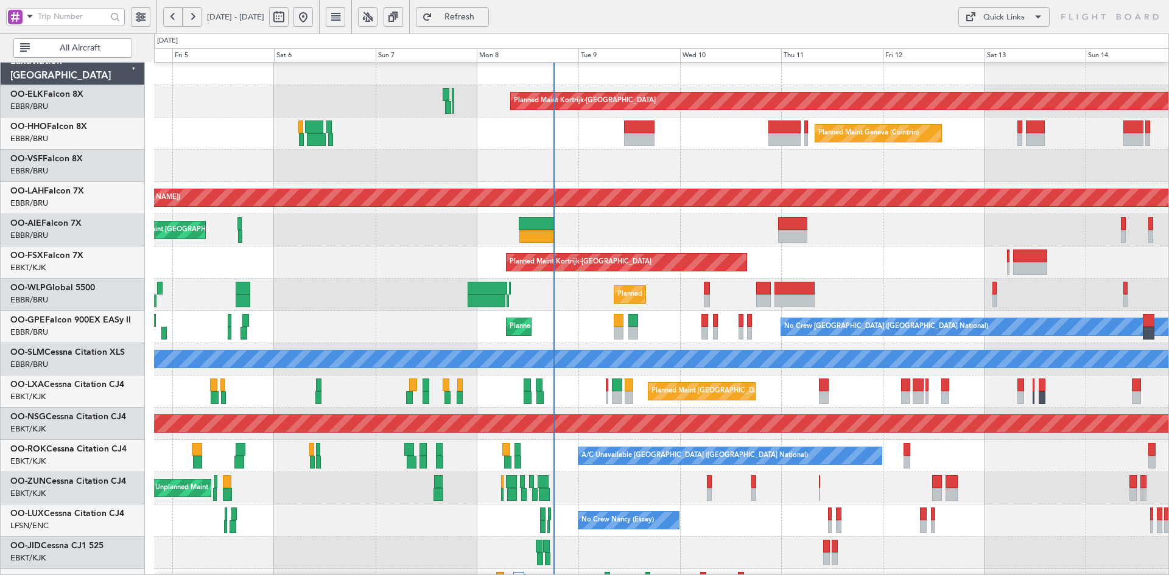
click at [909, 446] on div "A/C Unavailable [GEOGRAPHIC_DATA] ([GEOGRAPHIC_DATA] National) Planned Maint [G…" at bounding box center [661, 456] width 1014 height 32
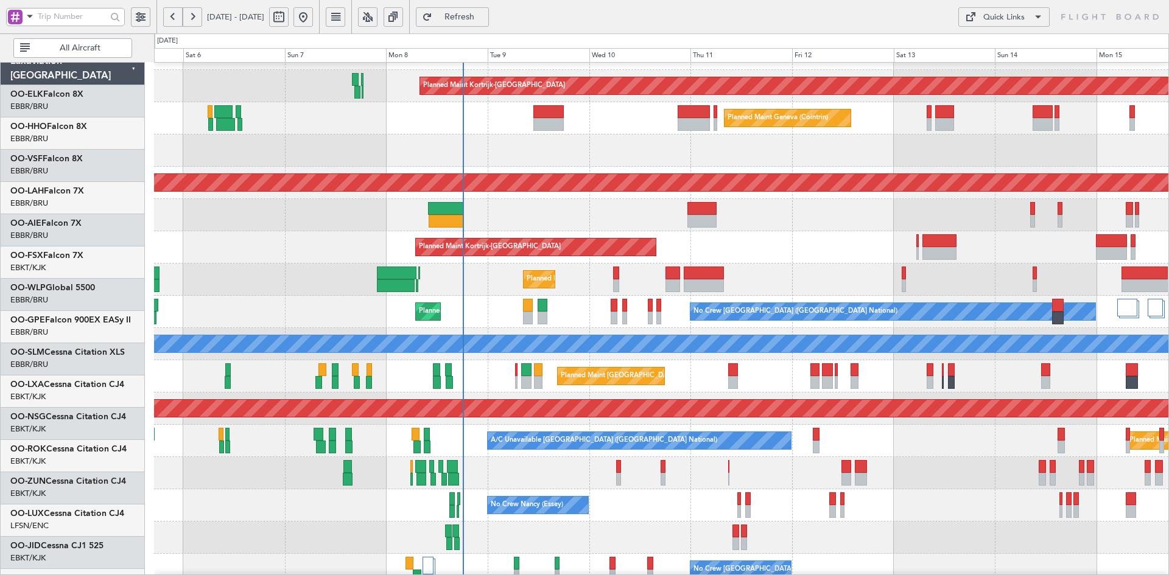
scroll to position [25, 0]
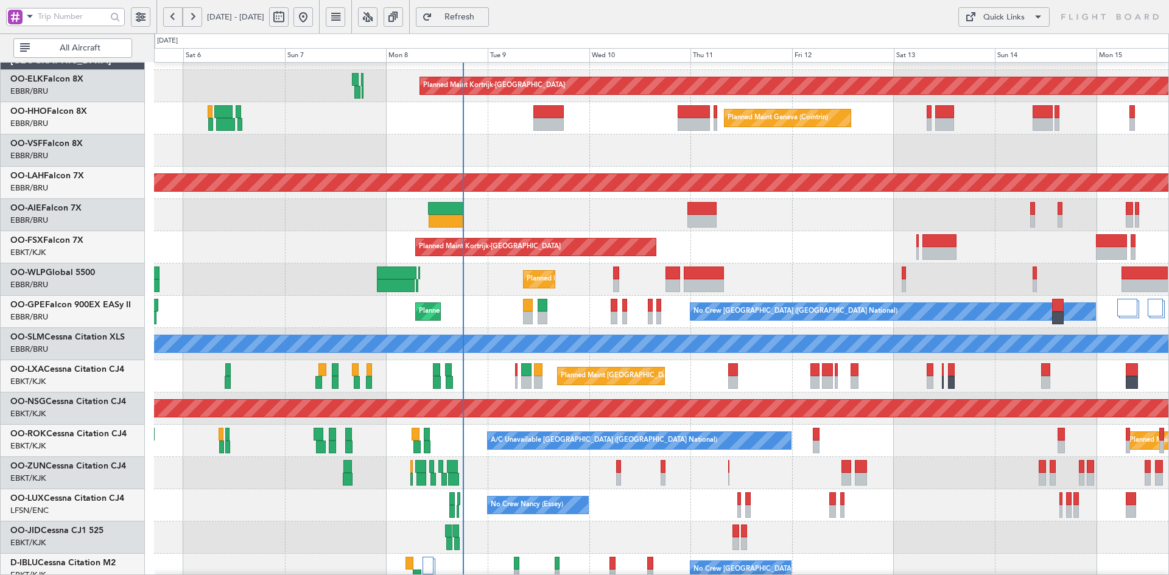
click at [874, 393] on div "Planned Maint [GEOGRAPHIC_DATA] ([GEOGRAPHIC_DATA] National)" at bounding box center [661, 376] width 1014 height 32
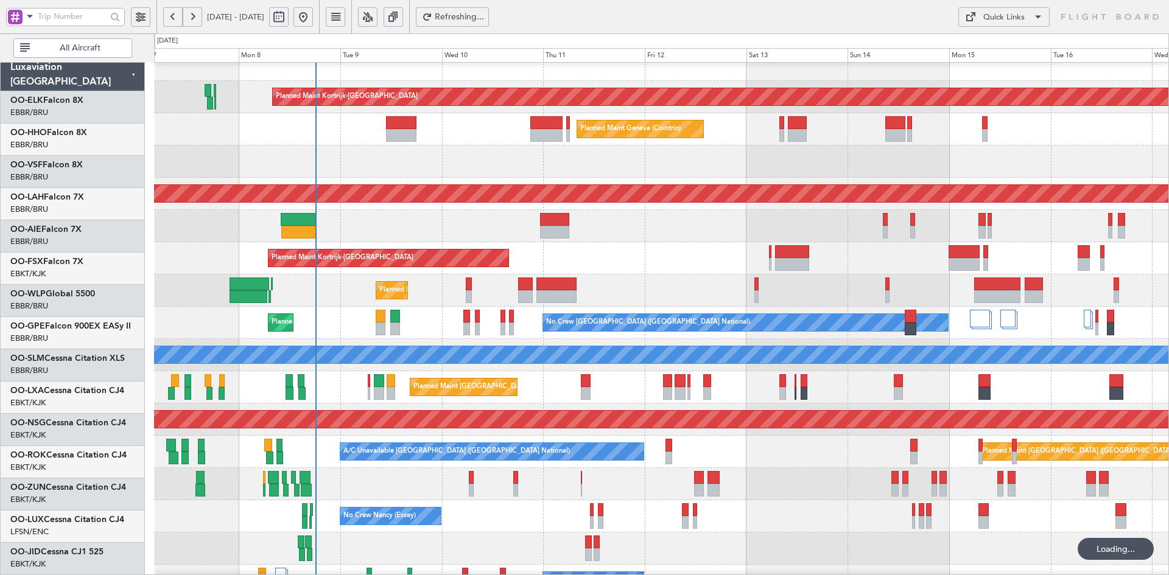
scroll to position [21, 0]
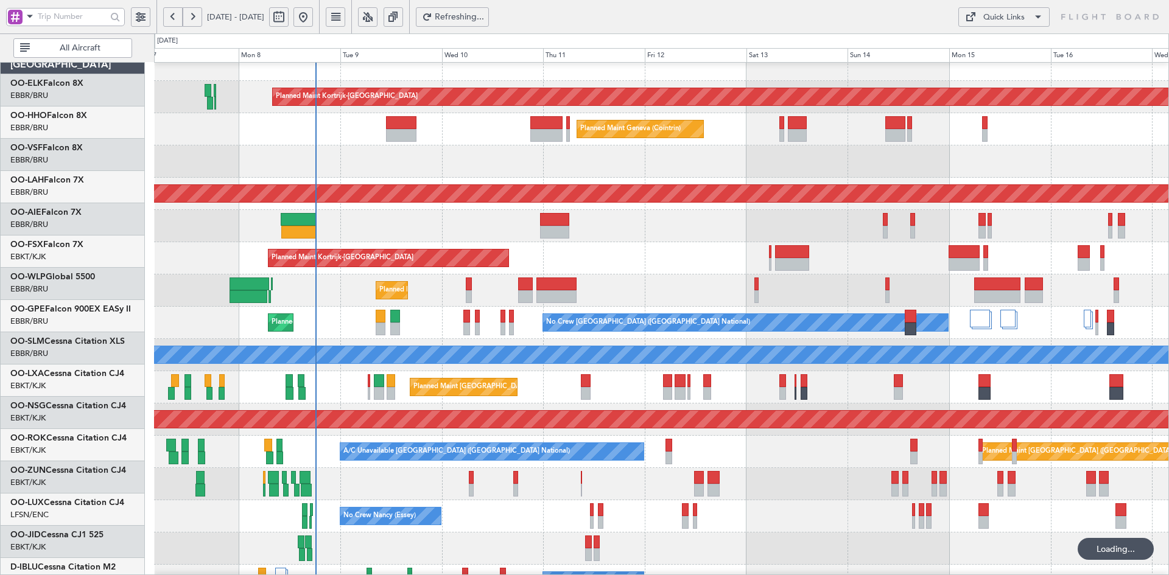
click at [887, 514] on div "No Crew [PERSON_NAME] ([PERSON_NAME]) No Crew [PERSON_NAME] ([PERSON_NAME])" at bounding box center [661, 516] width 1014 height 32
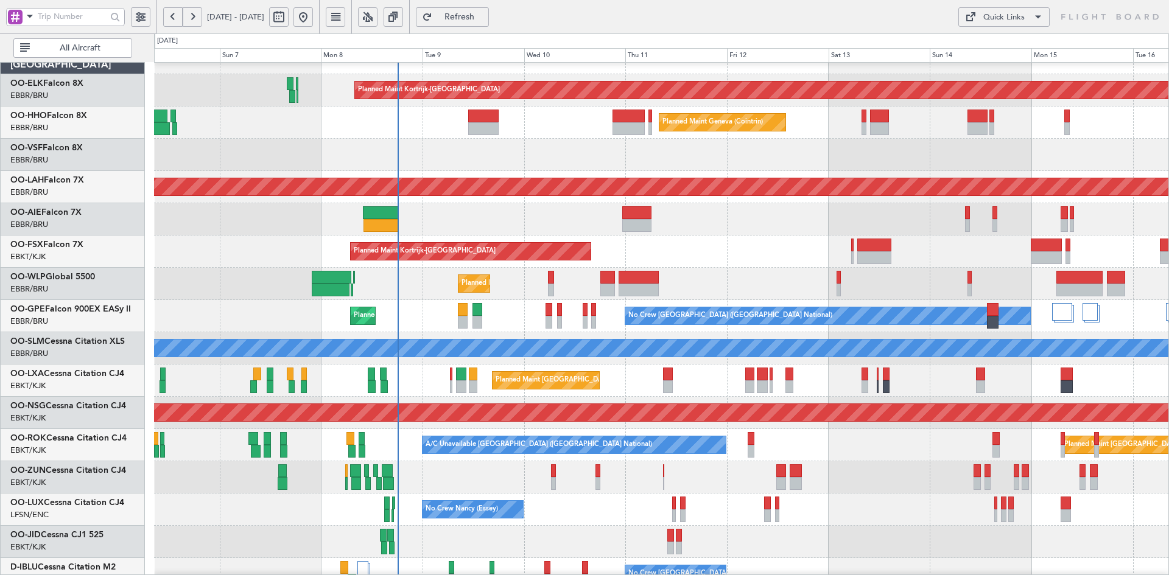
click at [775, 494] on div "No Crew [PERSON_NAME] ([PERSON_NAME]) No Crew [PERSON_NAME] ([PERSON_NAME])" at bounding box center [661, 510] width 1014 height 32
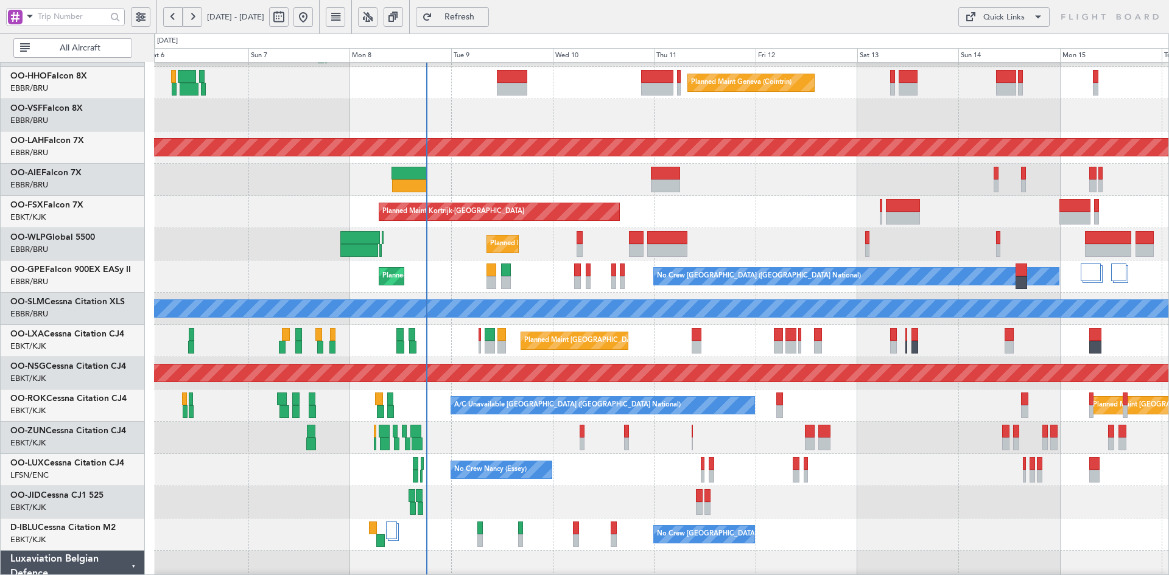
click at [747, 282] on div "Planned Maint Kortrijk-[GEOGRAPHIC_DATA] Planned Maint Geneva ([GEOGRAPHIC_DATA…" at bounding box center [661, 324] width 1014 height 645
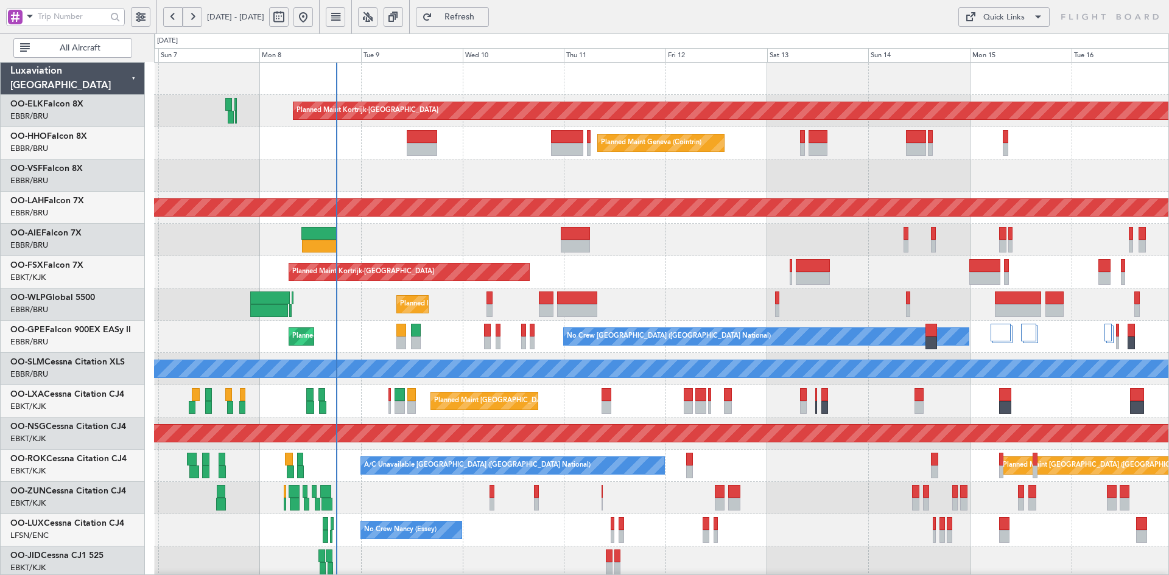
click at [753, 185] on div at bounding box center [661, 175] width 1014 height 32
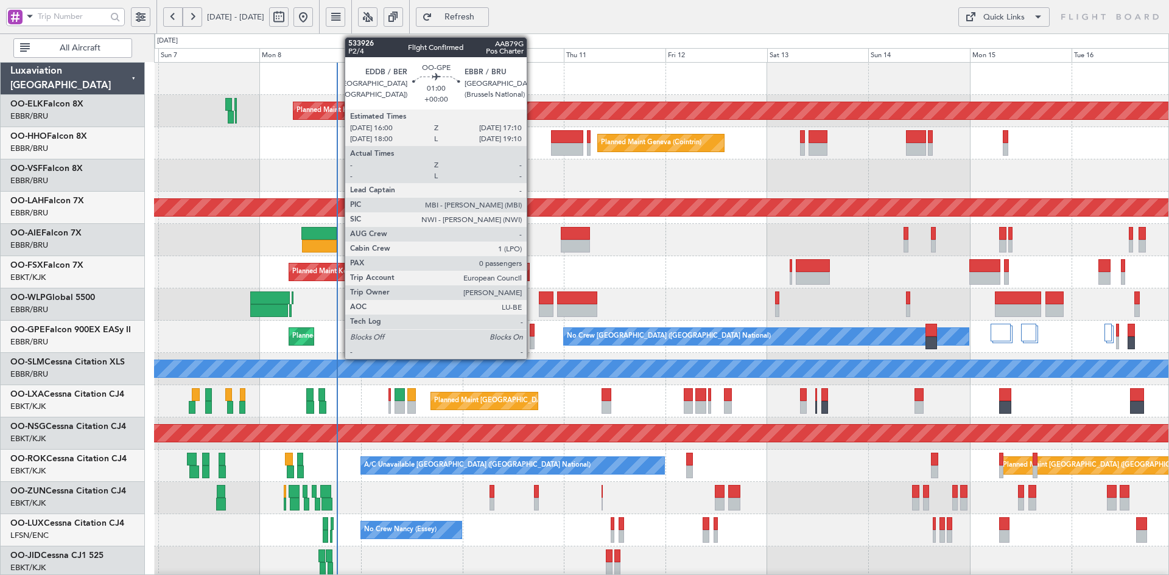
click at [532, 341] on div at bounding box center [532, 343] width 5 height 13
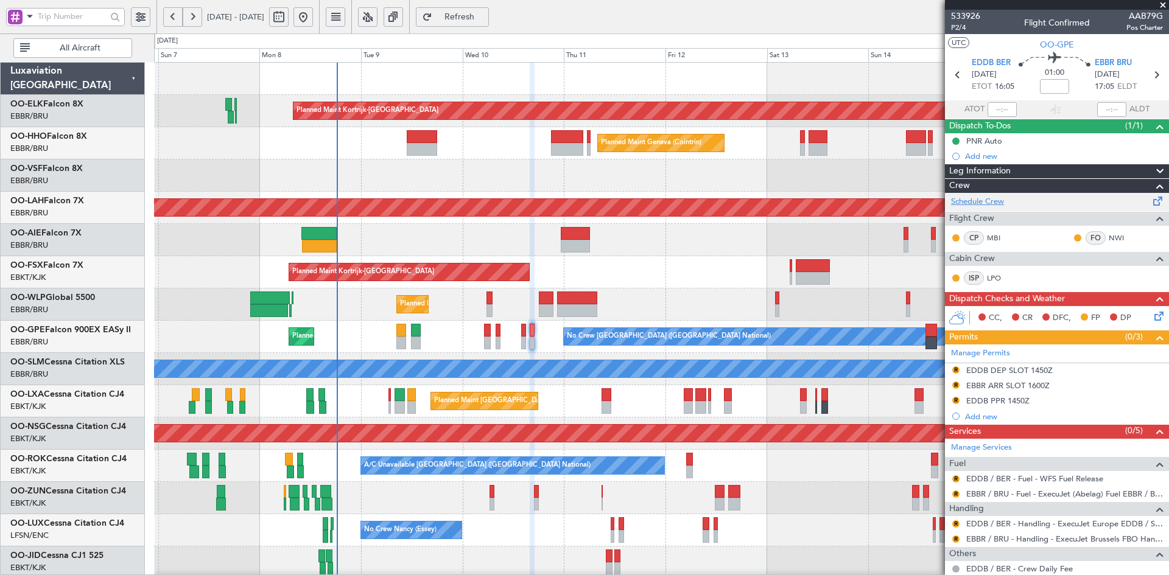
click at [990, 198] on link "Schedule Crew" at bounding box center [977, 202] width 53 height 12
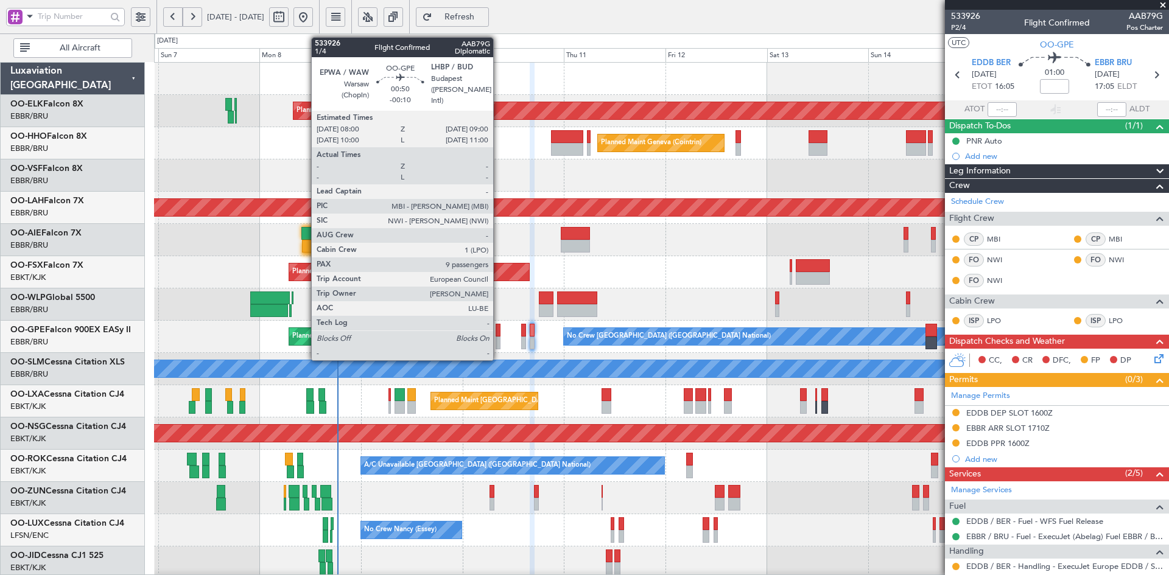
click at [499, 343] on div at bounding box center [497, 343] width 4 height 13
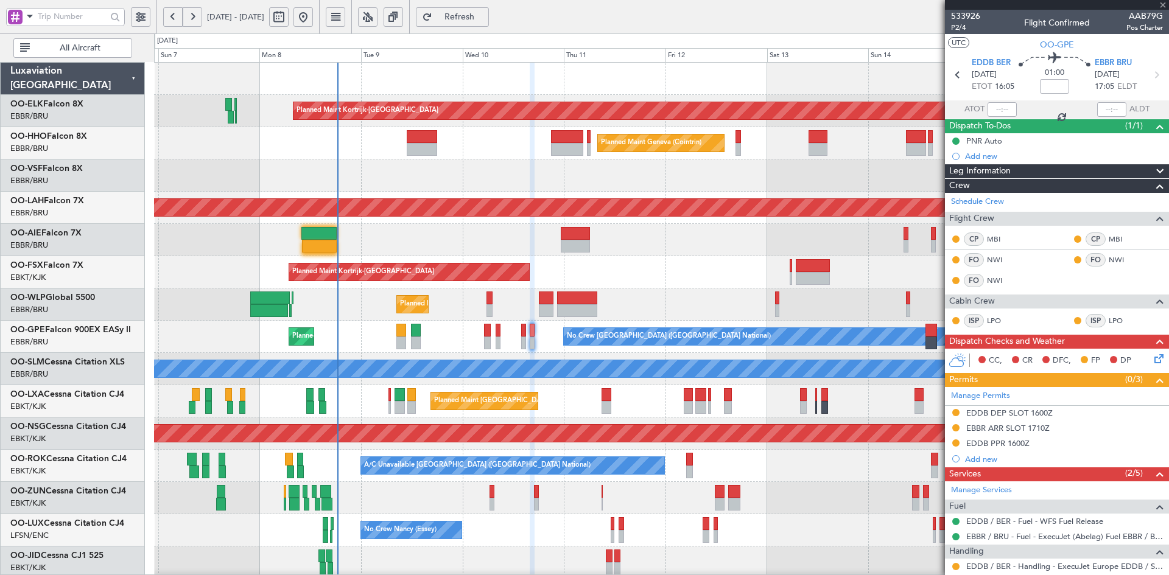
type input "-00:10"
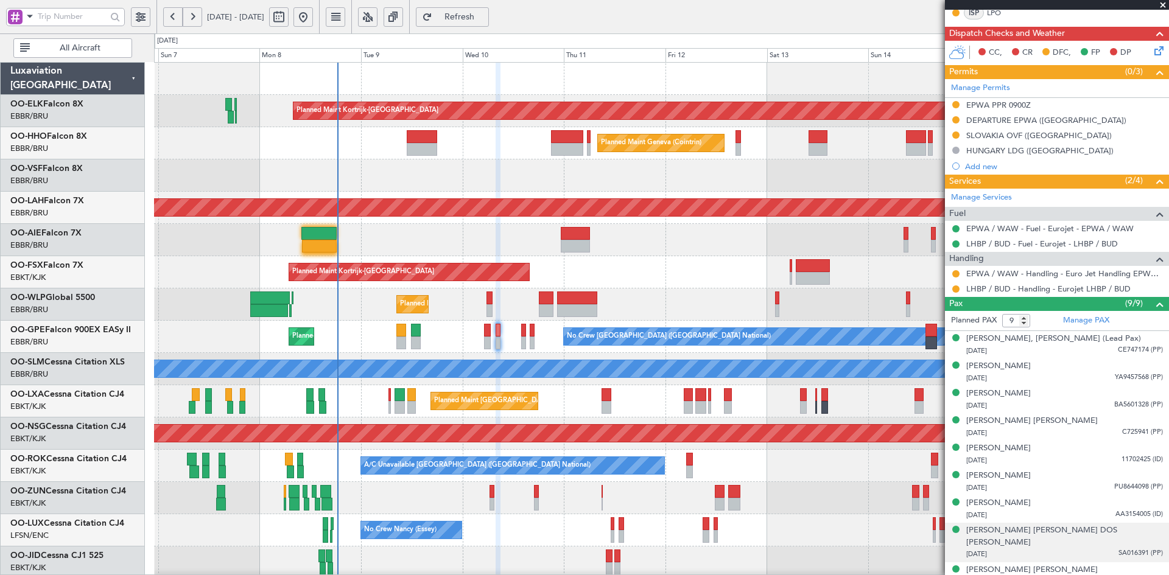
scroll to position [313, 0]
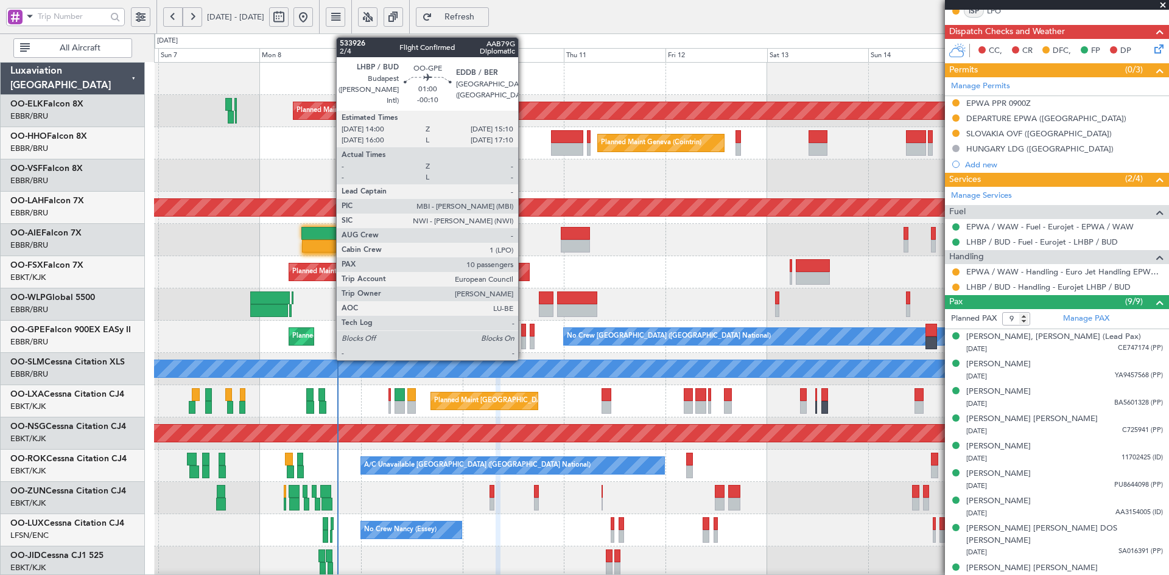
click at [523, 344] on div at bounding box center [523, 343] width 5 height 13
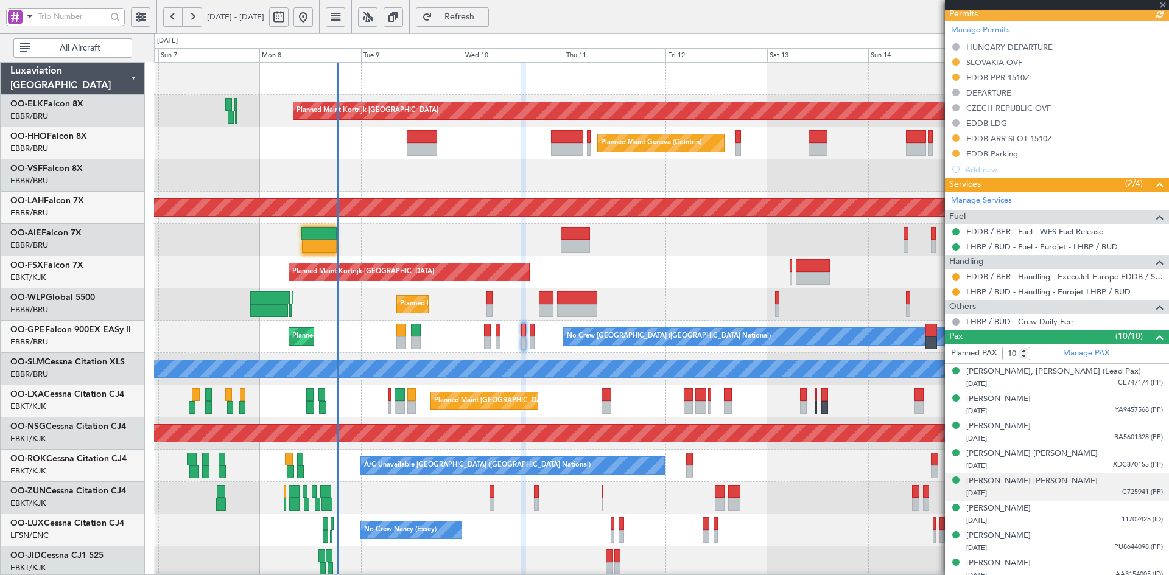
scroll to position [431, 0]
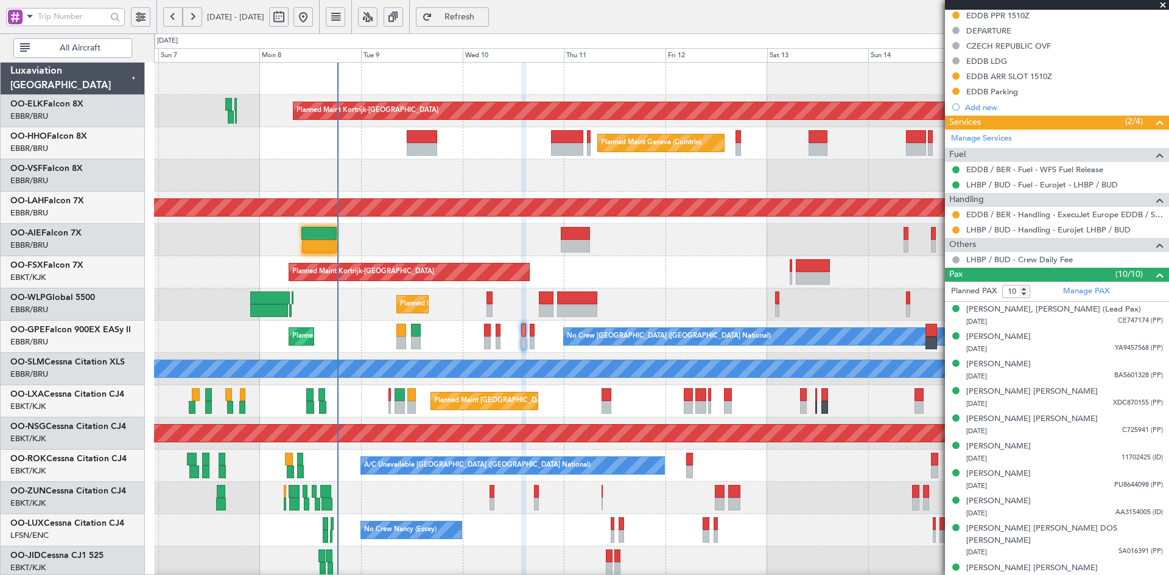
click at [1163, 5] on span at bounding box center [1163, 5] width 12 height 11
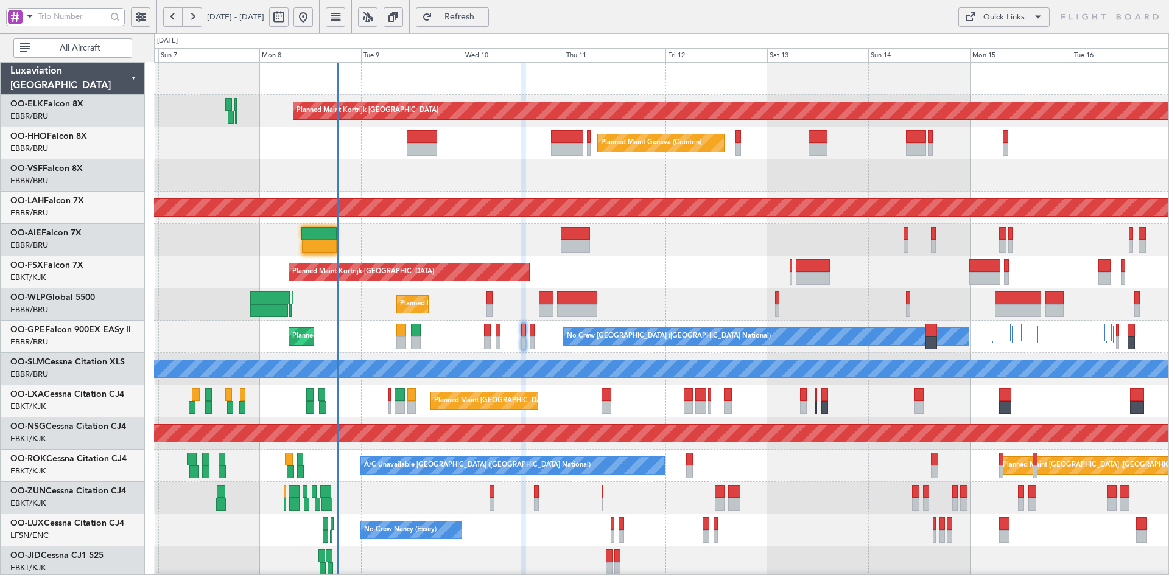
type input "0"
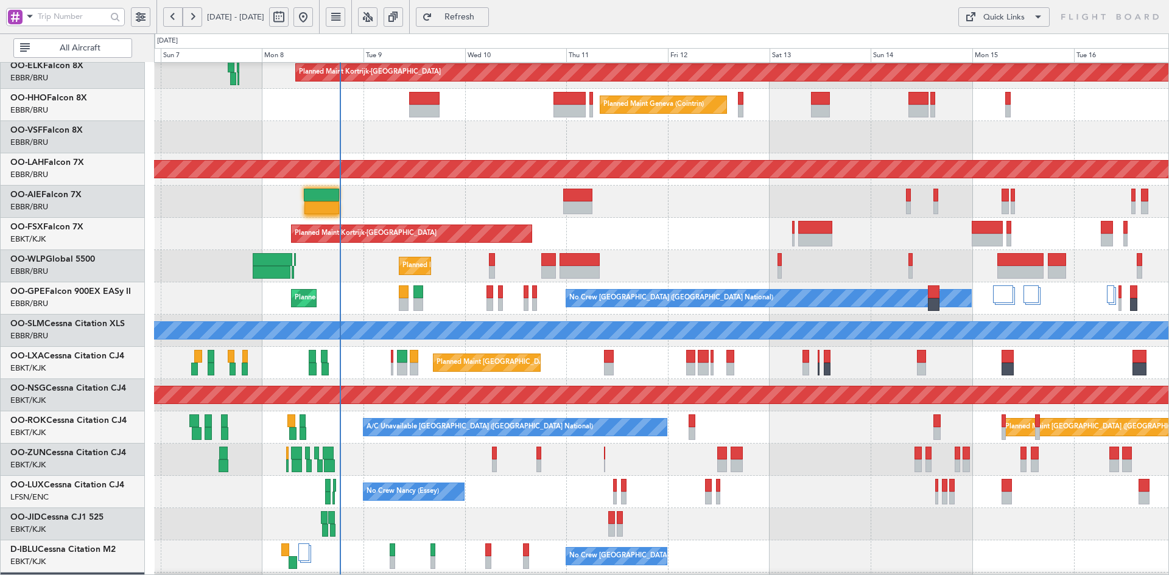
click at [705, 204] on div "Unplanned Maint [GEOGRAPHIC_DATA] ([GEOGRAPHIC_DATA] National)" at bounding box center [661, 202] width 1014 height 32
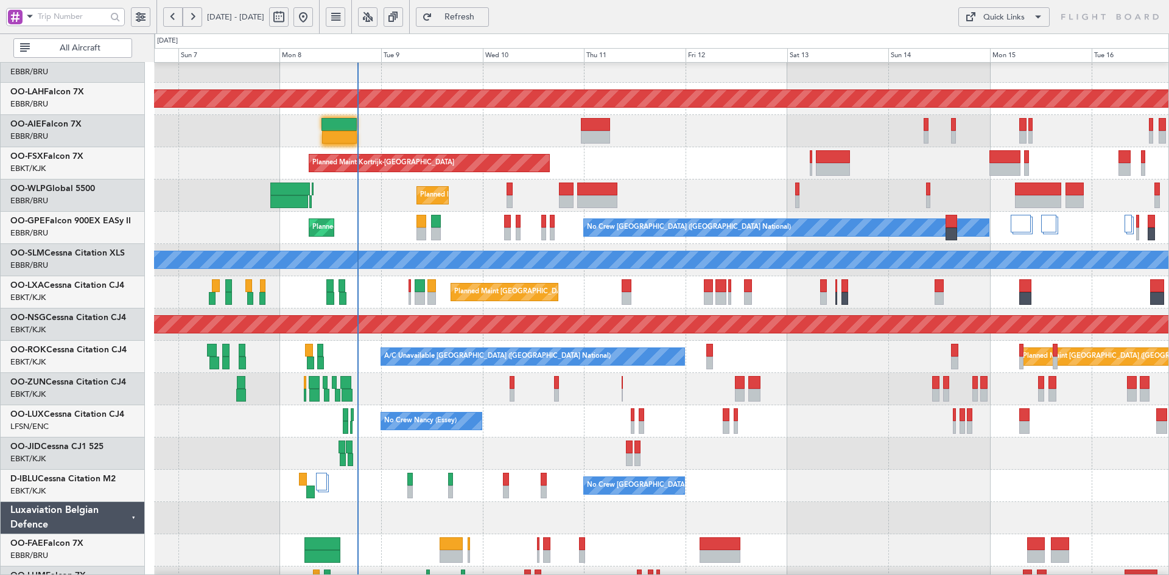
scroll to position [130, 0]
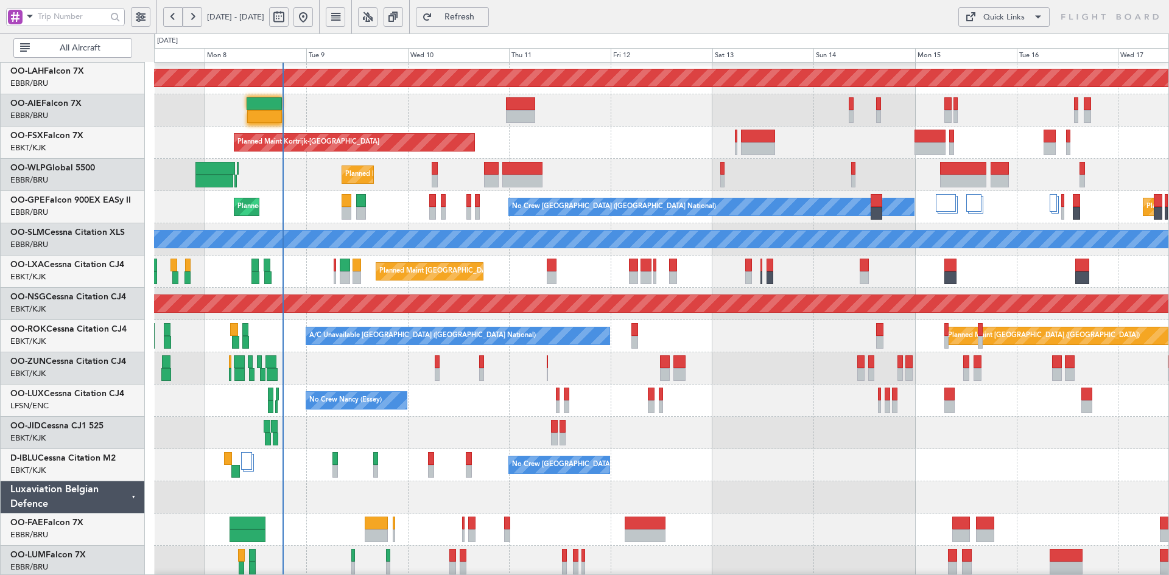
click at [690, 458] on div "No Crew [GEOGRAPHIC_DATA] ([GEOGRAPHIC_DATA] National)" at bounding box center [661, 465] width 1014 height 32
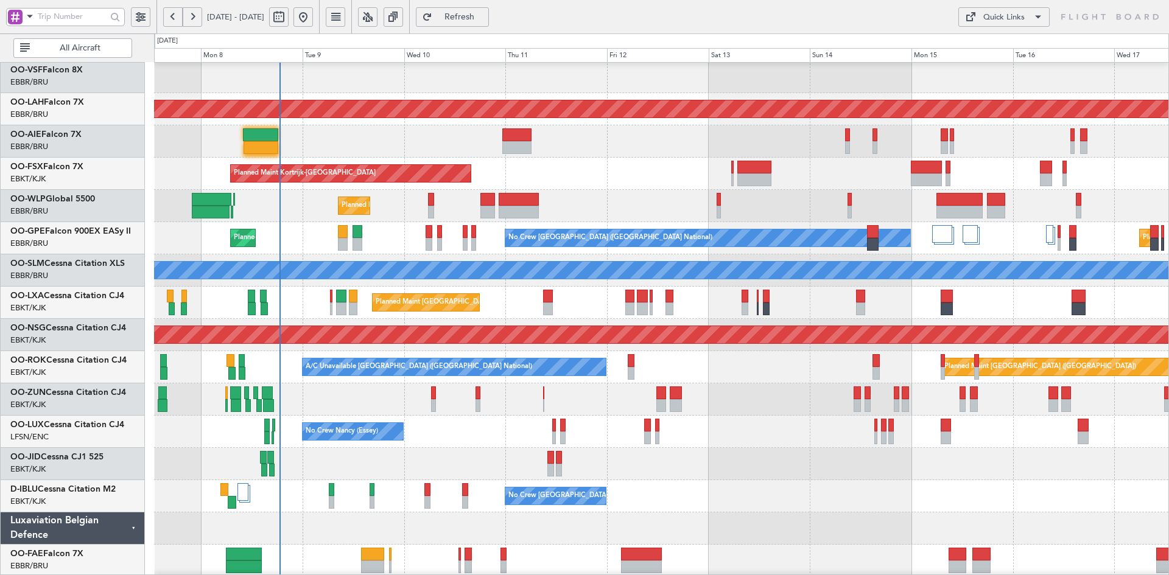
click at [575, 178] on div "Planned Maint Kortrijk-[GEOGRAPHIC_DATA]" at bounding box center [661, 174] width 1014 height 32
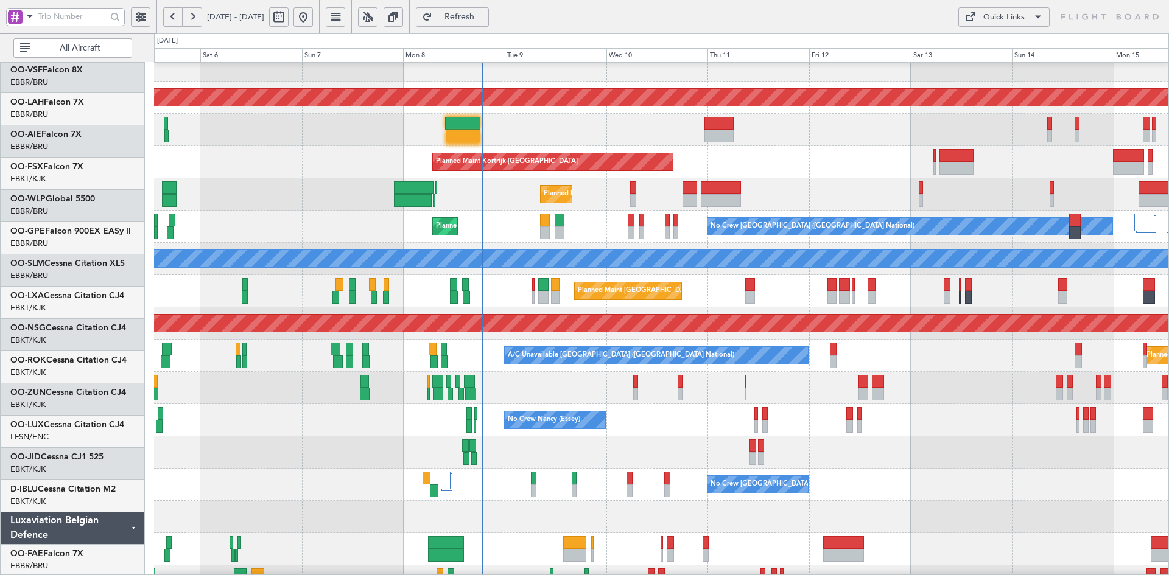
scroll to position [110, 0]
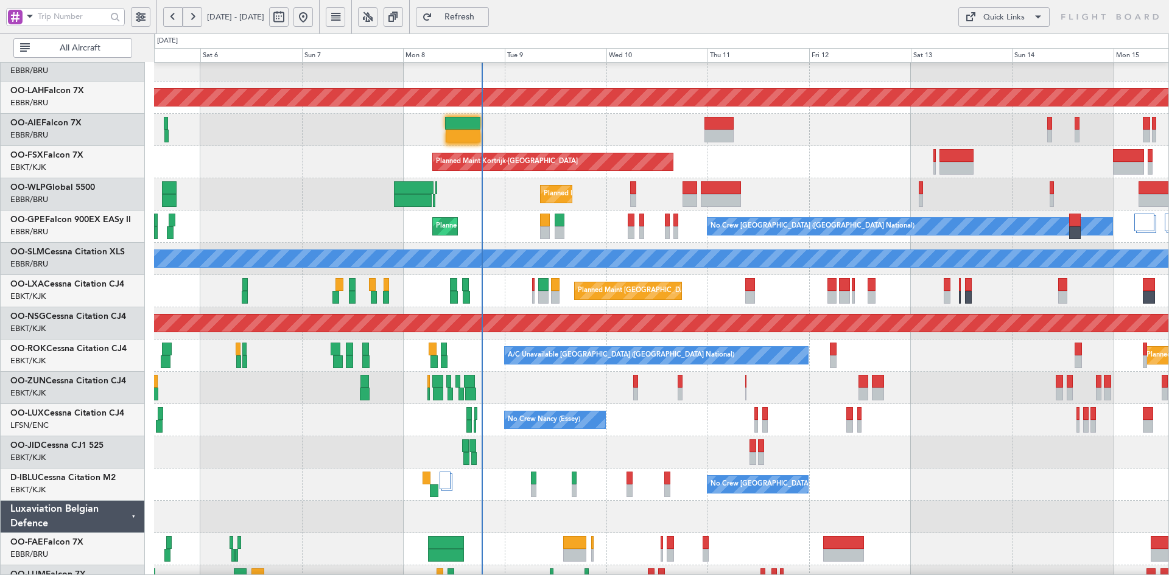
click at [495, 396] on div "Unplanned Maint [GEOGRAPHIC_DATA] ([GEOGRAPHIC_DATA])" at bounding box center [661, 388] width 1014 height 32
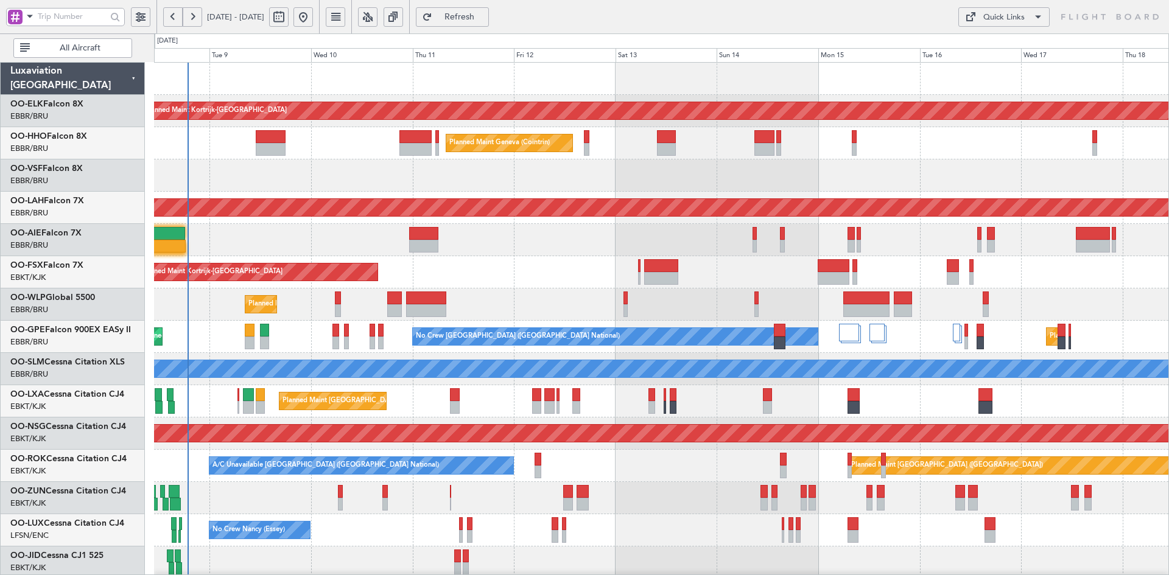
click at [628, 260] on div "Planned Maint Kortrijk-[GEOGRAPHIC_DATA] Planned Maint Geneva ([GEOGRAPHIC_DATA…" at bounding box center [661, 385] width 1014 height 645
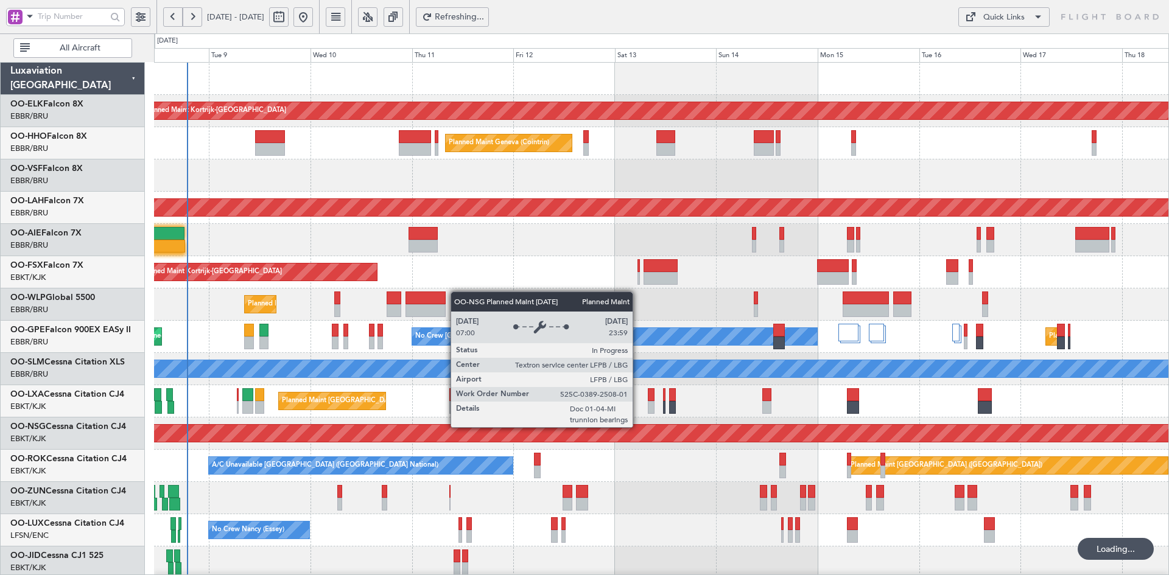
click at [638, 418] on div "Planned Maint [GEOGRAPHIC_DATA] ([GEOGRAPHIC_DATA])" at bounding box center [661, 434] width 1014 height 32
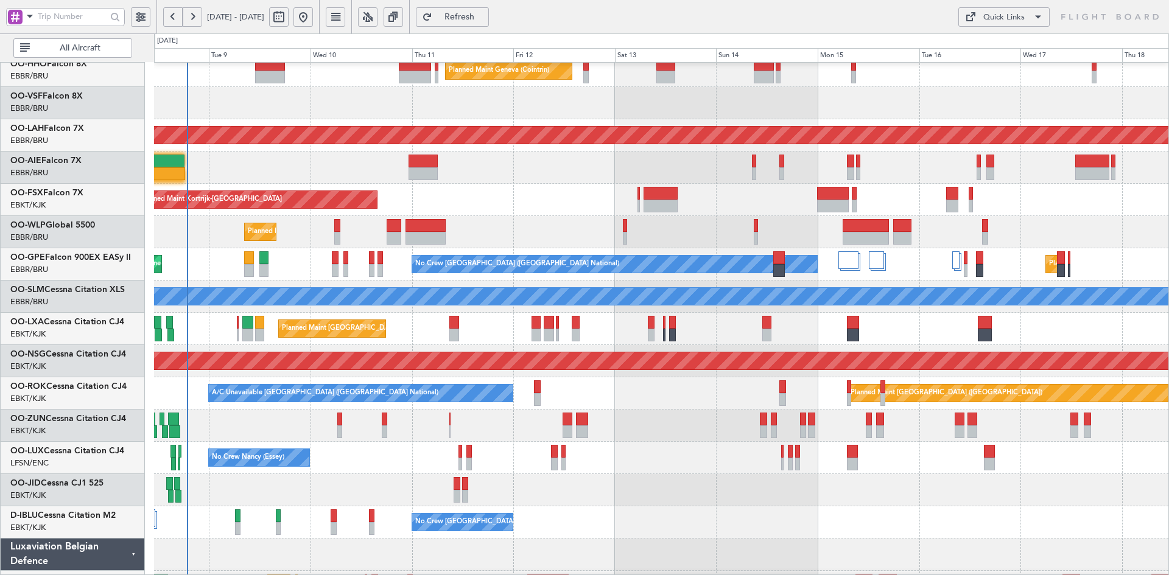
scroll to position [55, 0]
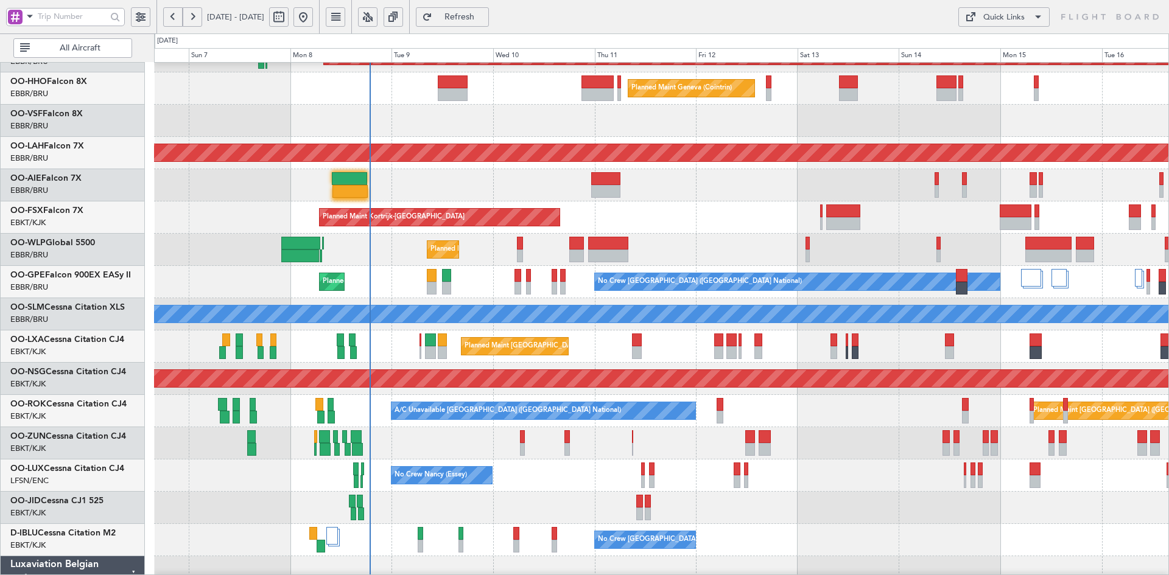
click at [675, 178] on div "Unplanned Maint [GEOGRAPHIC_DATA] ([GEOGRAPHIC_DATA] National)" at bounding box center [661, 185] width 1014 height 32
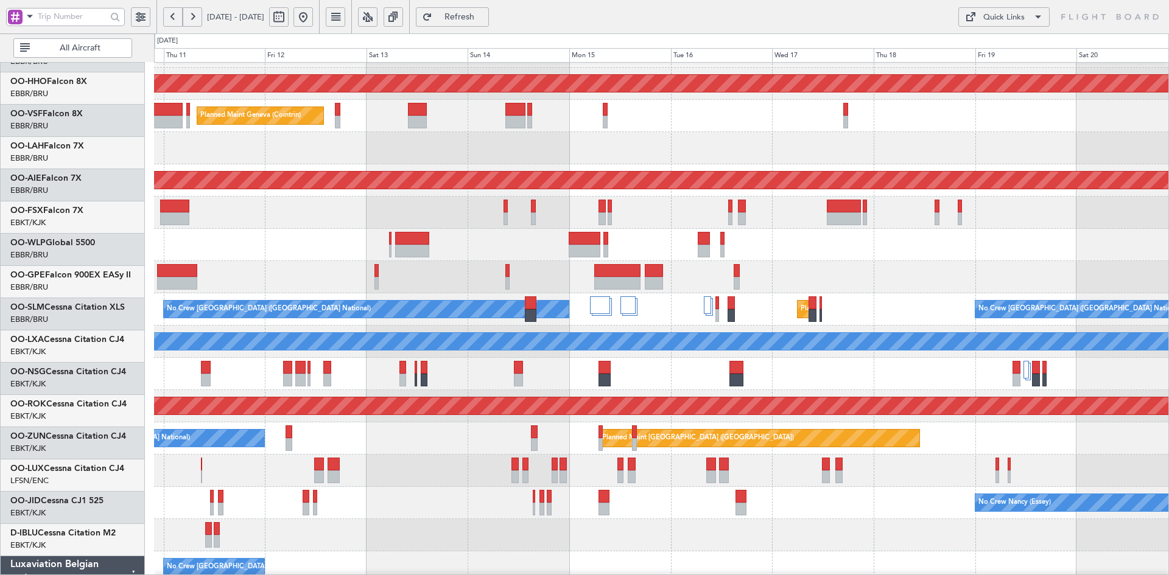
scroll to position [27, 0]
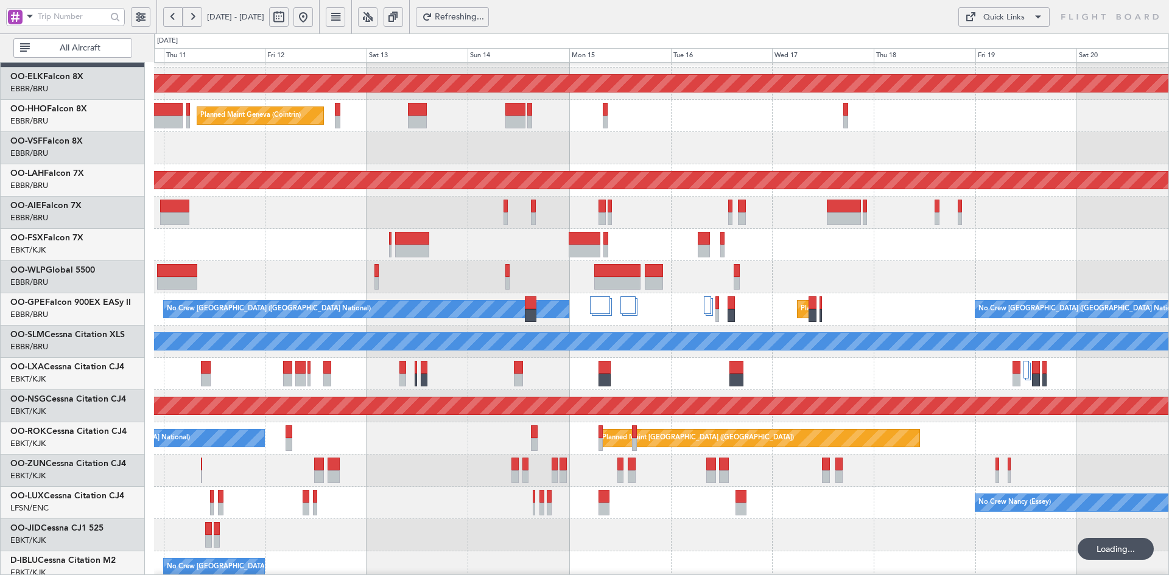
click at [692, 126] on div "Planned Maint Geneva (Cointrin)" at bounding box center [661, 116] width 1014 height 32
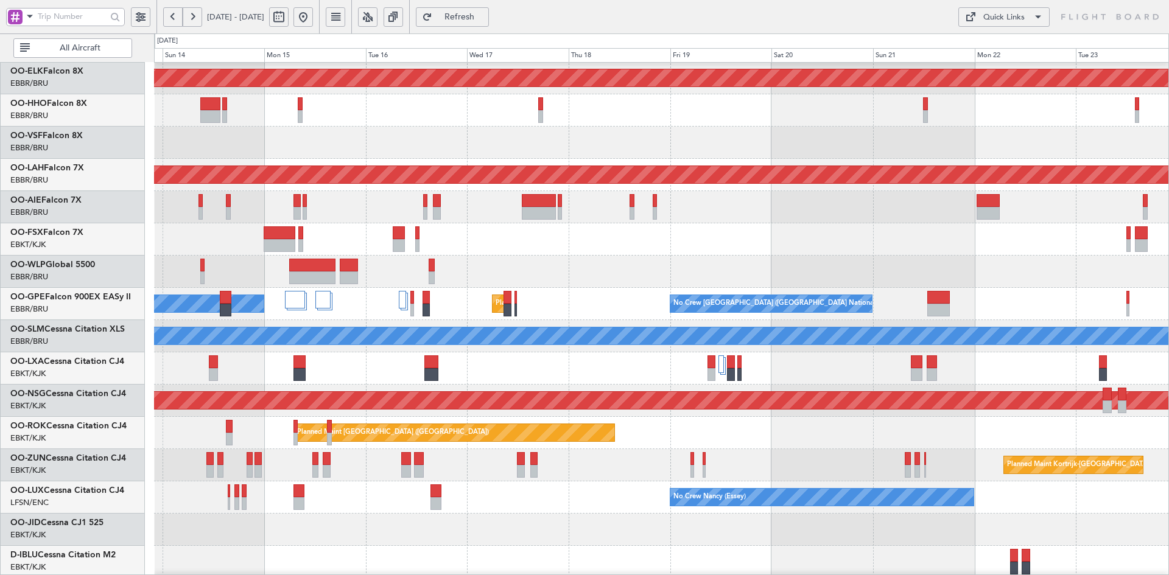
scroll to position [23, 0]
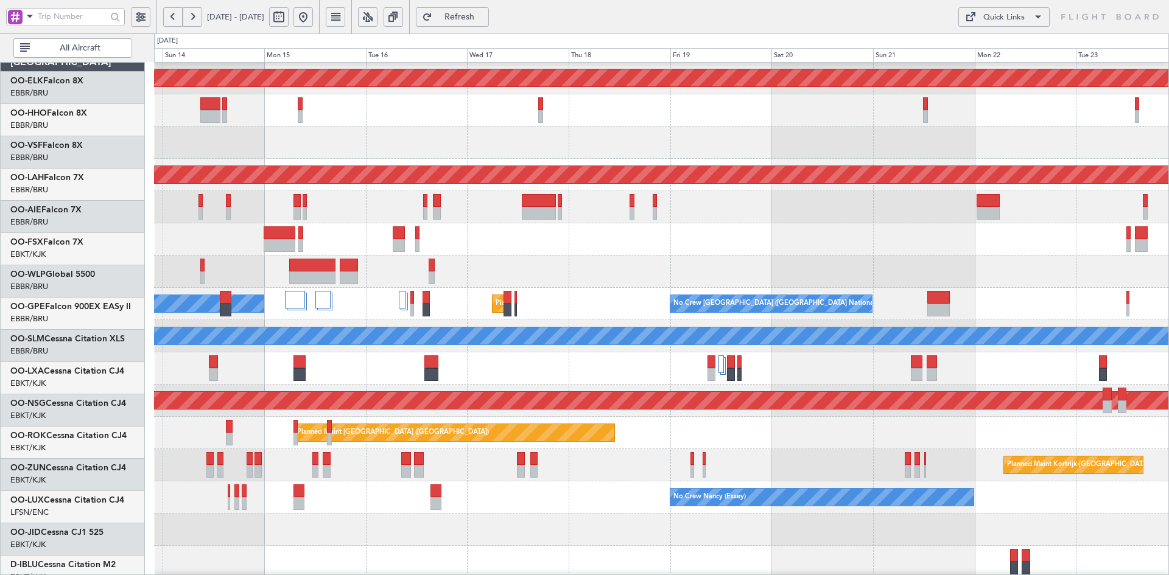
click at [1168, 126] on html "[DATE] - [DATE] Refresh Quick Links All Aircraft Planned Maint [GEOGRAPHIC_DATA…" at bounding box center [584, 287] width 1169 height 575
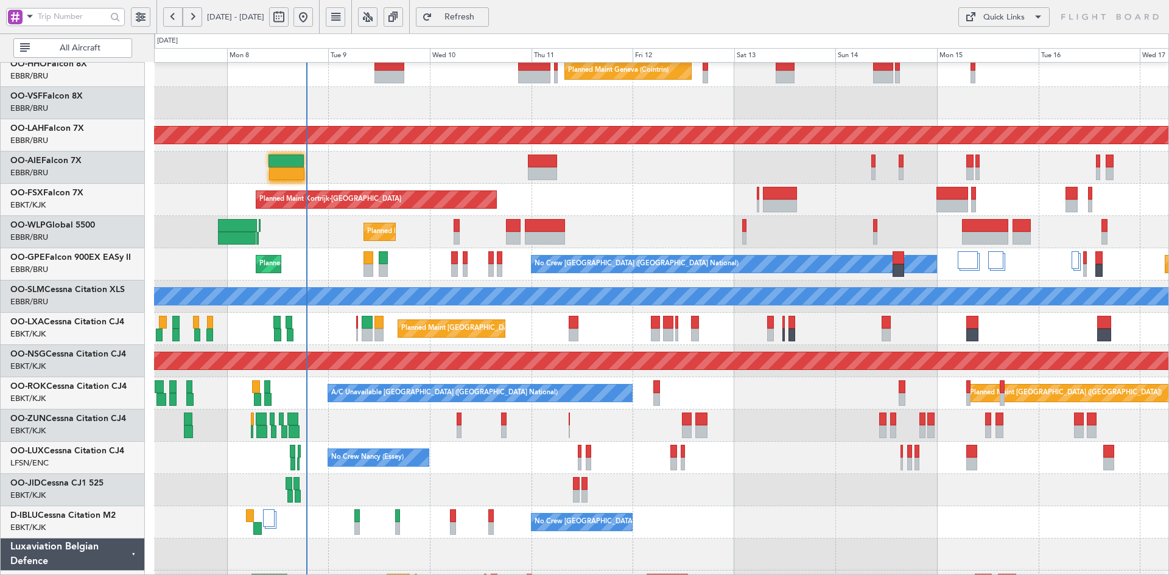
scroll to position [73, 0]
